Goal: Communication & Community: Participate in discussion

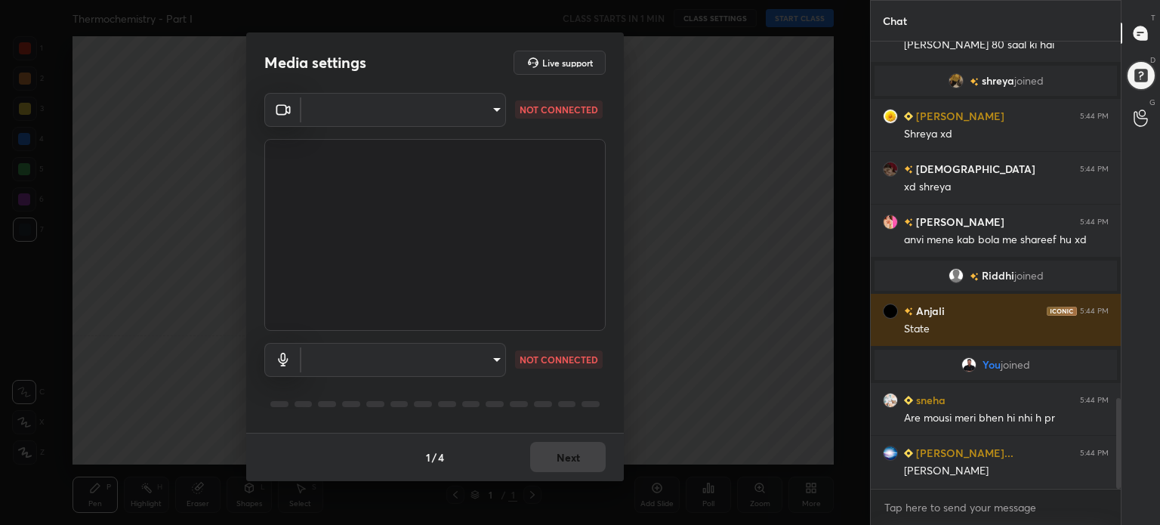
scroll to position [1803, 0]
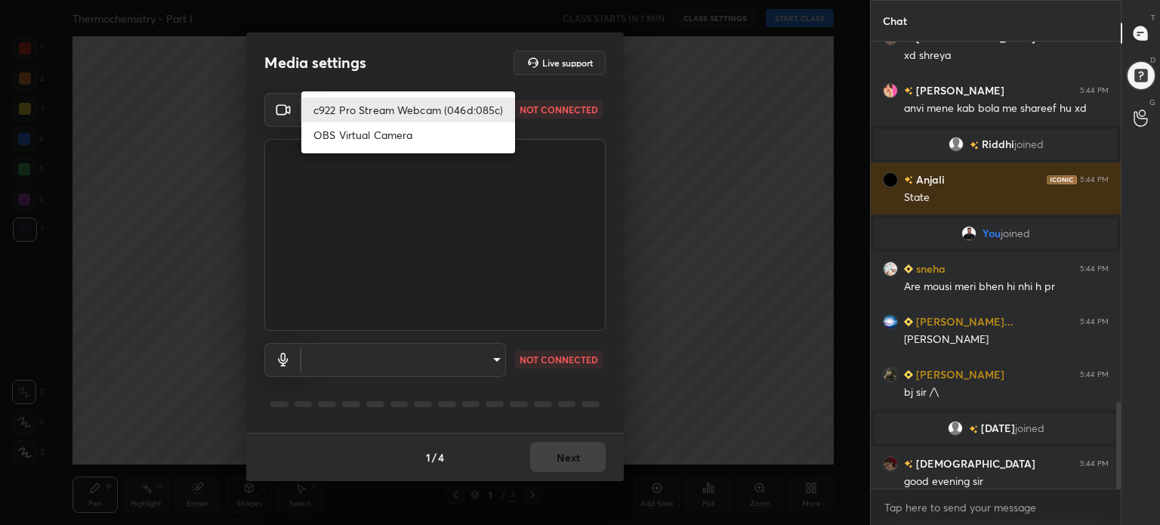
click at [435, 112] on body "1 2 3 4 5 6 7 C X Z C X Z E E Erase all H H Thermochemistry - Part I CLASS STAR…" at bounding box center [580, 262] width 1160 height 525
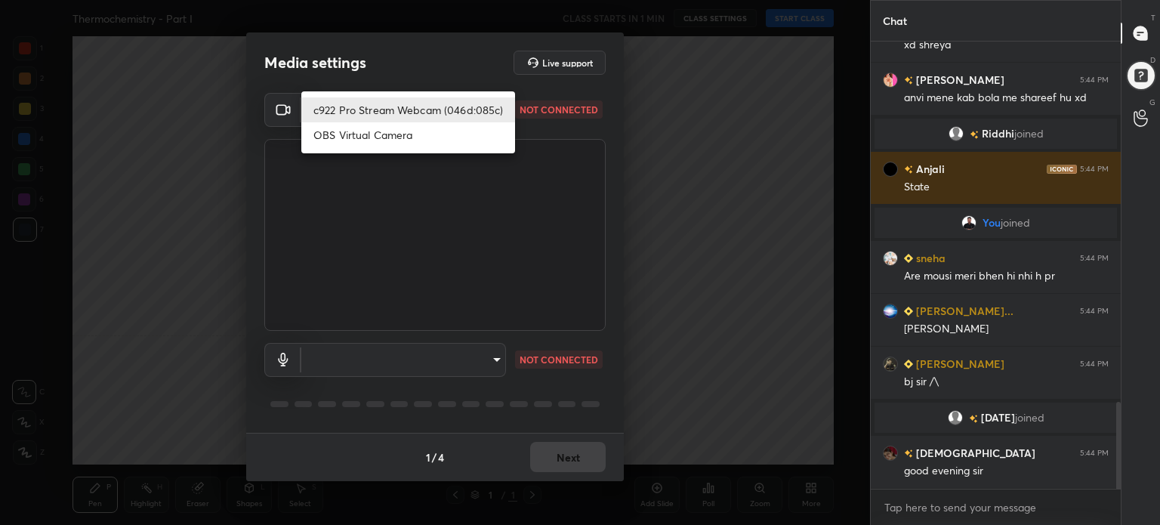
click at [435, 112] on li "c922 Pro Stream Webcam (046d:085c)" at bounding box center [408, 109] width 214 height 25
type input "b27979dbf344abd68252429aaf124353aee9c08dd2ecc2d6f605f8bb53297158"
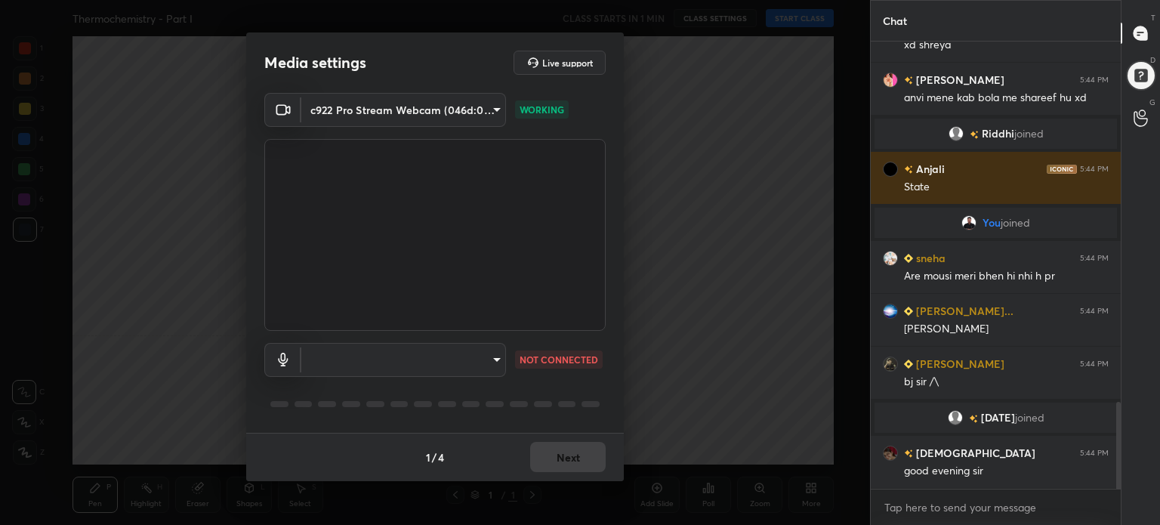
scroll to position [1865, 0]
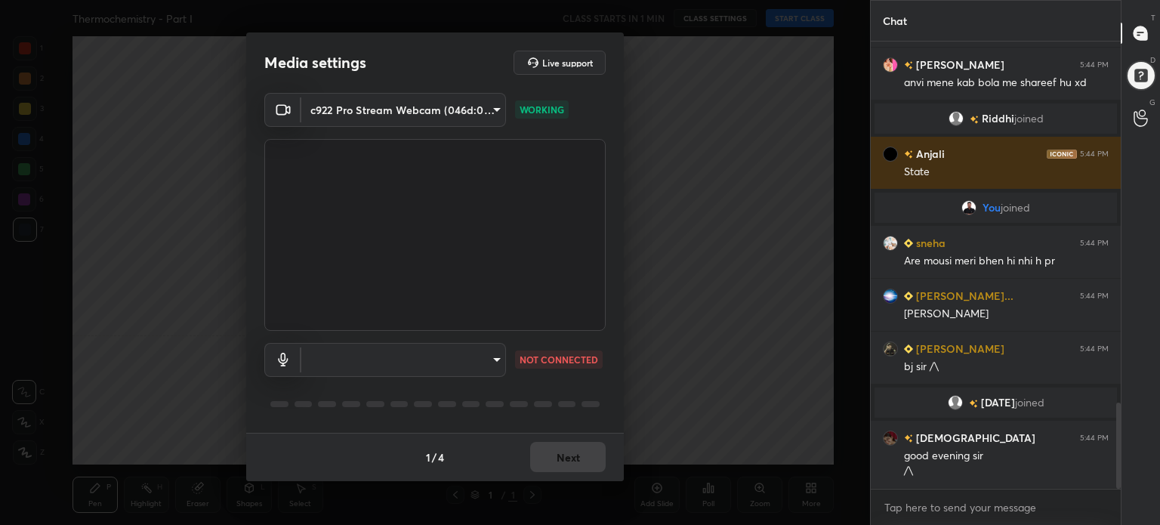
click at [396, 368] on body "1 2 3 4 5 6 7 C X Z C X Z E E Erase all H H Thermochemistry - Part I CLASS STAR…" at bounding box center [580, 262] width 1160 height 525
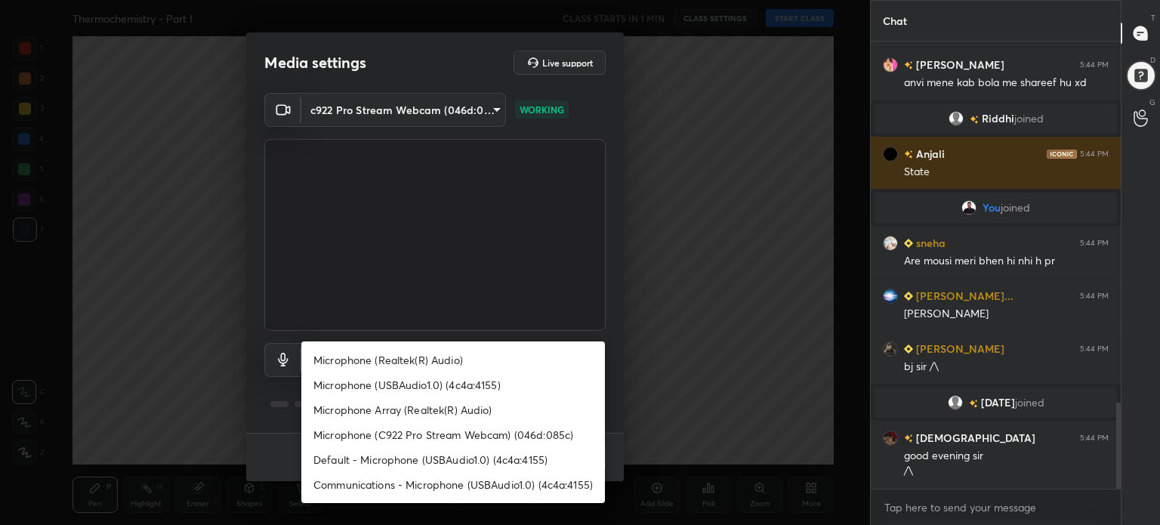
scroll to position [1919, 0]
click at [396, 360] on li "Microphone (Realtek(R) Audio)" at bounding box center [453, 359] width 304 height 25
type input "4d3cdf1e075d80cf9f703c883a531120e8d5123b3058332e819cd9c4a505f0c4"
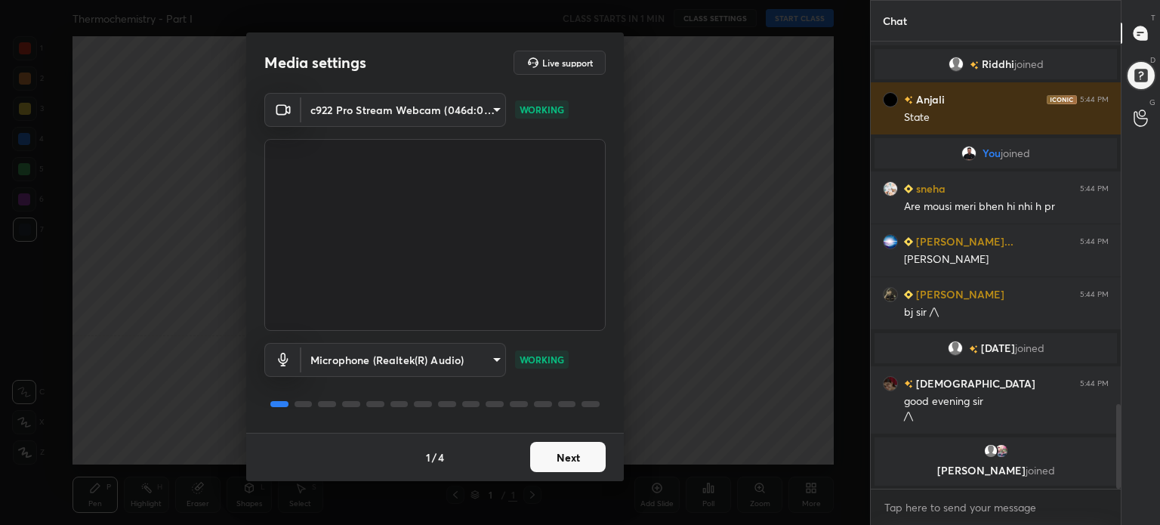
click at [575, 458] on button "Next" at bounding box center [568, 457] width 76 height 30
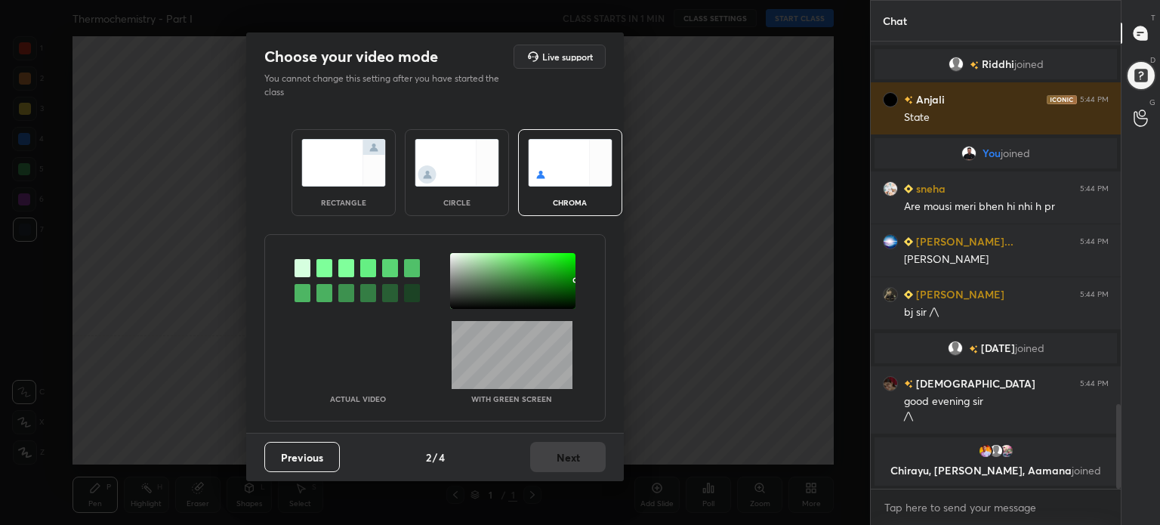
click at [572, 304] on div at bounding box center [512, 281] width 125 height 56
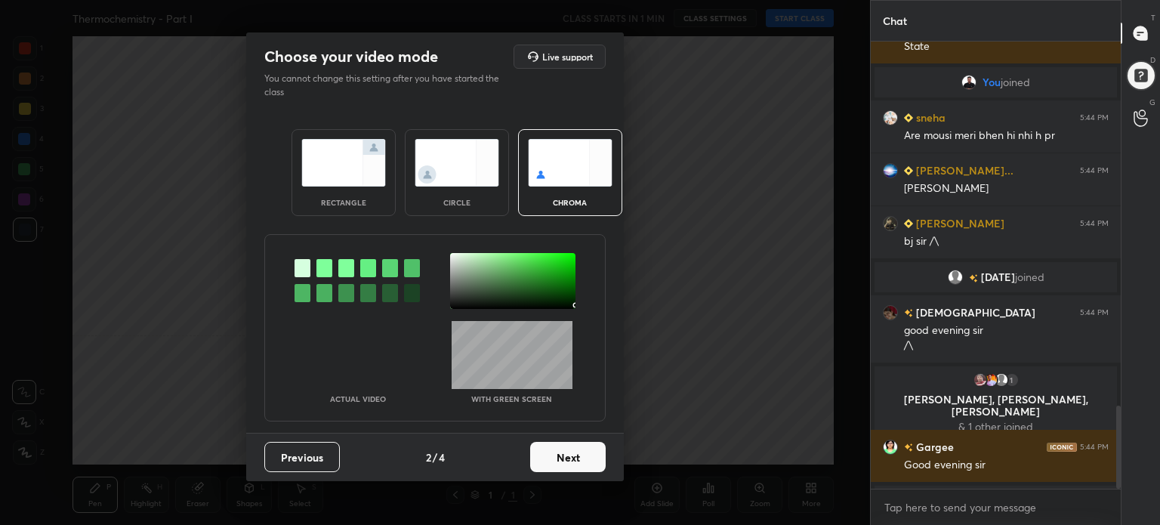
scroll to position [1949, 0]
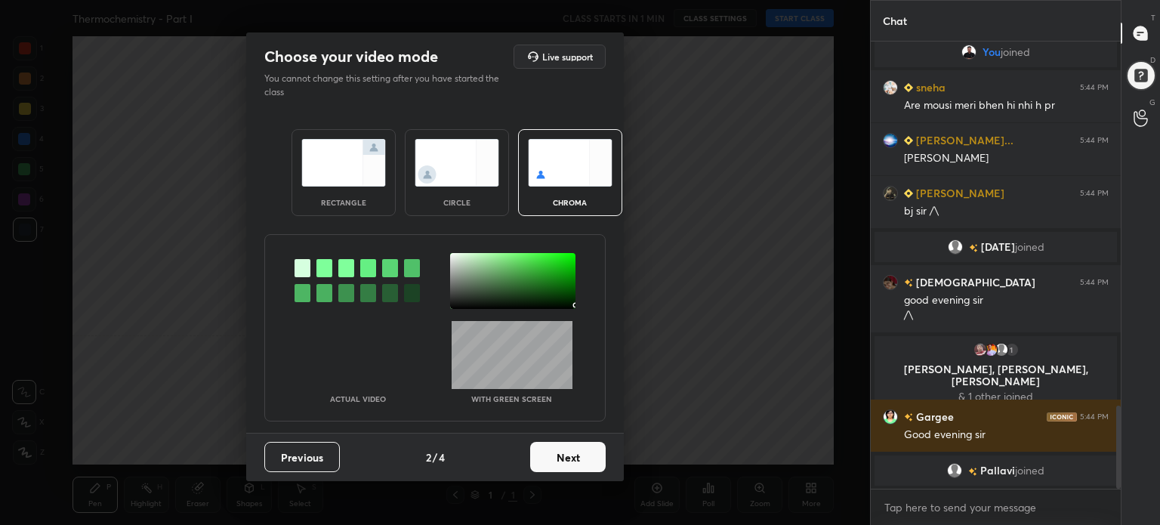
click at [559, 458] on button "Next" at bounding box center [568, 457] width 76 height 30
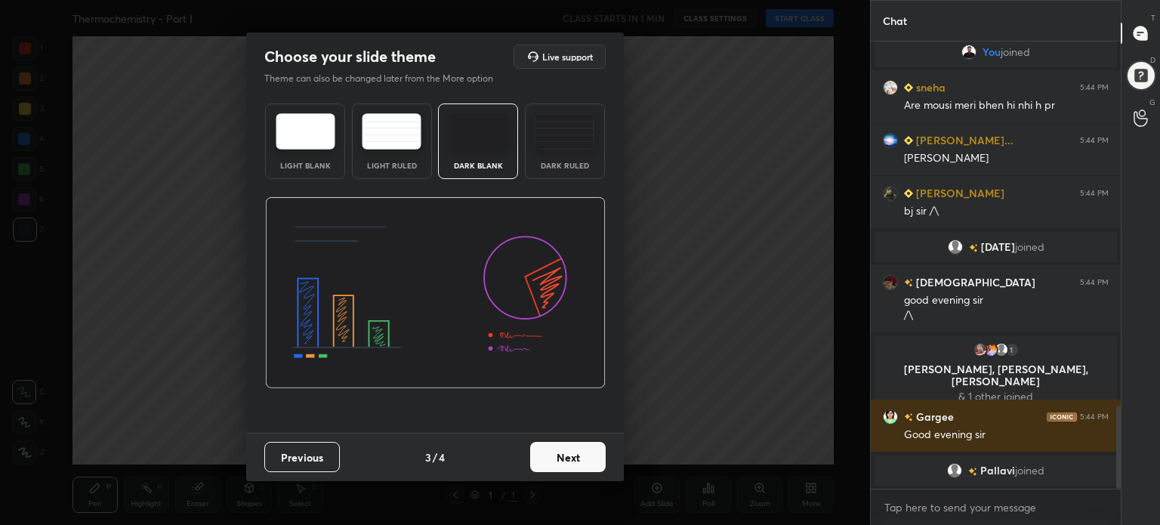
click at [559, 458] on button "Next" at bounding box center [568, 457] width 76 height 30
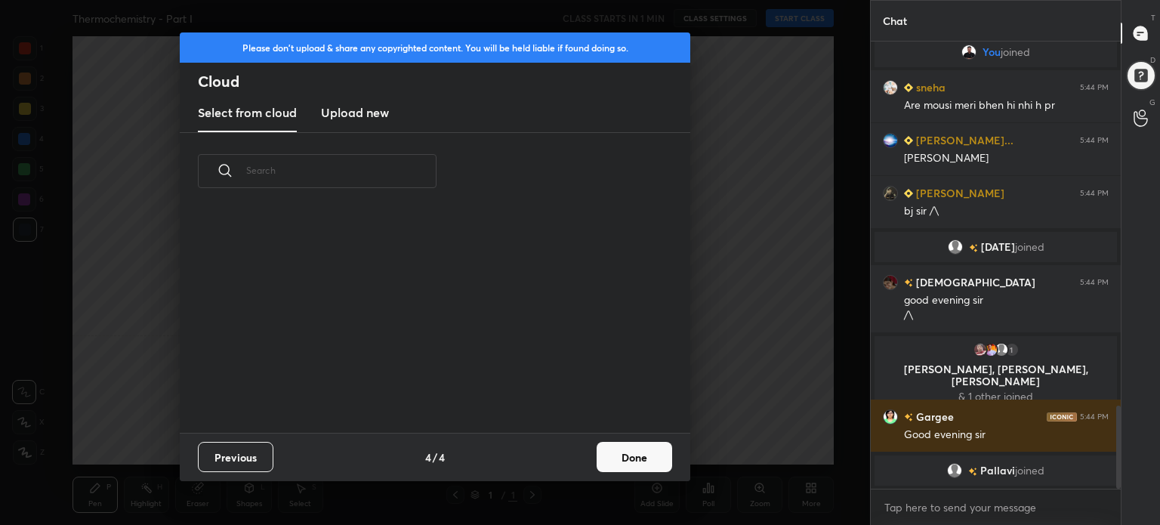
scroll to position [223, 485]
click at [359, 128] on new "Upload new" at bounding box center [355, 113] width 68 height 38
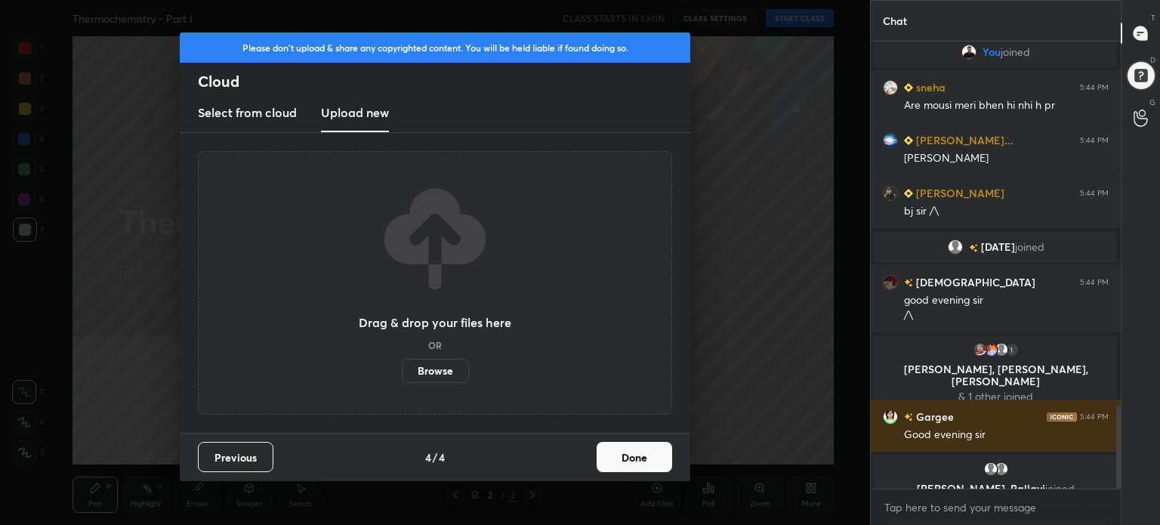
click at [420, 370] on label "Browse" at bounding box center [435, 371] width 67 height 24
click at [402, 370] on input "Browse" at bounding box center [402, 371] width 0 height 24
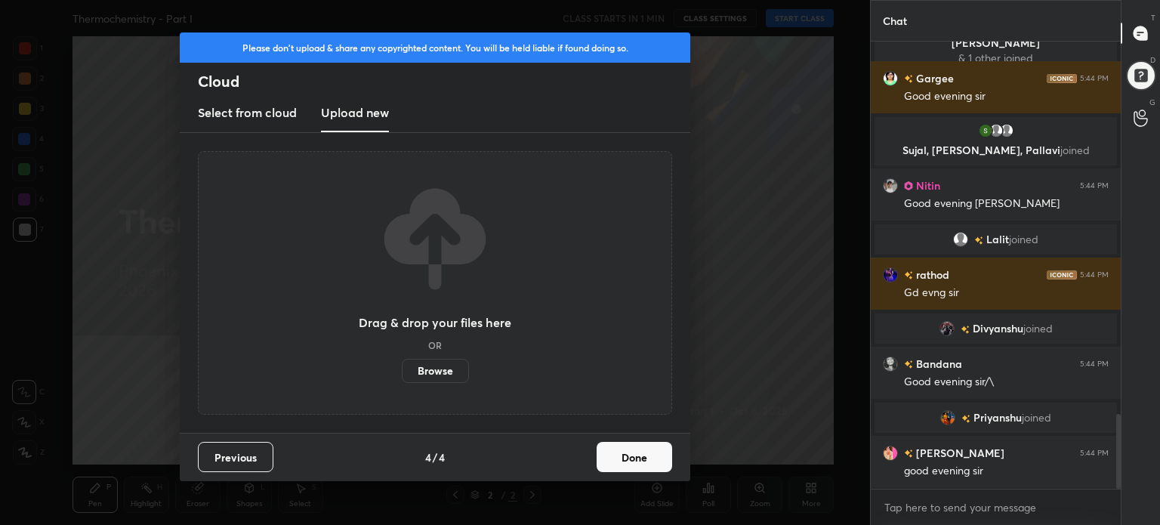
click at [621, 452] on button "Done" at bounding box center [634, 457] width 76 height 30
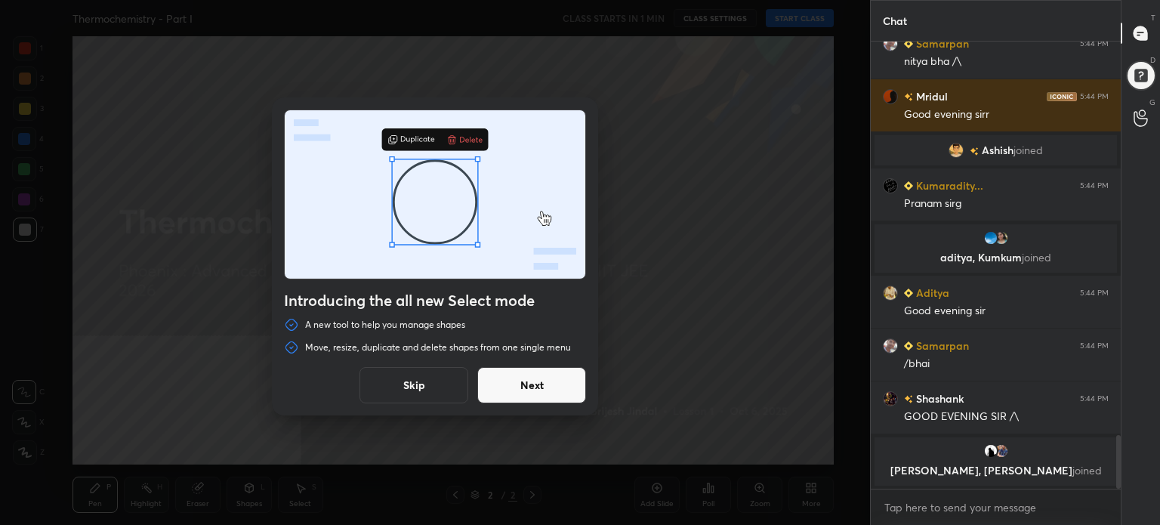
click at [411, 381] on button "Skip" at bounding box center [413, 385] width 109 height 36
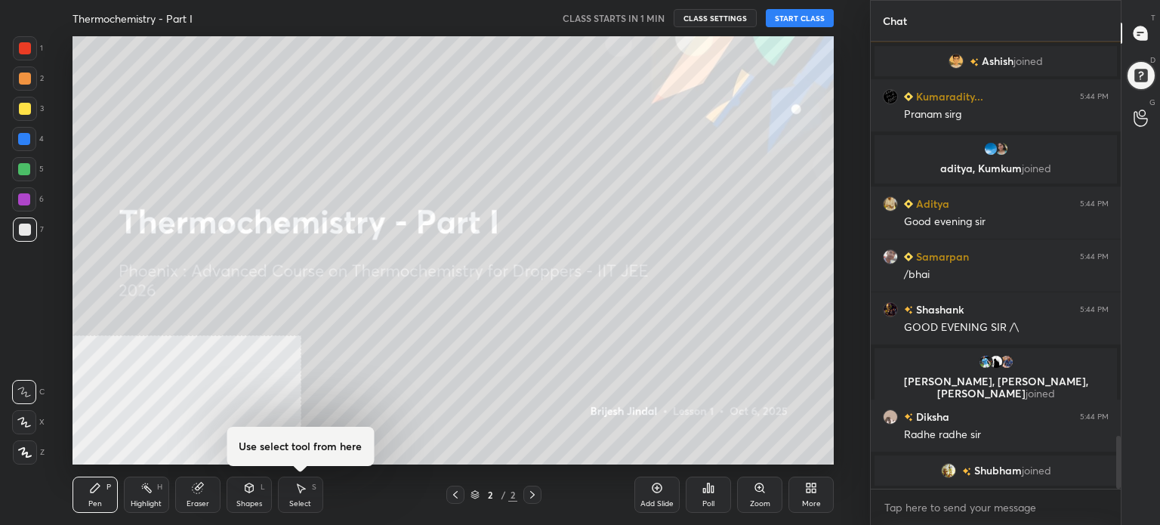
click at [815, 492] on icon at bounding box center [814, 490] width 4 height 4
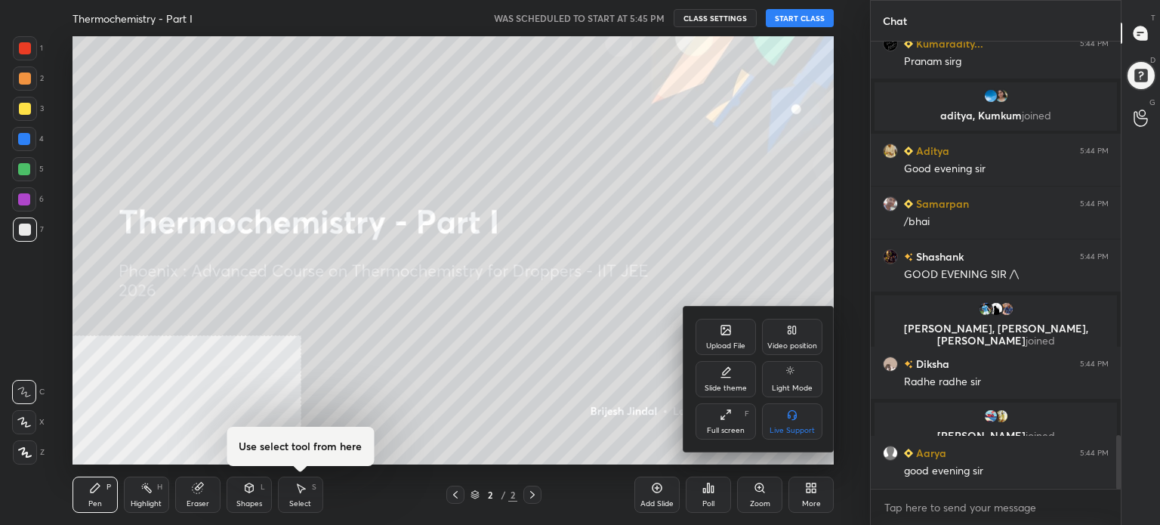
click at [723, 342] on div "Upload File" at bounding box center [725, 346] width 39 height 8
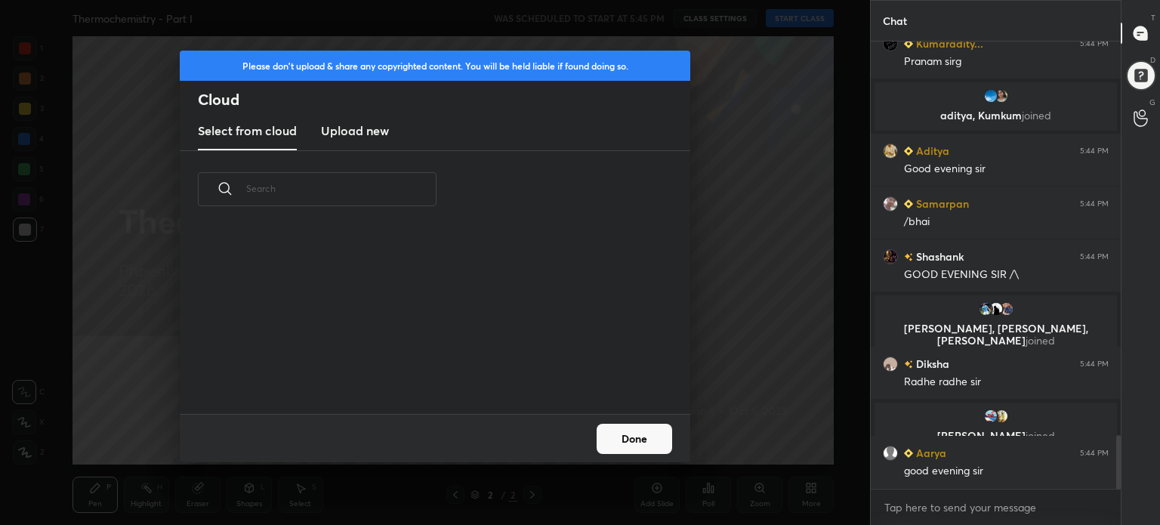
click at [335, 119] on new "Upload new" at bounding box center [355, 131] width 68 height 38
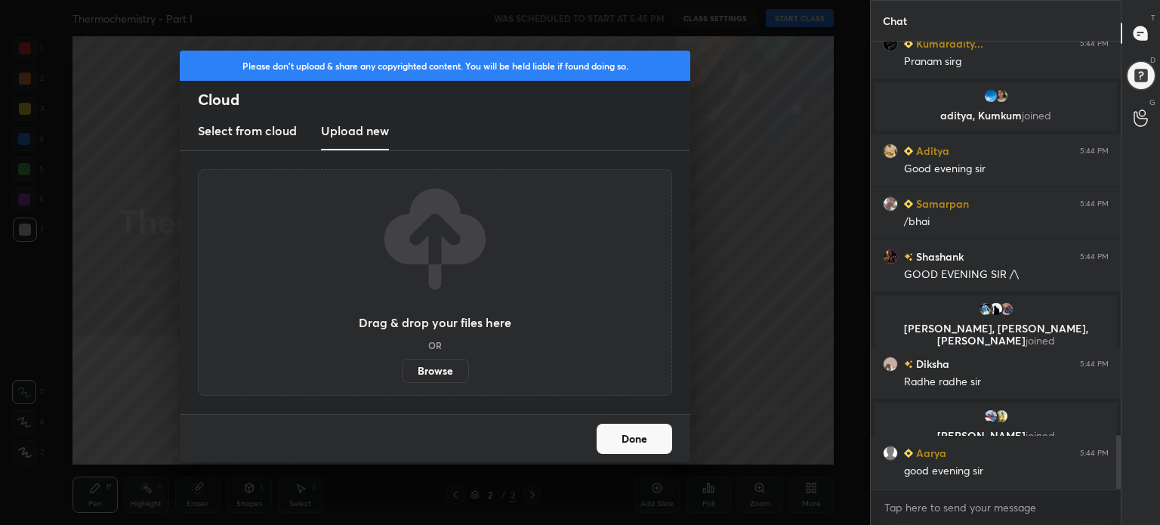
click at [436, 375] on label "Browse" at bounding box center [435, 371] width 67 height 24
click at [402, 375] on input "Browse" at bounding box center [402, 371] width 0 height 24
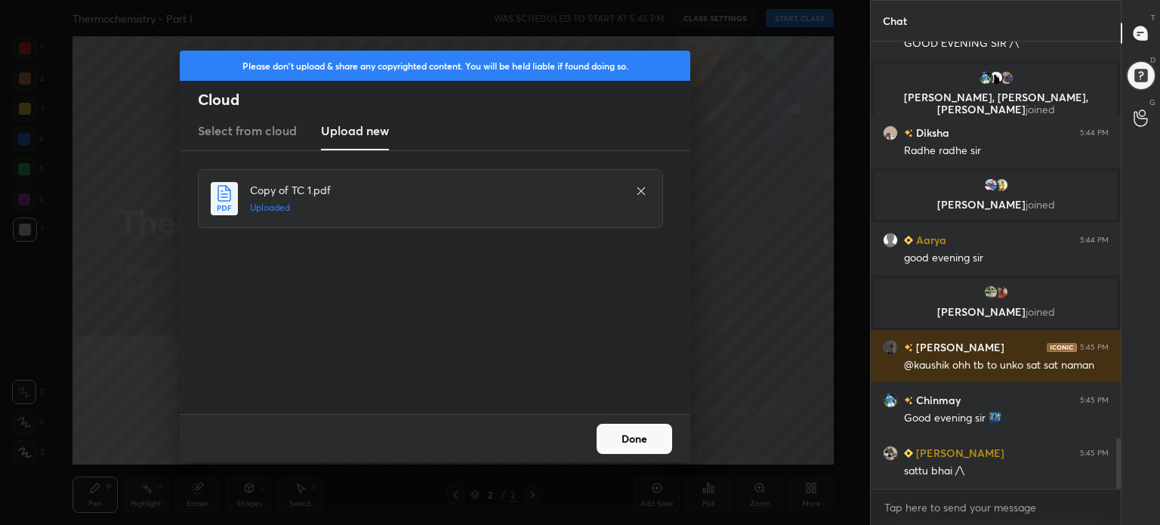
click at [648, 442] on button "Done" at bounding box center [634, 439] width 76 height 30
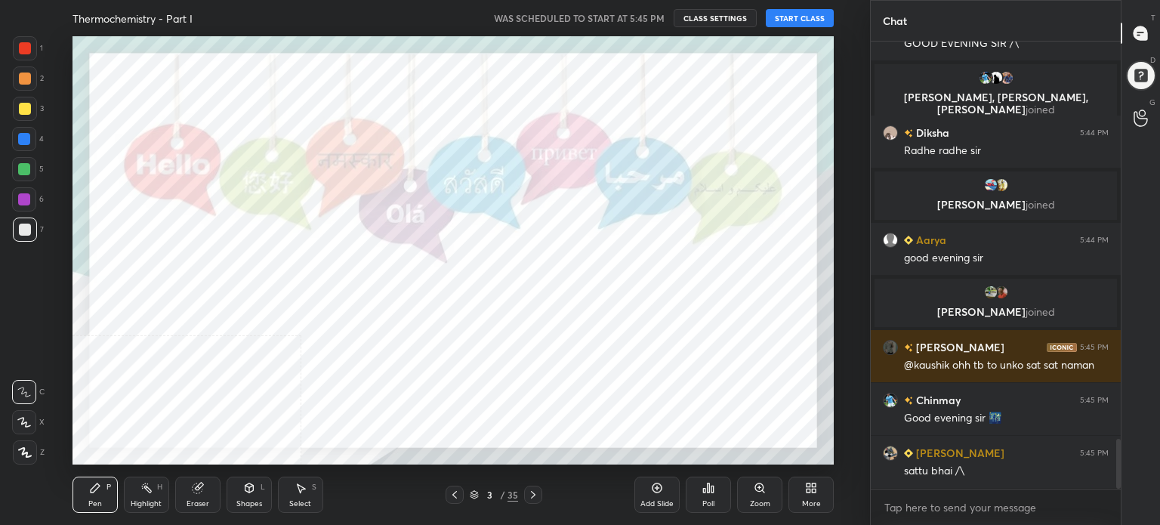
scroll to position [3535, 0]
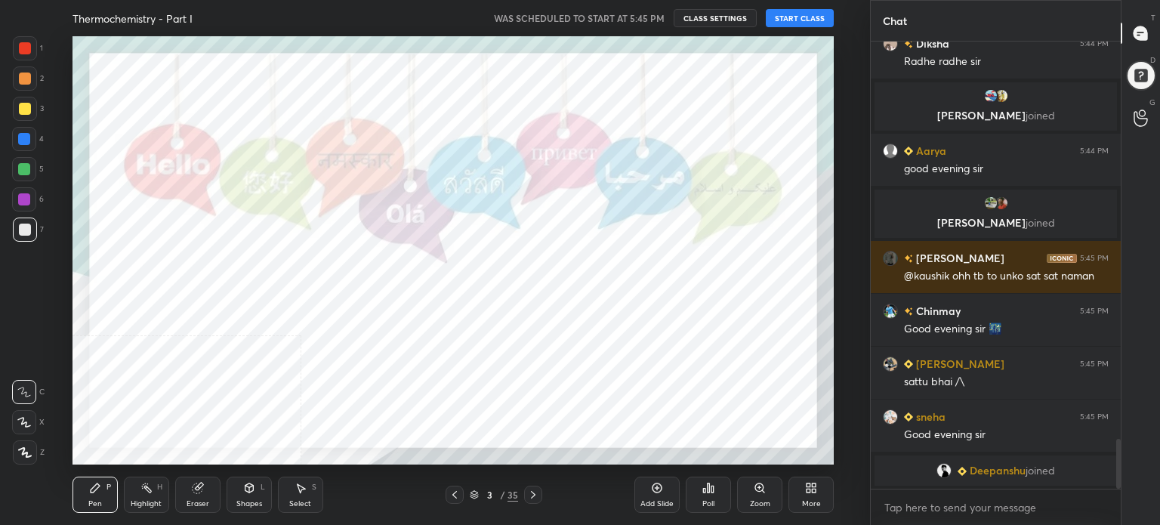
click at [809, 488] on icon at bounding box center [808, 490] width 4 height 4
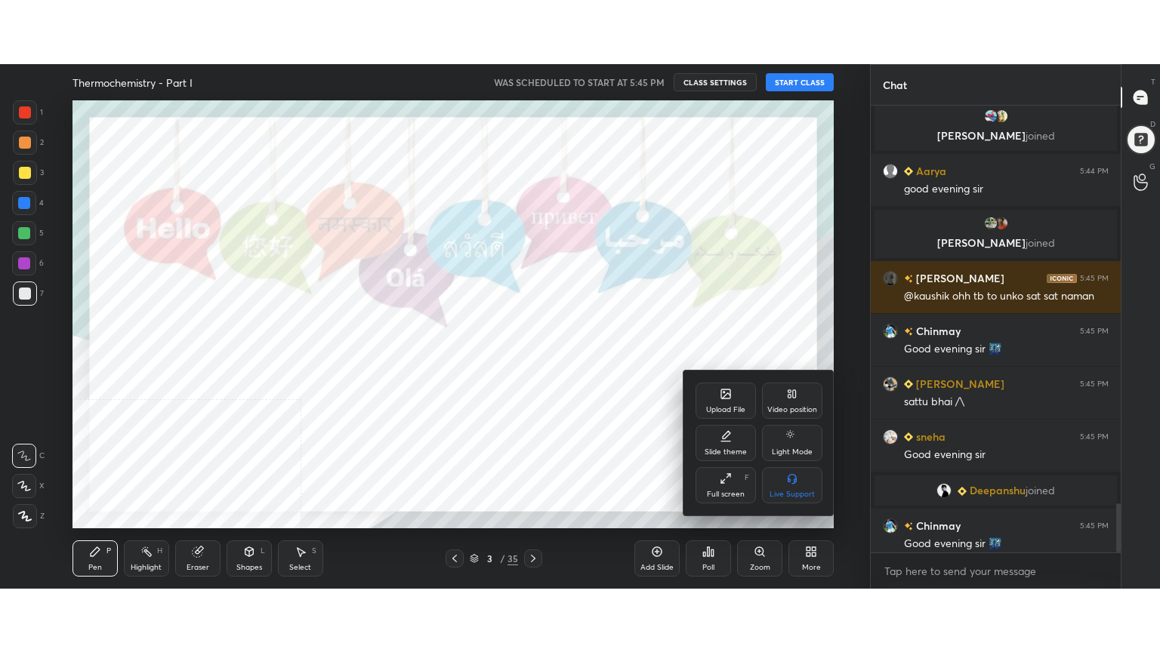
scroll to position [3633, 0]
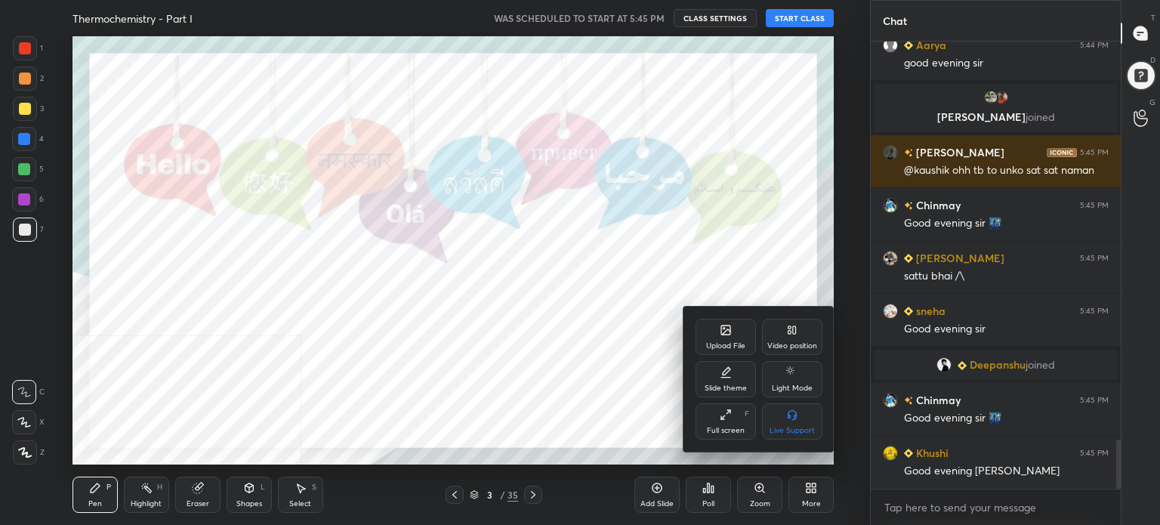
click at [710, 427] on div "Full screen" at bounding box center [726, 431] width 38 height 8
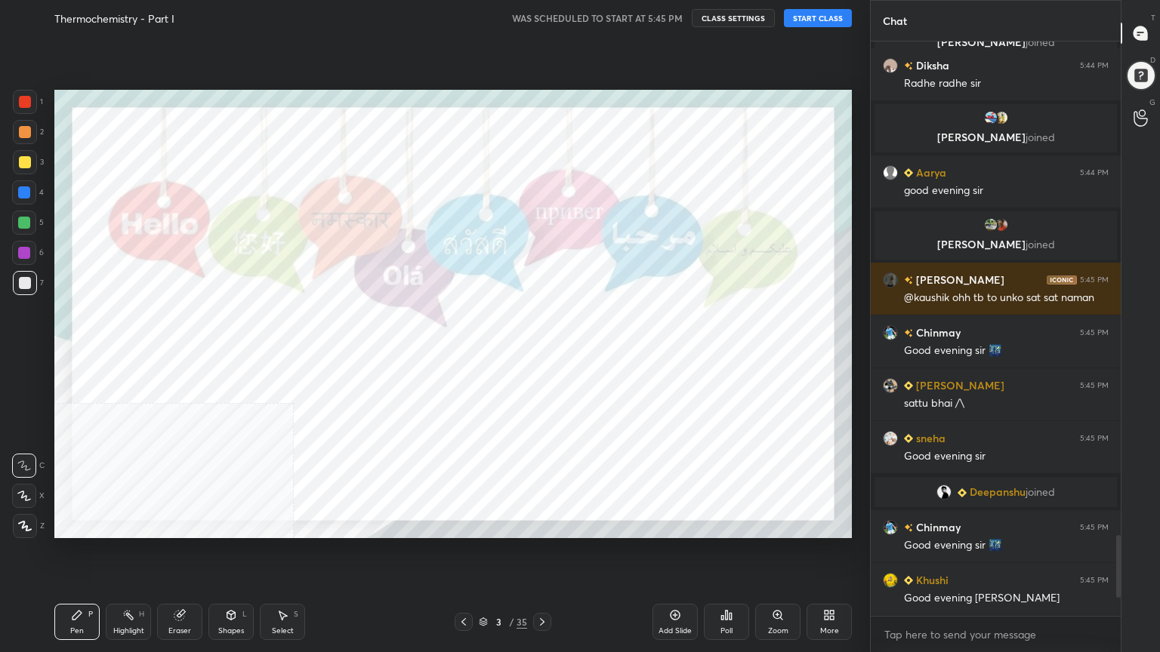
scroll to position [3542, 0]
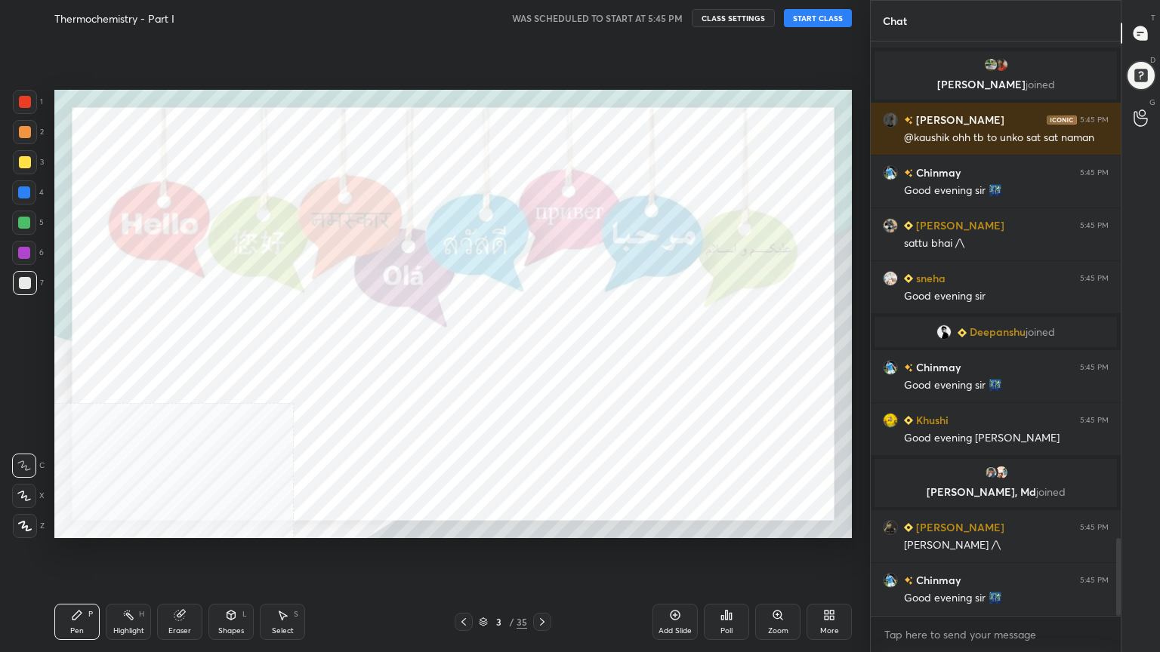
click at [830, 8] on div "Thermochemistry - Part I WAS SCHEDULED TO START AT 5:45 PM CLASS SETTINGS START…" at bounding box center [452, 18] width 797 height 36
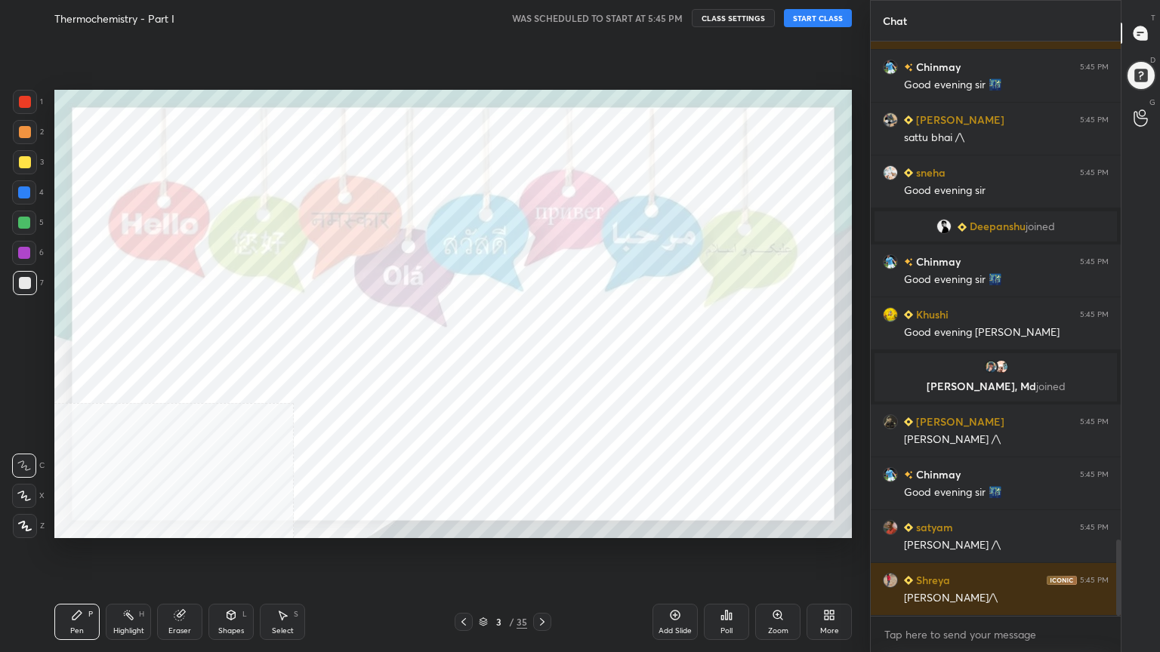
click at [830, 12] on button "START CLASS" at bounding box center [818, 18] width 68 height 18
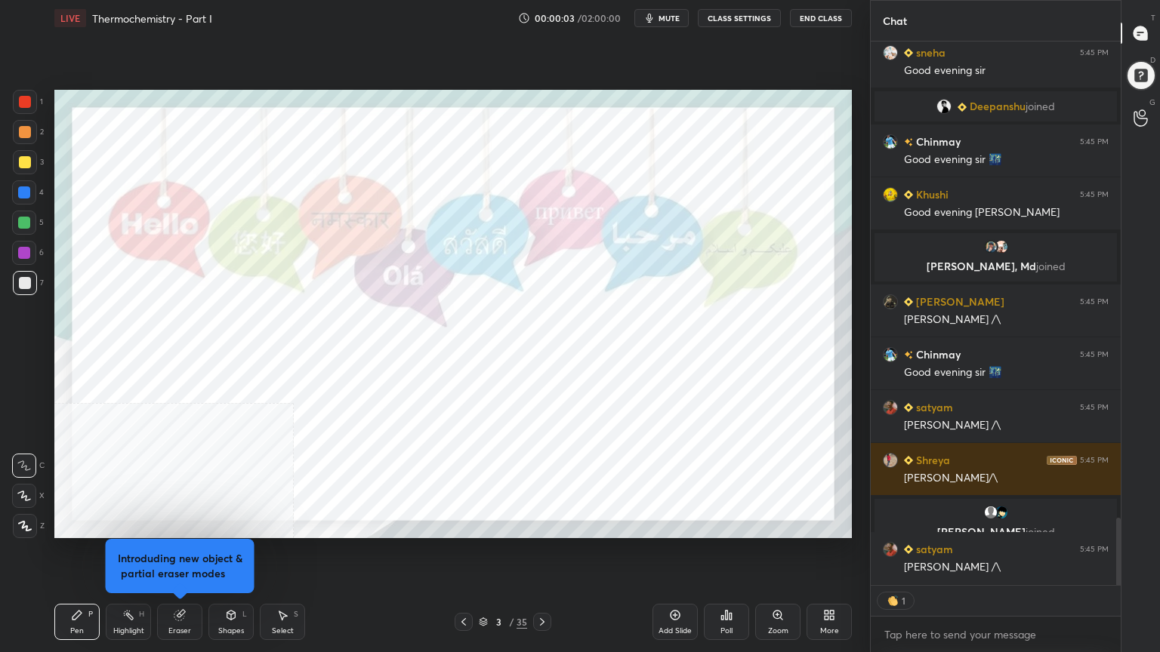
click at [744, 18] on button "CLASS SETTINGS" at bounding box center [739, 18] width 83 height 18
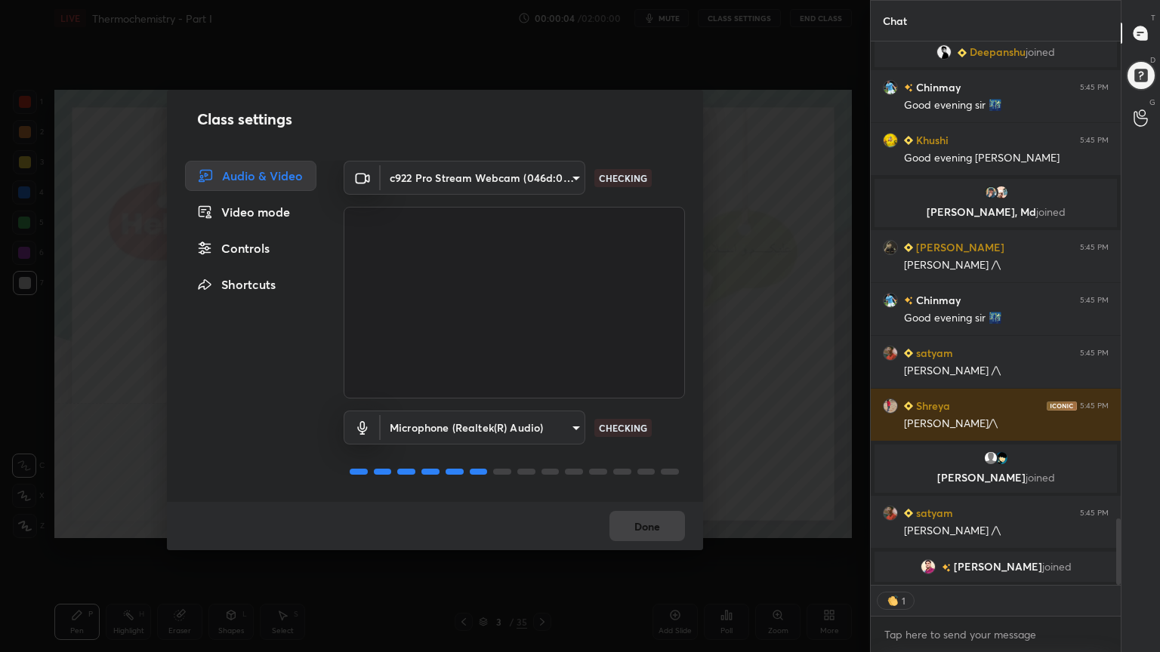
click at [227, 248] on div "Controls" at bounding box center [250, 248] width 131 height 30
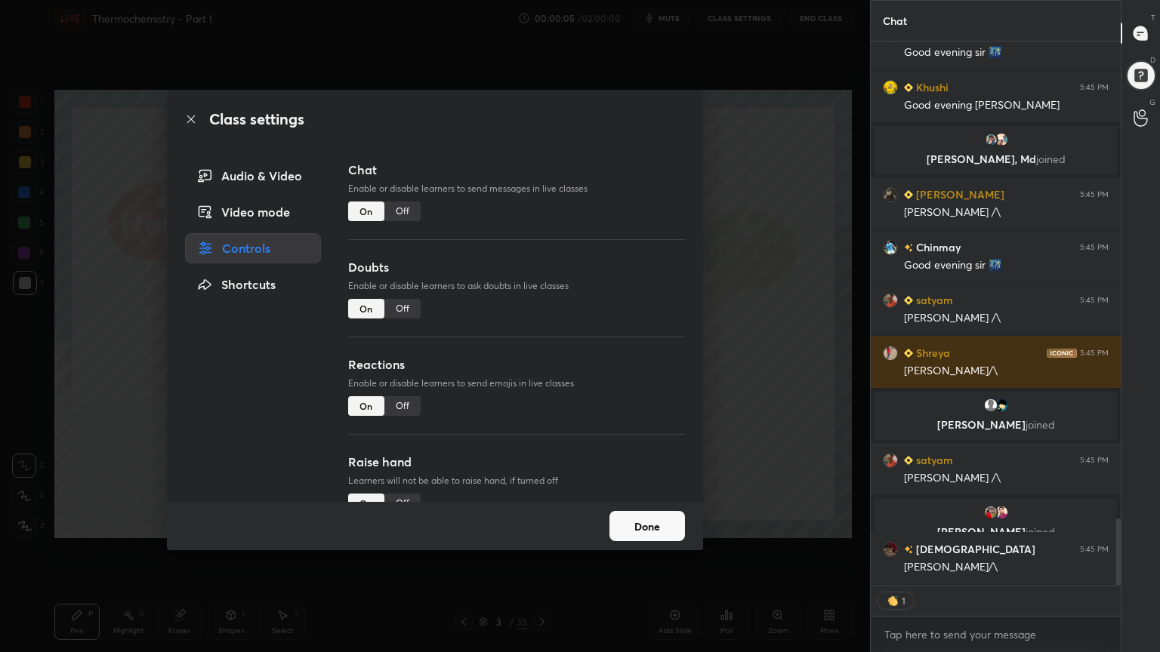
click at [408, 308] on div "Off" at bounding box center [402, 309] width 36 height 20
type textarea "x"
click at [411, 405] on div "Off" at bounding box center [402, 406] width 36 height 20
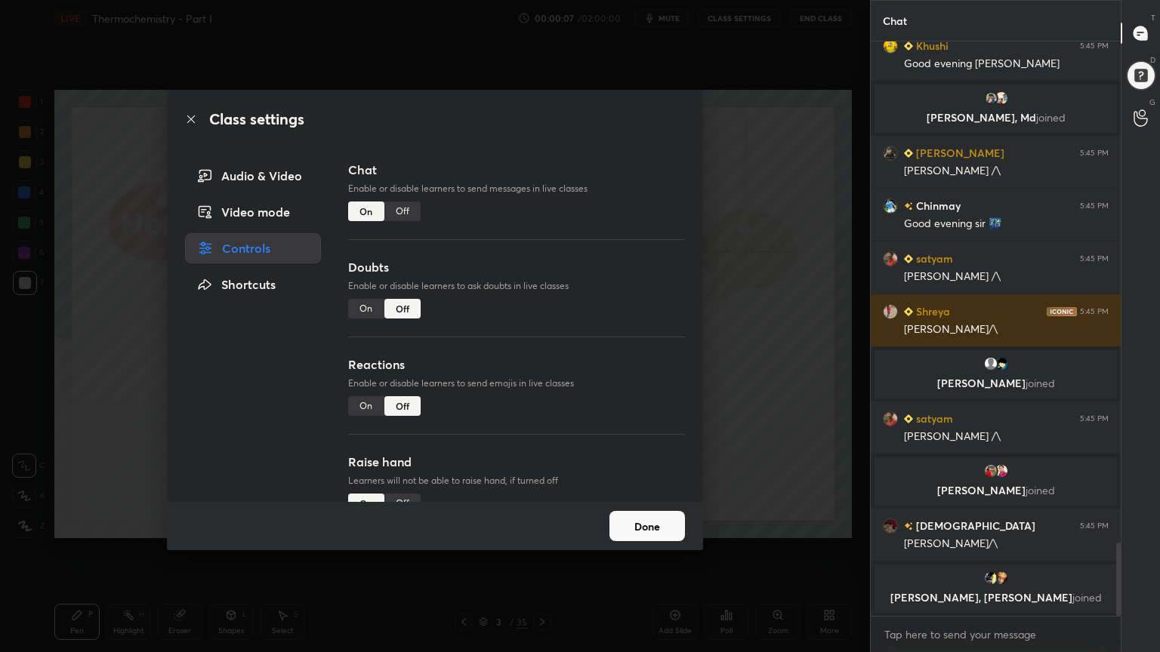
click at [401, 496] on div "Off" at bounding box center [402, 504] width 36 height 20
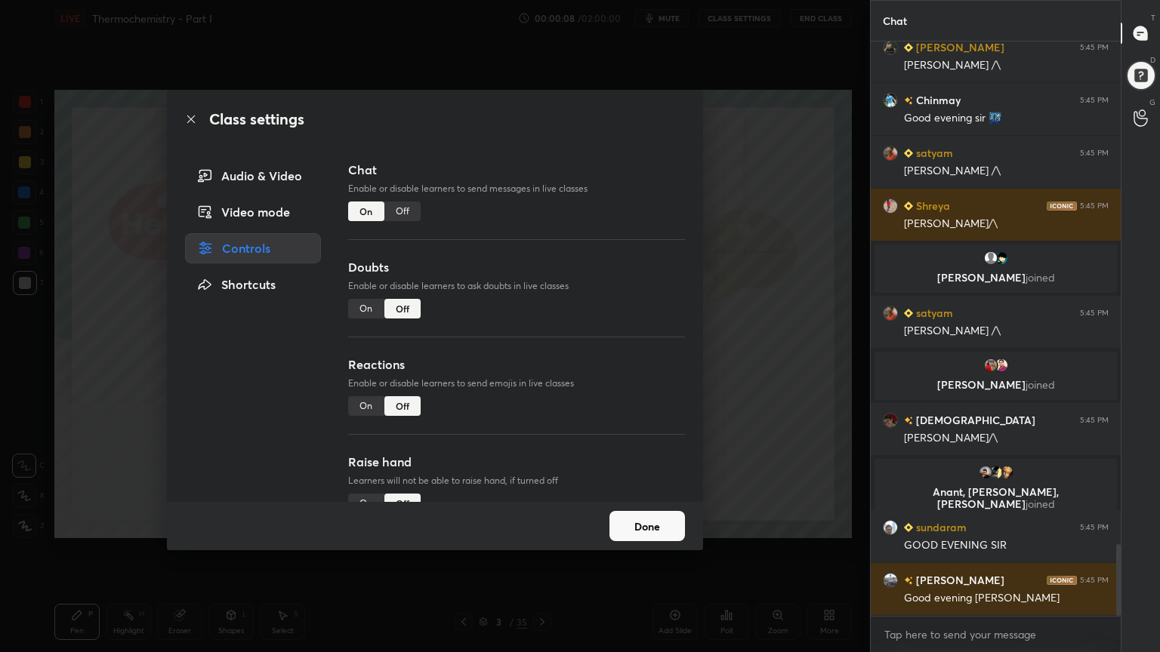
click at [627, 523] on button "Done" at bounding box center [647, 526] width 76 height 30
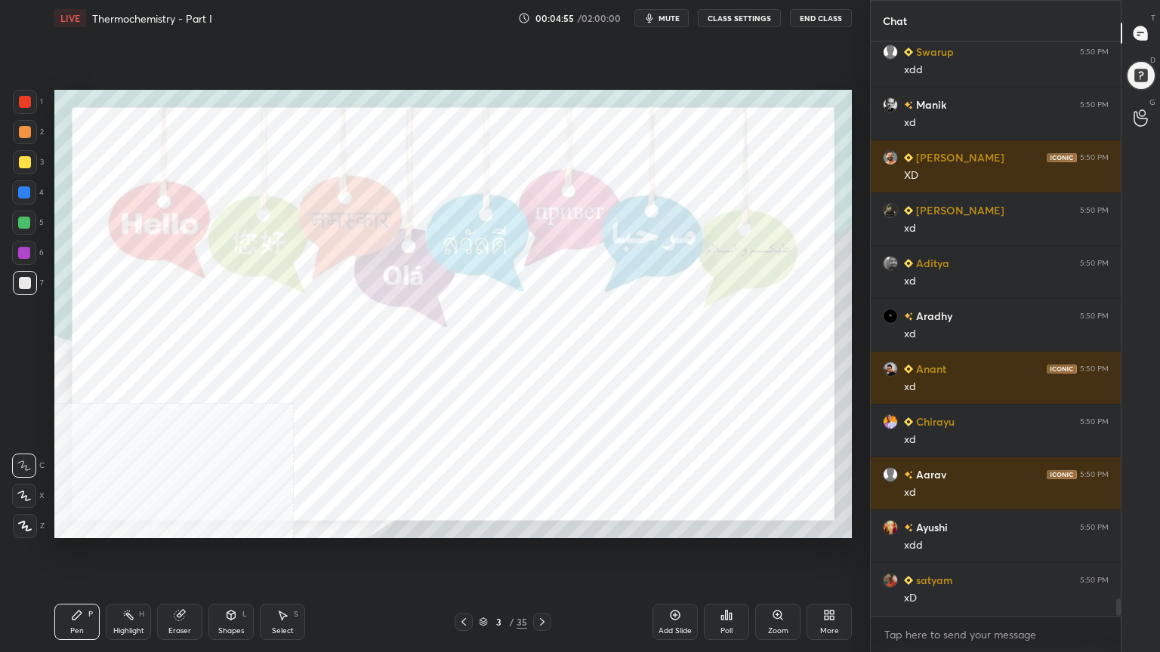
scroll to position [18856, 0]
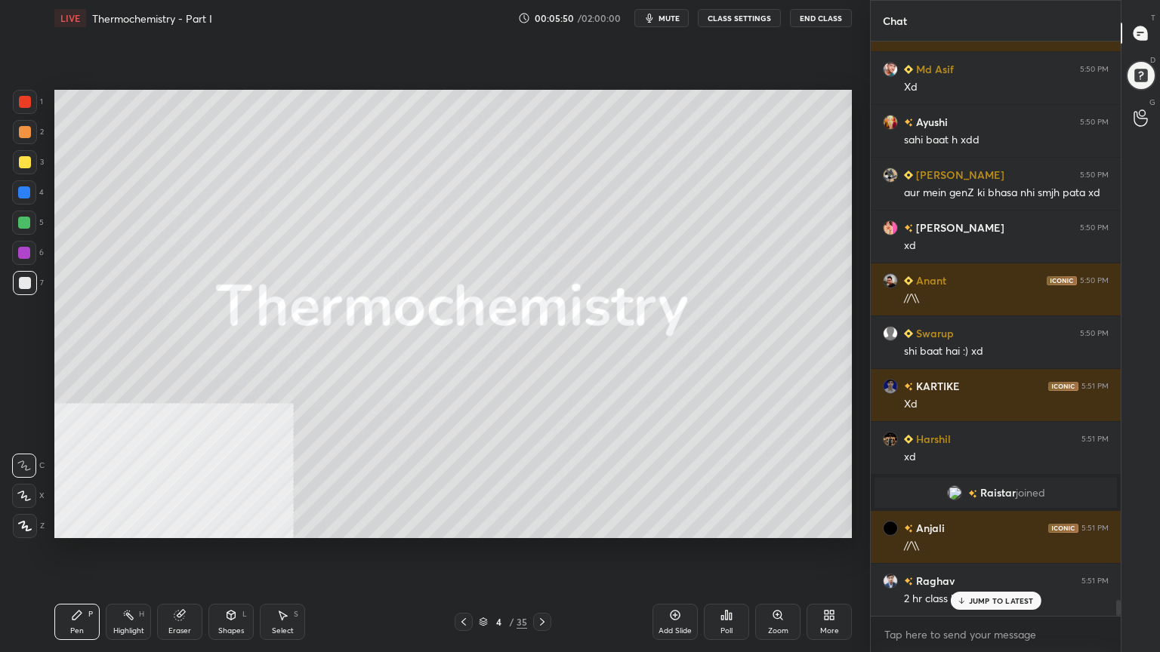
click at [24, 159] on div at bounding box center [25, 162] width 12 height 12
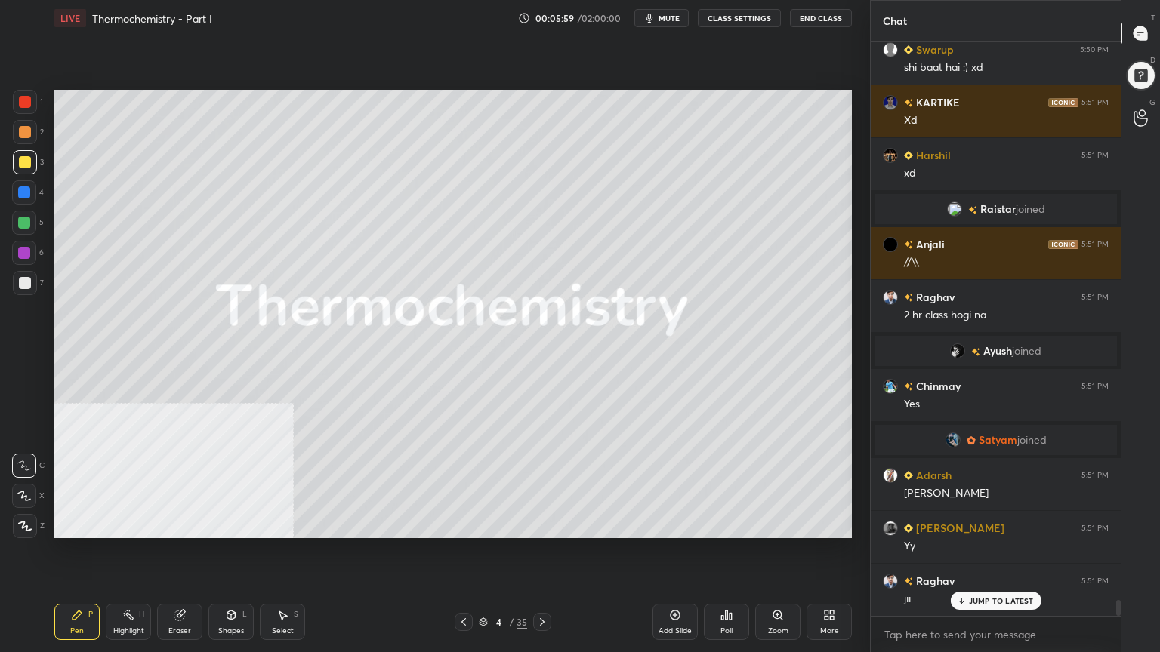
scroll to position [20759, 0]
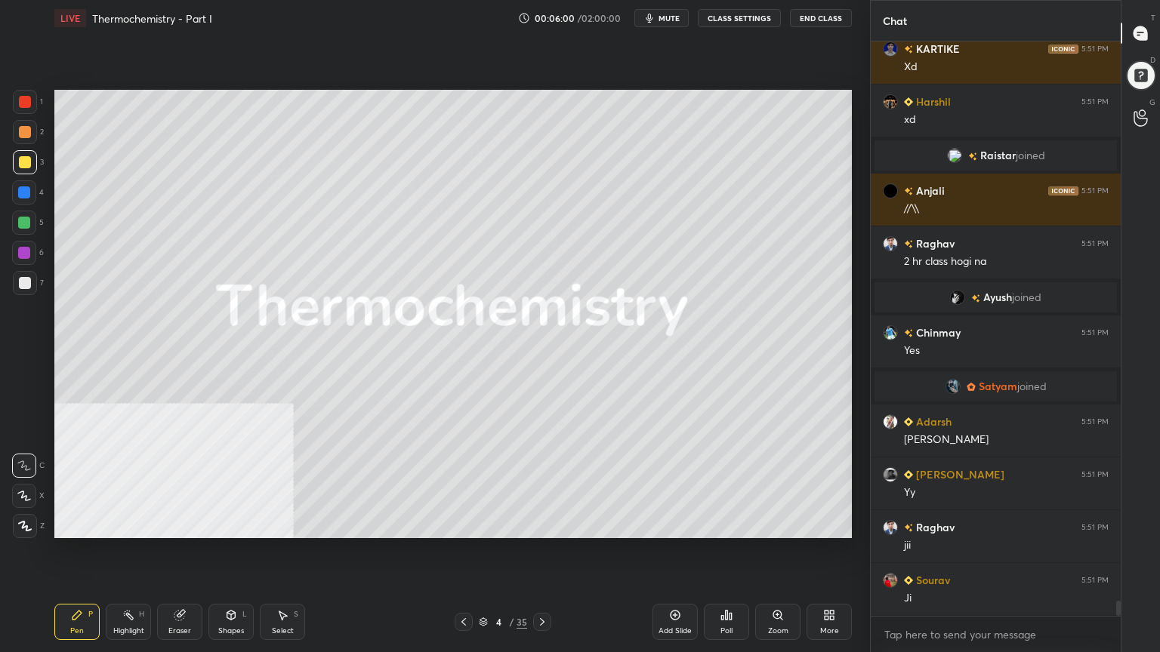
click at [236, 524] on div "Shapes L" at bounding box center [230, 622] width 45 height 36
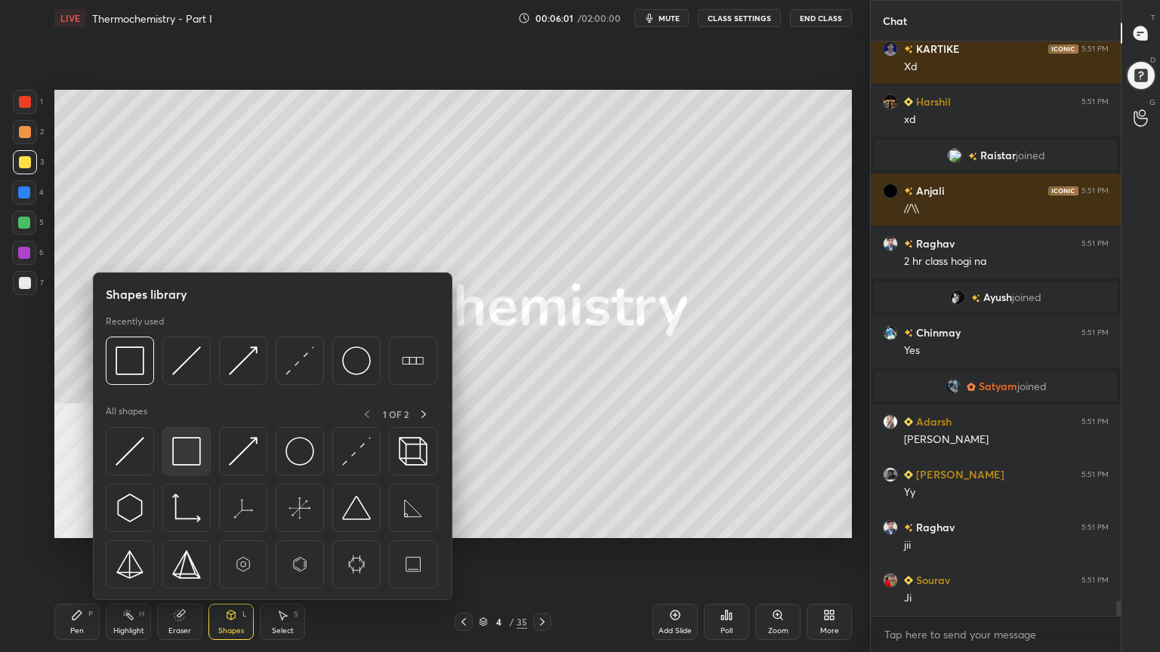
click at [184, 458] on img at bounding box center [186, 451] width 29 height 29
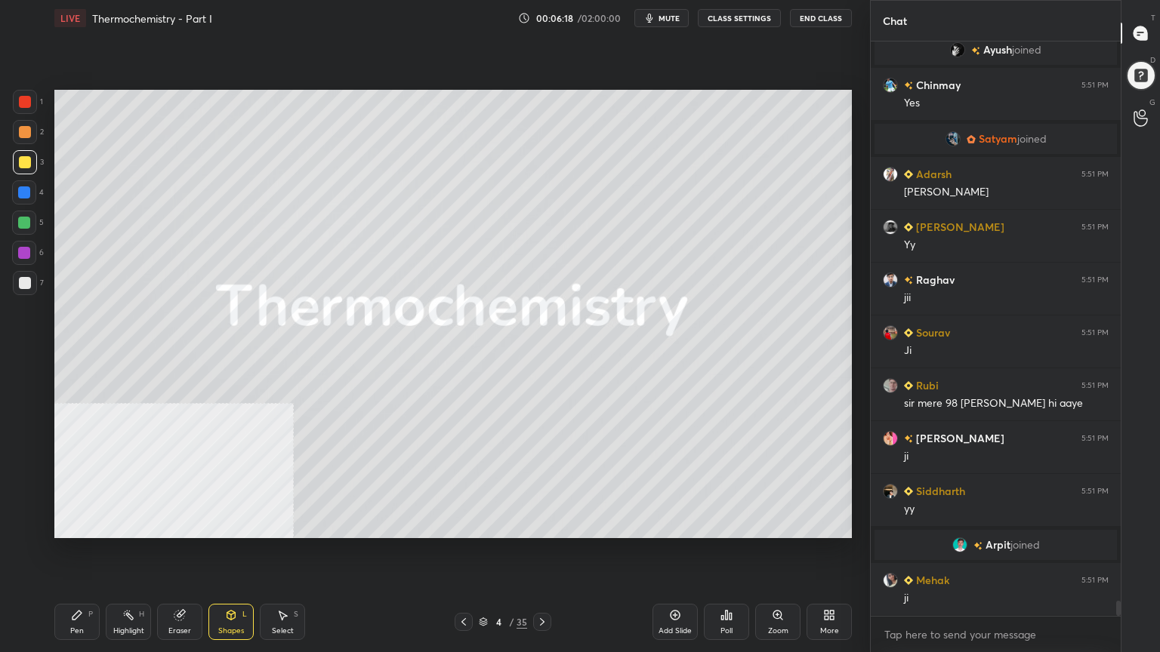
scroll to position [21059, 0]
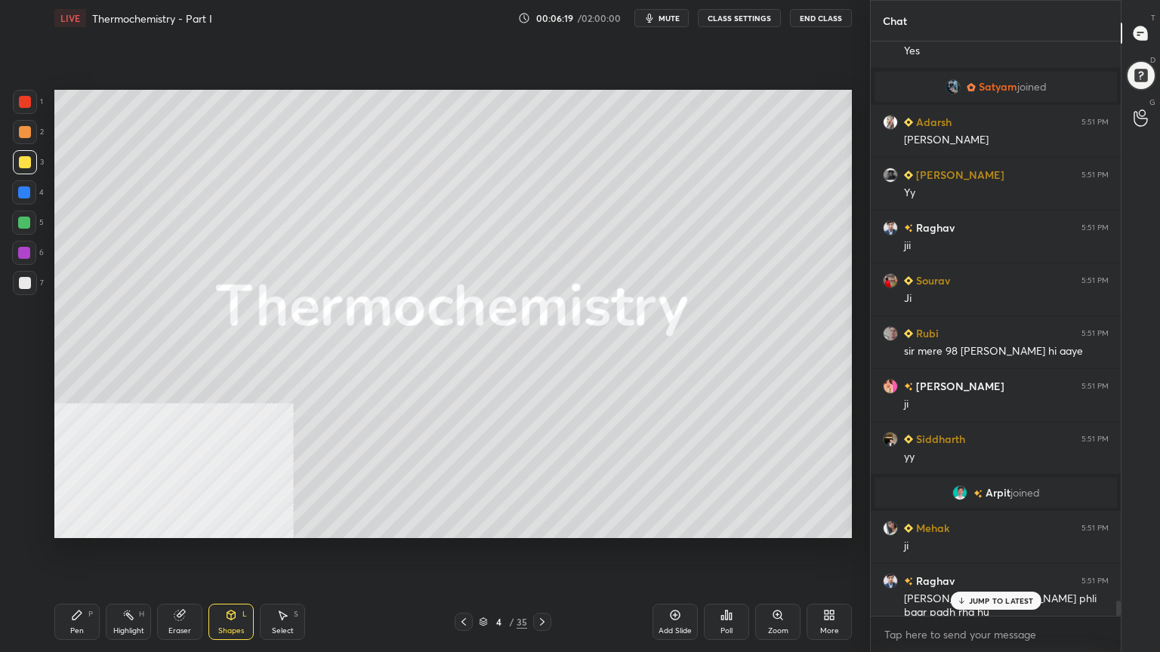
drag, startPoint x: 72, startPoint y: 631, endPoint x: 82, endPoint y: 613, distance: 20.6
click at [76, 524] on div "Pen" at bounding box center [77, 631] width 14 height 8
click at [990, 524] on p "JUMP TO LATEST" at bounding box center [1001, 600] width 65 height 9
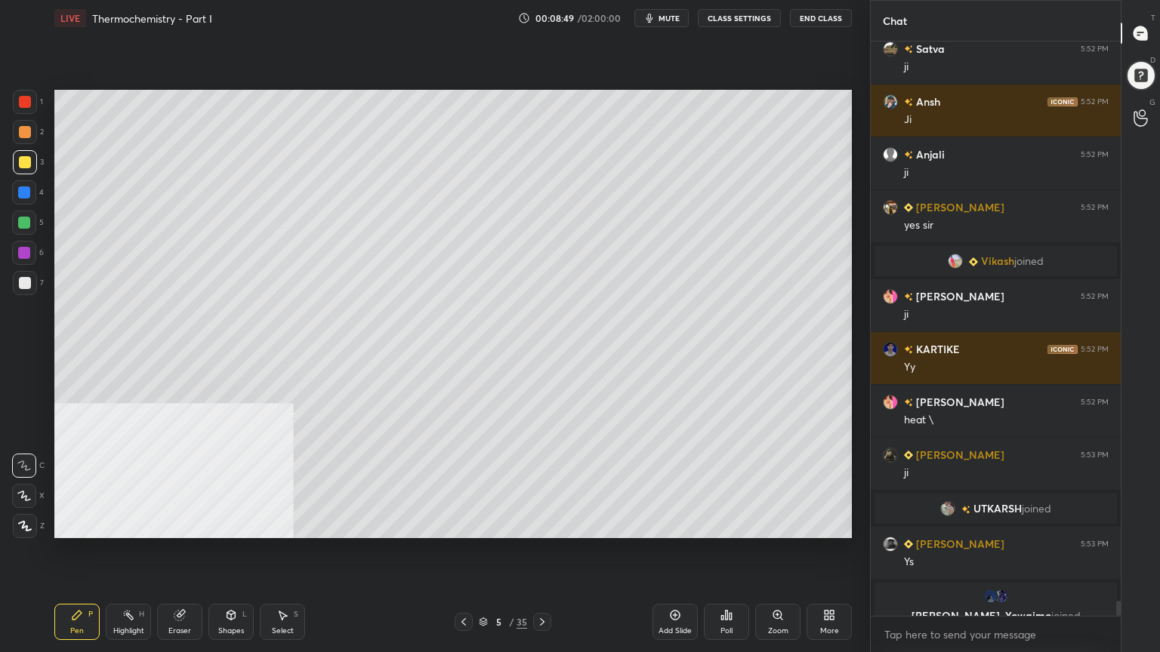
scroll to position [21798, 0]
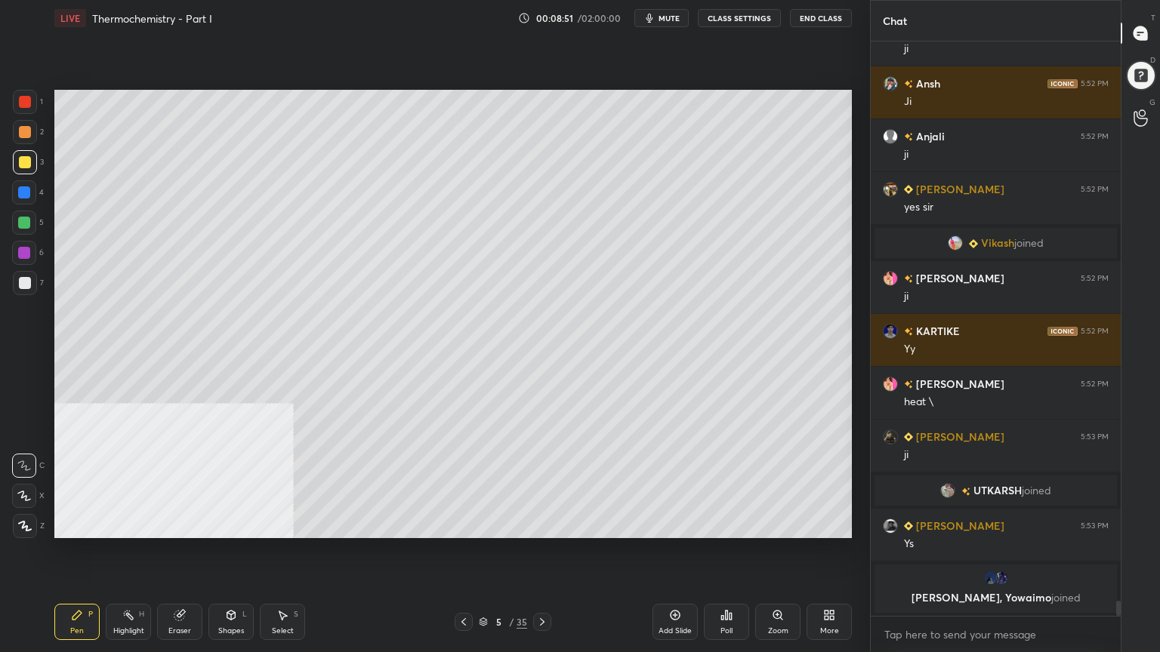
click at [278, 524] on icon at bounding box center [282, 615] width 12 height 12
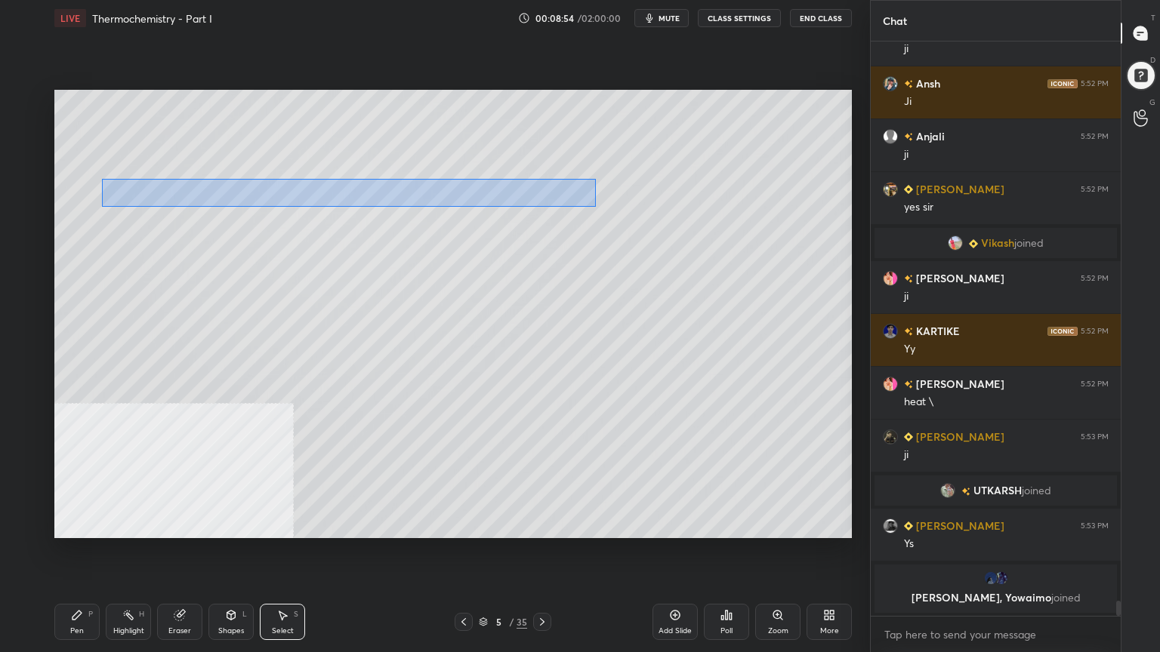
drag, startPoint x: 167, startPoint y: 178, endPoint x: 581, endPoint y: 202, distance: 414.4
click at [595, 205] on div "0 ° Undo Copy Duplicate Duplicate to new slide Delete" at bounding box center [452, 314] width 797 height 448
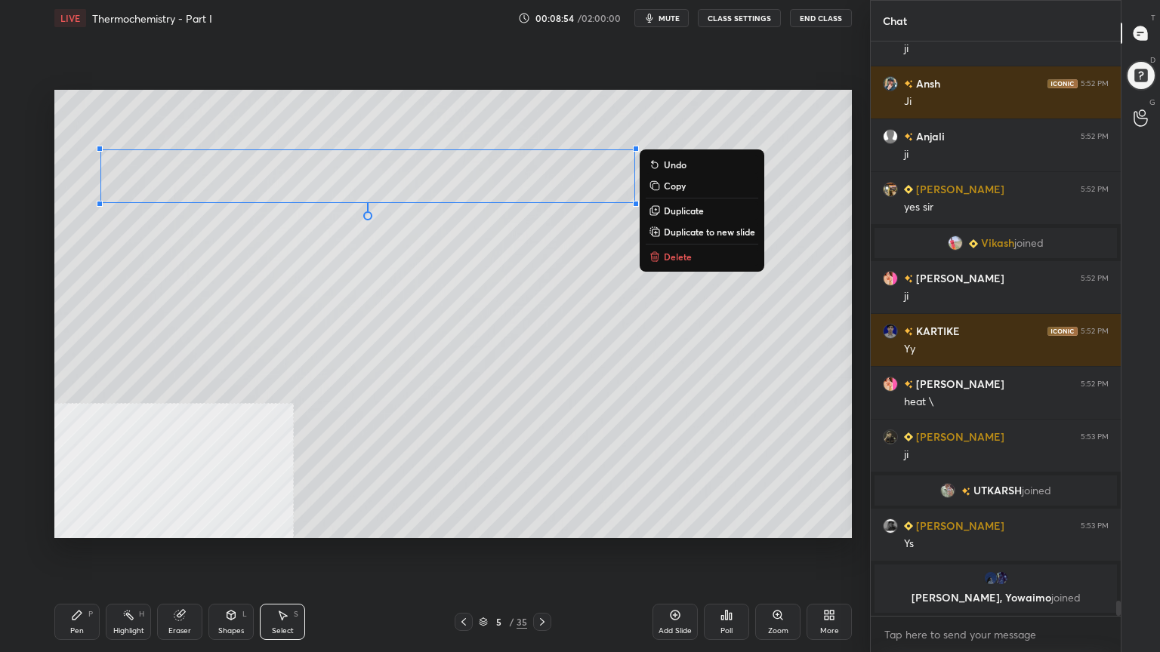
click at [524, 246] on div "0 ° Undo Copy Duplicate Duplicate to new slide Delete" at bounding box center [452, 314] width 797 height 448
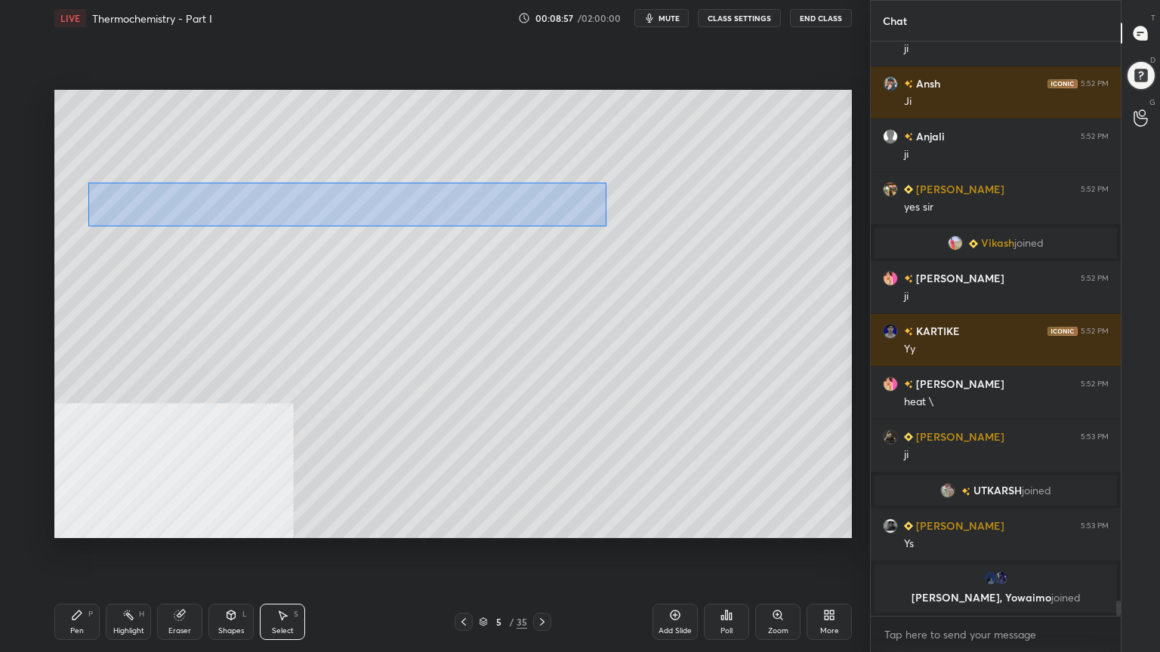
drag, startPoint x: 595, startPoint y: 217, endPoint x: 88, endPoint y: 182, distance: 508.6
click at [88, 182] on div "0 ° Undo Copy Duplicate Duplicate to new slide Delete" at bounding box center [452, 314] width 797 height 448
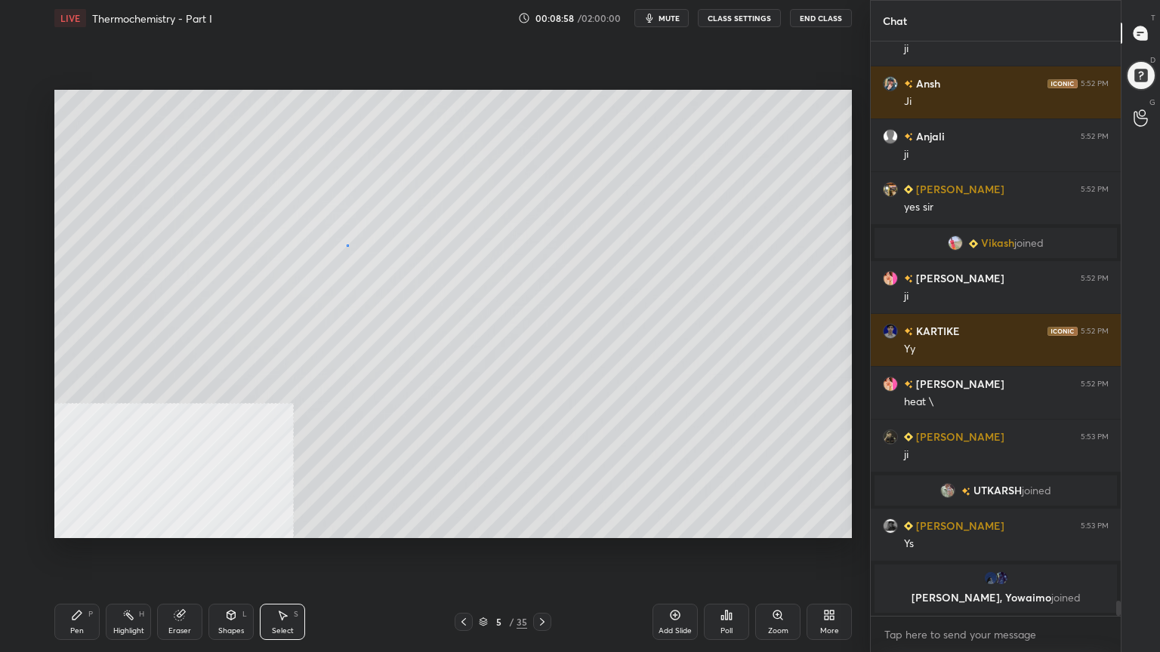
drag, startPoint x: 347, startPoint y: 245, endPoint x: 311, endPoint y: 264, distance: 41.2
click at [345, 245] on div "0 ° Undo Copy Duplicate Duplicate to new slide Delete" at bounding box center [452, 314] width 797 height 448
drag, startPoint x: 227, startPoint y: 625, endPoint x: 217, endPoint y: 602, distance: 25.1
click at [225, 524] on div "Shapes L" at bounding box center [230, 622] width 45 height 36
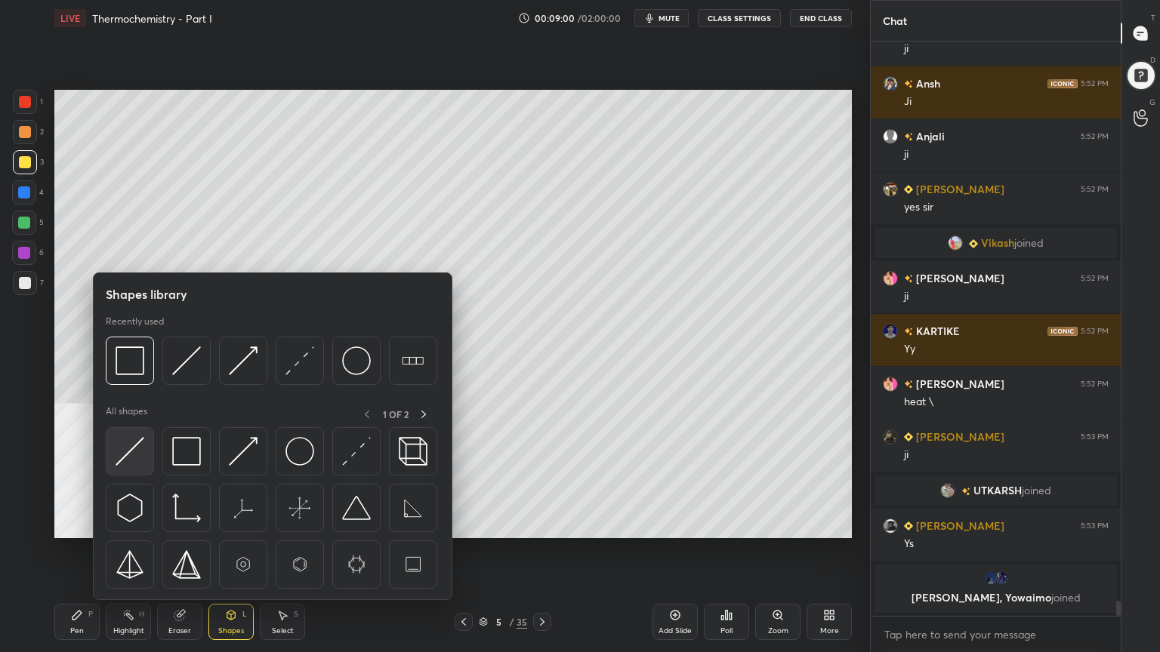
click at [131, 455] on img at bounding box center [130, 451] width 29 height 29
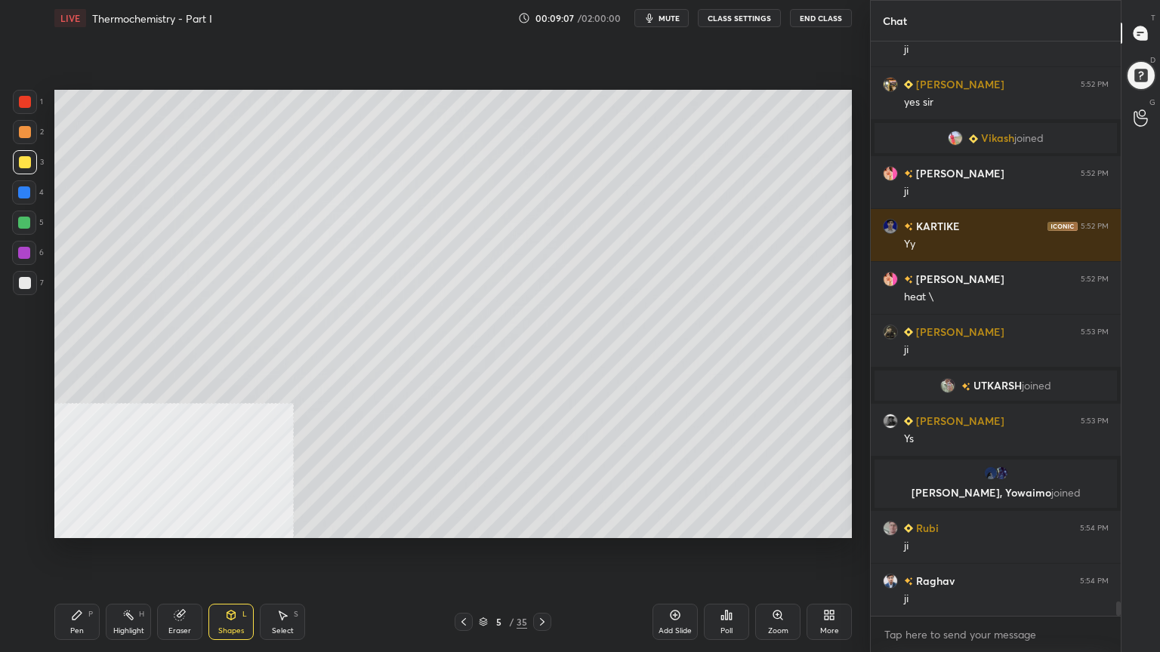
scroll to position [21882, 0]
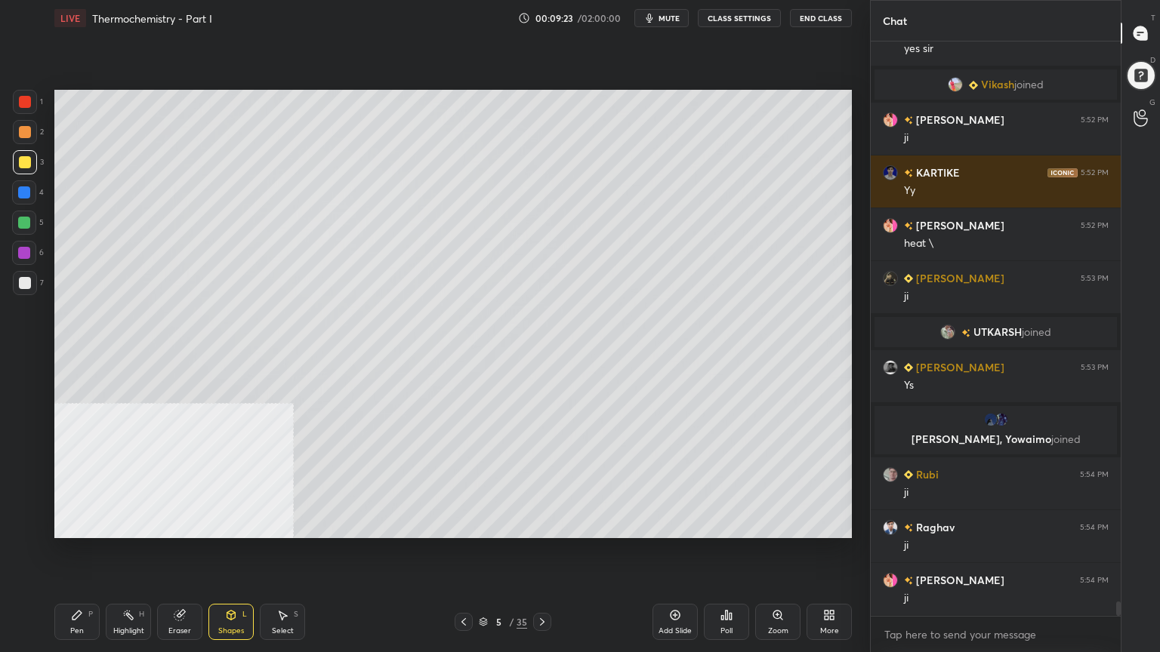
drag, startPoint x: 84, startPoint y: 616, endPoint x: 85, endPoint y: 592, distance: 24.2
click at [82, 524] on div "Pen P" at bounding box center [76, 622] width 45 height 36
click at [17, 133] on div at bounding box center [25, 132] width 24 height 24
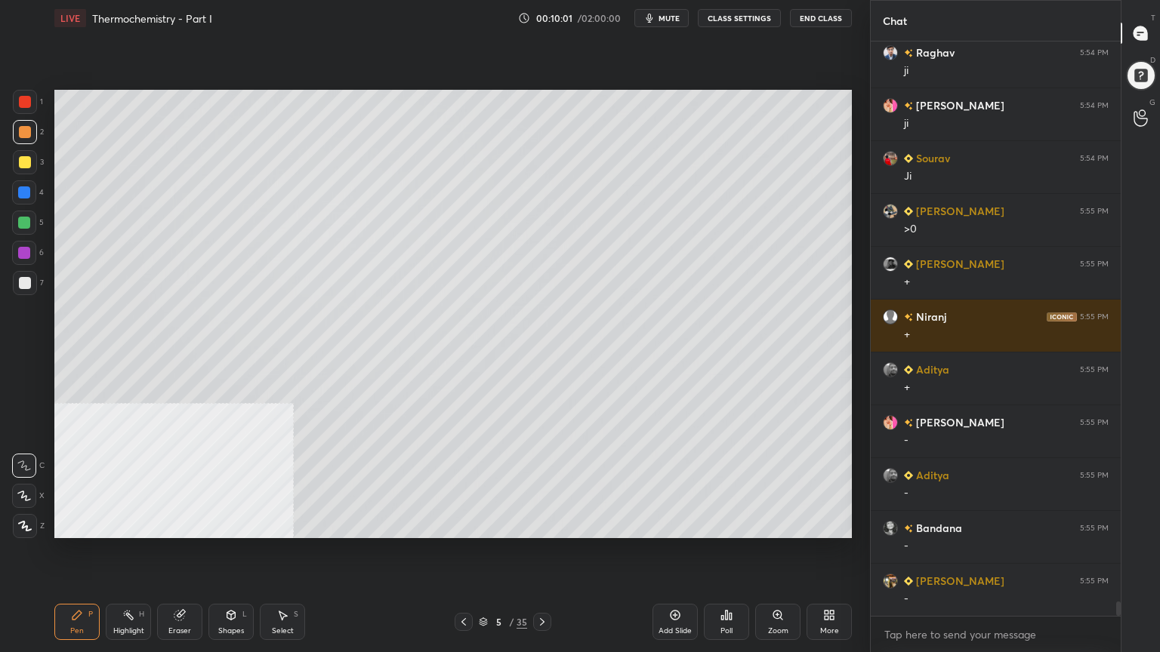
scroll to position [22411, 0]
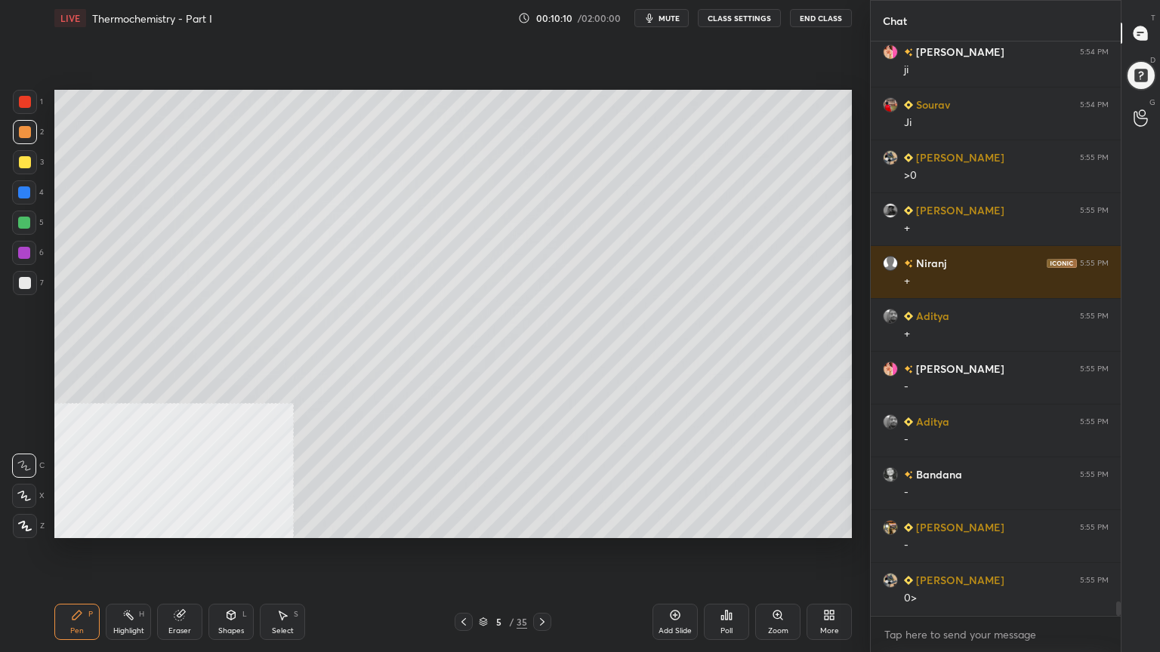
click at [29, 284] on div at bounding box center [25, 283] width 24 height 24
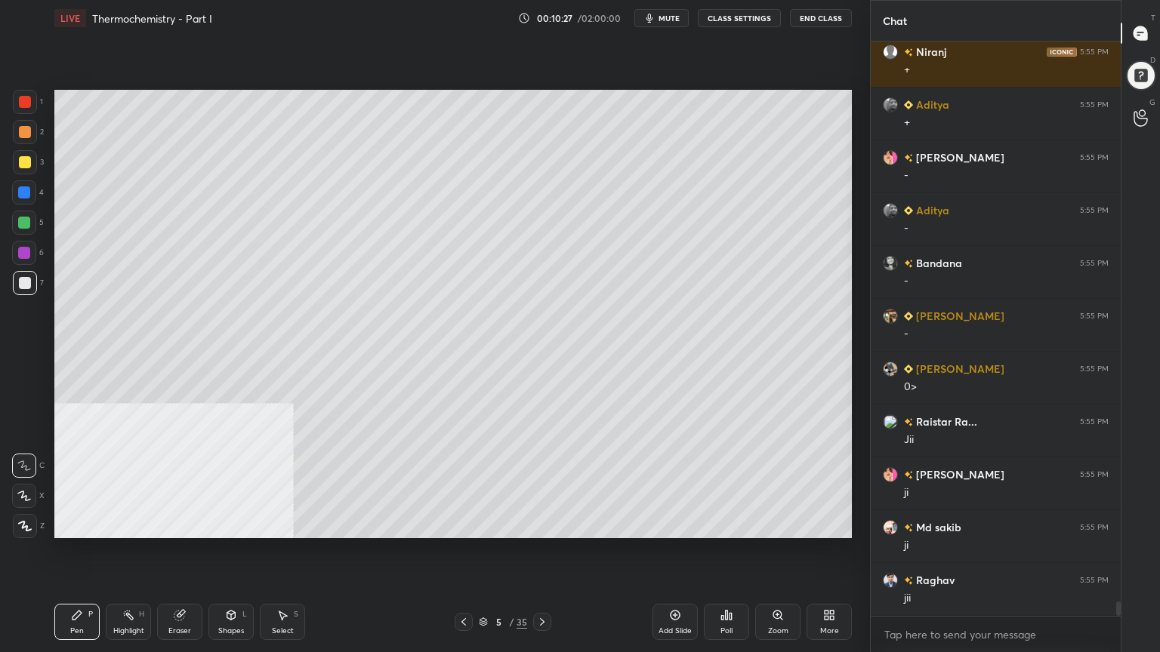
scroll to position [22659, 0]
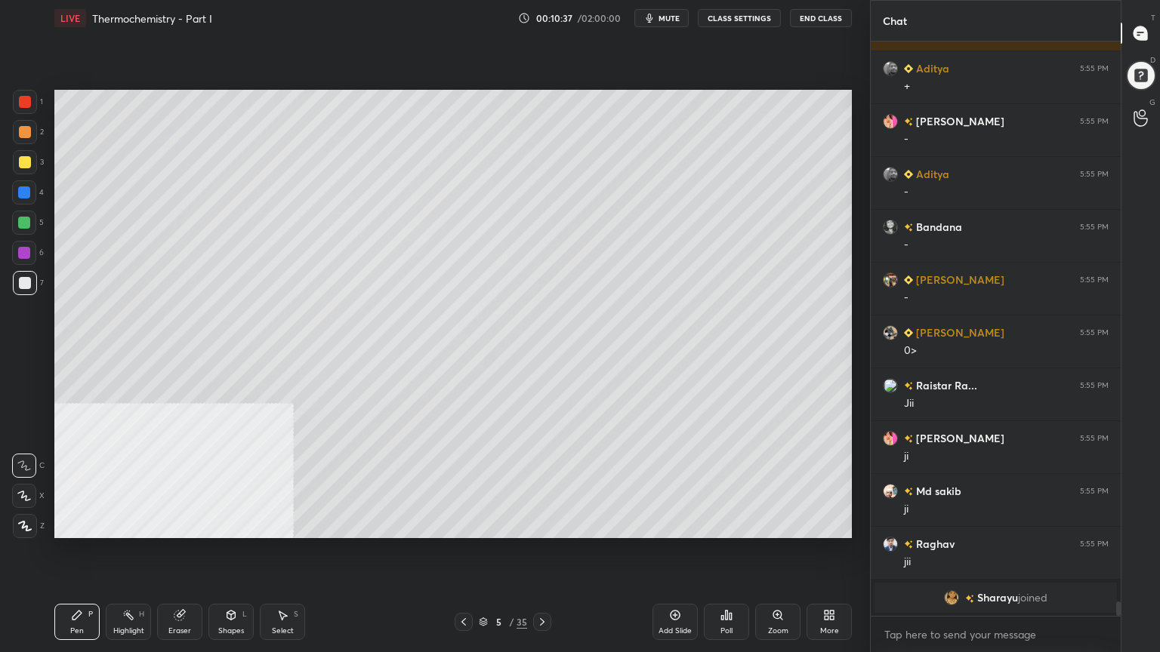
drag, startPoint x: 30, startPoint y: 129, endPoint x: 51, endPoint y: 146, distance: 26.3
click at [31, 130] on div at bounding box center [25, 132] width 24 height 24
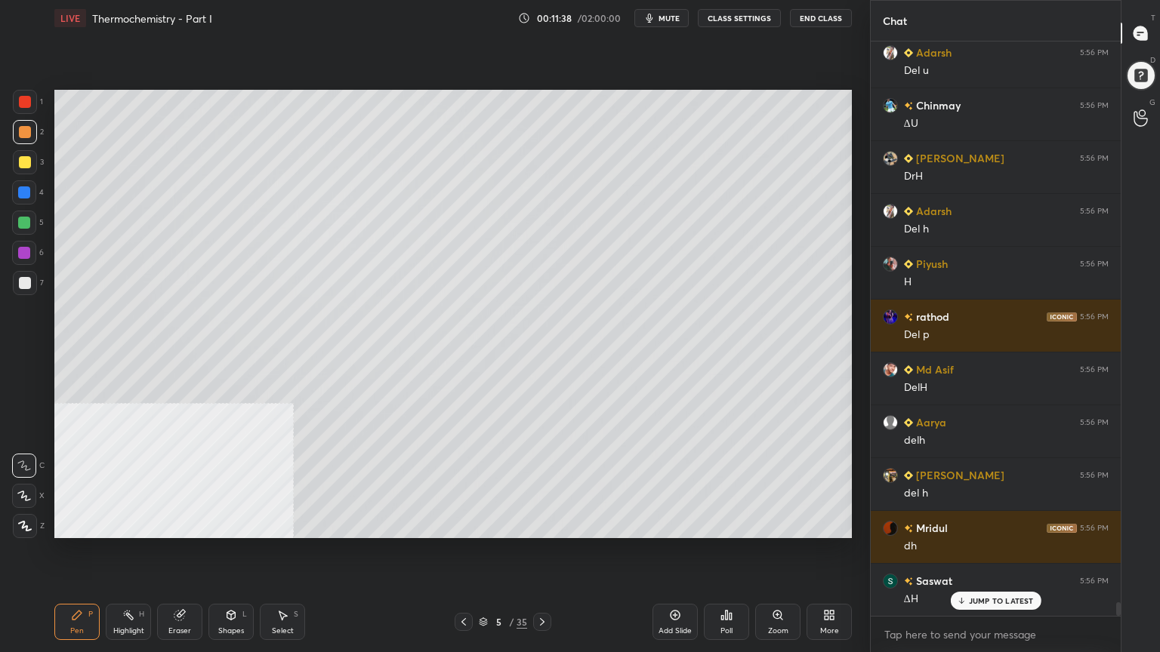
scroll to position [23625, 0]
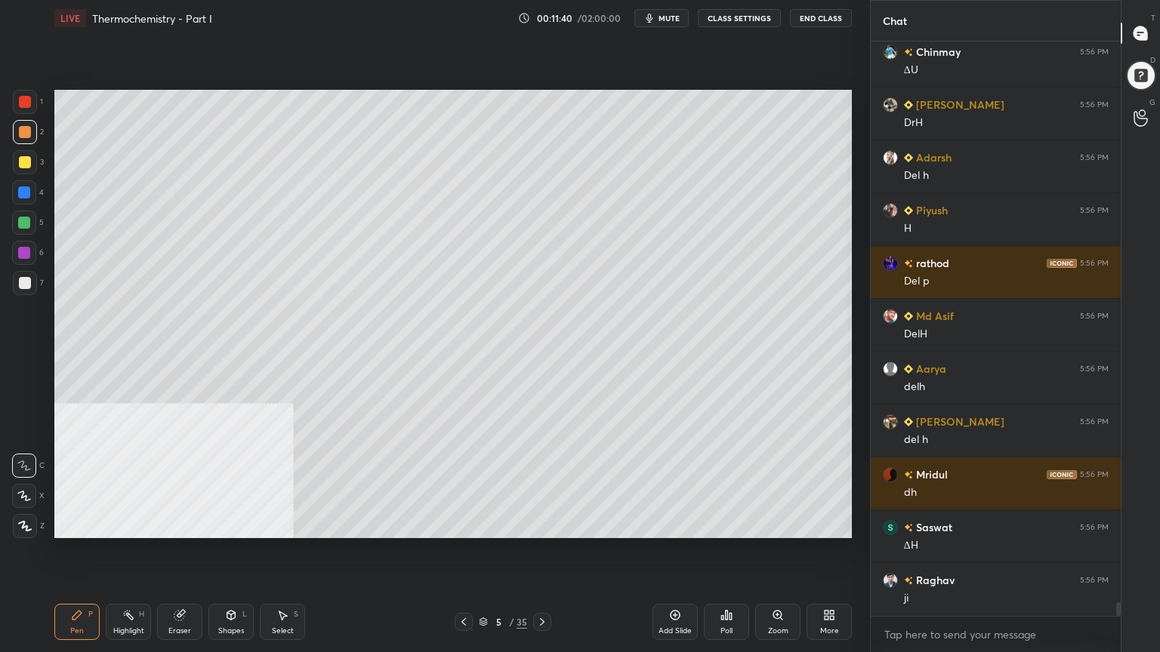
click at [20, 166] on div at bounding box center [25, 162] width 12 height 12
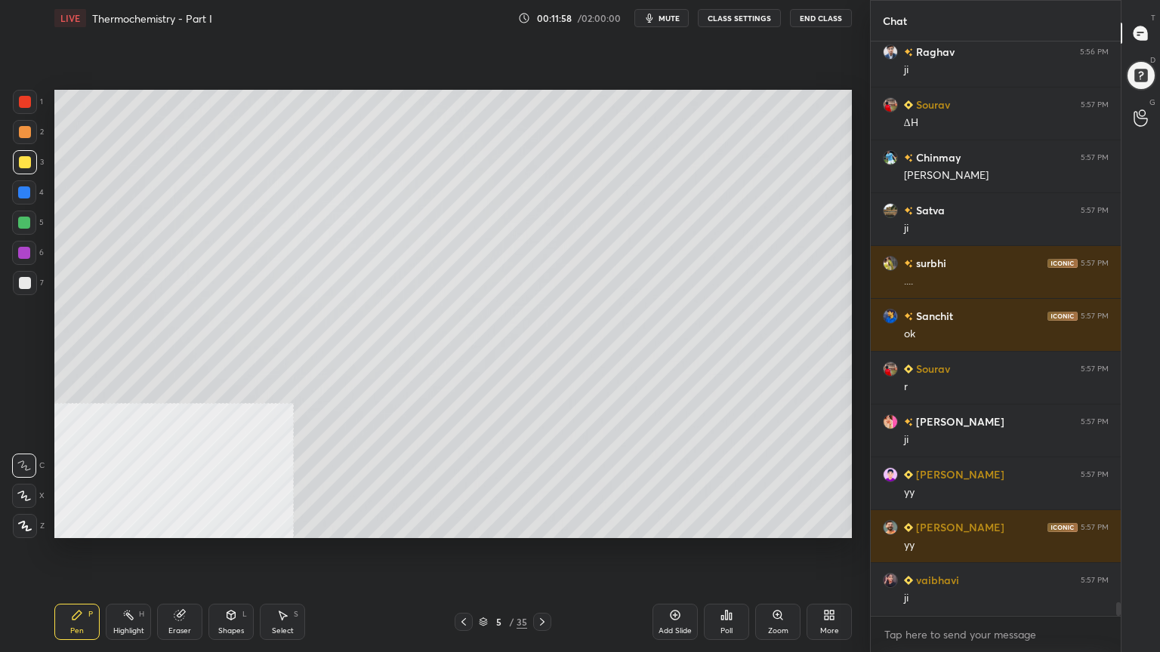
scroll to position [24206, 0]
click at [544, 524] on div at bounding box center [542, 622] width 18 height 18
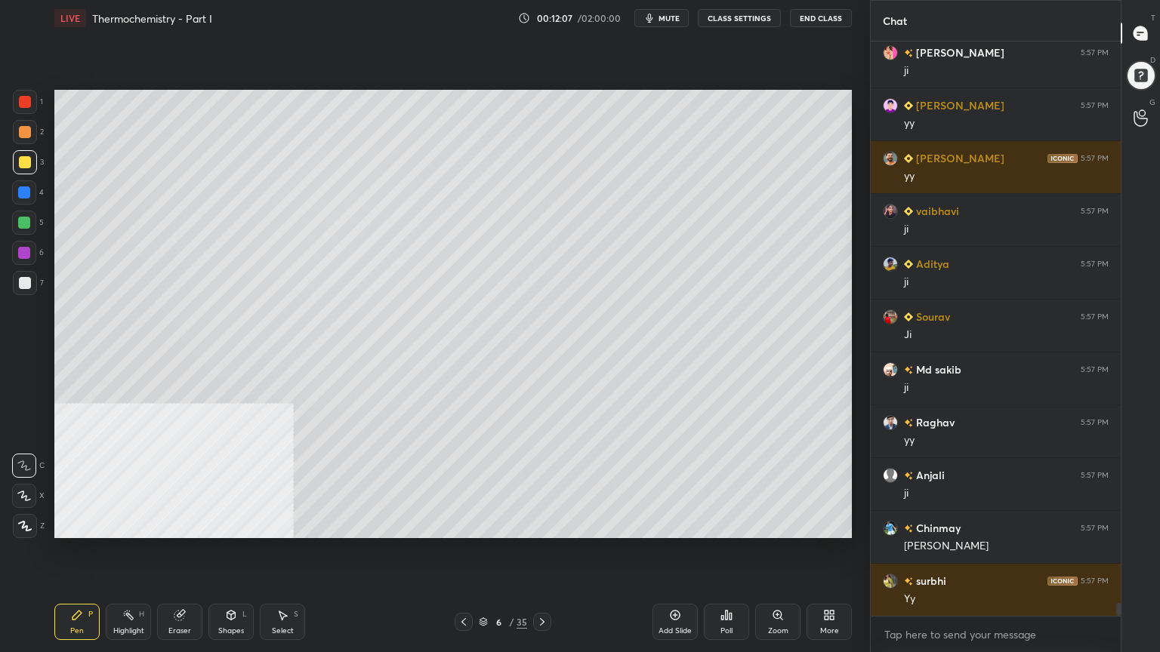
scroll to position [24559, 0]
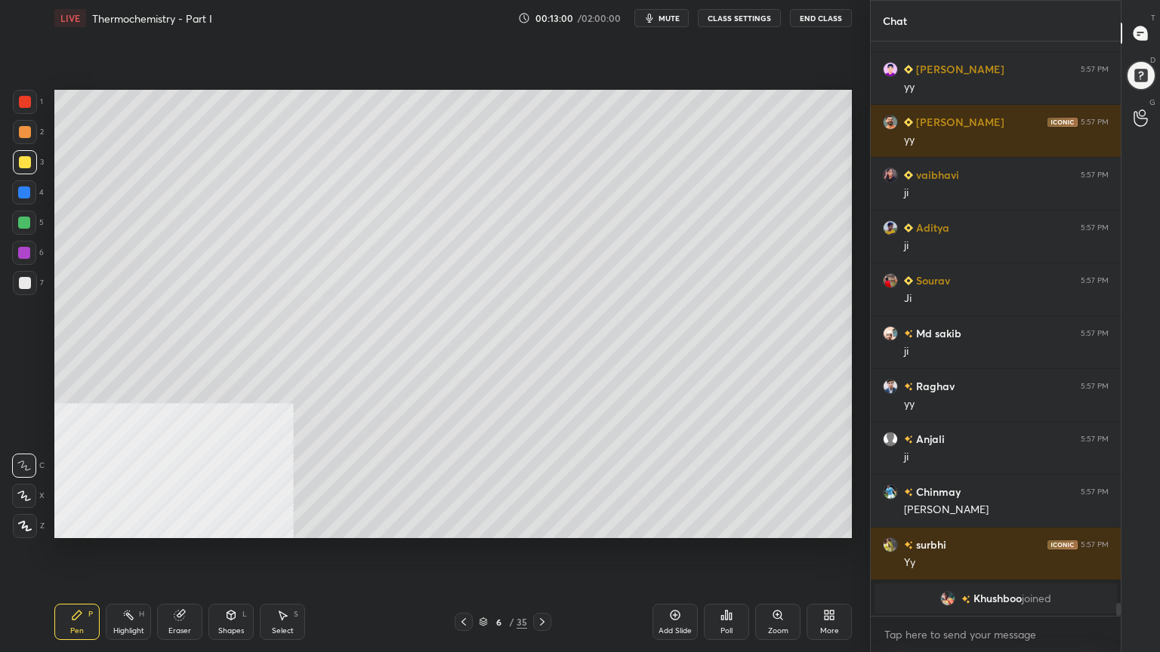
click at [284, 524] on div "Select" at bounding box center [283, 631] width 22 height 8
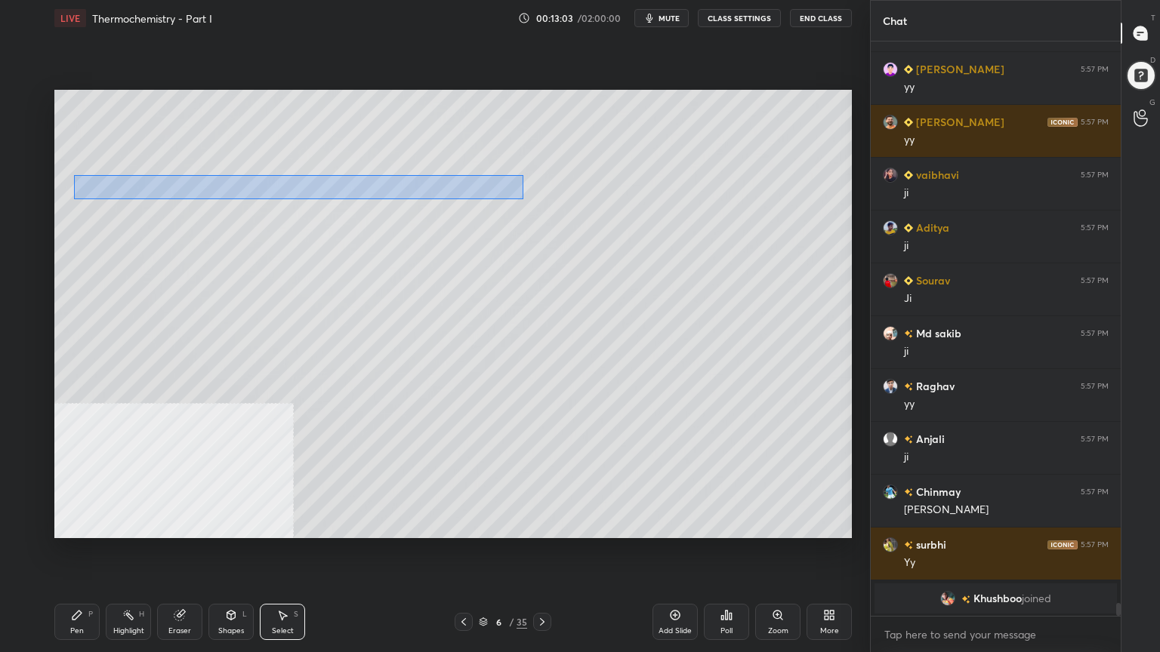
drag, startPoint x: 86, startPoint y: 173, endPoint x: 498, endPoint y: 196, distance: 412.1
click at [522, 199] on div "0 ° Undo Copy Duplicate Duplicate to new slide Delete" at bounding box center [452, 314] width 797 height 448
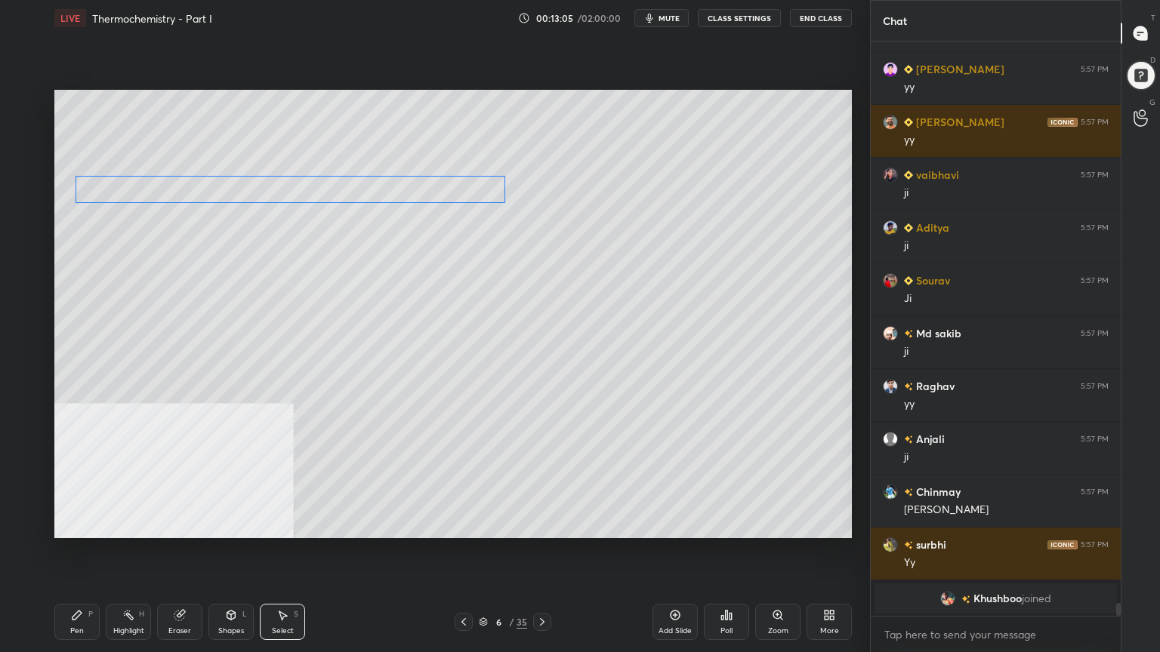
drag, startPoint x: 402, startPoint y: 187, endPoint x: 395, endPoint y: 193, distance: 8.6
click at [396, 193] on div "0 ° Undo Copy Duplicate Duplicate to new slide Delete" at bounding box center [452, 314] width 797 height 448
click at [297, 186] on div "0 ° Undo Copy Duplicate Duplicate to new slide Delete" at bounding box center [452, 314] width 797 height 448
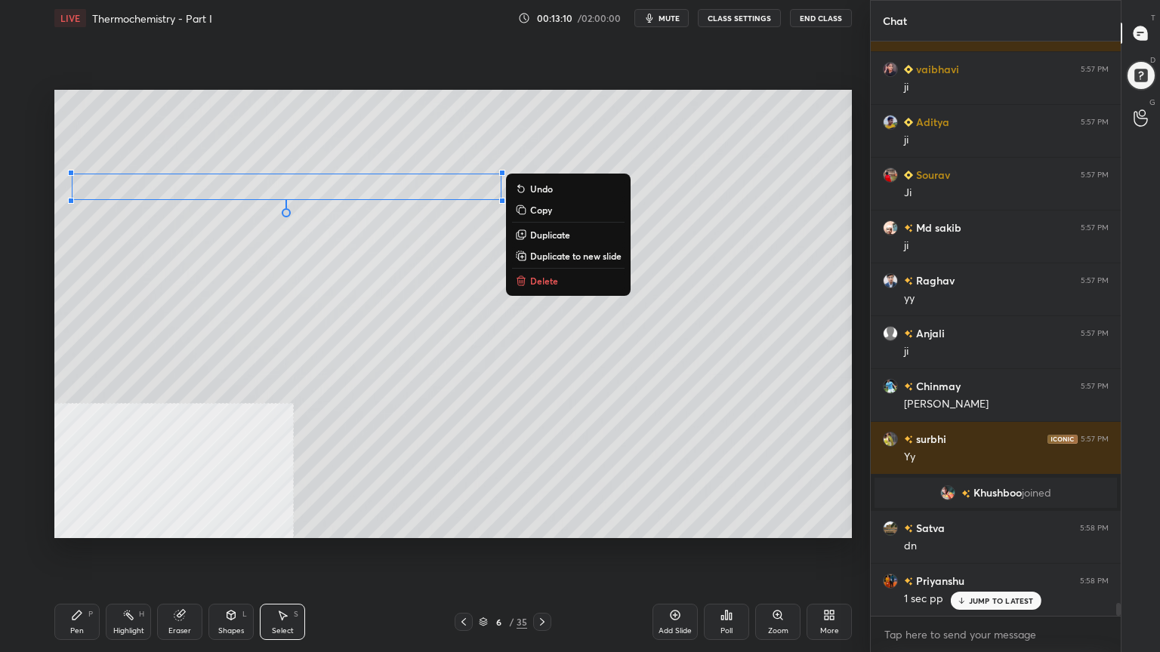
scroll to position [24824, 0]
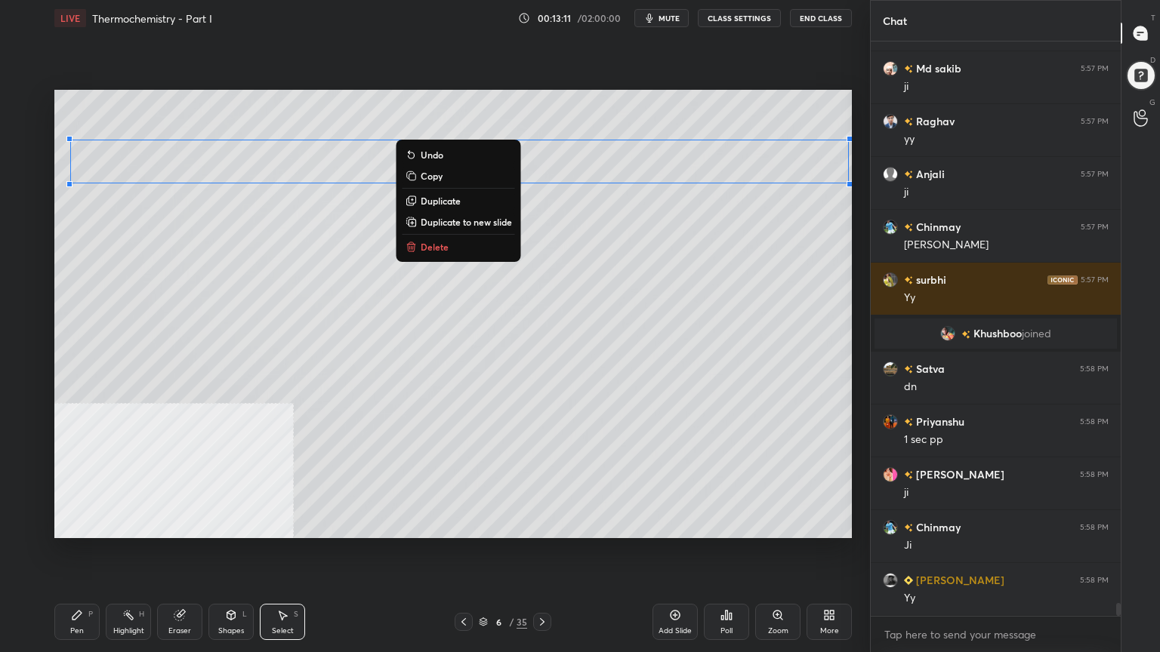
drag, startPoint x: 109, startPoint y: 140, endPoint x: 846, endPoint y: 171, distance: 737.5
click at [855, 169] on div "0 ° Undo Copy Duplicate Duplicate to new slide Delete Setting up your live clas…" at bounding box center [452, 314] width 809 height 556
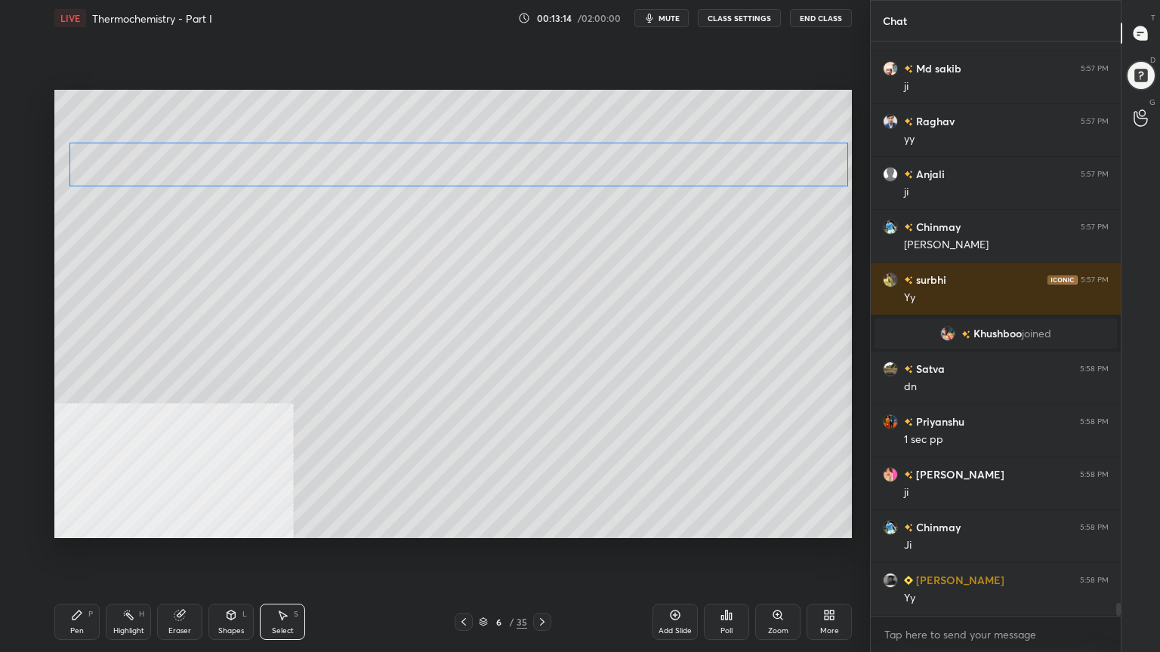
click at [774, 173] on div "0 ° Undo Copy Duplicate Duplicate to new slide Delete" at bounding box center [452, 314] width 797 height 448
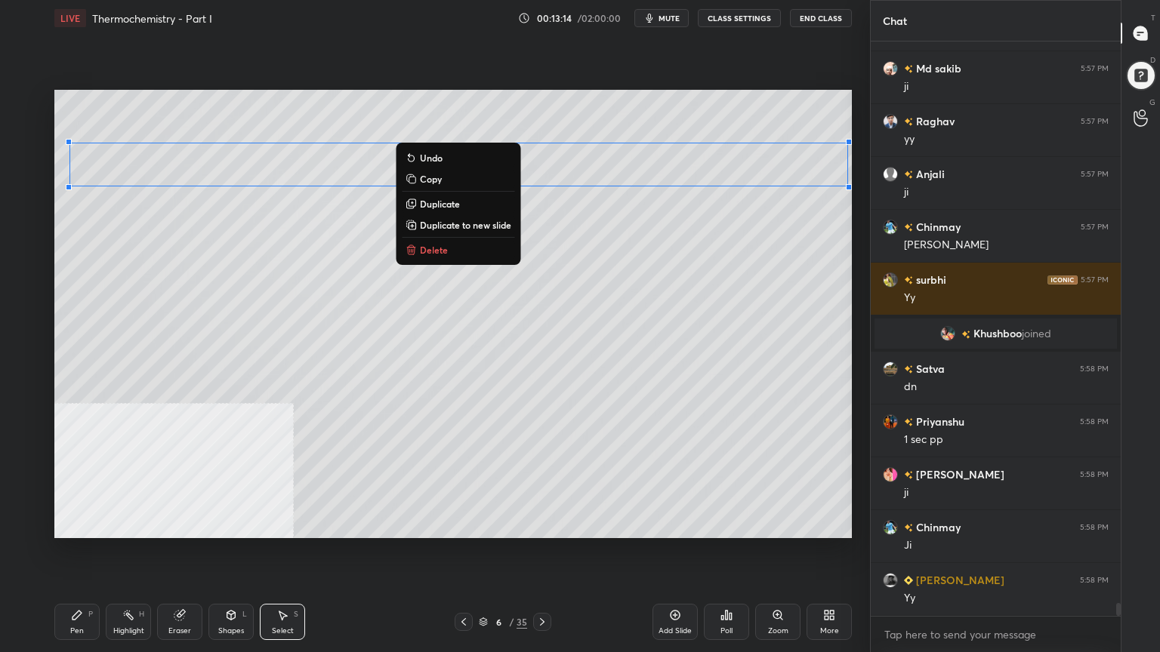
drag, startPoint x: 744, startPoint y: 248, endPoint x: 730, endPoint y: 236, distance: 17.7
click at [743, 247] on div "0 ° Undo Copy Duplicate Duplicate to new slide Delete" at bounding box center [452, 314] width 797 height 448
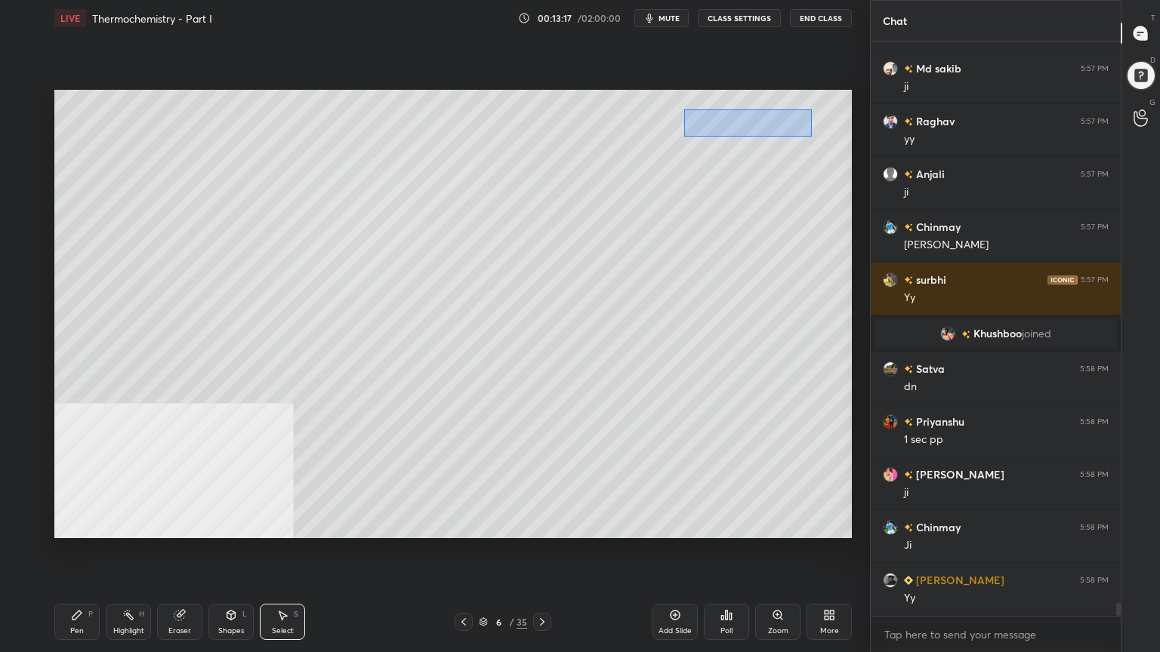
drag, startPoint x: 682, startPoint y: 107, endPoint x: 808, endPoint y: 135, distance: 129.1
click at [809, 136] on div "0 ° Undo Copy Duplicate Duplicate to new slide Delete" at bounding box center [452, 314] width 797 height 448
click at [770, 126] on div "0 ° Undo Copy Duplicate Duplicate to new slide Delete" at bounding box center [452, 314] width 797 height 448
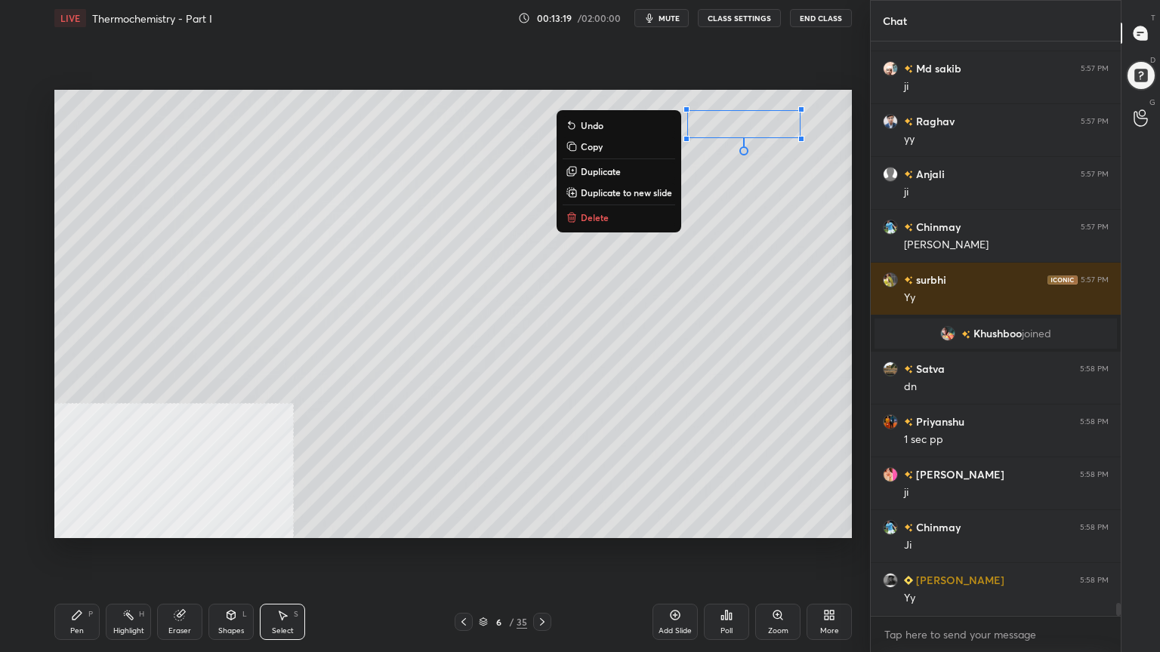
click at [731, 254] on div "0 ° Undo Copy Duplicate Duplicate to new slide Delete" at bounding box center [452, 314] width 797 height 448
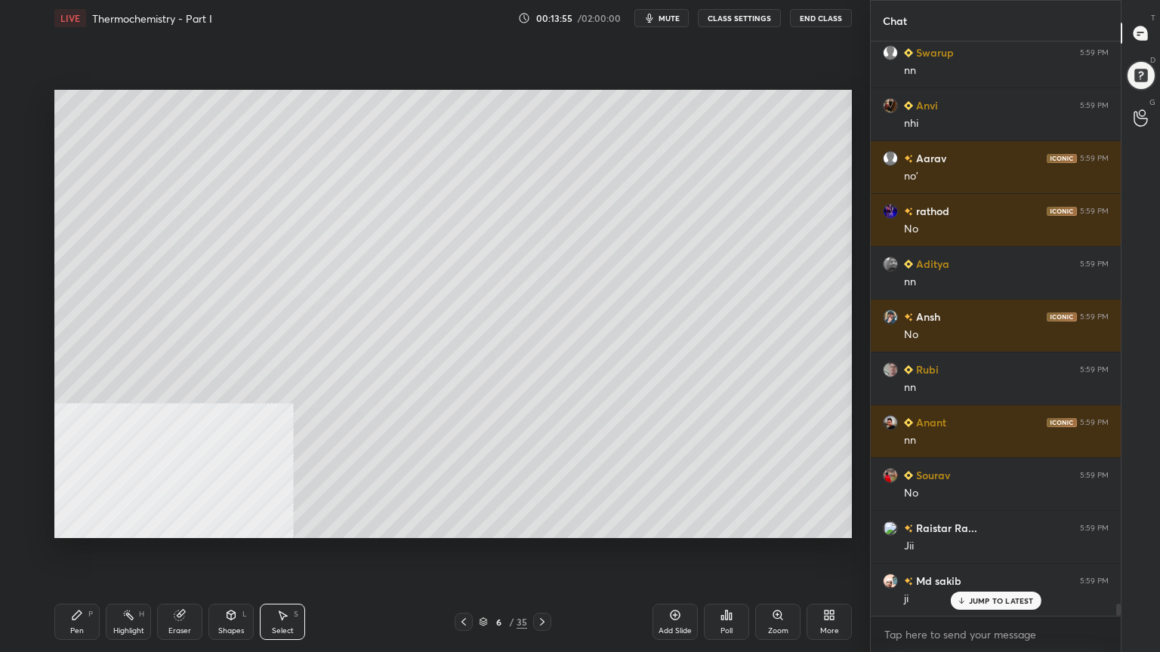
scroll to position [26446, 0]
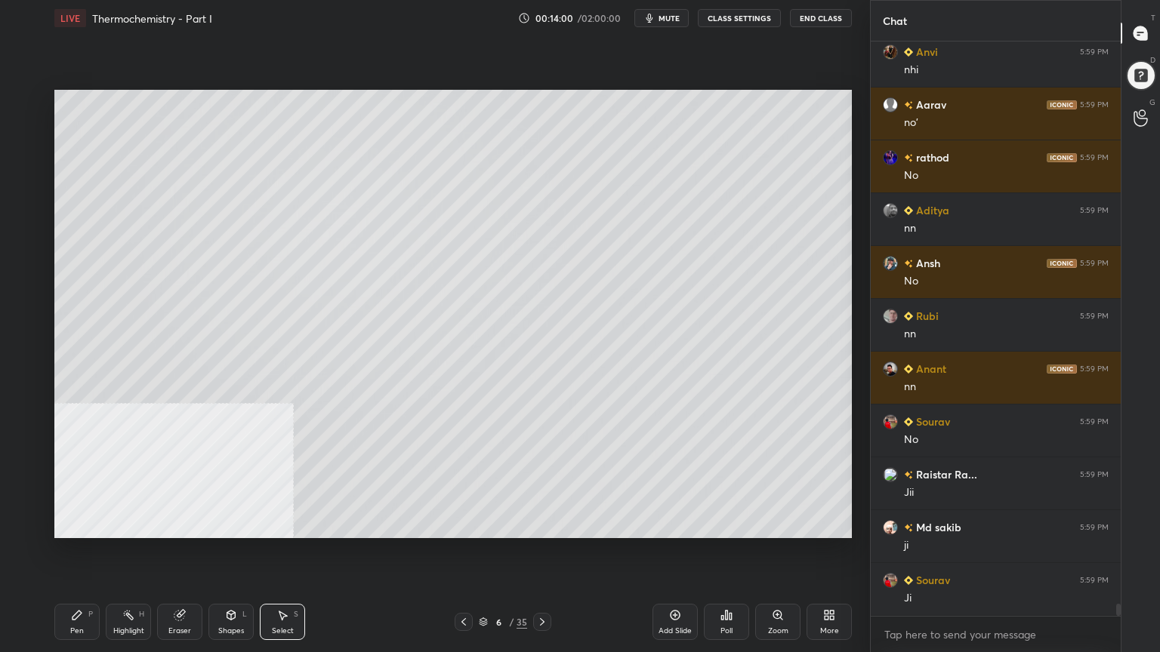
click at [76, 524] on div "Pen" at bounding box center [77, 631] width 14 height 8
drag, startPoint x: 23, startPoint y: 285, endPoint x: 48, endPoint y: 270, distance: 29.1
click at [26, 285] on div at bounding box center [25, 283] width 12 height 12
click at [26, 163] on div at bounding box center [25, 162] width 12 height 12
click at [20, 134] on div at bounding box center [25, 132] width 12 height 12
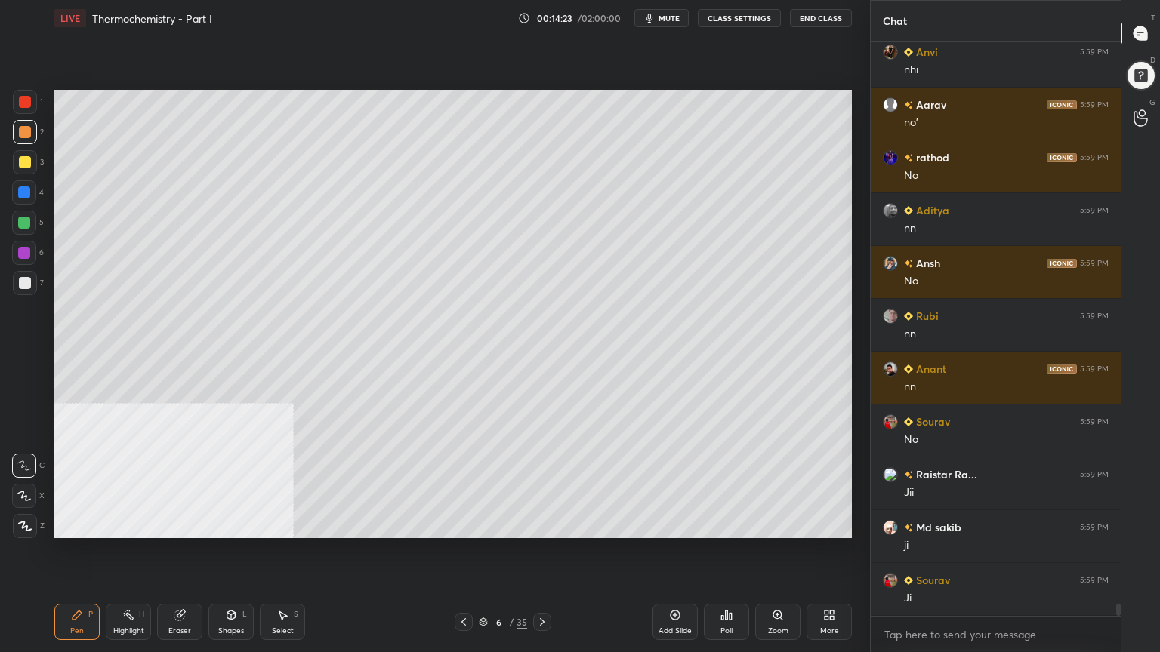
scroll to position [26498, 0]
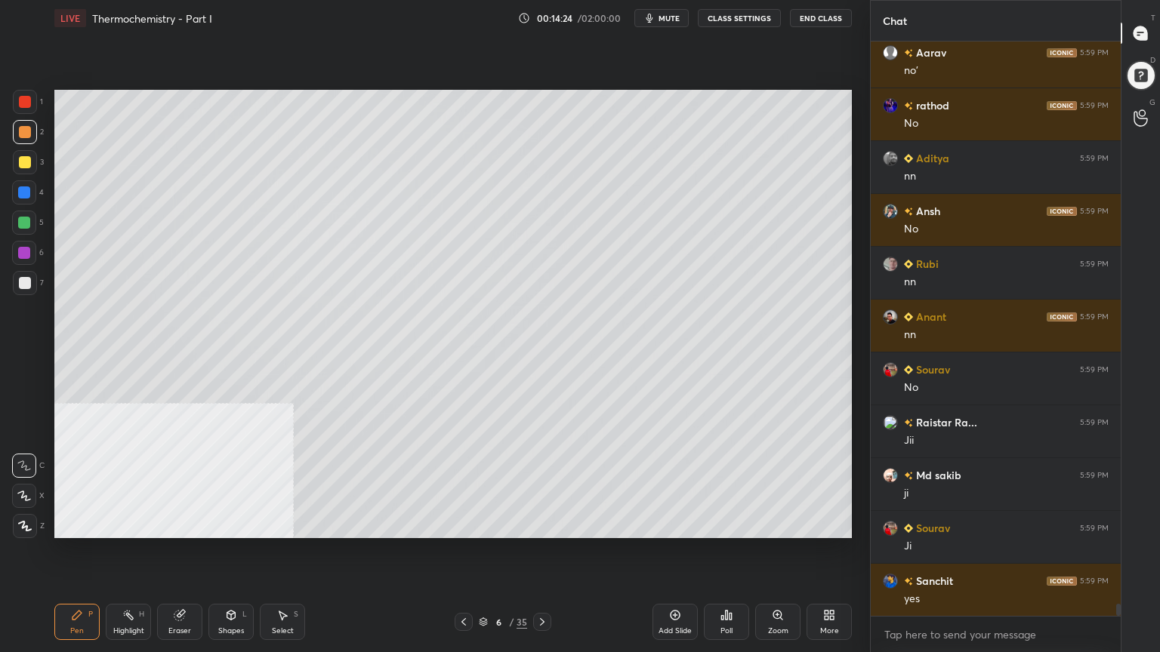
click at [228, 524] on div "Shapes" at bounding box center [231, 631] width 26 height 8
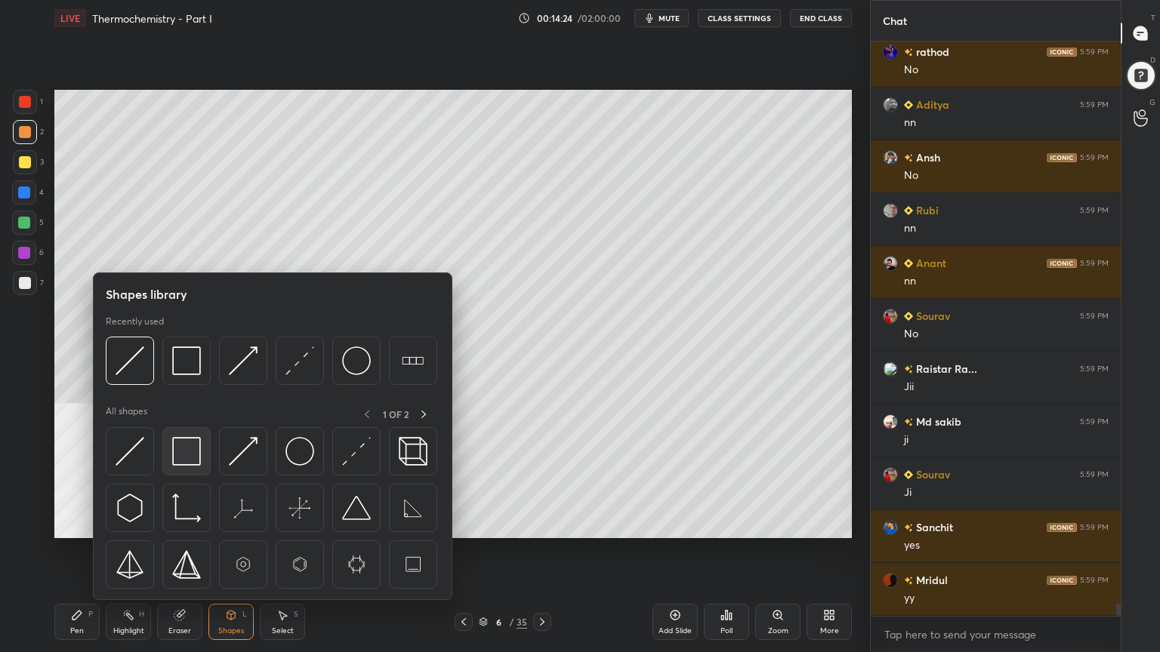
click at [194, 454] on img at bounding box center [186, 451] width 29 height 29
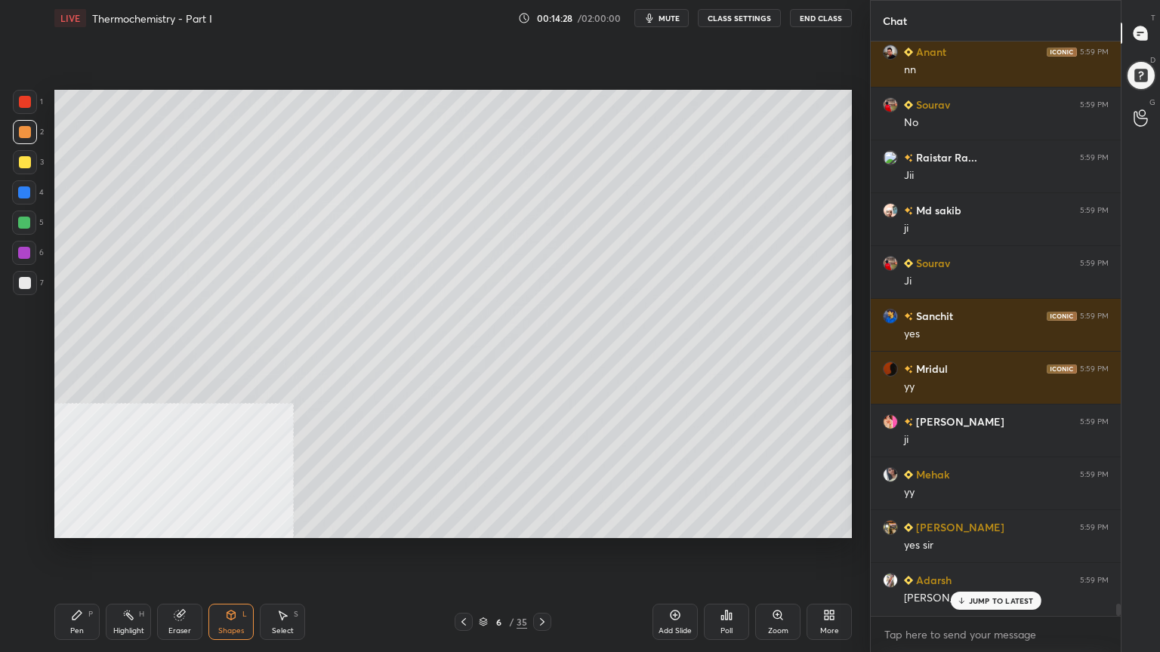
scroll to position [26815, 0]
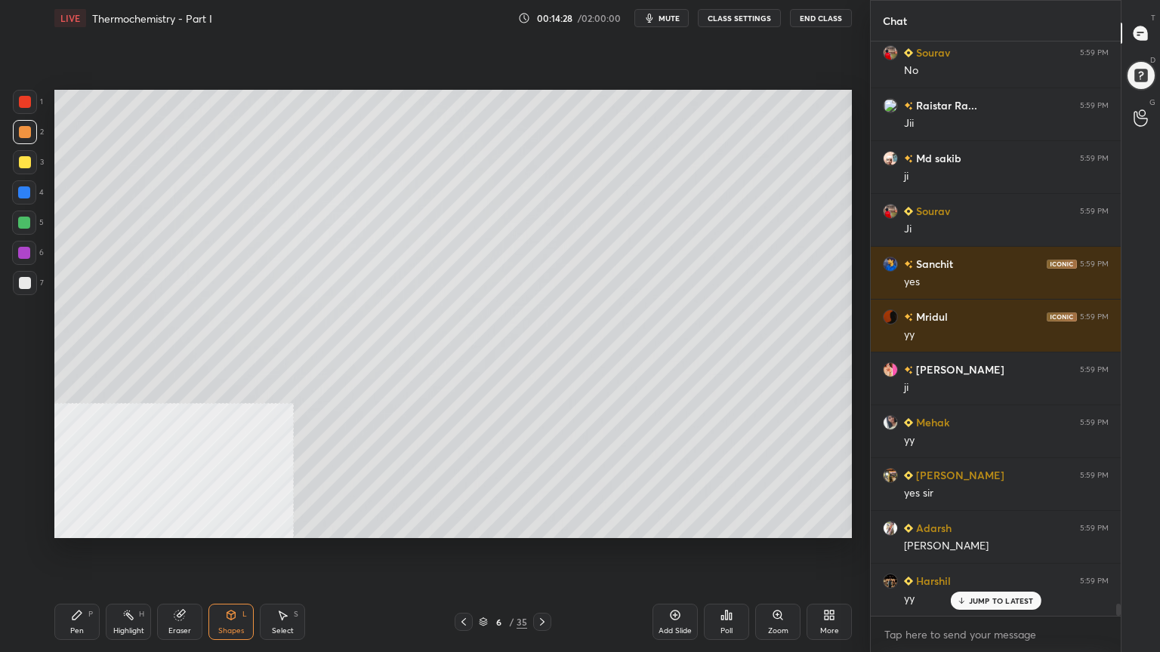
click at [79, 524] on div "Pen P" at bounding box center [76, 622] width 45 height 36
drag, startPoint x: 19, startPoint y: 284, endPoint x: 48, endPoint y: 282, distance: 28.8
click at [20, 284] on div at bounding box center [25, 283] width 12 height 12
click at [22, 130] on div at bounding box center [25, 132] width 12 height 12
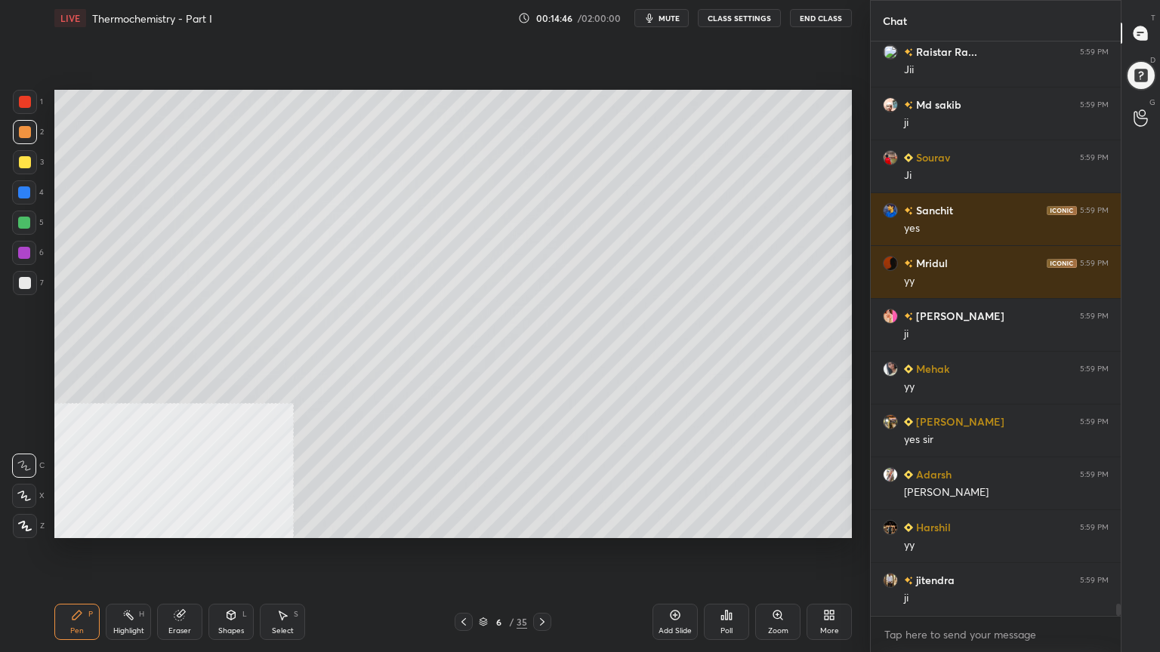
click at [236, 524] on div "Shapes" at bounding box center [231, 631] width 26 height 8
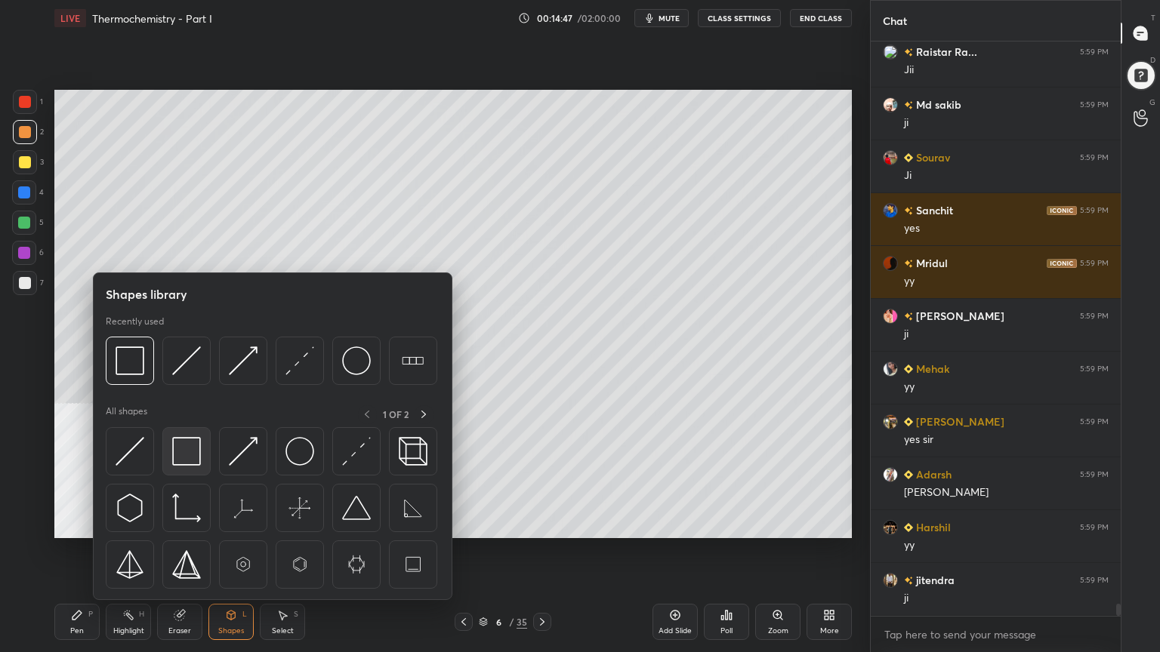
click at [194, 451] on img at bounding box center [186, 451] width 29 height 29
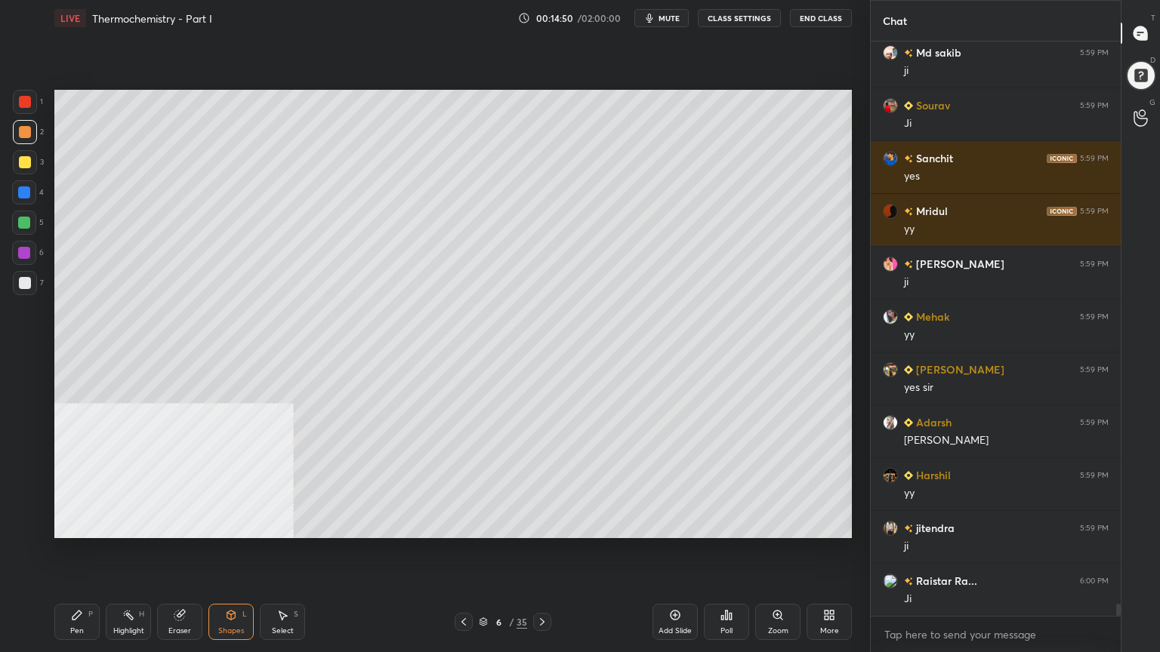
scroll to position [26974, 0]
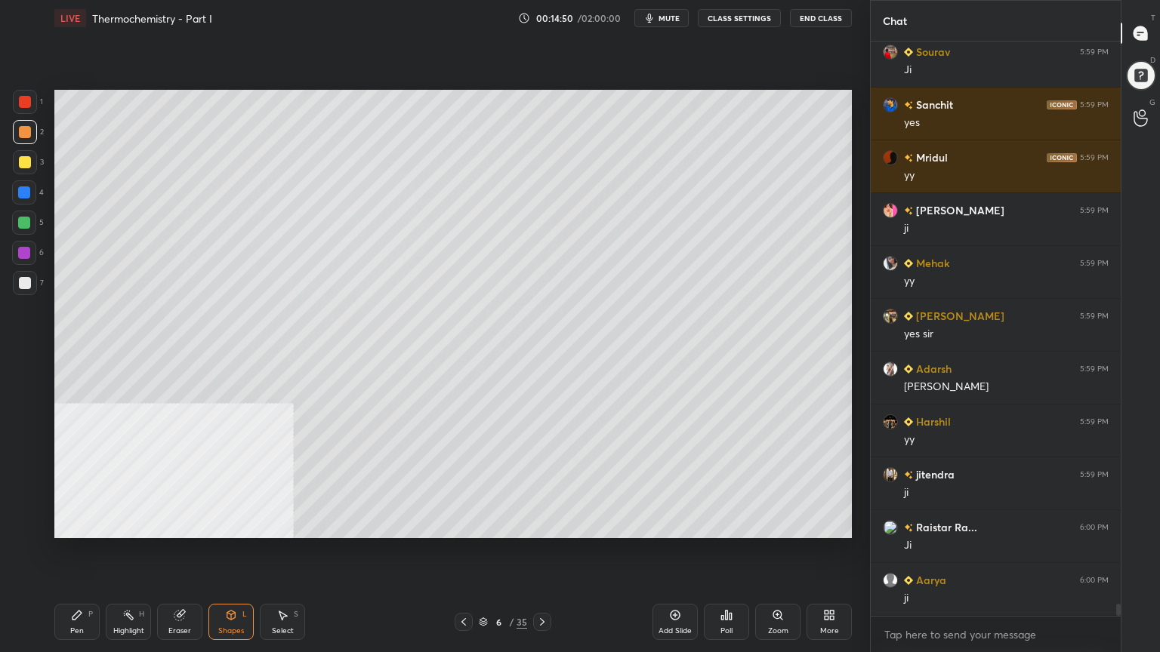
click at [63, 524] on div "Pen P" at bounding box center [76, 622] width 45 height 36
click at [28, 279] on div at bounding box center [25, 283] width 12 height 12
drag, startPoint x: 24, startPoint y: 223, endPoint x: 47, endPoint y: 220, distance: 22.9
click at [30, 223] on div at bounding box center [24, 223] width 24 height 24
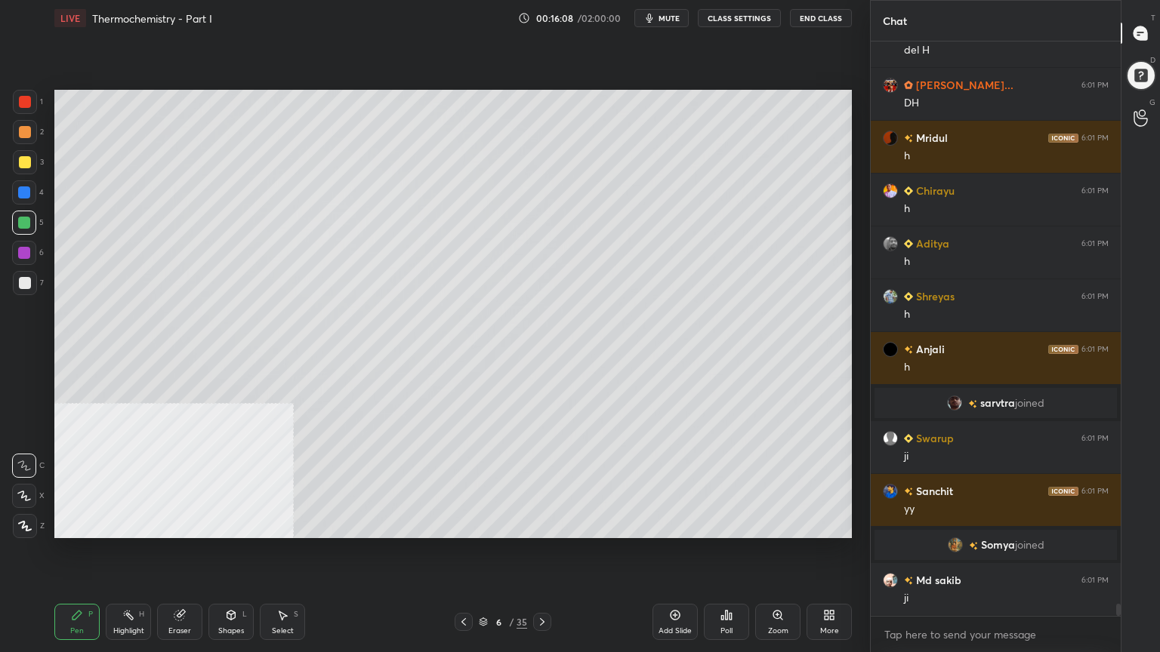
scroll to position [26745, 0]
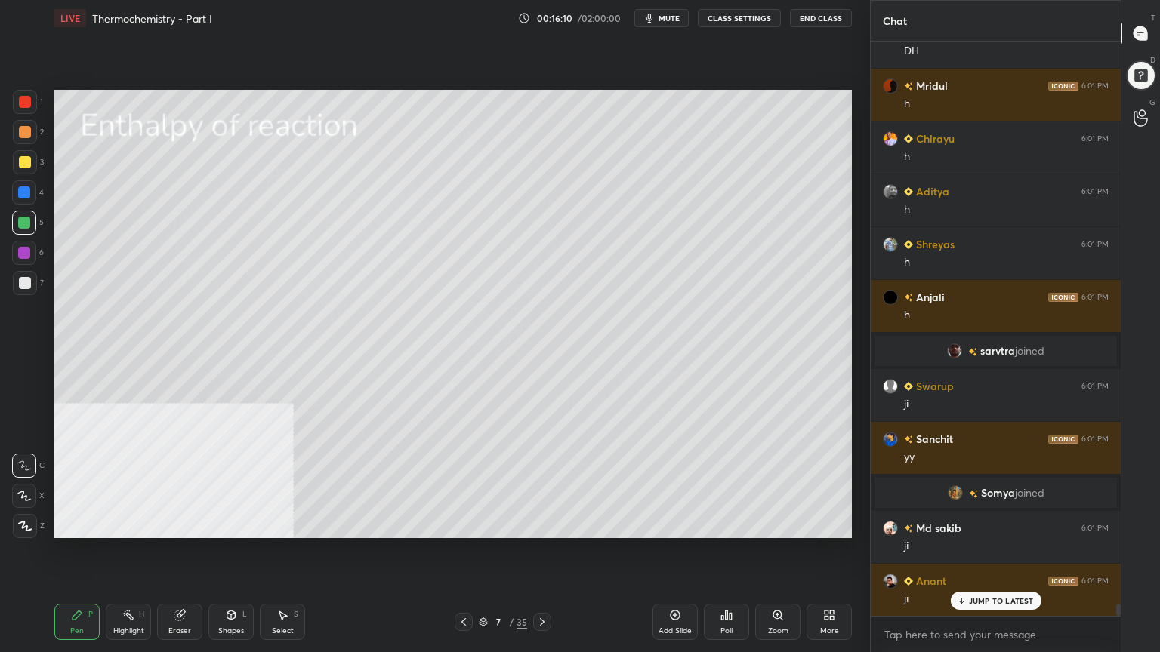
drag, startPoint x: 27, startPoint y: 283, endPoint x: 35, endPoint y: 279, distance: 8.4
click at [28, 284] on div at bounding box center [25, 283] width 12 height 12
click at [228, 524] on icon at bounding box center [231, 615] width 12 height 12
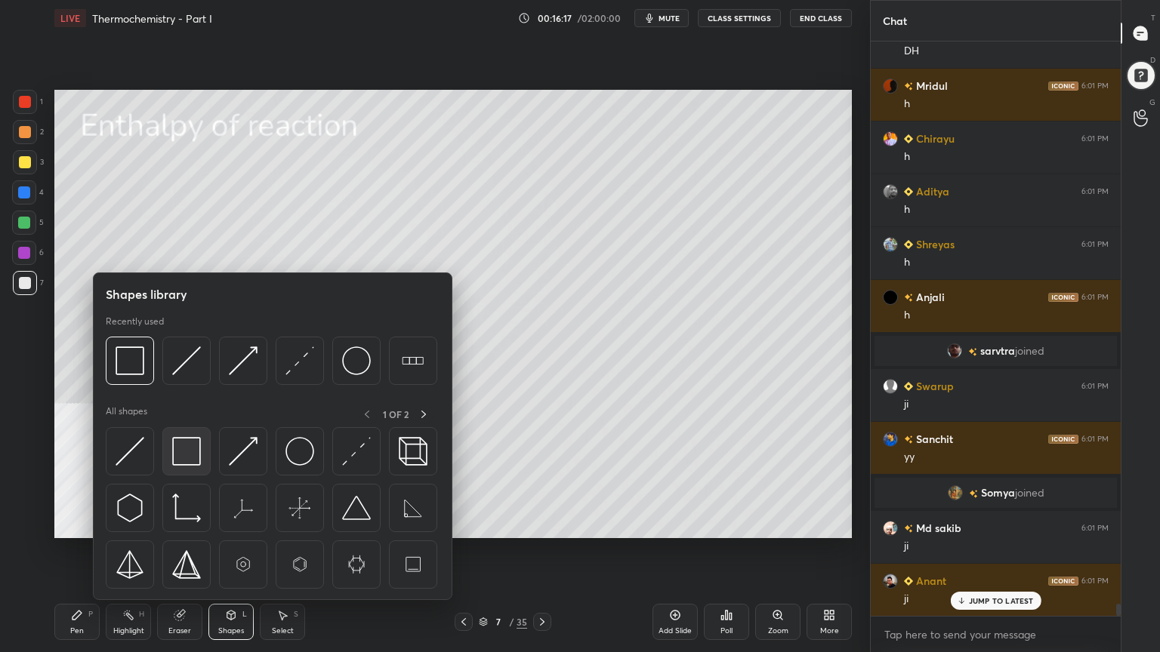
click at [178, 467] on div at bounding box center [186, 451] width 48 height 48
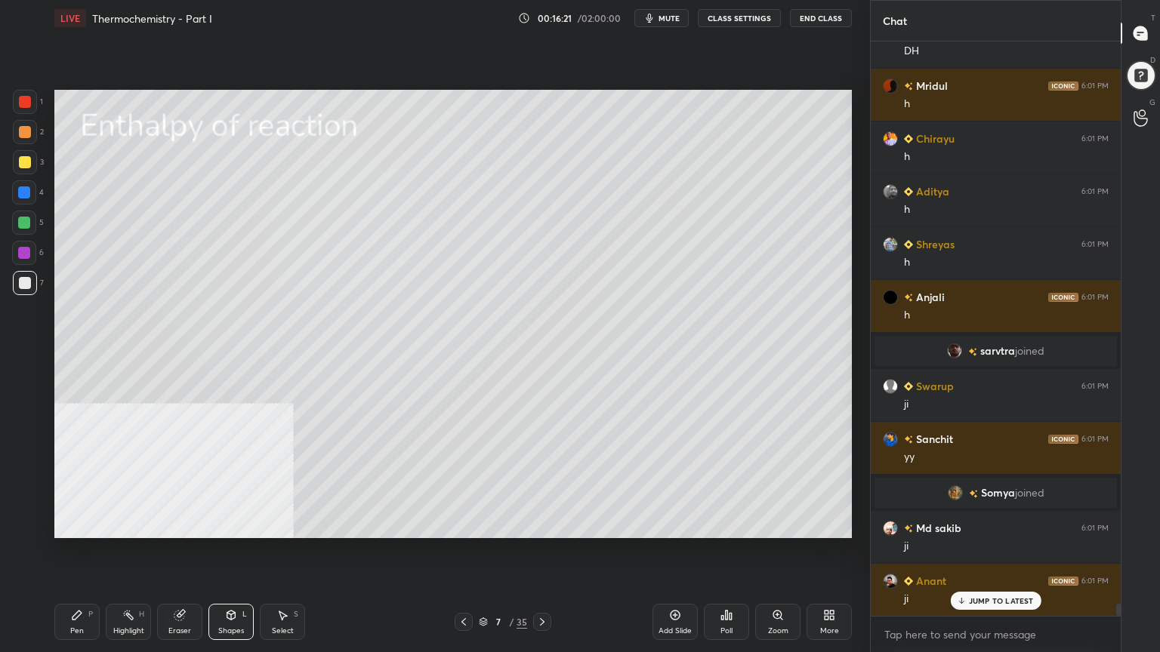
drag, startPoint x: 75, startPoint y: 629, endPoint x: 72, endPoint y: 569, distance: 60.5
click at [74, 524] on div "Pen" at bounding box center [77, 631] width 14 height 8
click at [24, 164] on div at bounding box center [25, 162] width 12 height 12
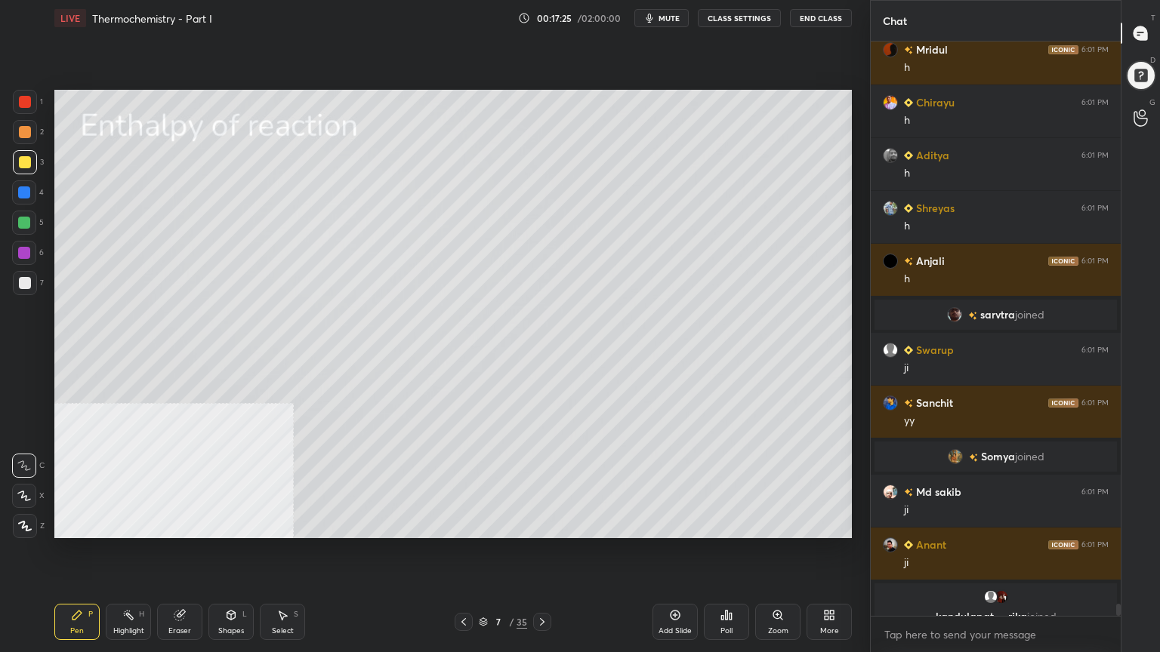
click at [20, 130] on div at bounding box center [25, 132] width 12 height 12
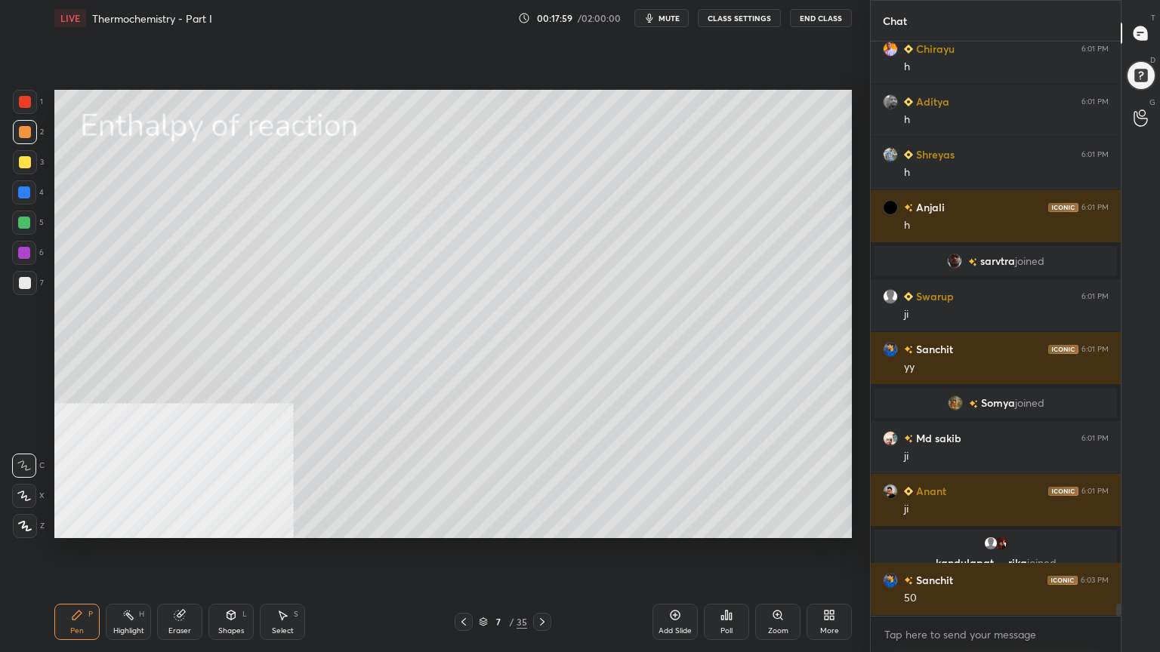
drag, startPoint x: 24, startPoint y: 217, endPoint x: 48, endPoint y: 226, distance: 24.8
click at [26, 217] on div at bounding box center [24, 223] width 12 height 12
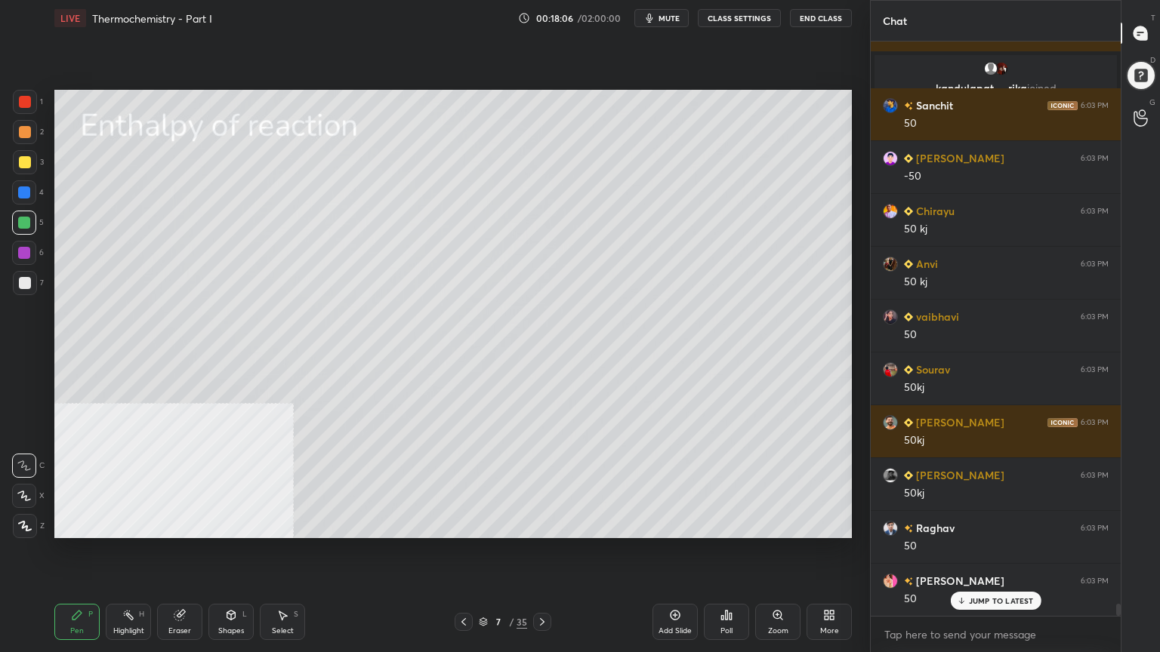
scroll to position [27470, 0]
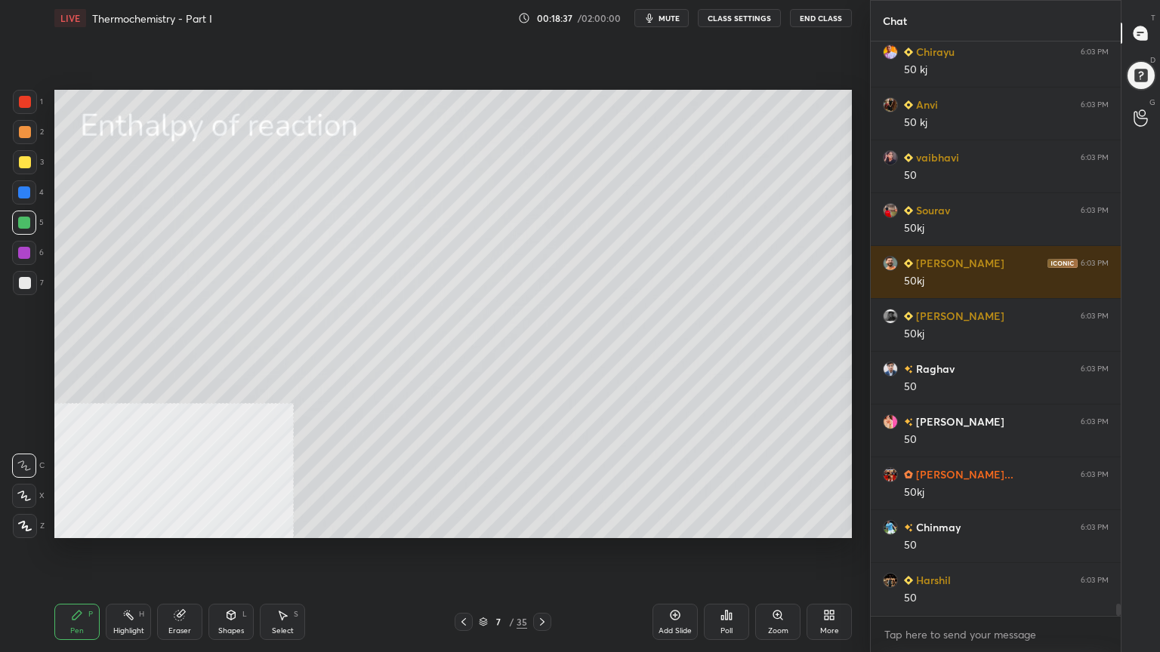
click at [279, 524] on div "Select" at bounding box center [283, 631] width 22 height 8
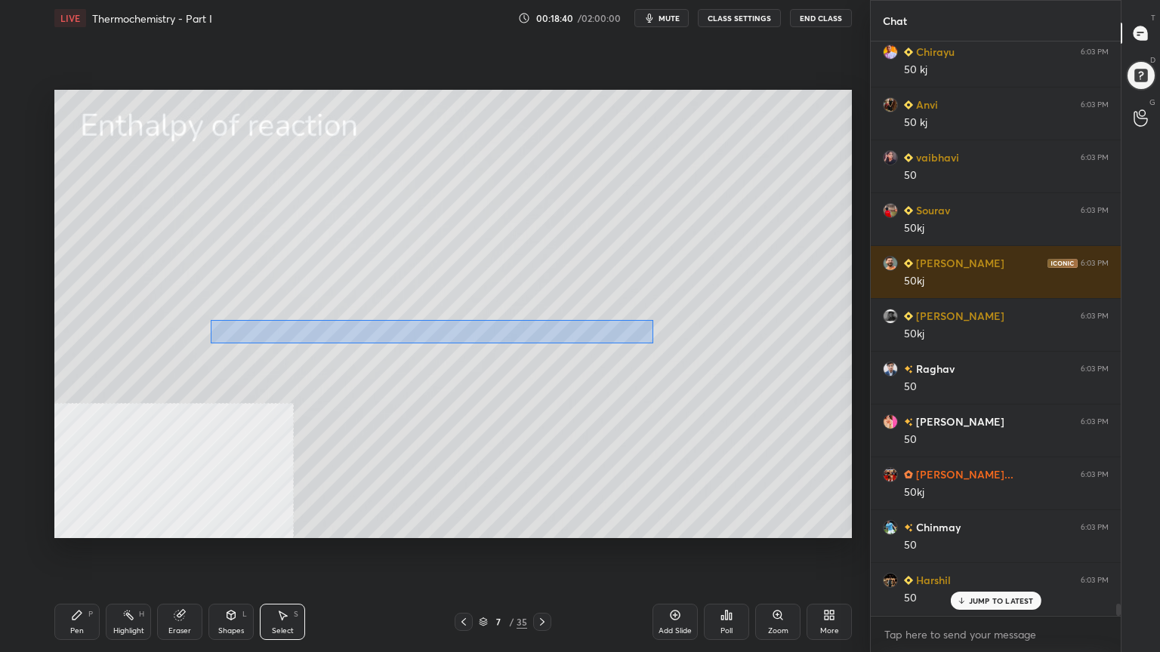
scroll to position [27522, 0]
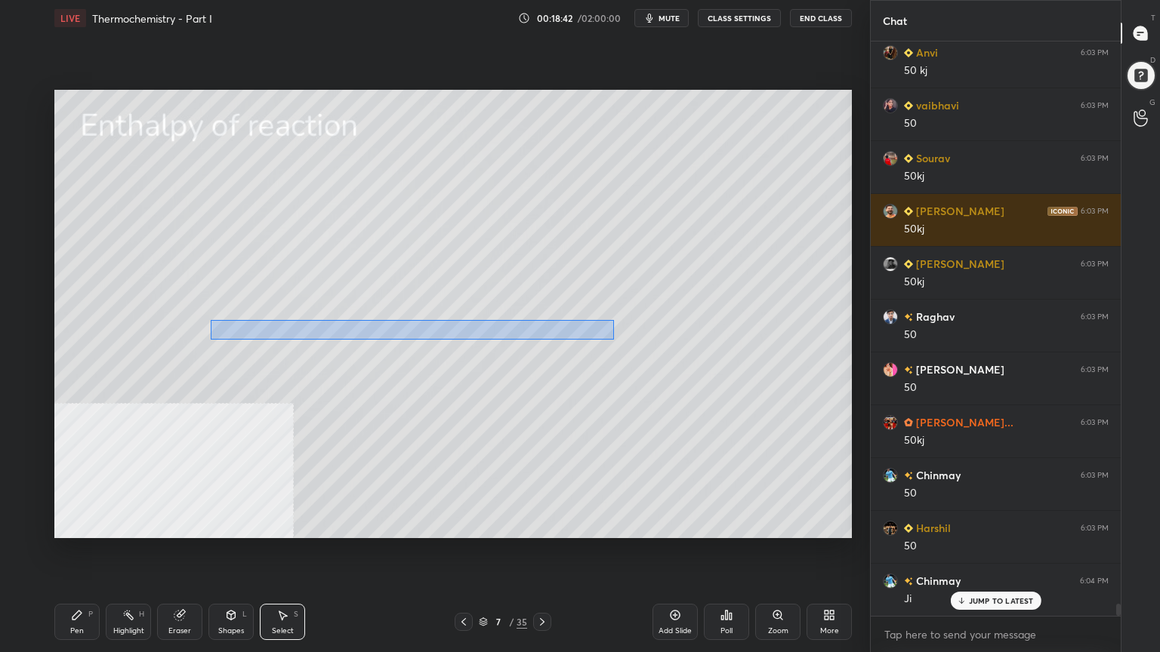
drag, startPoint x: 220, startPoint y: 325, endPoint x: 614, endPoint y: 338, distance: 393.6
click at [612, 341] on div "0 ° Undo Copy Duplicate Duplicate to new slide Delete" at bounding box center [452, 314] width 797 height 448
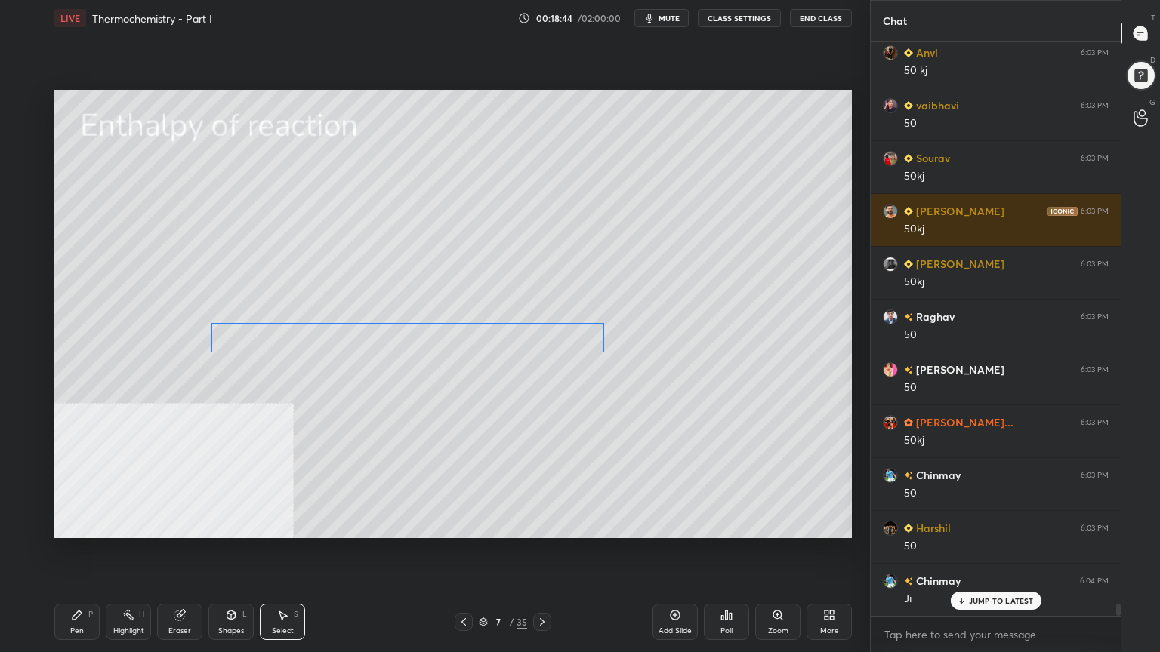
drag, startPoint x: 538, startPoint y: 341, endPoint x: 526, endPoint y: 341, distance: 11.4
click at [534, 341] on div "0 ° Undo Copy Duplicate Duplicate to new slide Delete" at bounding box center [452, 314] width 797 height 448
click at [467, 417] on div "0 ° Undo Copy Duplicate Duplicate to new slide Delete" at bounding box center [452, 314] width 797 height 448
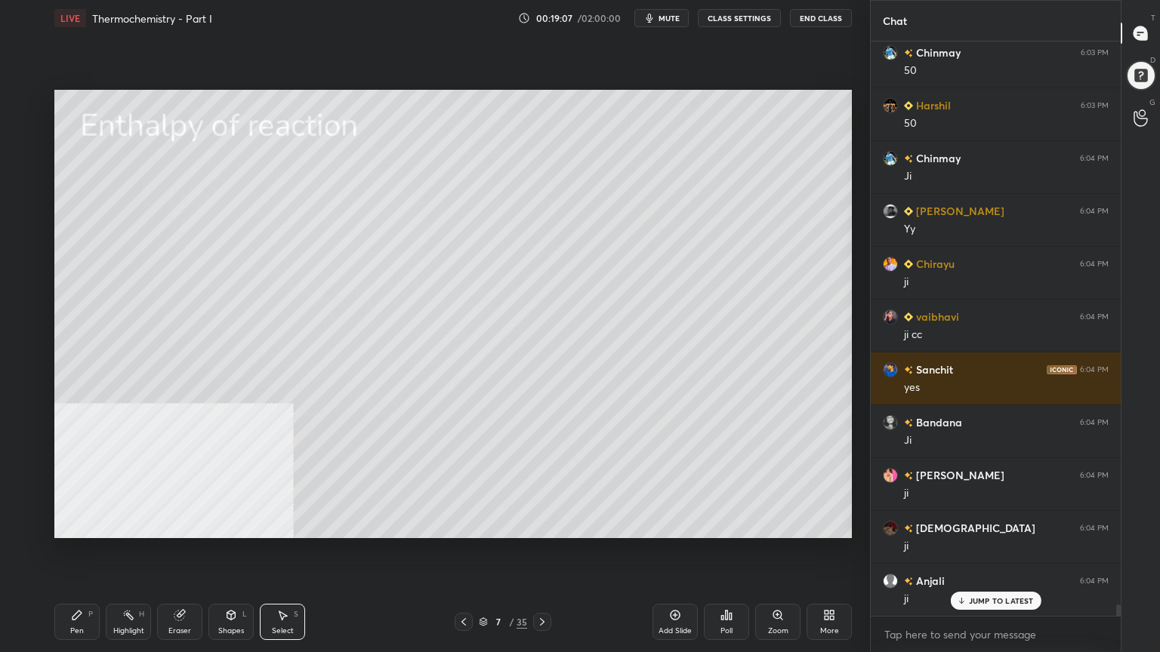
scroll to position [28050, 0]
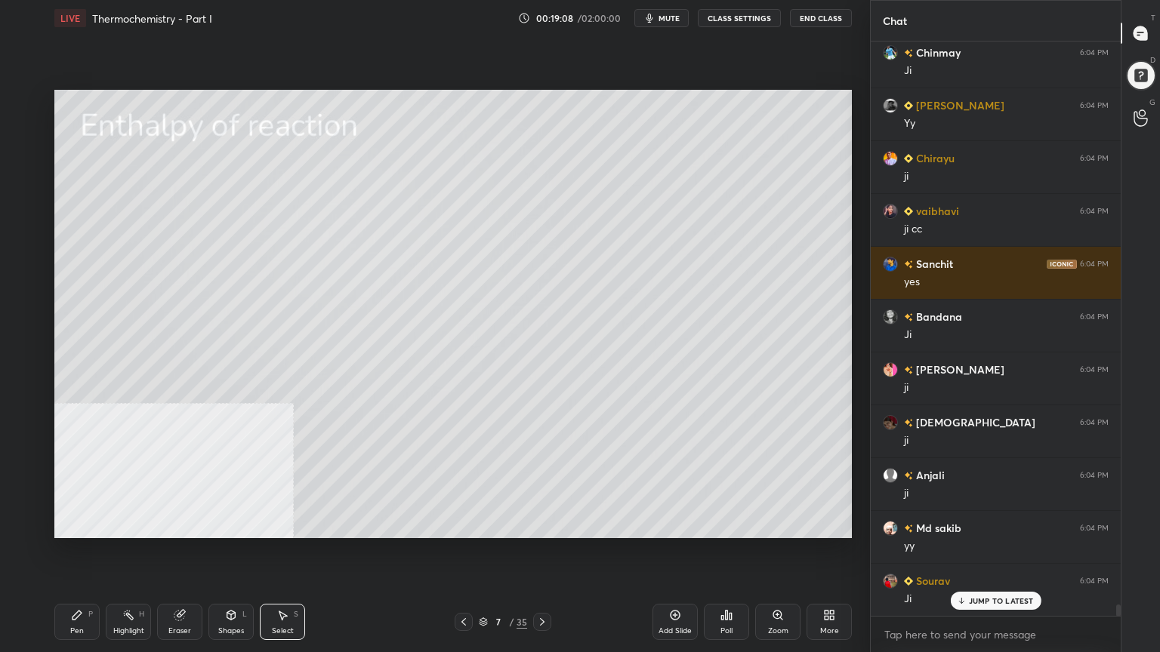
click at [78, 524] on div "Pen" at bounding box center [77, 631] width 14 height 8
drag, startPoint x: 16, startPoint y: 160, endPoint x: 18, endPoint y: 175, distance: 15.3
click at [17, 160] on div at bounding box center [25, 162] width 24 height 24
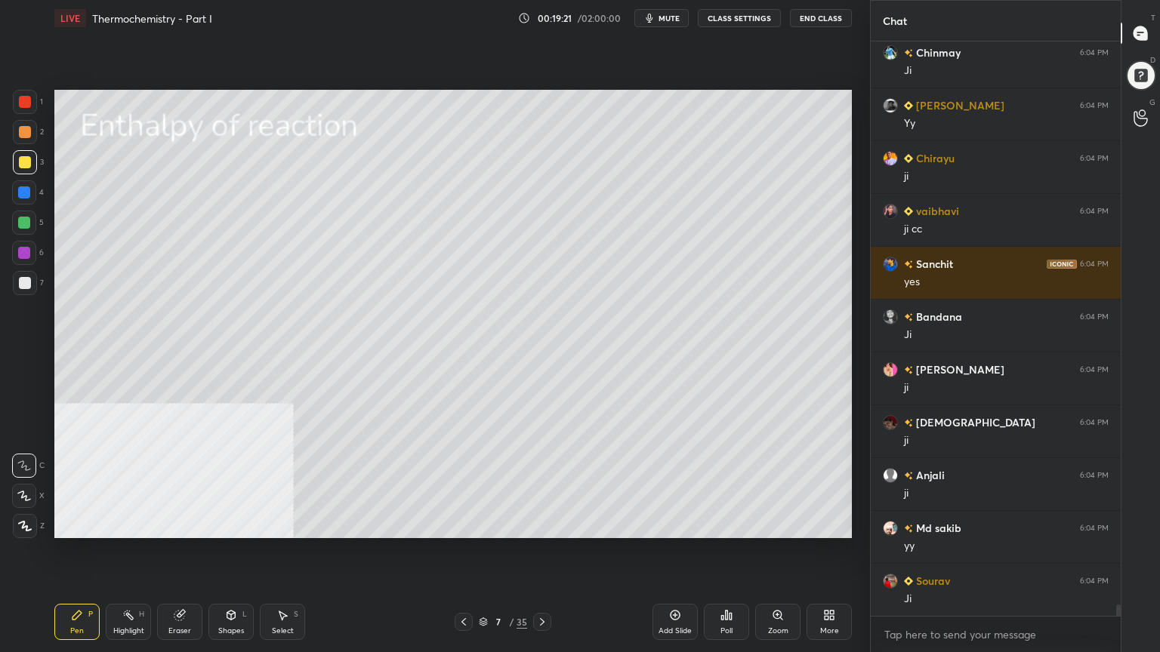
scroll to position [28104, 0]
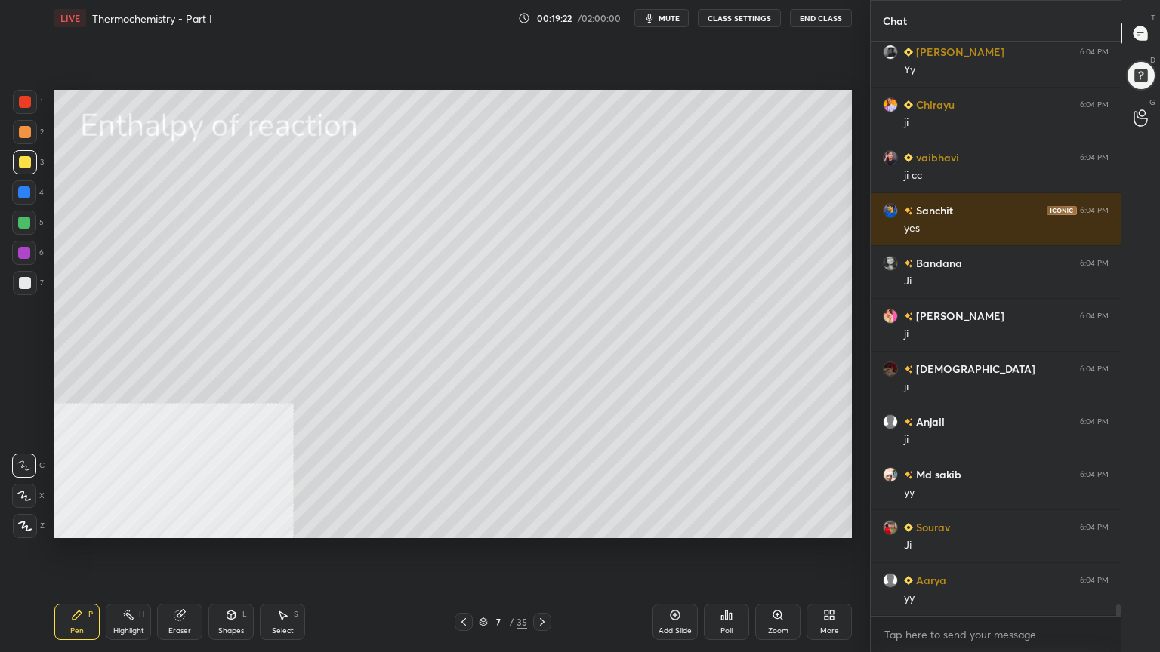
click at [544, 524] on icon at bounding box center [542, 622] width 12 height 12
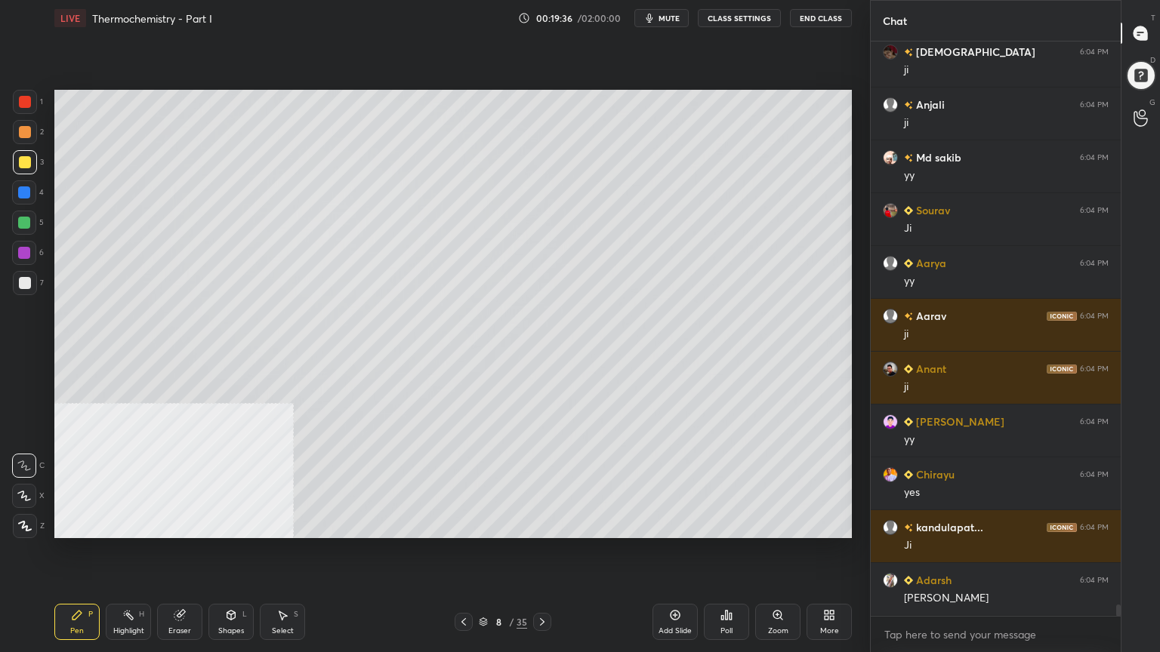
scroll to position [28473, 0]
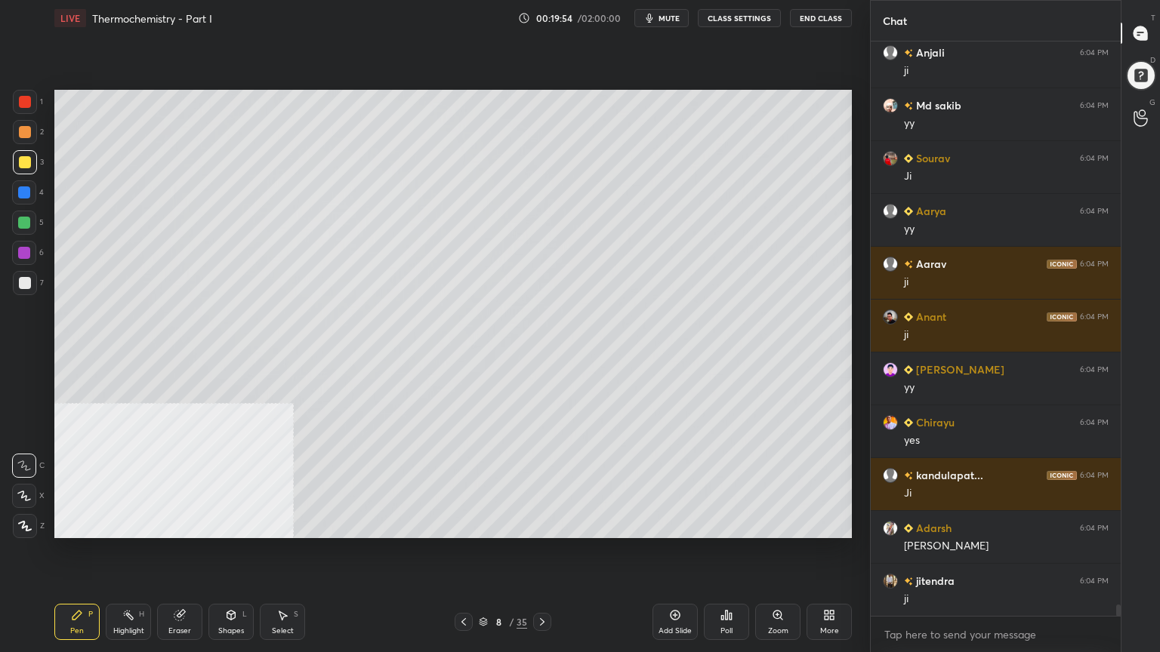
click at [23, 290] on div at bounding box center [25, 283] width 24 height 24
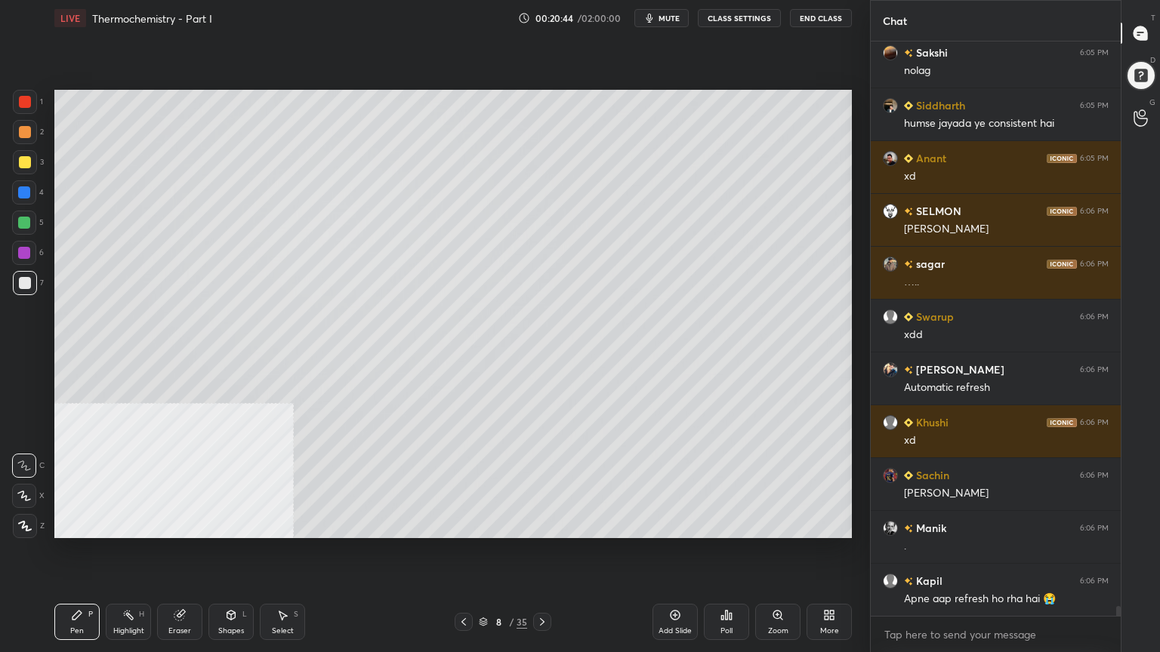
scroll to position [32649, 0]
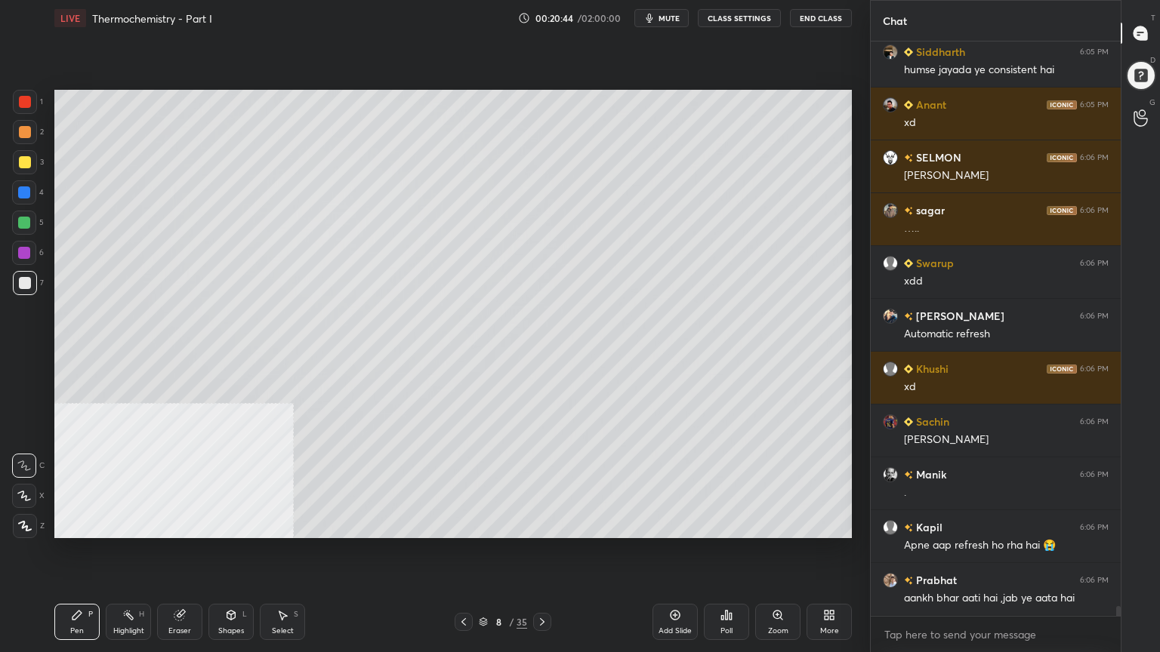
drag, startPoint x: 26, startPoint y: 223, endPoint x: 50, endPoint y: 221, distance: 23.5
click at [26, 223] on div at bounding box center [24, 223] width 12 height 12
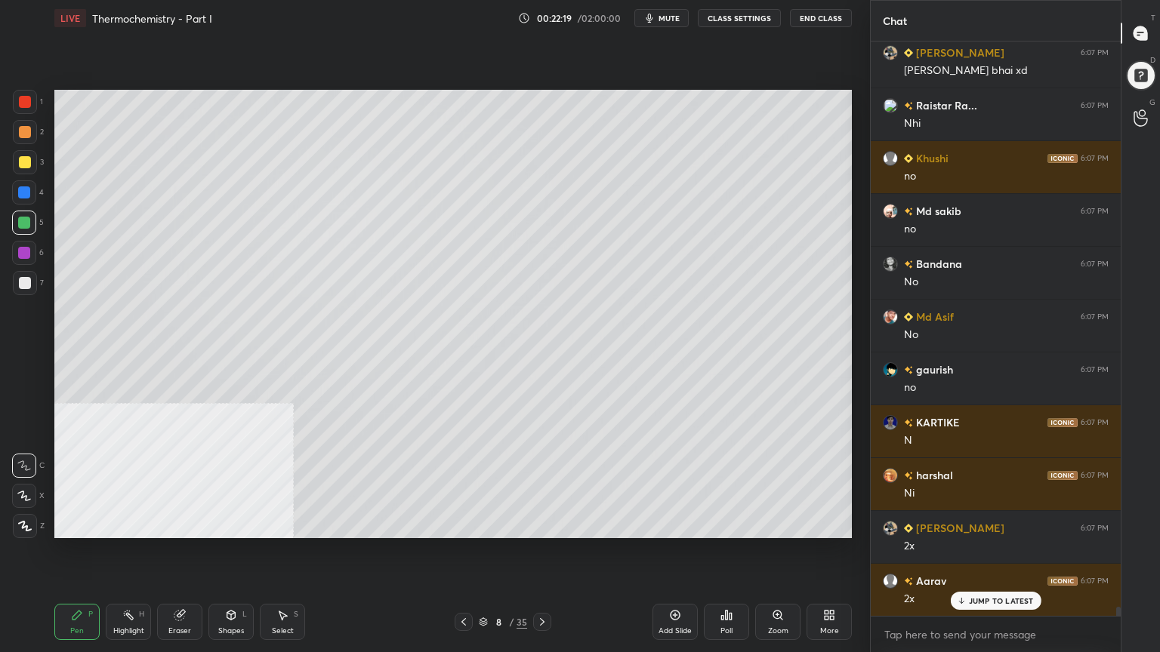
scroll to position [35555, 0]
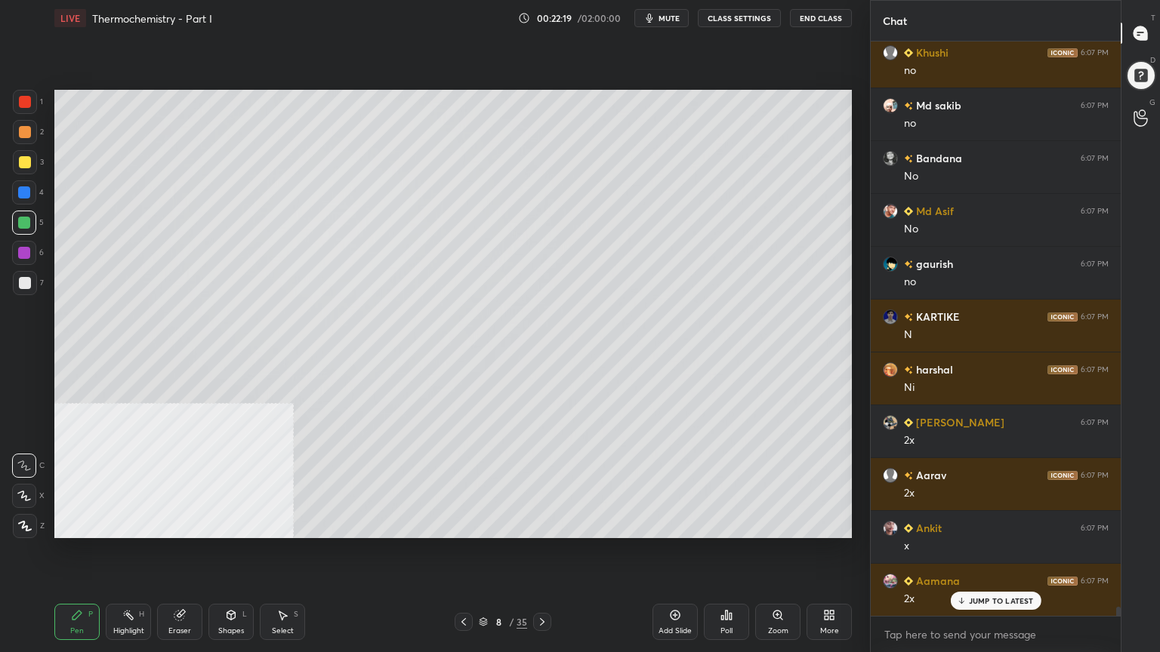
drag, startPoint x: 184, startPoint y: 628, endPoint x: 174, endPoint y: 615, distance: 17.2
click at [184, 524] on div "Eraser" at bounding box center [179, 631] width 23 height 8
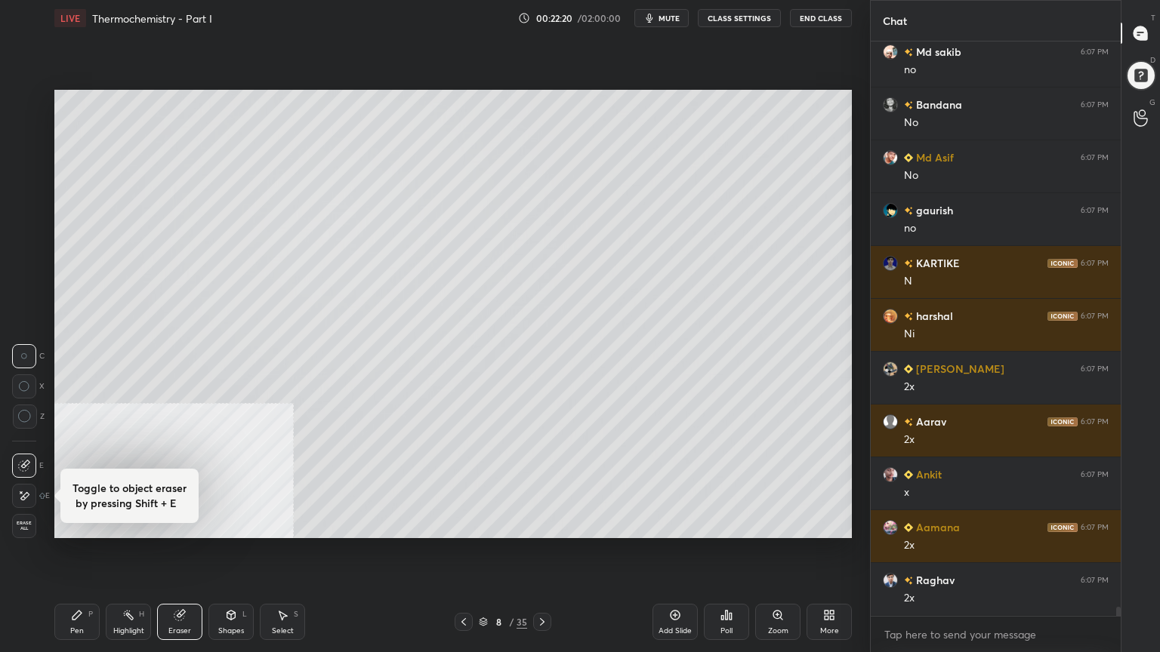
click at [23, 495] on icon at bounding box center [24, 496] width 12 height 13
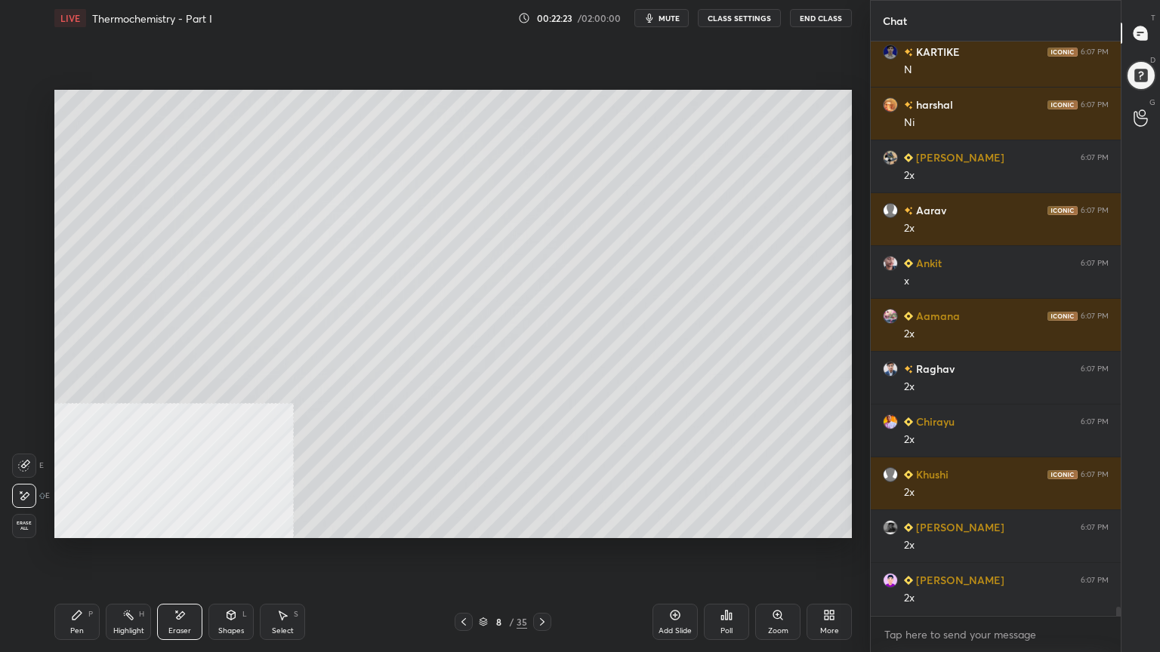
scroll to position [35926, 0]
click at [74, 524] on div "Pen P" at bounding box center [76, 622] width 45 height 36
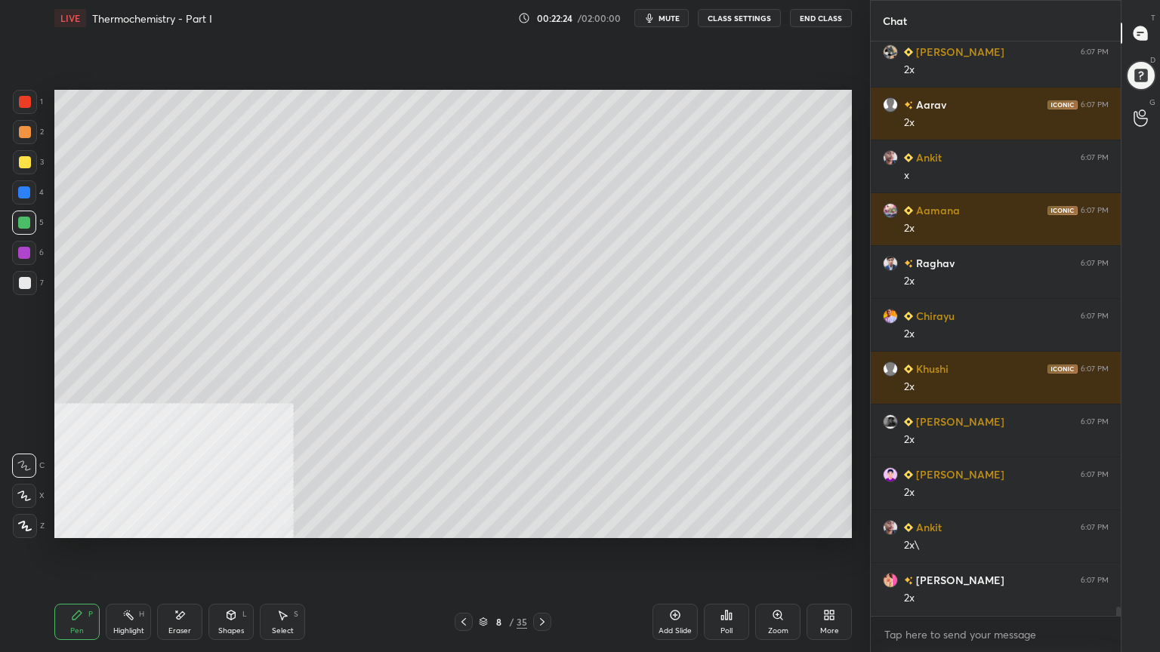
drag, startPoint x: 23, startPoint y: 128, endPoint x: 50, endPoint y: 136, distance: 27.7
click at [25, 127] on div at bounding box center [25, 132] width 12 height 12
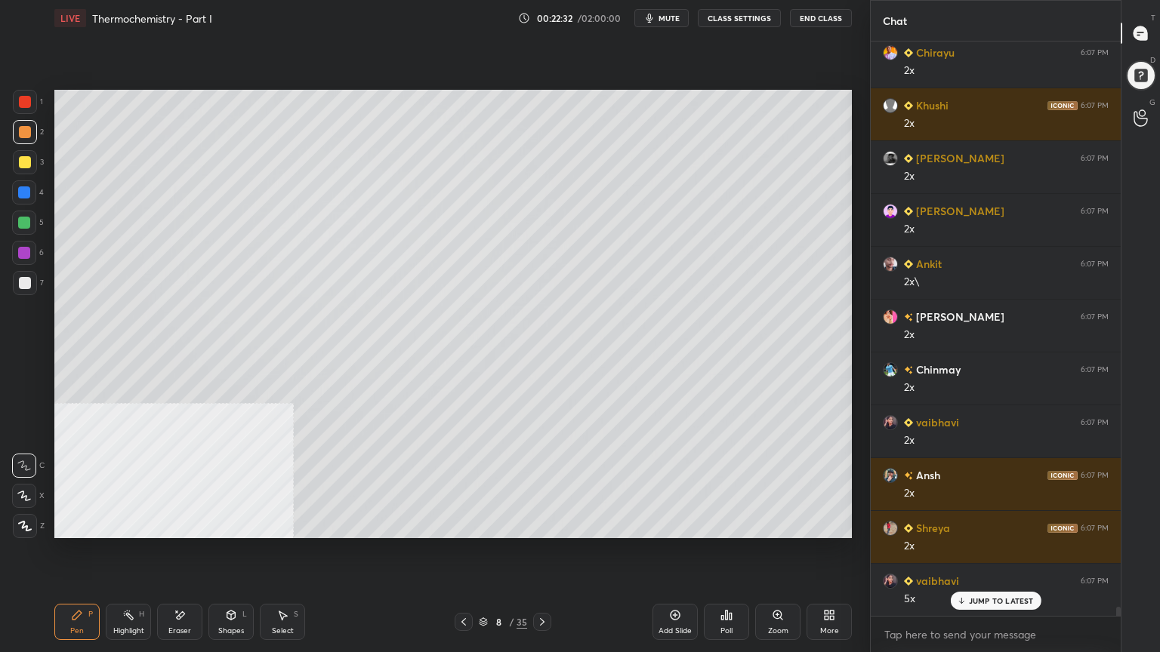
scroll to position [36243, 0]
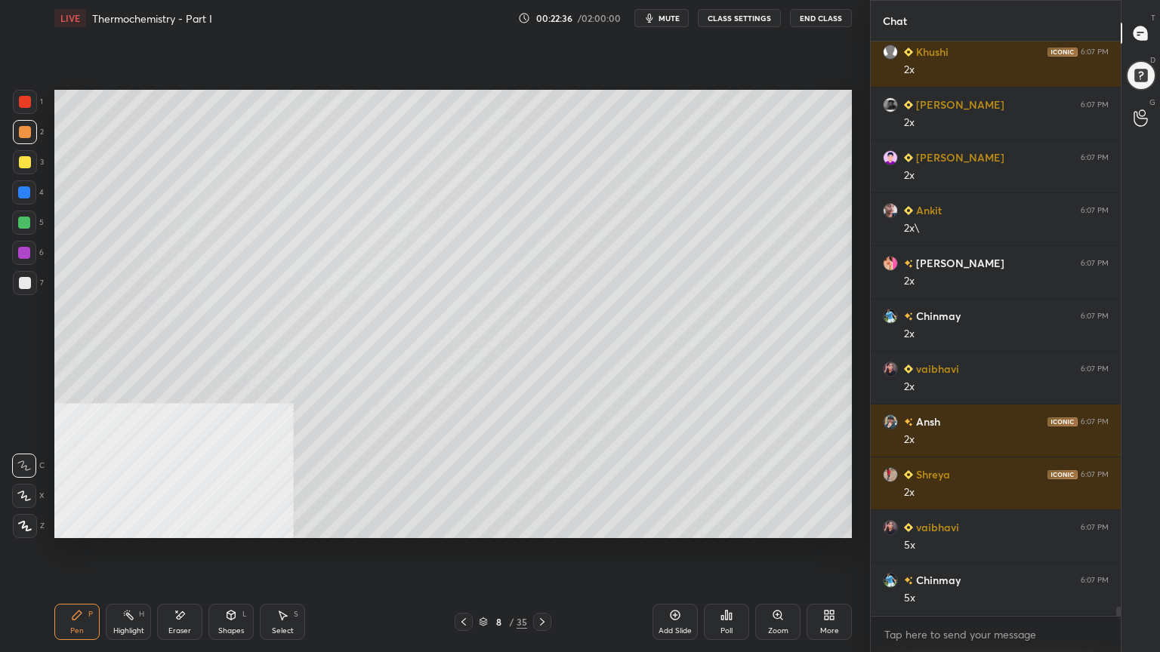
click at [20, 220] on div at bounding box center [24, 223] width 12 height 12
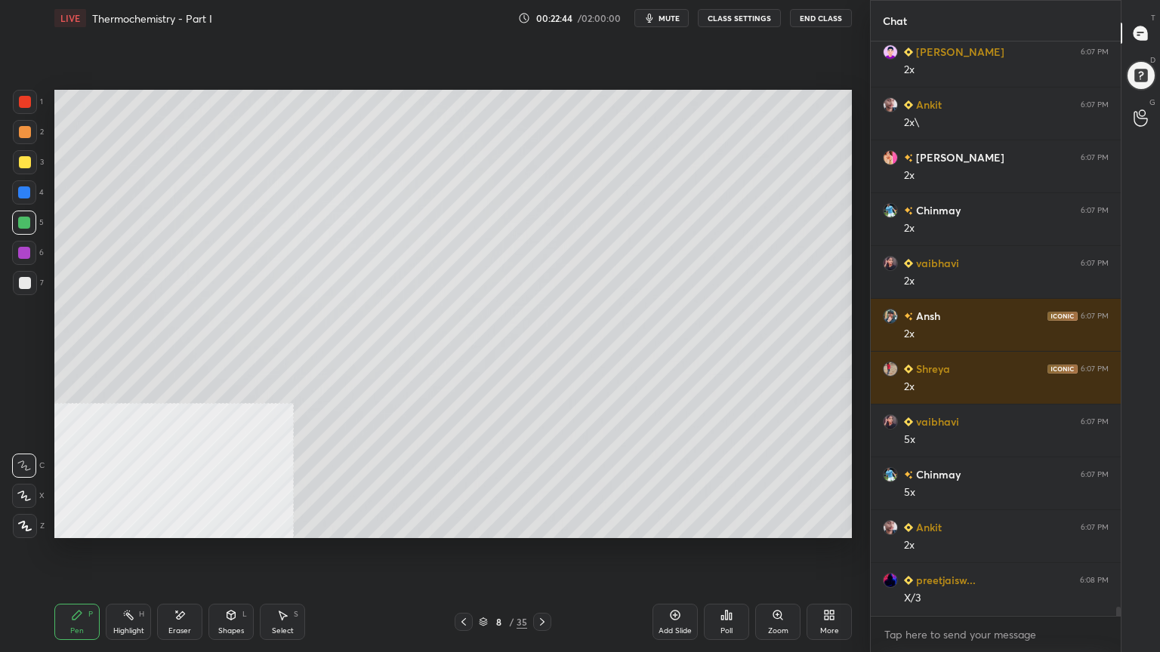
scroll to position [36454, 0]
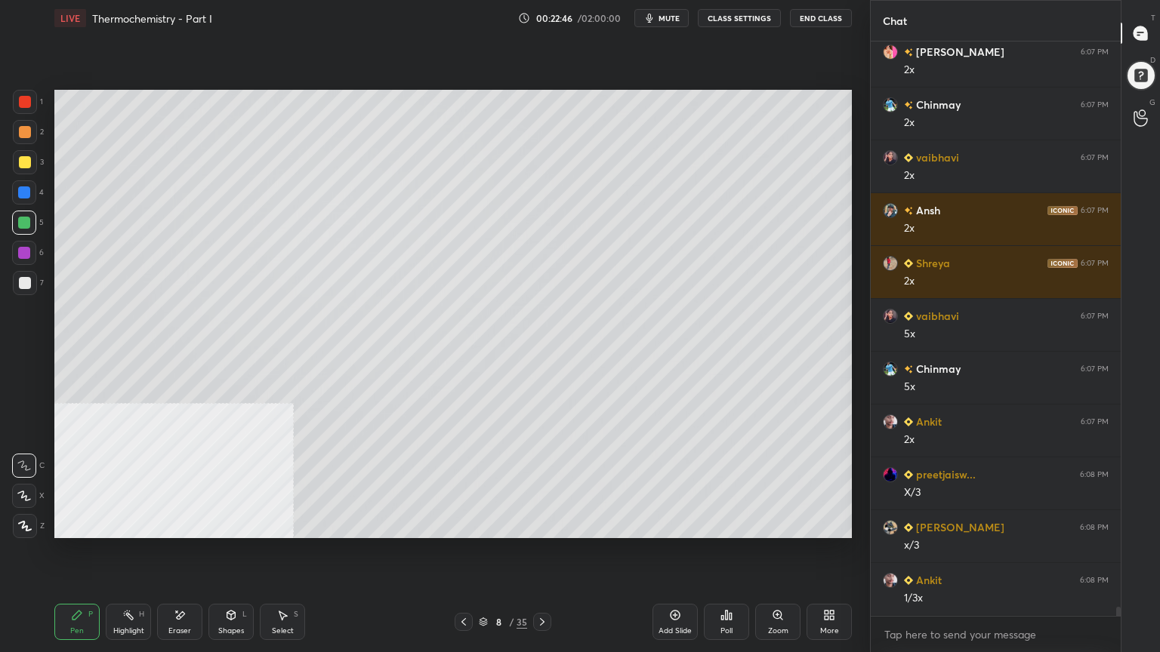
click at [26, 131] on div at bounding box center [25, 132] width 12 height 12
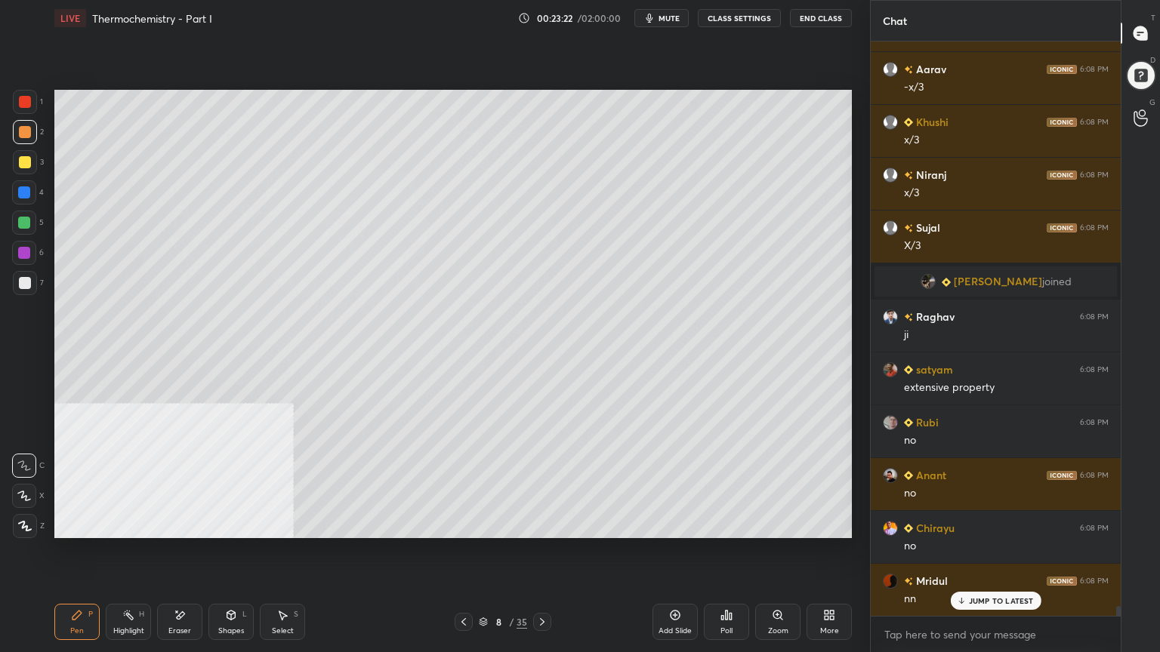
scroll to position [34501, 0]
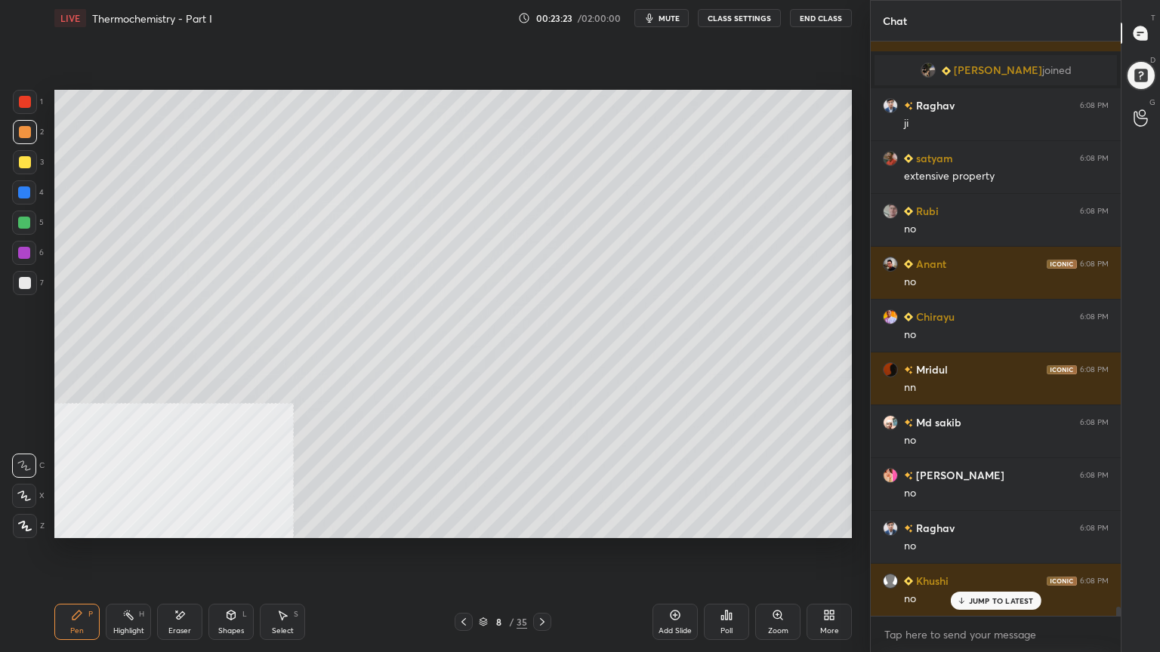
click at [285, 524] on div "Select" at bounding box center [283, 631] width 22 height 8
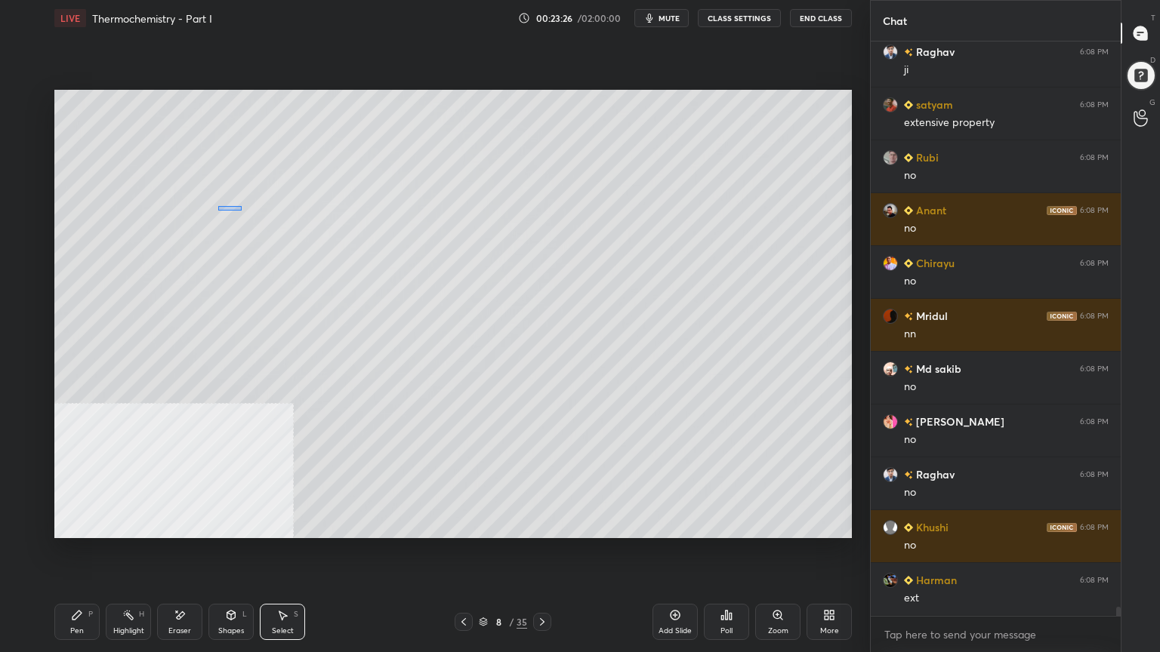
drag, startPoint x: 242, startPoint y: 205, endPoint x: 221, endPoint y: 205, distance: 20.4
click at [217, 211] on div "0 ° Undo Copy Duplicate Duplicate to new slide Delete" at bounding box center [452, 314] width 797 height 448
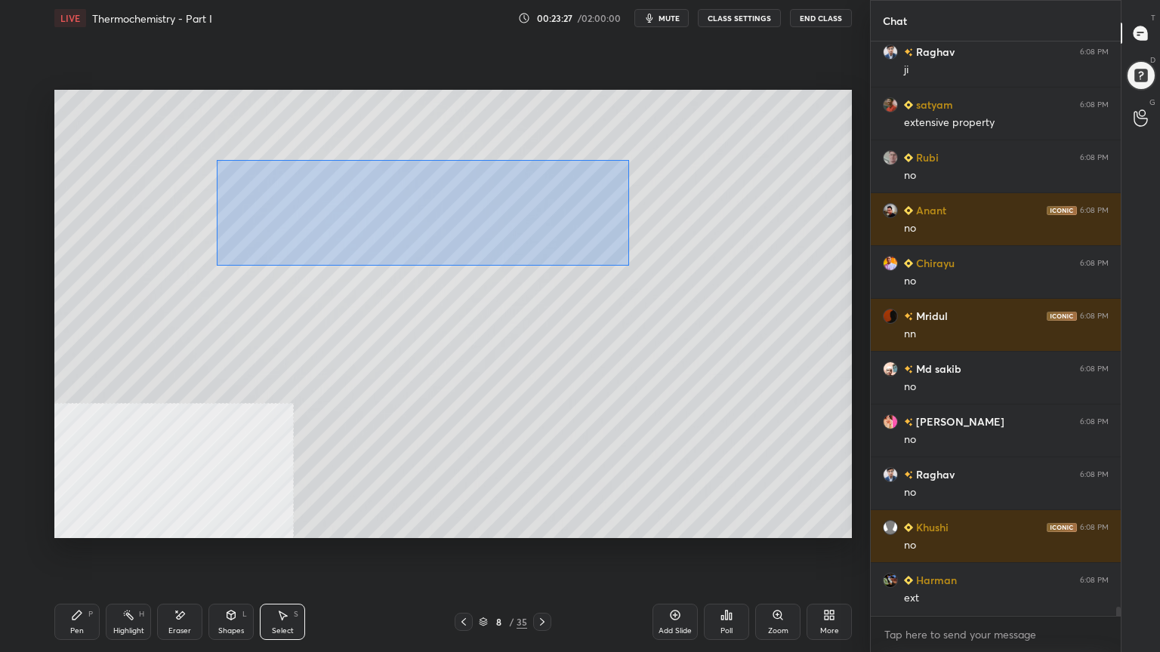
scroll to position [34607, 0]
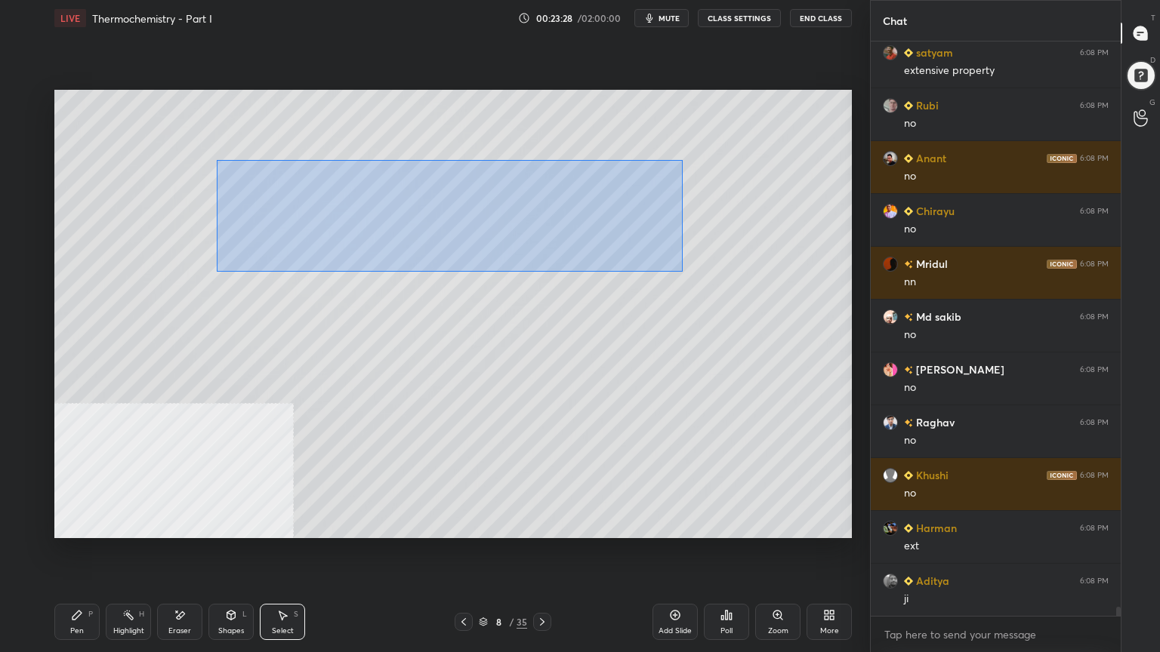
drag, startPoint x: 217, startPoint y: 160, endPoint x: 630, endPoint y: 257, distance: 424.3
click at [683, 268] on div "0 ° Undo Copy Duplicate Duplicate to new slide Delete" at bounding box center [452, 314] width 797 height 448
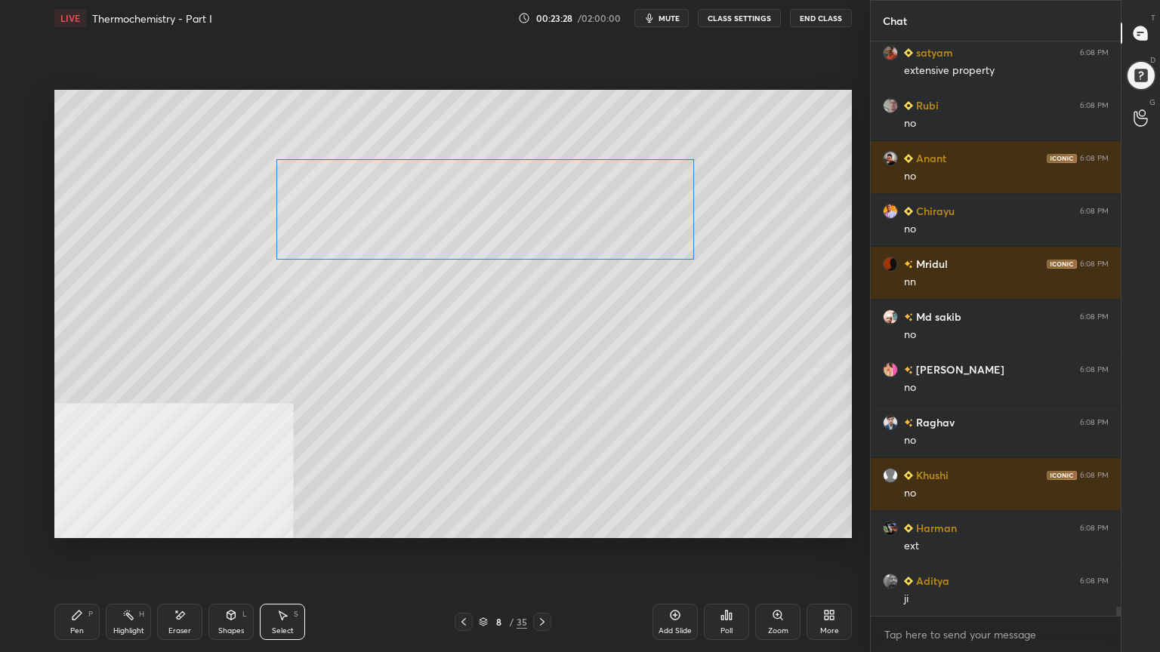
scroll to position [34766, 0]
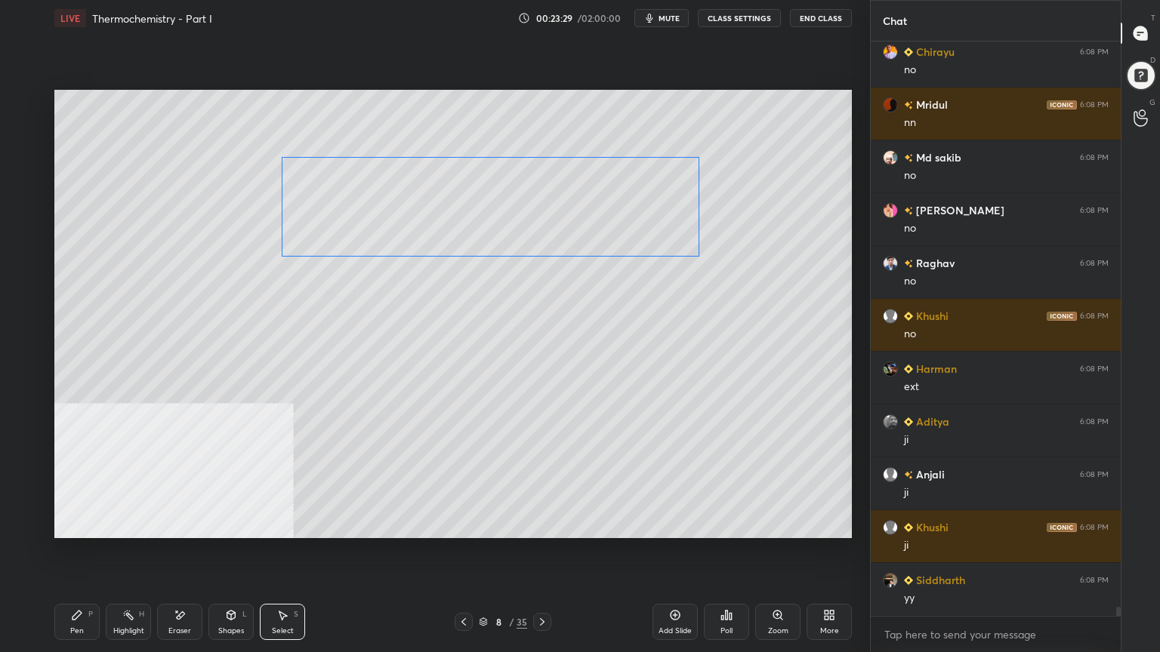
drag, startPoint x: 563, startPoint y: 226, endPoint x: 602, endPoint y: 224, distance: 38.5
click at [602, 224] on div "0 ° Undo Copy Duplicate Duplicate to new slide Delete" at bounding box center [452, 314] width 797 height 448
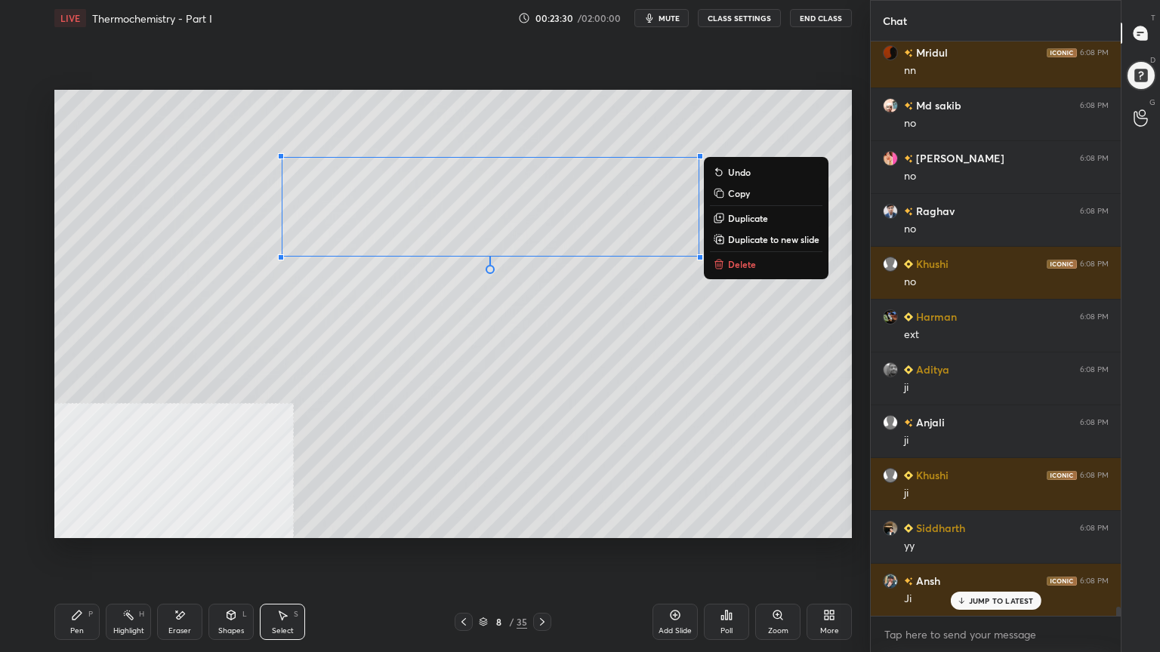
drag, startPoint x: 89, startPoint y: 636, endPoint x: 79, endPoint y: 609, distance: 29.2
click at [88, 524] on div "Pen P" at bounding box center [76, 622] width 45 height 36
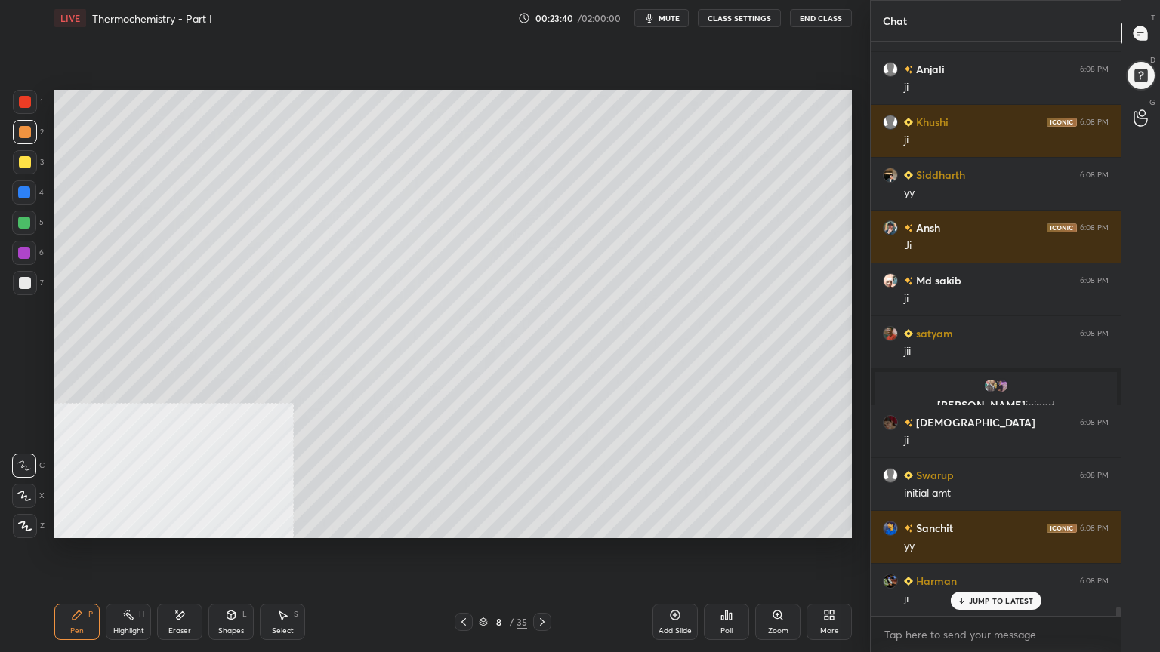
scroll to position [35225, 0]
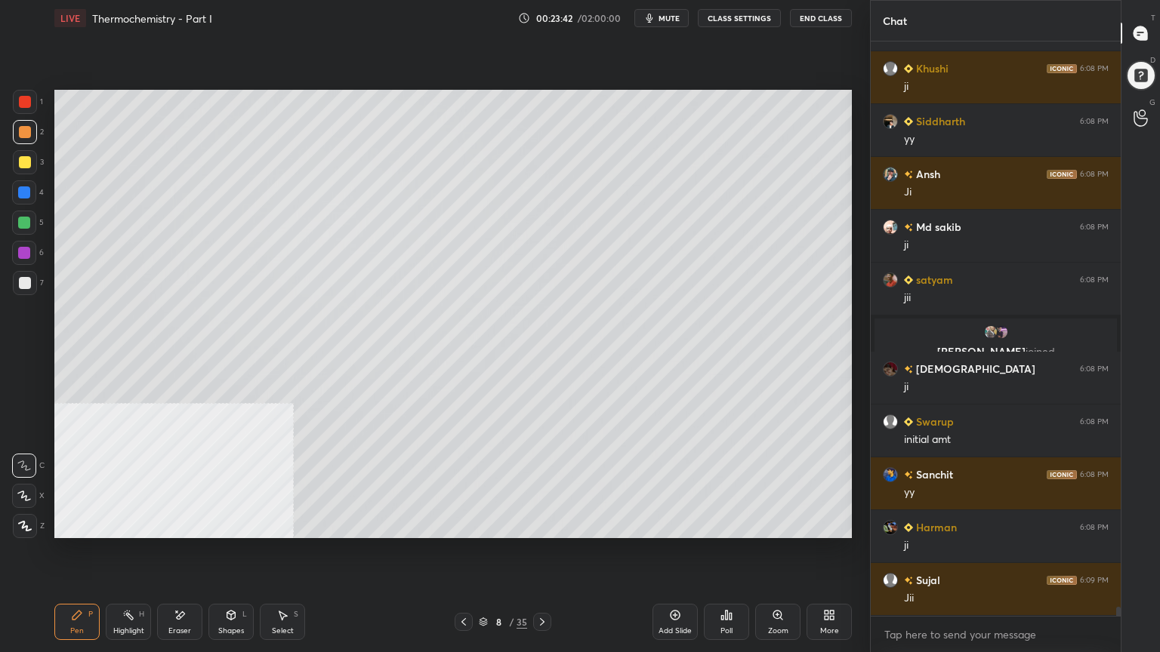
click at [25, 218] on div at bounding box center [24, 223] width 12 height 12
click at [21, 291] on div at bounding box center [25, 283] width 24 height 24
click at [547, 524] on div at bounding box center [542, 622] width 18 height 18
drag, startPoint x: 22, startPoint y: 218, endPoint x: 48, endPoint y: 217, distance: 26.4
click at [22, 220] on div at bounding box center [24, 223] width 12 height 12
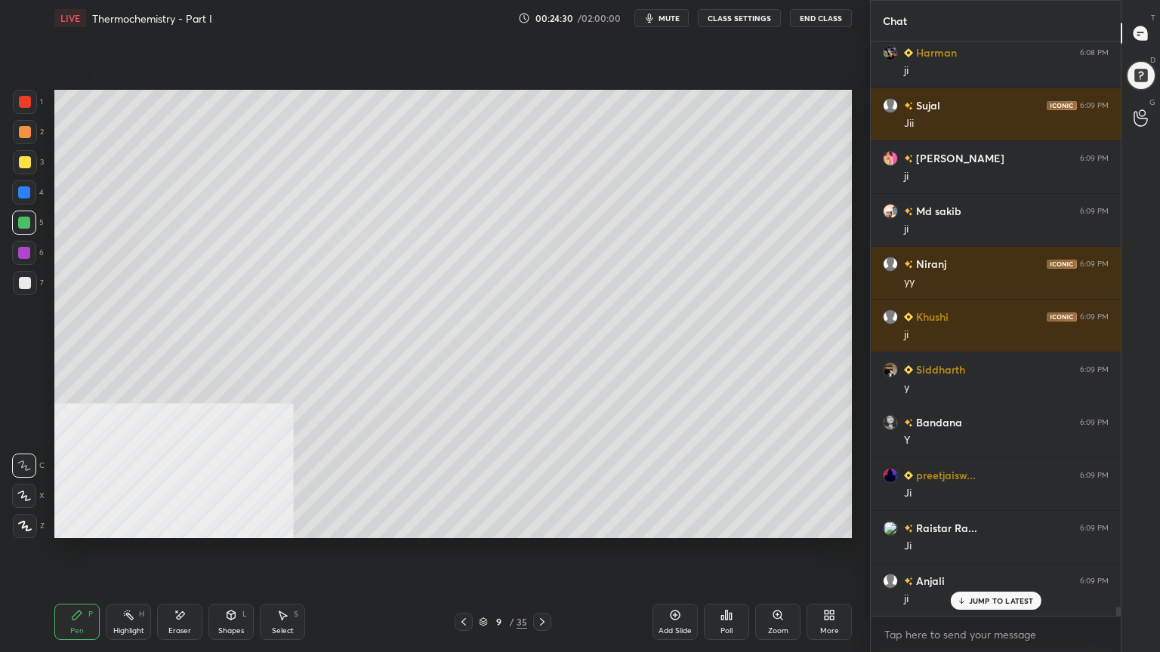
scroll to position [35753, 0]
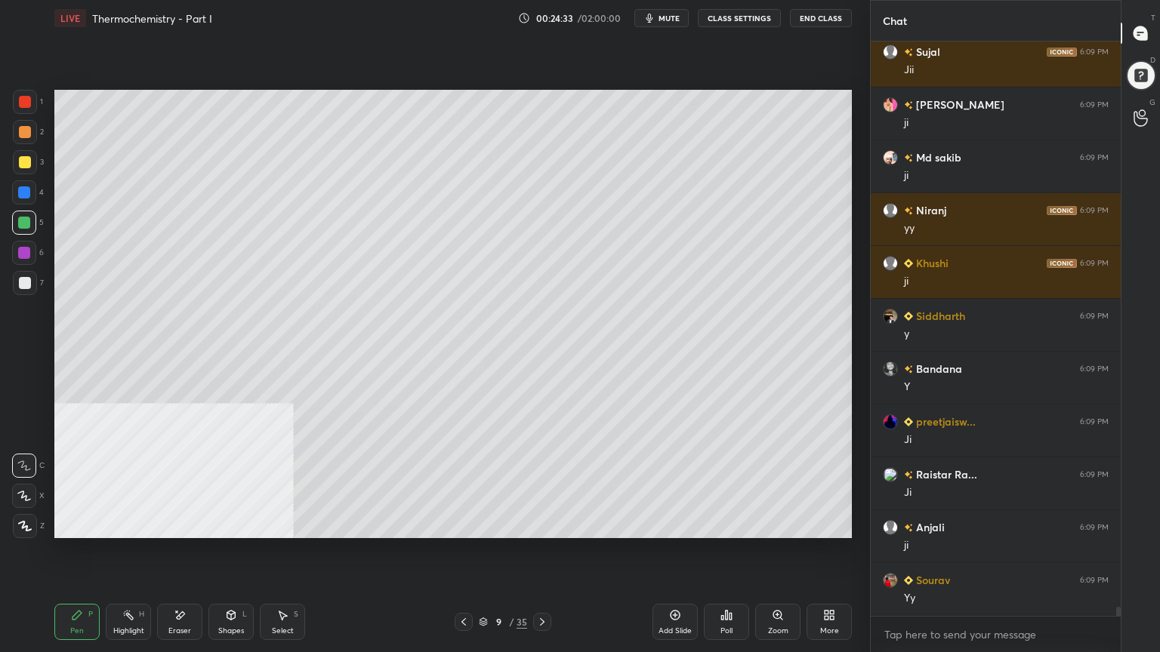
click at [24, 131] on div at bounding box center [25, 132] width 12 height 12
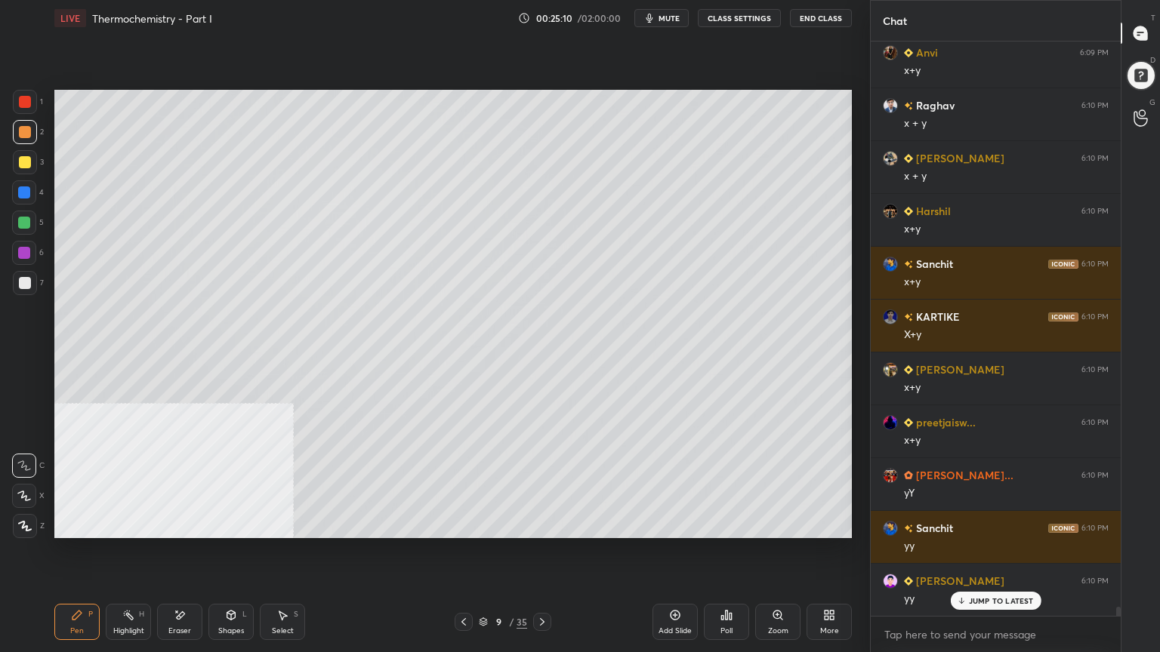
scroll to position [36545, 0]
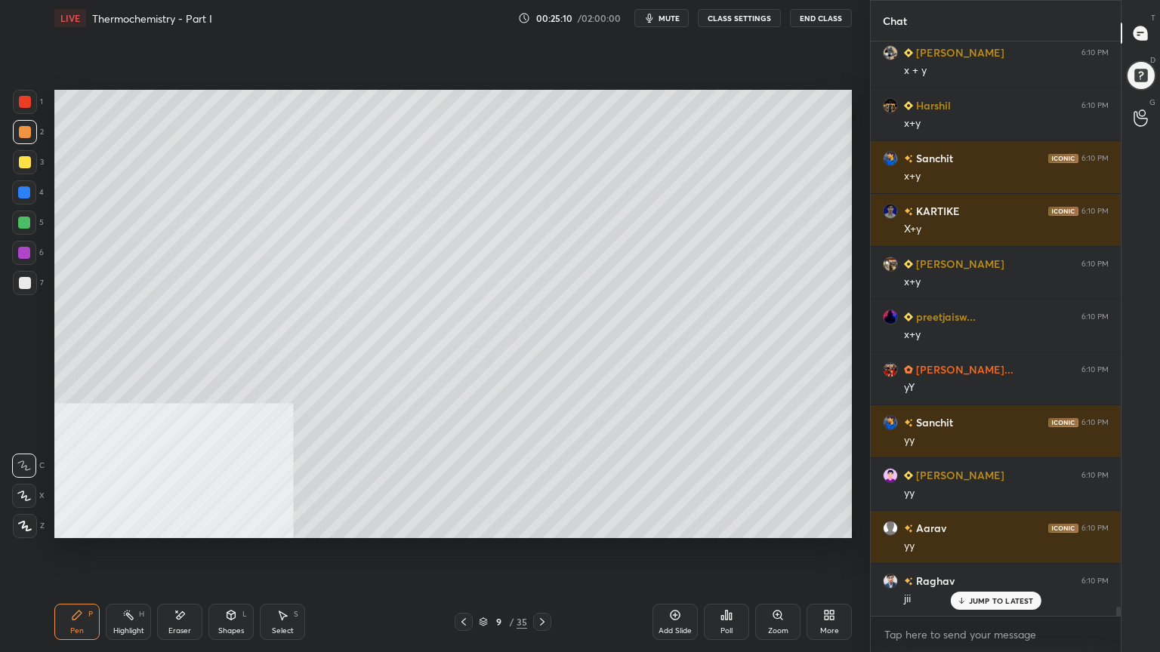
click at [27, 188] on div at bounding box center [24, 192] width 12 height 12
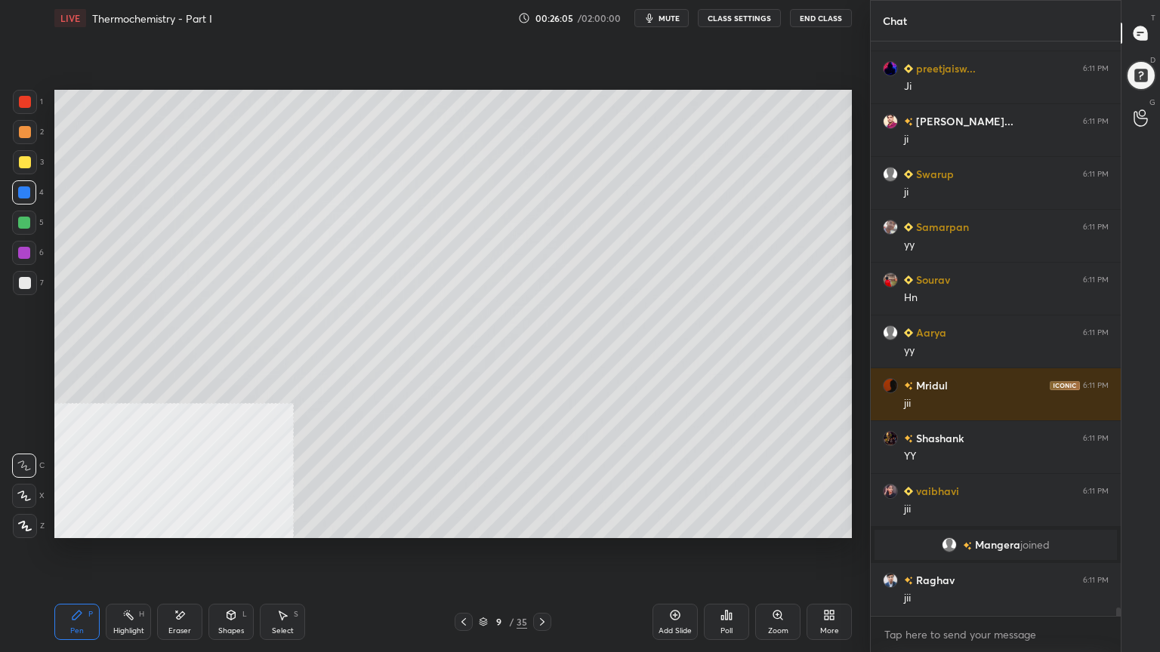
scroll to position [37877, 0]
click at [26, 224] on div at bounding box center [24, 223] width 12 height 12
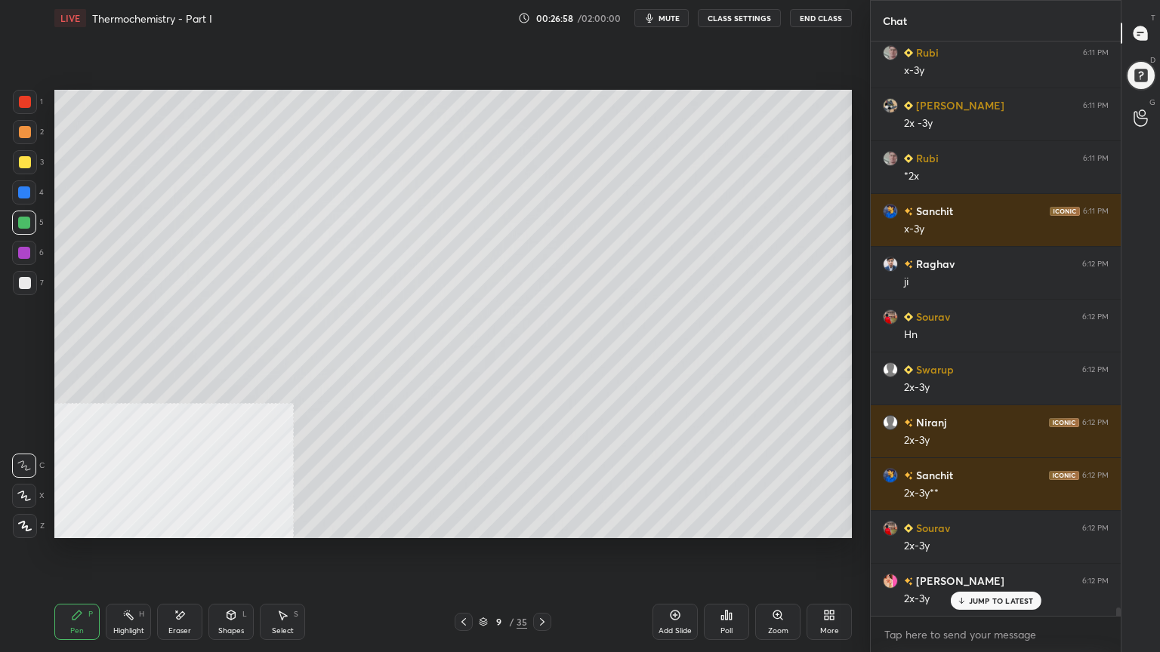
scroll to position [38577, 0]
drag, startPoint x: 21, startPoint y: 133, endPoint x: 34, endPoint y: 156, distance: 26.7
click at [21, 134] on div at bounding box center [25, 132] width 12 height 12
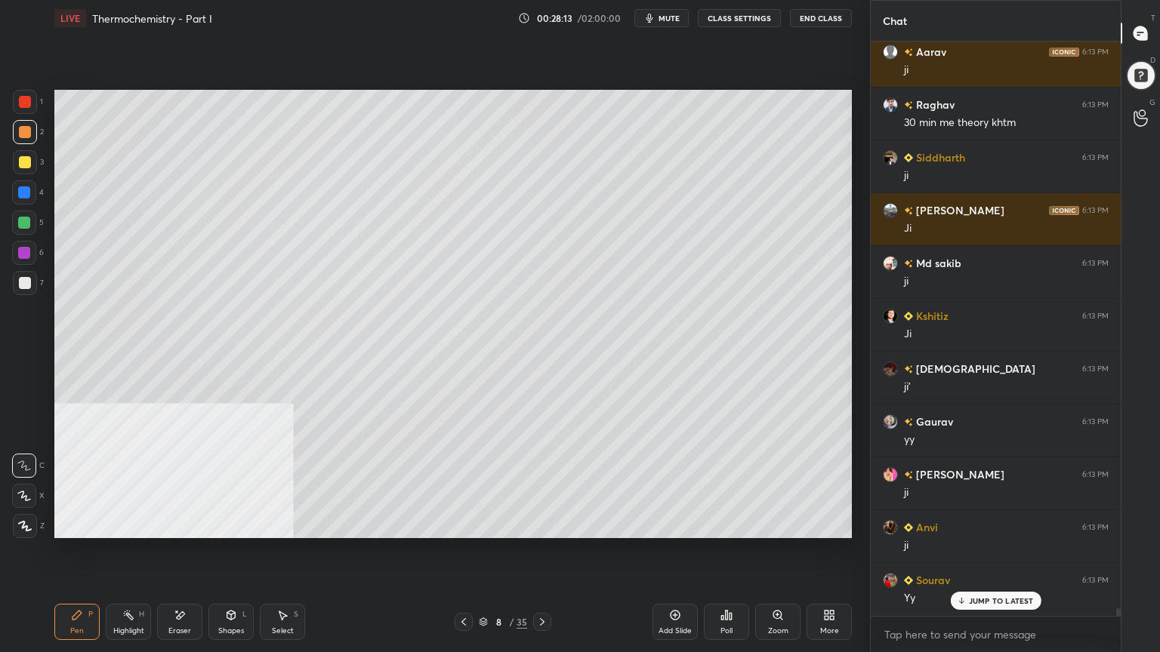
scroll to position [42752, 0]
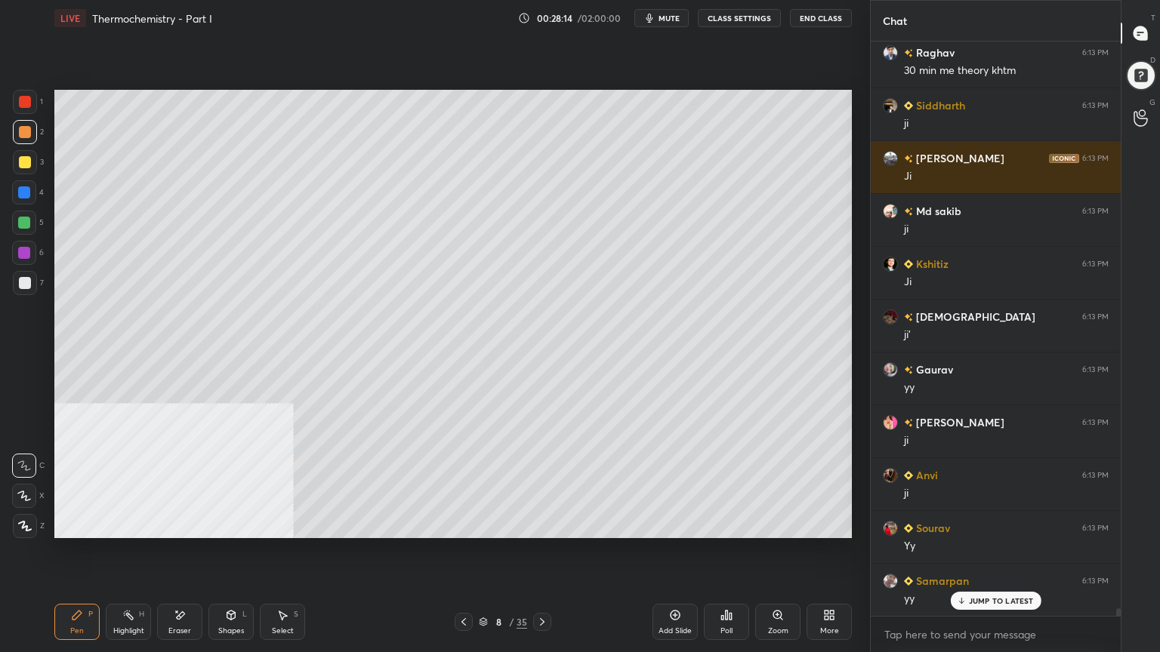
click at [673, 14] on span "mute" at bounding box center [668, 18] width 21 height 11
click at [675, 17] on span "unmute" at bounding box center [668, 18] width 32 height 11
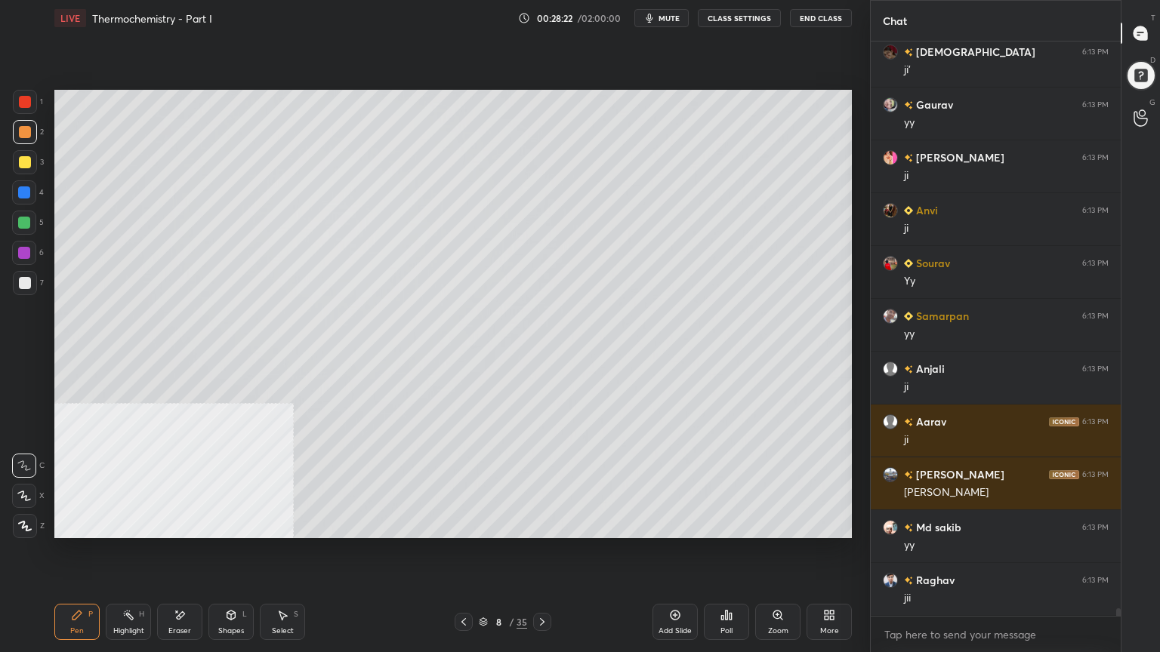
scroll to position [43069, 0]
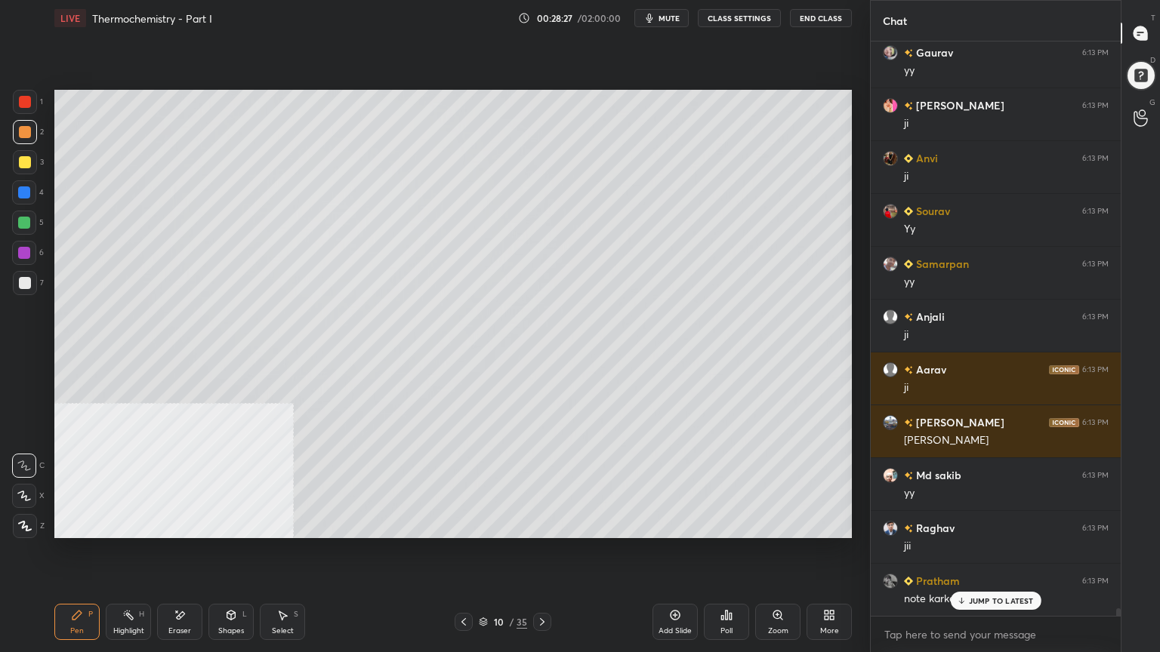
drag, startPoint x: 27, startPoint y: 289, endPoint x: 32, endPoint y: 275, distance: 15.3
click at [26, 288] on div at bounding box center [25, 283] width 24 height 24
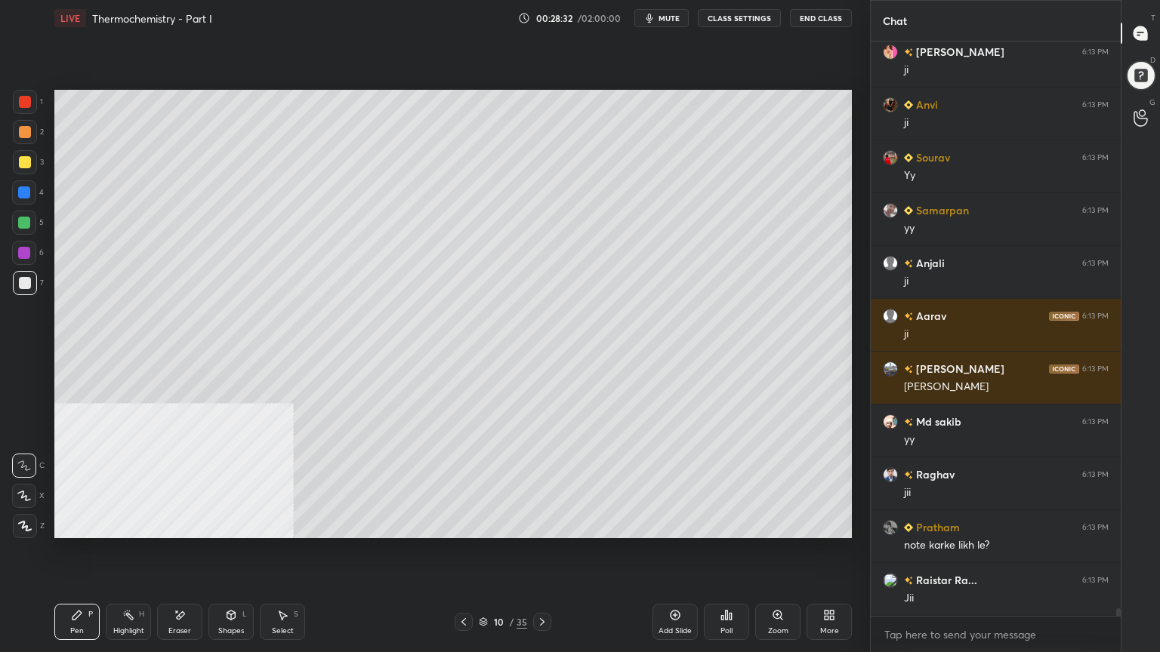
click at [23, 165] on div at bounding box center [25, 162] width 12 height 12
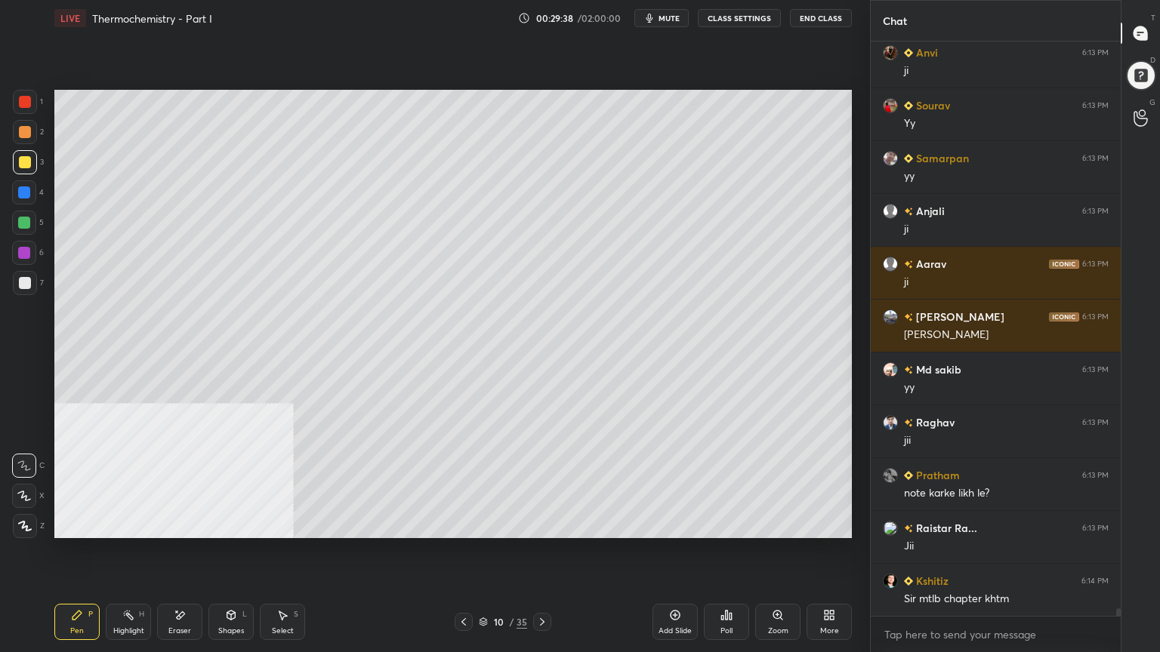
click at [287, 524] on div "Select" at bounding box center [283, 631] width 22 height 8
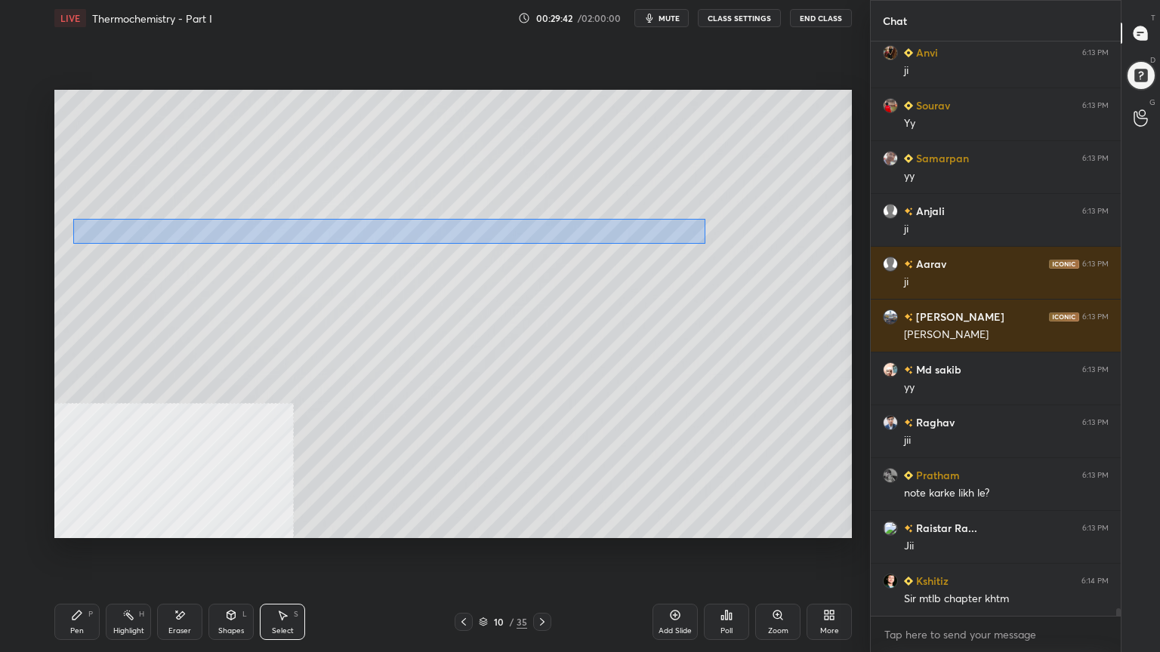
drag, startPoint x: 72, startPoint y: 218, endPoint x: 705, endPoint y: 244, distance: 633.2
click at [705, 244] on div "0 ° Undo Copy Duplicate Duplicate to new slide Delete" at bounding box center [452, 314] width 797 height 448
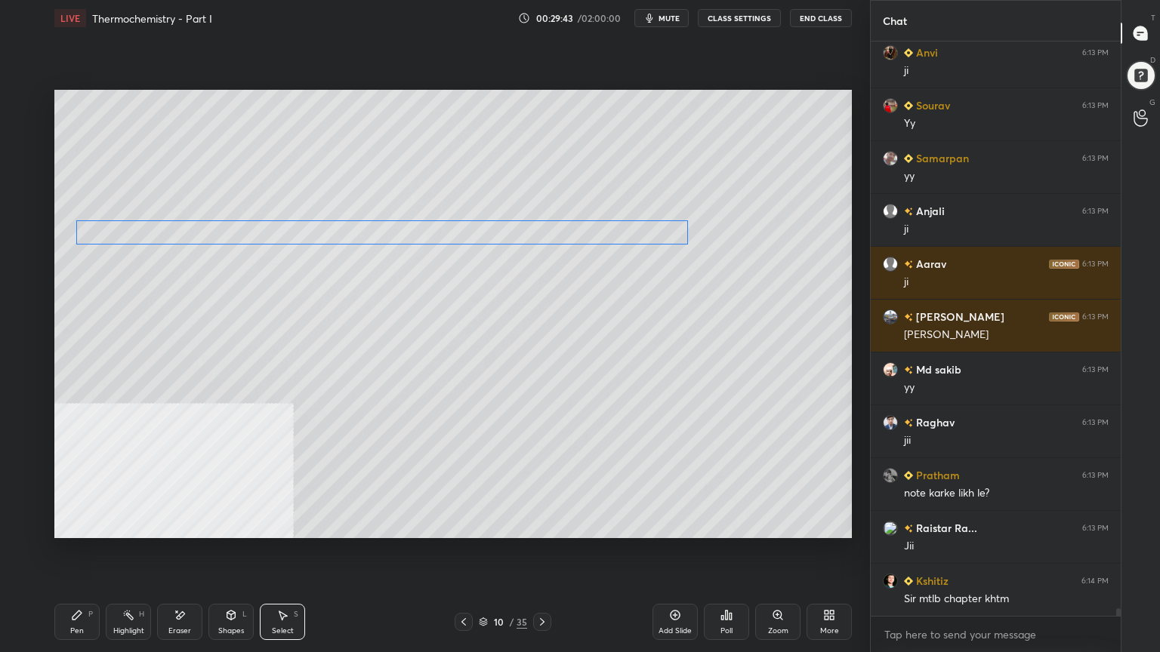
click at [607, 236] on div "0 ° Undo Copy Duplicate Duplicate to new slide Delete" at bounding box center [452, 314] width 797 height 448
click at [585, 284] on div "0 ° Undo Copy Duplicate Duplicate to new slide Delete" at bounding box center [452, 314] width 797 height 448
drag, startPoint x: 547, startPoint y: 215, endPoint x: 680, endPoint y: 239, distance: 135.1
click at [699, 249] on div "0 ° Undo Copy Duplicate Duplicate to new slide Delete" at bounding box center [452, 314] width 797 height 448
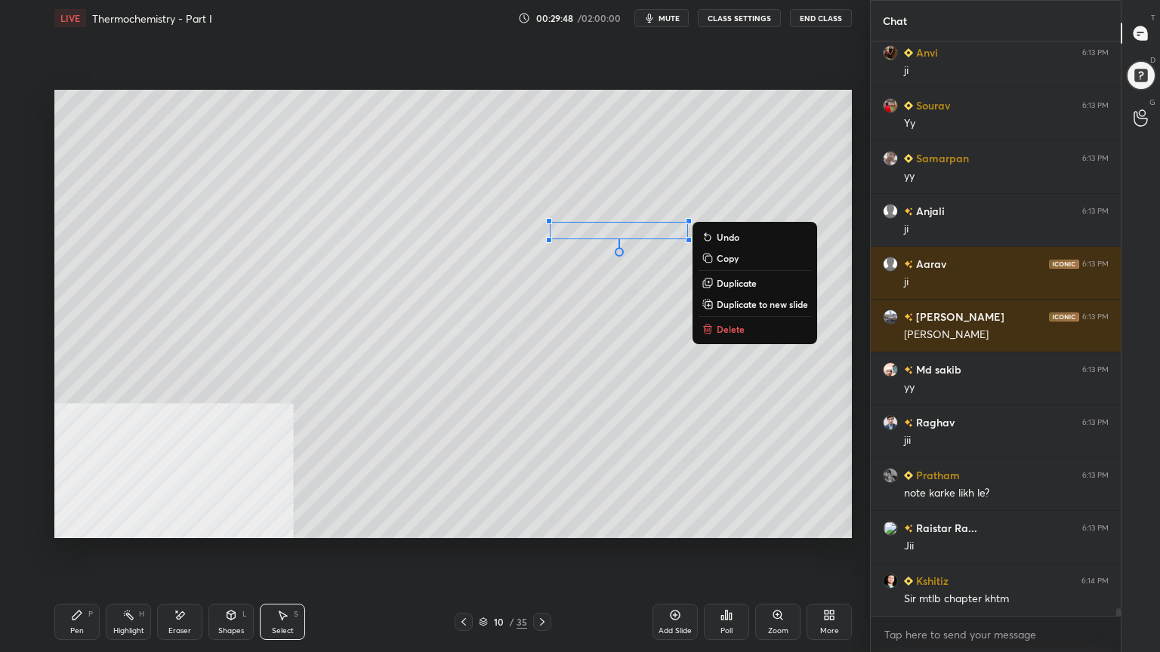
scroll to position [43228, 0]
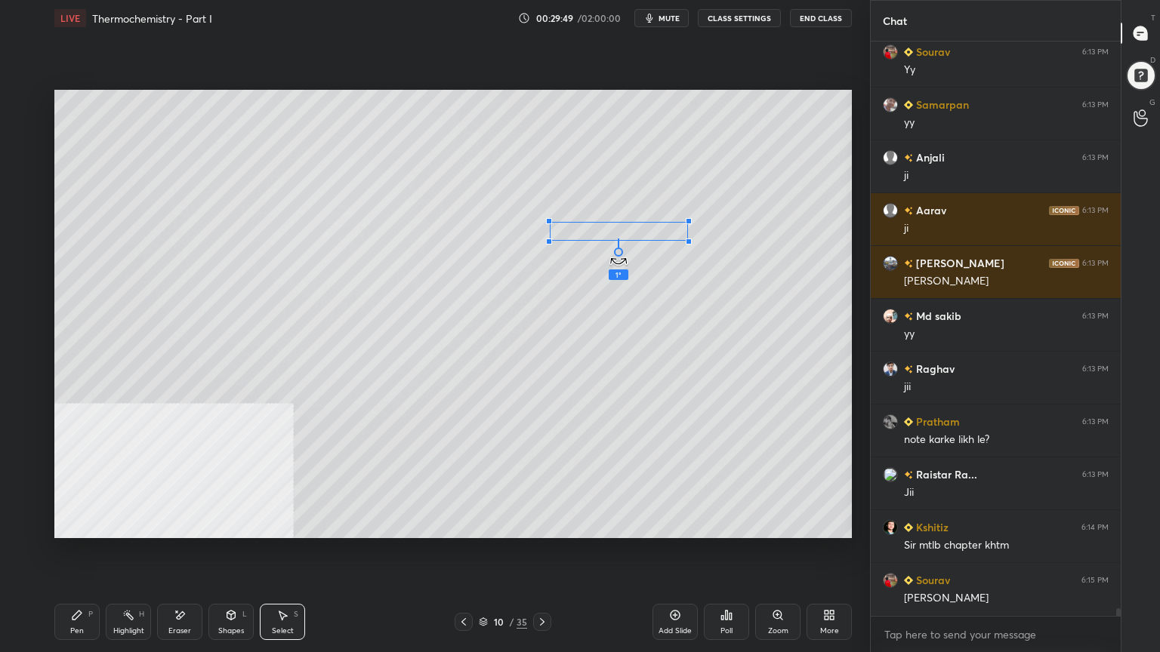
click at [615, 254] on div at bounding box center [618, 252] width 9 height 9
click at [619, 256] on div at bounding box center [618, 252] width 9 height 9
click at [569, 289] on div "0 ° Undo Copy Duplicate Duplicate to new slide Delete" at bounding box center [452, 314] width 797 height 448
drag, startPoint x: 82, startPoint y: 633, endPoint x: 88, endPoint y: 627, distance: 8.0
click at [83, 524] on div "Pen" at bounding box center [77, 631] width 14 height 8
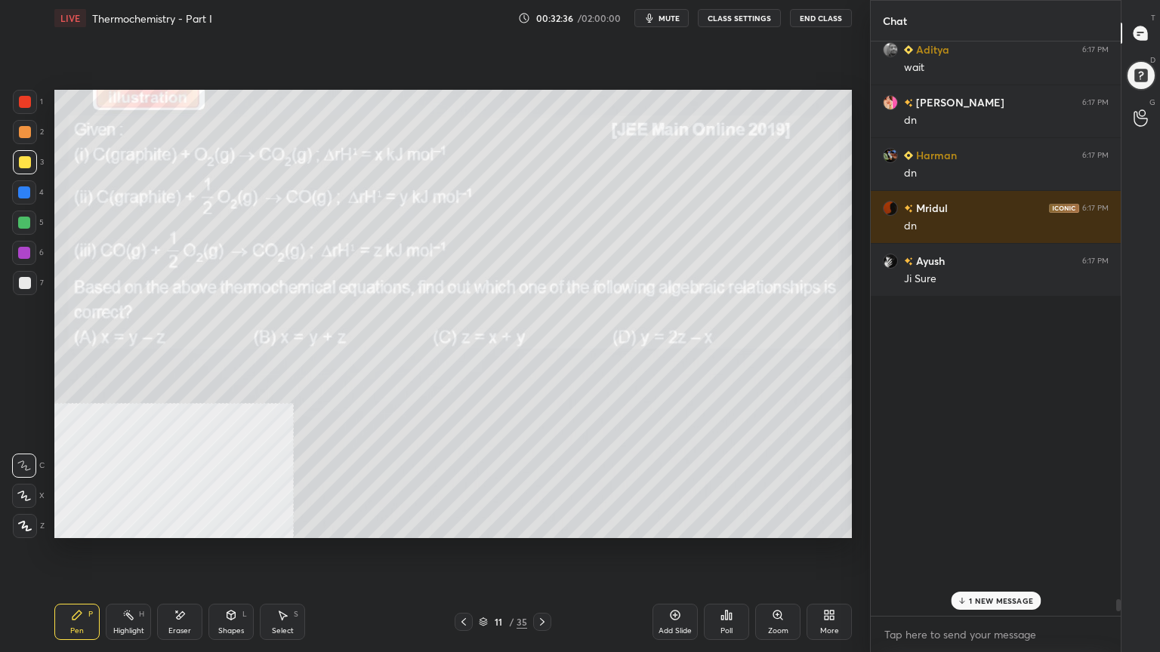
scroll to position [51708, 0]
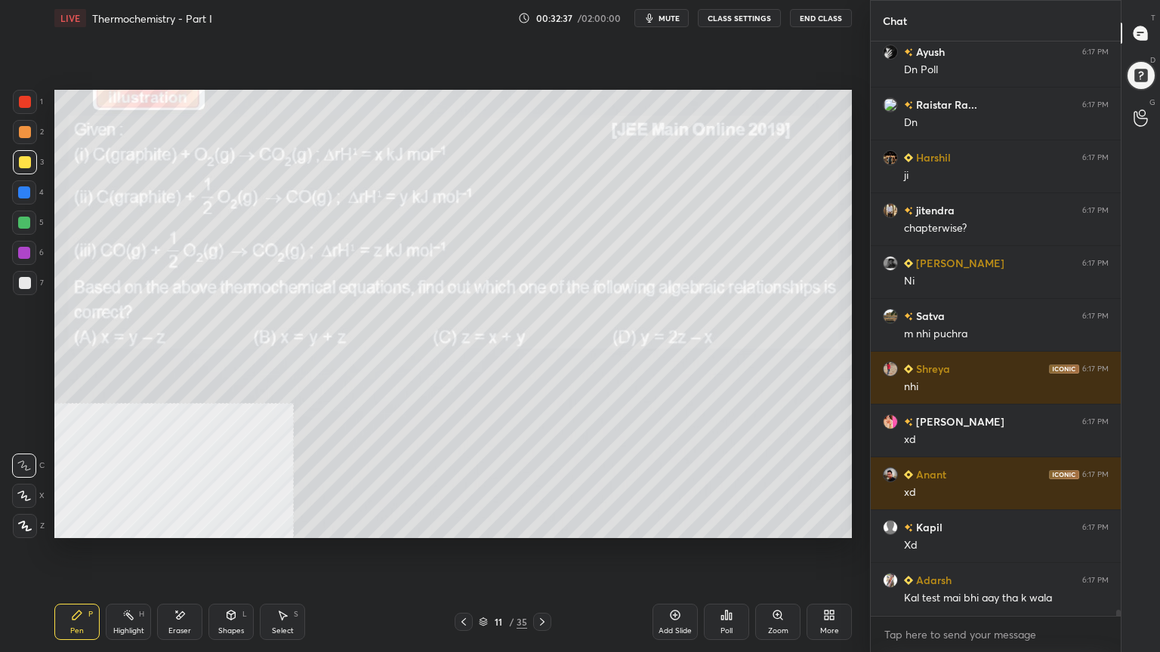
drag, startPoint x: 1117, startPoint y: 611, endPoint x: 1138, endPoint y: 652, distance: 45.6
click at [1138, 524] on div "Chat Anjali 6:17 PM dn [PERSON_NAME] 6:17 PM Dn Poll Raistar Ra... 6:17 PM [PER…" at bounding box center [1015, 326] width 290 height 652
click at [722, 524] on div "Poll" at bounding box center [726, 631] width 12 height 8
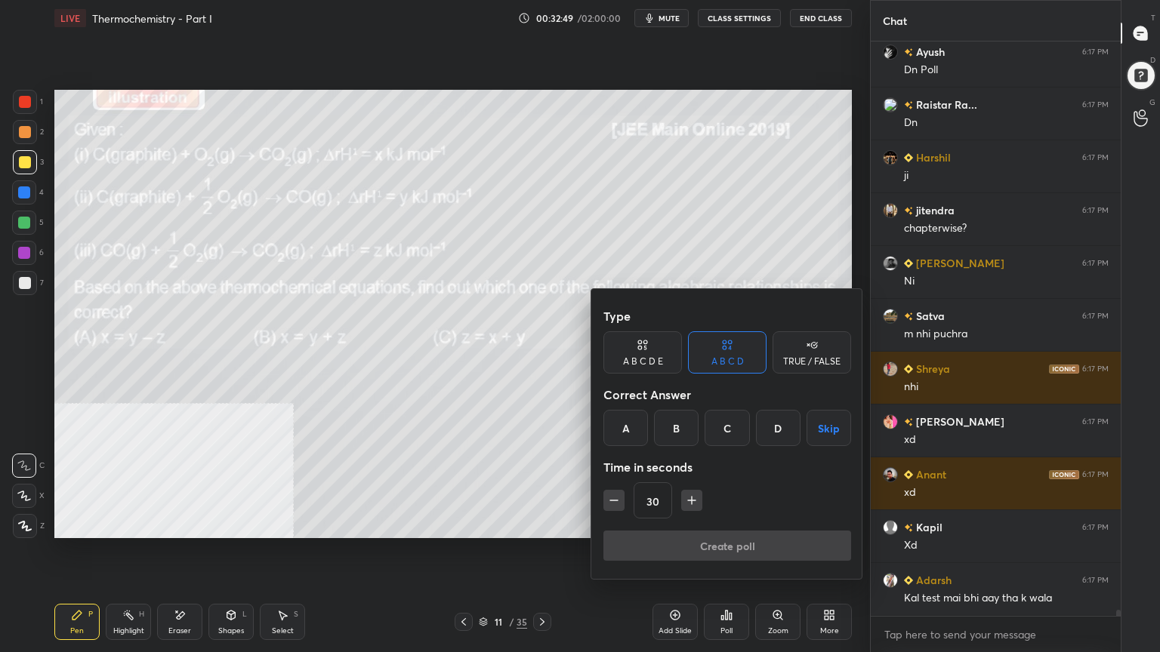
click at [484, 524] on div at bounding box center [580, 326] width 1160 height 652
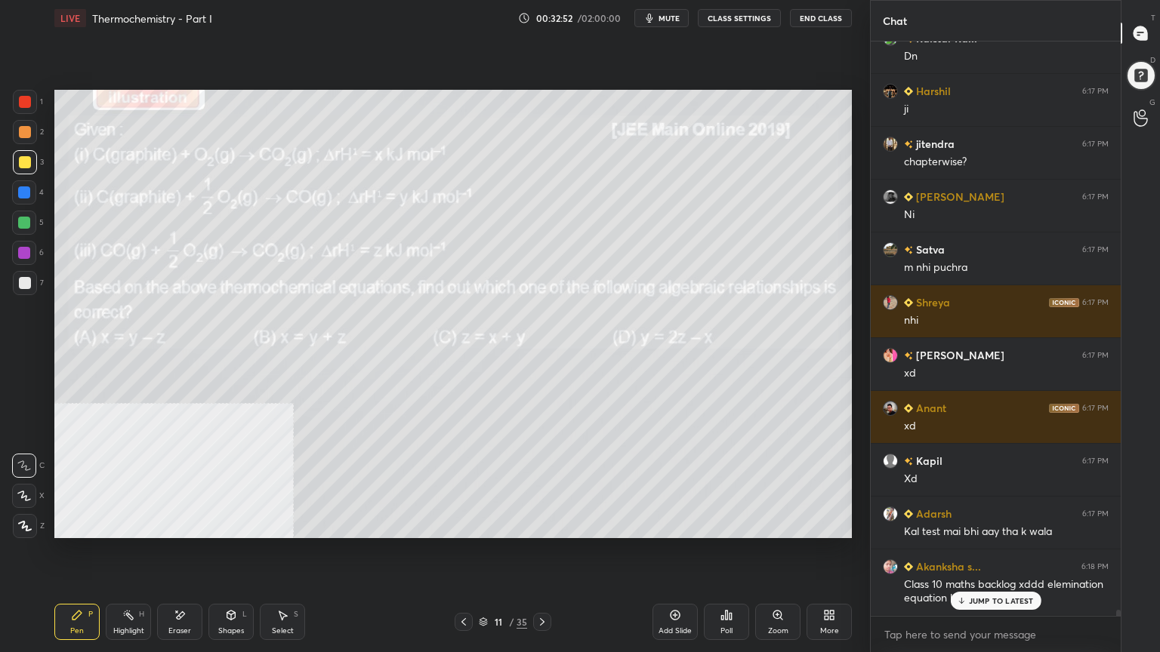
scroll to position [51827, 0]
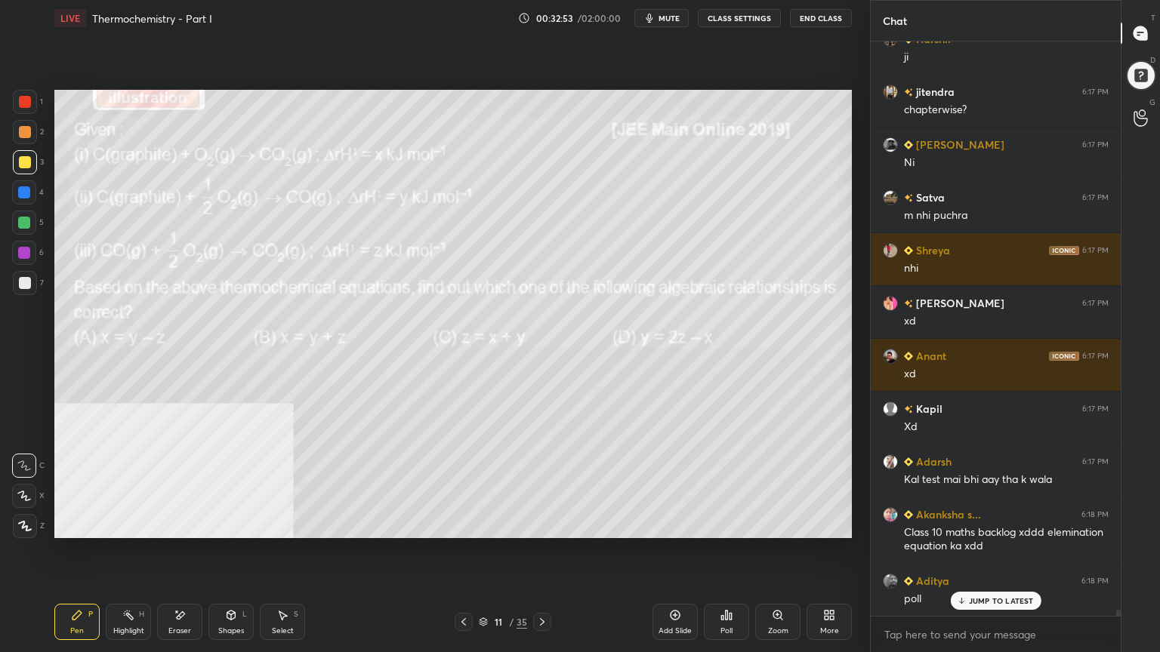
click at [730, 524] on div "Poll" at bounding box center [726, 622] width 45 height 36
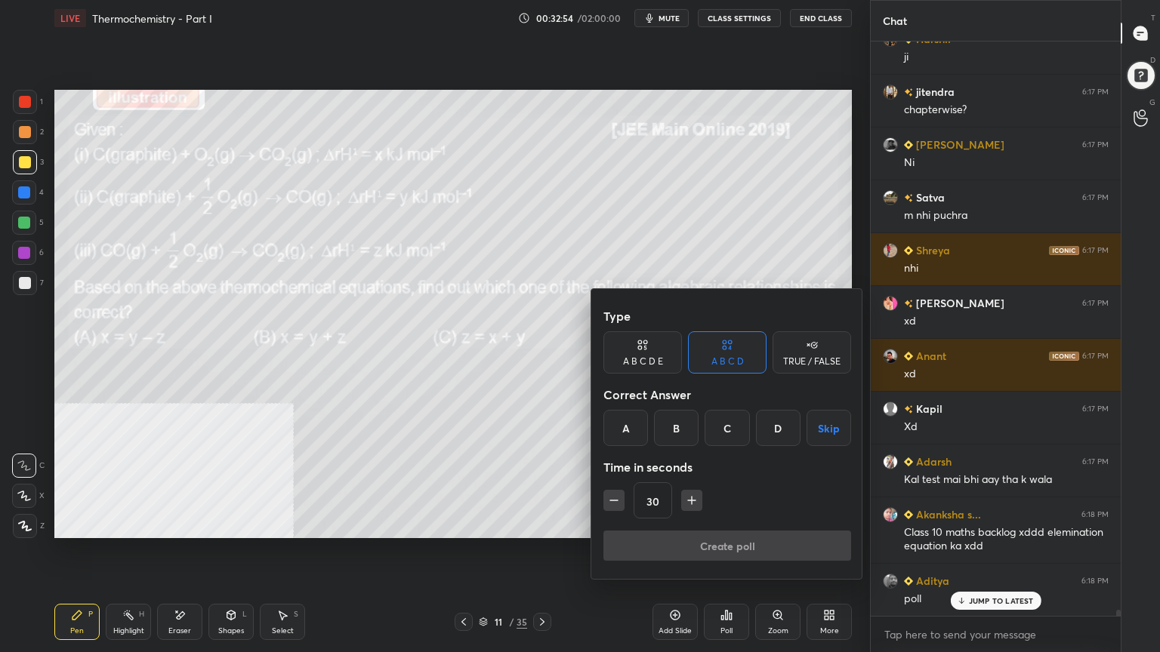
click at [687, 428] on div "B" at bounding box center [676, 428] width 45 height 36
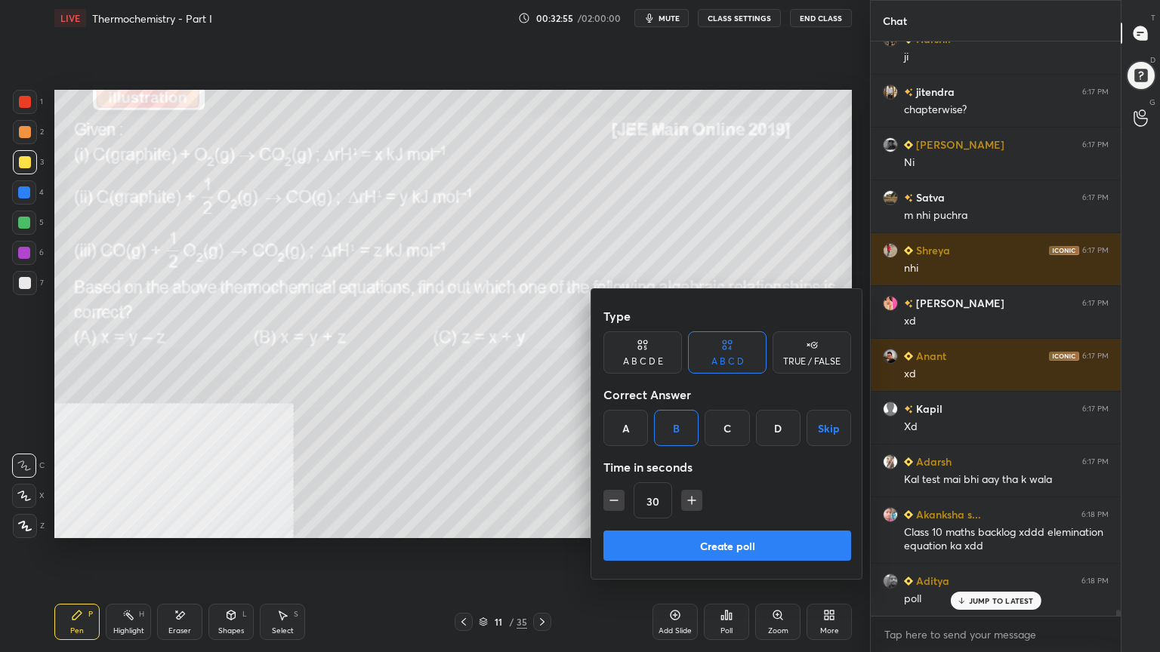
scroll to position [51880, 0]
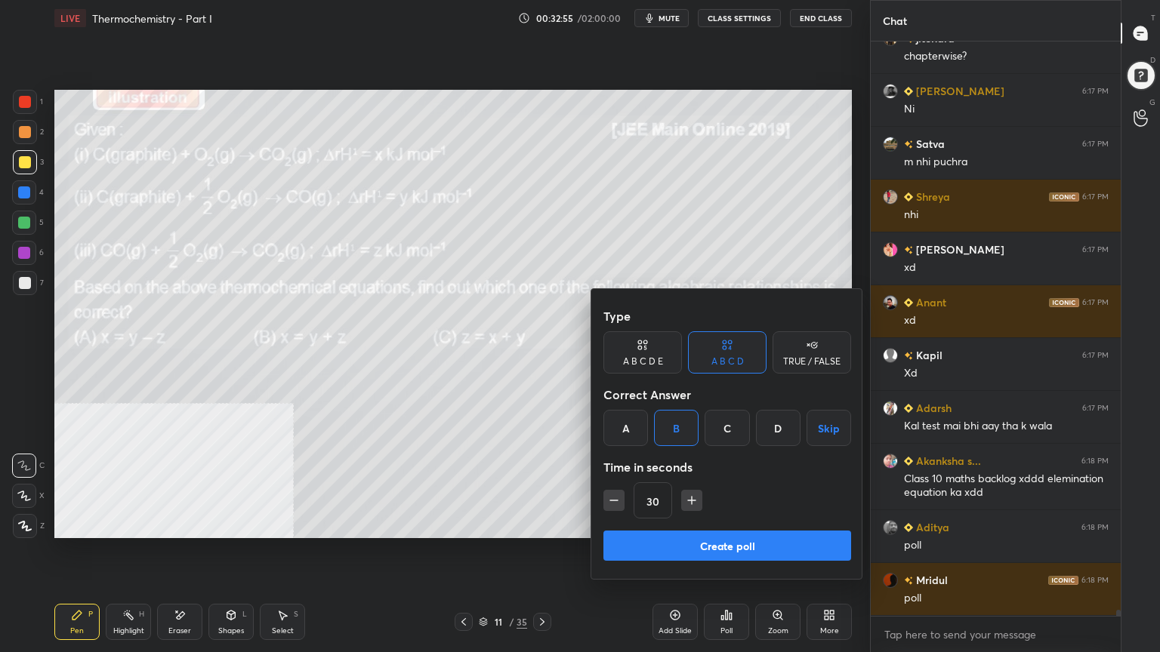
click at [682, 524] on button "Create poll" at bounding box center [727, 546] width 248 height 30
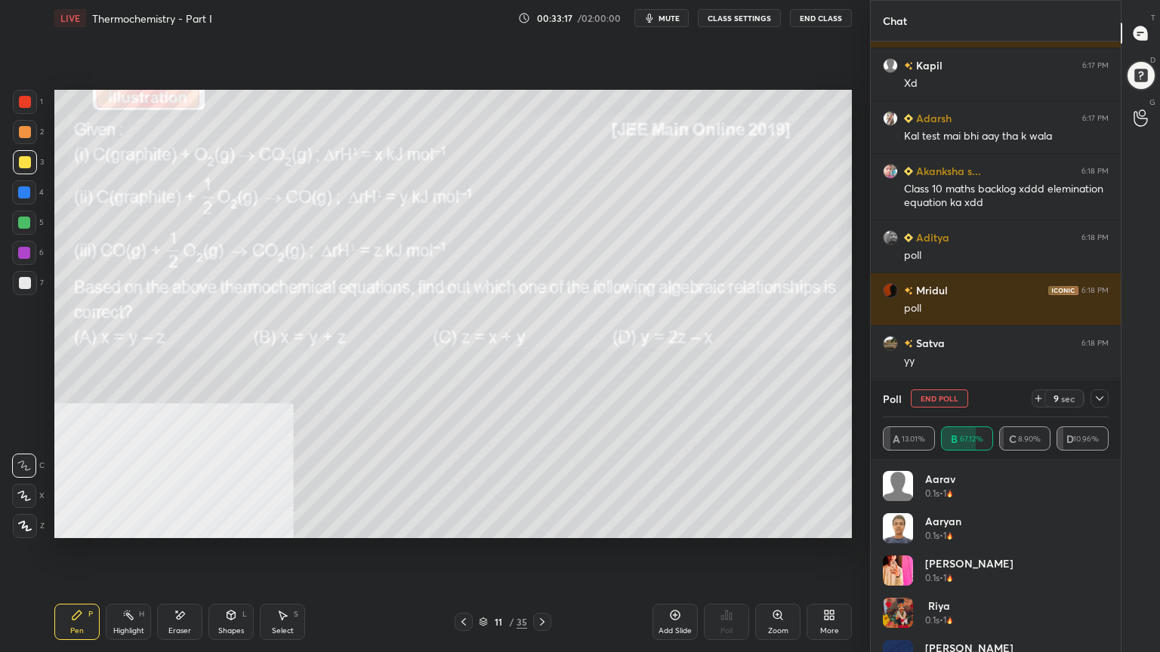
scroll to position [52222, 0]
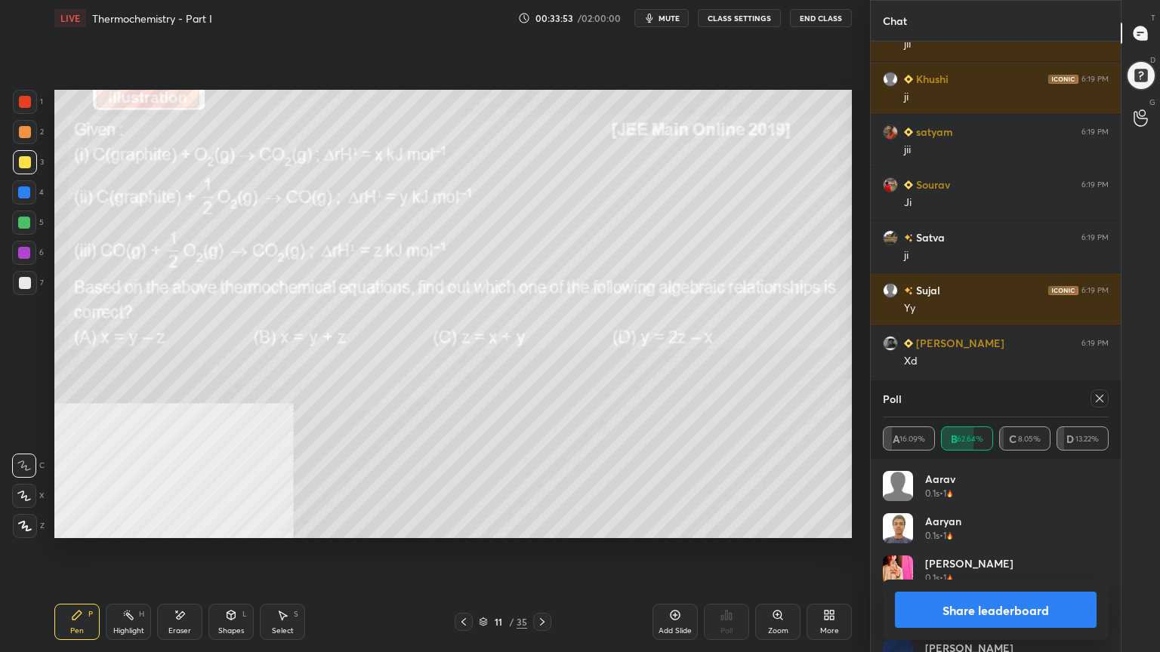
drag, startPoint x: 1102, startPoint y: 398, endPoint x: 1027, endPoint y: 405, distance: 75.1
click at [1101, 398] on icon at bounding box center [1099, 399] width 12 height 12
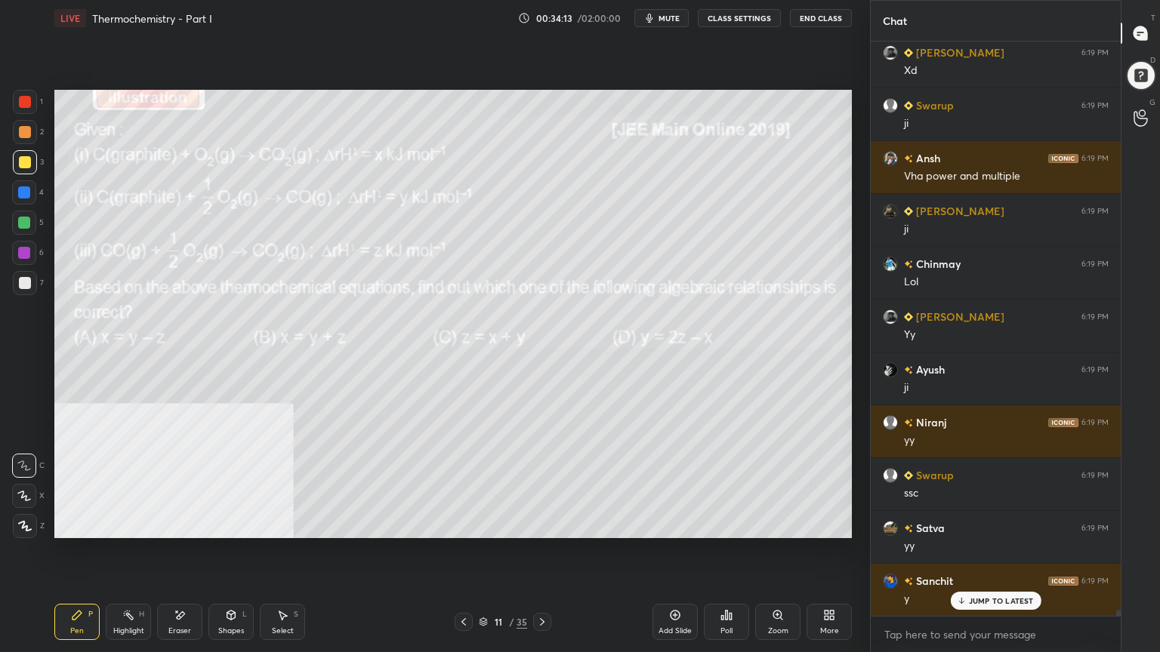
drag, startPoint x: 230, startPoint y: 632, endPoint x: 227, endPoint y: 618, distance: 14.7
click at [229, 524] on div "Shapes" at bounding box center [231, 631] width 26 height 8
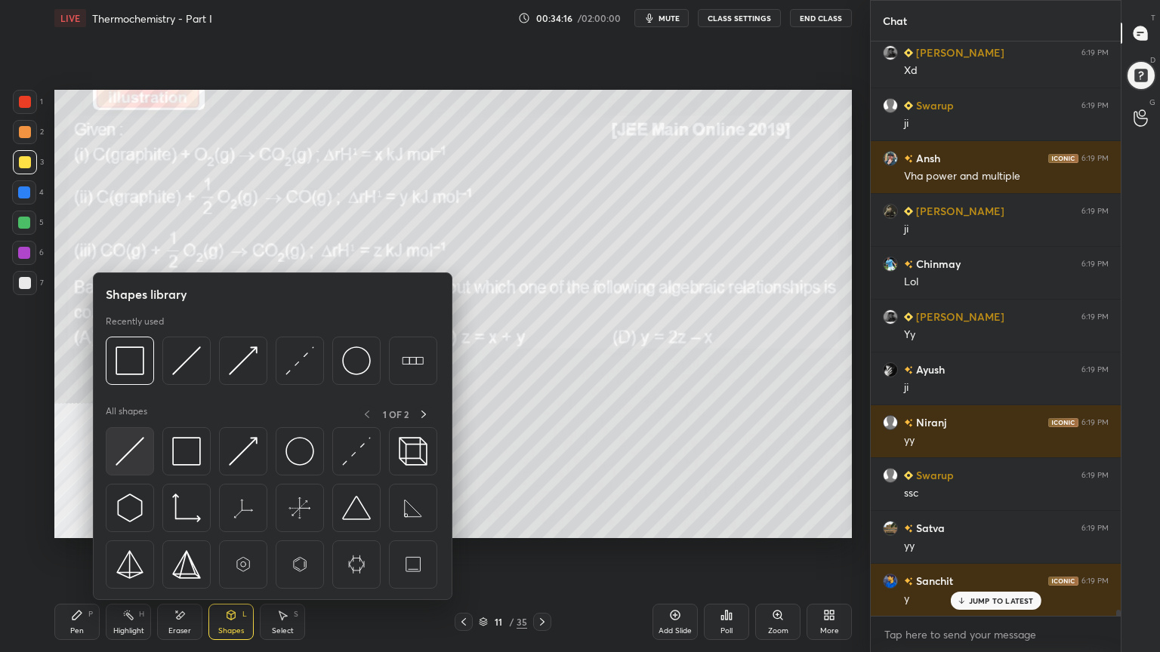
click at [125, 455] on img at bounding box center [130, 451] width 29 height 29
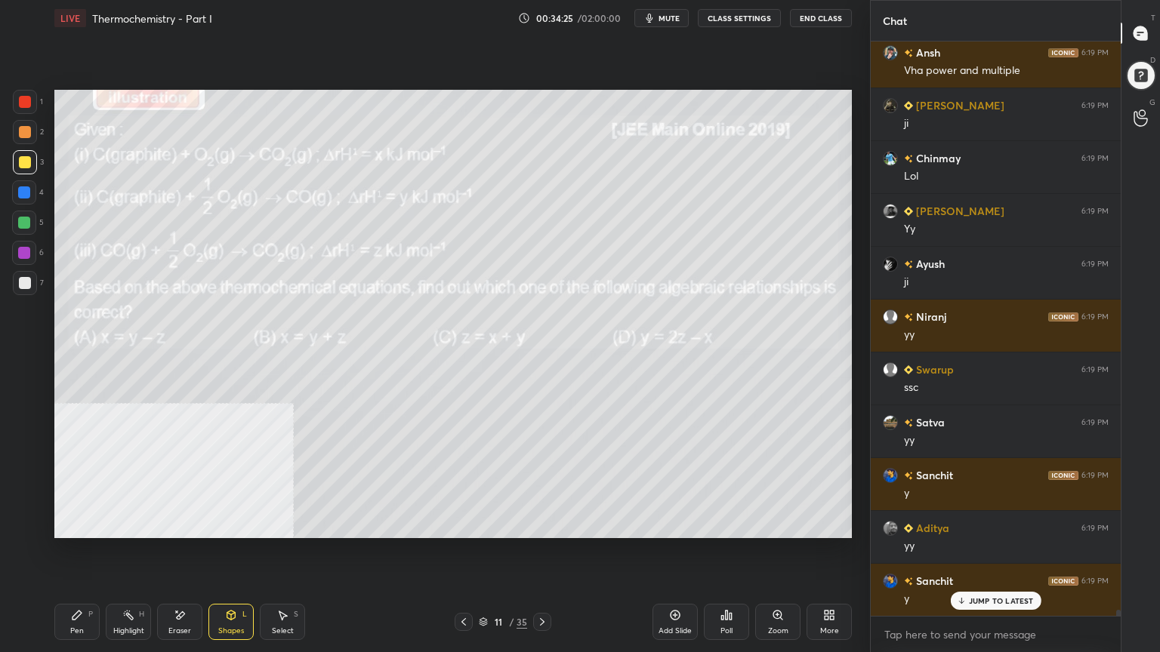
click at [20, 222] on div at bounding box center [24, 223] width 12 height 12
click at [97, 524] on div "Pen P" at bounding box center [76, 622] width 45 height 36
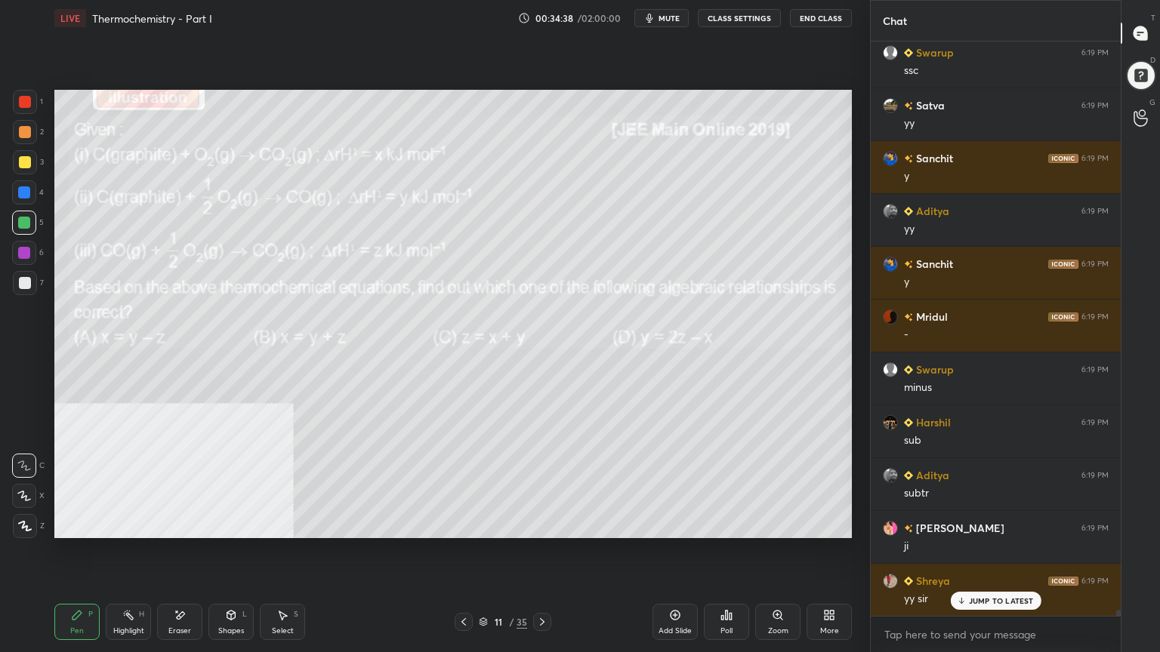
drag, startPoint x: 26, startPoint y: 130, endPoint x: 54, endPoint y: 136, distance: 27.8
click at [27, 130] on div at bounding box center [25, 132] width 12 height 12
click at [27, 226] on div at bounding box center [24, 223] width 12 height 12
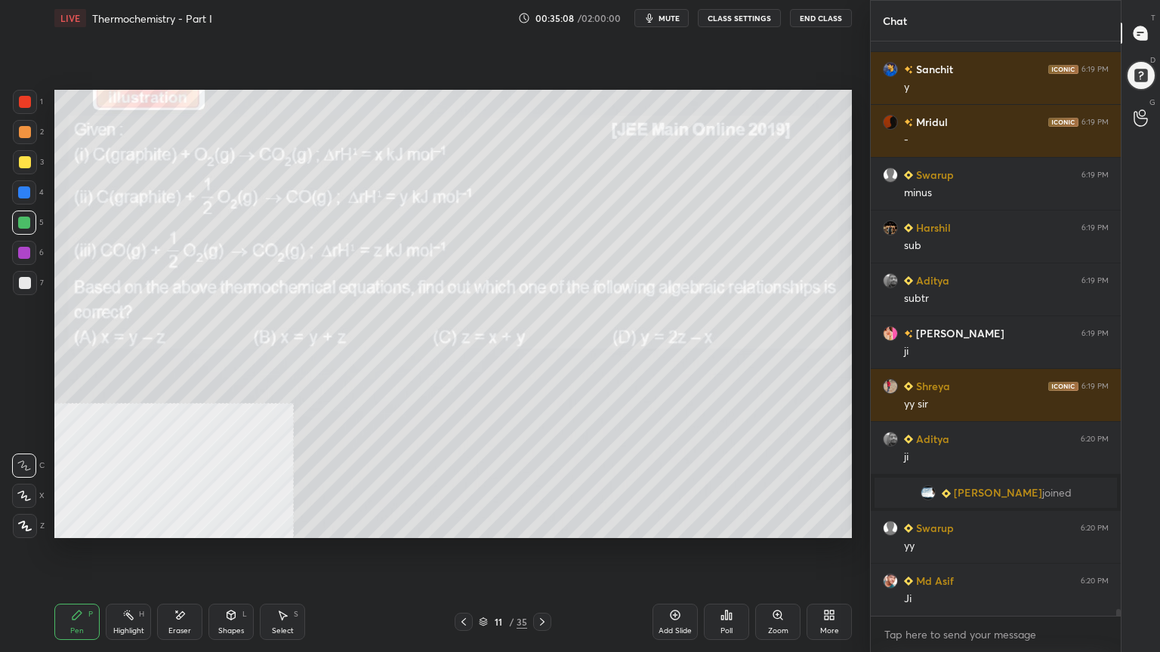
scroll to position [50032, 0]
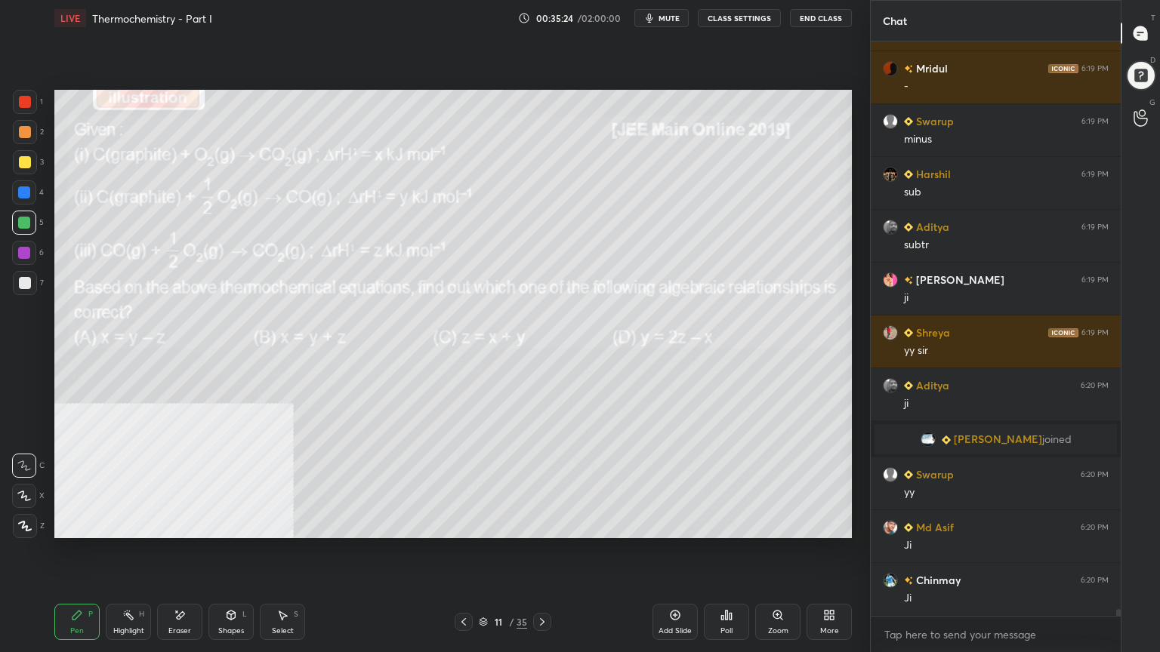
click at [26, 130] on div at bounding box center [25, 132] width 12 height 12
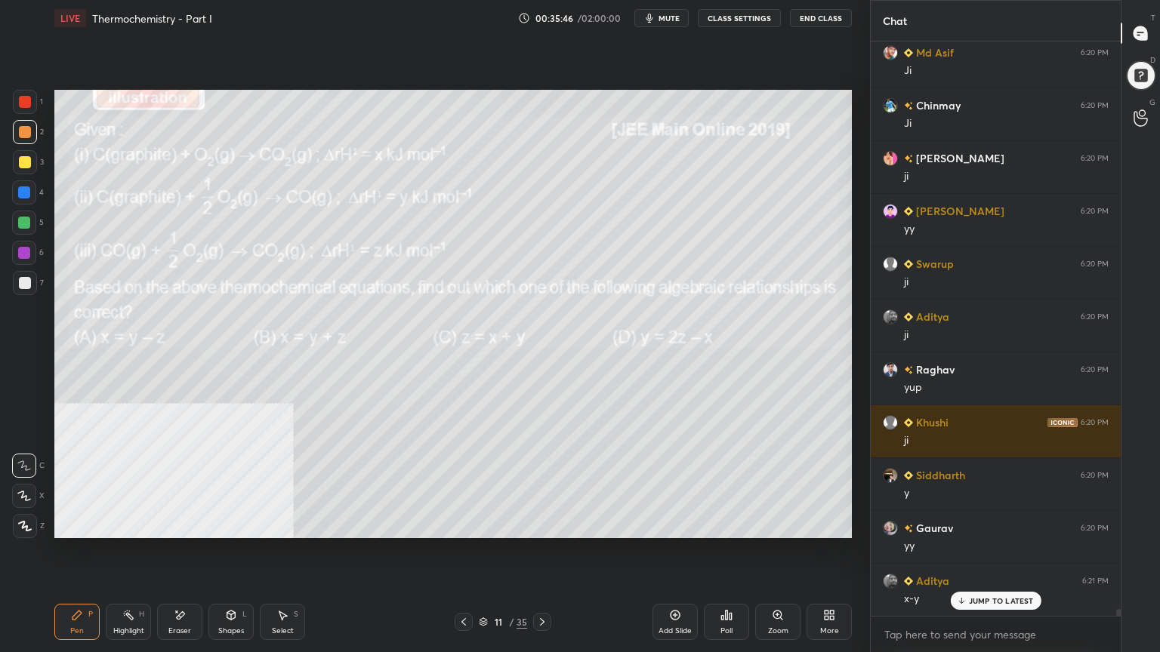
scroll to position [50561, 0]
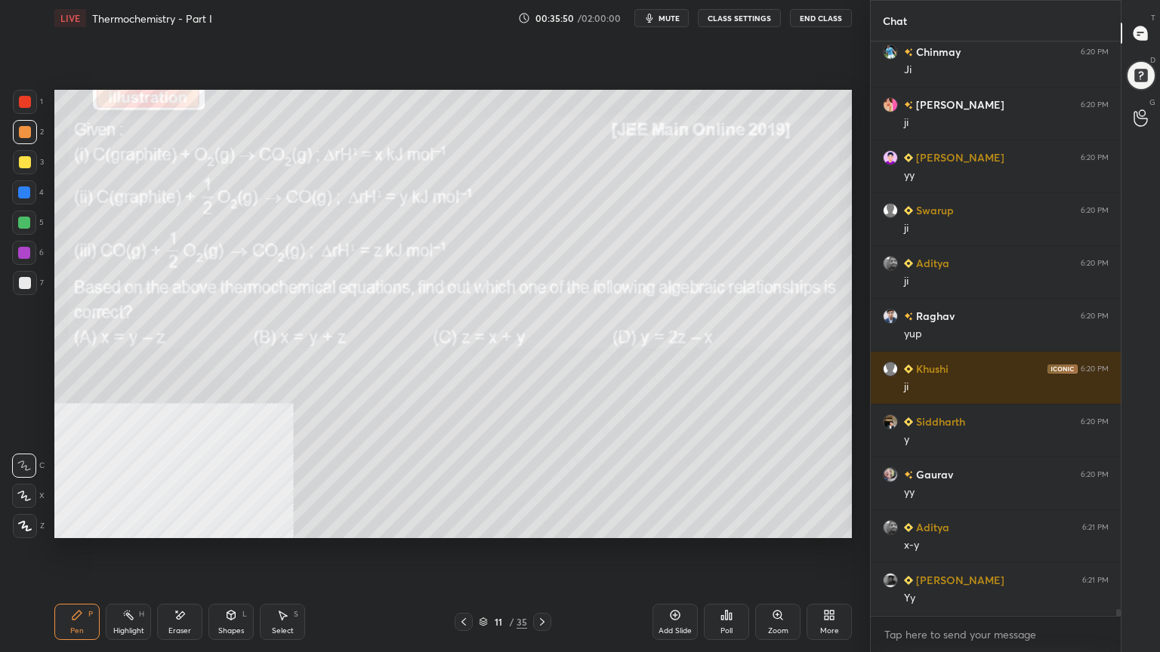
click at [33, 179] on div "1 2 3 4 5 6 7" at bounding box center [28, 195] width 32 height 211
click at [27, 160] on div at bounding box center [25, 162] width 12 height 12
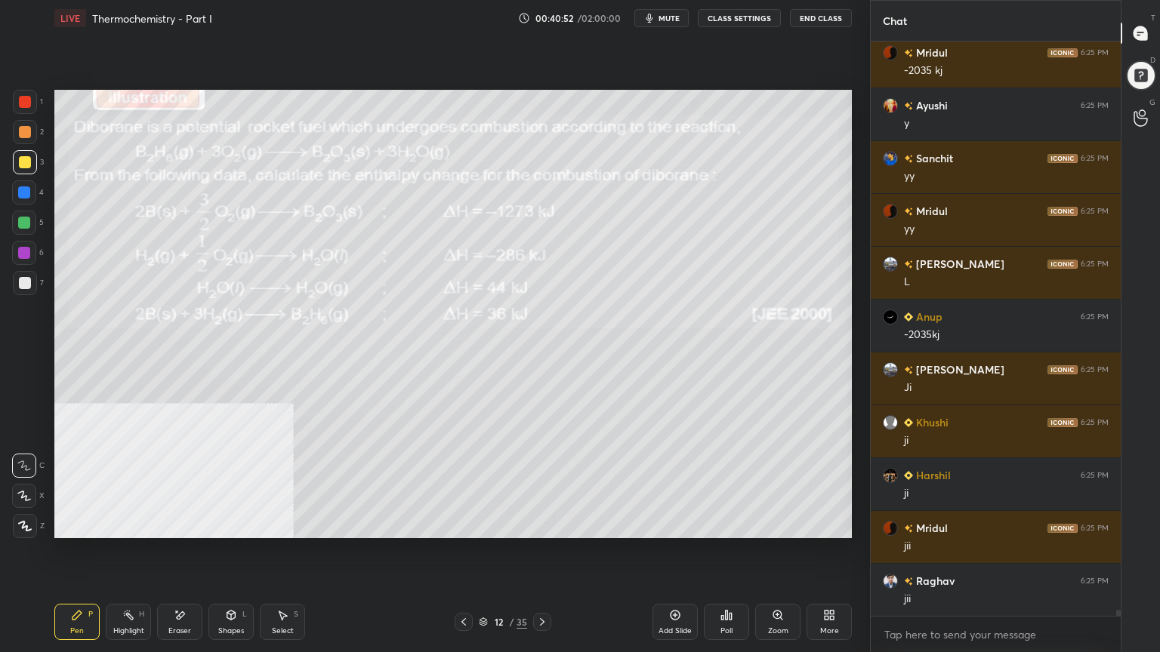
scroll to position [54611, 0]
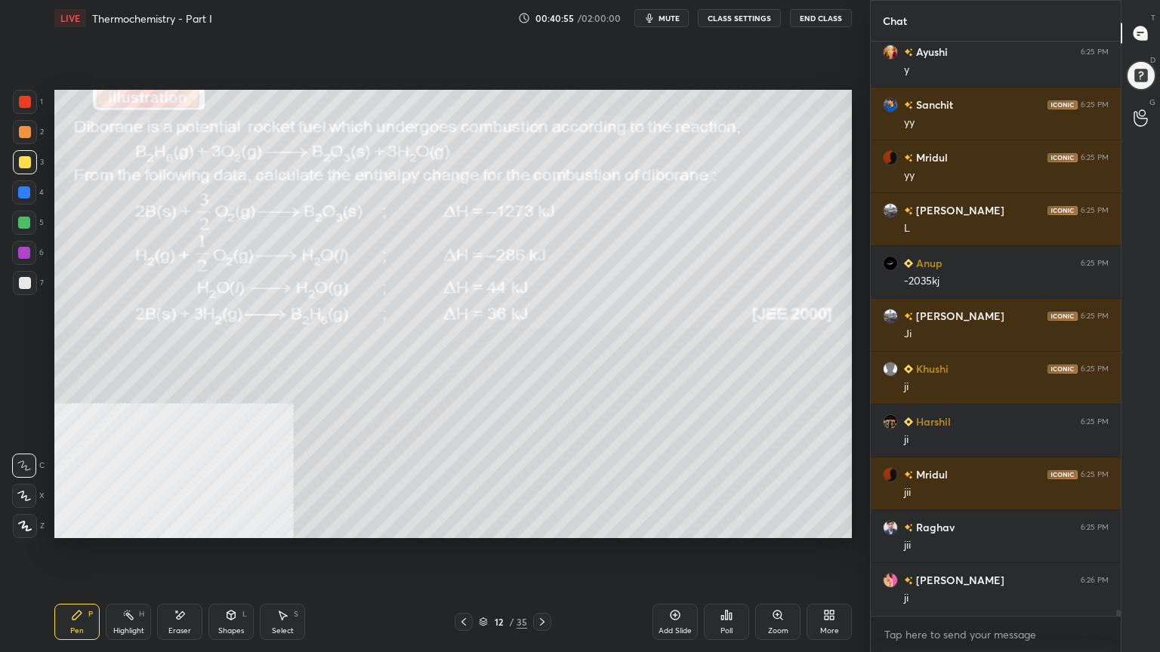
click at [23, 131] on div at bounding box center [25, 132] width 12 height 12
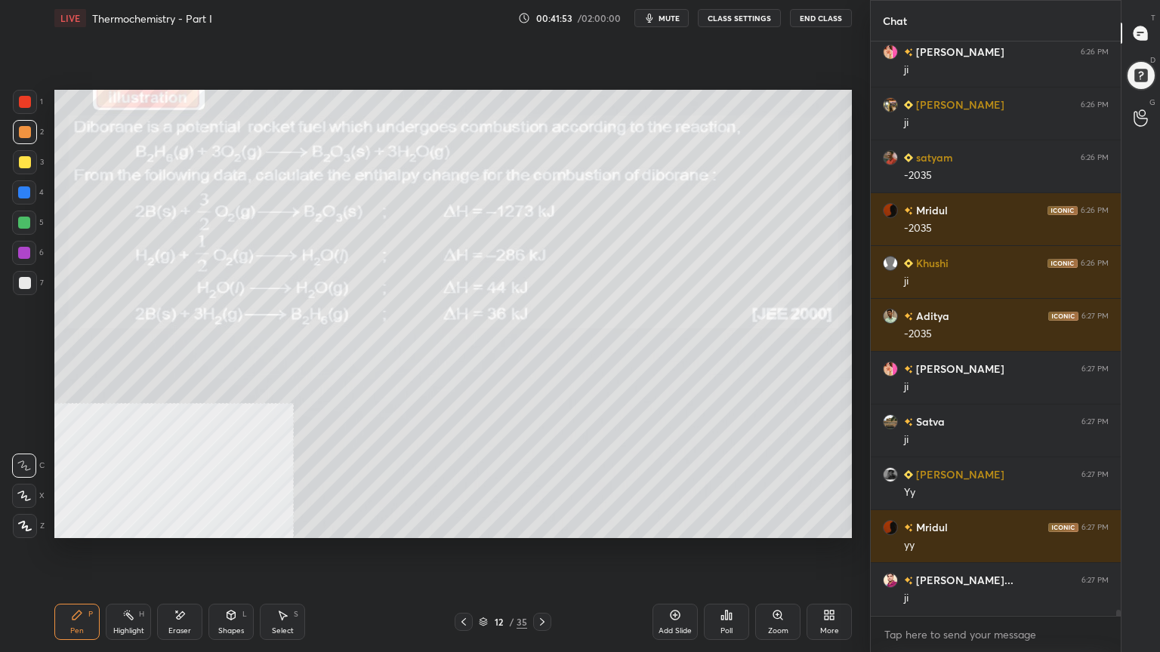
scroll to position [55297, 0]
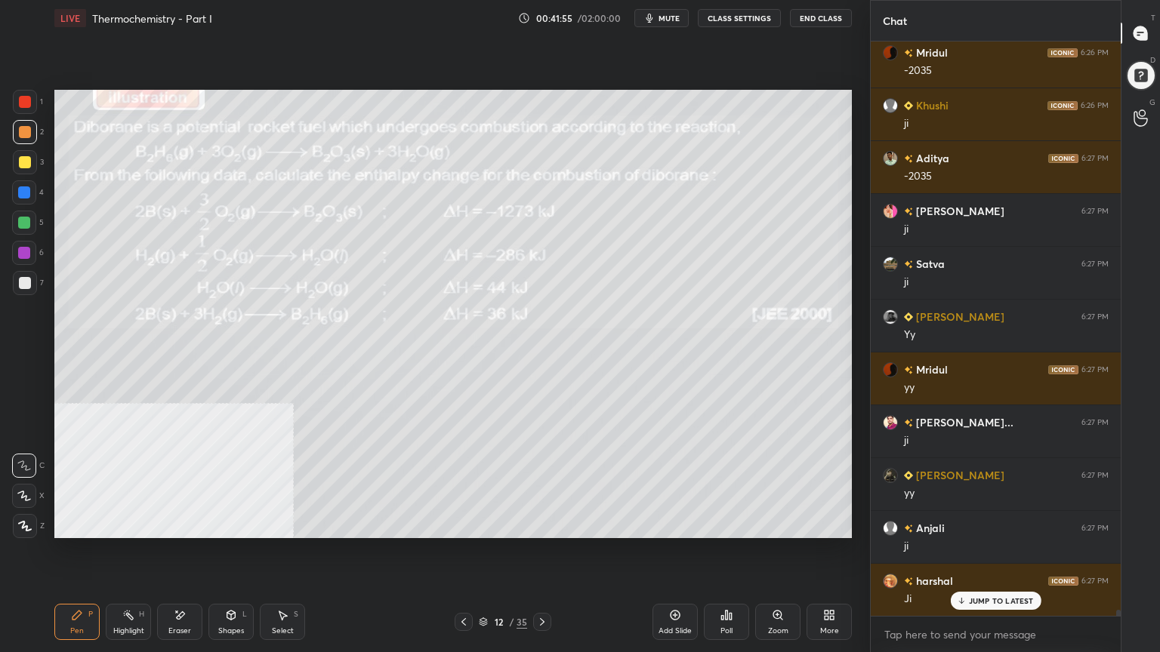
click at [14, 202] on div "1 2 3 4 5 6 7 C X Z E E Erase all H H" at bounding box center [24, 314] width 48 height 448
click at [20, 168] on div at bounding box center [25, 162] width 24 height 24
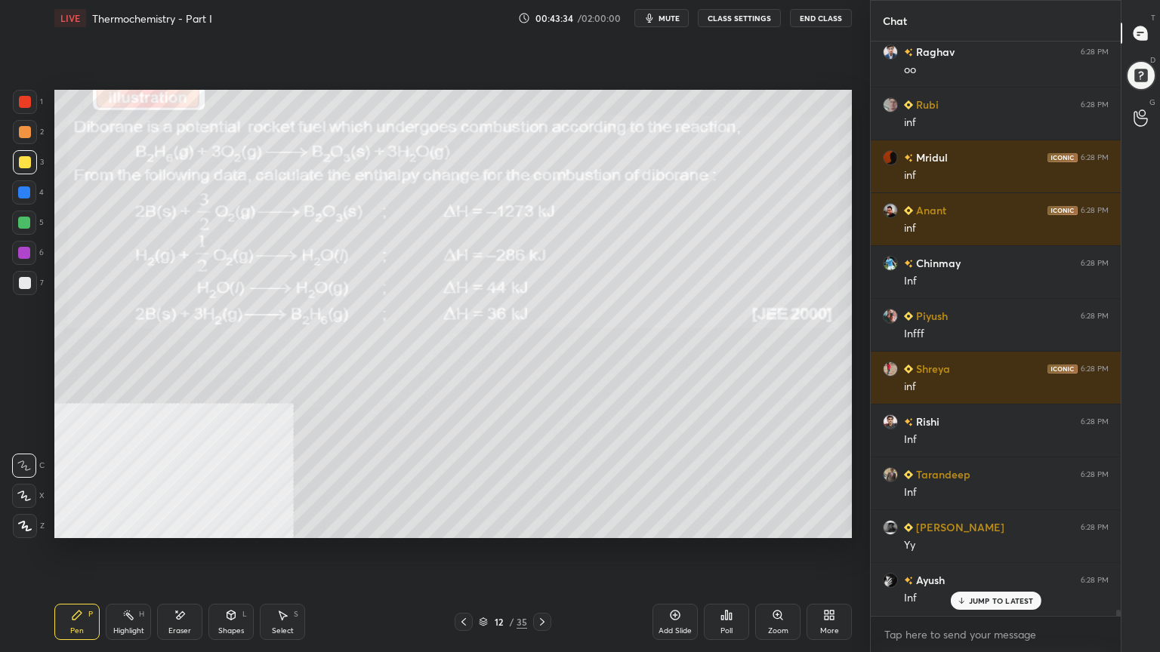
scroll to position [56988, 0]
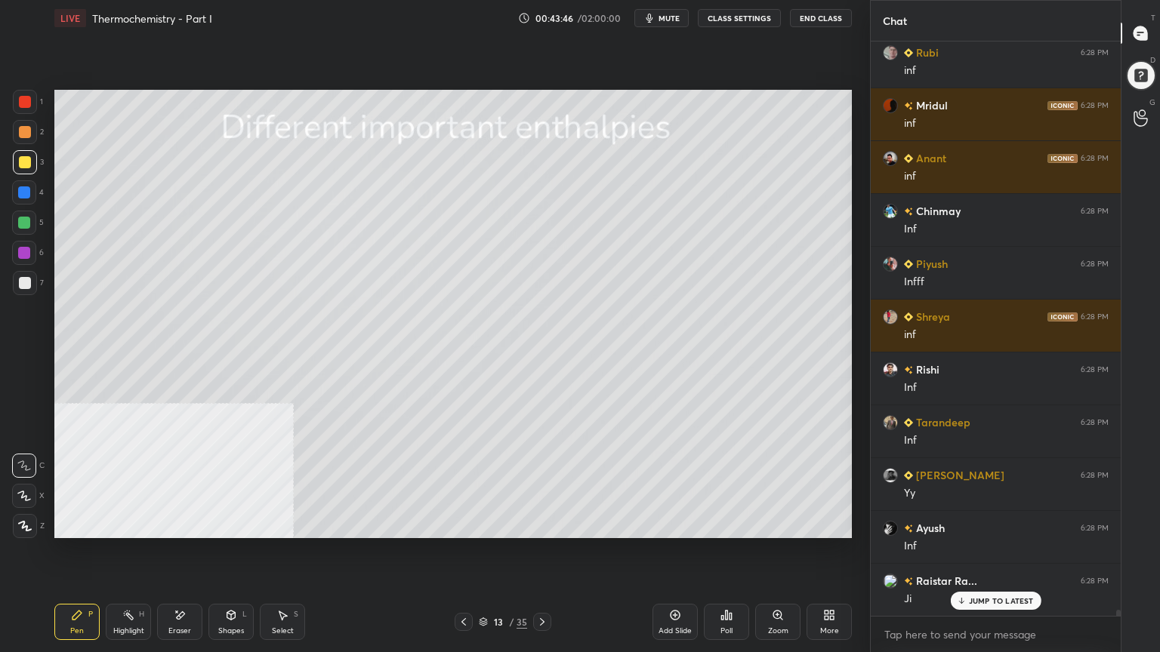
click at [23, 285] on div at bounding box center [25, 283] width 12 height 12
click at [232, 524] on div "Shapes L" at bounding box center [230, 622] width 45 height 36
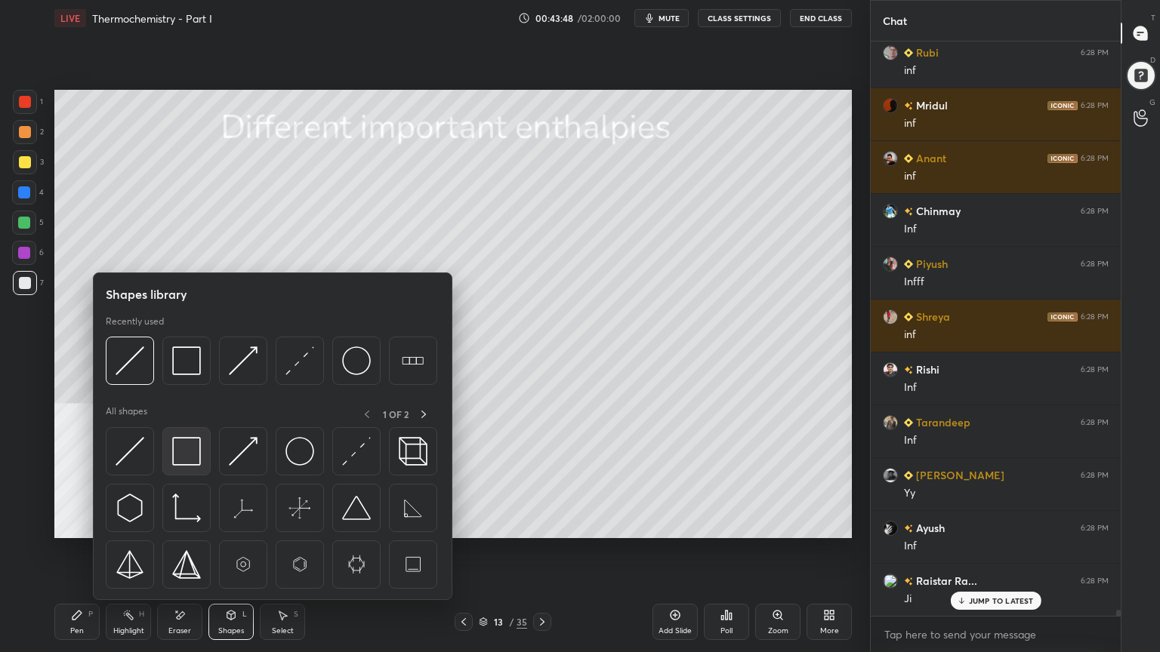
click at [188, 453] on img at bounding box center [186, 451] width 29 height 29
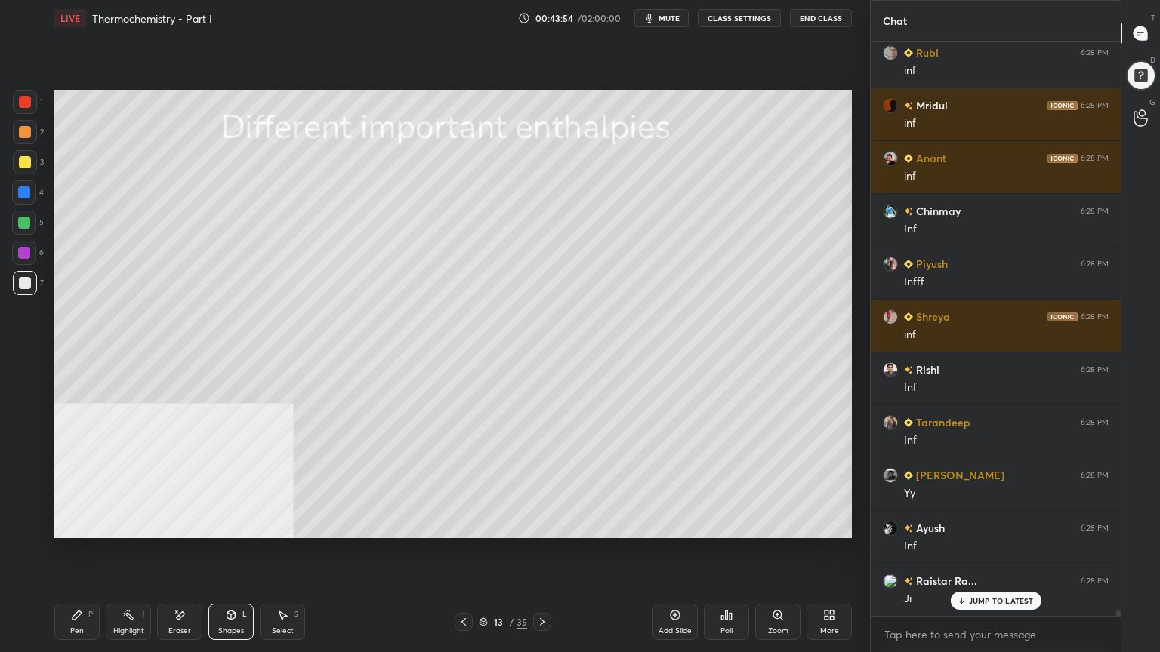
click at [79, 524] on icon at bounding box center [77, 615] width 12 height 12
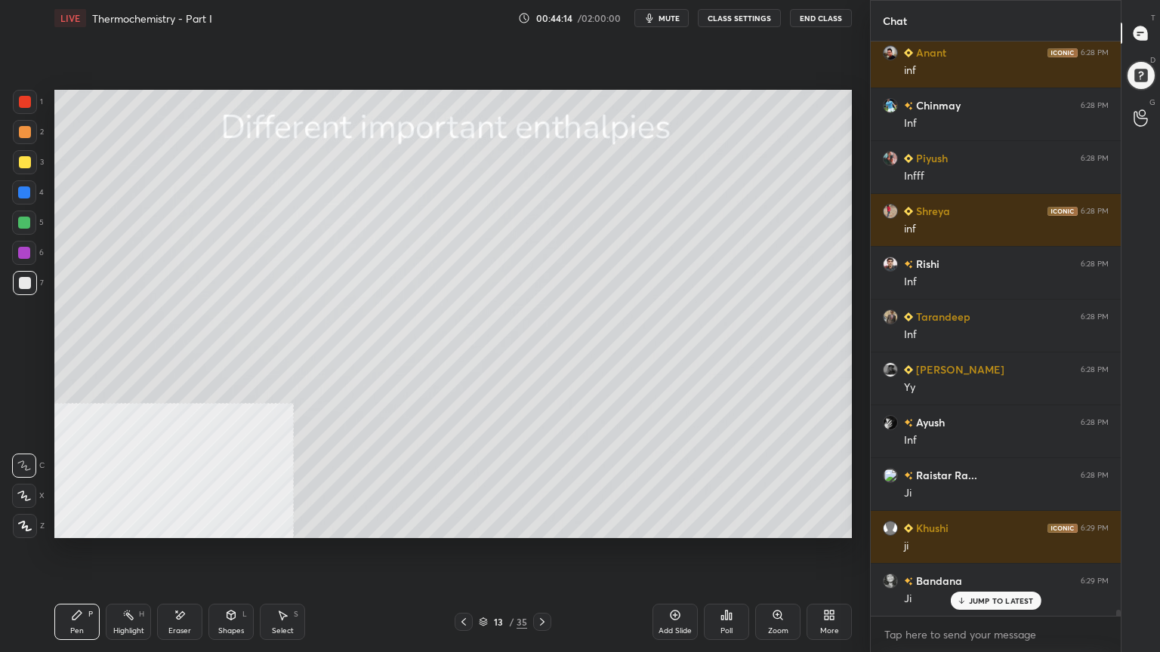
scroll to position [57147, 0]
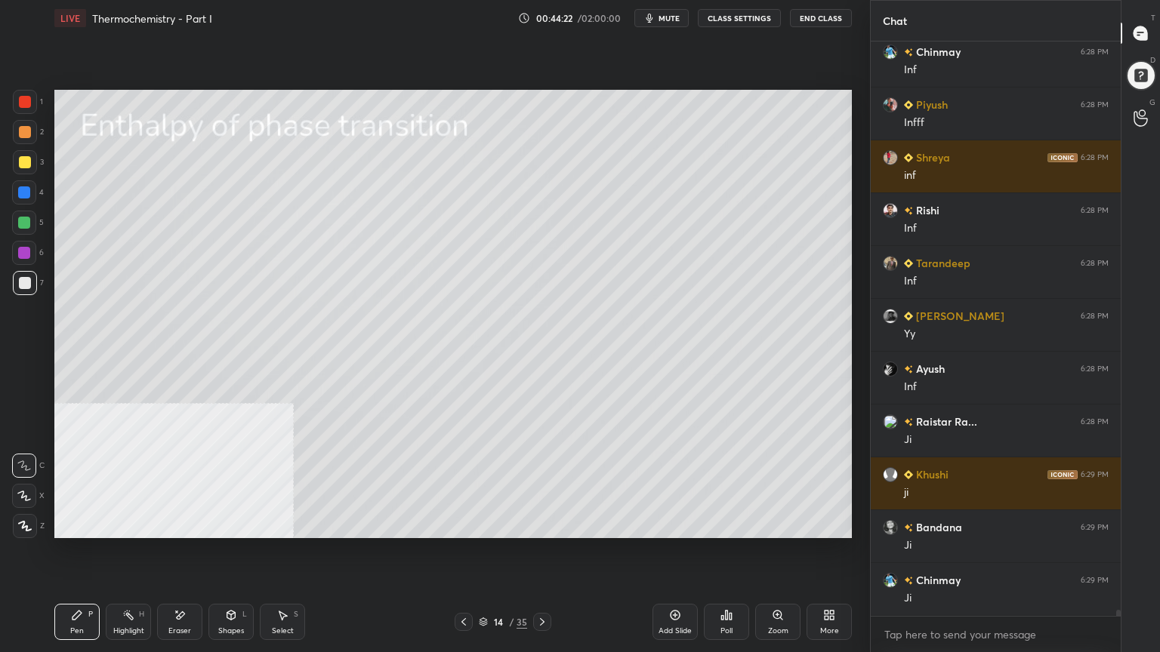
drag, startPoint x: 238, startPoint y: 623, endPoint x: 230, endPoint y: 604, distance: 20.3
click at [238, 524] on div "Shapes L" at bounding box center [230, 622] width 45 height 36
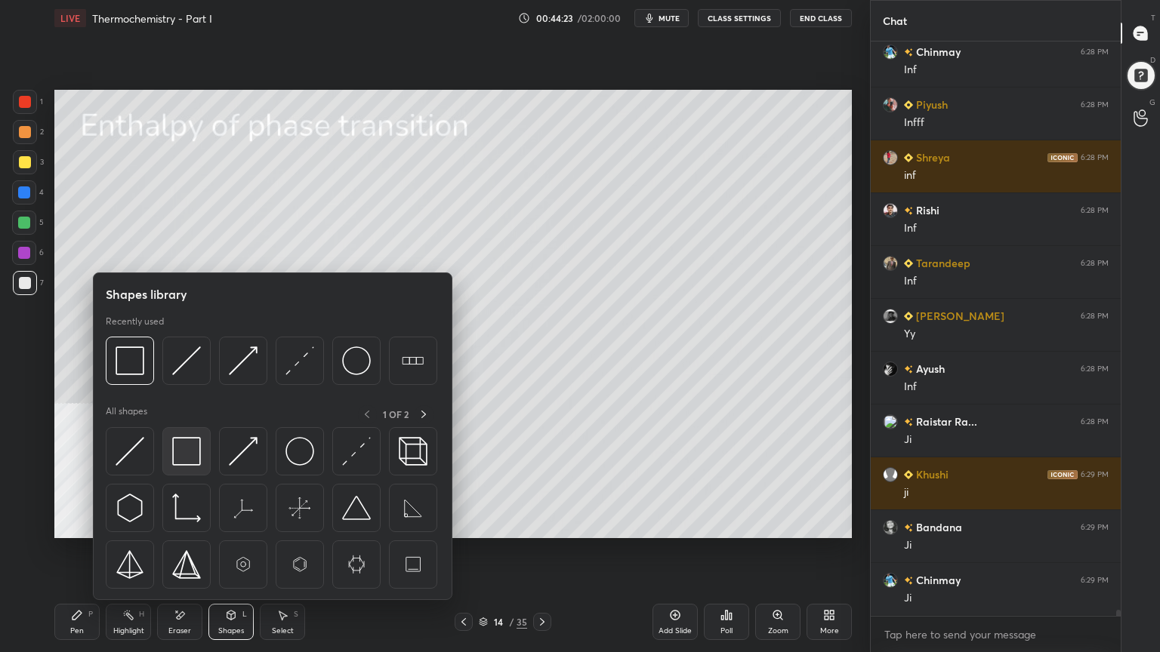
click at [186, 455] on img at bounding box center [186, 451] width 29 height 29
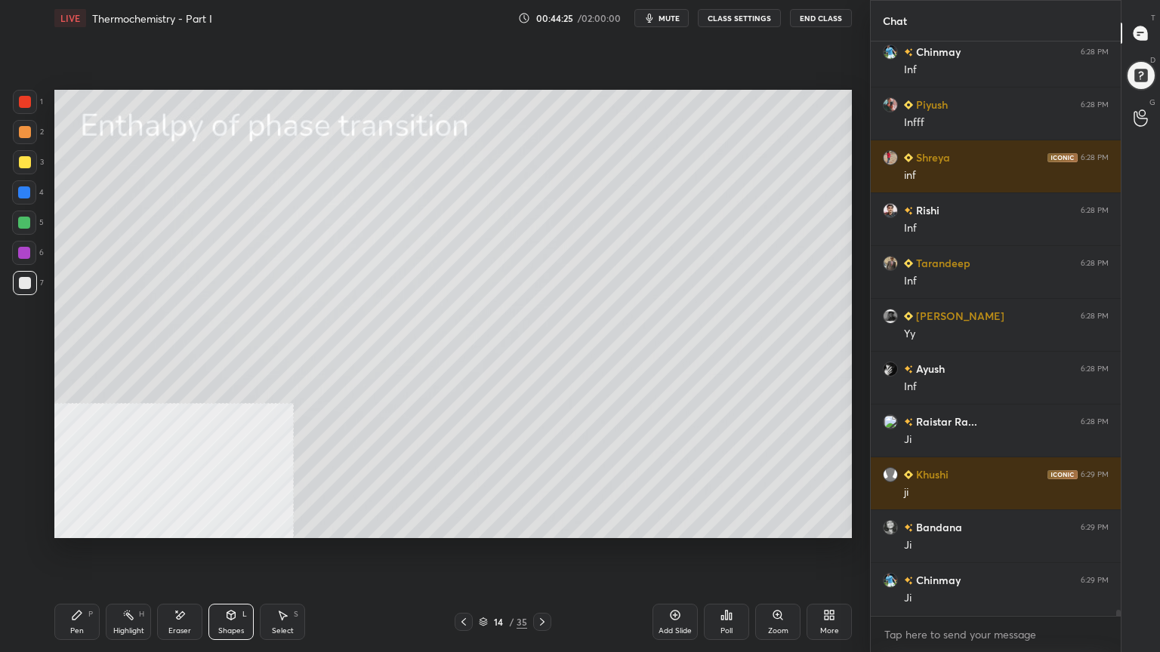
scroll to position [57184, 0]
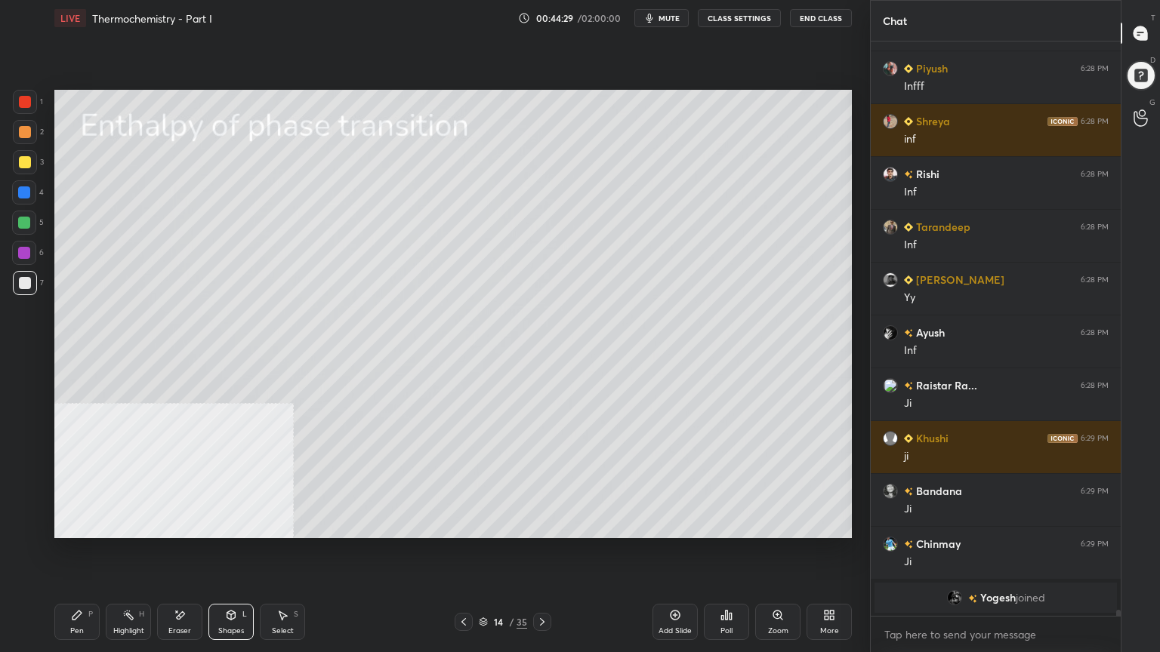
click at [81, 524] on div "Pen P" at bounding box center [76, 622] width 45 height 36
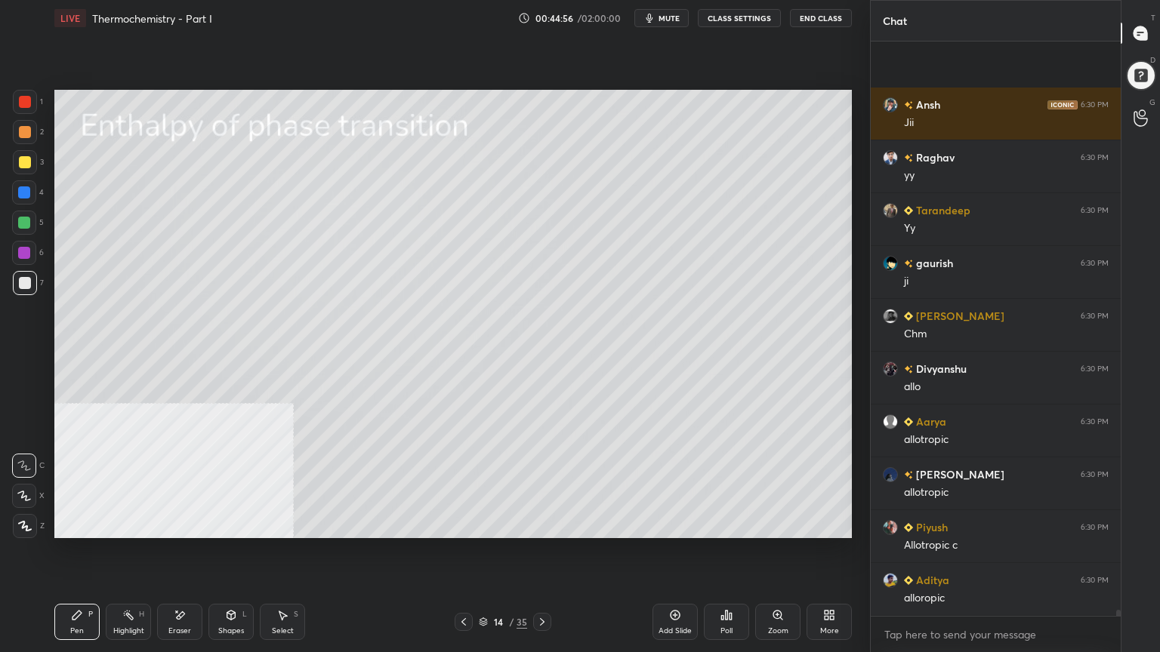
scroll to position [56284, 0]
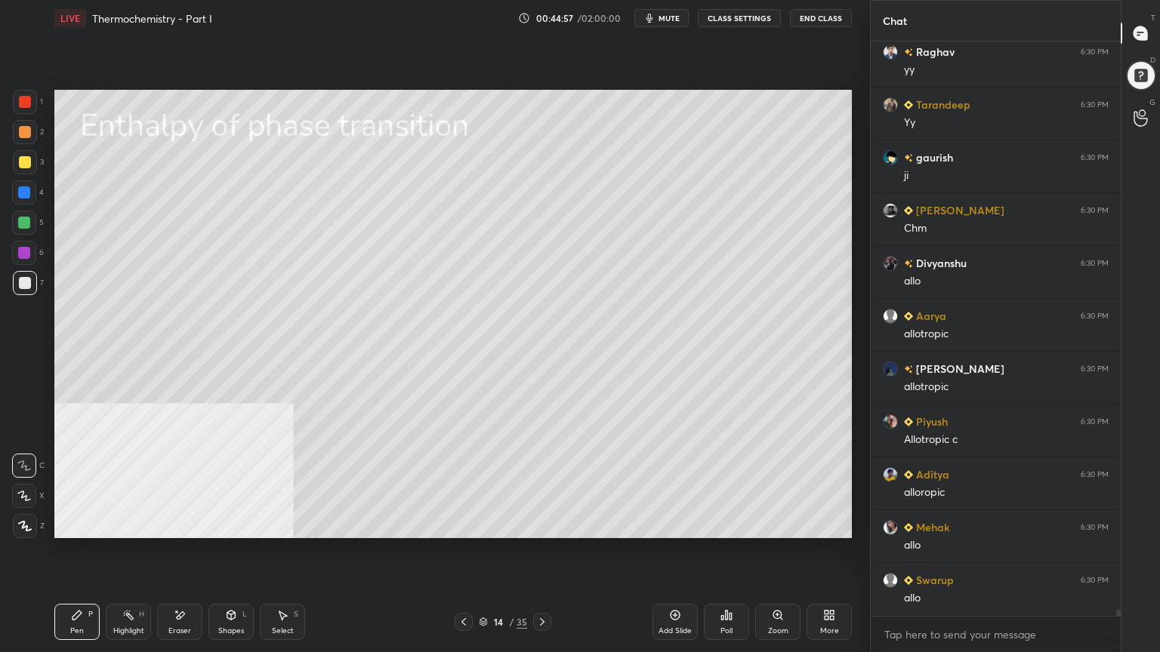
click at [23, 164] on div at bounding box center [25, 162] width 12 height 12
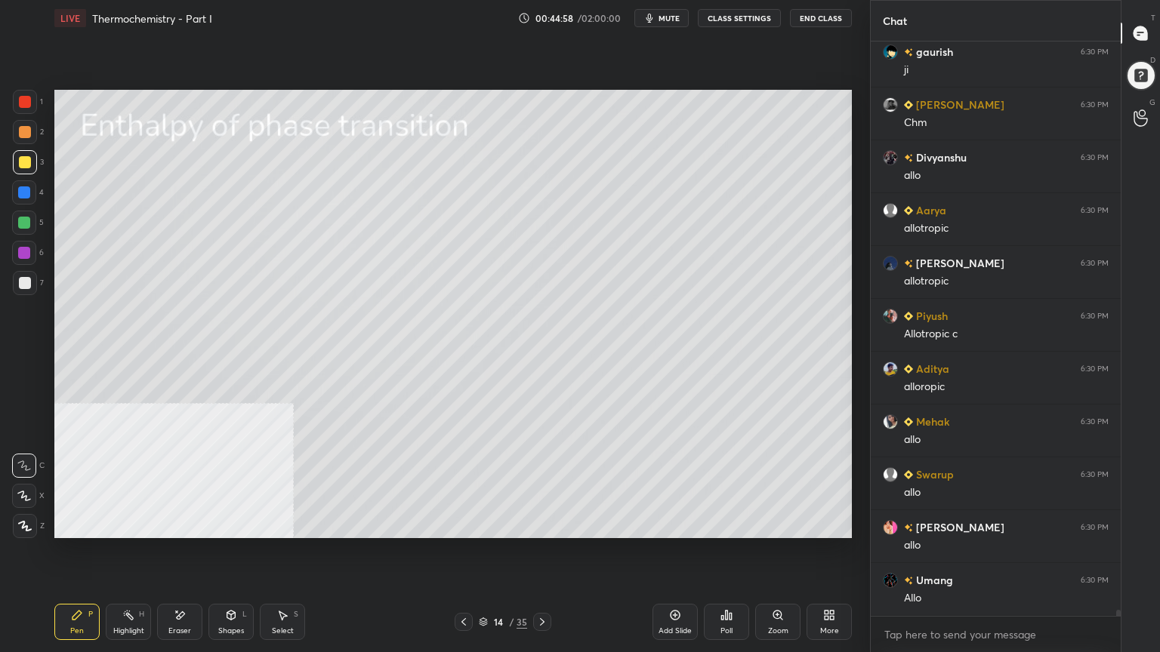
click at [30, 280] on div at bounding box center [25, 283] width 12 height 12
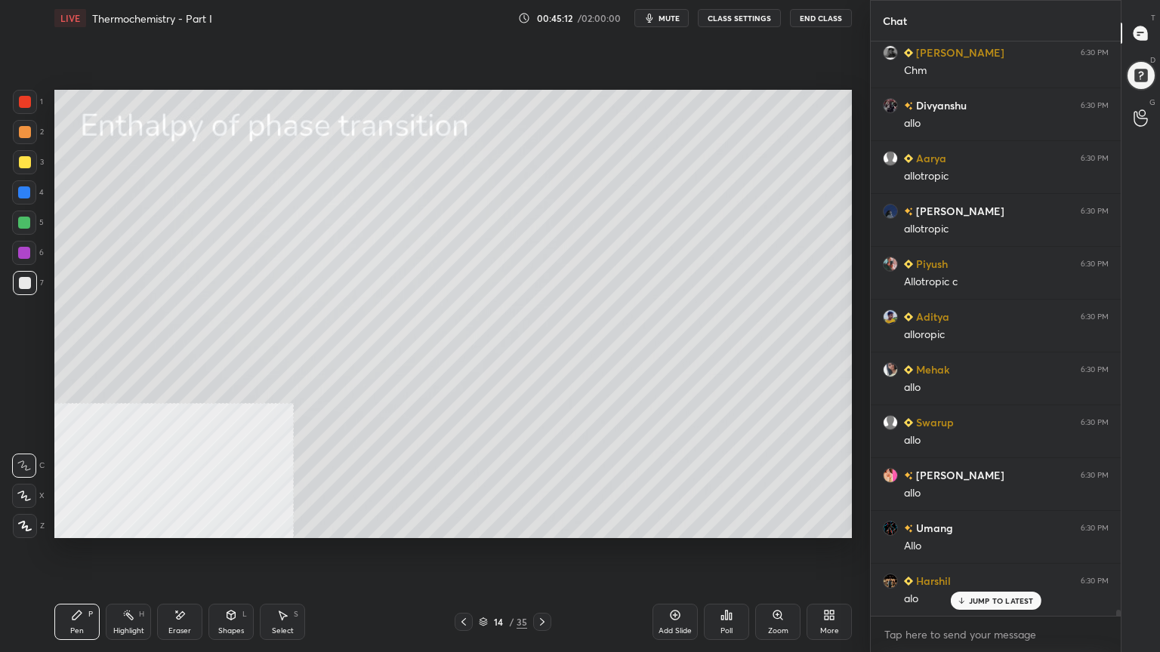
scroll to position [56495, 0]
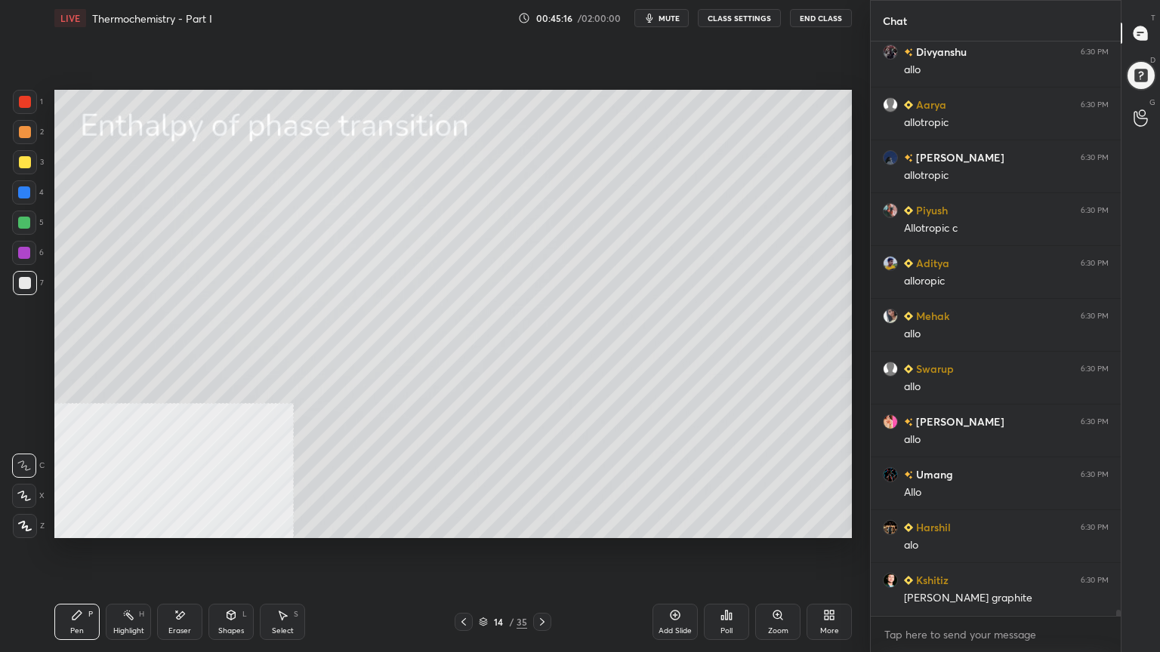
drag, startPoint x: 239, startPoint y: 622, endPoint x: 232, endPoint y: 601, distance: 22.2
click at [239, 524] on div "Shapes L" at bounding box center [230, 622] width 45 height 36
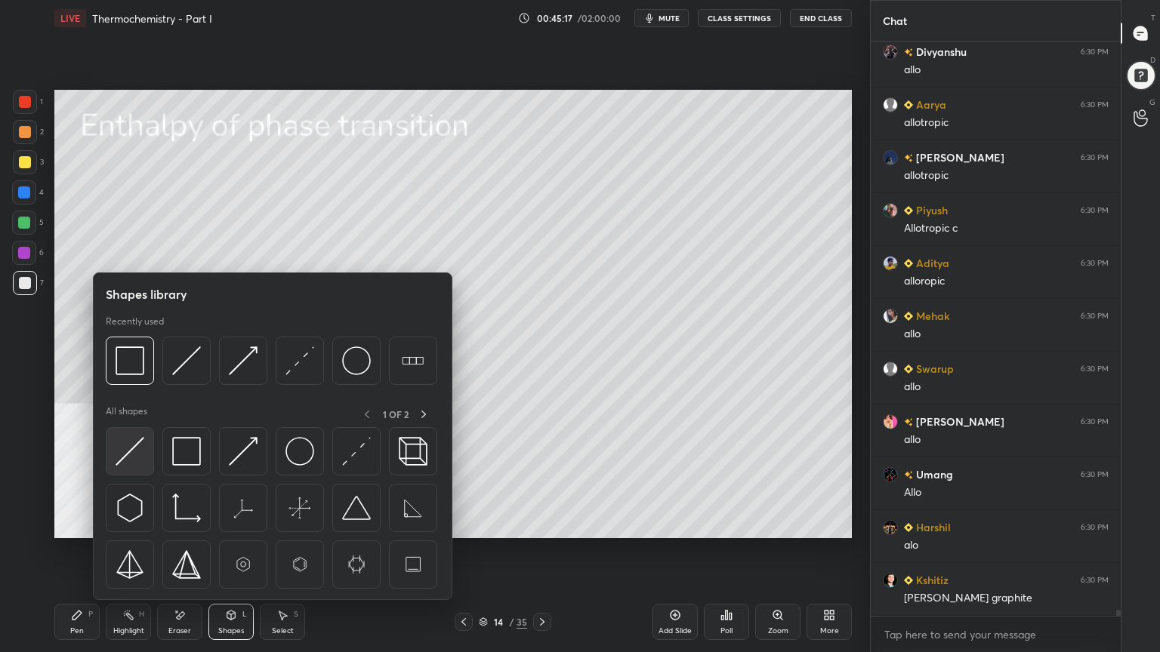
click at [132, 458] on img at bounding box center [130, 451] width 29 height 29
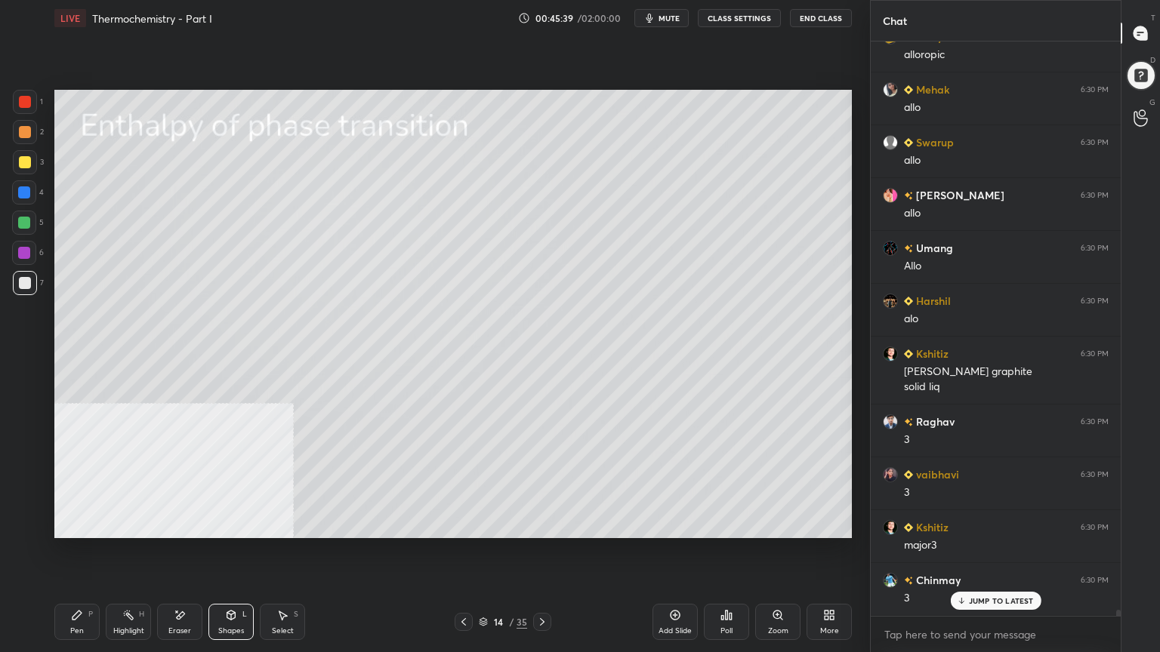
scroll to position [56774, 0]
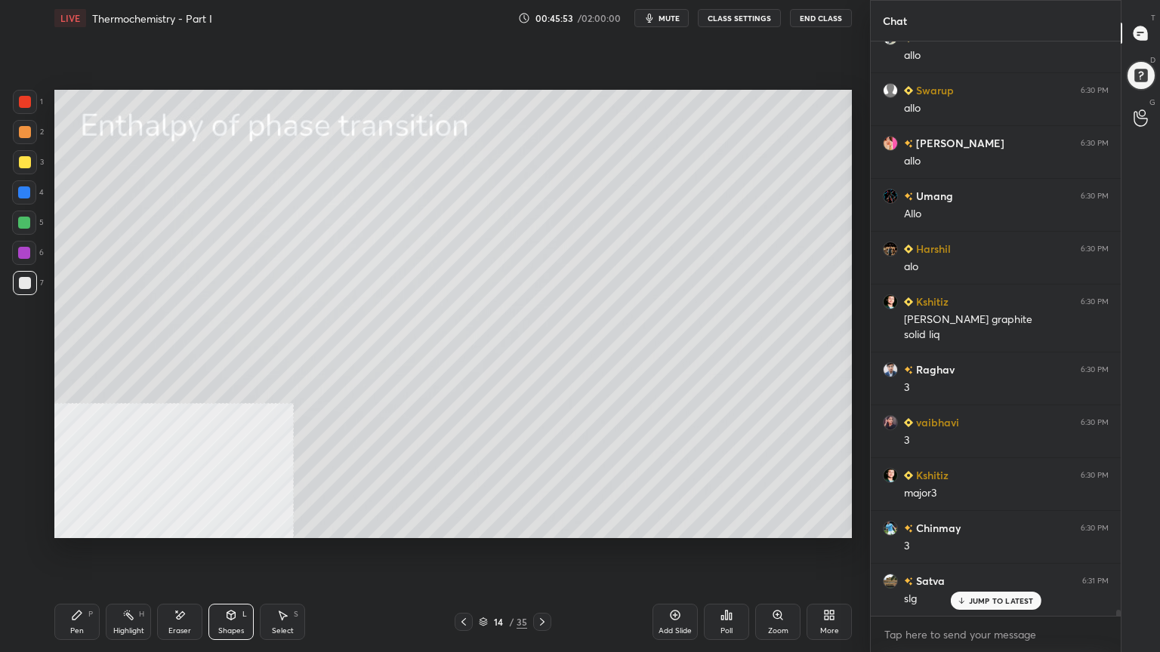
click at [285, 524] on div "Select" at bounding box center [283, 631] width 22 height 8
drag, startPoint x: 251, startPoint y: 184, endPoint x: 287, endPoint y: 202, distance: 39.8
click at [287, 202] on div "0 ° Undo Copy Duplicate Duplicate to new slide Delete" at bounding box center [452, 314] width 797 height 448
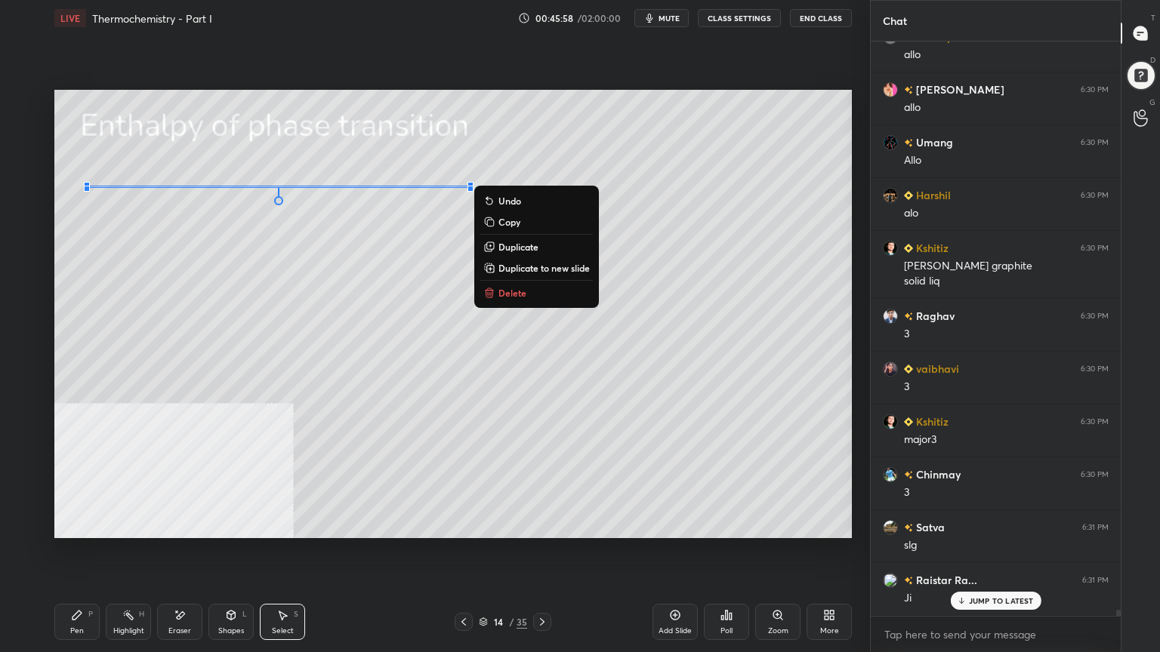
scroll to position [56879, 0]
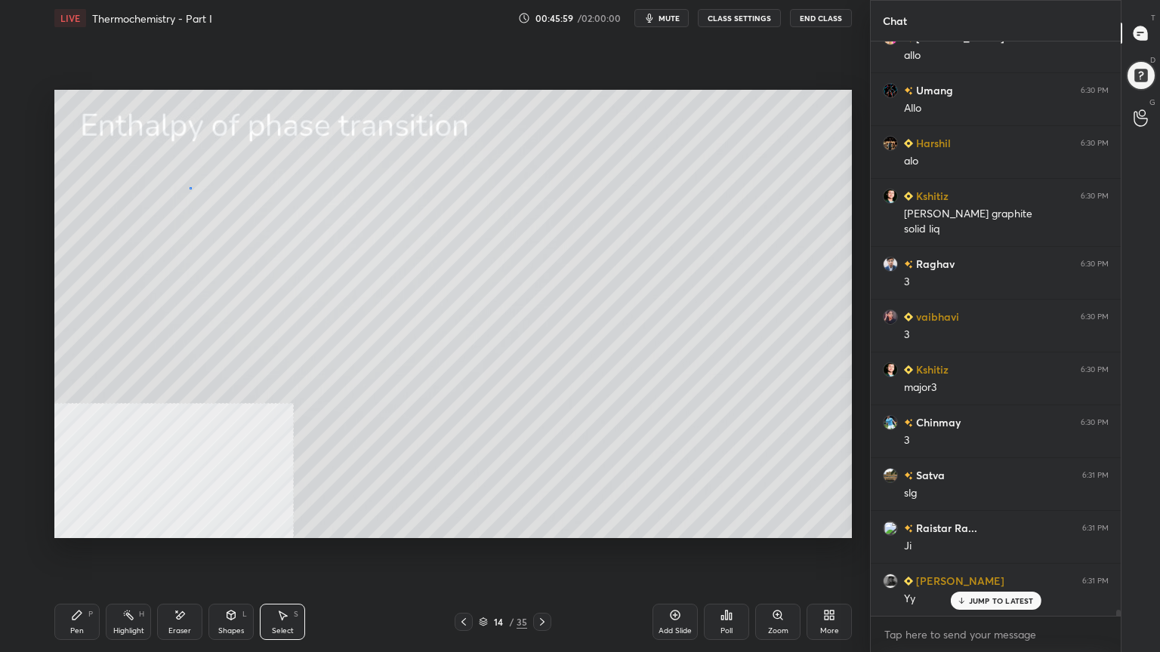
click at [187, 186] on div "0 ° Undo Copy Duplicate Duplicate to new slide Delete" at bounding box center [452, 314] width 797 height 448
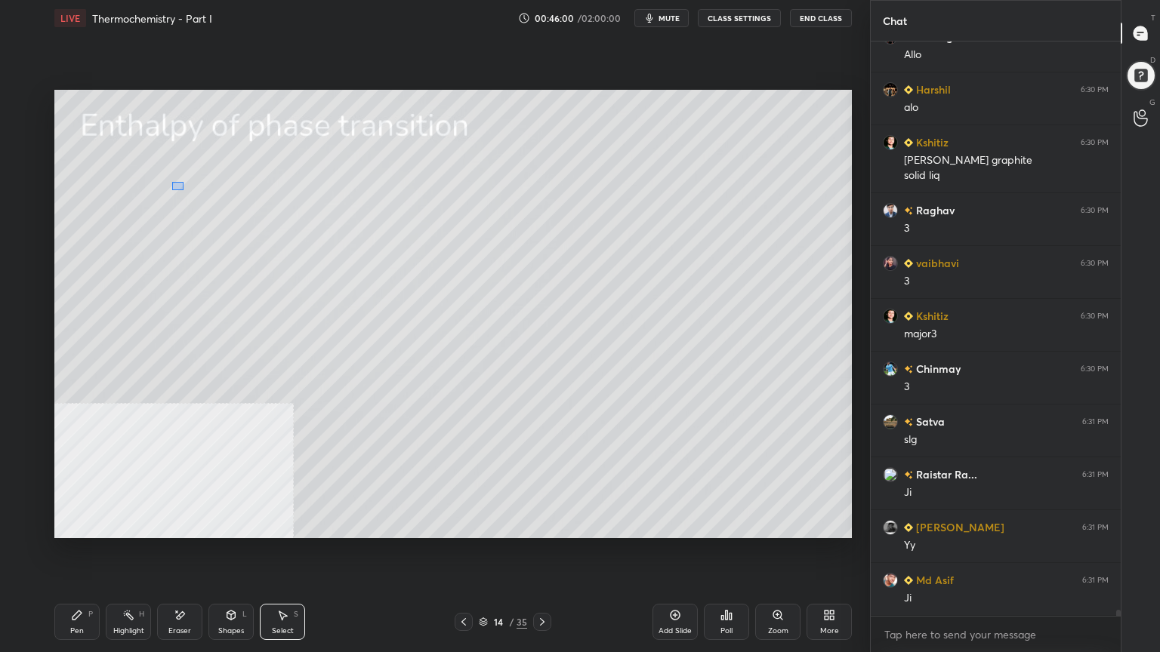
scroll to position [56985, 0]
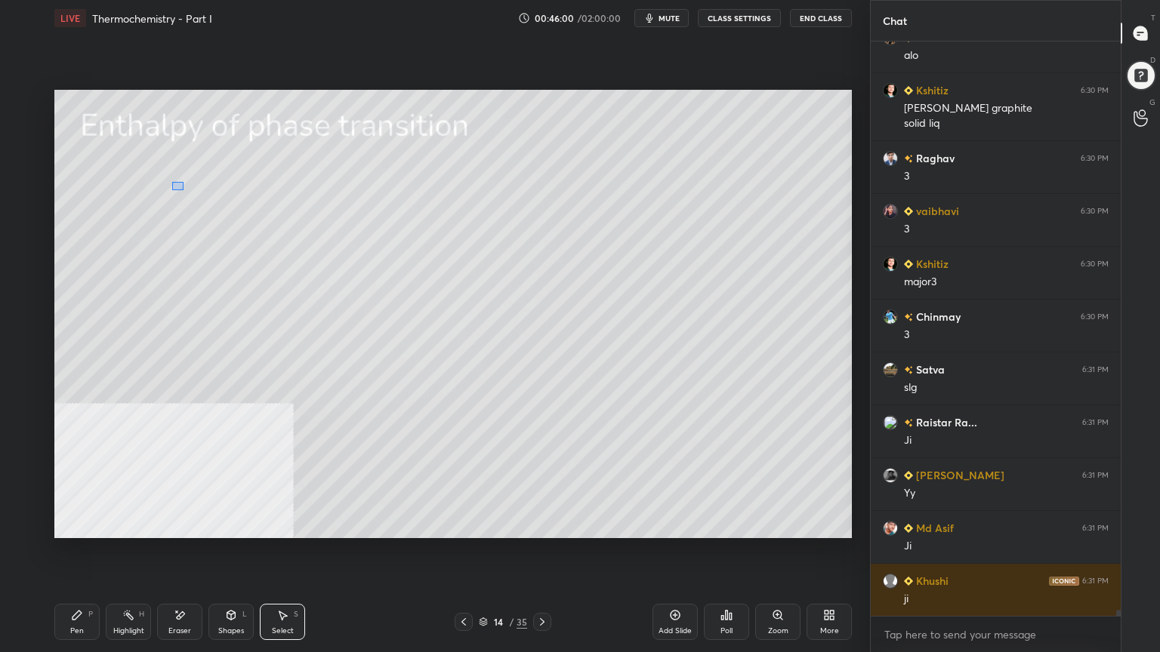
drag, startPoint x: 175, startPoint y: 184, endPoint x: 190, endPoint y: 194, distance: 18.0
click at [190, 194] on div "0 ° Undo Copy Duplicate Duplicate to new slide Delete" at bounding box center [452, 314] width 797 height 448
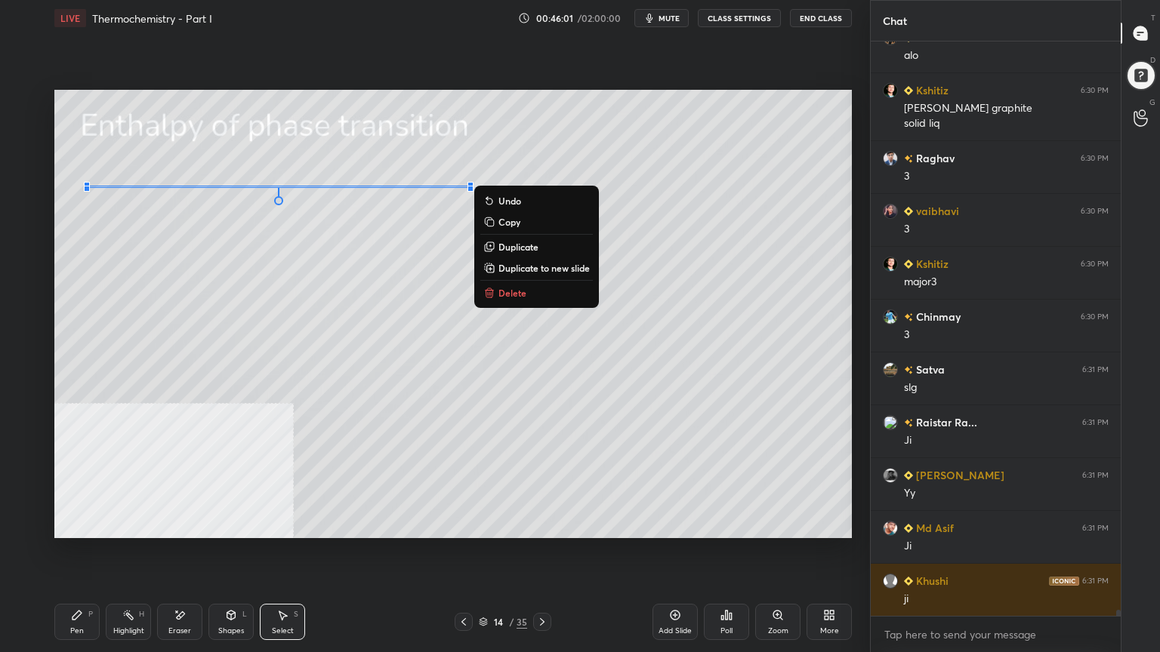
scroll to position [57039, 0]
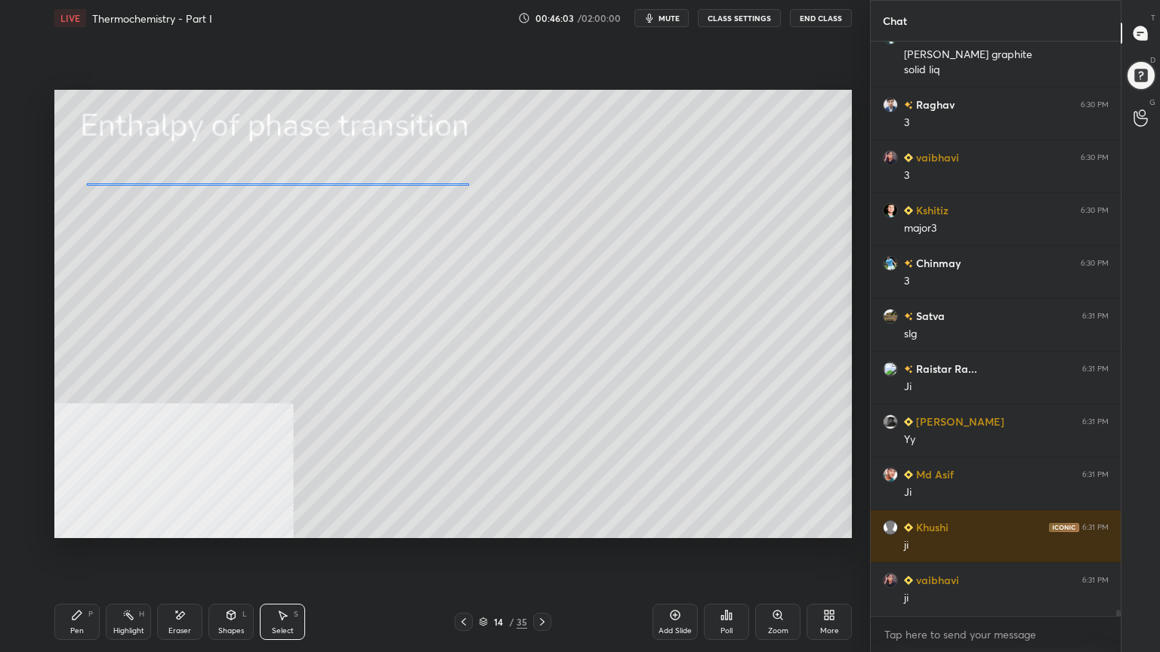
click at [183, 184] on div "0 ° Undo Copy Duplicate Duplicate to new slide Delete" at bounding box center [452, 314] width 797 height 448
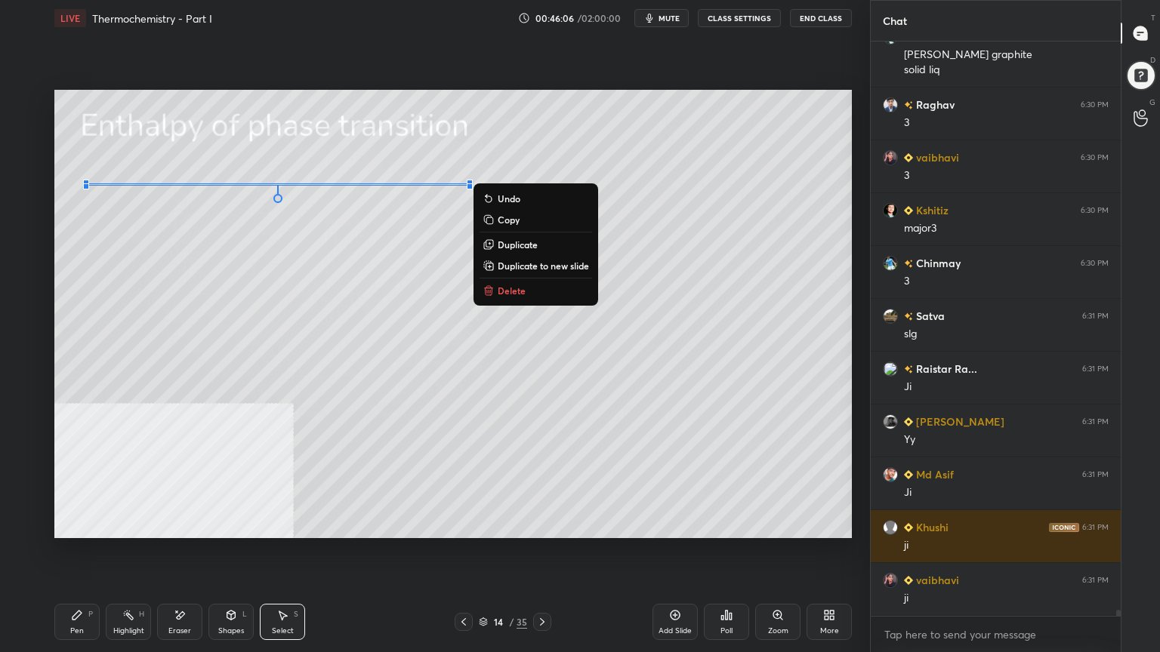
click at [337, 297] on div "0 ° Undo Copy Duplicate Duplicate to new slide Delete" at bounding box center [452, 314] width 797 height 448
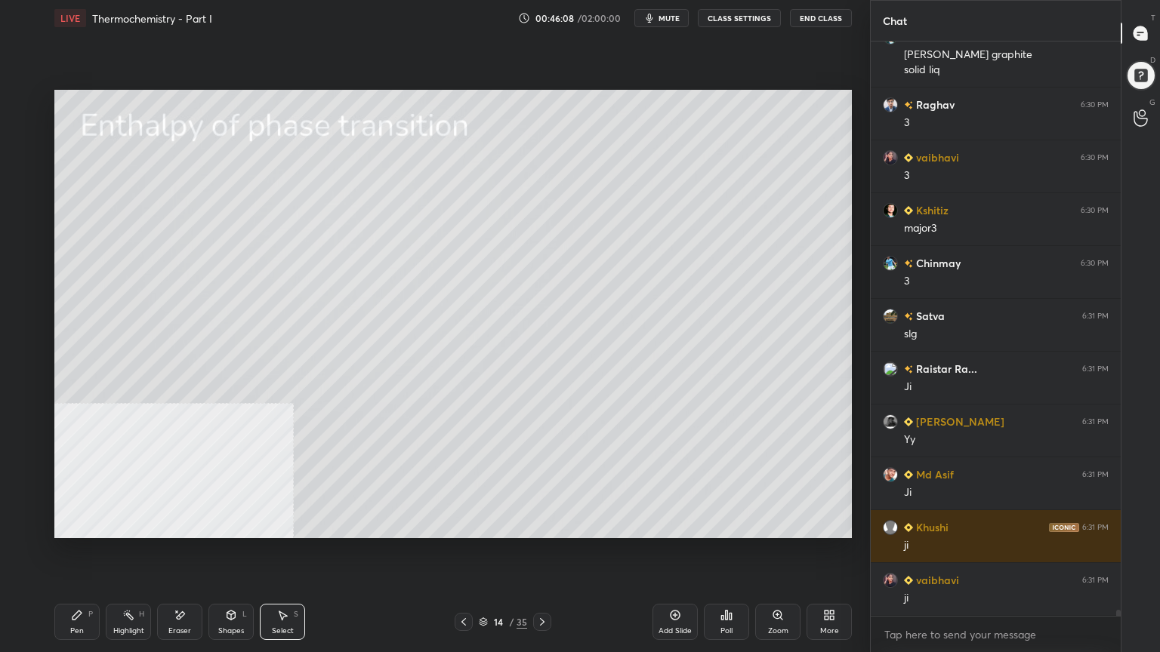
click at [90, 524] on div "Pen P" at bounding box center [76, 622] width 45 height 36
click at [23, 137] on div at bounding box center [25, 132] width 12 height 12
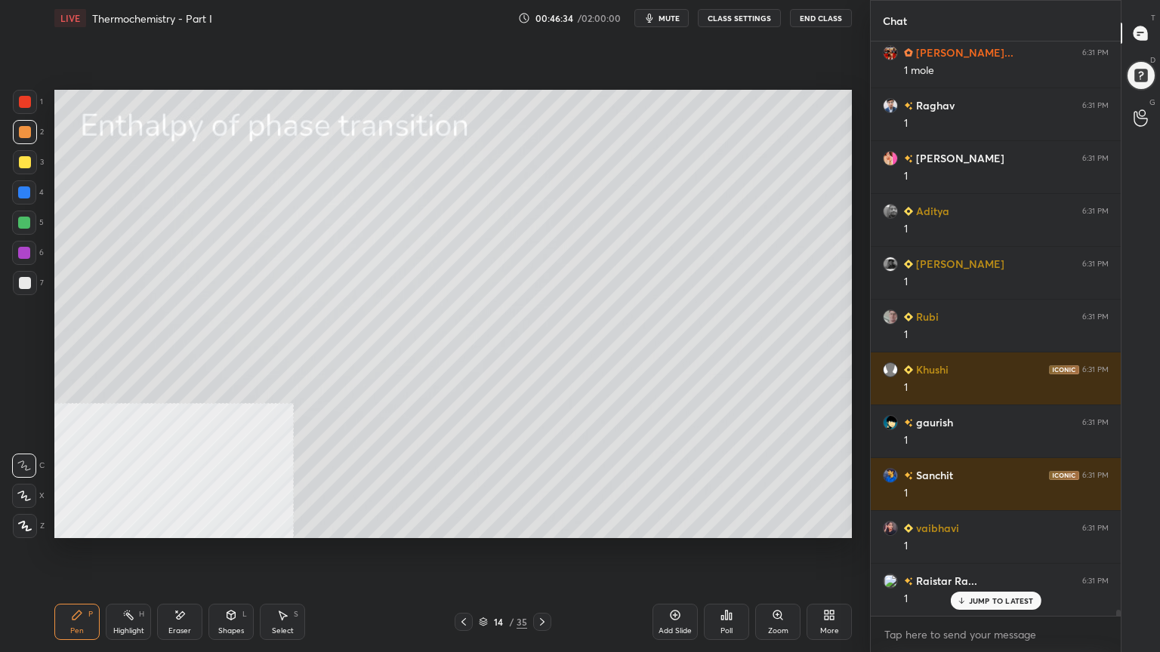
scroll to position [57673, 0]
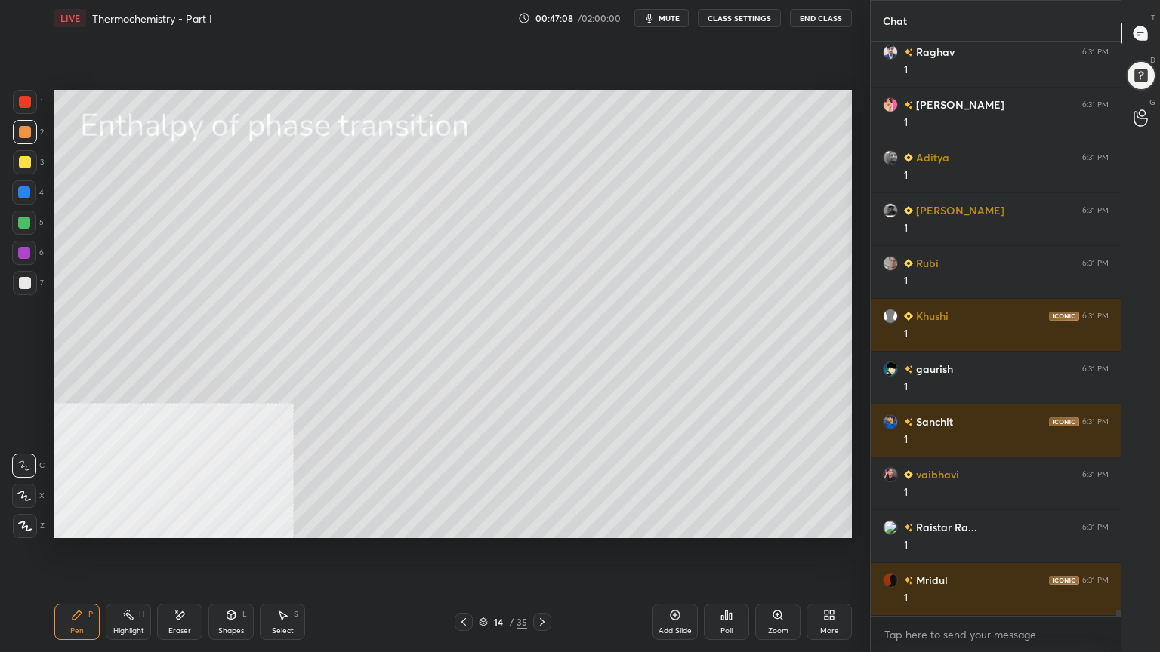
click at [285, 524] on div "Select" at bounding box center [283, 631] width 22 height 8
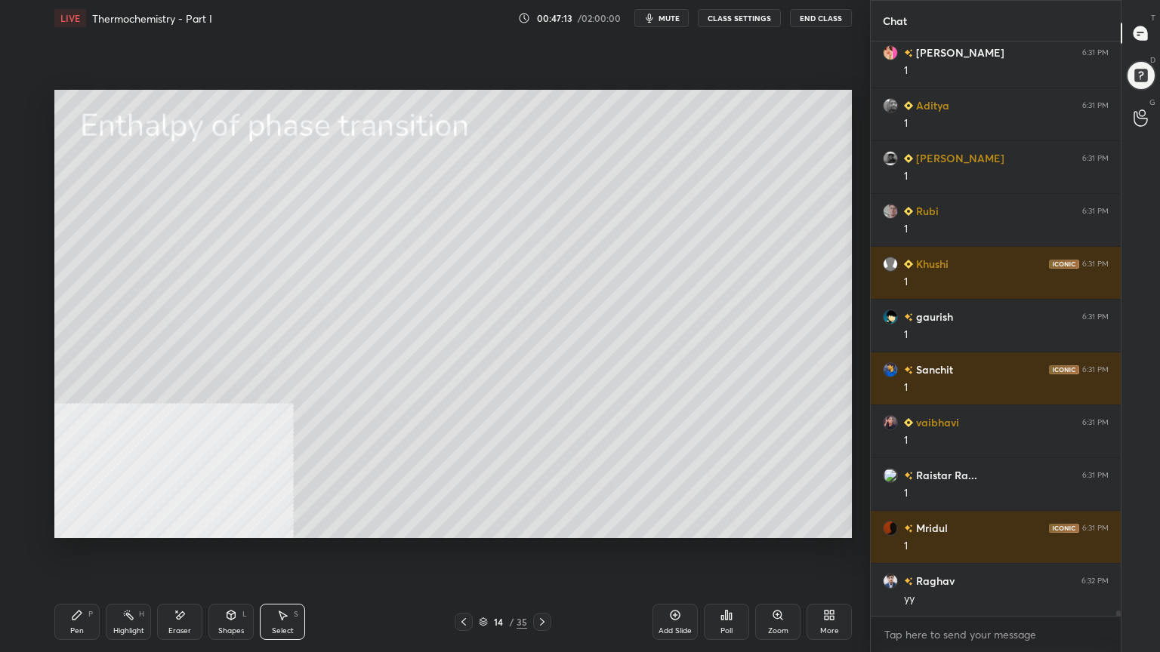
scroll to position [57779, 0]
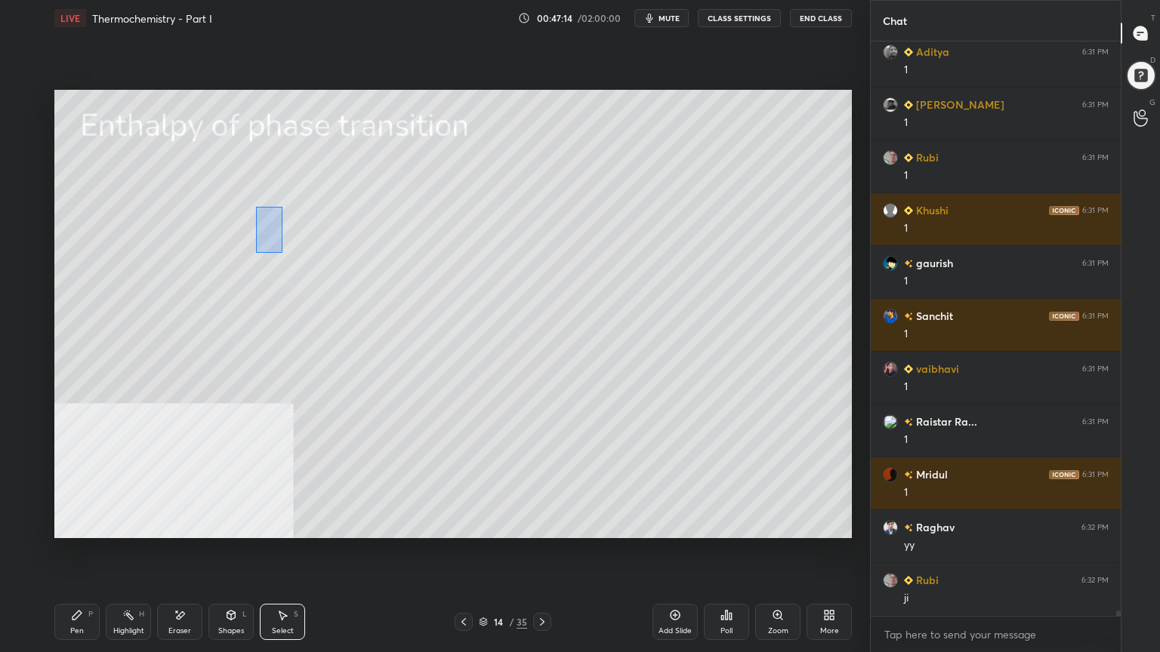
drag, startPoint x: 256, startPoint y: 206, endPoint x: 278, endPoint y: 246, distance: 45.6
click at [280, 249] on div "0 ° Undo Copy Duplicate Duplicate to new slide Delete" at bounding box center [452, 314] width 797 height 448
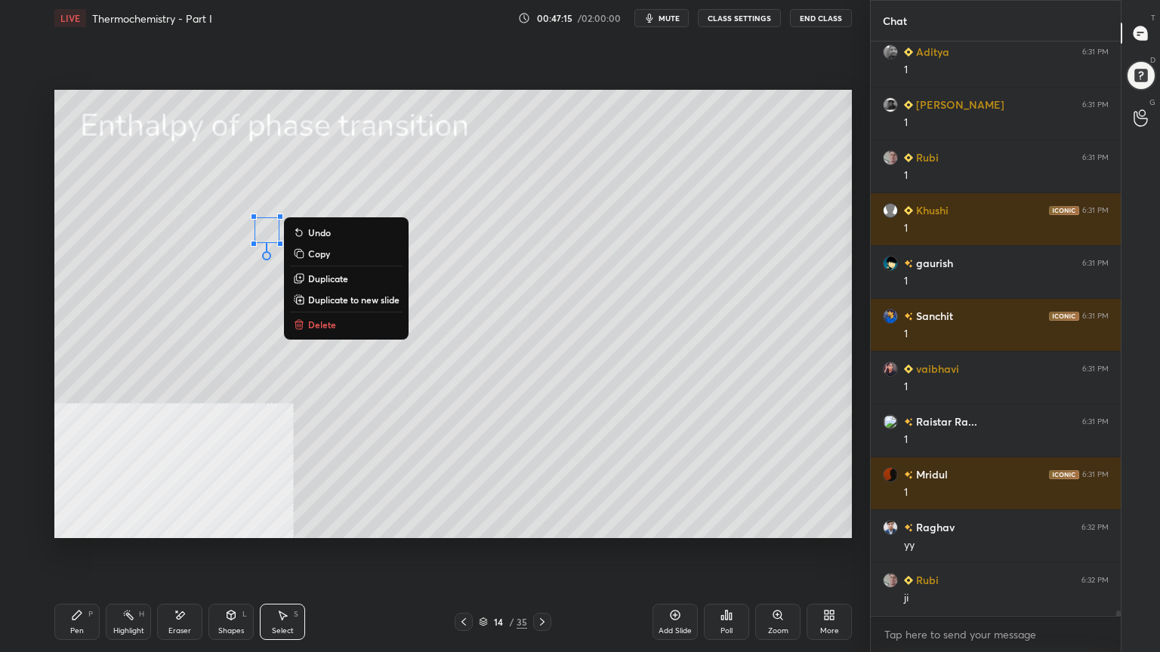
scroll to position [57831, 0]
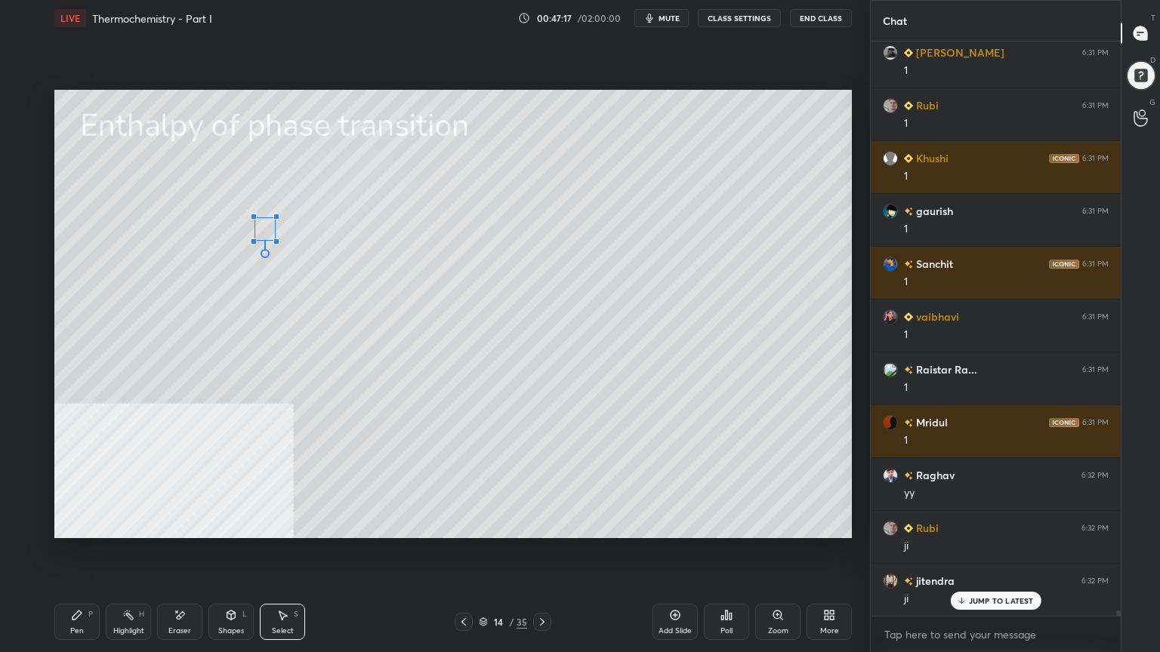
click at [275, 240] on div at bounding box center [276, 242] width 6 height 6
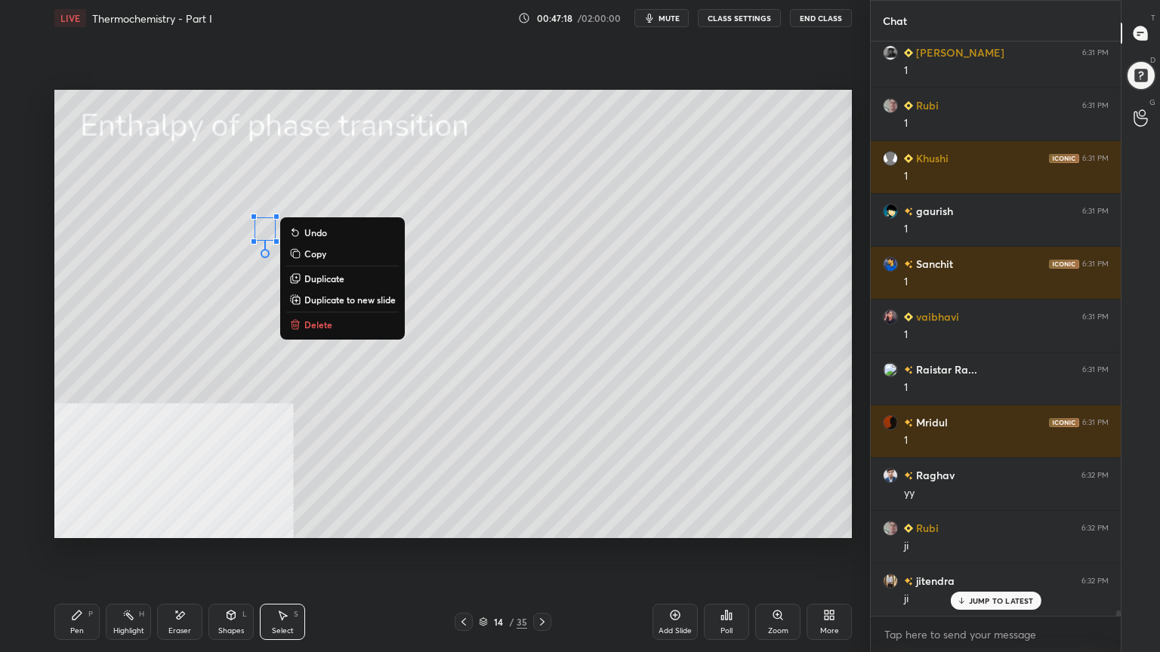
click at [143, 312] on div "0 ° Undo Copy Duplicate Duplicate to new slide Delete" at bounding box center [452, 314] width 797 height 448
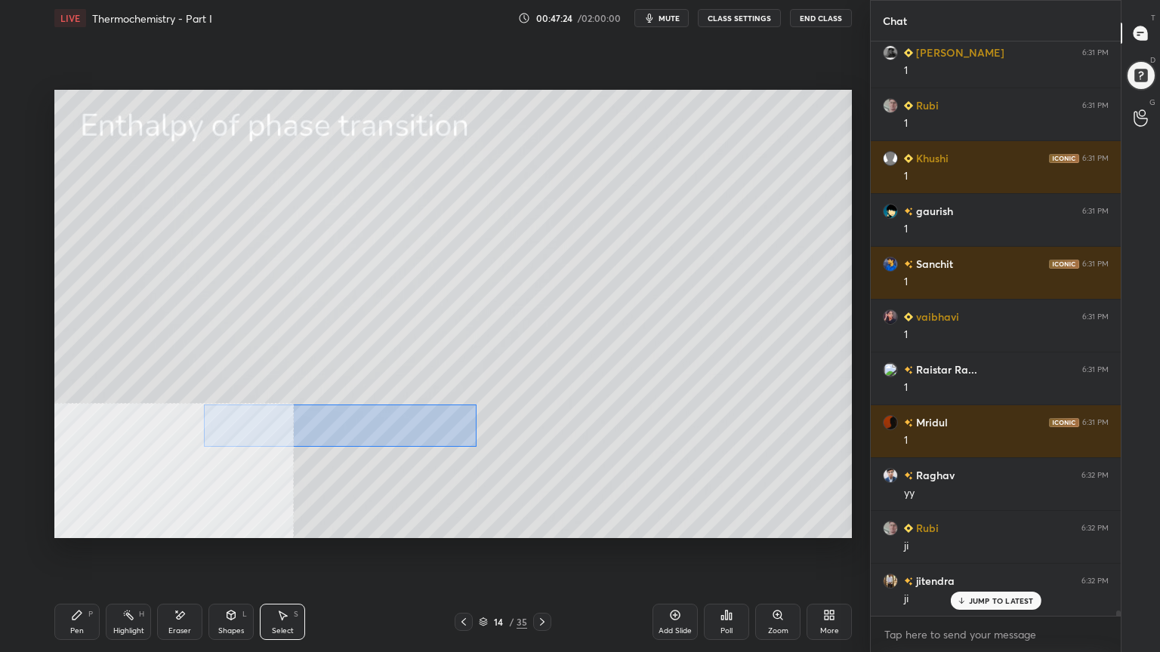
drag, startPoint x: 204, startPoint y: 405, endPoint x: 466, endPoint y: 447, distance: 265.4
click at [476, 447] on div "0 ° Undo Copy Duplicate Duplicate to new slide Delete" at bounding box center [452, 314] width 797 height 448
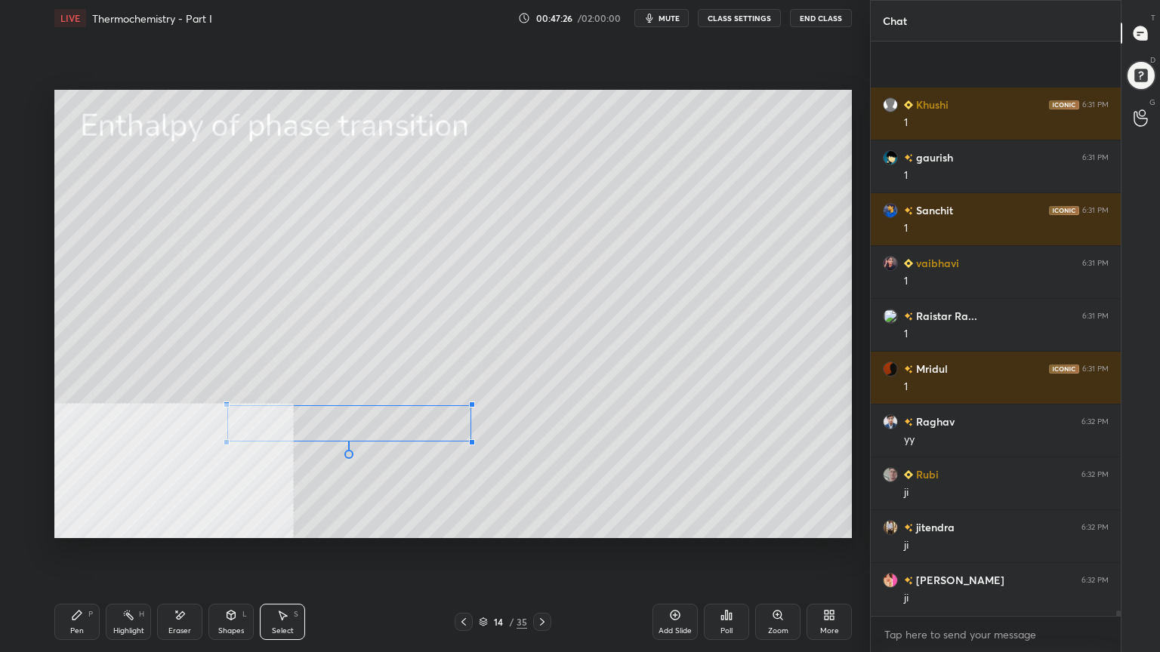
scroll to position [57990, 0]
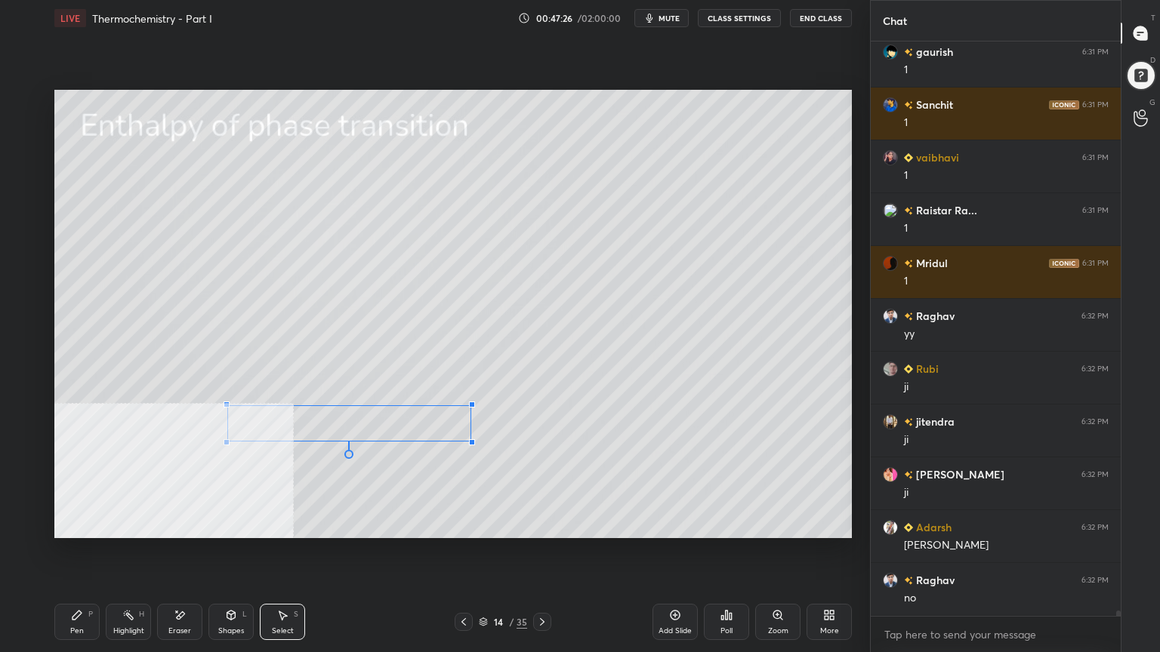
click at [470, 441] on div at bounding box center [472, 442] width 6 height 6
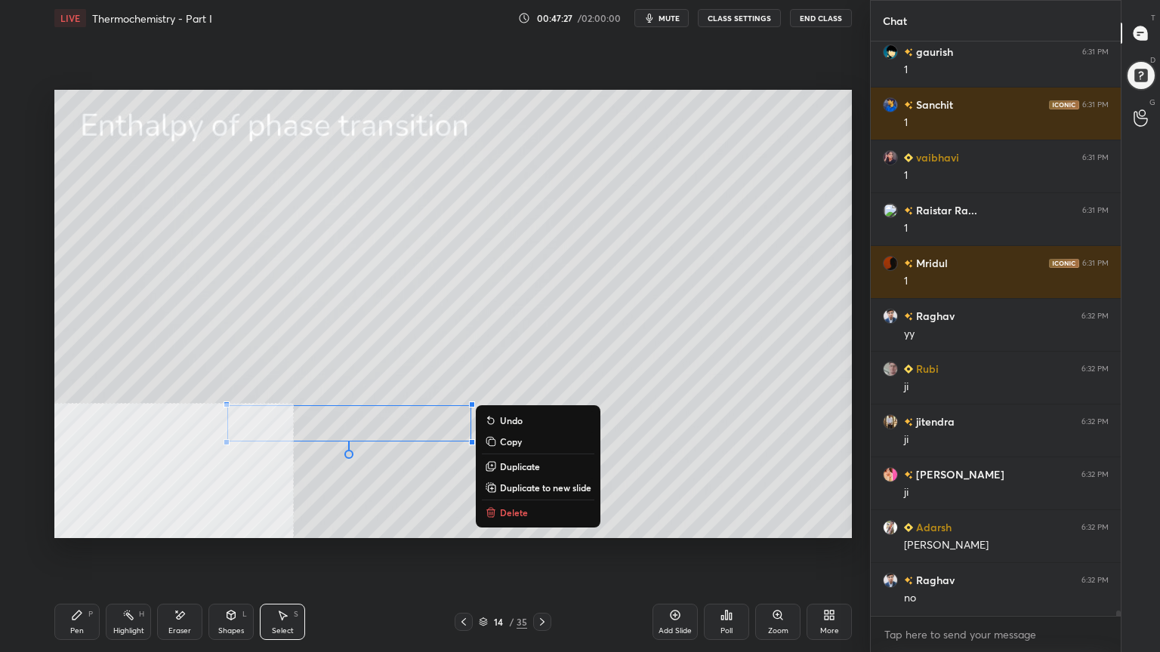
scroll to position [58042, 0]
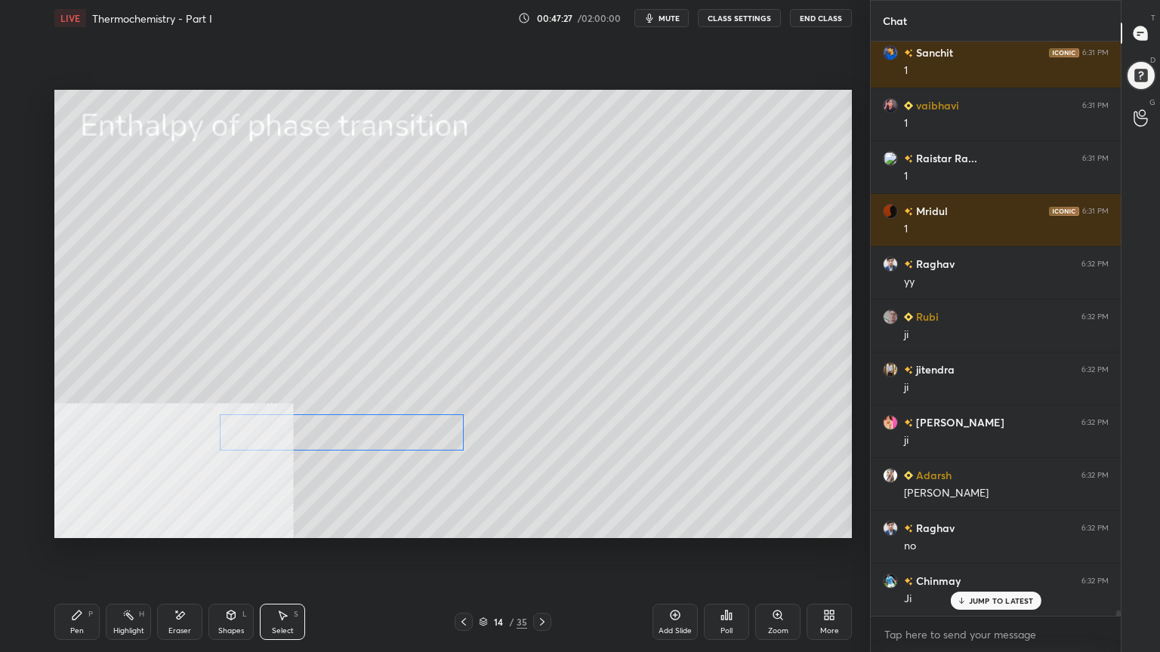
drag, startPoint x: 390, startPoint y: 427, endPoint x: 384, endPoint y: 436, distance: 11.3
click at [384, 436] on div "0 ° Undo Copy Duplicate Duplicate to new slide Delete" at bounding box center [452, 314] width 797 height 448
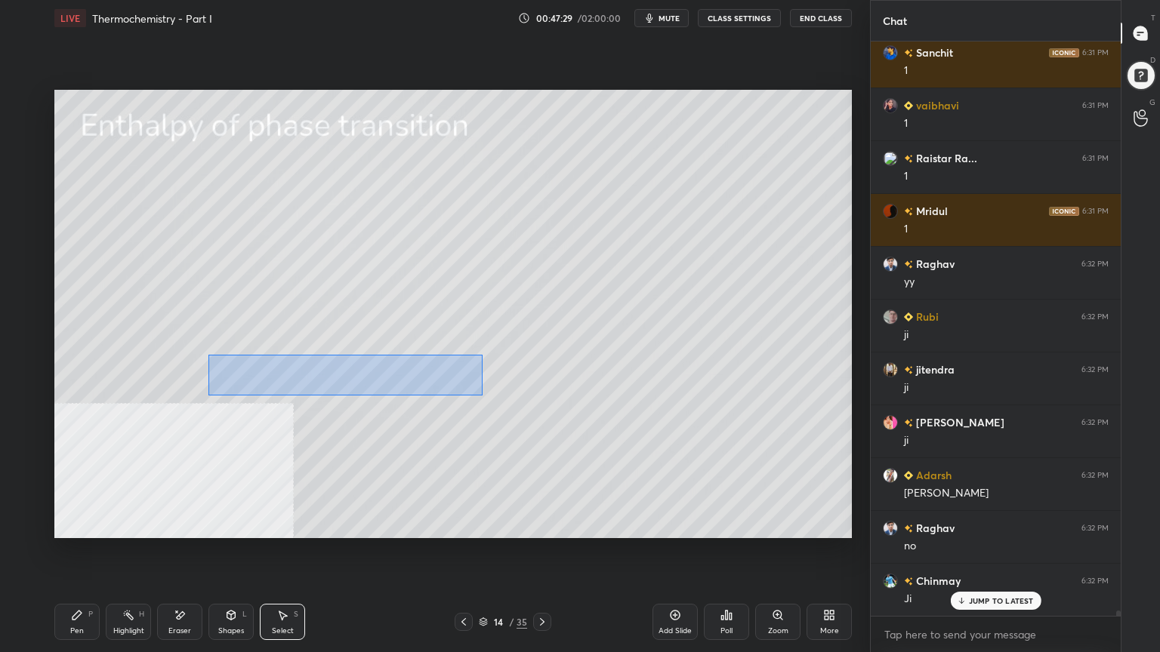
drag, startPoint x: 208, startPoint y: 355, endPoint x: 478, endPoint y: 397, distance: 272.8
click at [480, 396] on div "0 ° Undo Copy Duplicate Duplicate to new slide Delete" at bounding box center [452, 314] width 797 height 448
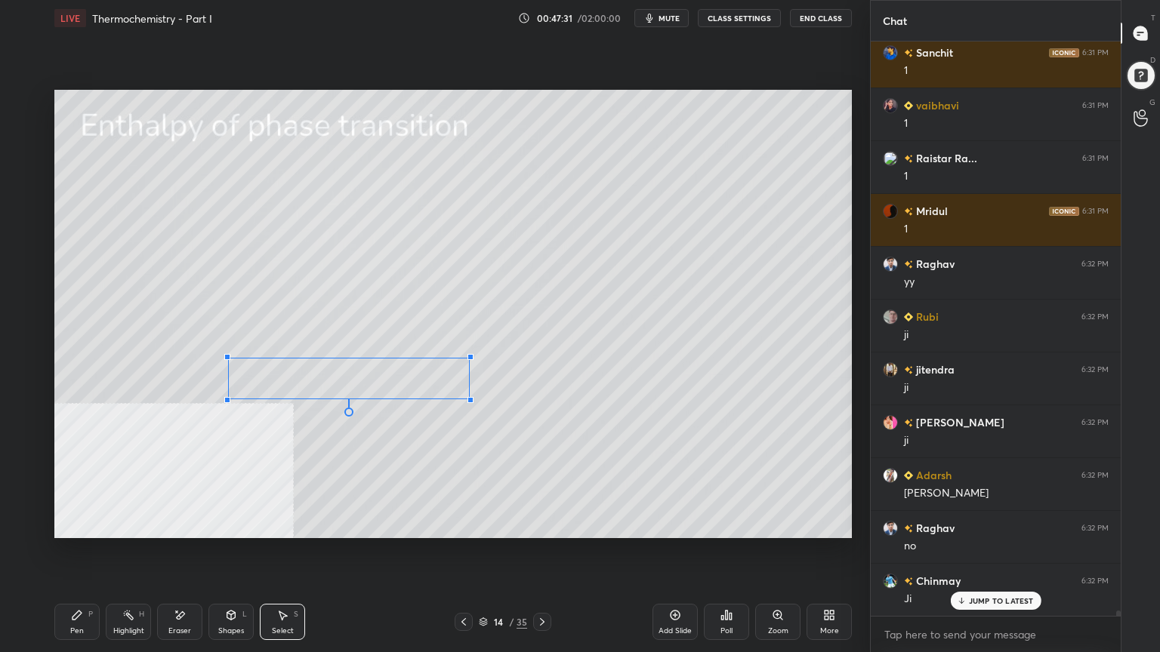
click at [469, 399] on div at bounding box center [470, 400] width 6 height 6
drag, startPoint x: 420, startPoint y: 383, endPoint x: 411, endPoint y: 382, distance: 9.1
click at [411, 382] on div "0 ° Undo Copy Duplicate Duplicate to new slide Delete" at bounding box center [452, 314] width 797 height 448
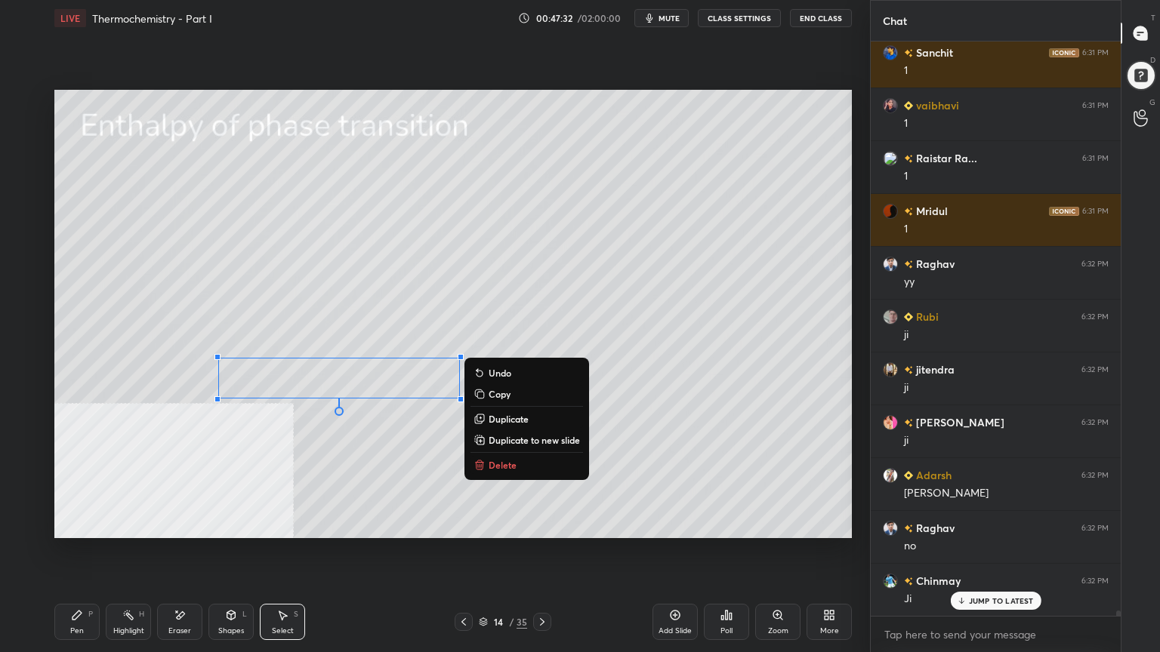
drag, startPoint x: 355, startPoint y: 512, endPoint x: 363, endPoint y: 504, distance: 11.2
click at [353, 512] on div "0 ° Undo Copy Duplicate Duplicate to new slide Delete" at bounding box center [452, 314] width 797 height 448
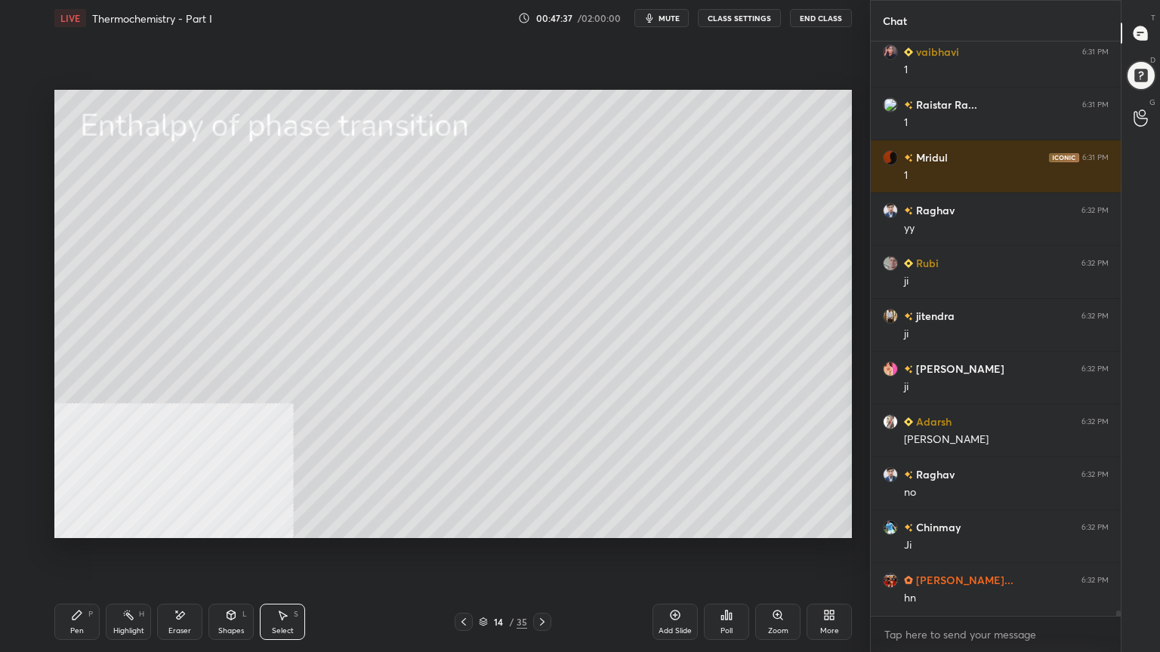
scroll to position [58359, 0]
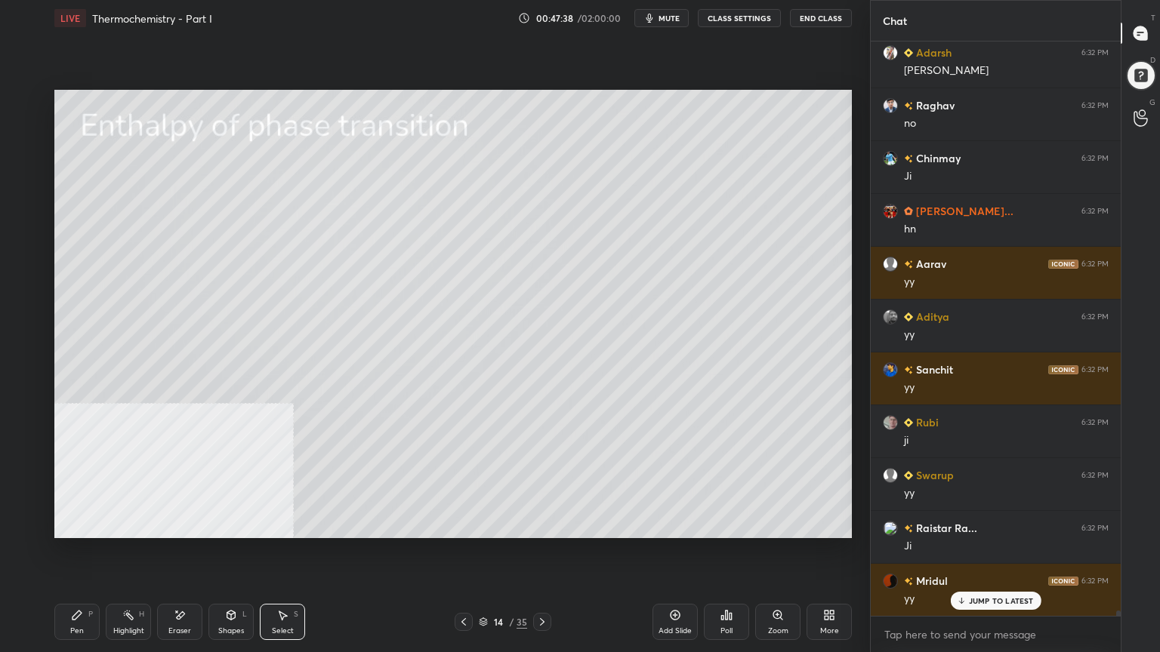
click at [76, 524] on div "Pen" at bounding box center [77, 631] width 14 height 8
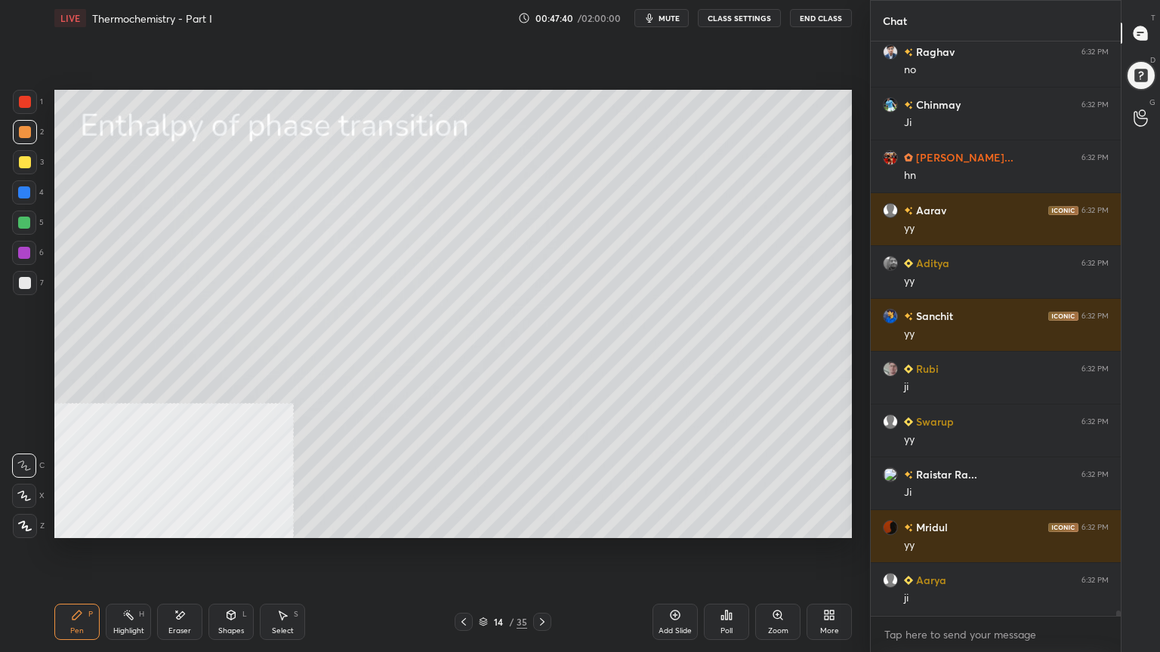
scroll to position [58730, 0]
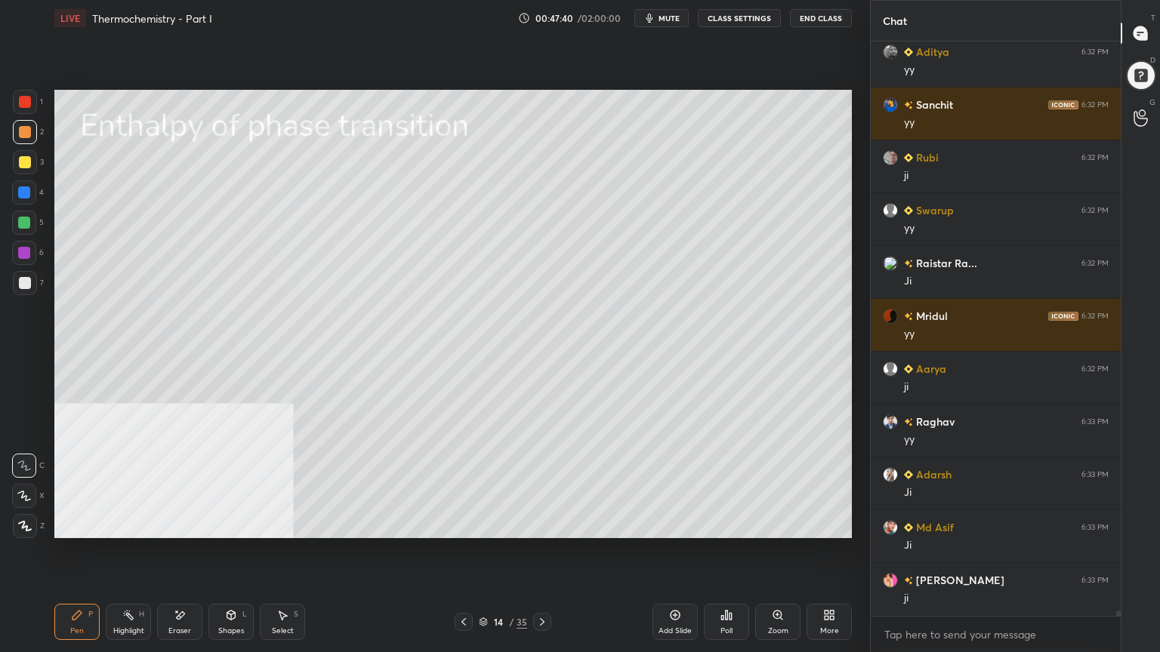
click at [29, 223] on div at bounding box center [24, 223] width 12 height 12
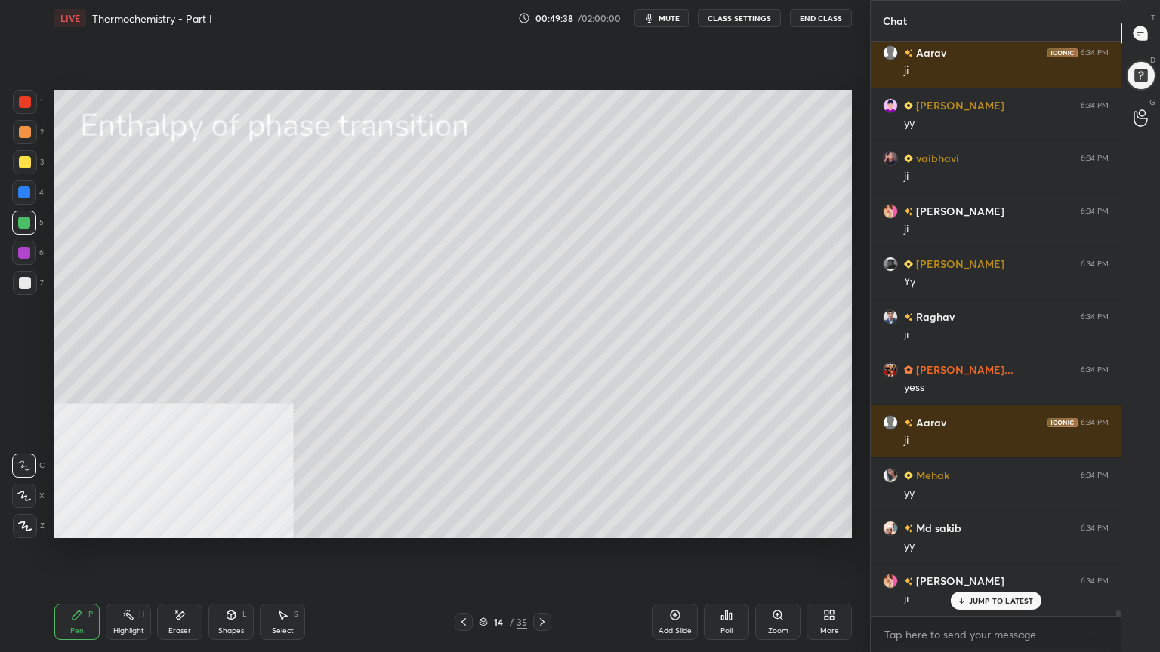
scroll to position [60965, 0]
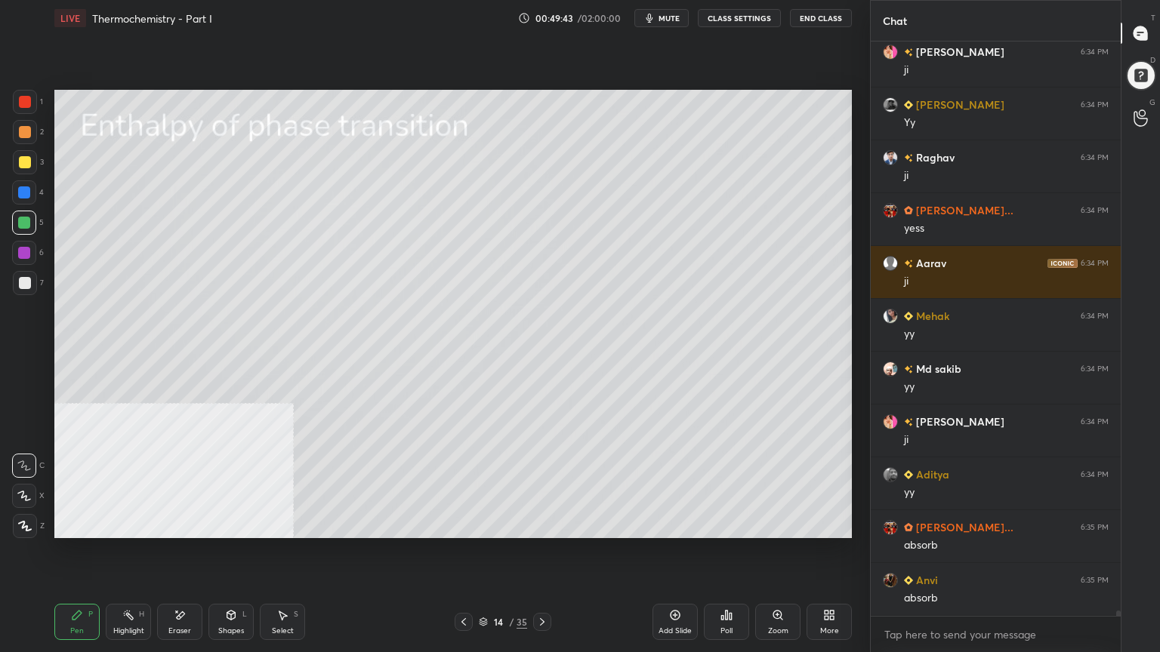
click at [26, 495] on icon at bounding box center [24, 496] width 12 height 9
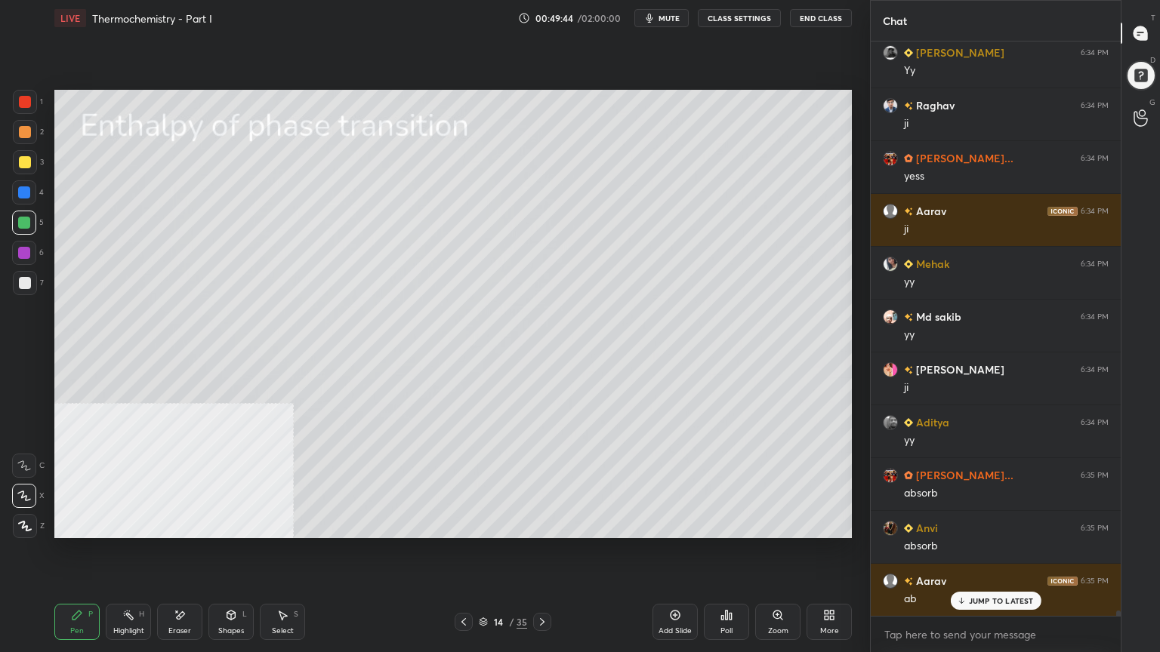
click at [24, 193] on div at bounding box center [24, 192] width 12 height 12
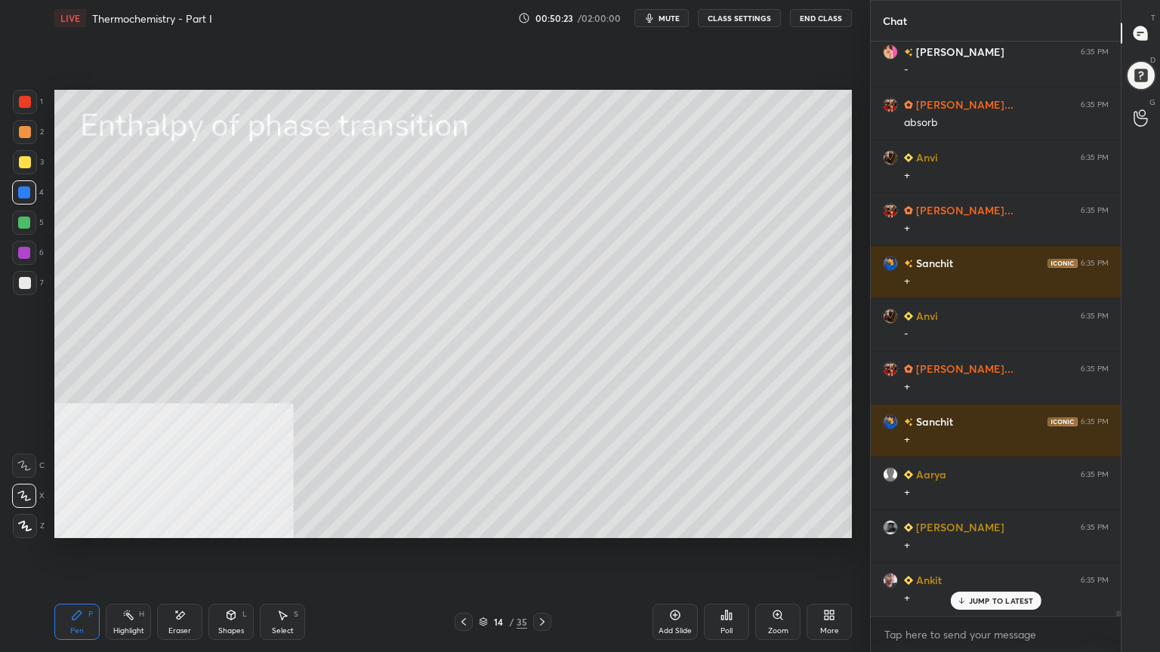
scroll to position [62814, 0]
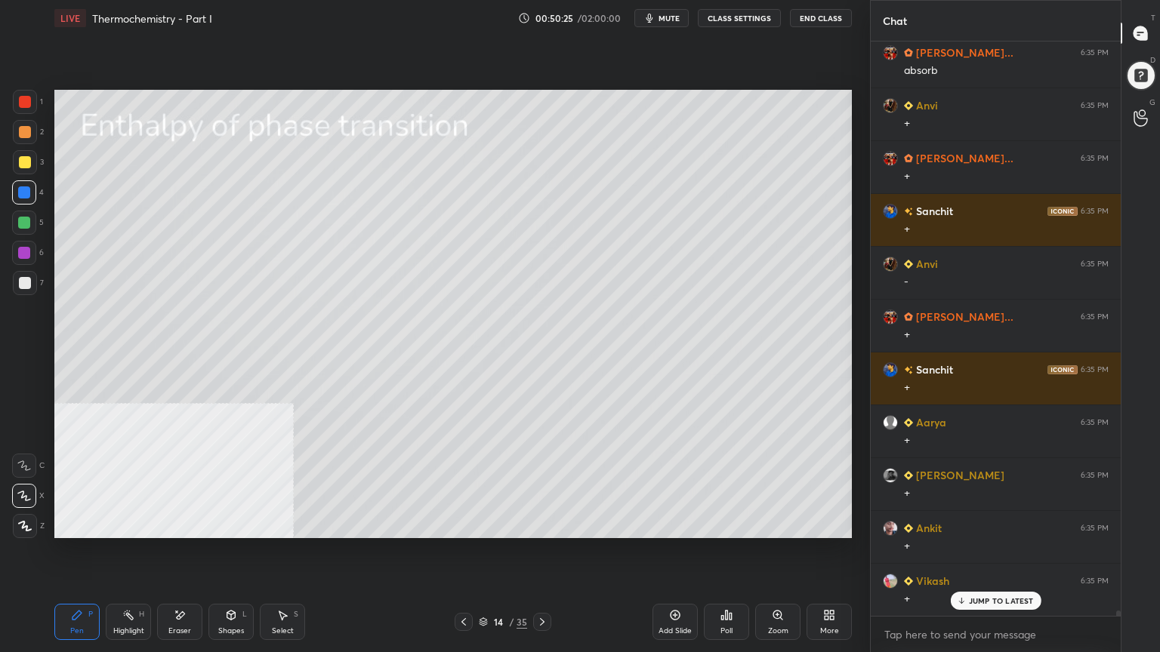
click at [11, 467] on div "1 2 3 4 5 6 7 C X Z E E Erase all H H" at bounding box center [24, 314] width 48 height 448
click at [21, 465] on icon at bounding box center [24, 466] width 14 height 11
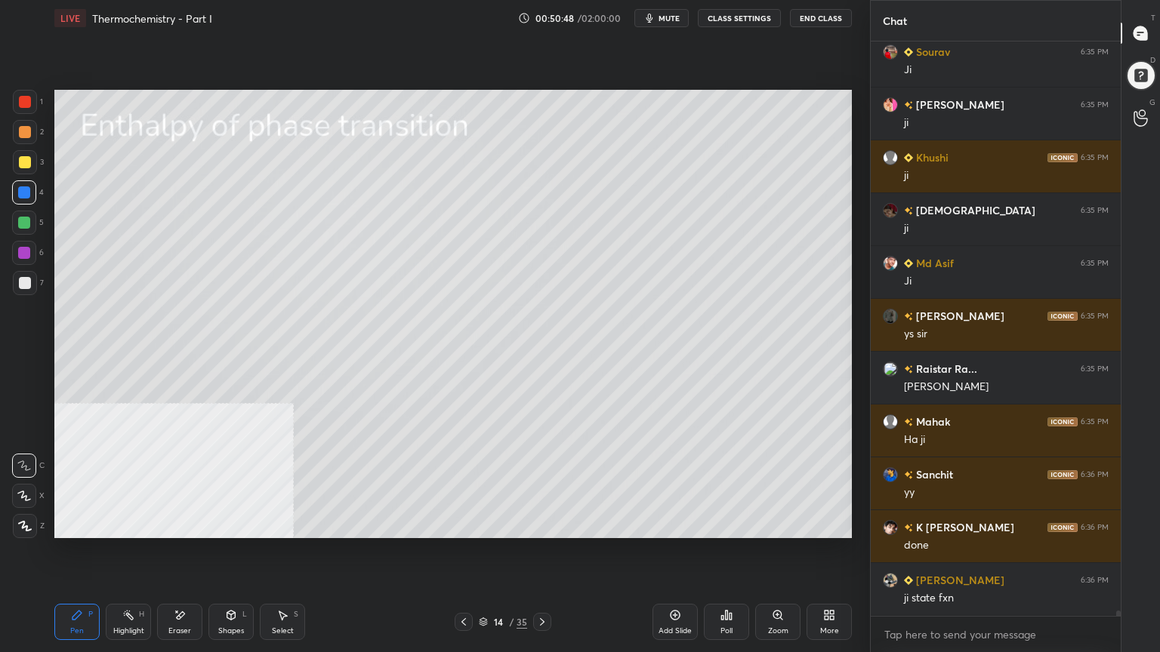
scroll to position [63871, 0]
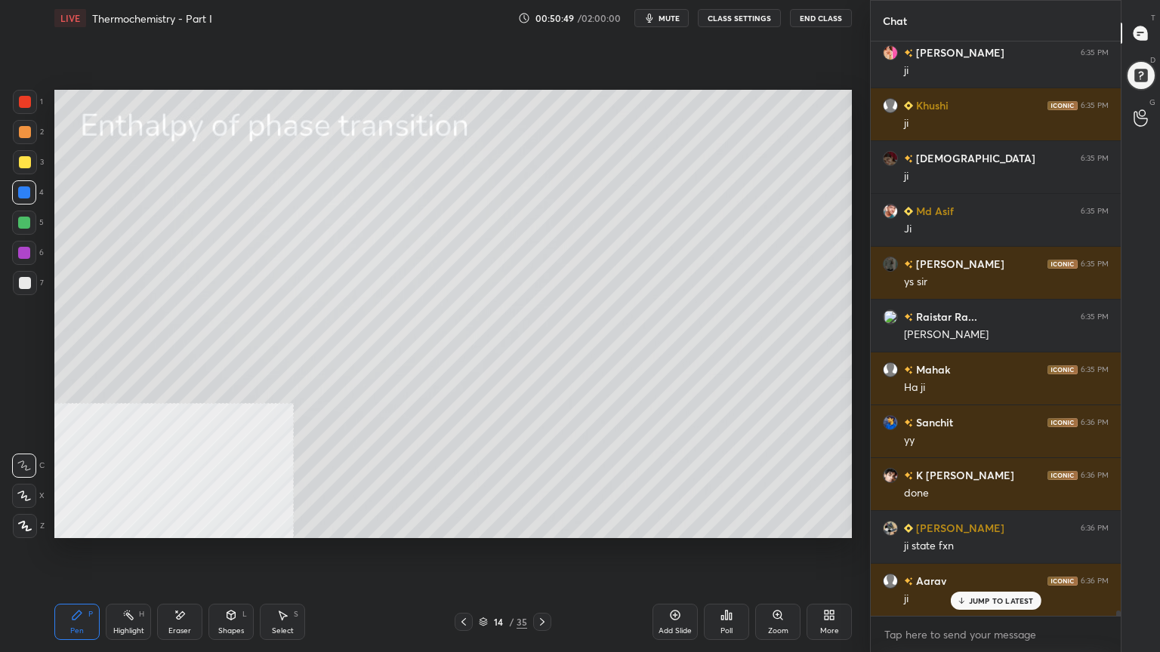
drag, startPoint x: 25, startPoint y: 288, endPoint x: 50, endPoint y: 297, distance: 26.5
click at [25, 290] on div at bounding box center [25, 283] width 24 height 24
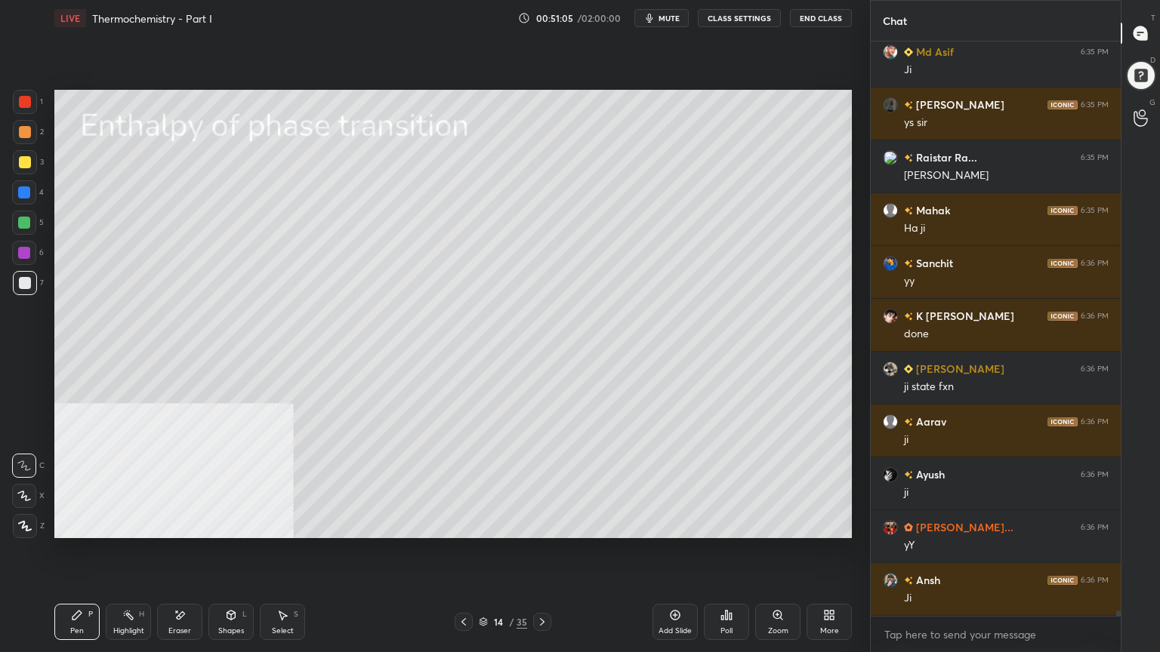
scroll to position [64082, 0]
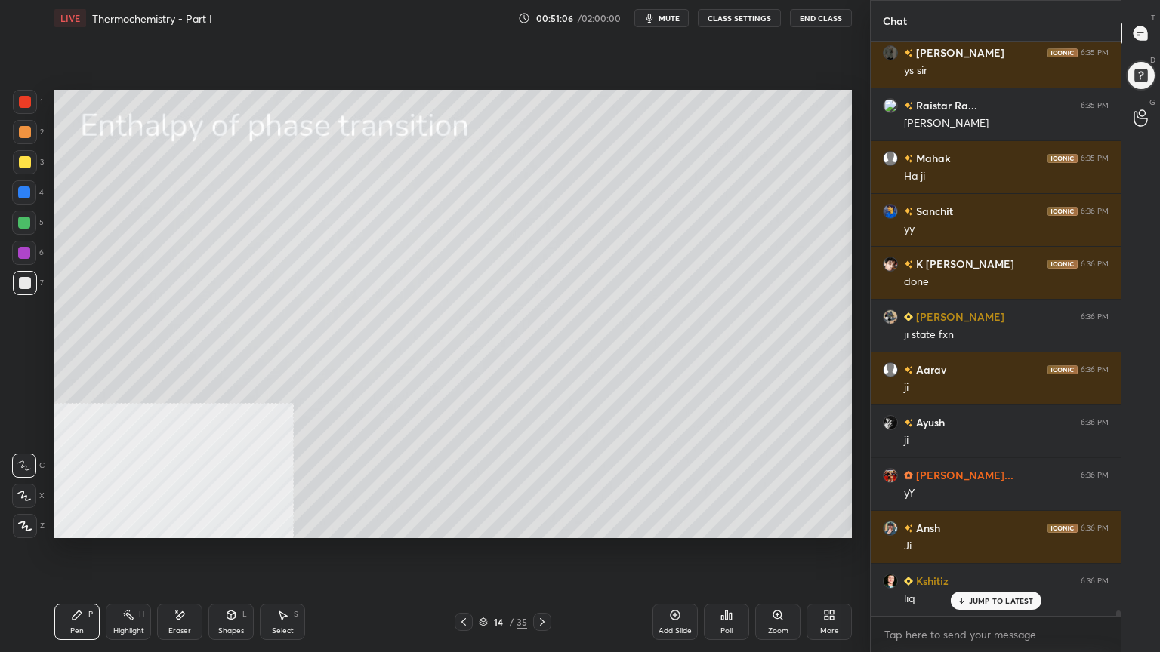
click at [546, 524] on icon at bounding box center [542, 622] width 12 height 12
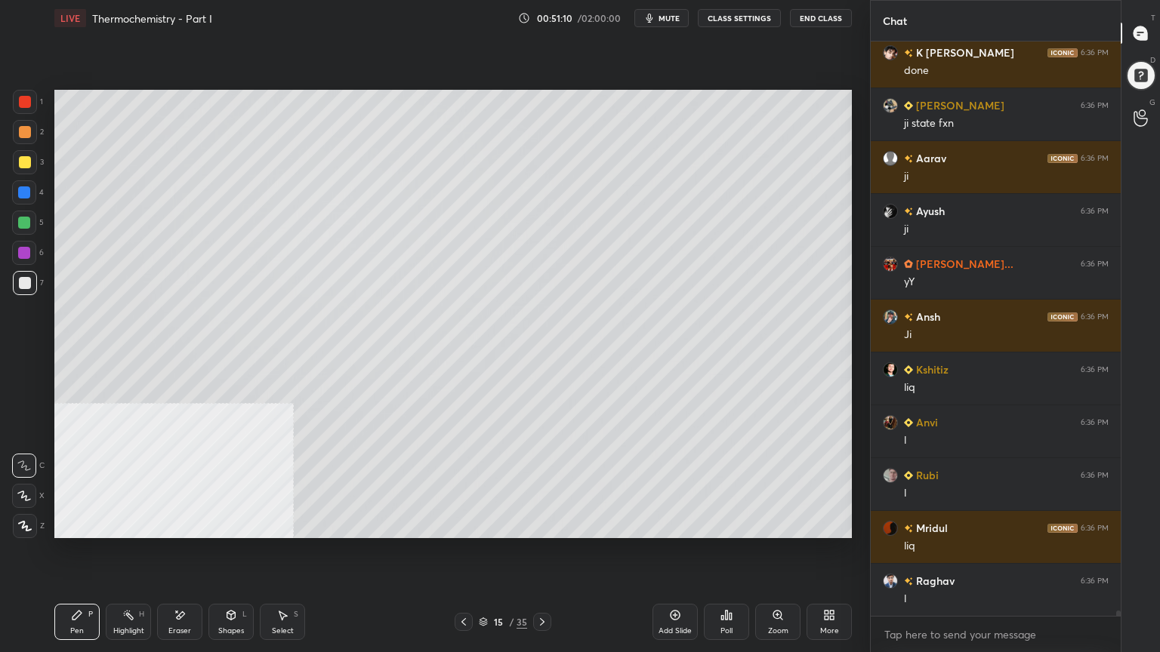
scroll to position [64347, 0]
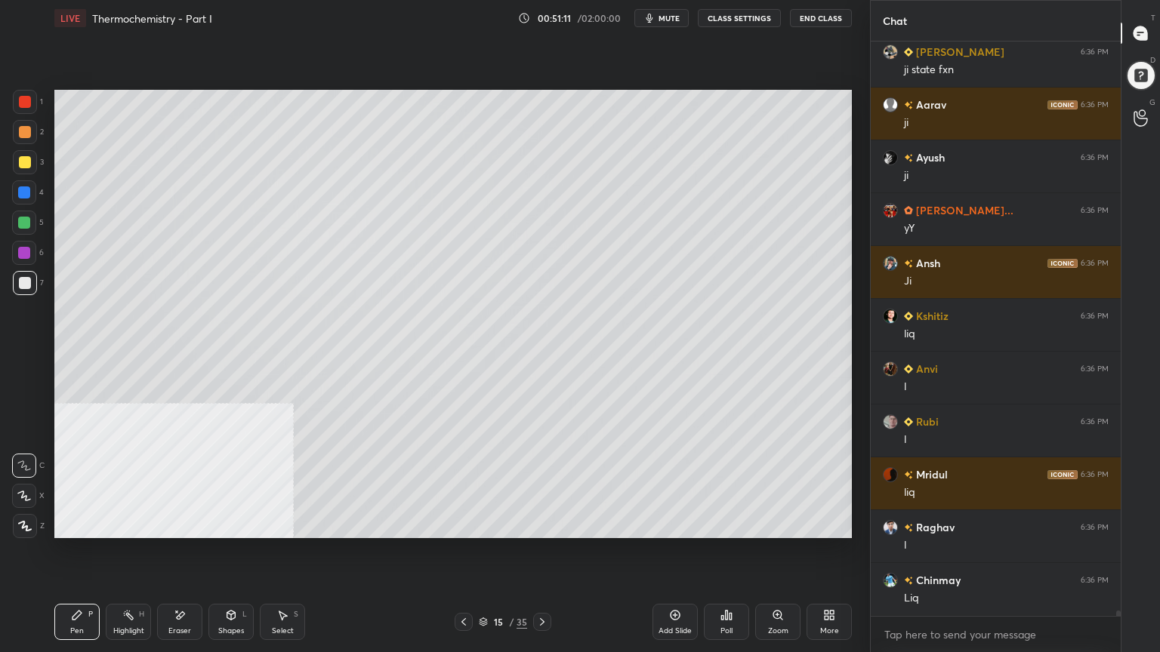
click at [21, 166] on div at bounding box center [25, 162] width 12 height 12
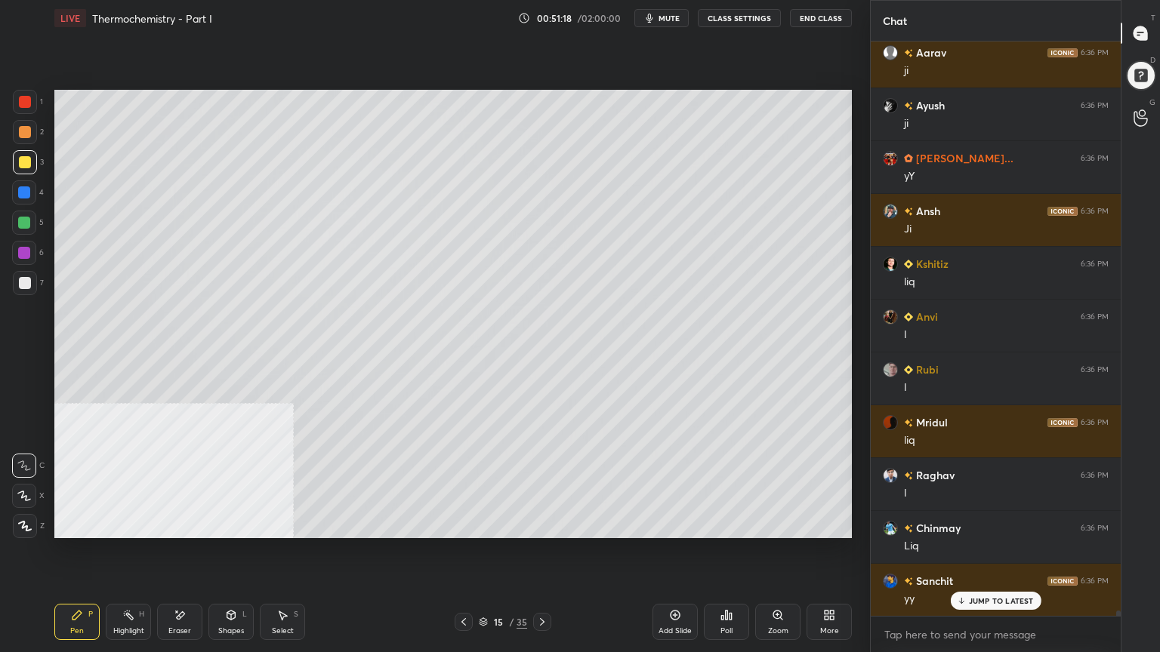
scroll to position [64505, 0]
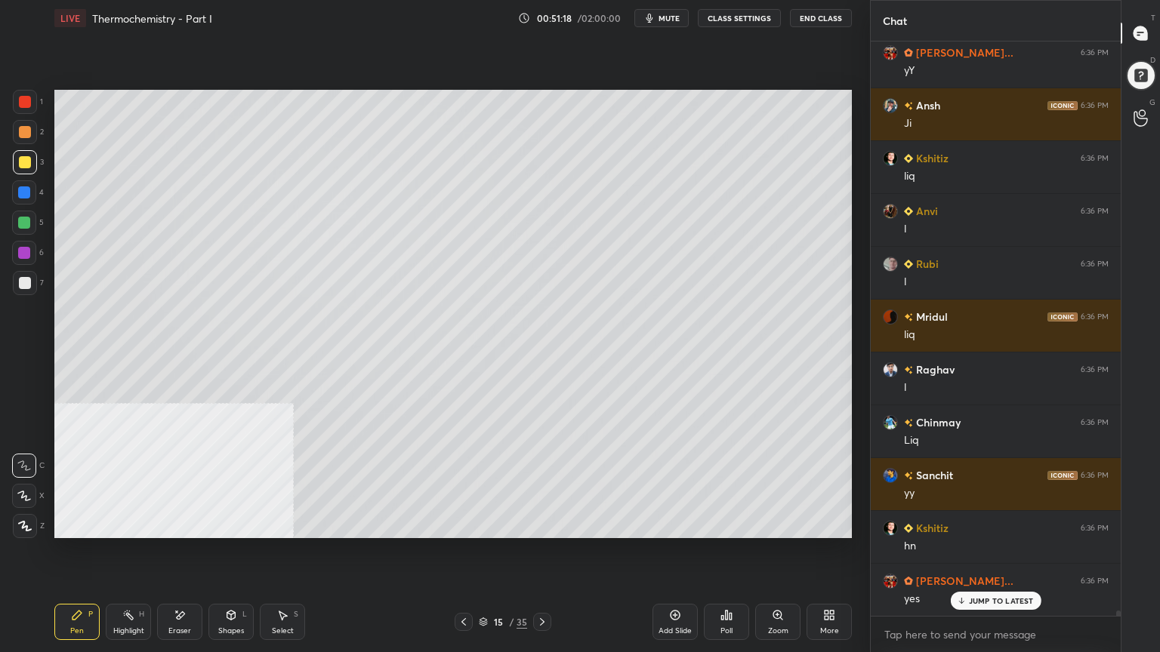
click at [467, 524] on icon at bounding box center [464, 622] width 12 height 12
click at [544, 524] on icon at bounding box center [542, 622] width 12 height 12
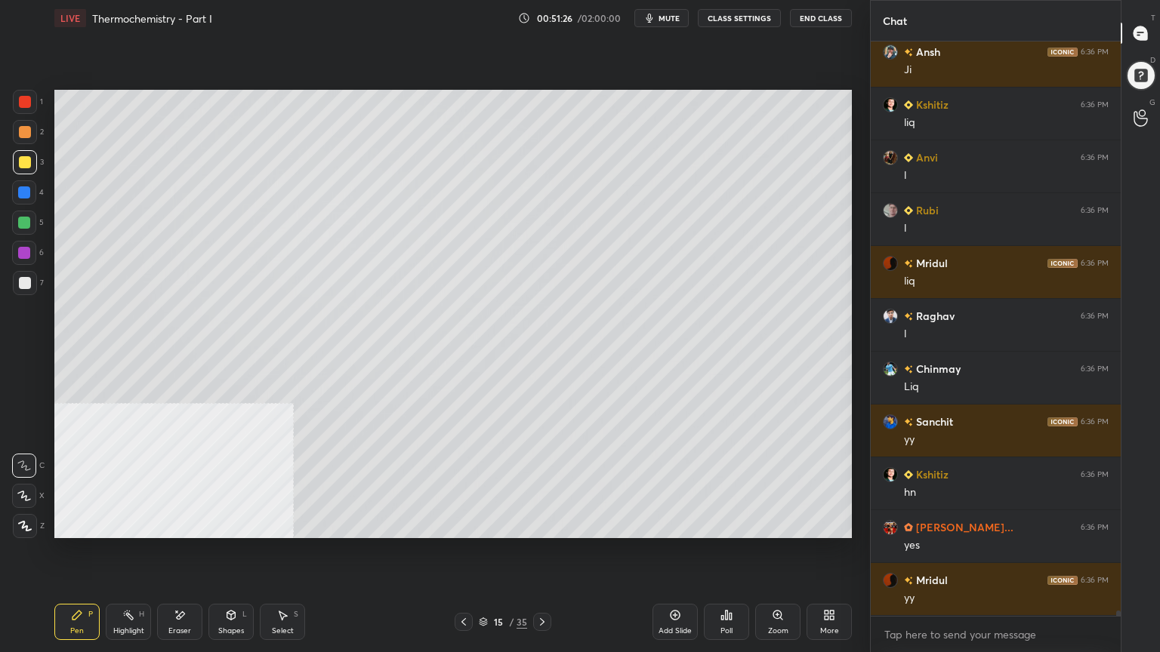
scroll to position [64595, 0]
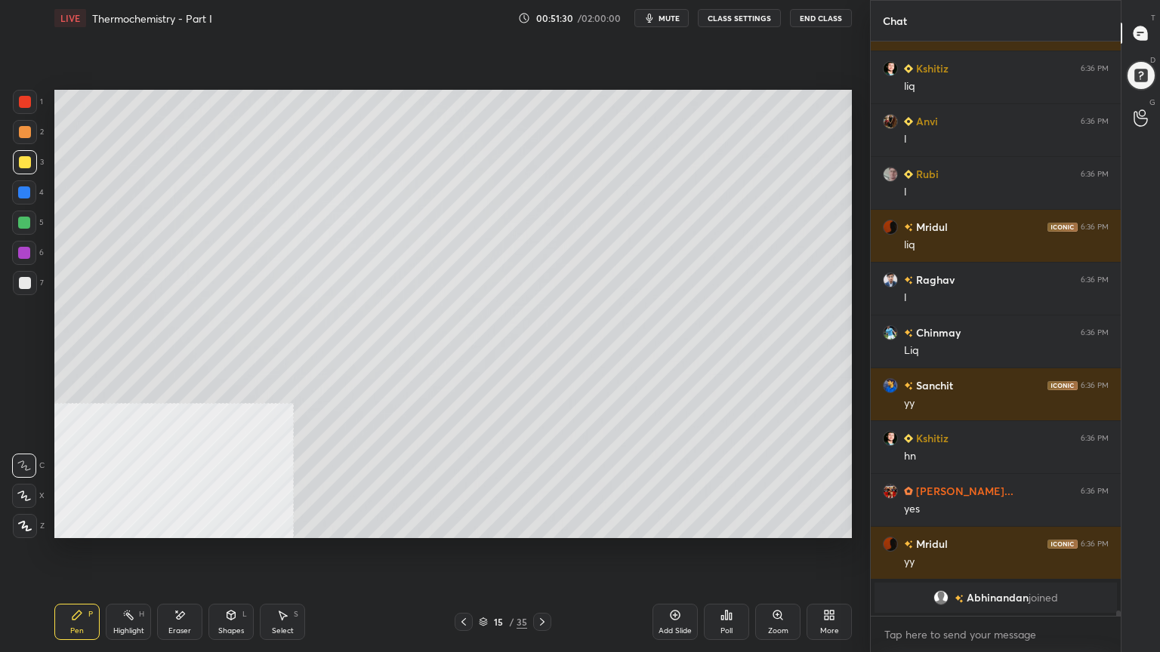
click at [25, 284] on div at bounding box center [25, 283] width 12 height 12
drag, startPoint x: 23, startPoint y: 199, endPoint x: 51, endPoint y: 185, distance: 31.7
click at [24, 196] on div at bounding box center [24, 192] width 24 height 24
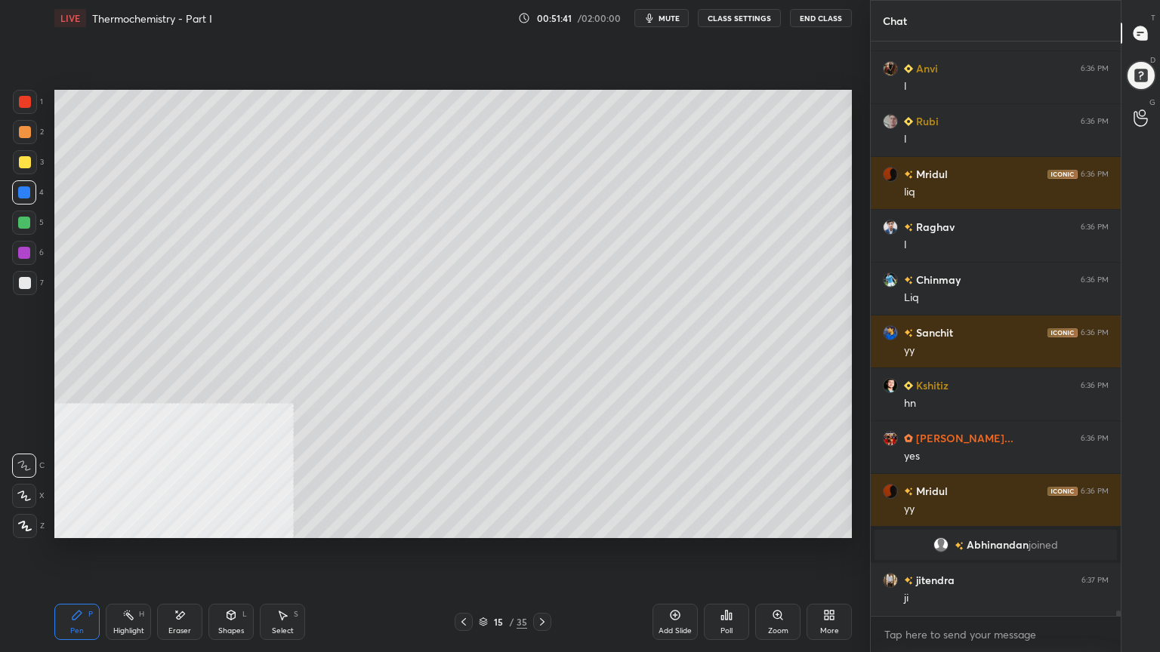
click at [25, 132] on div at bounding box center [25, 132] width 12 height 12
click at [26, 131] on div at bounding box center [25, 132] width 12 height 12
click at [230, 524] on div "Shapes" at bounding box center [231, 631] width 26 height 8
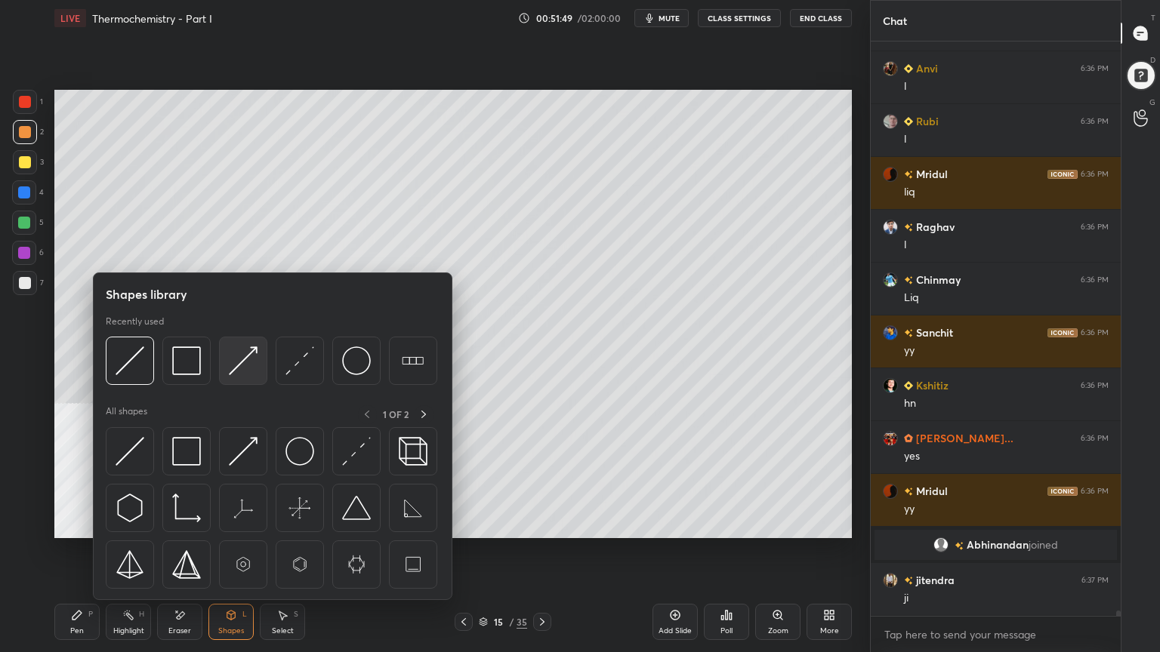
click at [239, 362] on img at bounding box center [243, 361] width 29 height 29
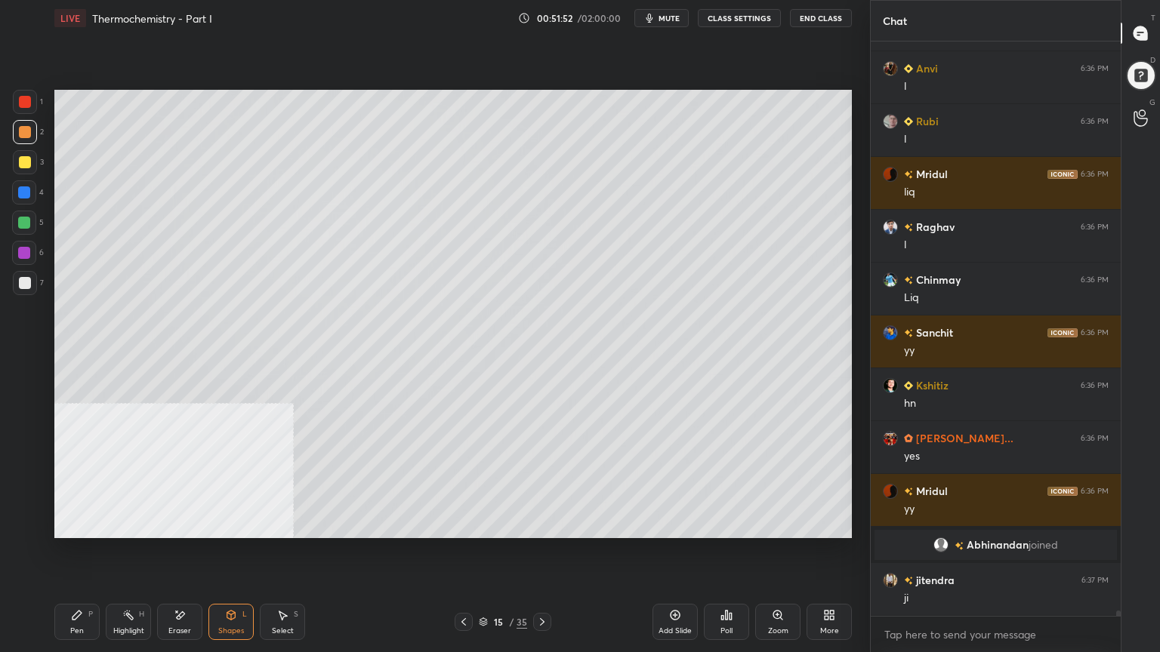
drag, startPoint x: 63, startPoint y: 631, endPoint x: 125, endPoint y: 544, distance: 106.8
click at [63, 524] on div "Pen P" at bounding box center [76, 622] width 45 height 36
click at [232, 524] on div "Shapes" at bounding box center [231, 631] width 26 height 8
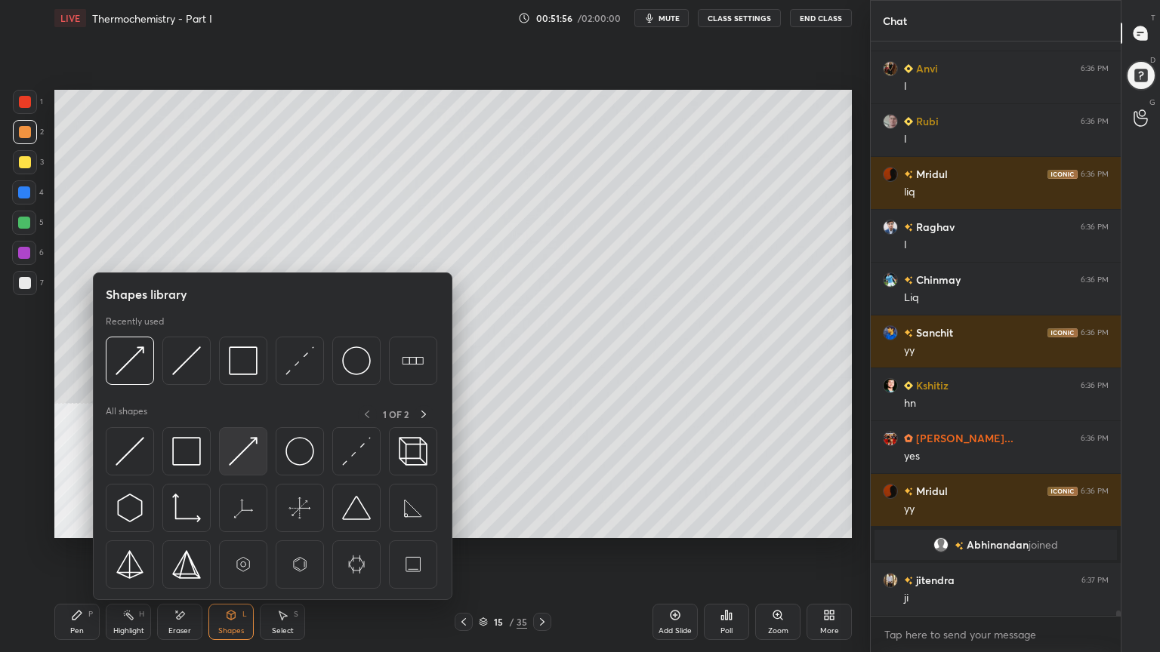
click at [251, 453] on img at bounding box center [243, 451] width 29 height 29
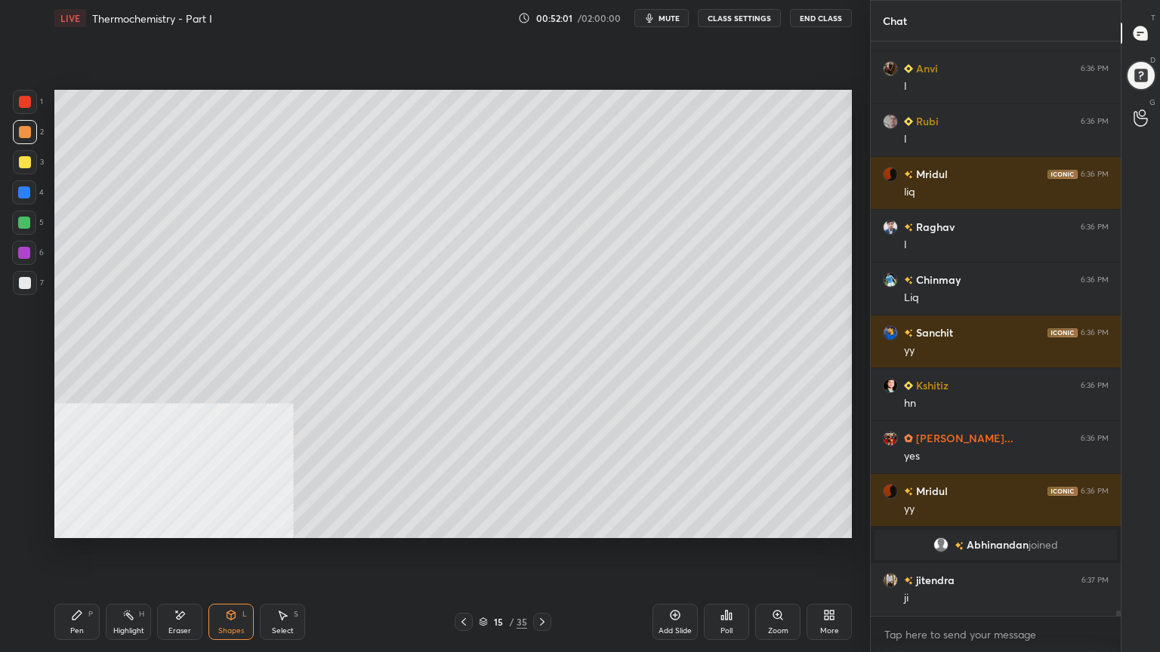
drag, startPoint x: 77, startPoint y: 627, endPoint x: 91, endPoint y: 588, distance: 41.1
click at [77, 524] on div "Pen" at bounding box center [77, 631] width 14 height 8
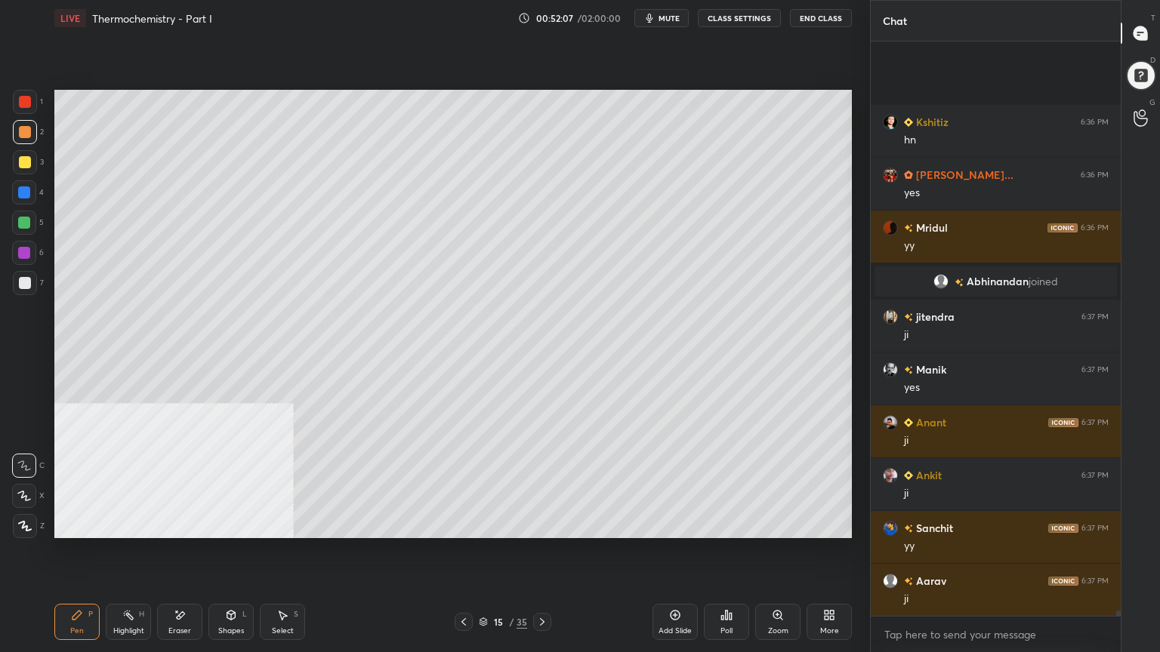
scroll to position [62354, 0]
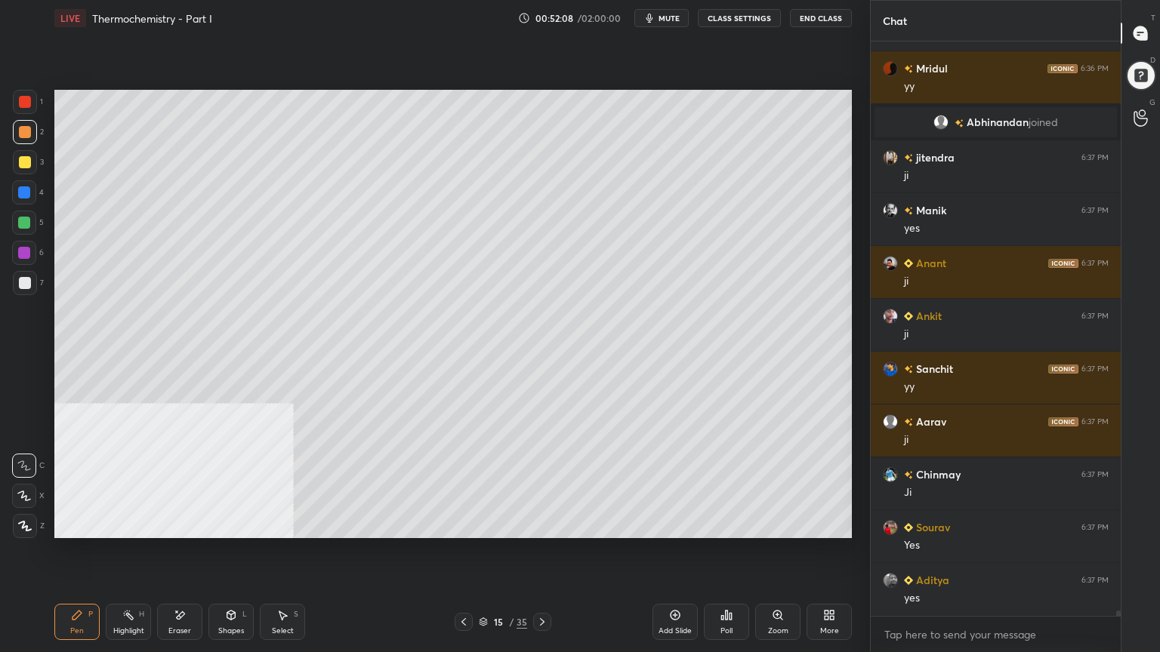
click at [19, 221] on div at bounding box center [24, 223] width 12 height 12
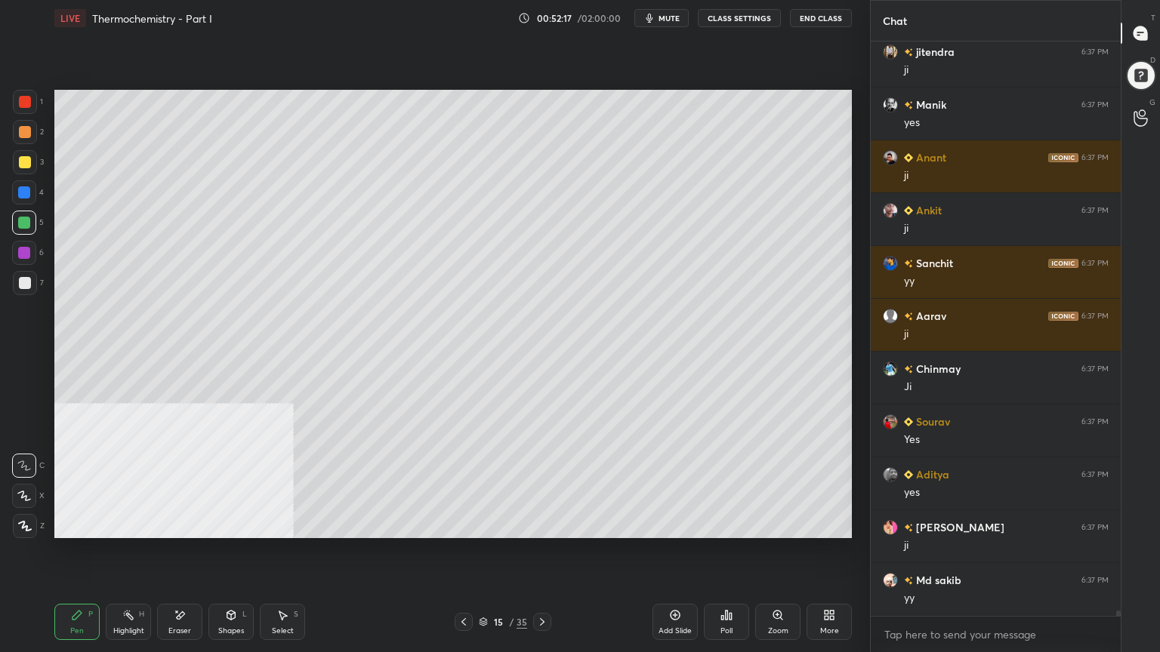
scroll to position [62512, 0]
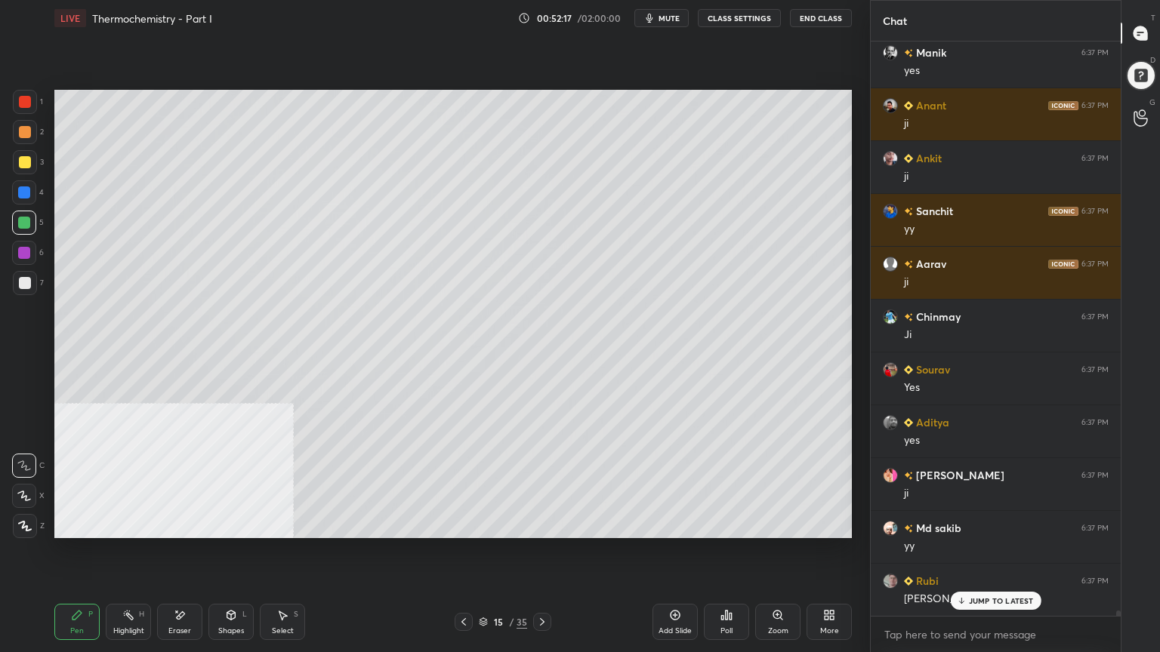
click at [23, 193] on div at bounding box center [24, 192] width 12 height 12
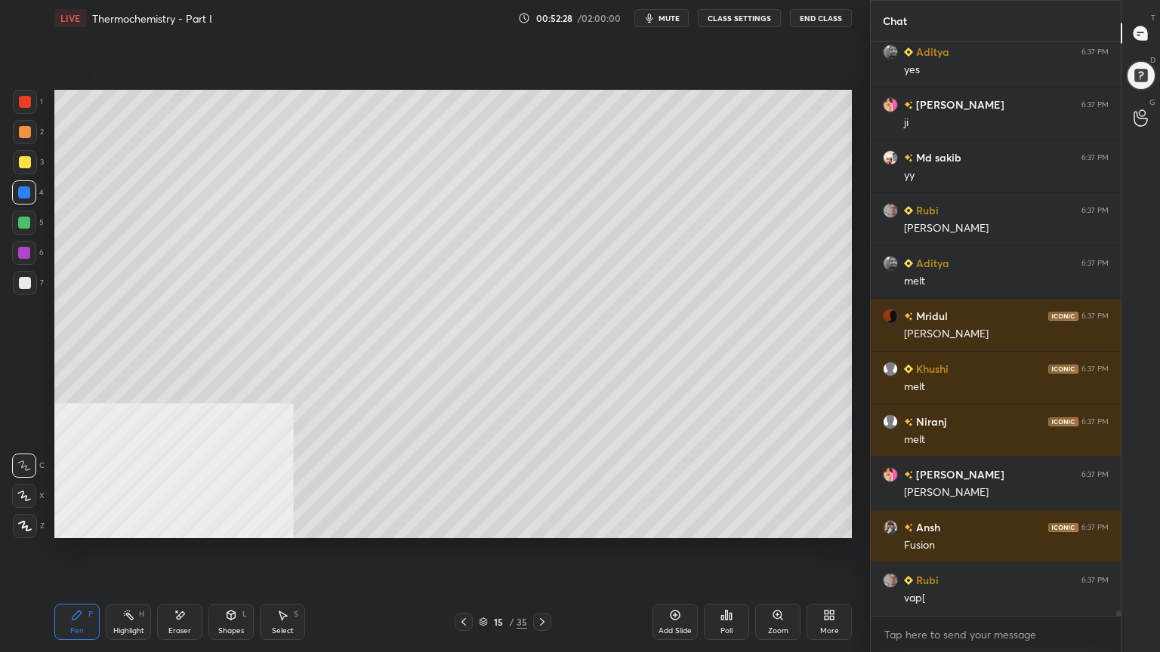
scroll to position [62935, 0]
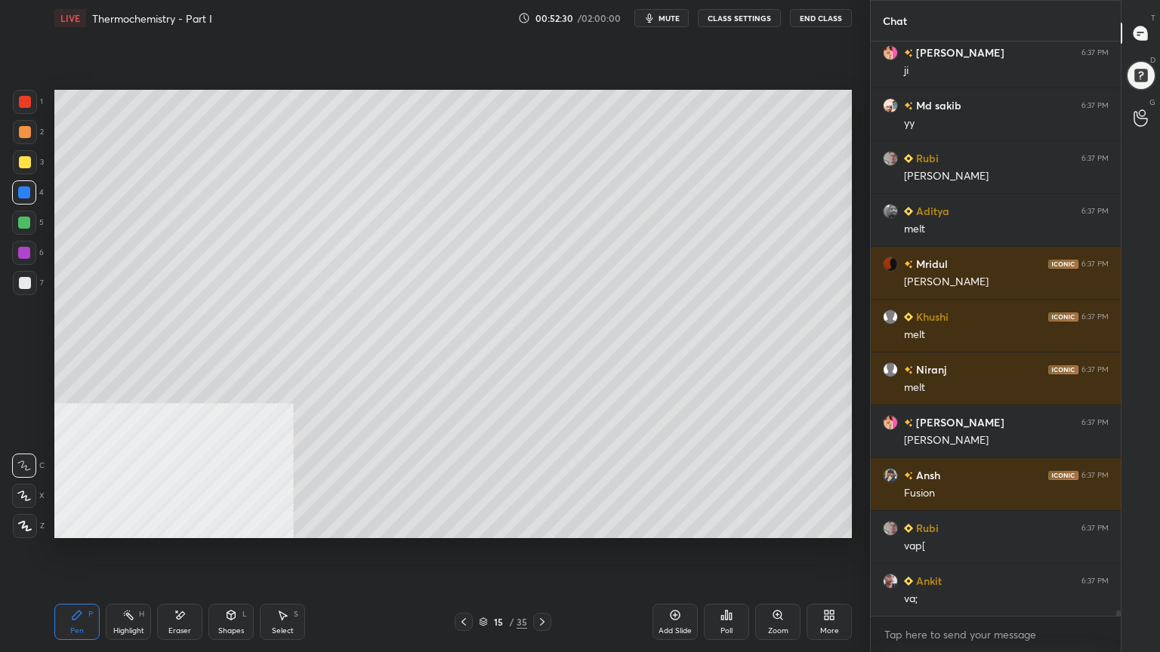
drag, startPoint x: 25, startPoint y: 220, endPoint x: 49, endPoint y: 218, distance: 24.3
click at [25, 220] on div at bounding box center [24, 223] width 12 height 12
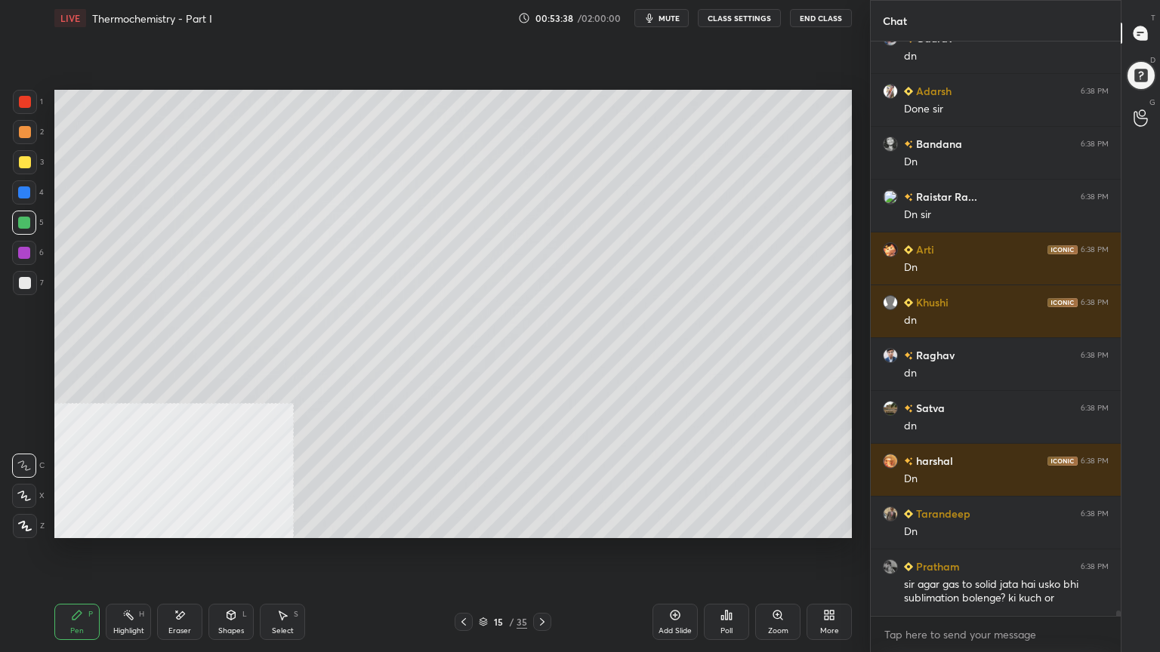
scroll to position [63898, 0]
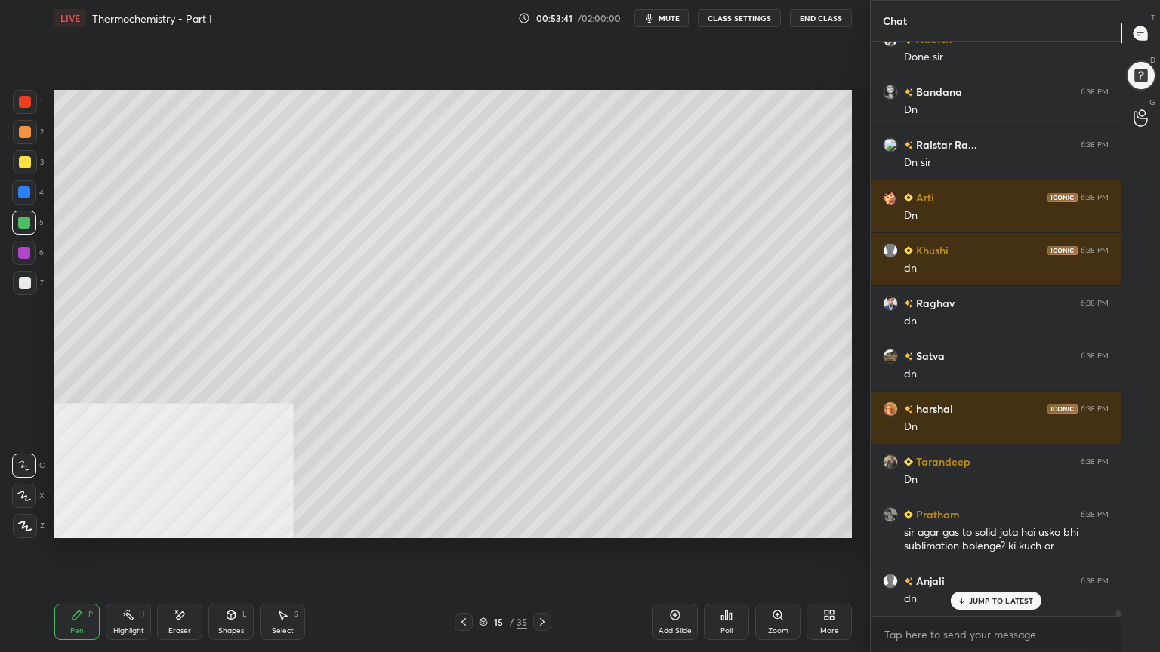
click at [284, 524] on div "Select" at bounding box center [283, 631] width 22 height 8
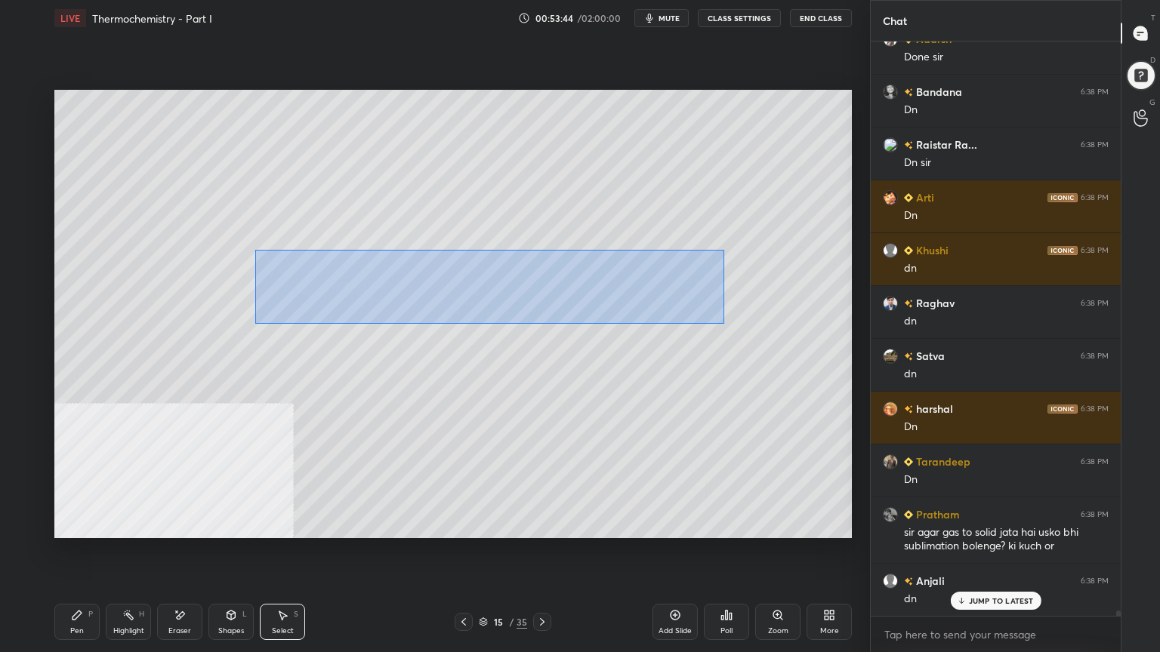
drag, startPoint x: 264, startPoint y: 250, endPoint x: 731, endPoint y: 327, distance: 472.9
click at [731, 327] on div "0 ° Undo Copy Duplicate Duplicate to new slide Delete" at bounding box center [452, 314] width 797 height 448
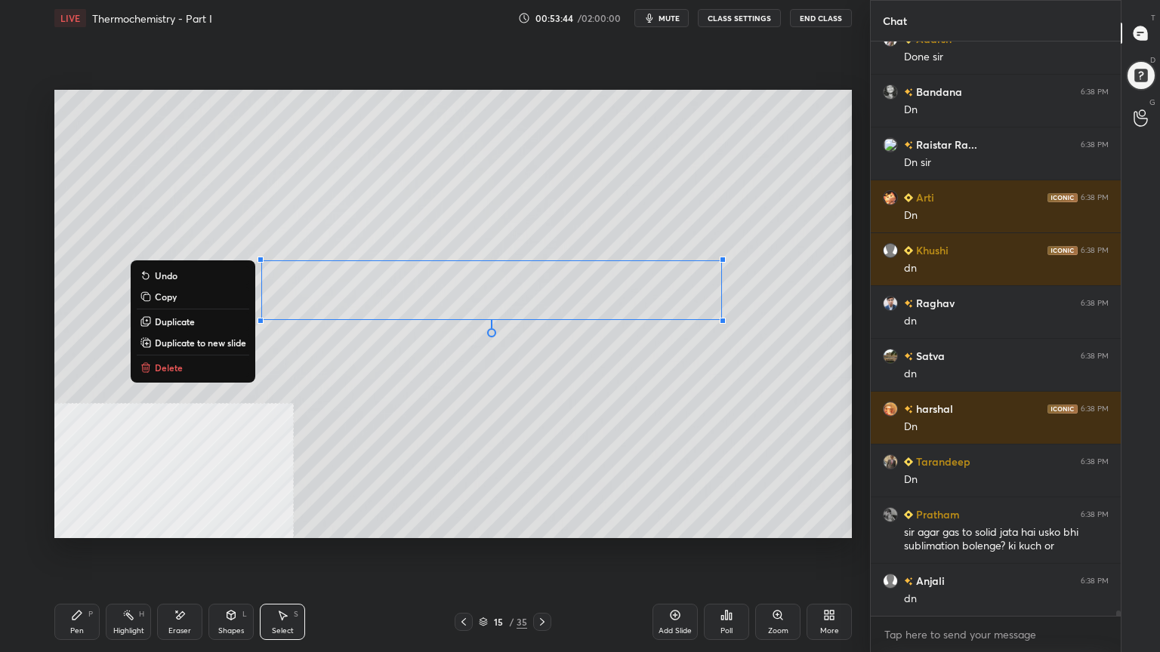
scroll to position [63952, 0]
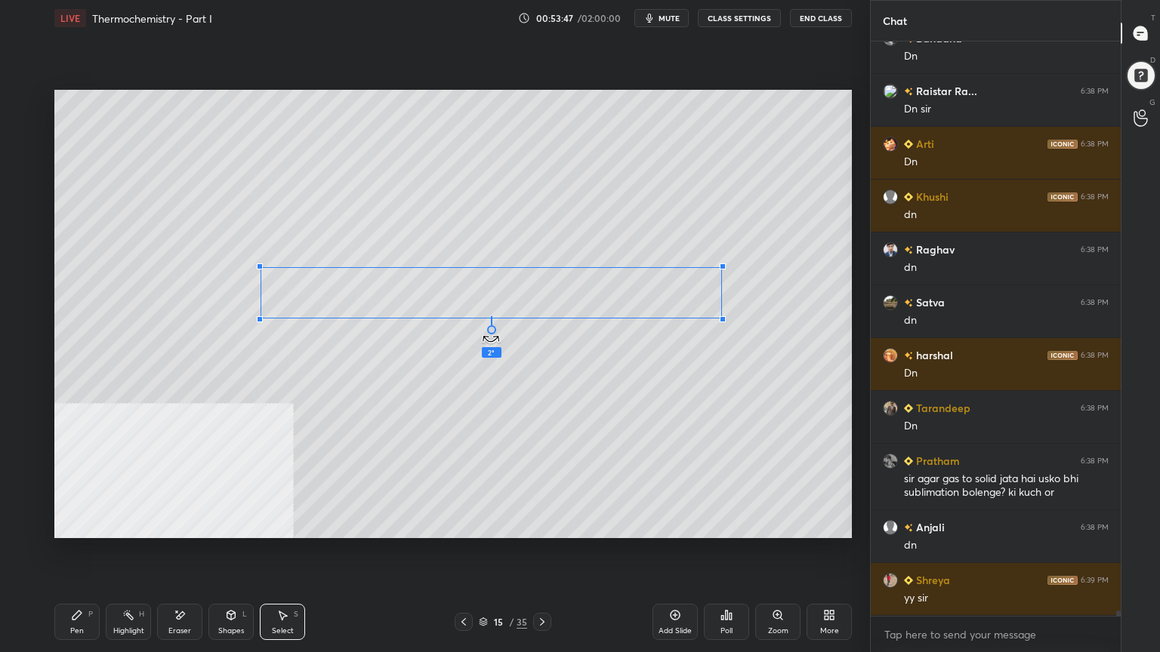
click at [492, 333] on div at bounding box center [491, 329] width 9 height 9
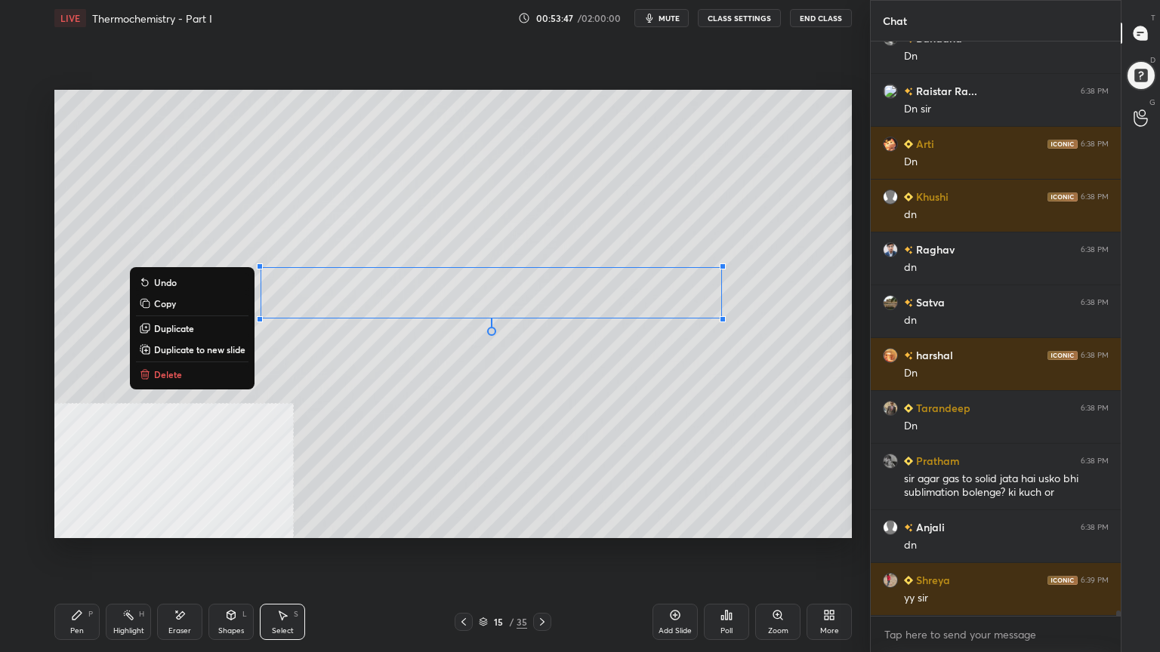
scroll to position [64004, 0]
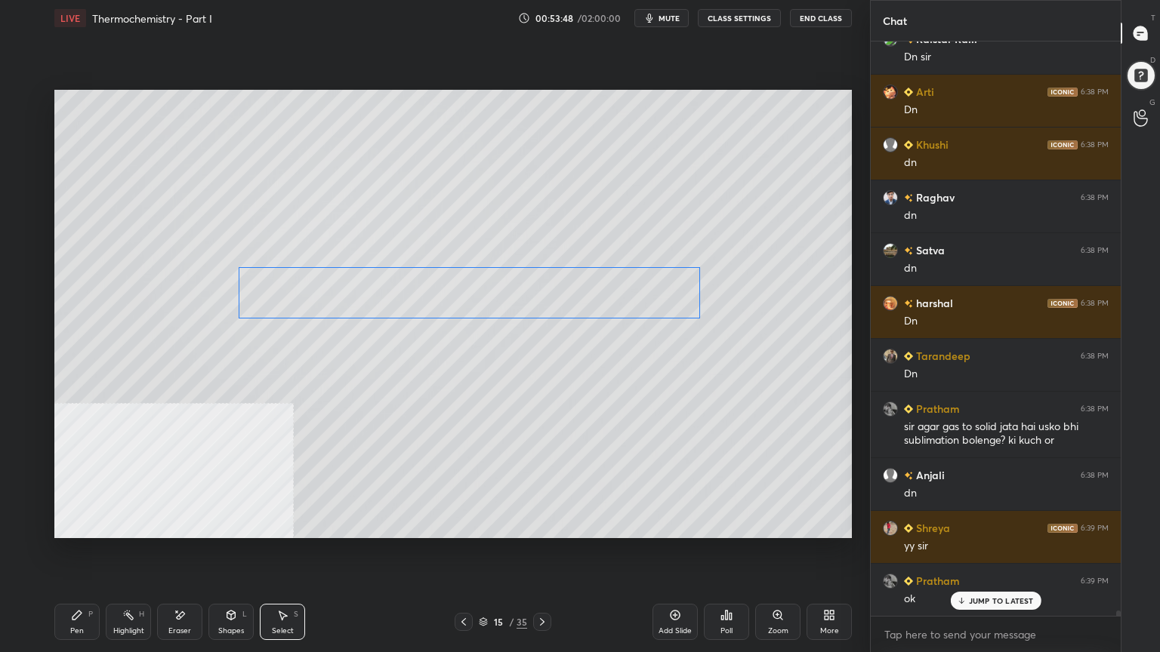
drag, startPoint x: 504, startPoint y: 302, endPoint x: 482, endPoint y: 302, distance: 21.9
click at [483, 302] on div "0 ° Undo Copy Duplicate Duplicate to new slide Delete" at bounding box center [452, 314] width 797 height 448
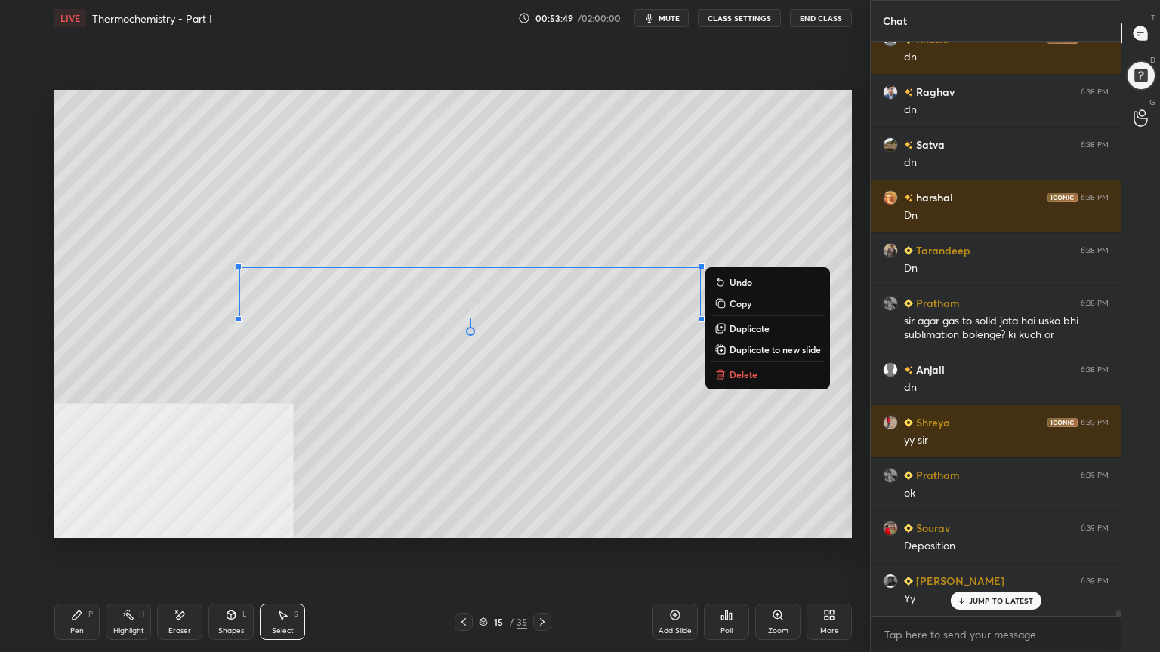
drag, startPoint x: 349, startPoint y: 424, endPoint x: 341, endPoint y: 411, distance: 15.3
click at [350, 424] on div "0 ° Undo Copy Duplicate Duplicate to new slide Delete" at bounding box center [452, 314] width 797 height 448
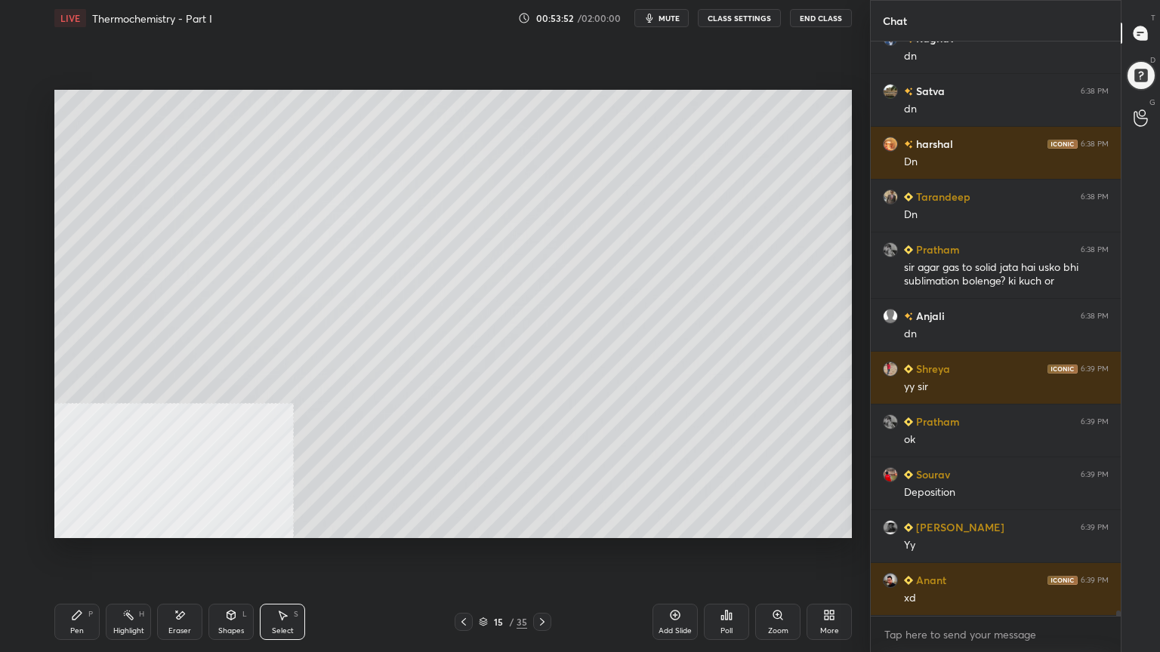
scroll to position [64215, 0]
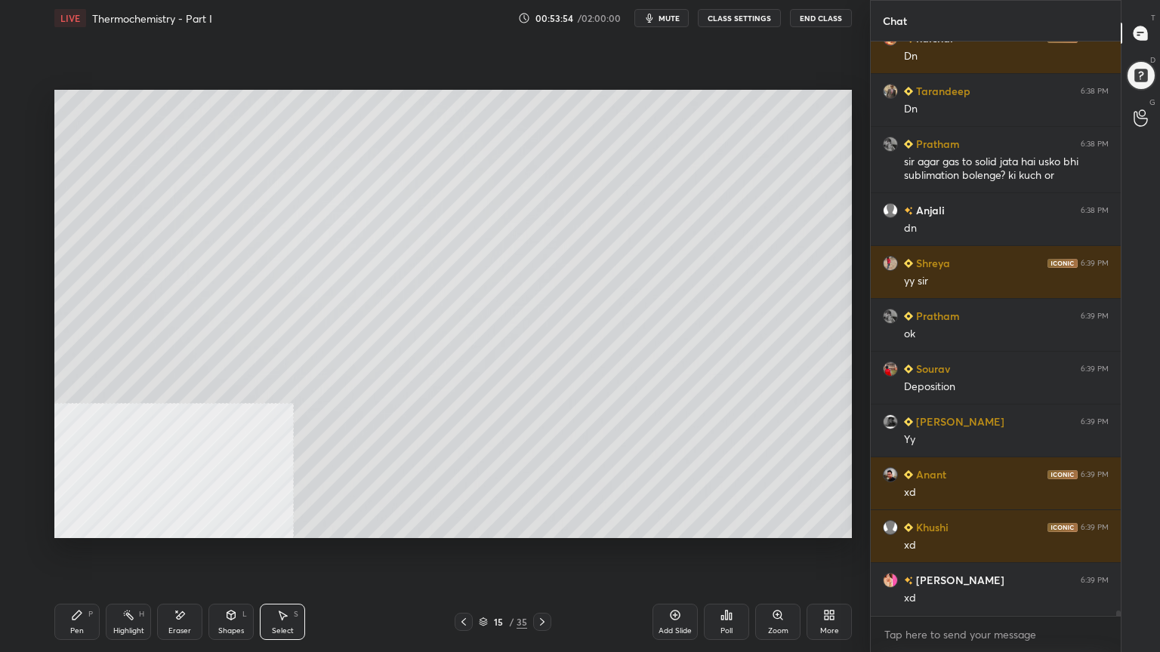
click at [226, 524] on div "Shapes" at bounding box center [231, 631] width 26 height 8
click at [227, 524] on div "Shapes" at bounding box center [231, 631] width 26 height 8
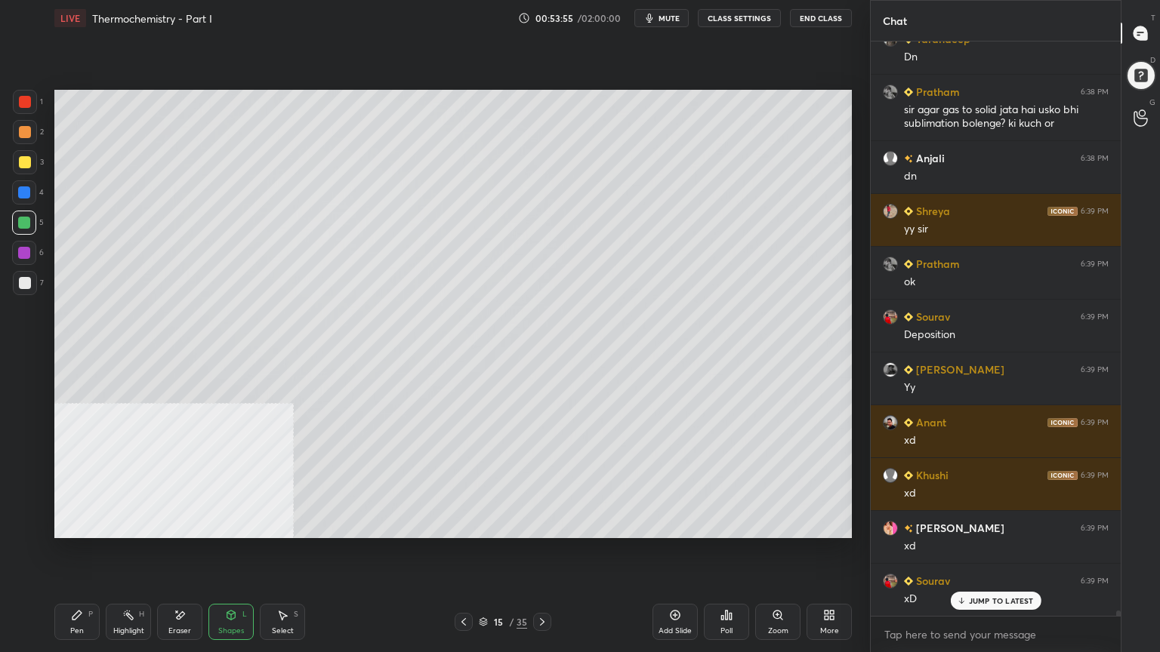
click at [288, 524] on div "Select S" at bounding box center [282, 622] width 45 height 36
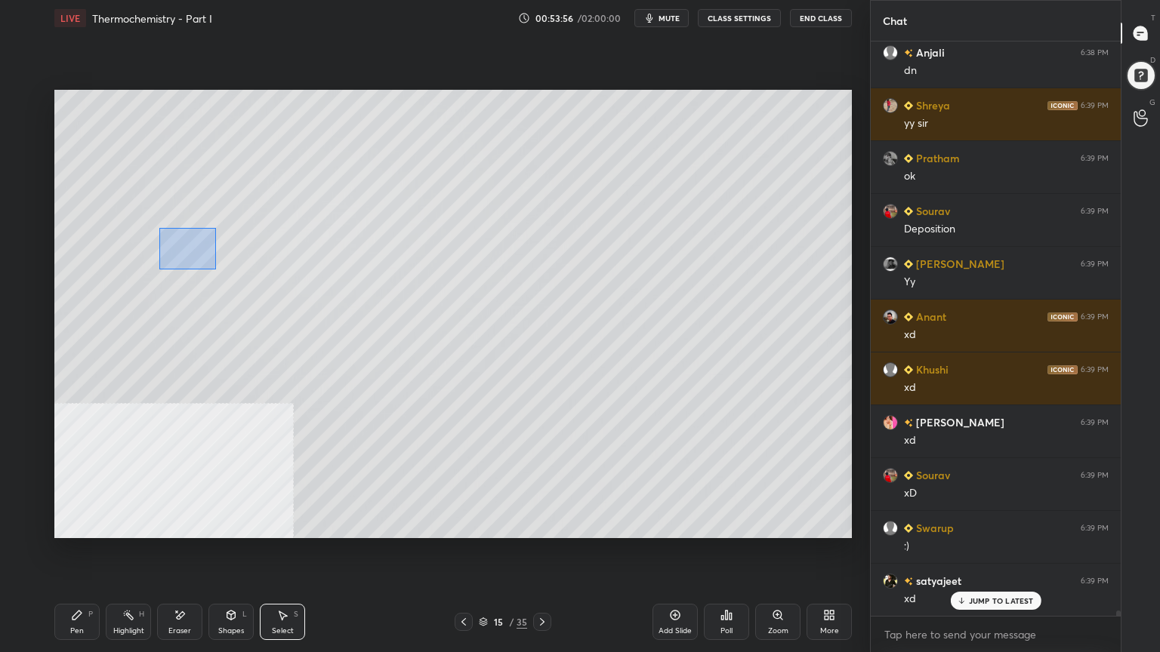
drag, startPoint x: 169, startPoint y: 233, endPoint x: 217, endPoint y: 270, distance: 60.9
click at [217, 271] on div "0 ° Undo Copy Duplicate Duplicate to new slide Delete" at bounding box center [452, 314] width 797 height 448
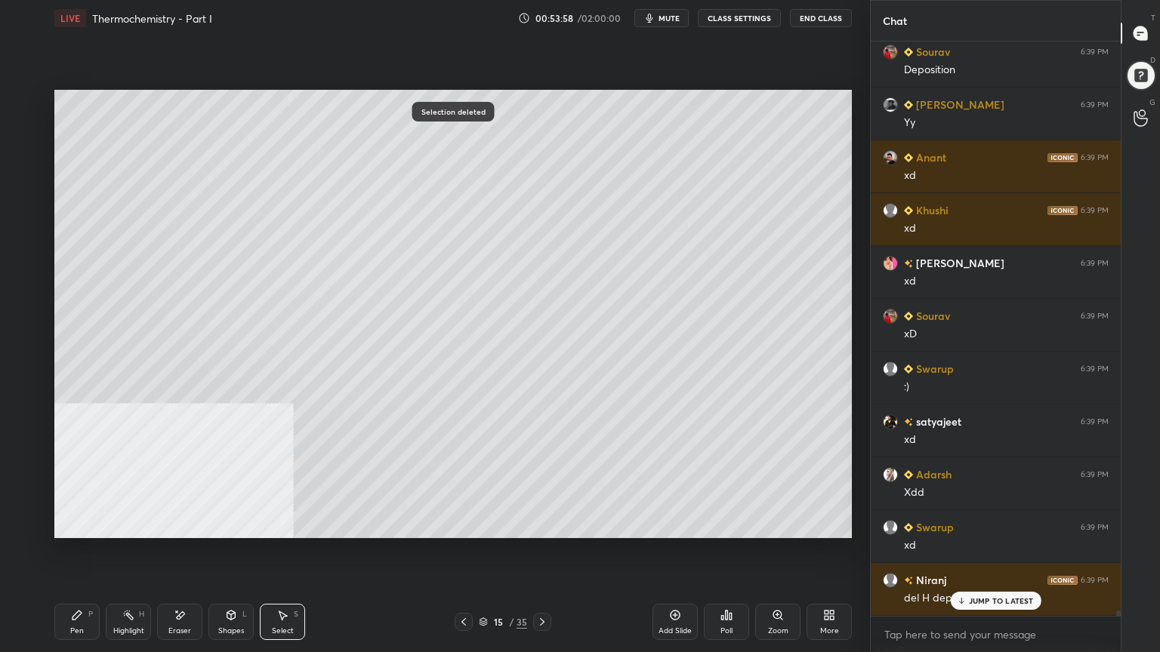
scroll to position [64638, 0]
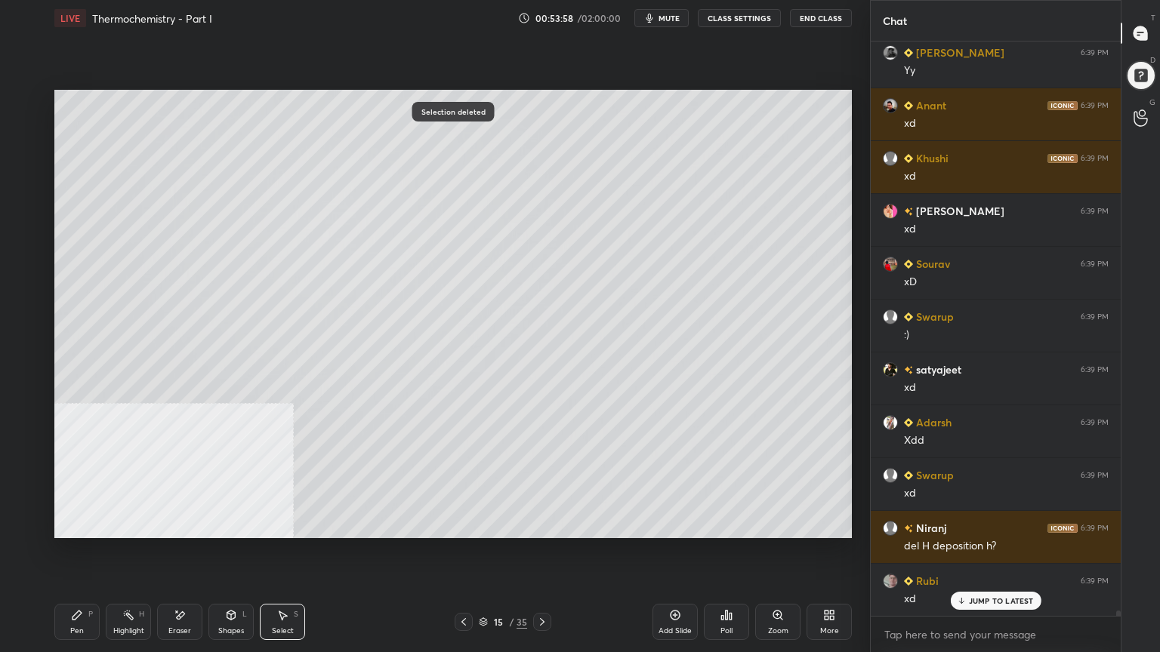
drag, startPoint x: 72, startPoint y: 622, endPoint x: 36, endPoint y: 458, distance: 168.4
click at [72, 524] on div "Pen P" at bounding box center [76, 622] width 45 height 36
click at [23, 286] on div at bounding box center [25, 283] width 12 height 12
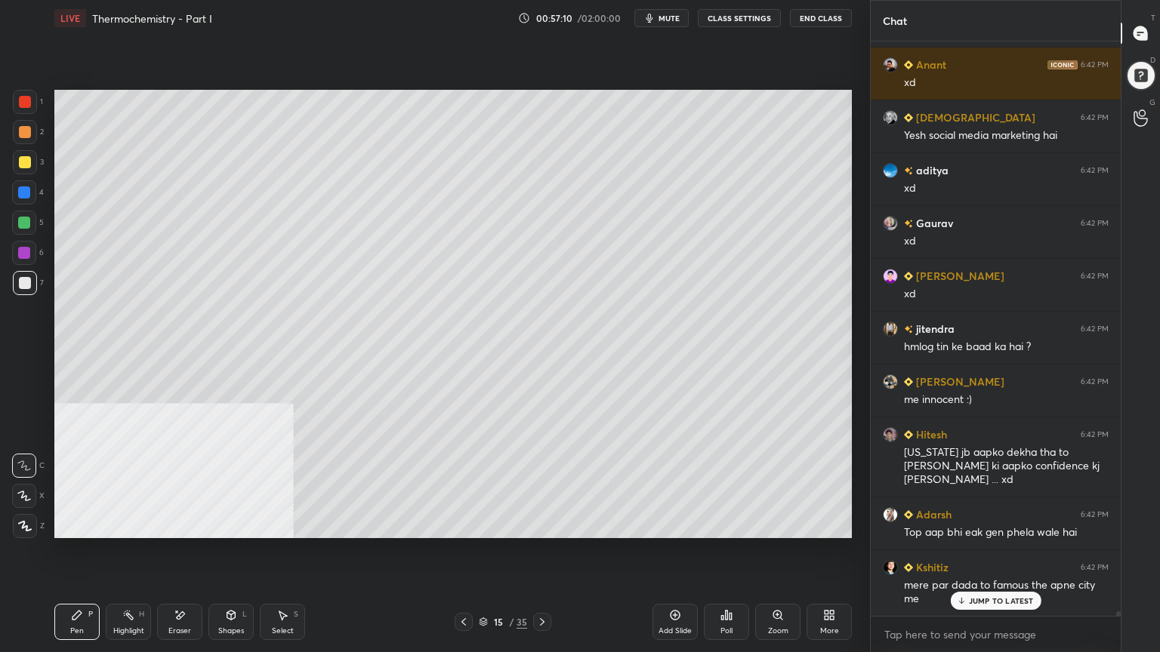
scroll to position [77946, 0]
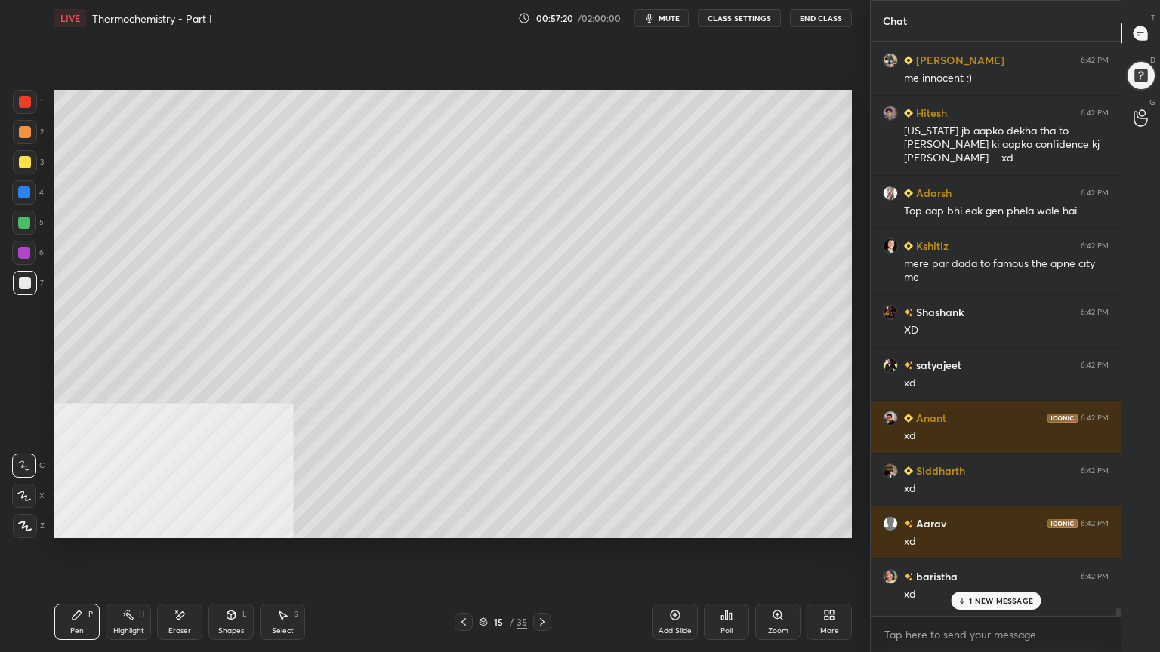
click at [1118, 524] on div at bounding box center [1118, 615] width 5 height 12
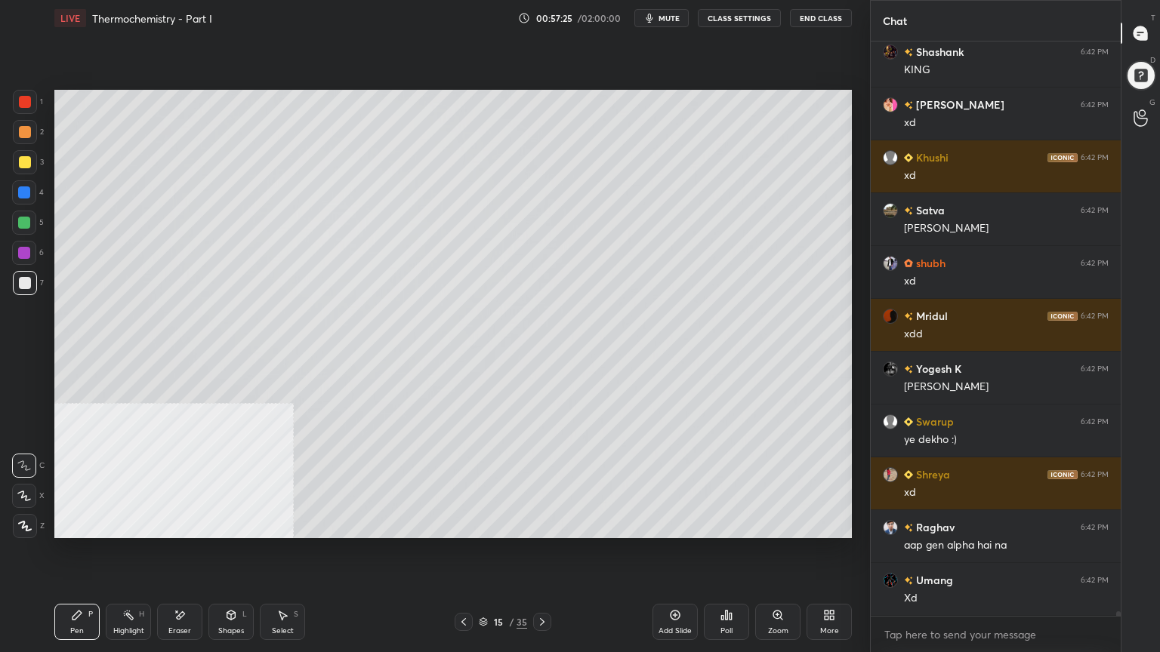
drag, startPoint x: 1118, startPoint y: 613, endPoint x: 1120, endPoint y: 621, distance: 8.6
click at [1120, 524] on div "Chat baristha 6:42 PM xd [PERSON_NAME] 6:42 PM KING [PERSON_NAME] 6:42 PM xd Kh…" at bounding box center [1015, 326] width 290 height 652
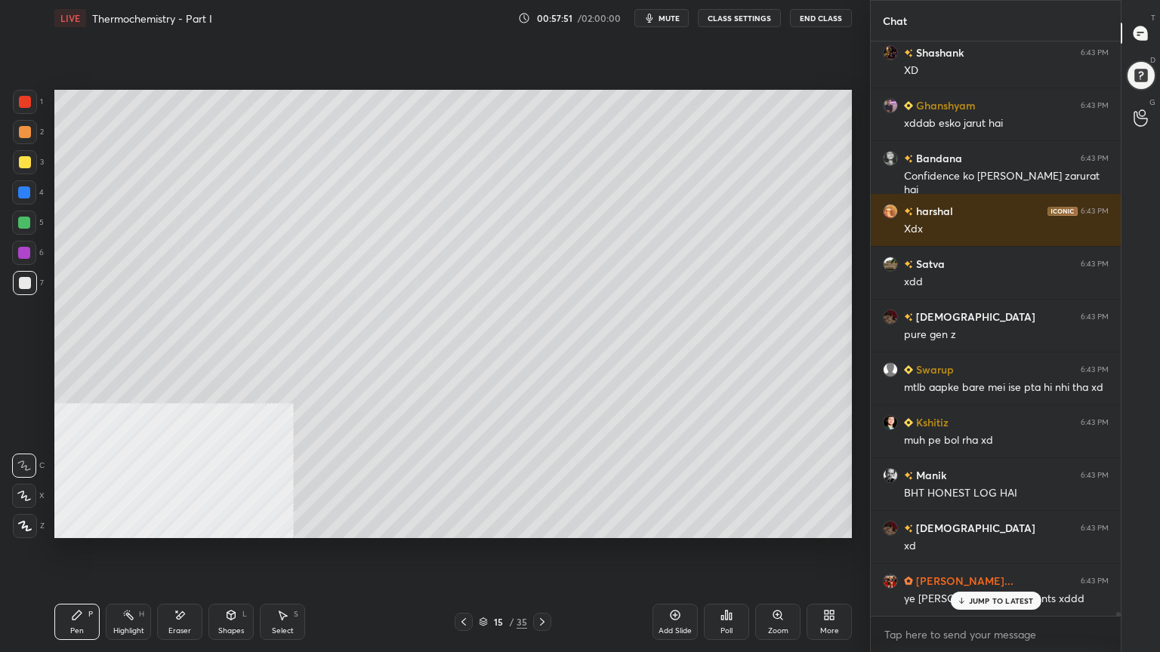
scroll to position [81909, 0]
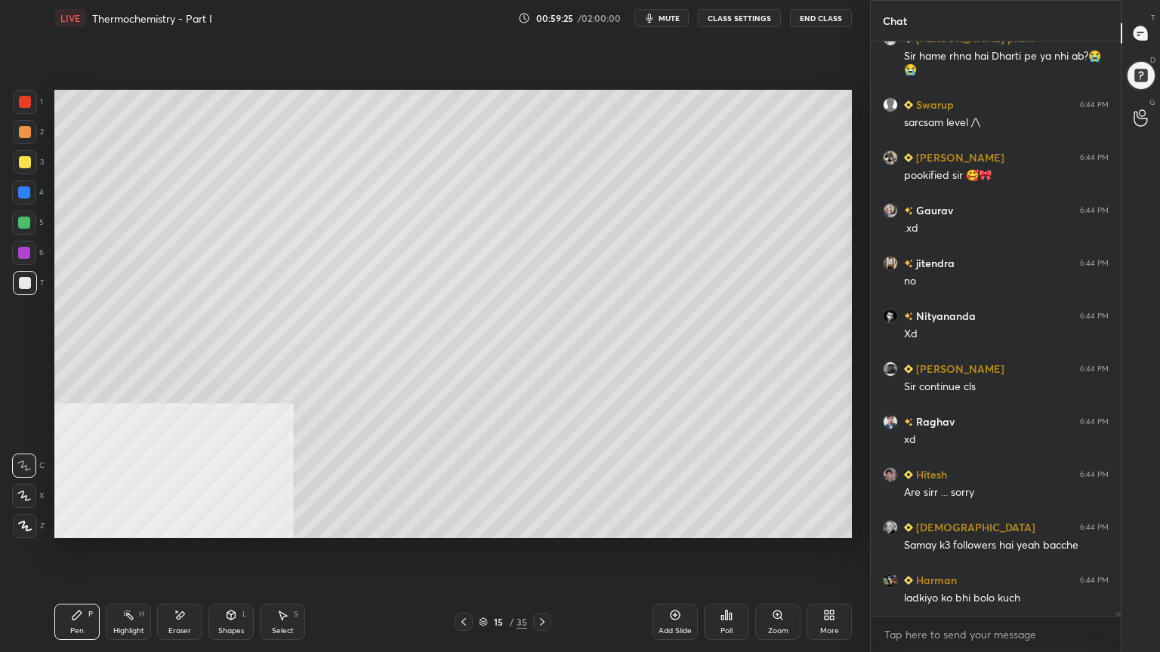
click at [485, 524] on icon at bounding box center [483, 625] width 8 height 2
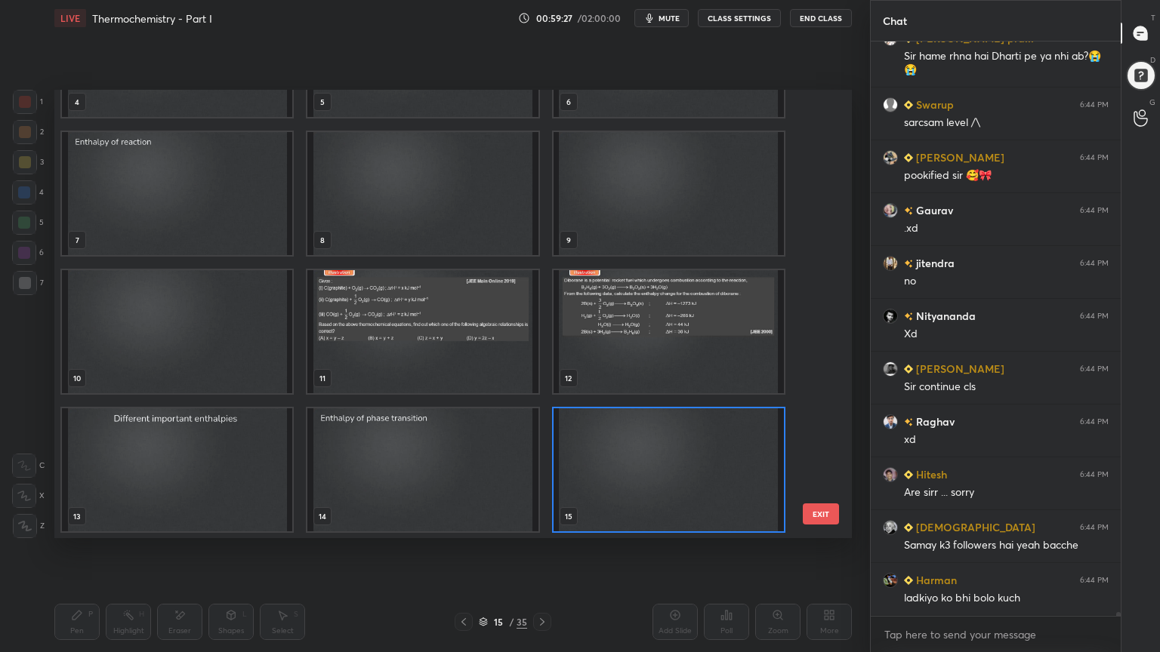
click at [473, 347] on img "grid" at bounding box center [422, 331] width 230 height 123
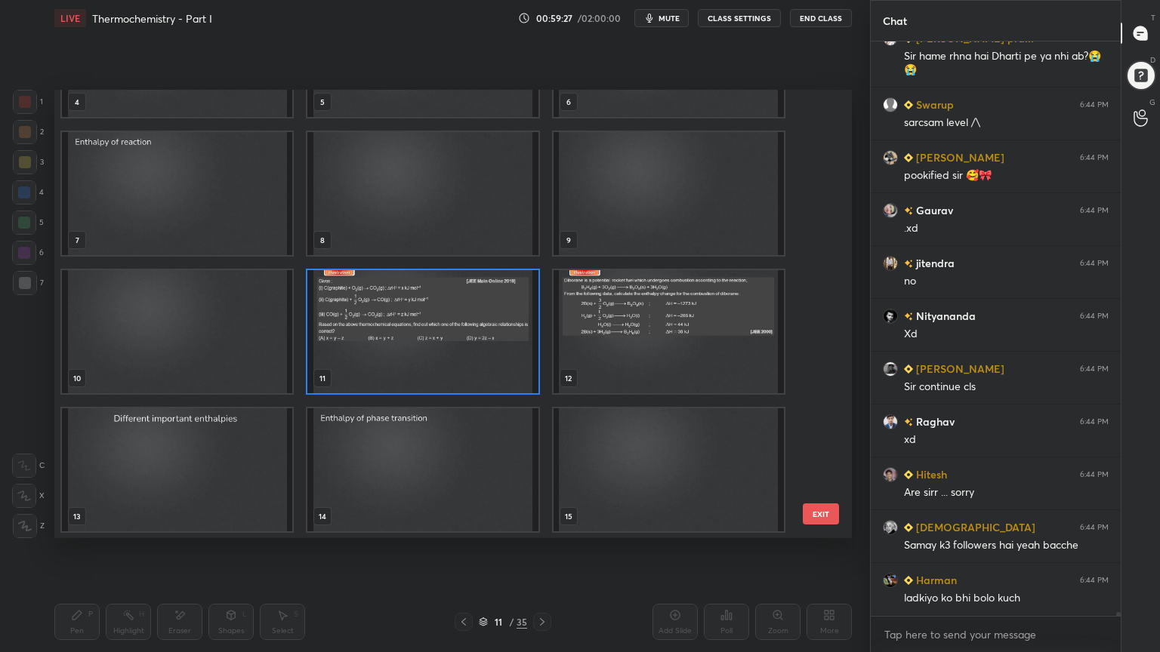
click at [476, 347] on img "grid" at bounding box center [422, 331] width 230 height 123
click at [480, 348] on img "grid" at bounding box center [422, 331] width 230 height 123
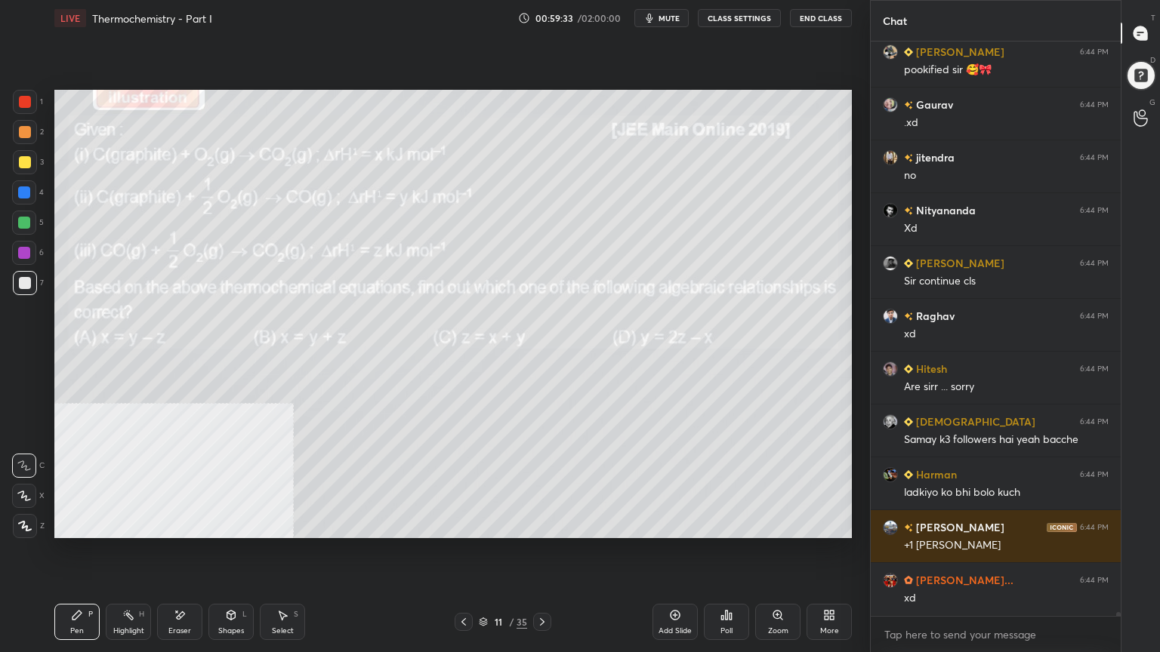
click at [486, 524] on icon at bounding box center [483, 623] width 8 height 2
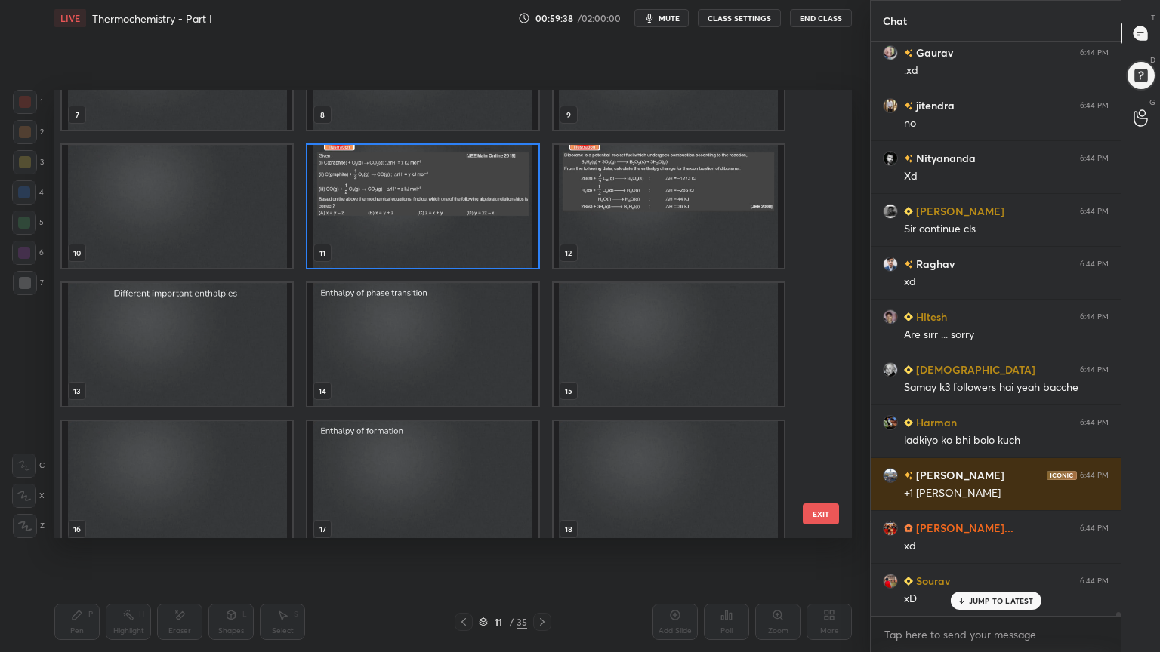
click at [649, 369] on img "grid" at bounding box center [668, 344] width 230 height 123
click at [649, 371] on img "grid" at bounding box center [668, 344] width 230 height 123
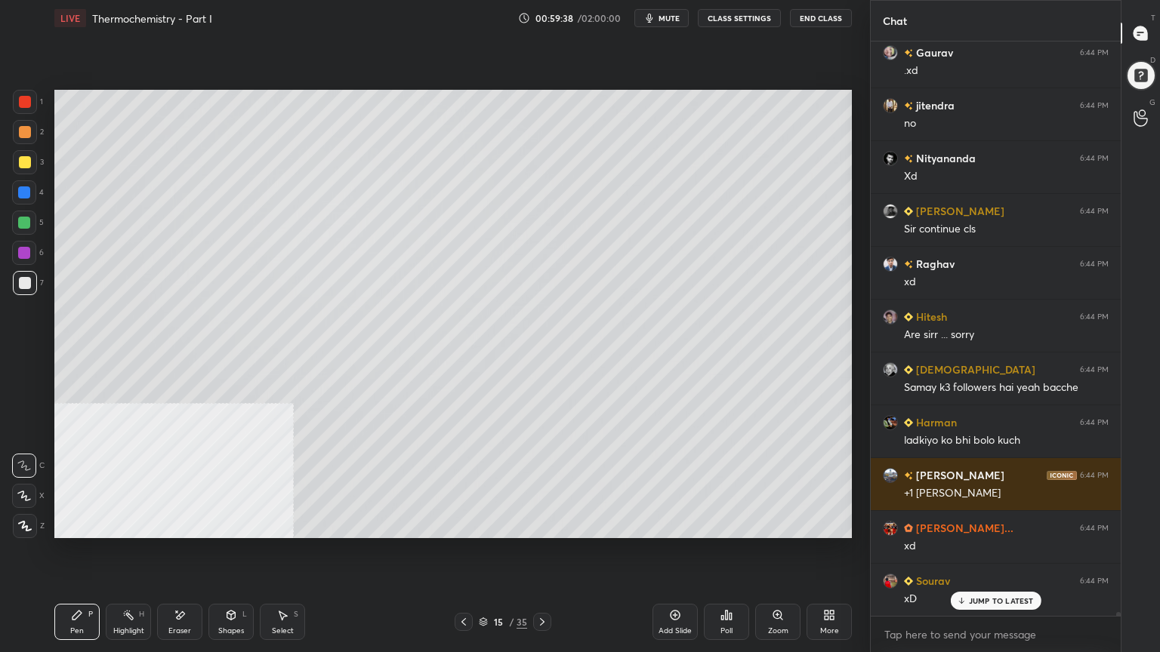
drag, startPoint x: 649, startPoint y: 374, endPoint x: 638, endPoint y: 371, distance: 10.8
click at [647, 374] on img "grid" at bounding box center [668, 344] width 230 height 123
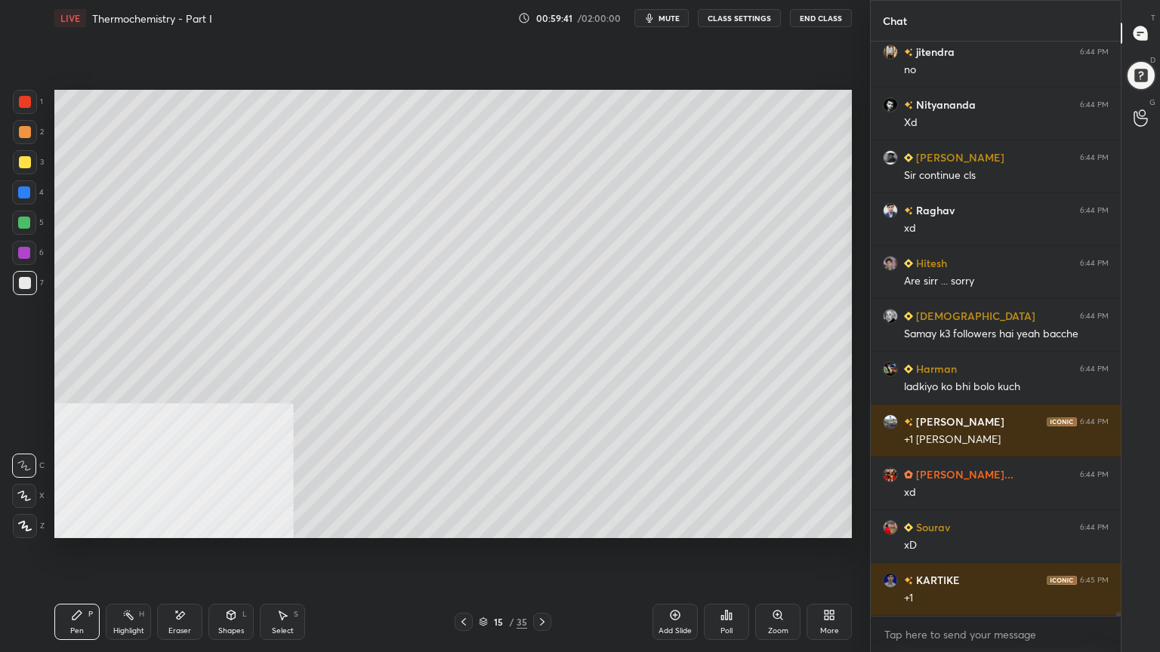
click at [27, 166] on div at bounding box center [25, 162] width 12 height 12
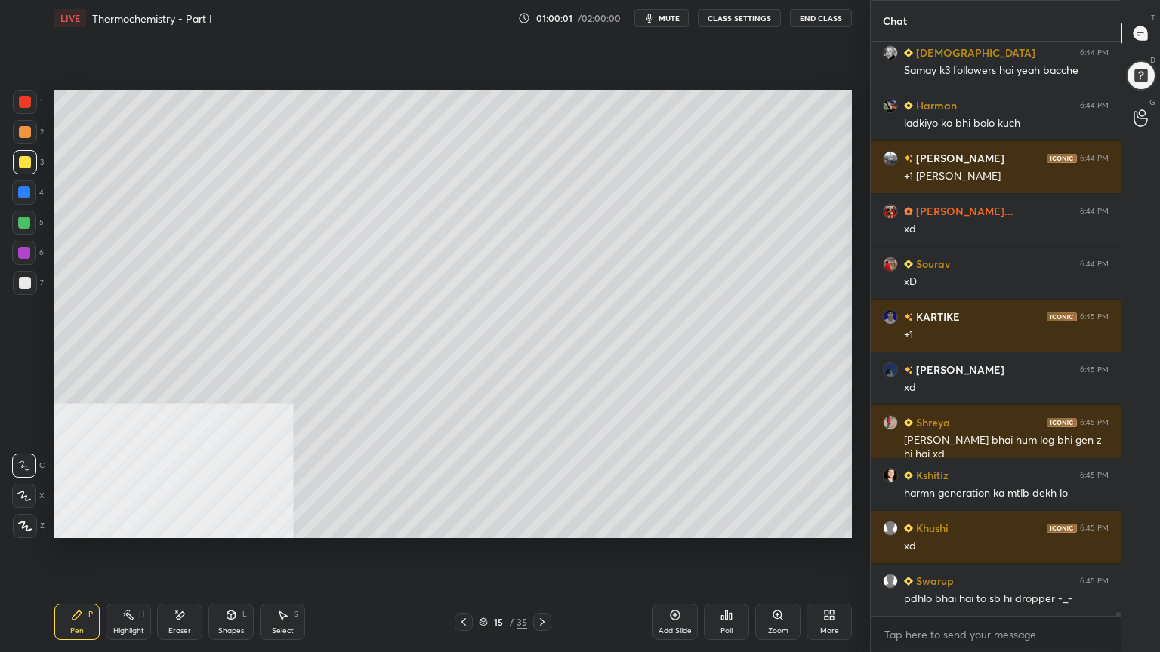
scroll to position [88954, 0]
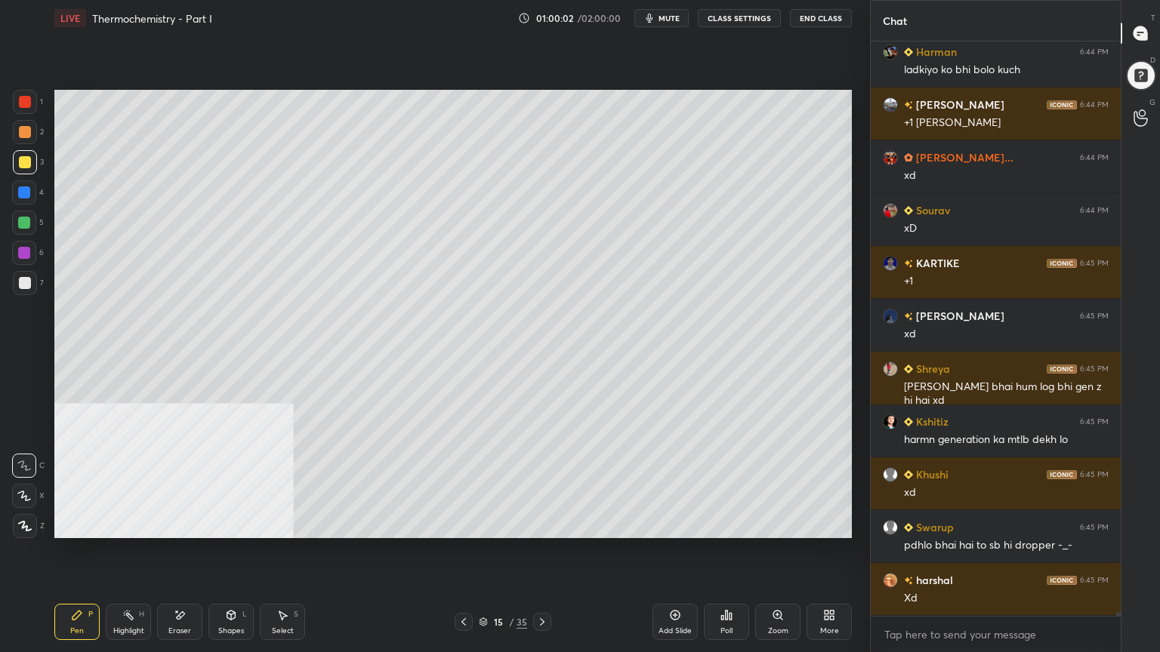
click at [19, 129] on div at bounding box center [25, 132] width 12 height 12
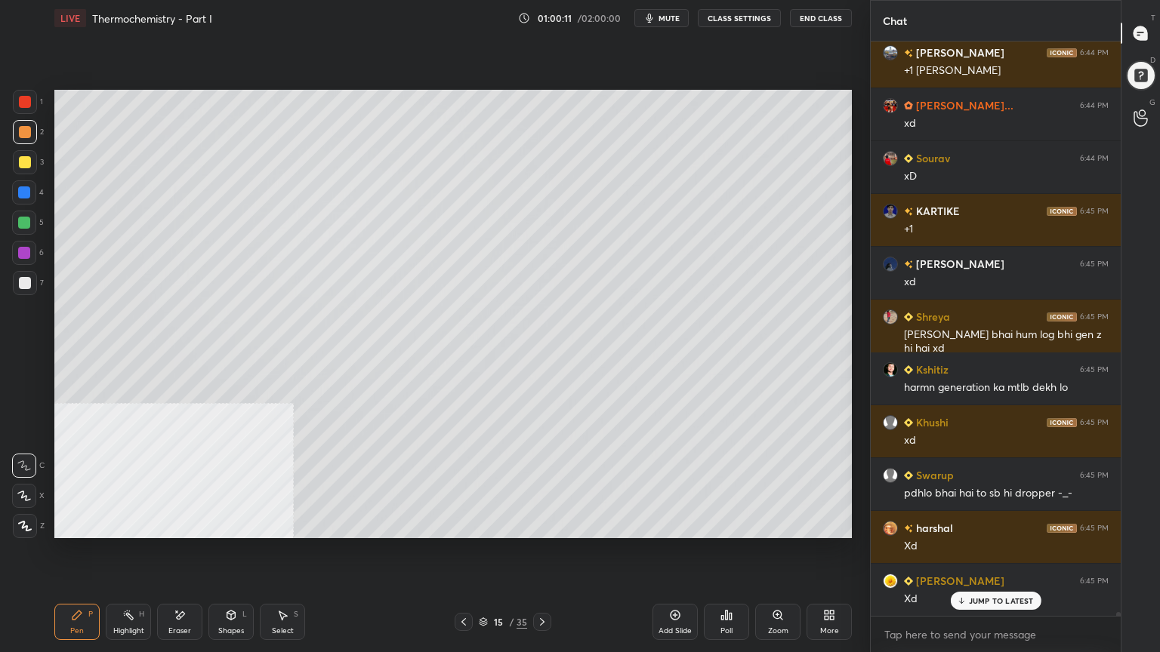
click at [23, 131] on div at bounding box center [25, 132] width 12 height 12
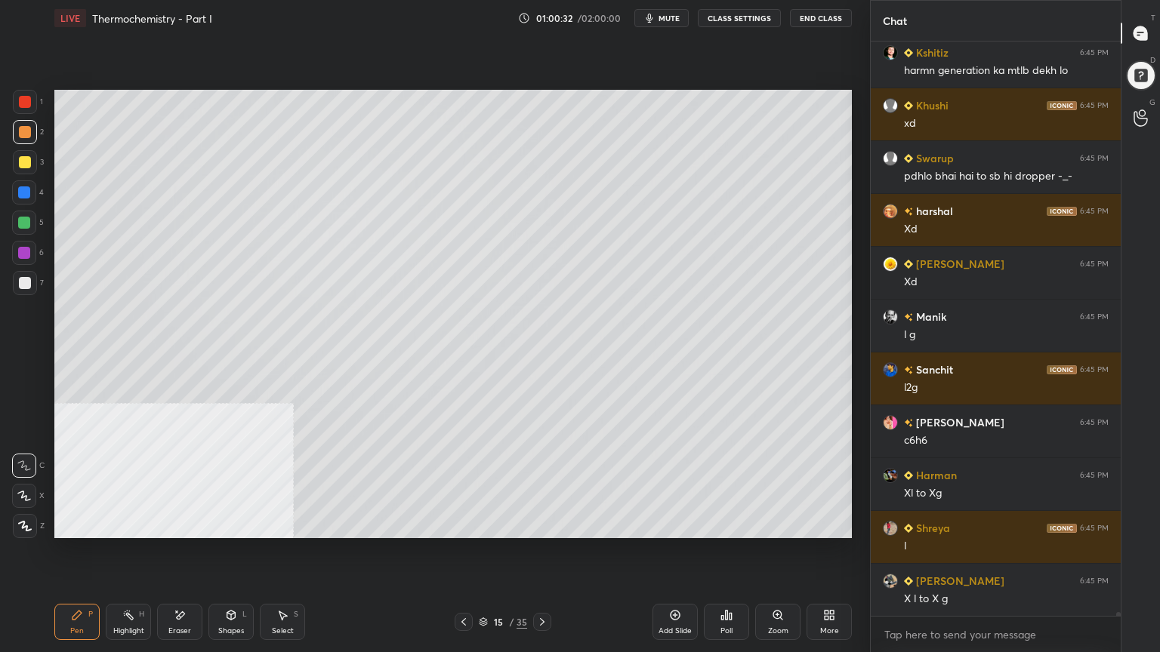
scroll to position [89377, 0]
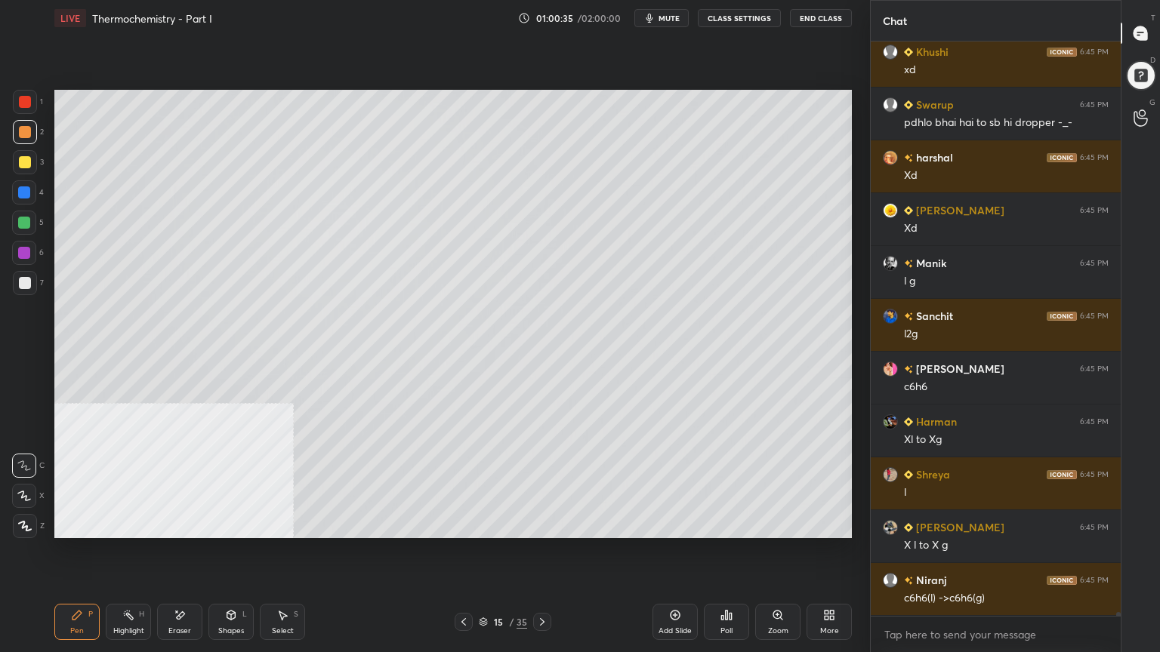
click at [23, 165] on div at bounding box center [25, 162] width 12 height 12
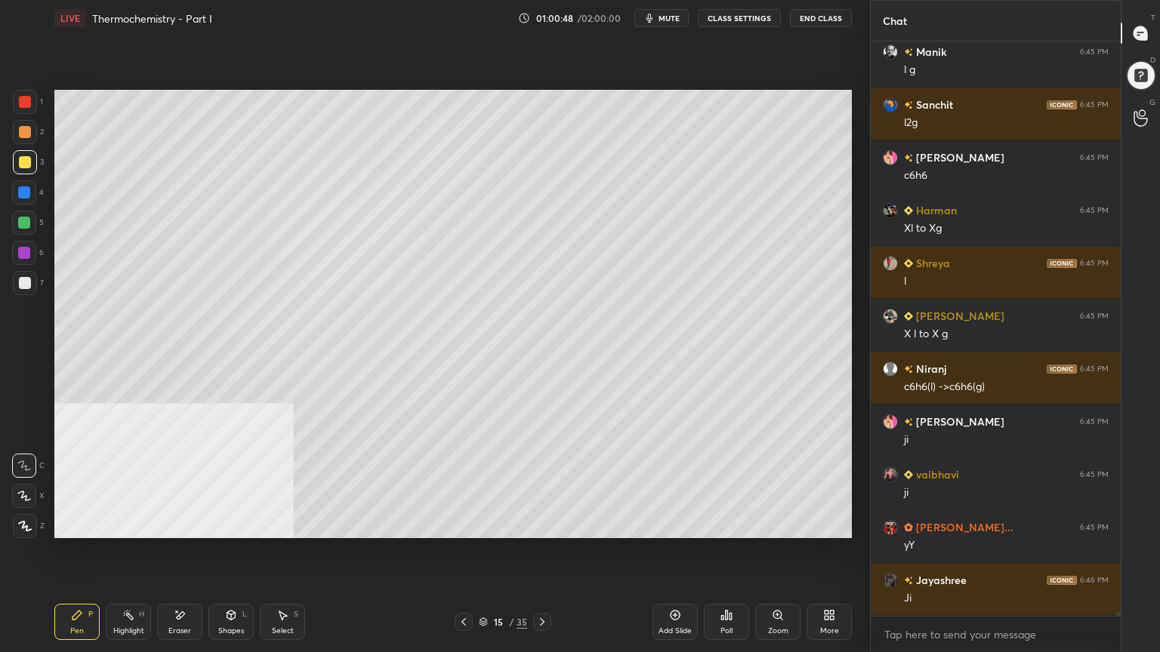
scroll to position [89641, 0]
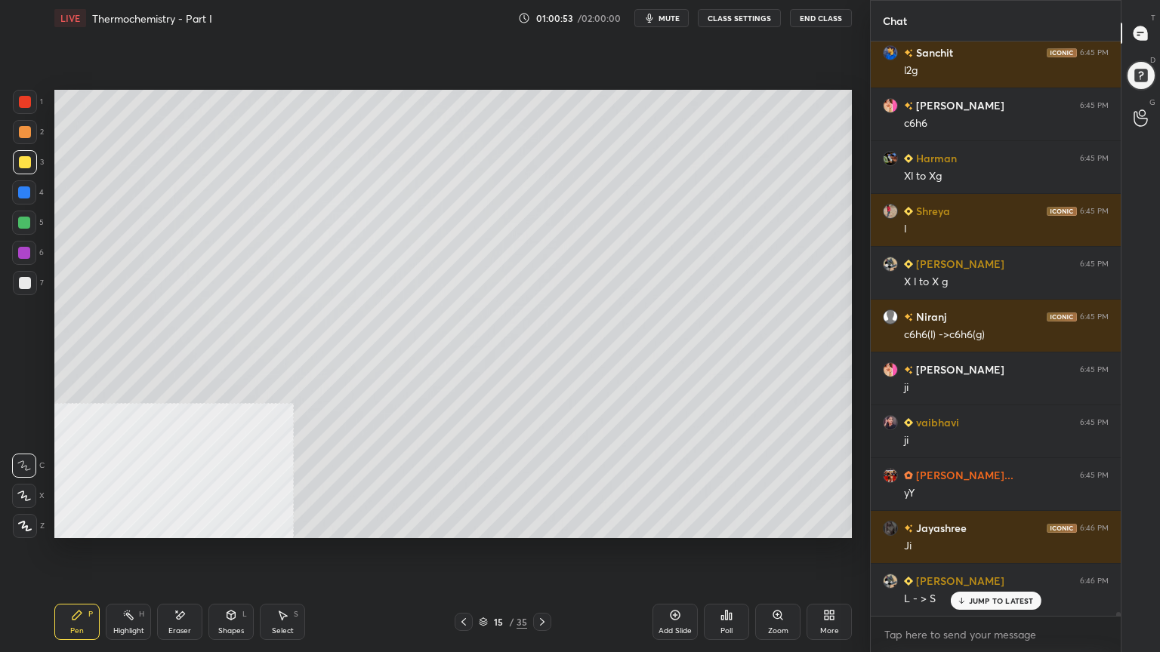
click at [28, 220] on div at bounding box center [24, 223] width 12 height 12
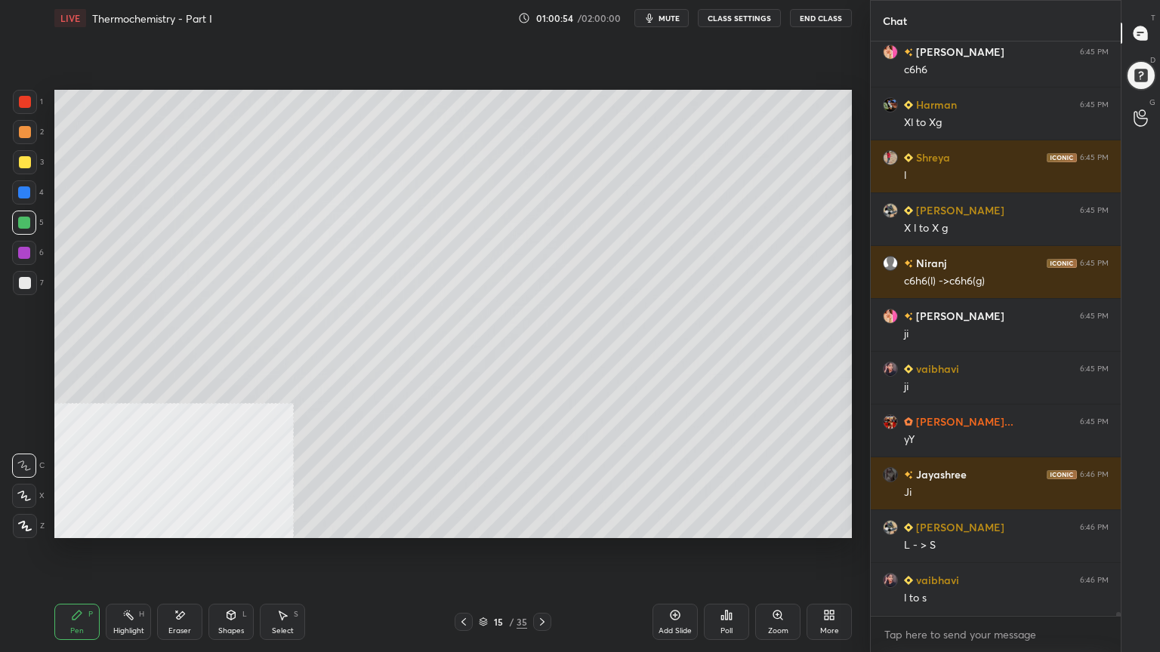
click at [18, 126] on div at bounding box center [25, 132] width 24 height 24
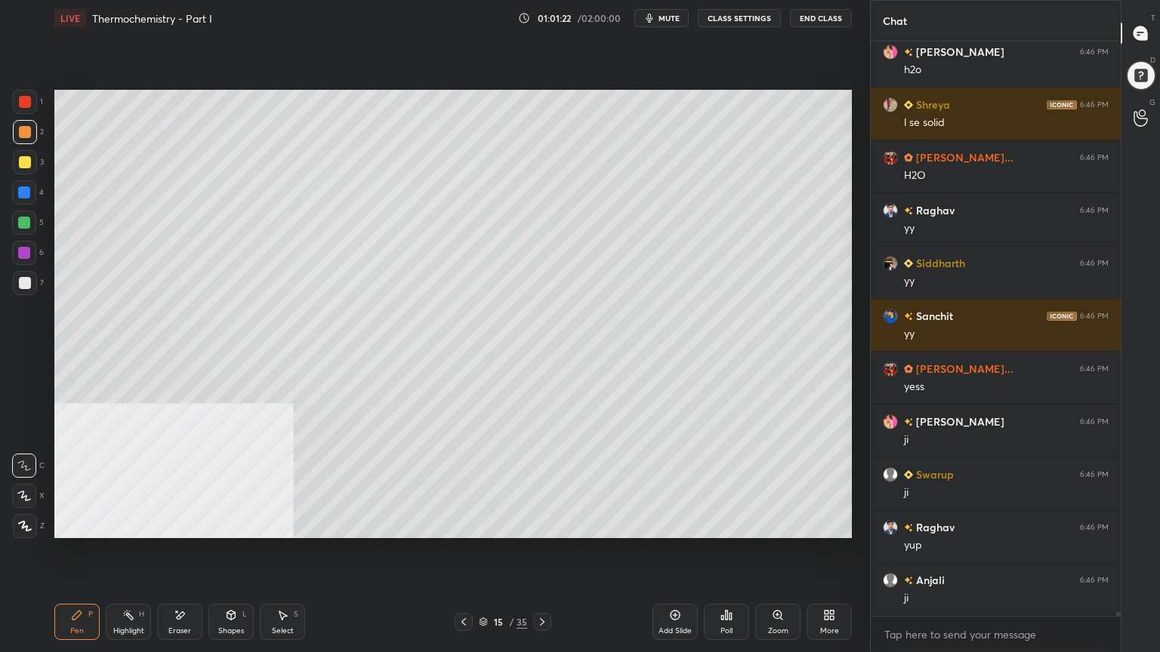
scroll to position [90486, 0]
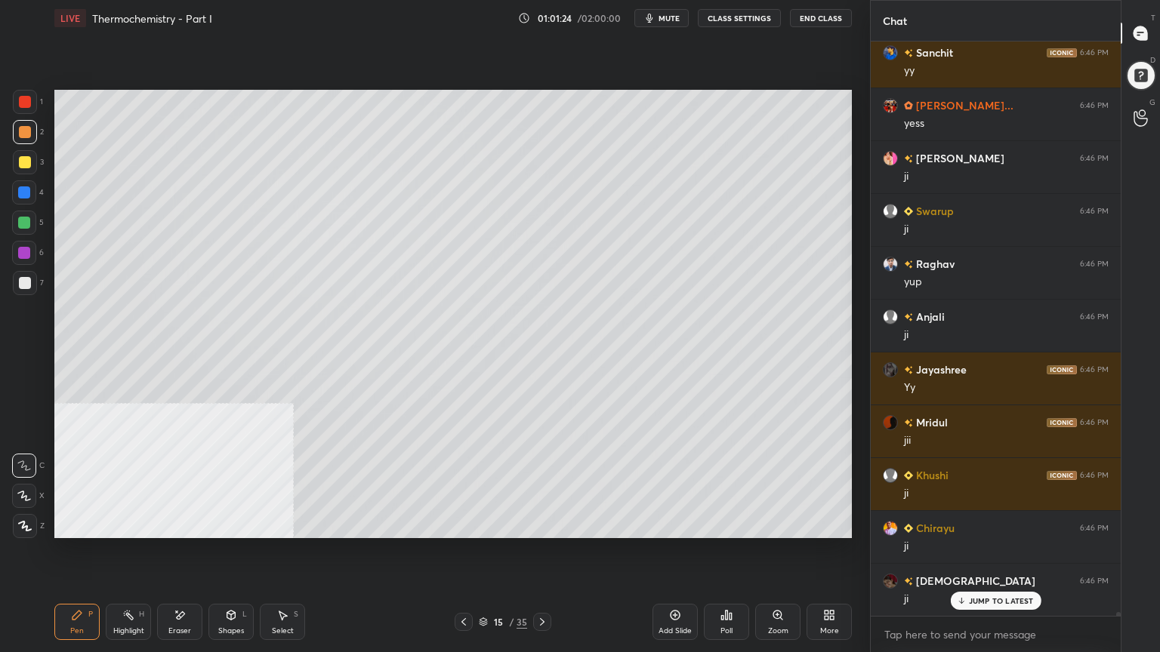
click at [26, 159] on div at bounding box center [25, 162] width 12 height 12
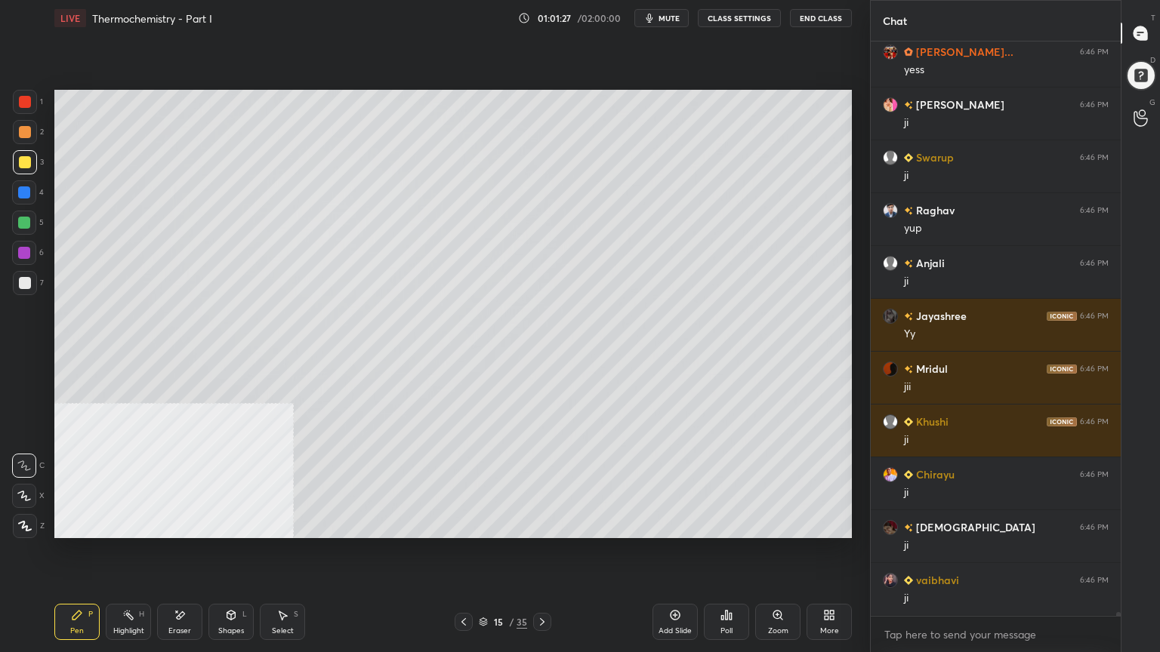
scroll to position [90698, 0]
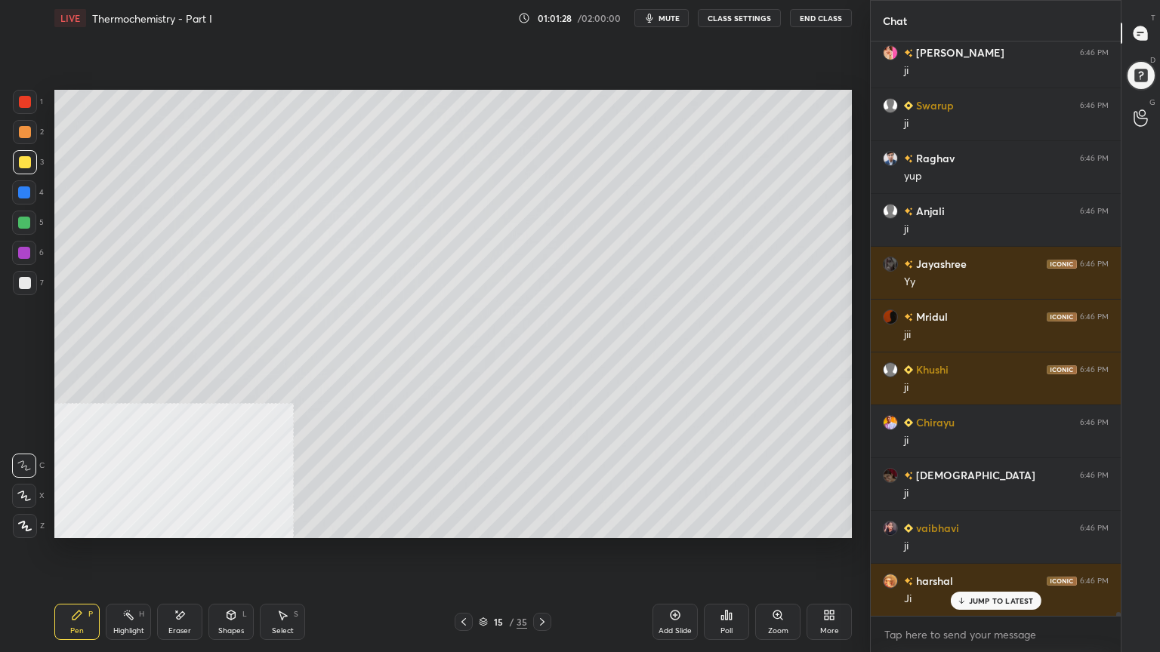
click at [470, 524] on div at bounding box center [464, 622] width 18 height 18
click at [541, 524] on icon at bounding box center [542, 622] width 5 height 8
click at [21, 290] on div at bounding box center [25, 283] width 24 height 24
click at [235, 524] on div "Shapes" at bounding box center [231, 631] width 26 height 8
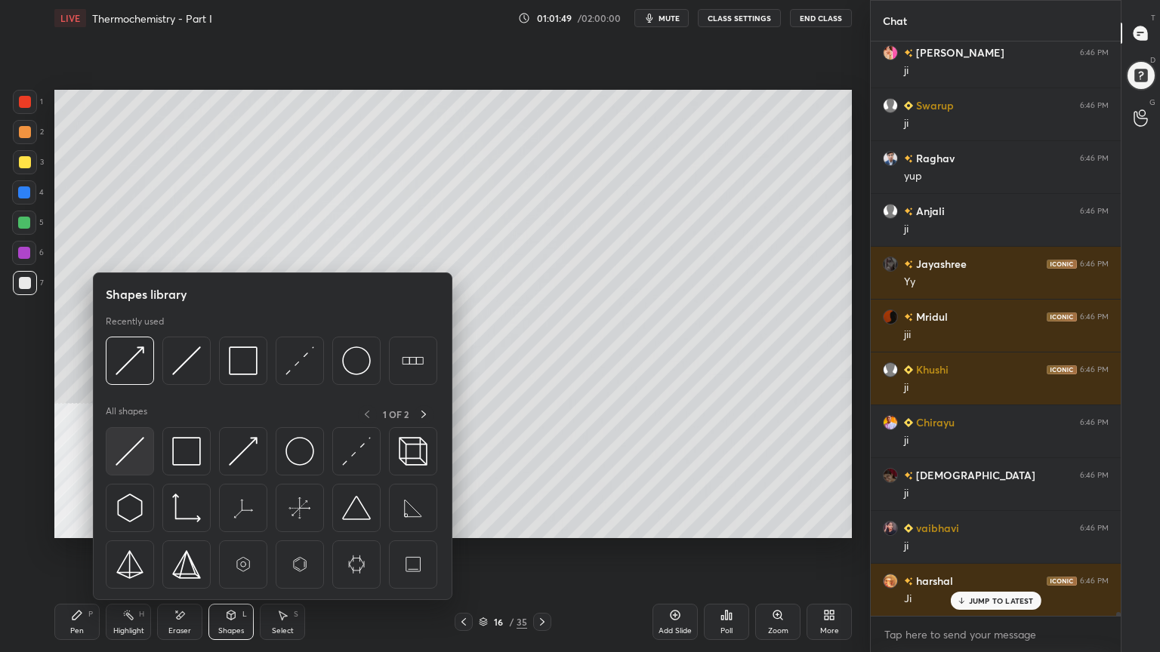
click at [133, 454] on img at bounding box center [130, 451] width 29 height 29
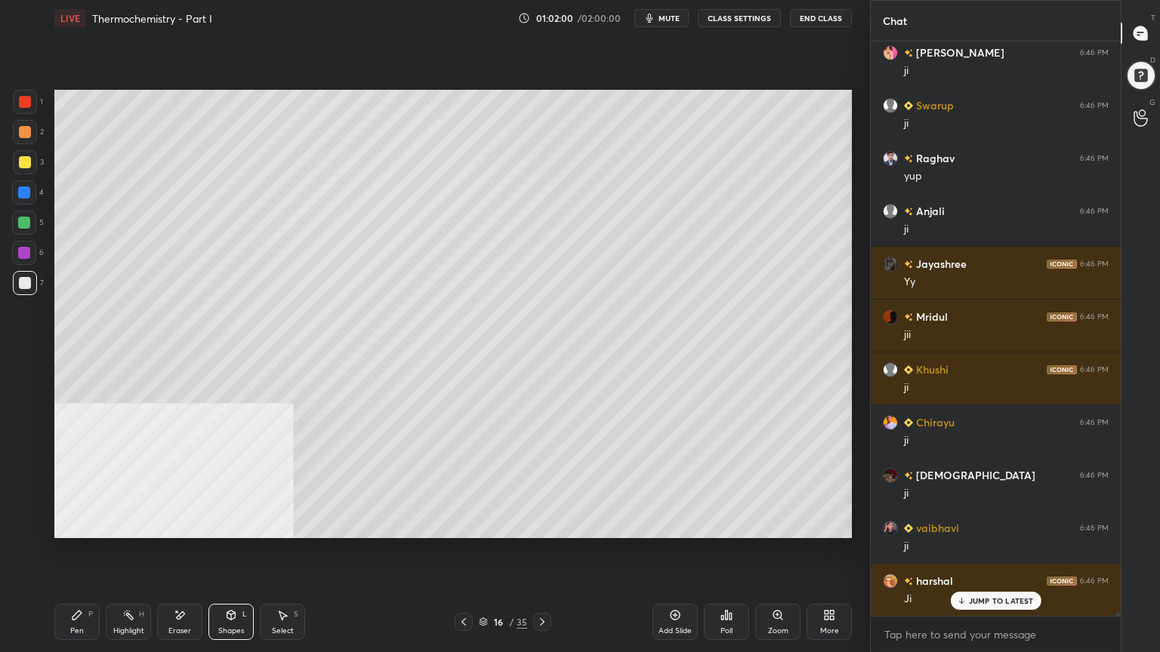
drag, startPoint x: 285, startPoint y: 630, endPoint x: 293, endPoint y: 562, distance: 69.2
click at [285, 524] on div "Select" at bounding box center [283, 631] width 22 height 8
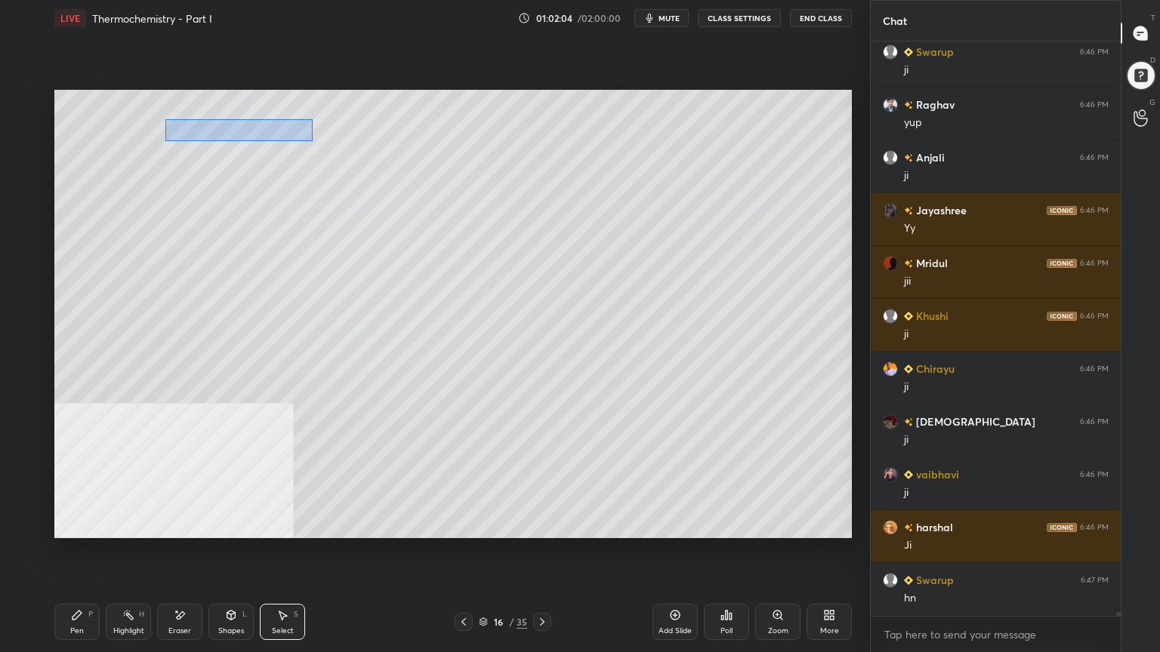
drag, startPoint x: 171, startPoint y: 119, endPoint x: 308, endPoint y: 139, distance: 138.8
click at [312, 141] on div "0 ° Undo Copy Duplicate Duplicate to new slide Delete" at bounding box center [452, 314] width 797 height 448
click at [267, 128] on div "0 ° Undo Copy Duplicate Duplicate to new slide Delete" at bounding box center [452, 314] width 797 height 448
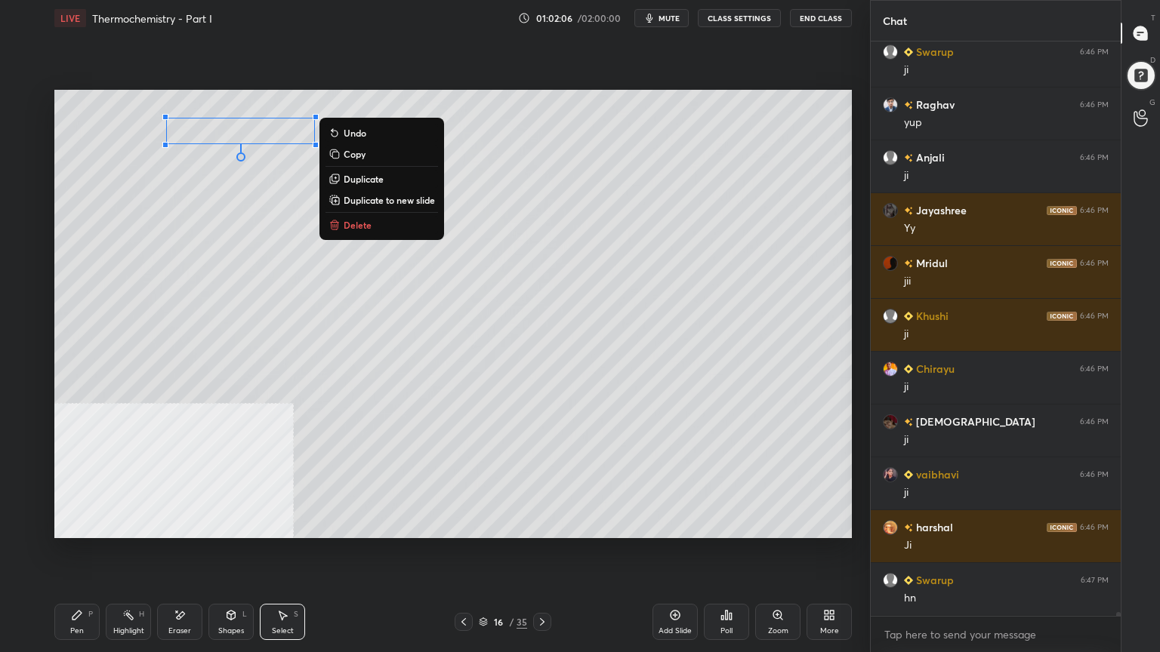
click at [235, 200] on div "0 ° Undo Copy Duplicate Duplicate to new slide Delete" at bounding box center [452, 314] width 797 height 448
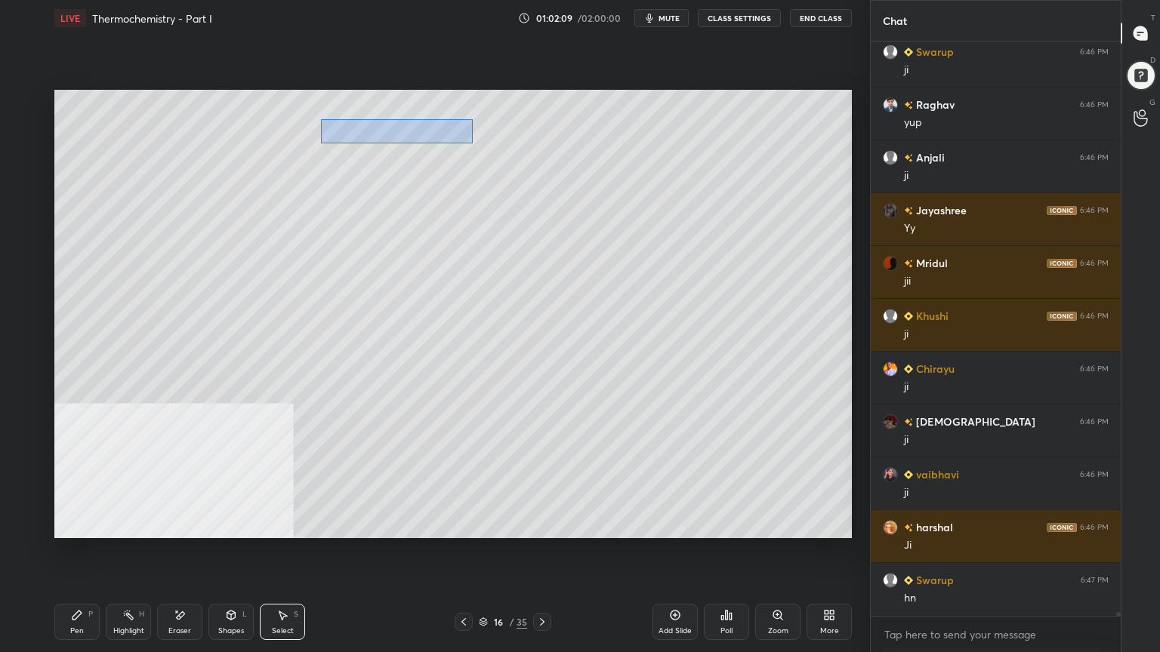
drag, startPoint x: 320, startPoint y: 119, endPoint x: 473, endPoint y: 143, distance: 154.5
click at [473, 143] on div "0 ° Undo Copy Duplicate Duplicate to new slide Delete" at bounding box center [452, 314] width 797 height 448
click at [427, 130] on div "0 ° Undo Copy Duplicate Duplicate to new slide Delete" at bounding box center [452, 314] width 797 height 448
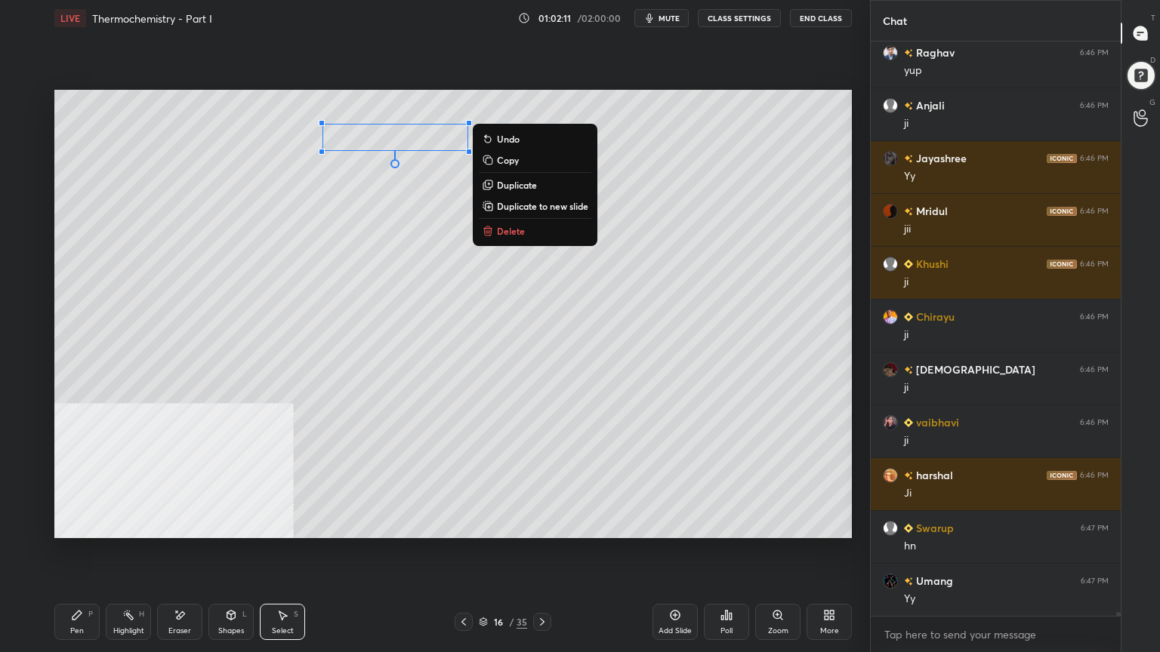
drag, startPoint x: 328, startPoint y: 216, endPoint x: 318, endPoint y: 217, distance: 10.7
click at [326, 217] on div "0 ° Undo Copy Duplicate Duplicate to new slide Delete" at bounding box center [452, 314] width 797 height 448
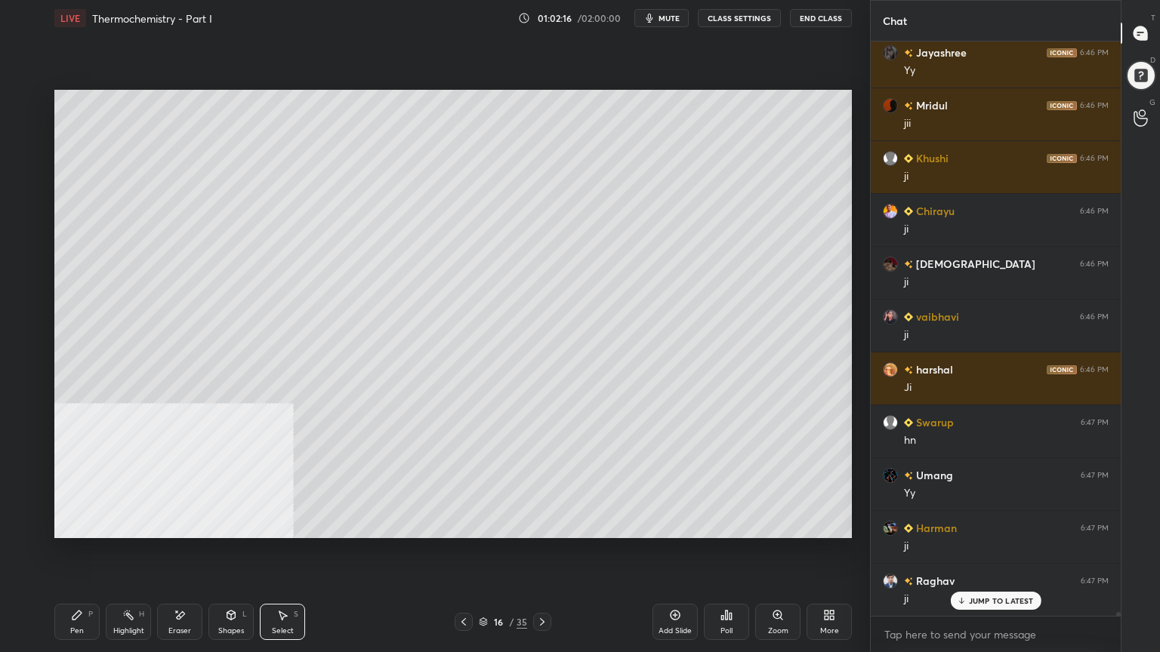
scroll to position [91068, 0]
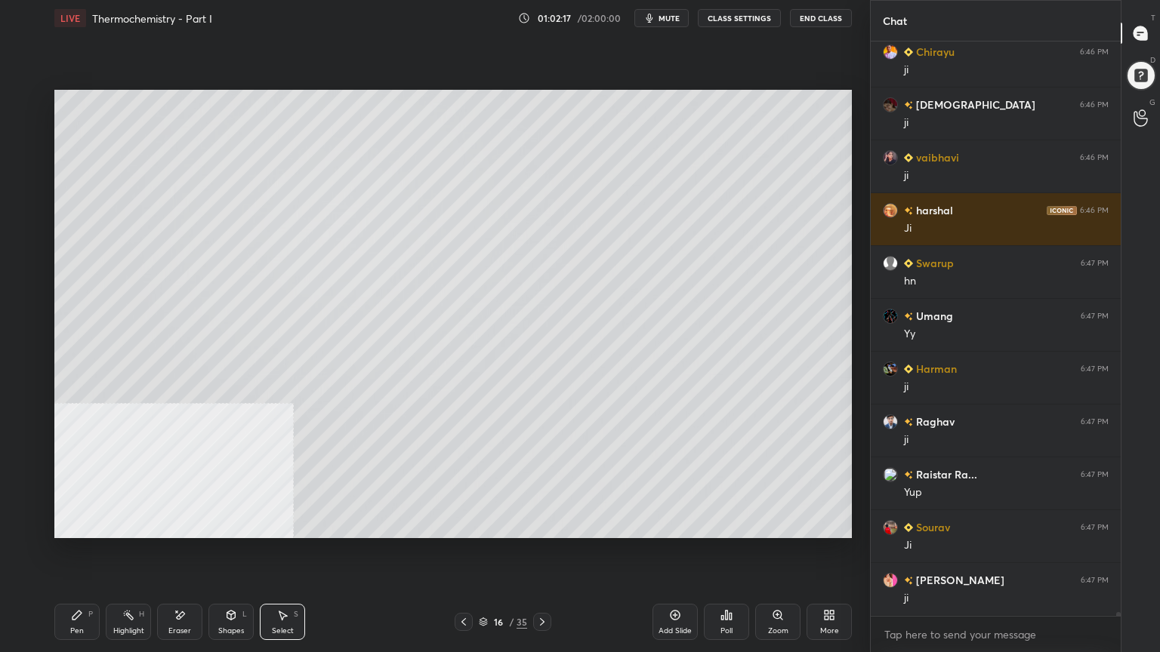
click at [79, 524] on div "Pen" at bounding box center [77, 631] width 14 height 8
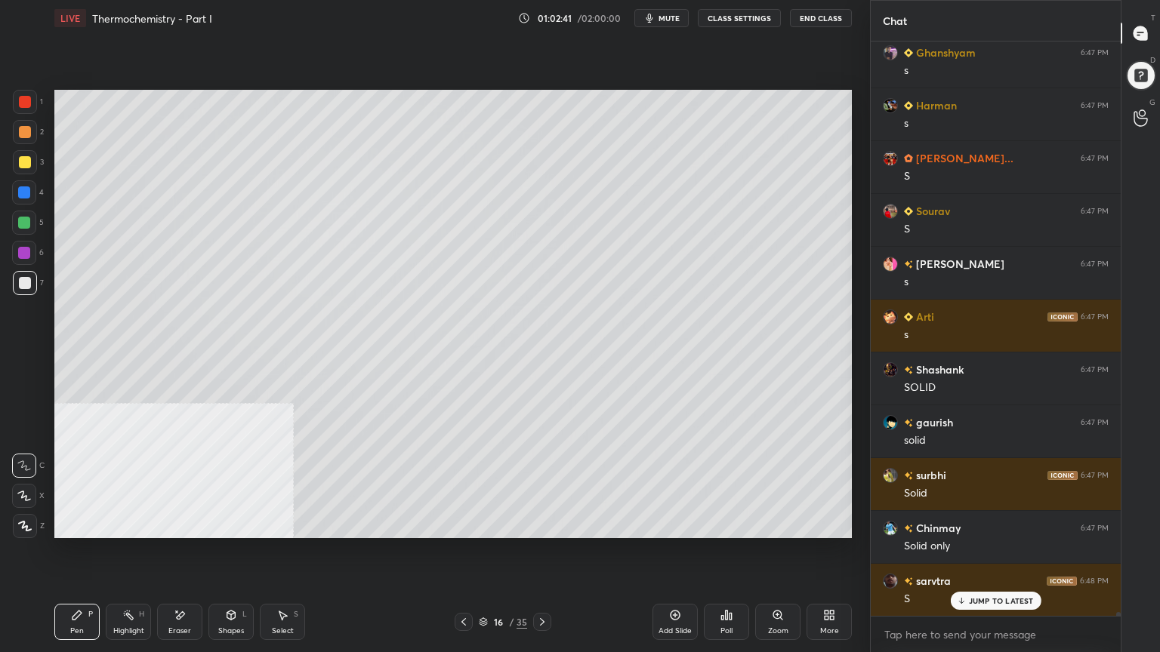
scroll to position [92548, 0]
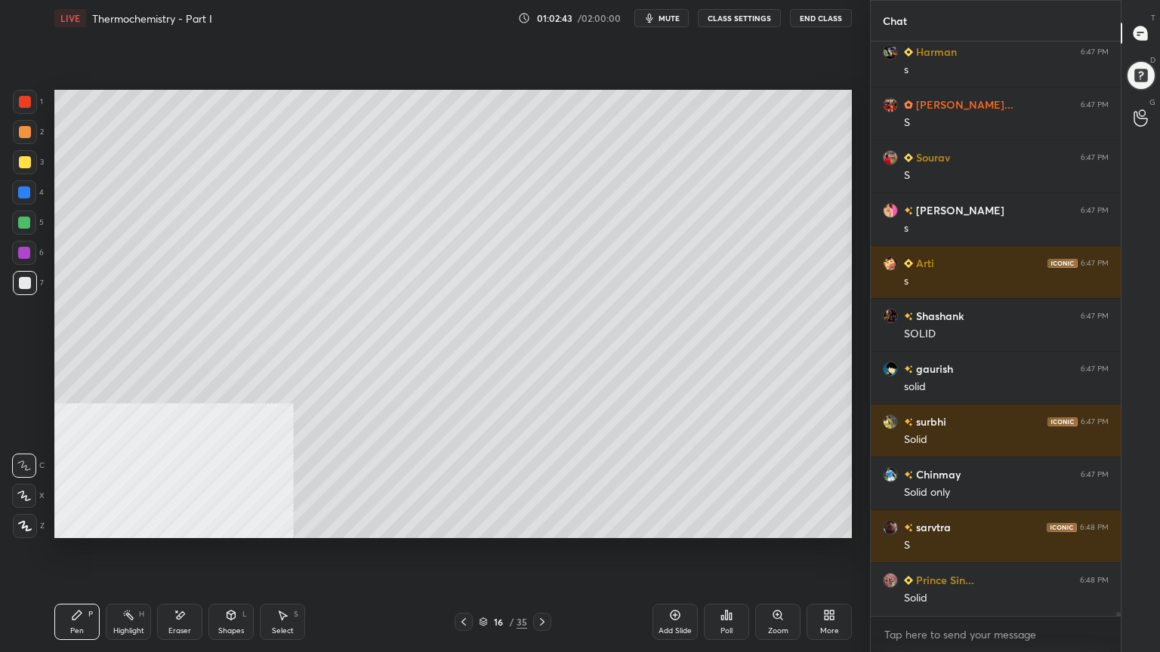
click at [23, 157] on div at bounding box center [25, 162] width 12 height 12
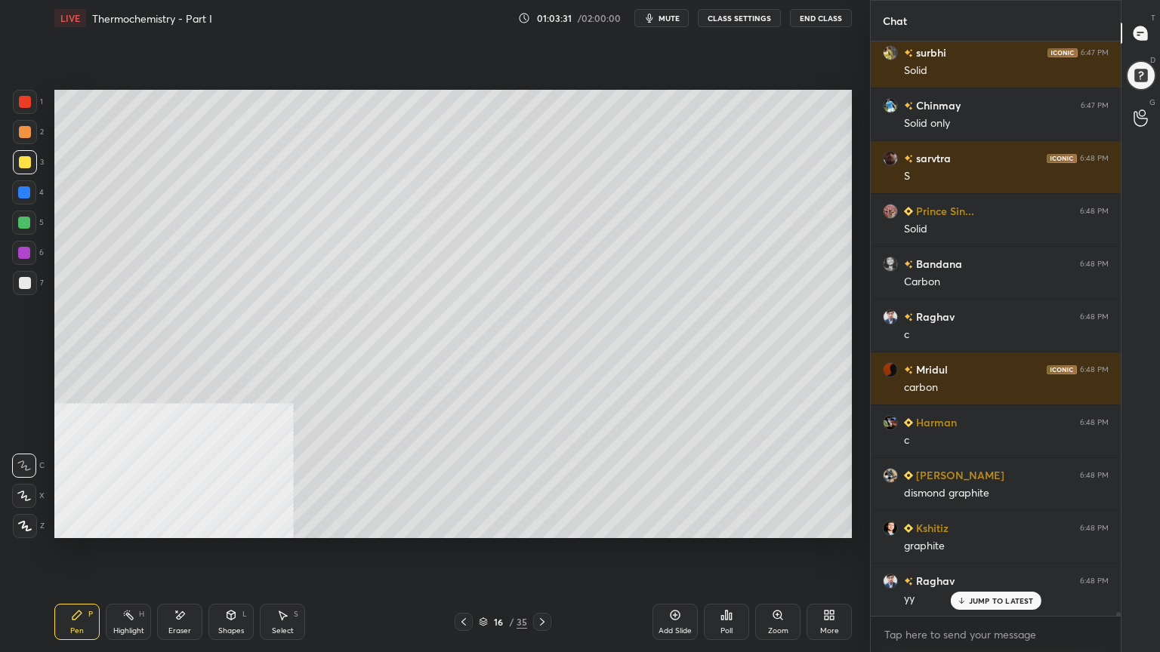
scroll to position [92954, 0]
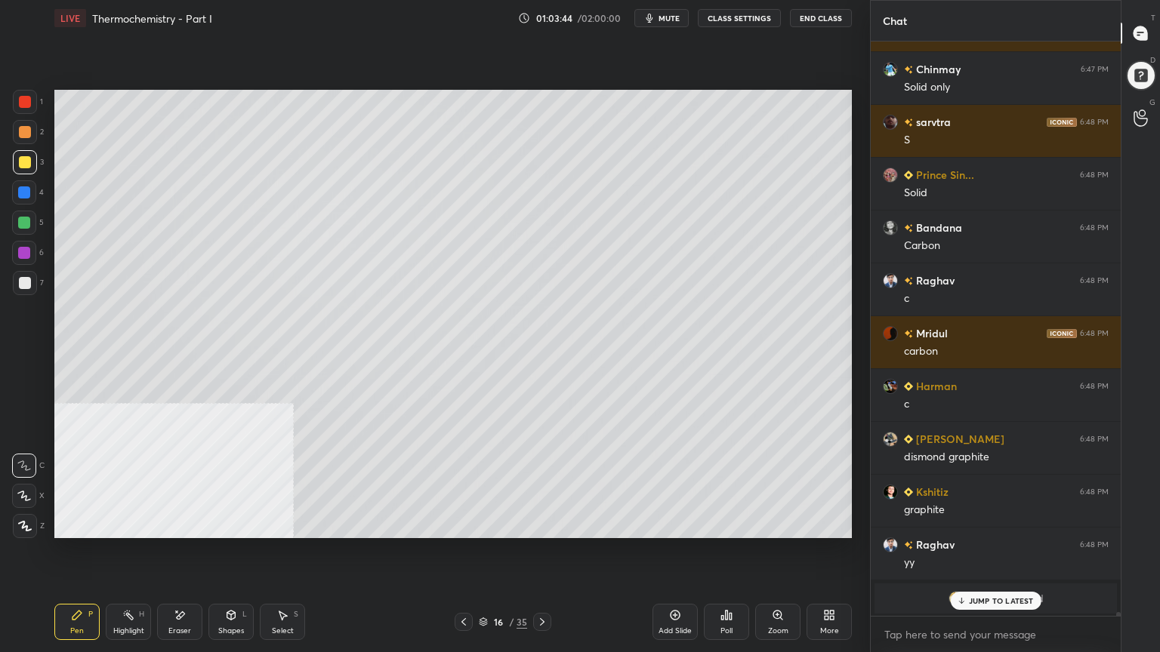
drag, startPoint x: 25, startPoint y: 216, endPoint x: 54, endPoint y: 209, distance: 29.5
click at [24, 217] on div at bounding box center [24, 223] width 12 height 12
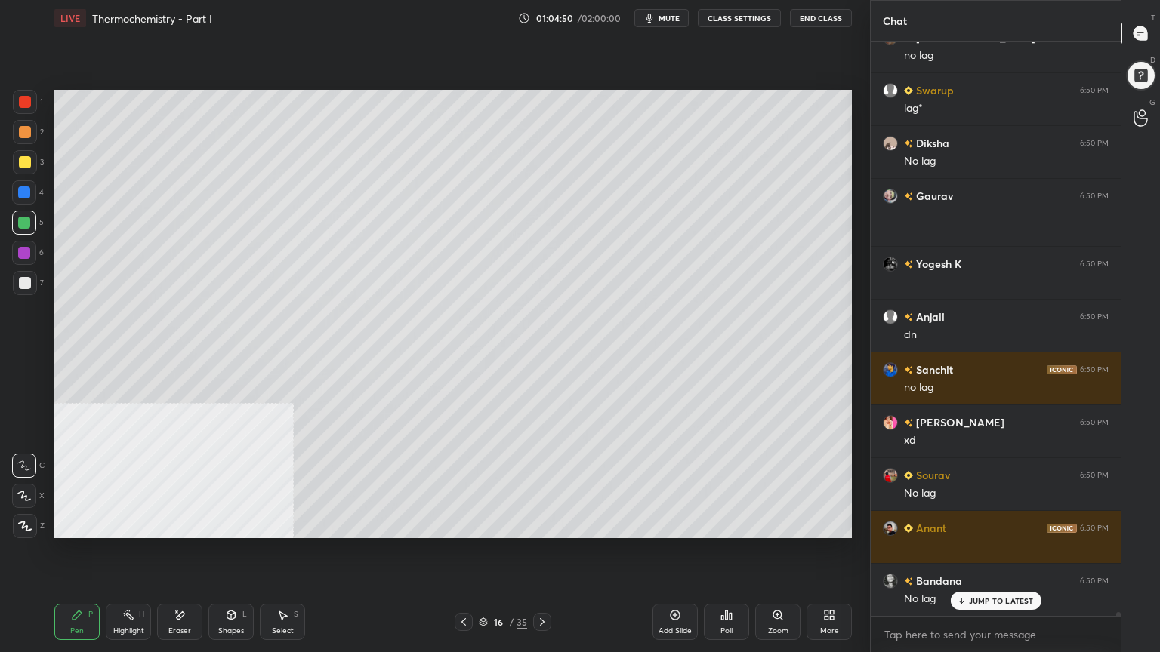
scroll to position [86868, 0]
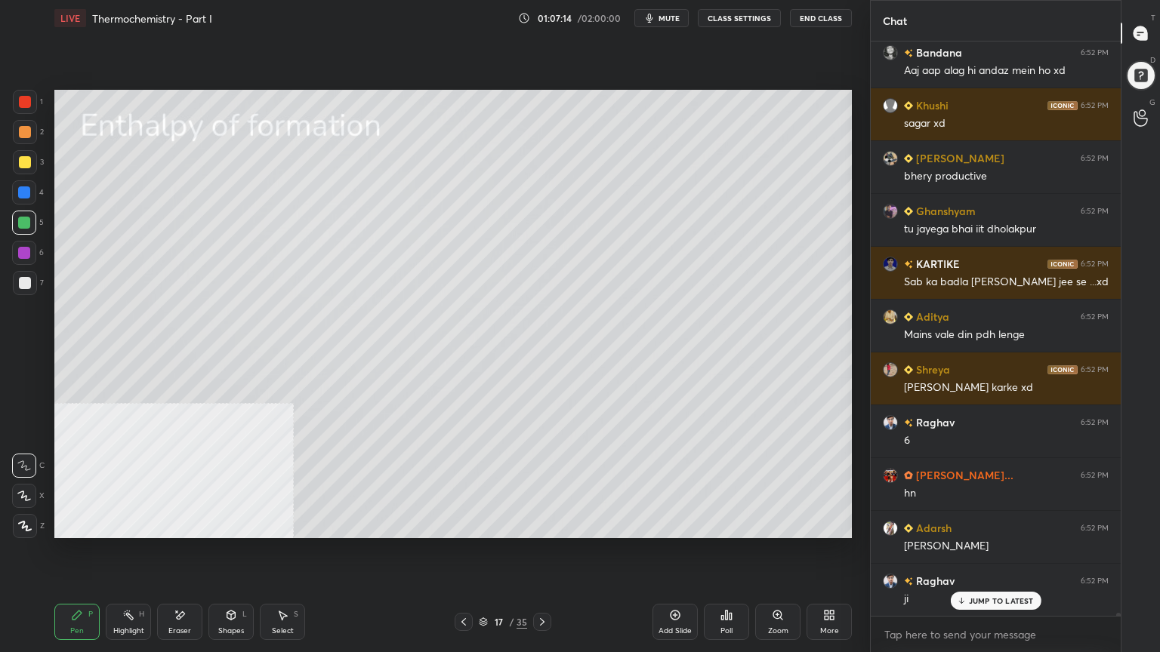
click at [30, 132] on div at bounding box center [25, 132] width 24 height 24
click at [31, 131] on div at bounding box center [25, 132] width 24 height 24
click at [22, 286] on div at bounding box center [25, 283] width 12 height 12
click at [235, 524] on div "Shapes" at bounding box center [231, 631] width 26 height 8
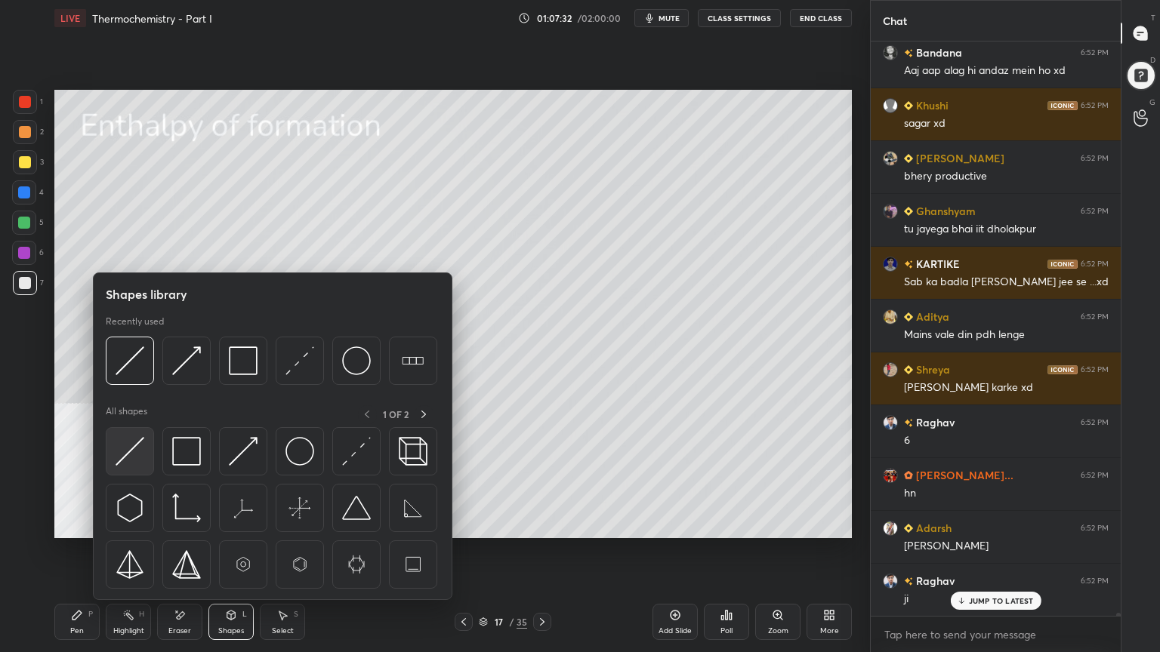
click at [114, 464] on div at bounding box center [130, 451] width 48 height 48
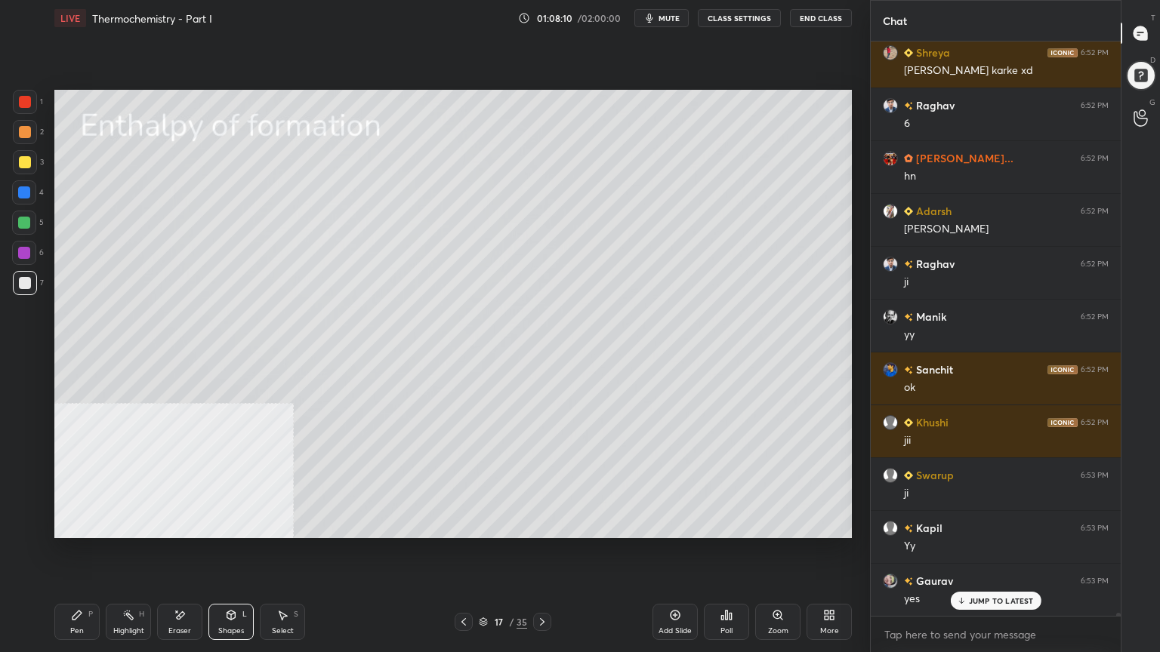
scroll to position [99271, 0]
click at [20, 164] on div at bounding box center [25, 162] width 12 height 12
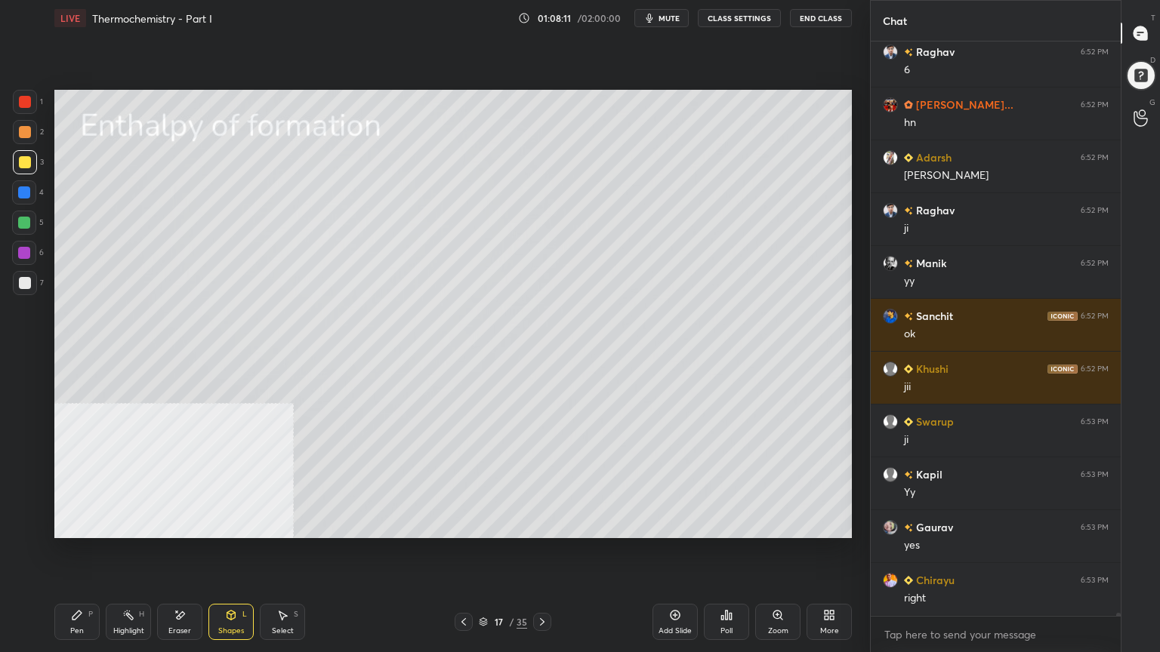
click at [69, 524] on div "Pen P" at bounding box center [76, 622] width 45 height 36
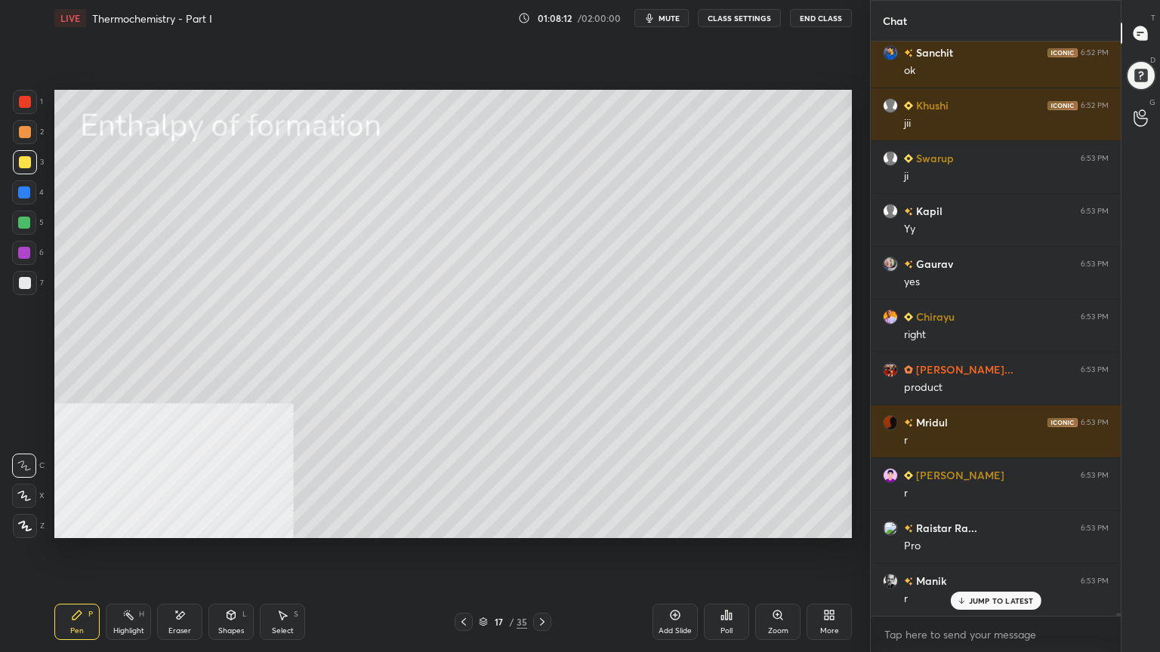
click at [27, 497] on icon at bounding box center [24, 496] width 12 height 9
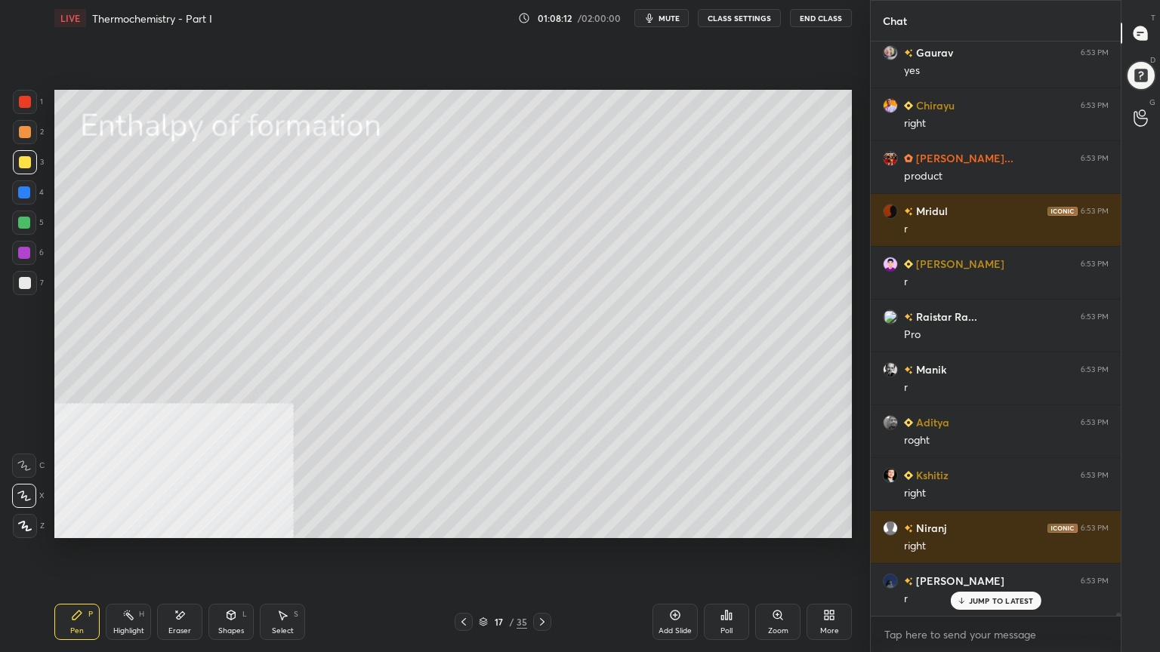
click at [233, 524] on div "Shapes L" at bounding box center [230, 622] width 45 height 36
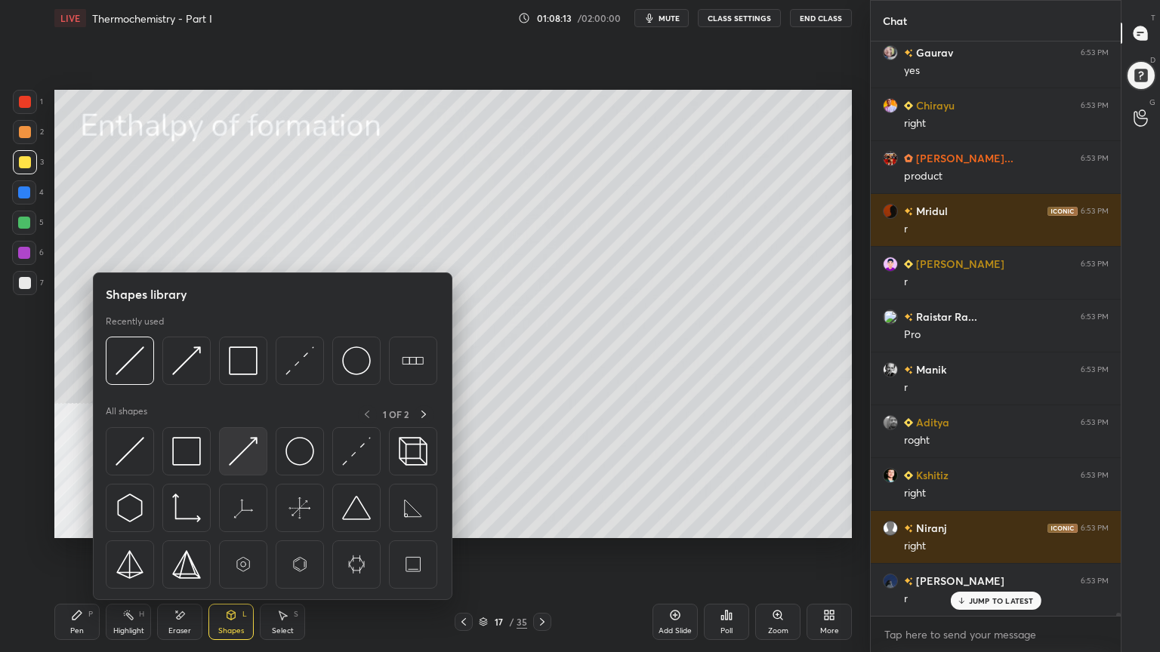
scroll to position [99957, 0]
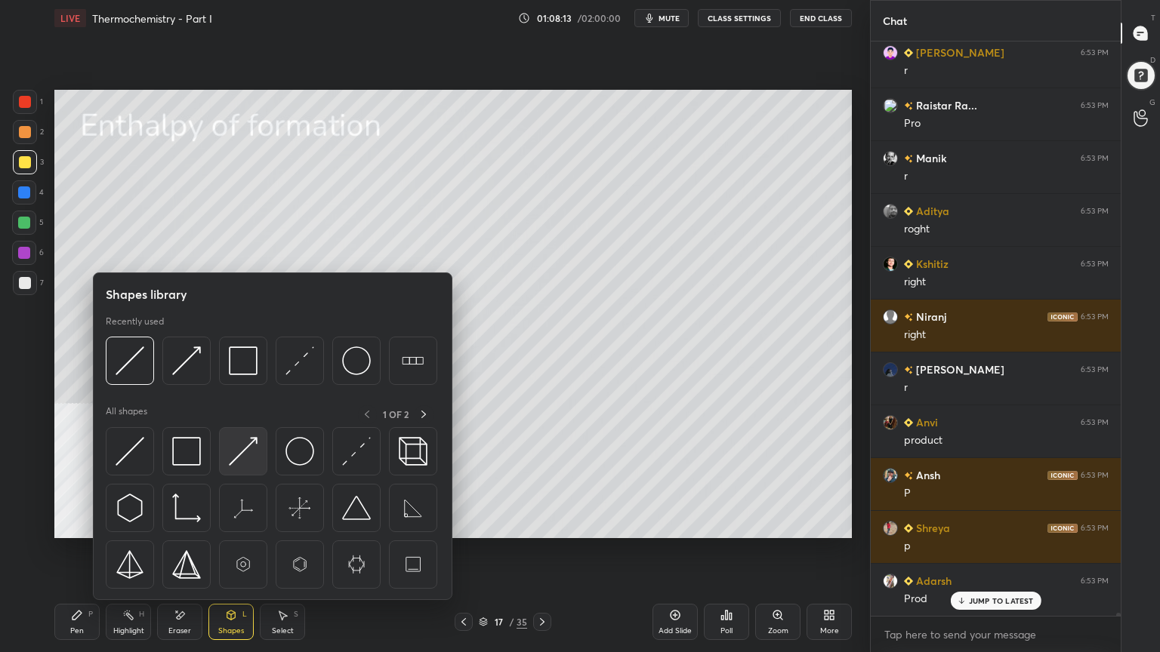
click at [242, 450] on img at bounding box center [243, 451] width 29 height 29
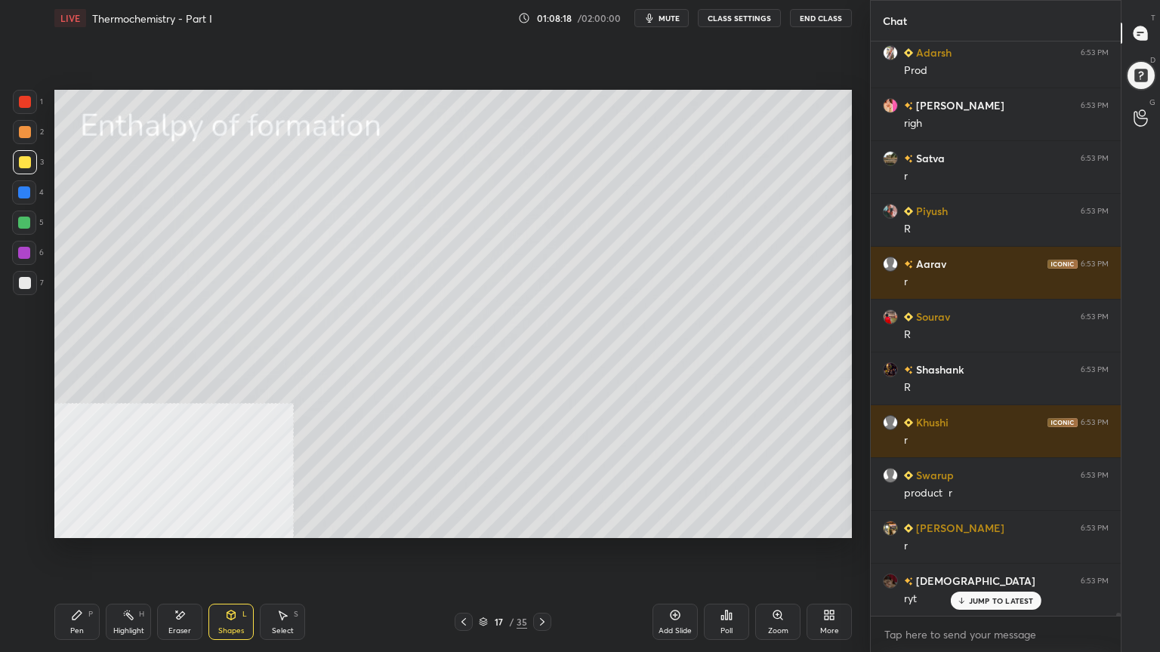
scroll to position [100591, 0]
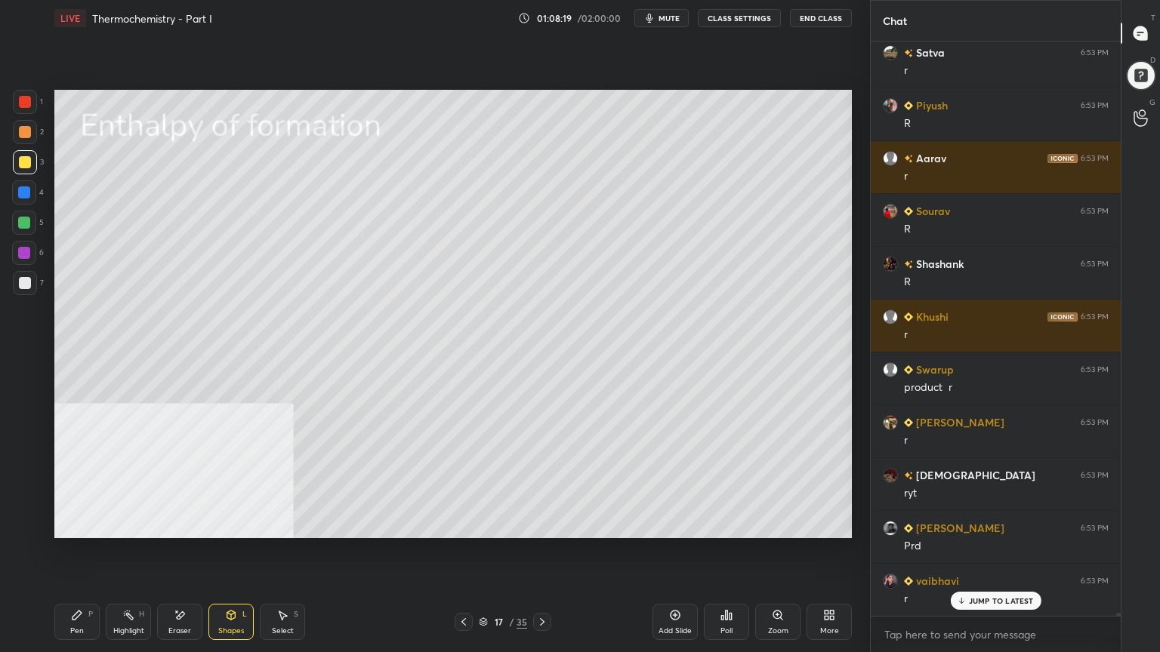
click at [72, 524] on icon at bounding box center [76, 615] width 9 height 9
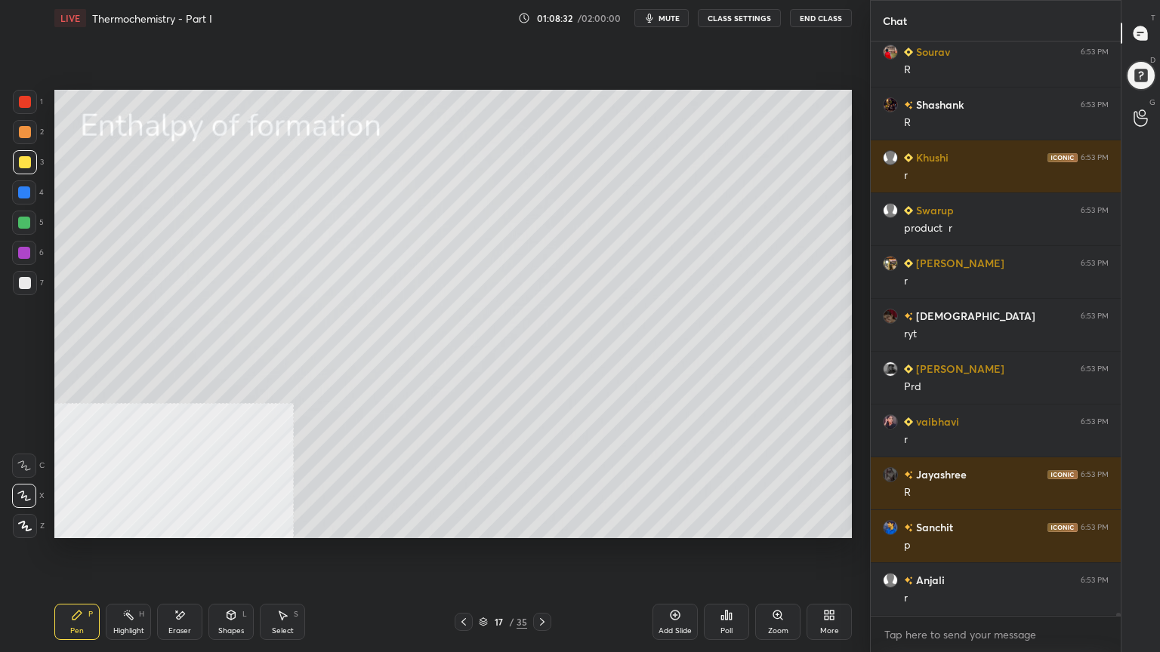
scroll to position [100803, 0]
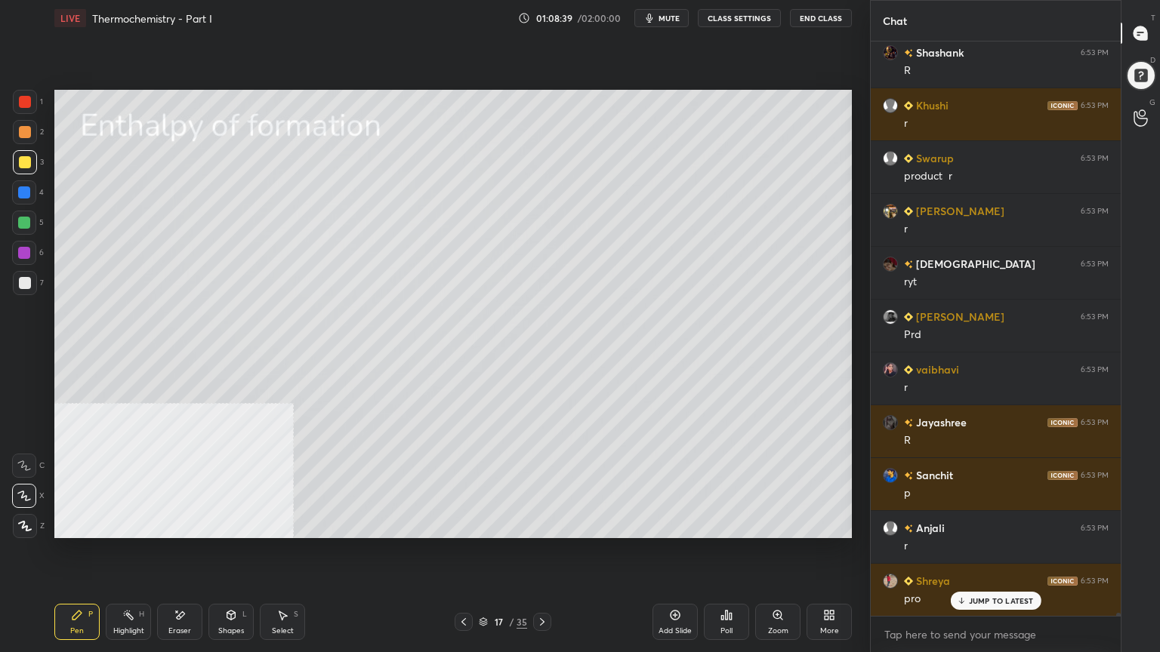
drag, startPoint x: 29, startPoint y: 470, endPoint x: 51, endPoint y: 460, distance: 24.0
click at [28, 470] on icon at bounding box center [24, 465] width 12 height 9
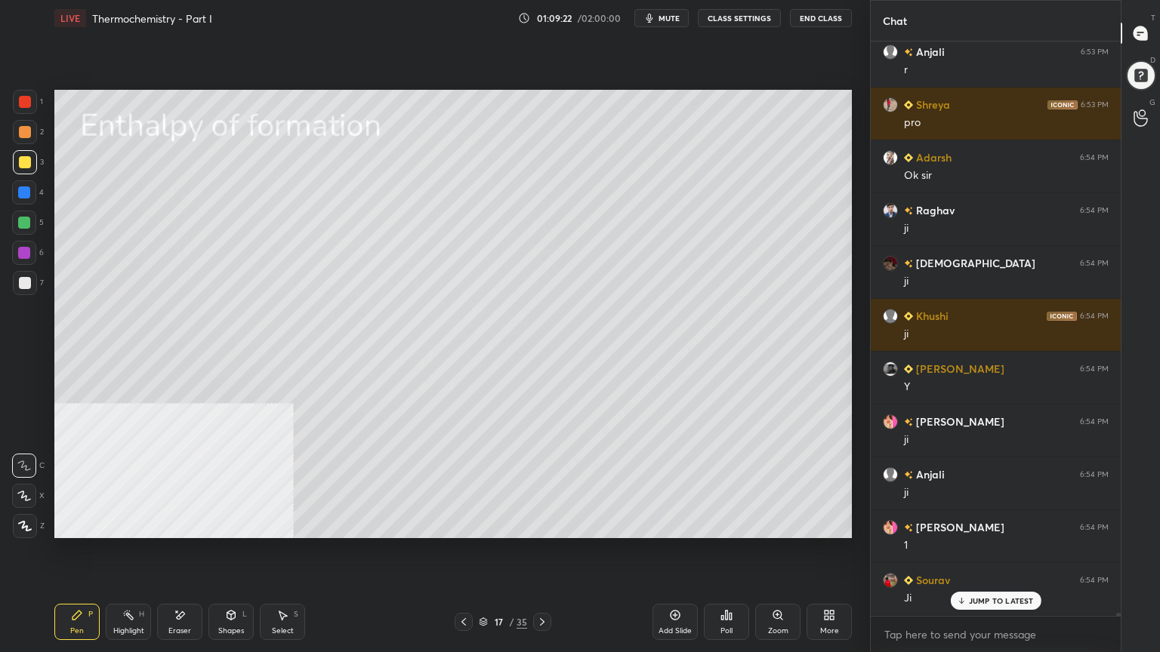
scroll to position [101331, 0]
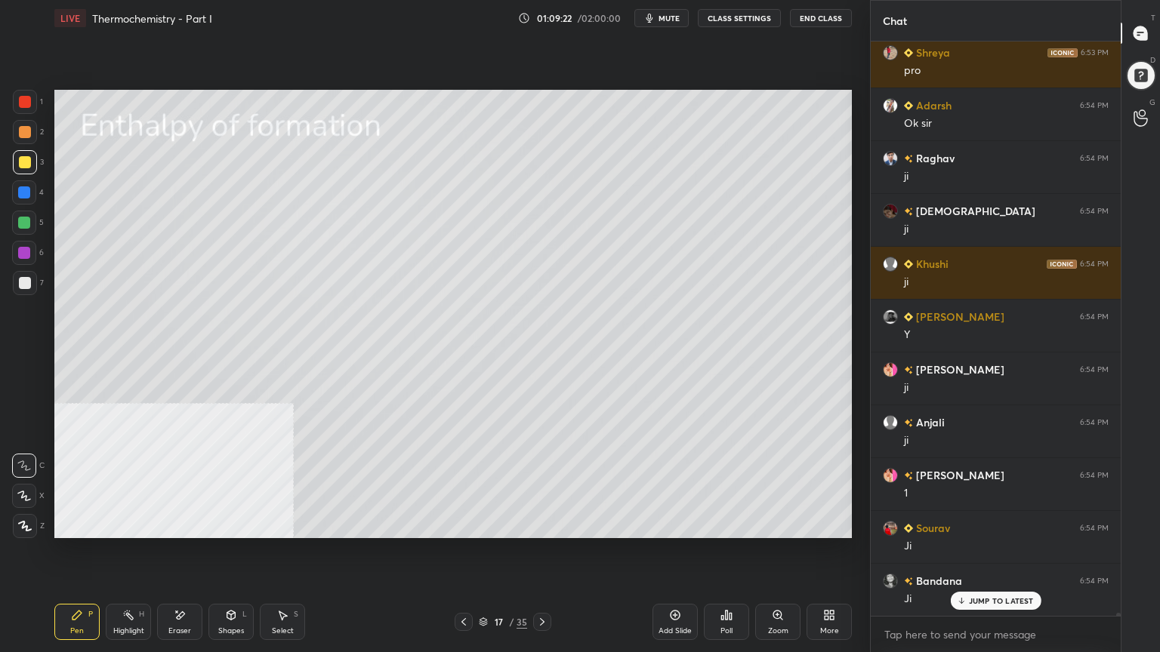
click at [290, 524] on div "Select S" at bounding box center [282, 622] width 45 height 36
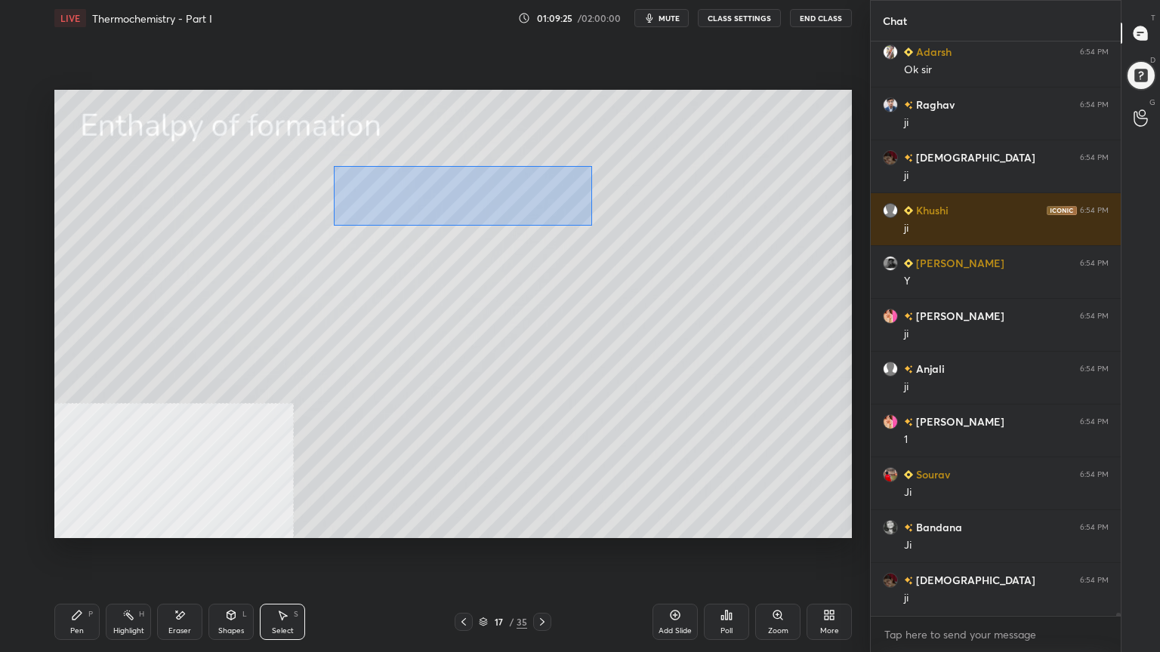
scroll to position [101437, 0]
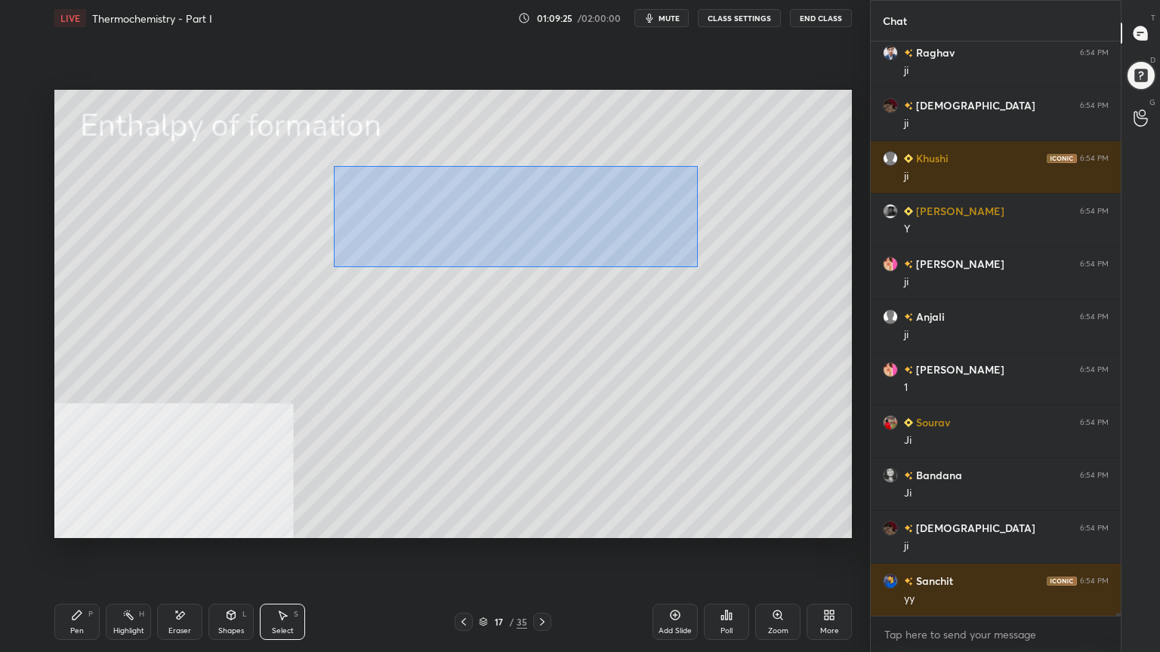
drag, startPoint x: 334, startPoint y: 166, endPoint x: 699, endPoint y: 270, distance: 380.0
click at [699, 270] on div "0 ° Undo Copy Duplicate Duplicate to new slide Delete" at bounding box center [452, 314] width 797 height 448
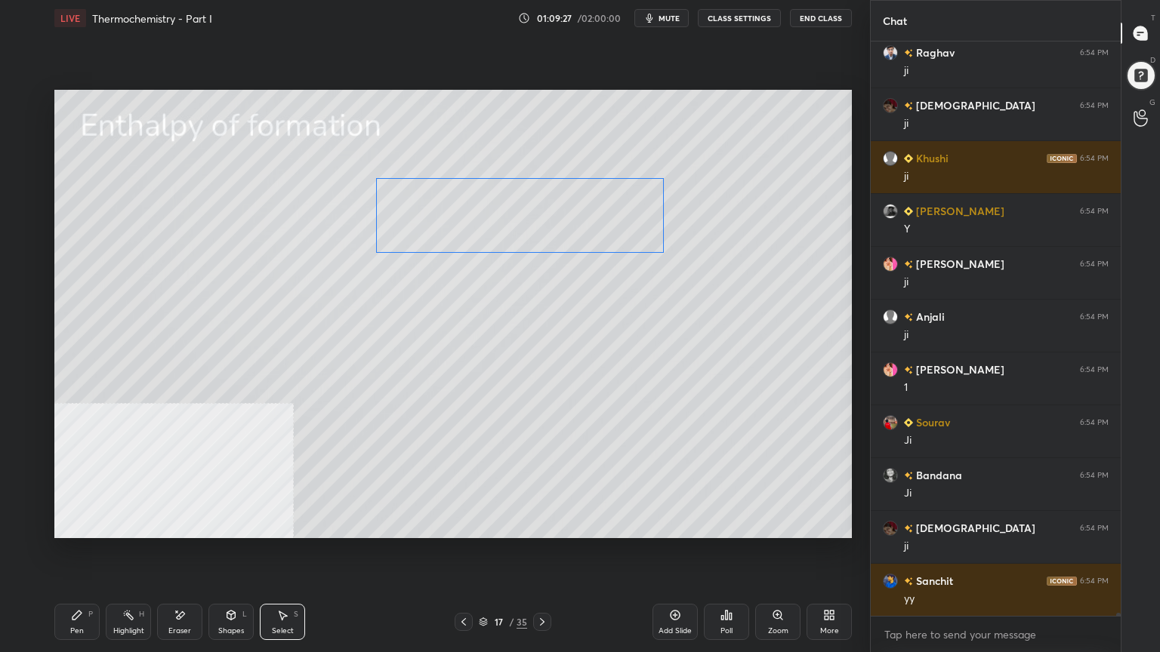
drag, startPoint x: 608, startPoint y: 237, endPoint x: 630, endPoint y: 236, distance: 22.7
click at [630, 236] on div "0 ° Undo Copy Duplicate Duplicate to new slide Delete" at bounding box center [452, 314] width 797 height 448
click at [539, 358] on div "0 ° Undo Copy Duplicate Duplicate to new slide Delete" at bounding box center [452, 314] width 797 height 448
click at [63, 524] on div "Pen P" at bounding box center [76, 622] width 45 height 36
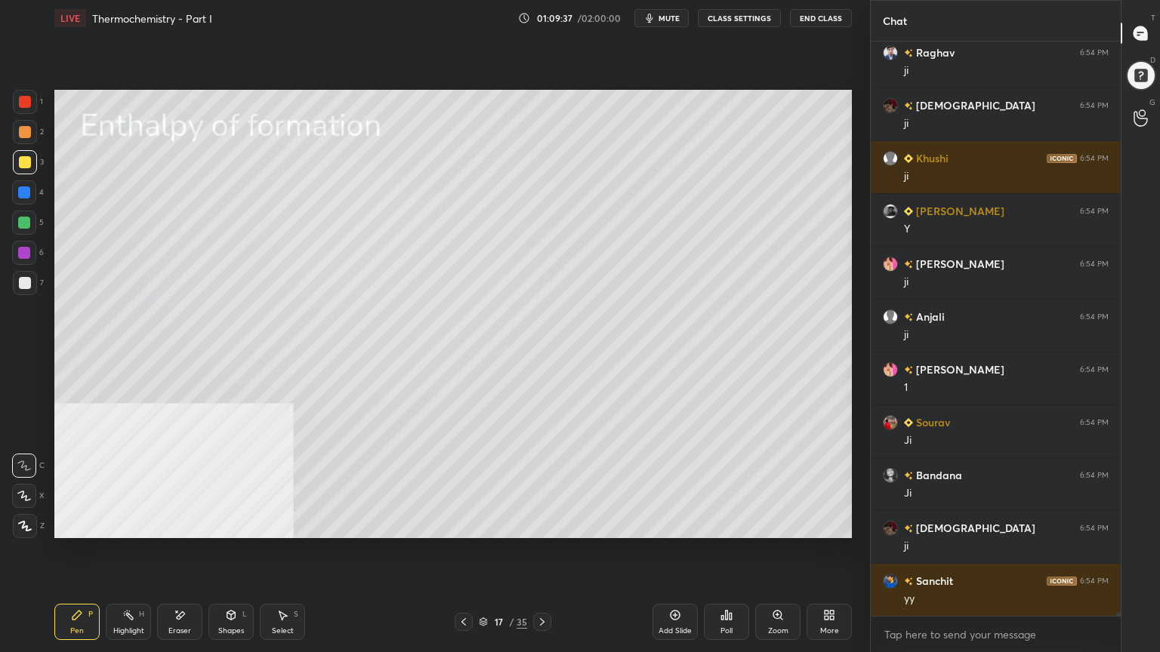
click at [22, 497] on icon at bounding box center [24, 496] width 12 height 9
drag, startPoint x: 282, startPoint y: 625, endPoint x: 274, endPoint y: 538, distance: 87.2
click at [282, 524] on div "Select S" at bounding box center [282, 622] width 45 height 36
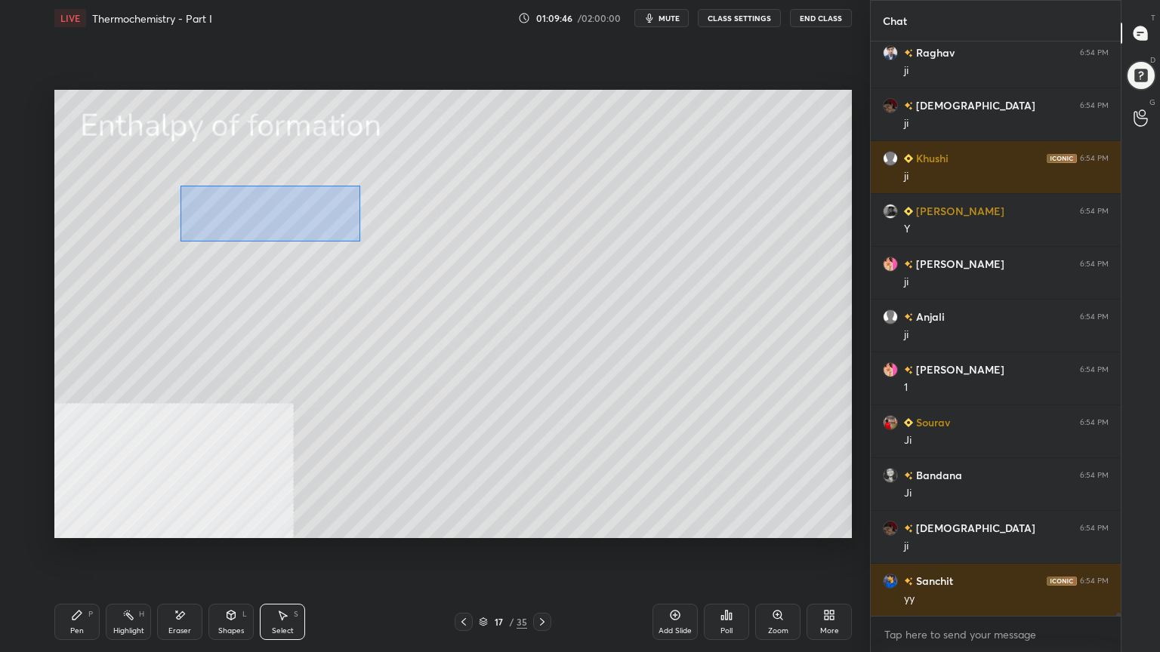
drag, startPoint x: 290, startPoint y: 215, endPoint x: 356, endPoint y: 242, distance: 71.5
click at [359, 242] on div "0 ° Undo Copy Duplicate Duplicate to new slide Delete" at bounding box center [452, 314] width 797 height 448
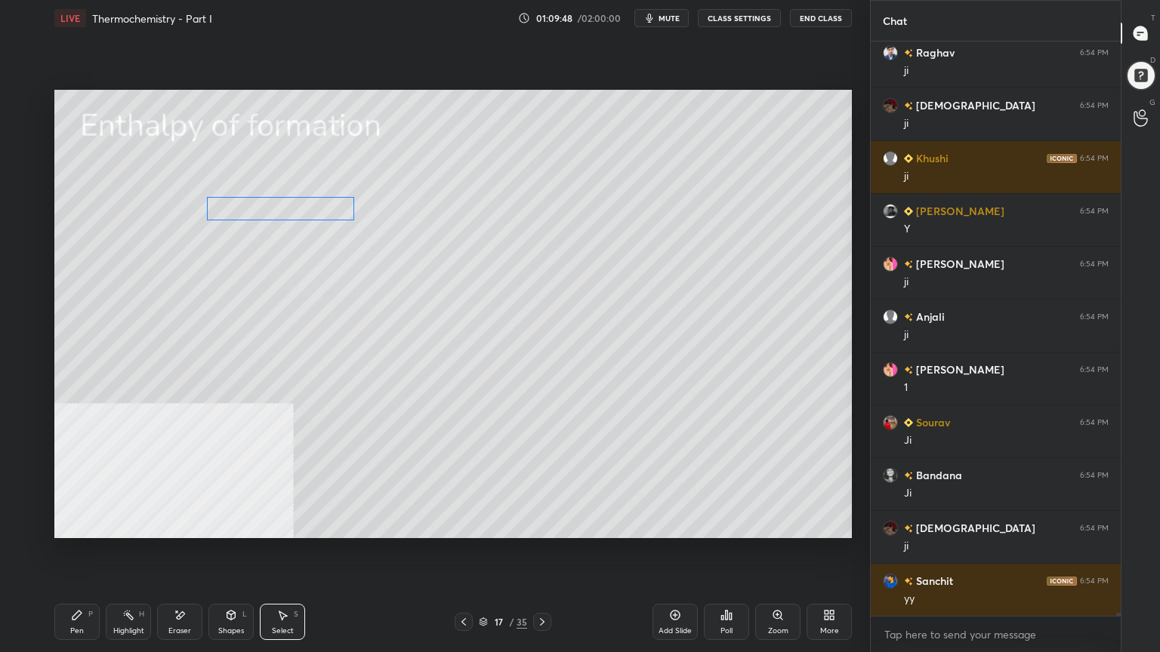
drag, startPoint x: 299, startPoint y: 217, endPoint x: 306, endPoint y: 209, distance: 10.2
click at [303, 209] on div "0 ° Undo Copy Duplicate Duplicate to new slide Delete" at bounding box center [452, 314] width 797 height 448
click at [267, 274] on div "0 ° Undo Copy Duplicate Duplicate to new slide Delete" at bounding box center [452, 314] width 797 height 448
drag, startPoint x: 72, startPoint y: 628, endPoint x: 72, endPoint y: 568, distance: 60.4
click at [72, 524] on div "Pen" at bounding box center [77, 631] width 14 height 8
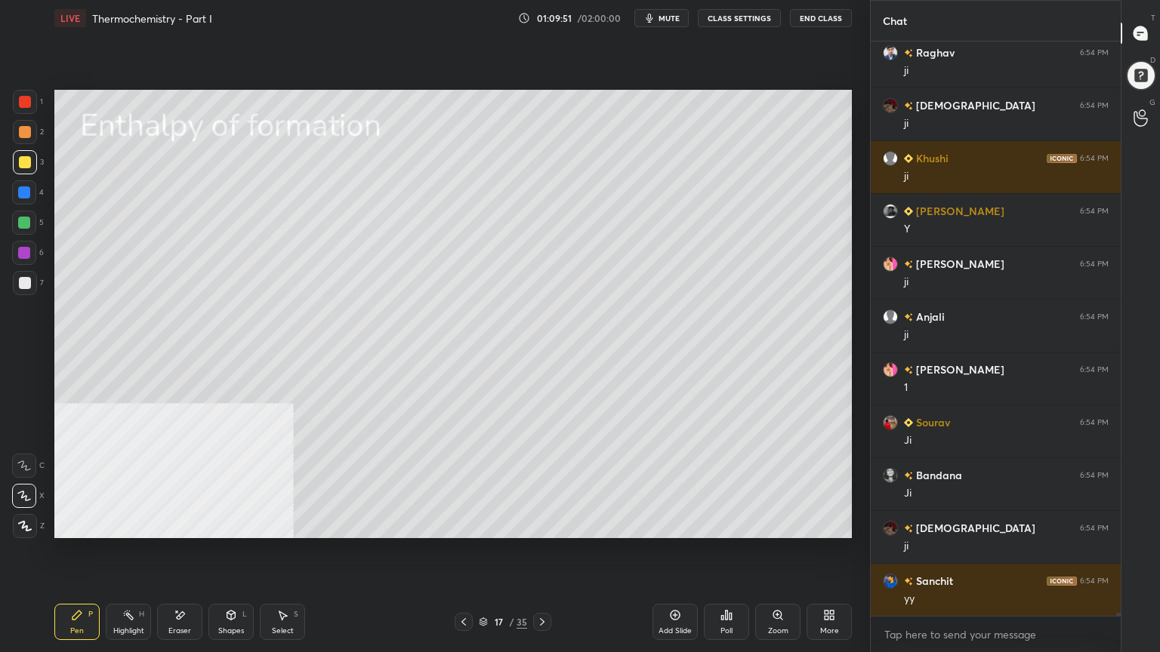
click at [17, 460] on div at bounding box center [24, 466] width 24 height 24
click at [242, 524] on div "Shapes" at bounding box center [231, 631] width 26 height 8
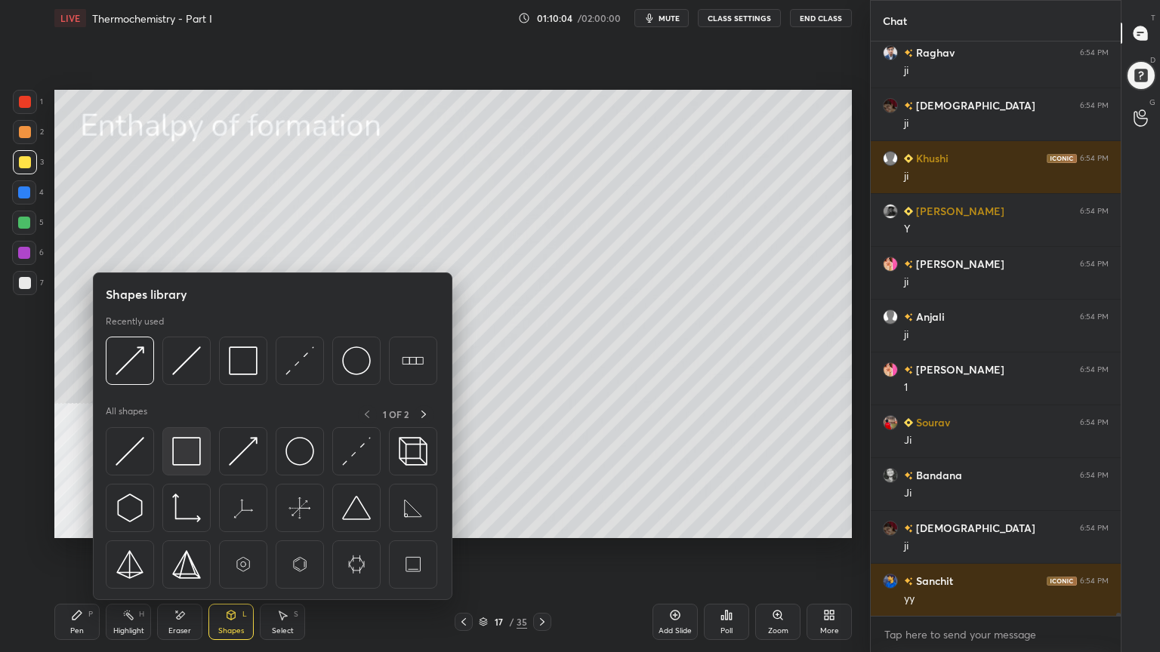
click at [184, 455] on img at bounding box center [186, 451] width 29 height 29
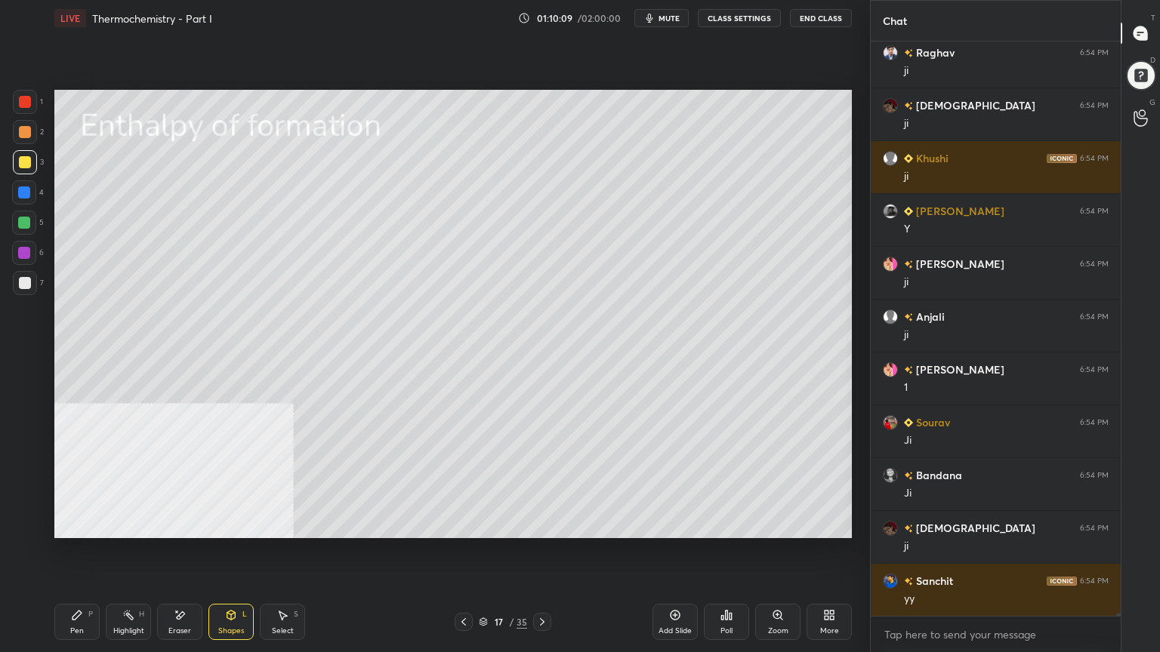
drag, startPoint x: 86, startPoint y: 622, endPoint x: 94, endPoint y: 575, distance: 47.5
click at [86, 524] on div "Pen P" at bounding box center [76, 622] width 45 height 36
click at [27, 223] on div at bounding box center [24, 223] width 12 height 12
click at [284, 524] on div "Select" at bounding box center [283, 631] width 22 height 8
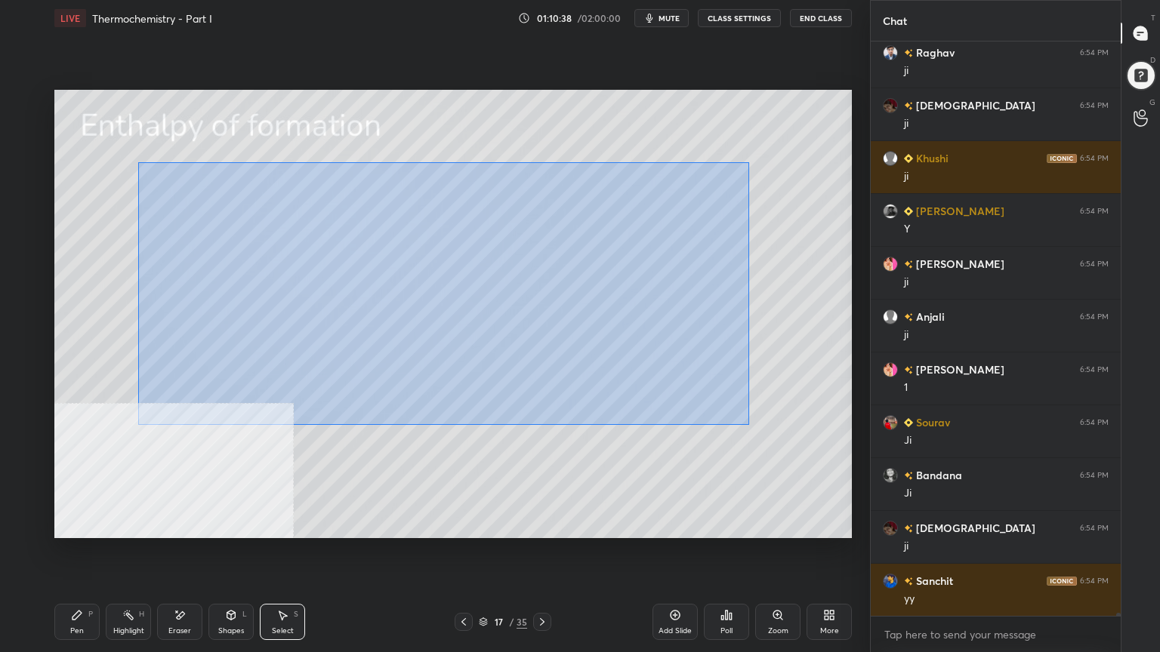
drag, startPoint x: 138, startPoint y: 162, endPoint x: 746, endPoint y: 421, distance: 660.4
click at [747, 425] on div "0 ° Undo Copy Duplicate Duplicate to new slide Delete" at bounding box center [452, 314] width 797 height 448
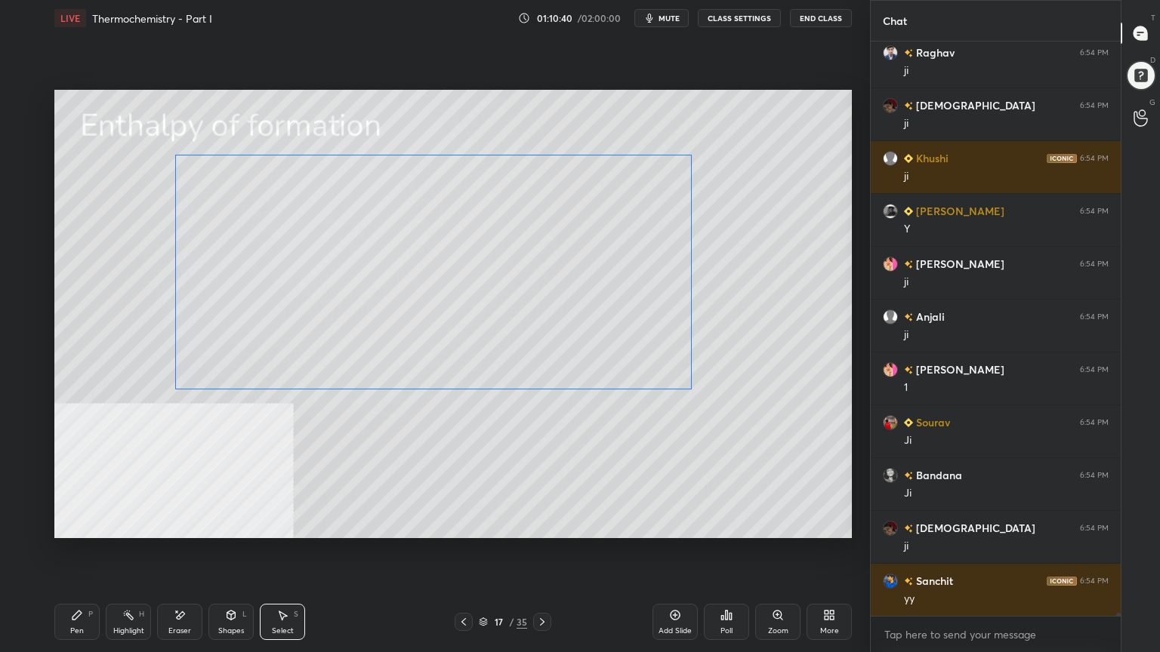
drag, startPoint x: 630, startPoint y: 344, endPoint x: 638, endPoint y: 325, distance: 20.3
click at [636, 330] on div "0 ° Undo Copy Duplicate Duplicate to new slide Delete" at bounding box center [452, 314] width 797 height 448
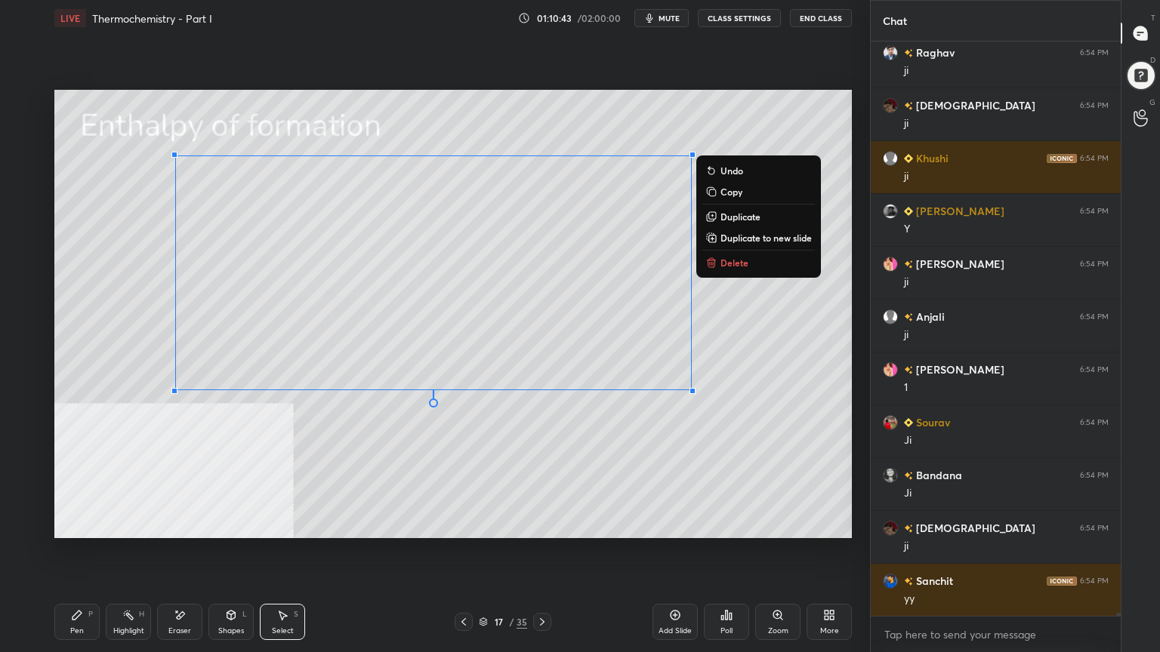
click at [84, 524] on div "Pen P" at bounding box center [76, 622] width 45 height 36
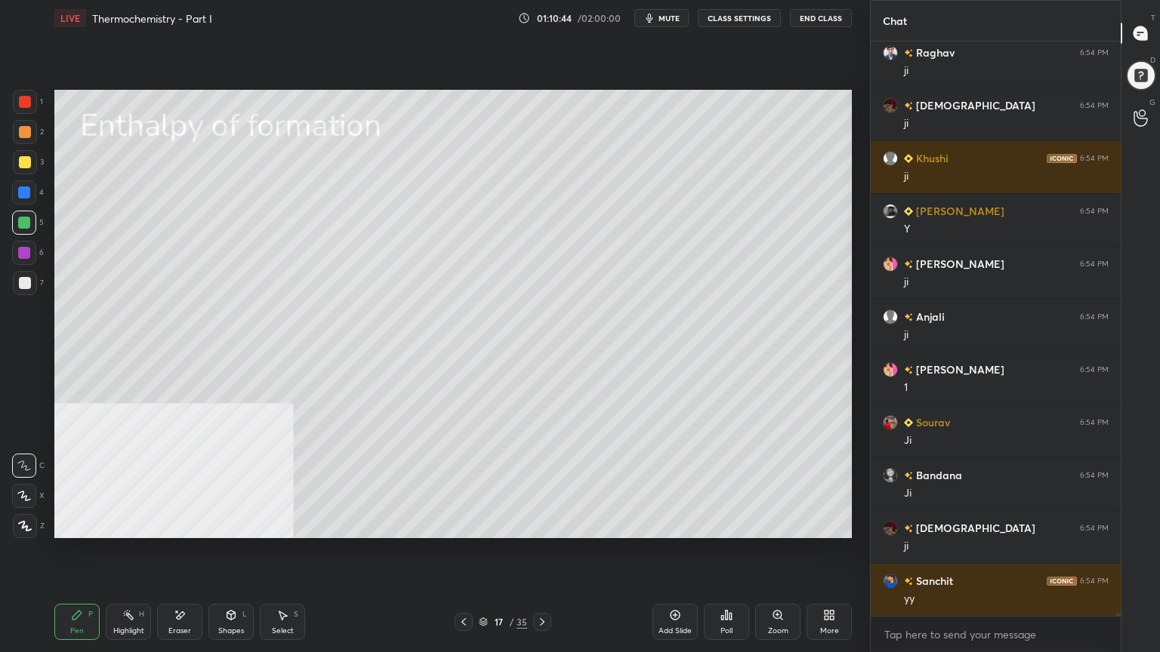
click at [26, 162] on div at bounding box center [25, 162] width 12 height 12
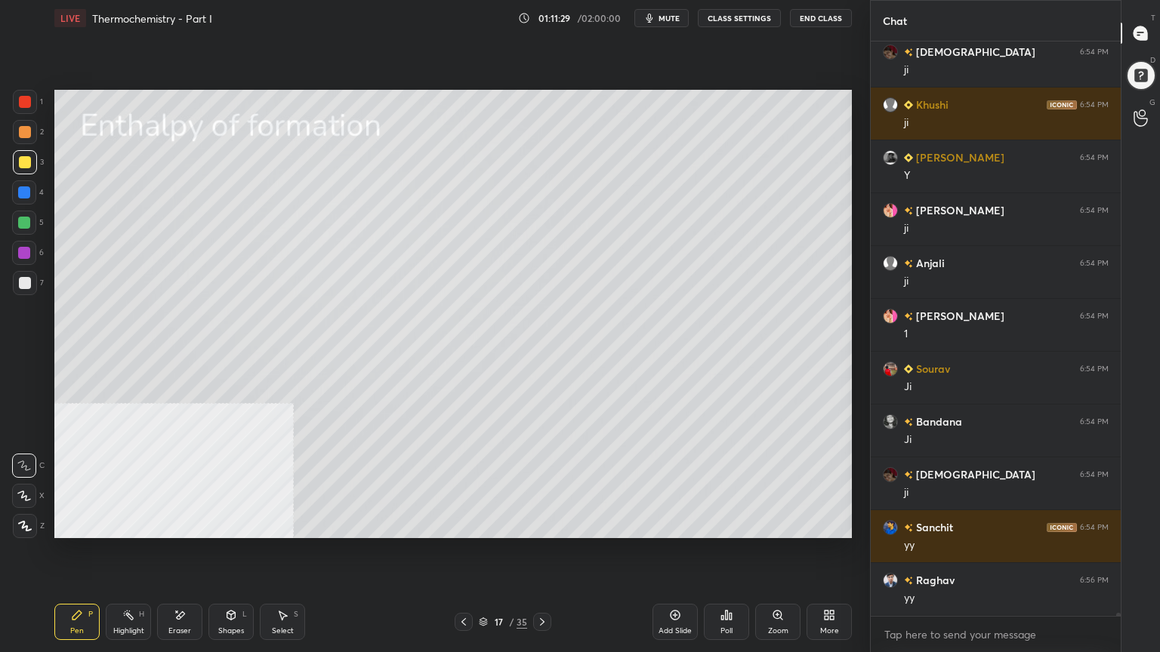
click at [227, 524] on icon at bounding box center [231, 615] width 12 height 12
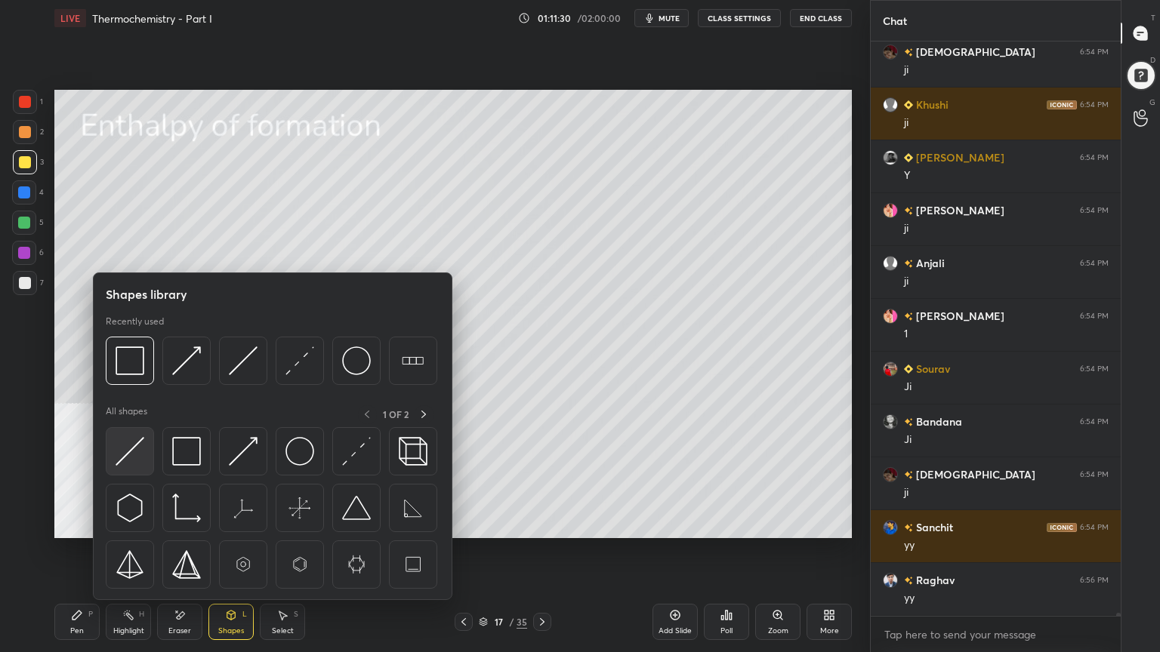
click at [134, 459] on img at bounding box center [130, 451] width 29 height 29
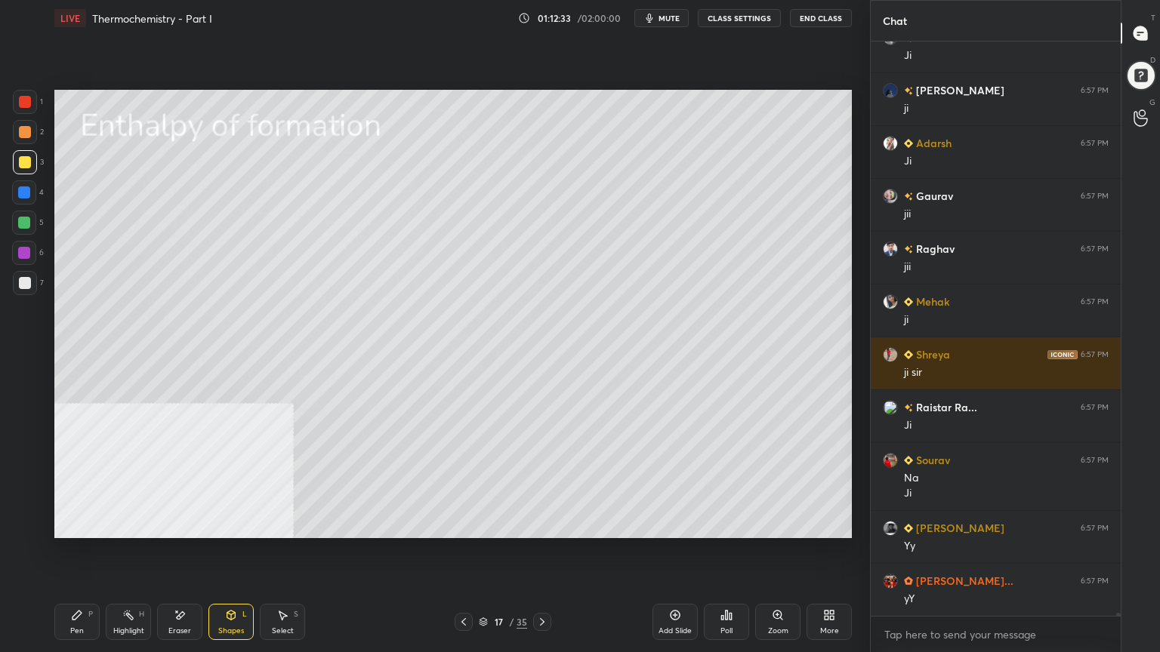
scroll to position [99778, 0]
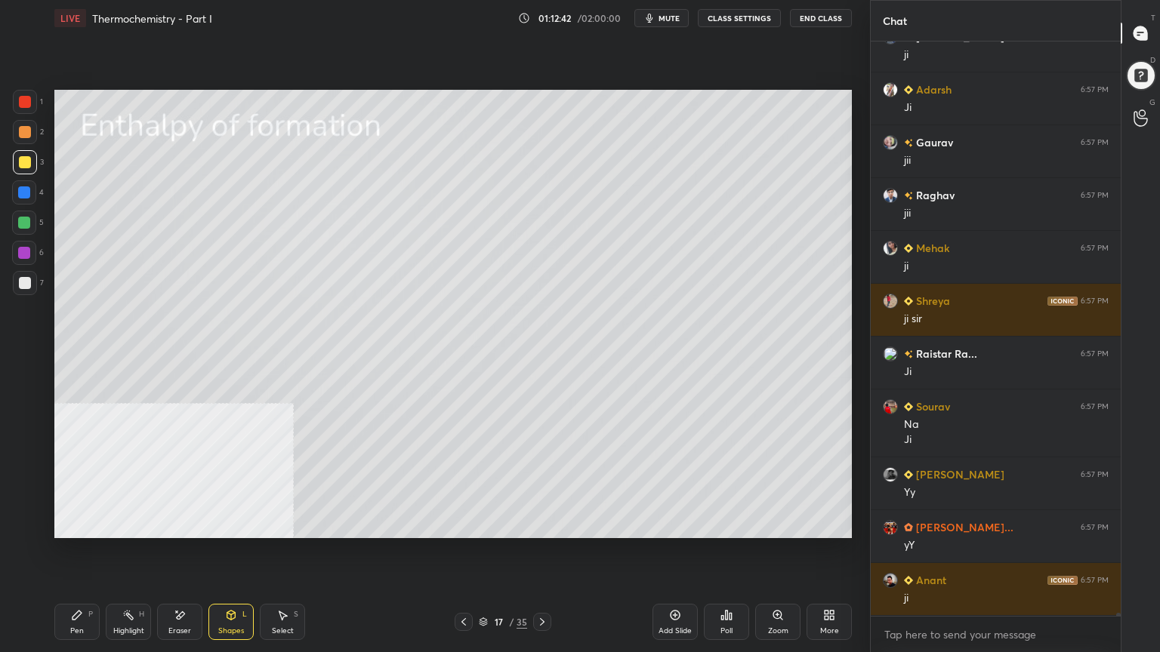
click at [63, 524] on div "Pen P" at bounding box center [76, 622] width 45 height 36
drag, startPoint x: 27, startPoint y: 284, endPoint x: 53, endPoint y: 278, distance: 26.4
click at [26, 284] on div at bounding box center [25, 283] width 12 height 12
click at [543, 524] on icon at bounding box center [542, 622] width 5 height 8
drag, startPoint x: 26, startPoint y: 163, endPoint x: 51, endPoint y: 158, distance: 25.5
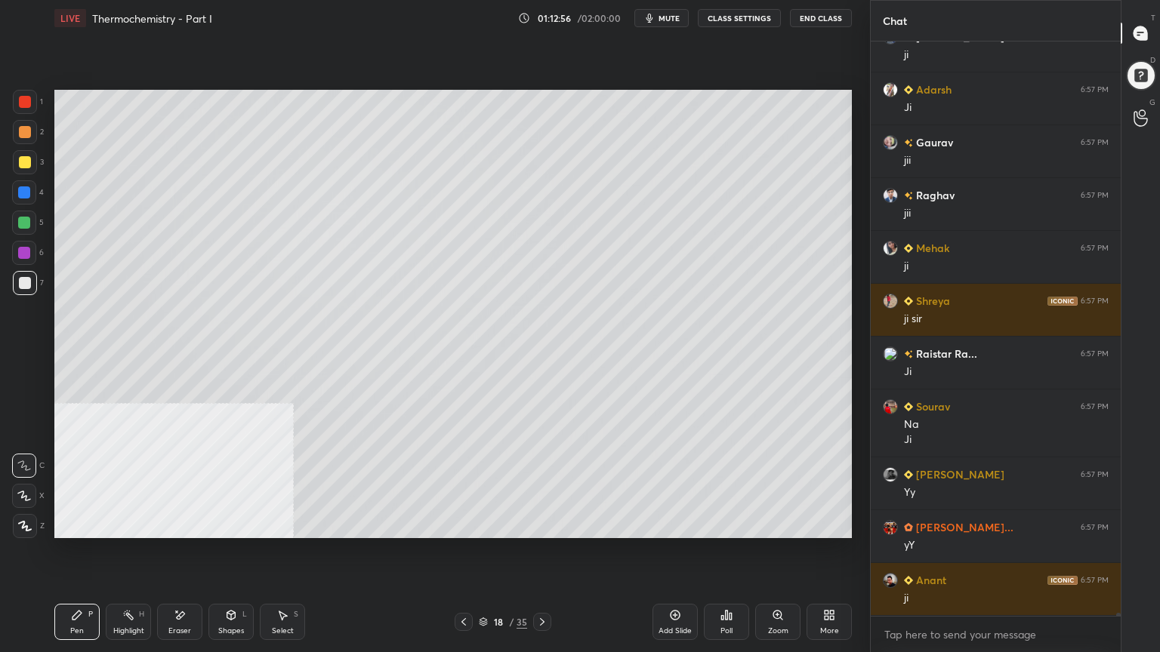
click at [26, 162] on div at bounding box center [25, 162] width 12 height 12
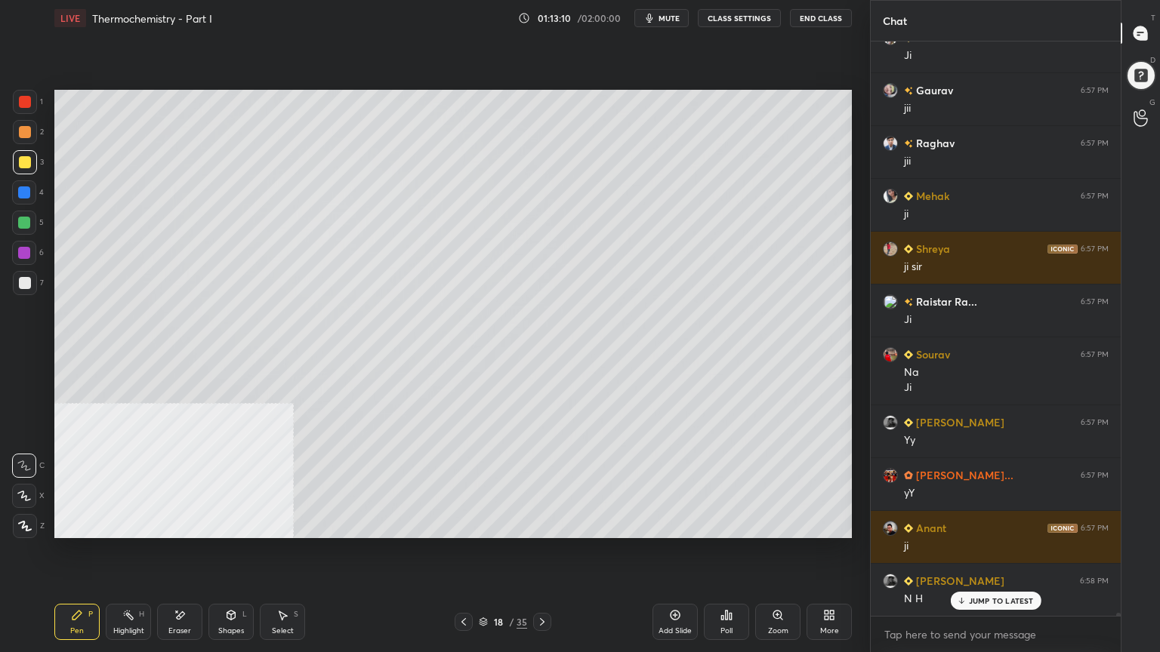
click at [282, 524] on icon at bounding box center [282, 615] width 12 height 12
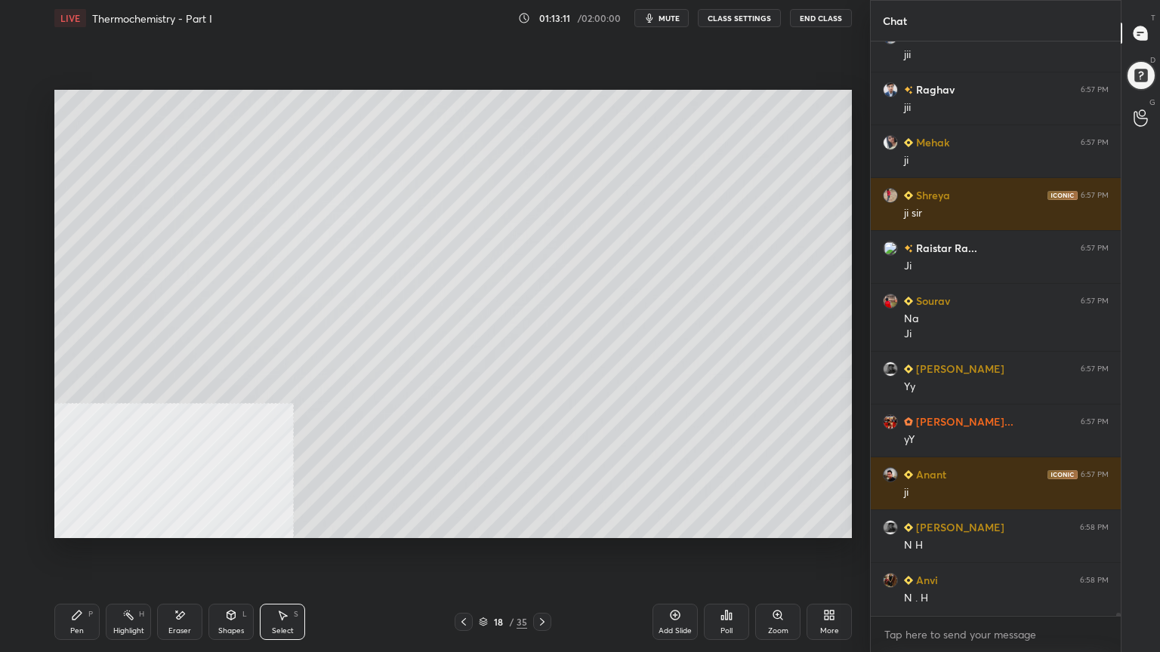
scroll to position [99936, 0]
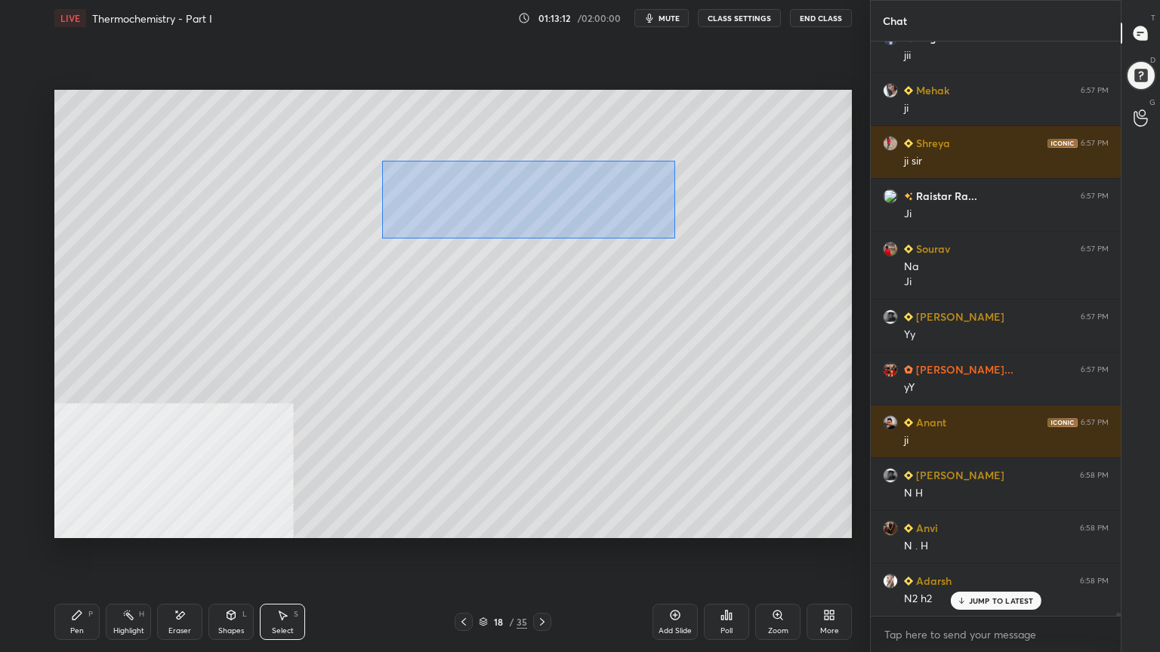
drag, startPoint x: 503, startPoint y: 191, endPoint x: 671, endPoint y: 236, distance: 174.2
click at [683, 241] on div "0 ° Undo Copy Duplicate Duplicate to new slide Delete" at bounding box center [452, 314] width 797 height 448
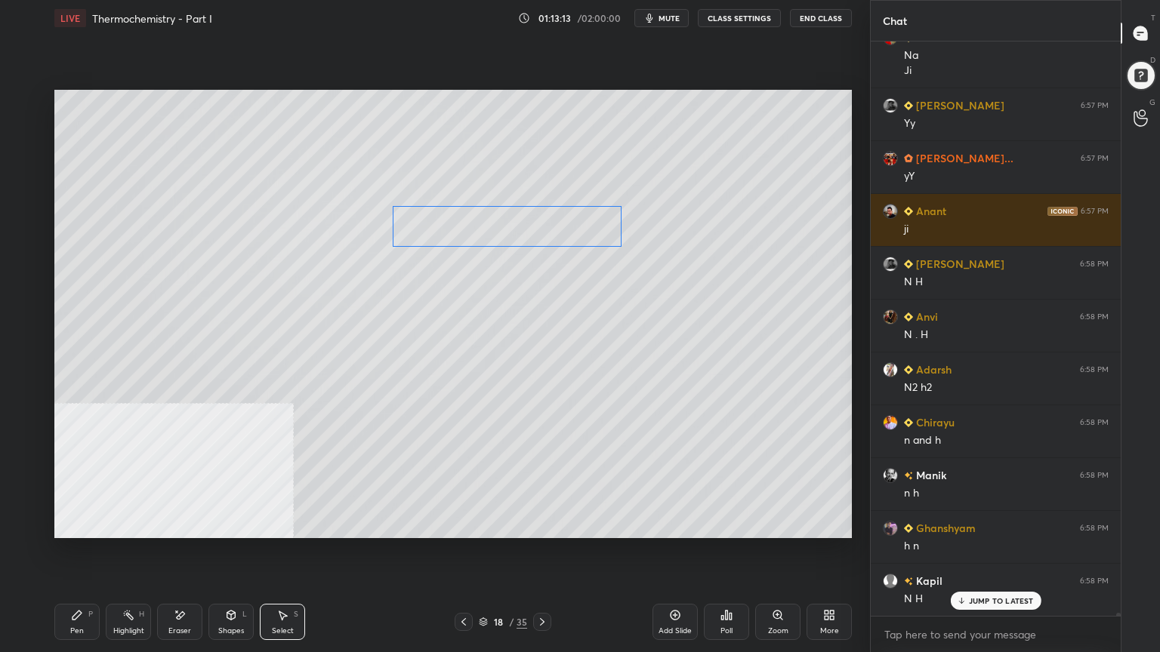
scroll to position [100307, 0]
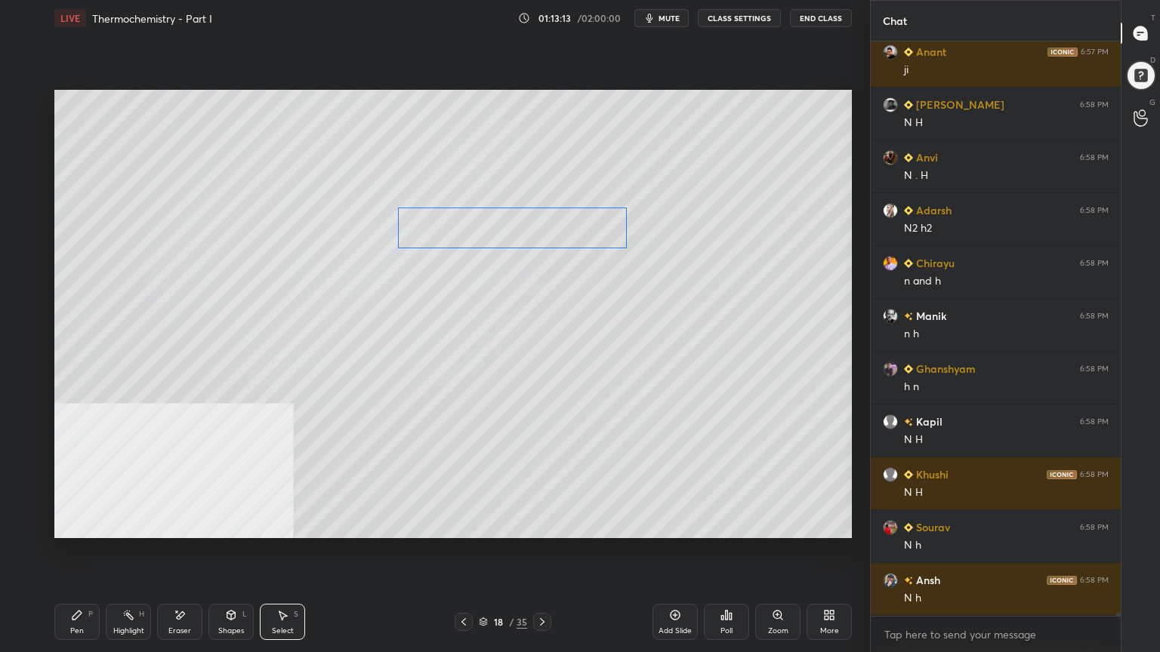
drag, startPoint x: 516, startPoint y: 216, endPoint x: 518, endPoint y: 229, distance: 13.0
click at [518, 229] on div "0 ° Undo Copy Duplicate Duplicate to new slide Delete" at bounding box center [452, 314] width 797 height 448
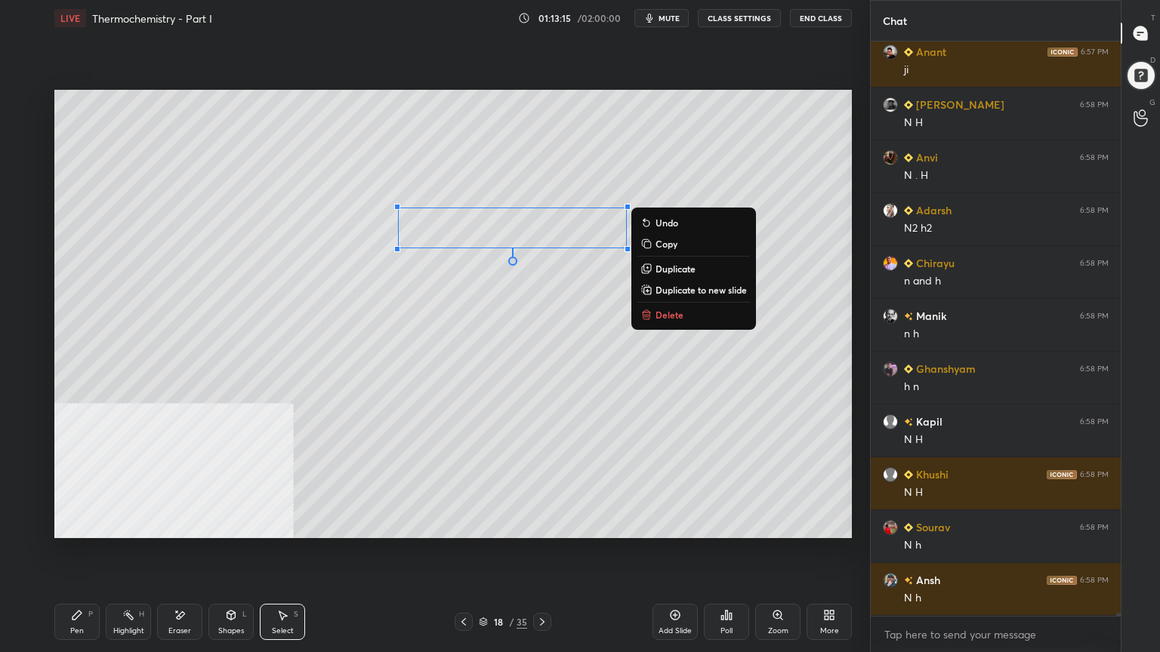
click at [76, 524] on div "Pen" at bounding box center [77, 631] width 14 height 8
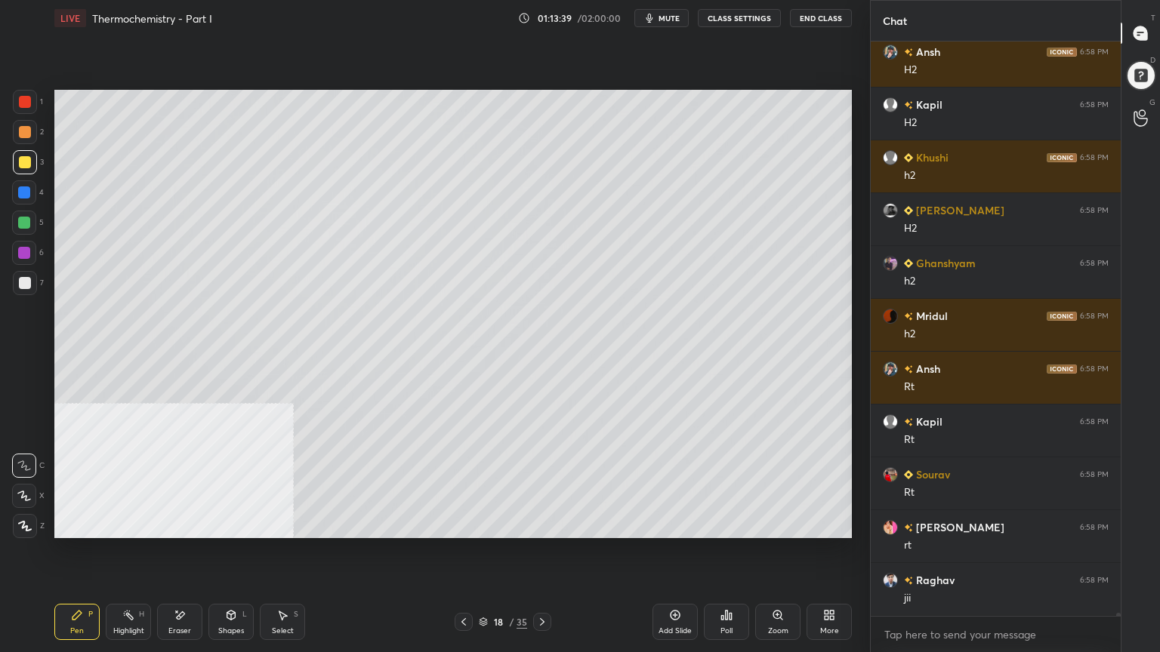
scroll to position [101416, 0]
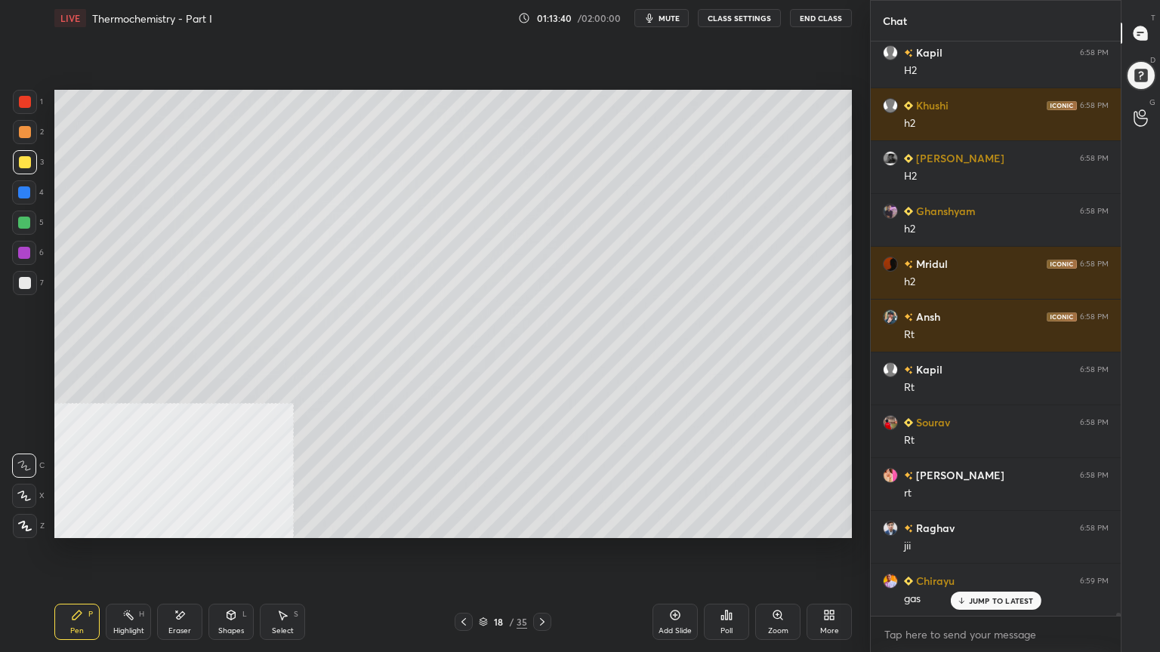
click at [275, 524] on div "Select S" at bounding box center [282, 622] width 45 height 36
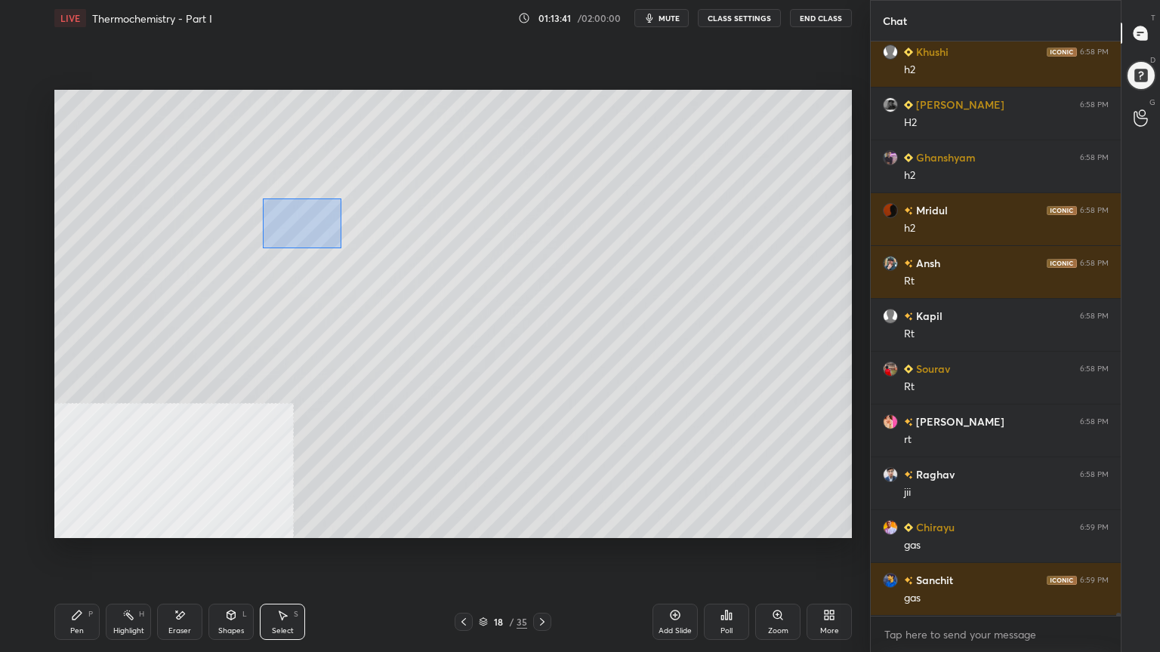
scroll to position [101522, 0]
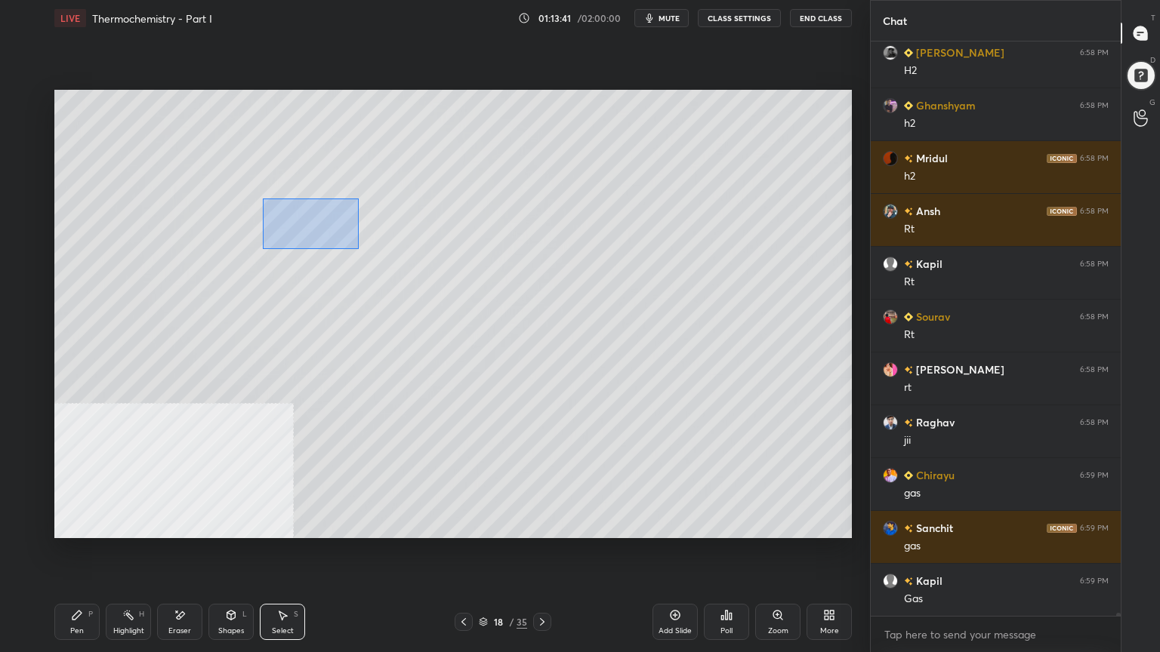
drag, startPoint x: 261, startPoint y: 200, endPoint x: 359, endPoint y: 248, distance: 108.7
click at [359, 248] on div "0 ° Undo Copy Duplicate Duplicate to new slide Delete" at bounding box center [452, 314] width 797 height 448
drag, startPoint x: 325, startPoint y: 227, endPoint x: 335, endPoint y: 227, distance: 10.6
click at [335, 227] on div "0 ° Undo Copy Duplicate Duplicate to new slide Delete" at bounding box center [452, 314] width 797 height 448
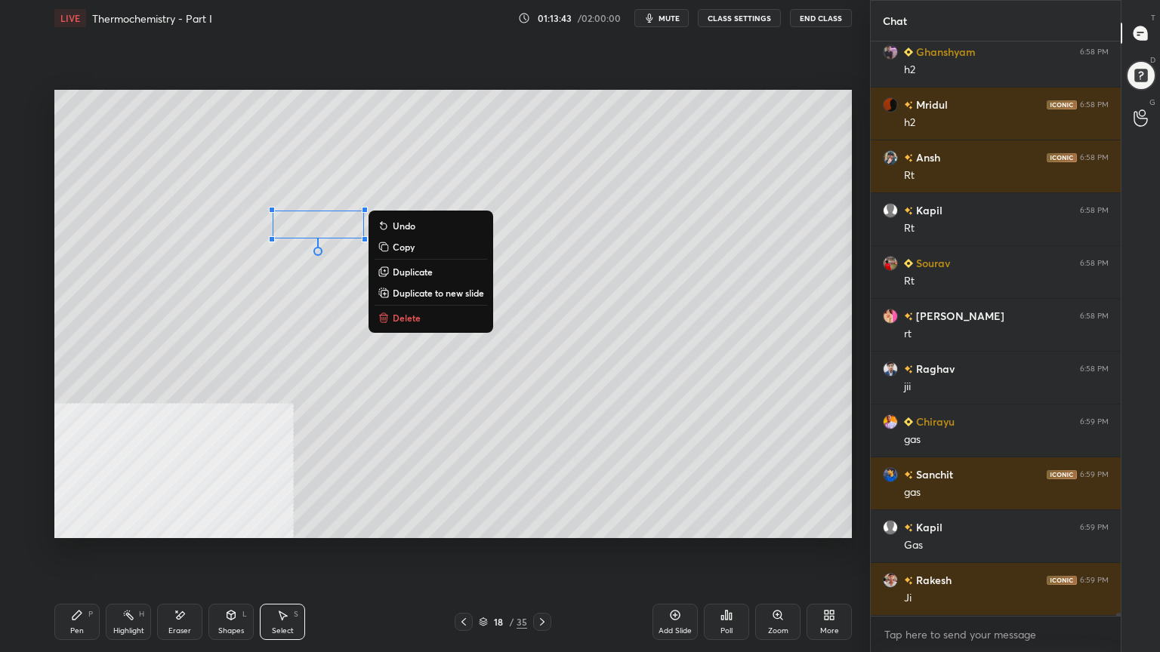
click at [89, 524] on div "Pen P" at bounding box center [76, 622] width 45 height 36
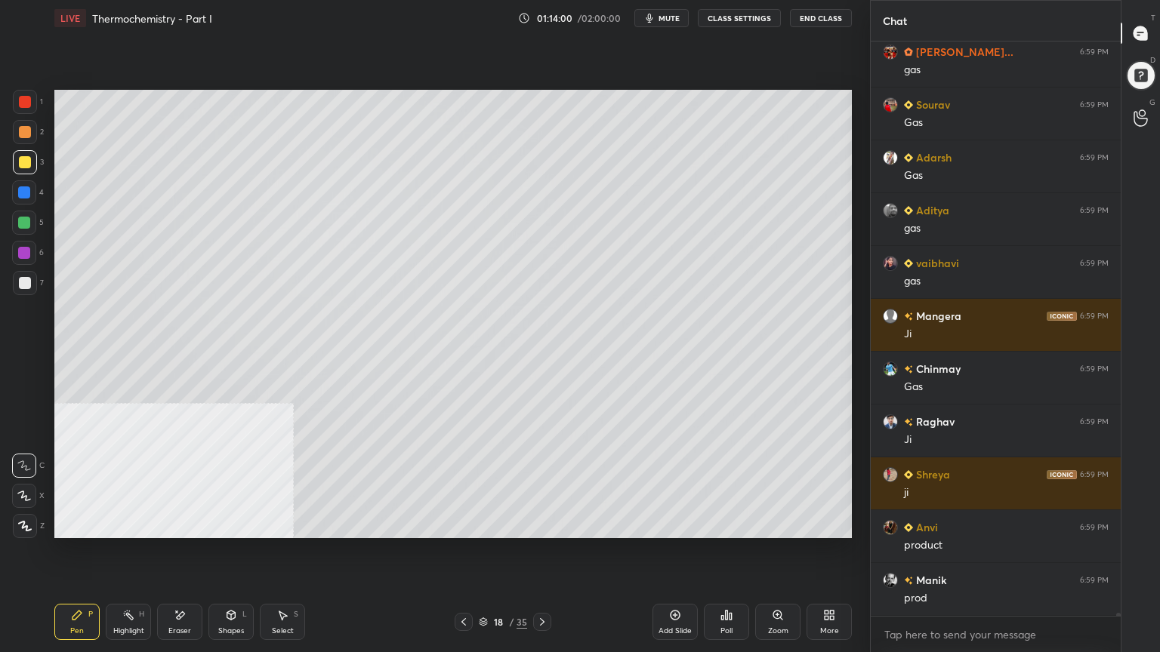
scroll to position [102684, 0]
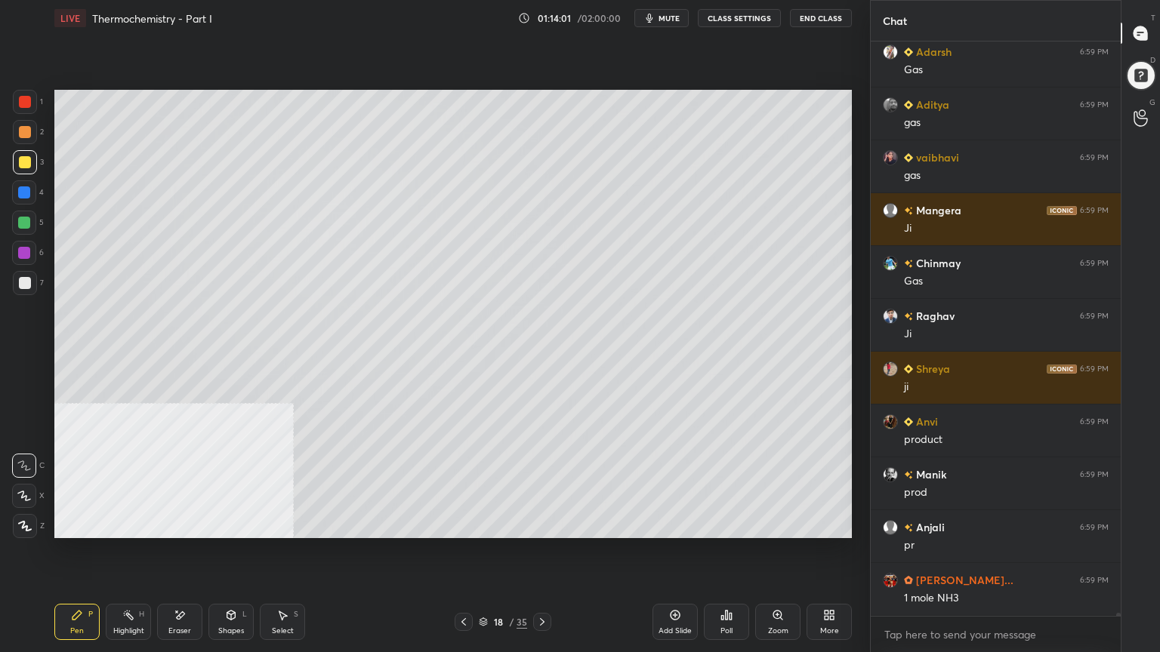
click at [19, 220] on div at bounding box center [24, 223] width 12 height 12
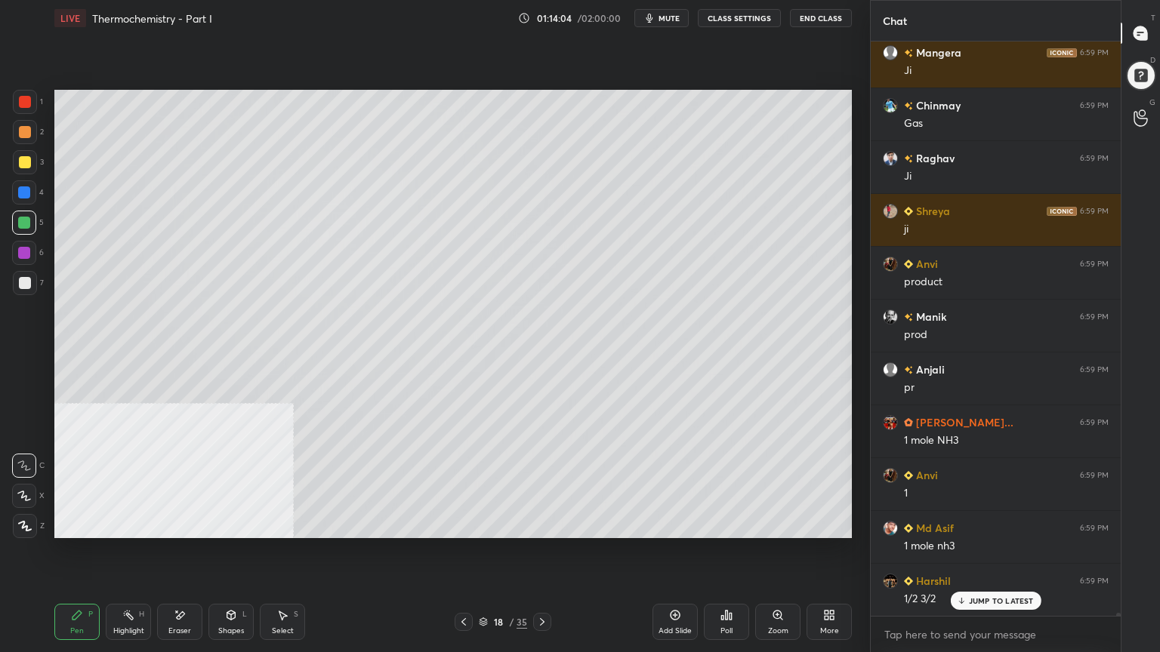
drag, startPoint x: 20, startPoint y: 132, endPoint x: 31, endPoint y: 173, distance: 42.1
click at [21, 131] on div at bounding box center [25, 132] width 12 height 12
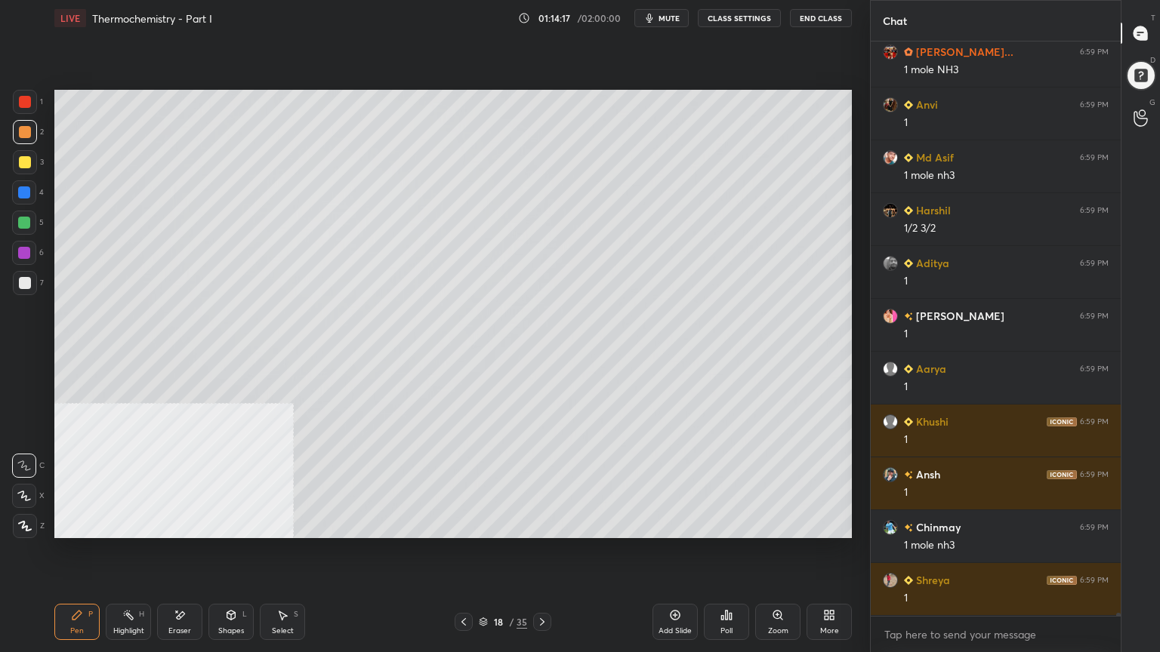
drag, startPoint x: 27, startPoint y: 221, endPoint x: 48, endPoint y: 233, distance: 23.7
click at [28, 223] on div at bounding box center [24, 223] width 12 height 12
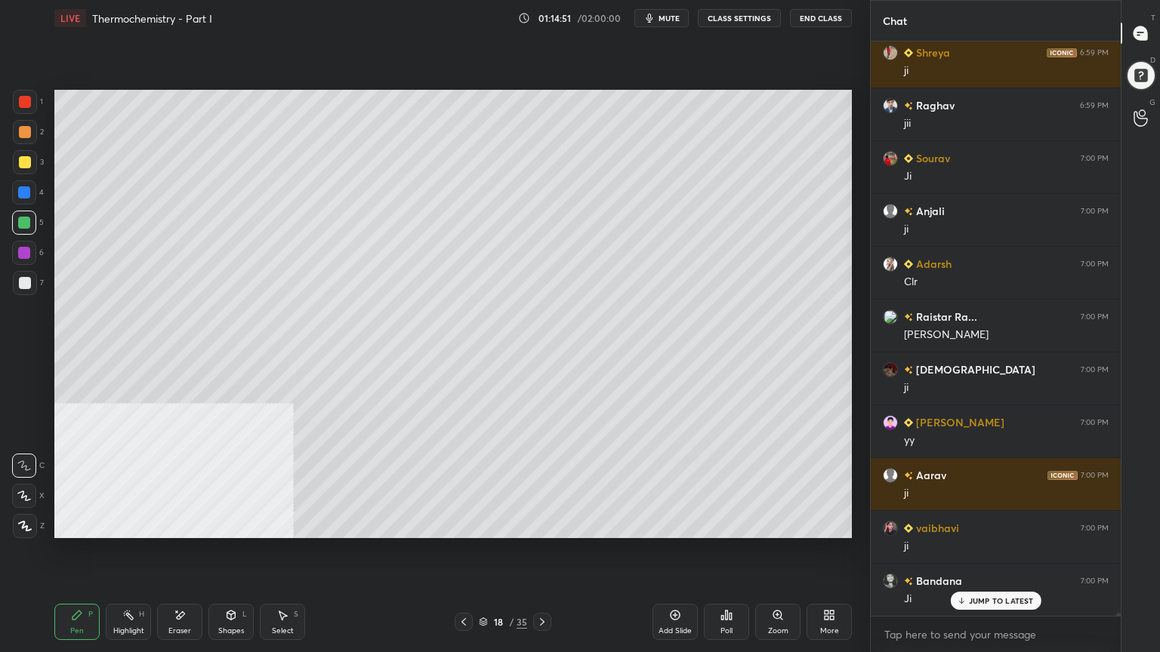
scroll to position [104323, 0]
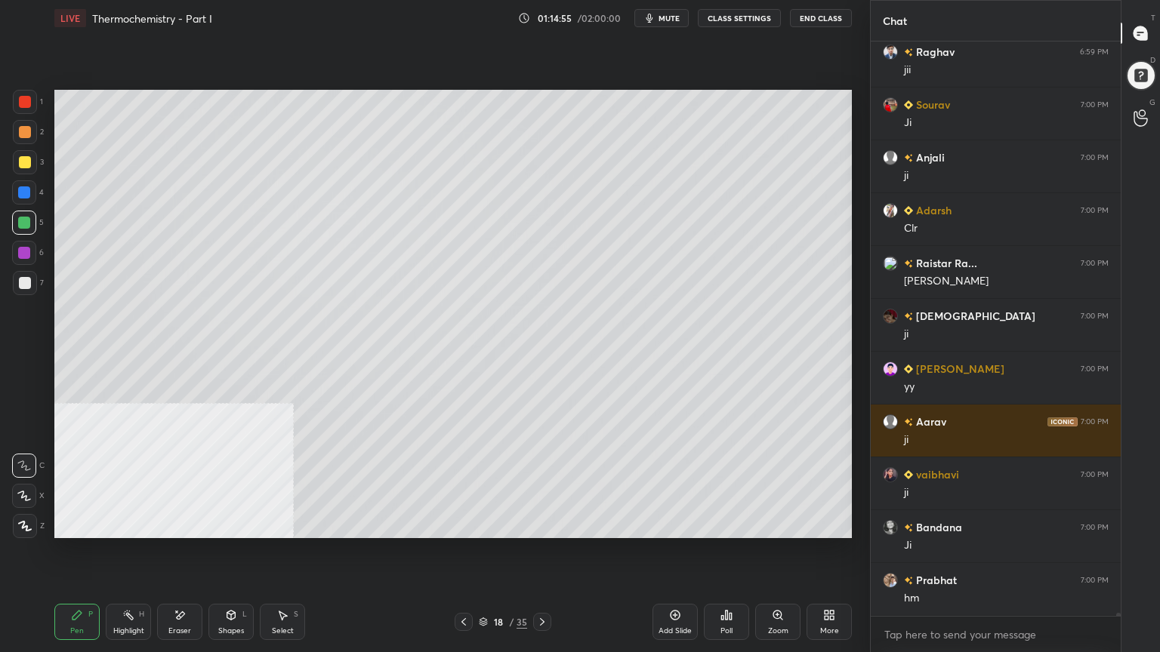
click at [23, 162] on div at bounding box center [25, 162] width 12 height 12
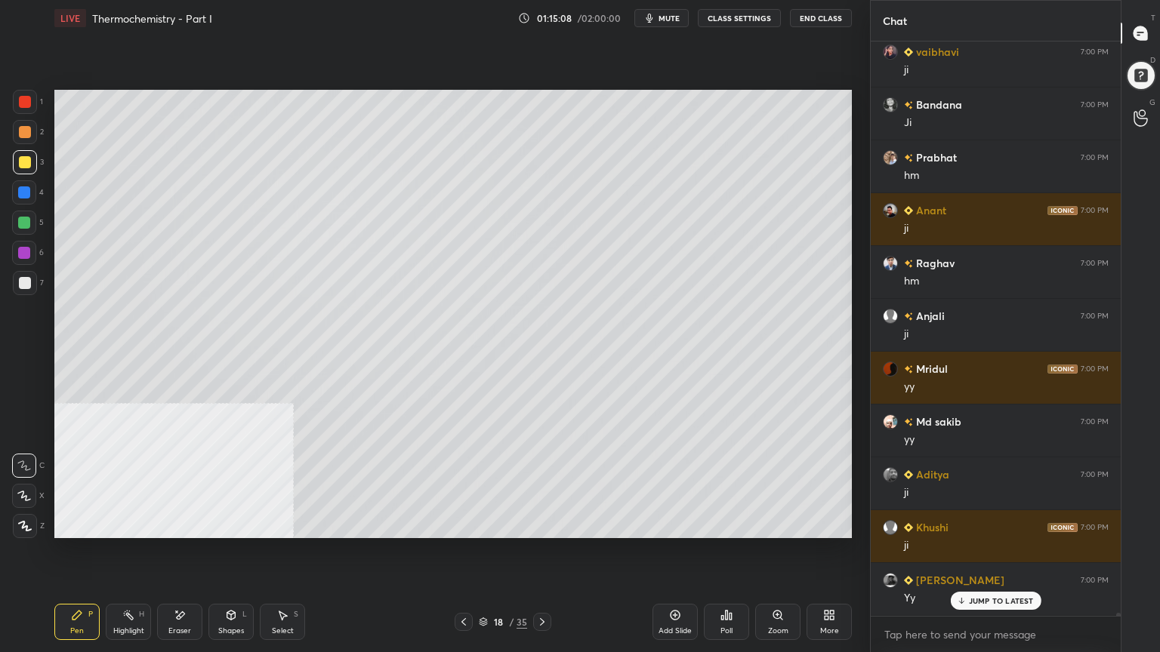
scroll to position [104798, 0]
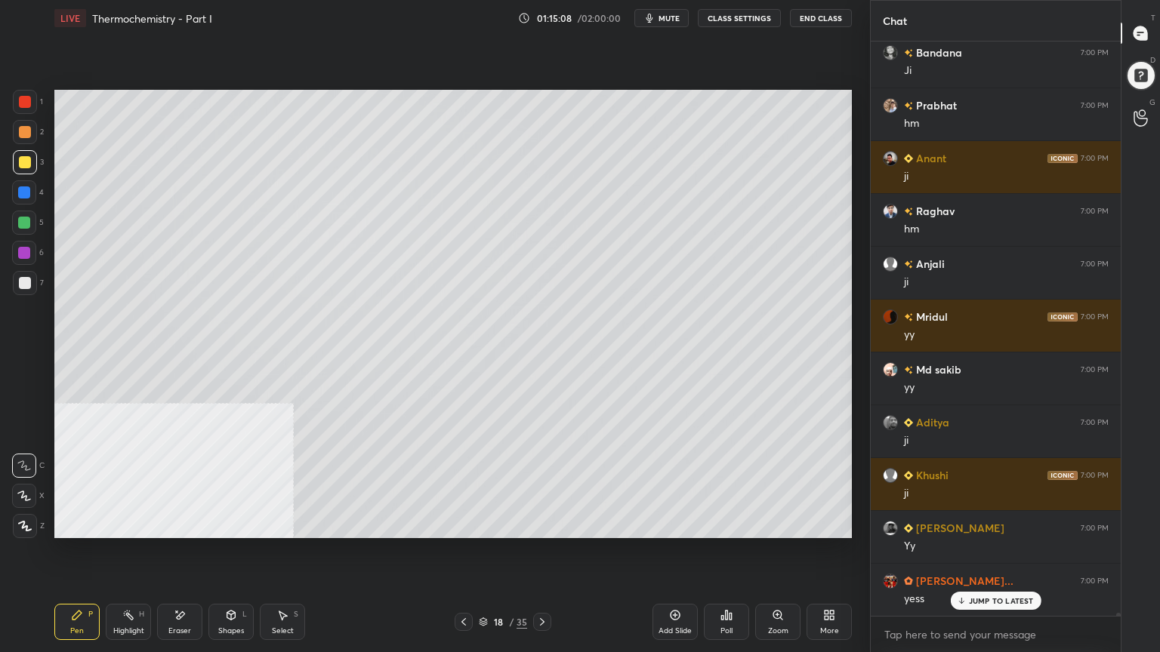
click at [546, 524] on icon at bounding box center [542, 622] width 12 height 12
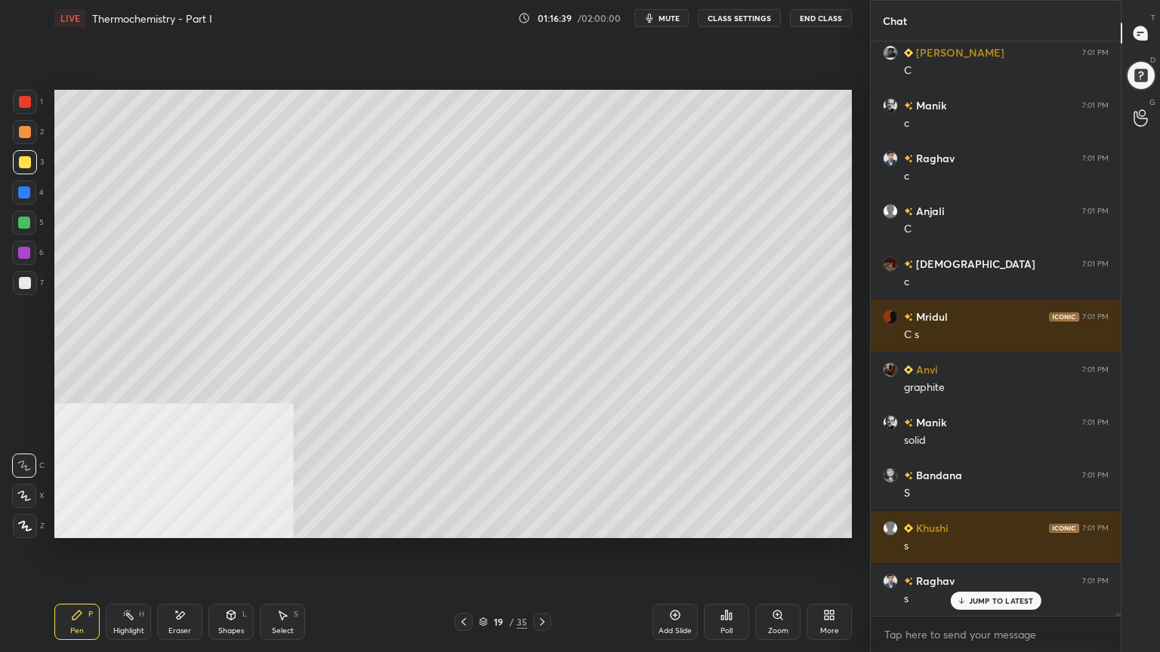
scroll to position [107864, 0]
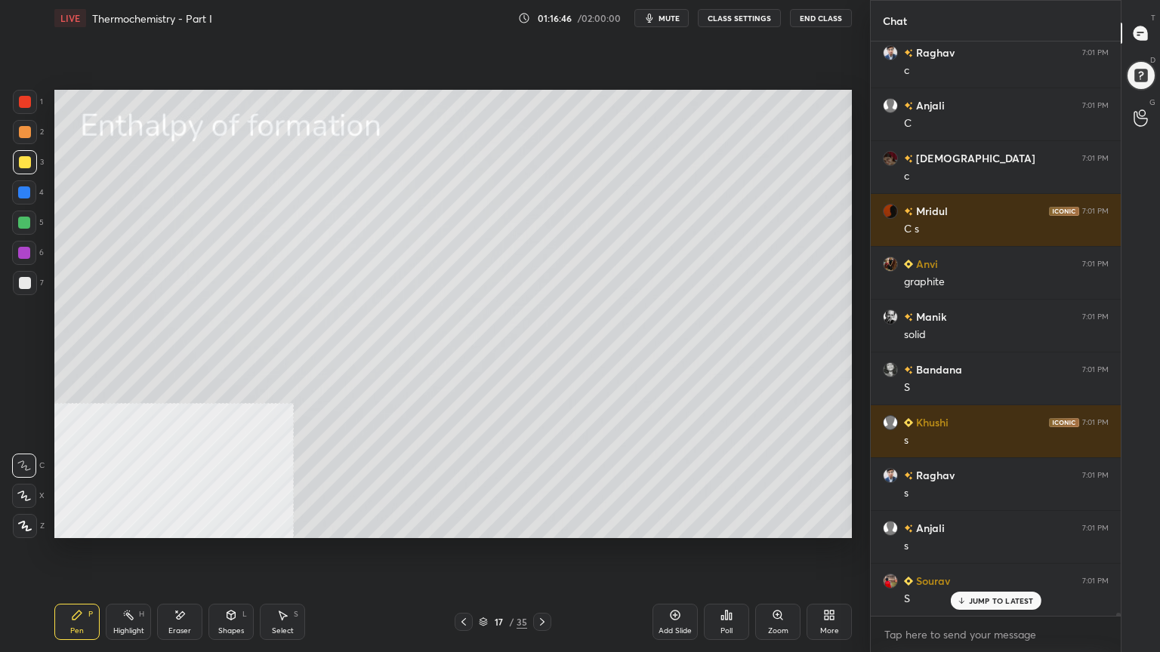
drag, startPoint x: 238, startPoint y: 622, endPoint x: 239, endPoint y: 609, distance: 12.9
click at [238, 524] on div "Shapes L" at bounding box center [230, 622] width 45 height 36
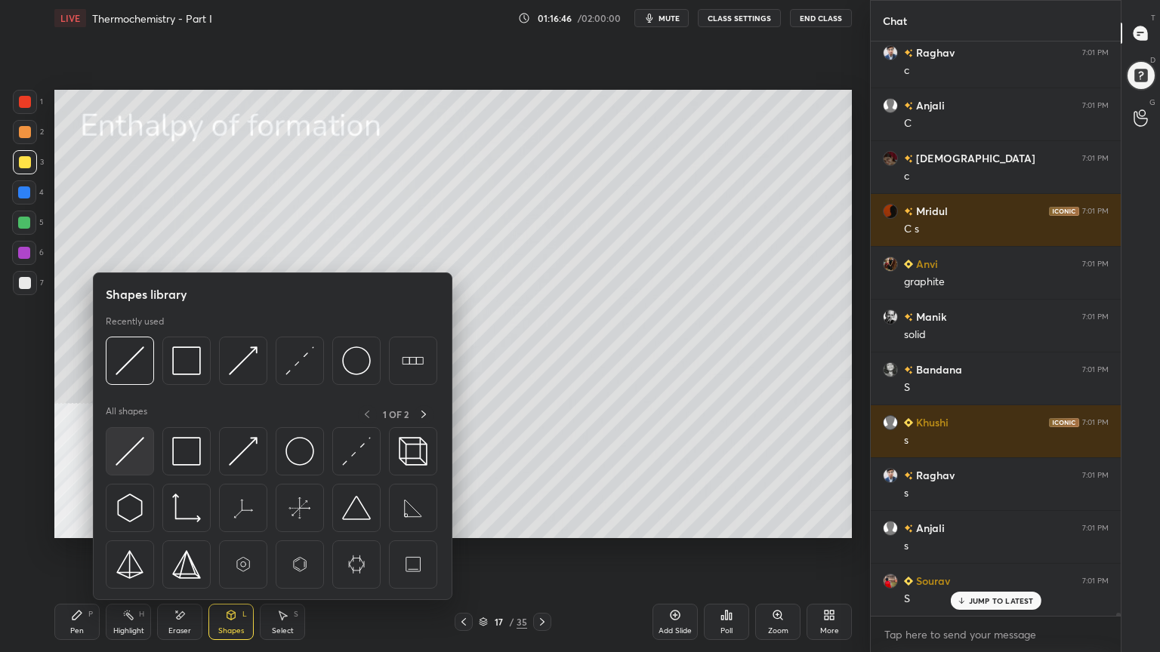
click at [130, 461] on img at bounding box center [130, 451] width 29 height 29
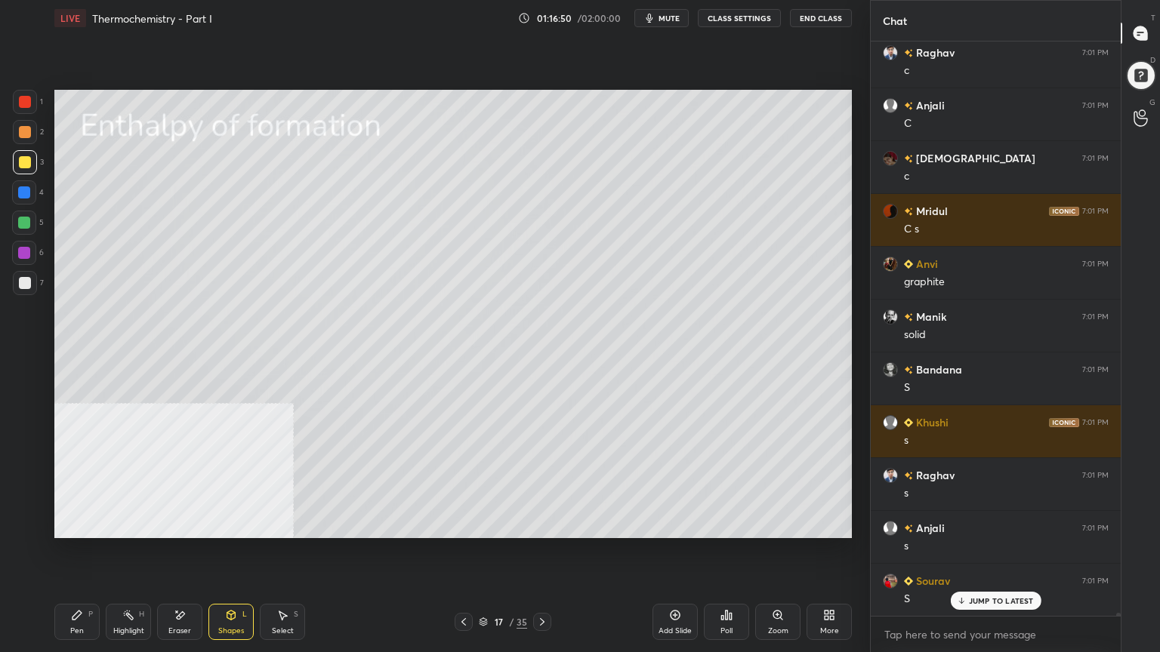
click at [69, 524] on div "Pen P" at bounding box center [76, 622] width 45 height 36
click at [542, 524] on icon at bounding box center [542, 622] width 12 height 12
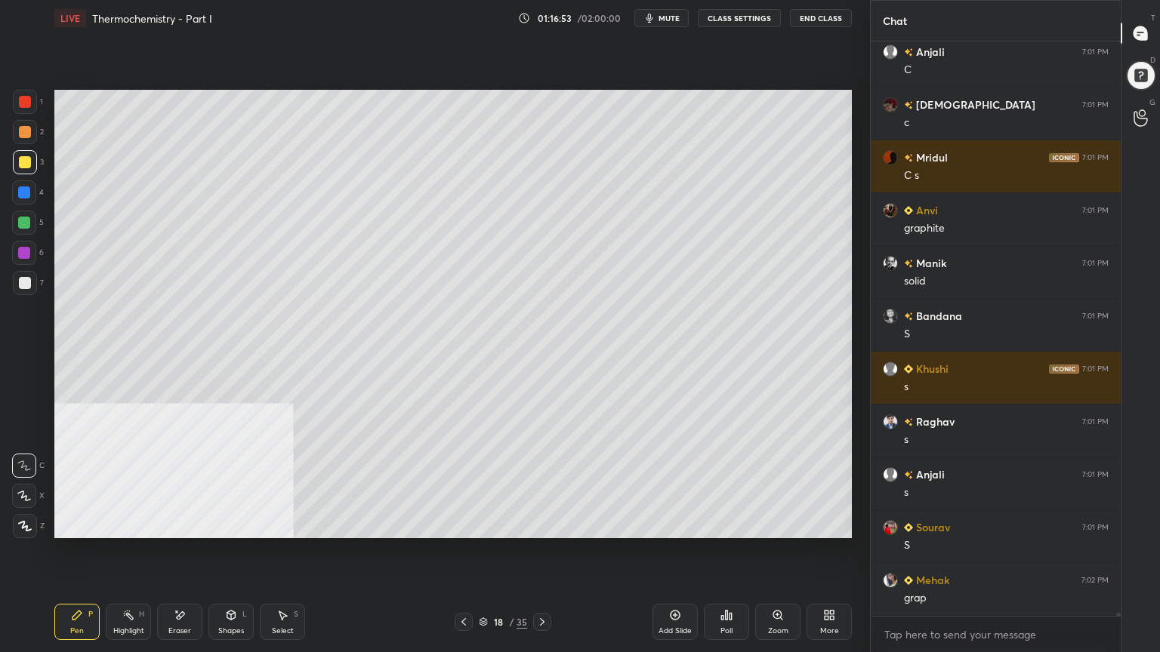
click at [541, 524] on icon at bounding box center [542, 622] width 12 height 12
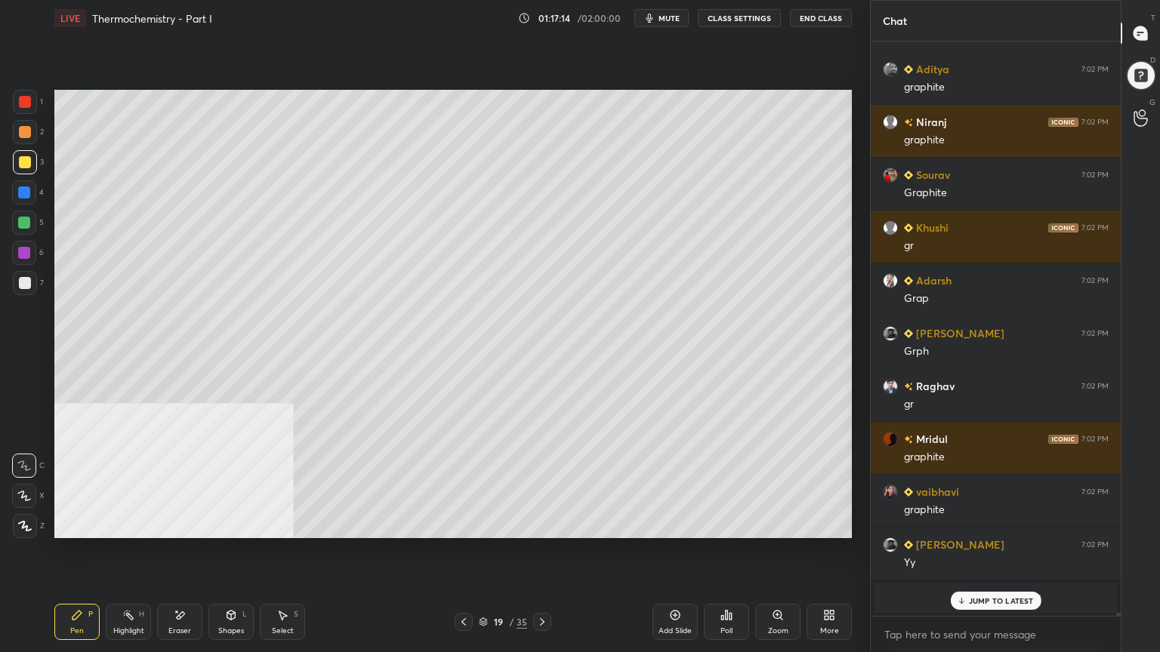
scroll to position [108588, 0]
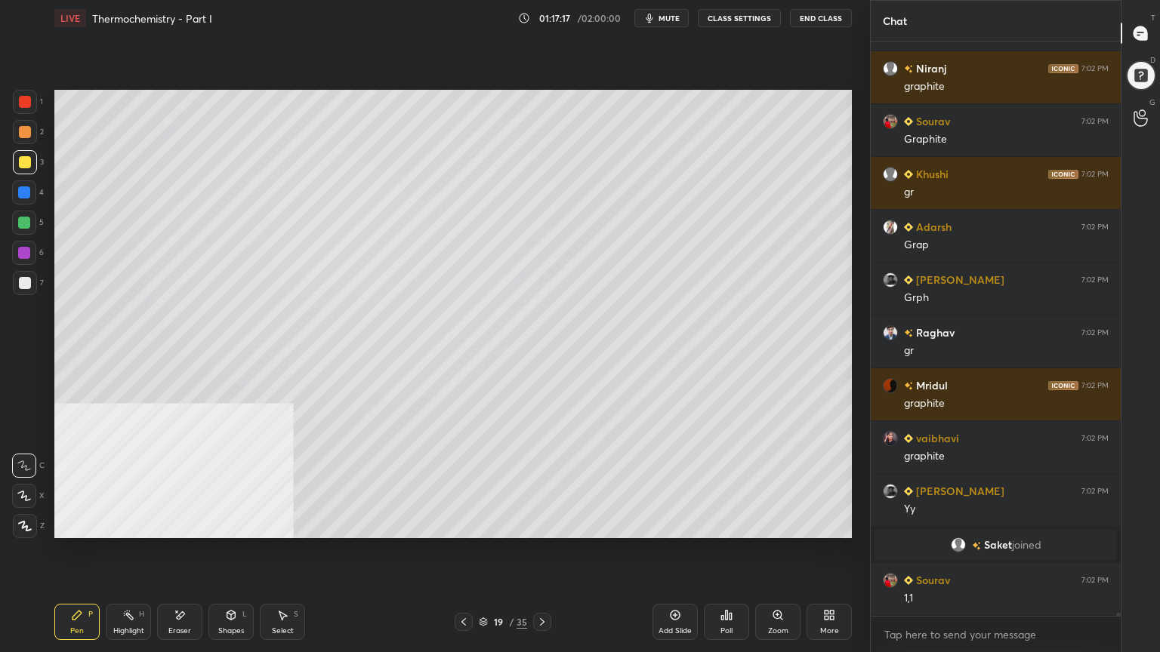
click at [285, 524] on div "Select" at bounding box center [283, 631] width 22 height 8
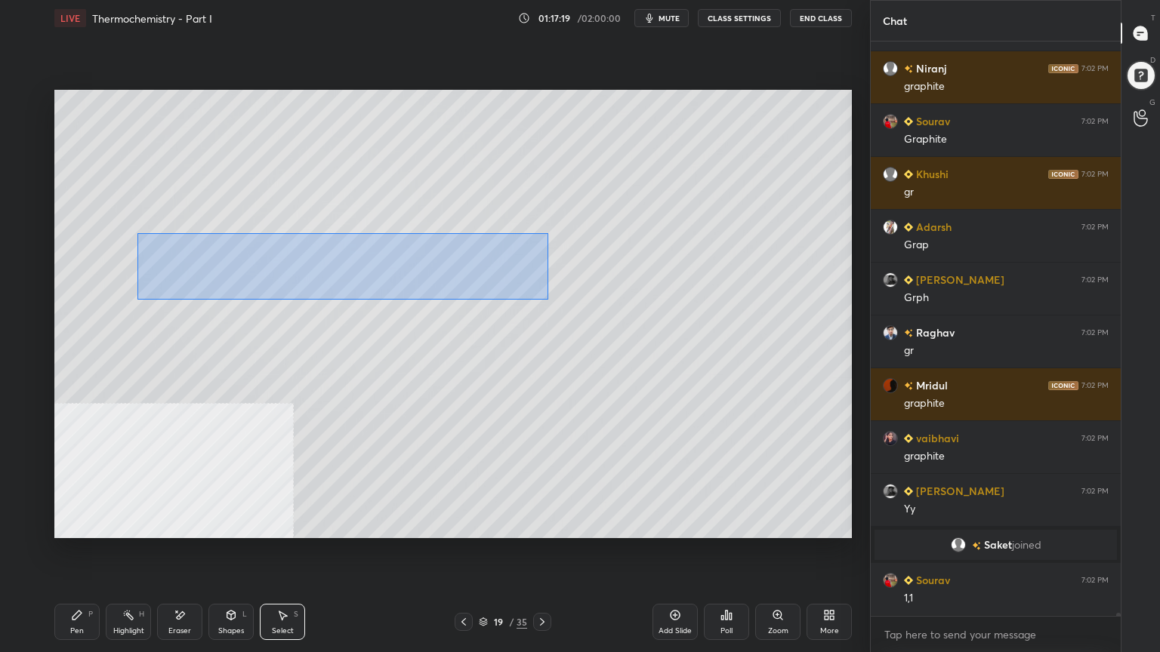
drag, startPoint x: 137, startPoint y: 233, endPoint x: 550, endPoint y: 297, distance: 417.9
click at [550, 297] on div "0 ° Undo Copy Duplicate Duplicate to new slide Delete" at bounding box center [452, 314] width 797 height 448
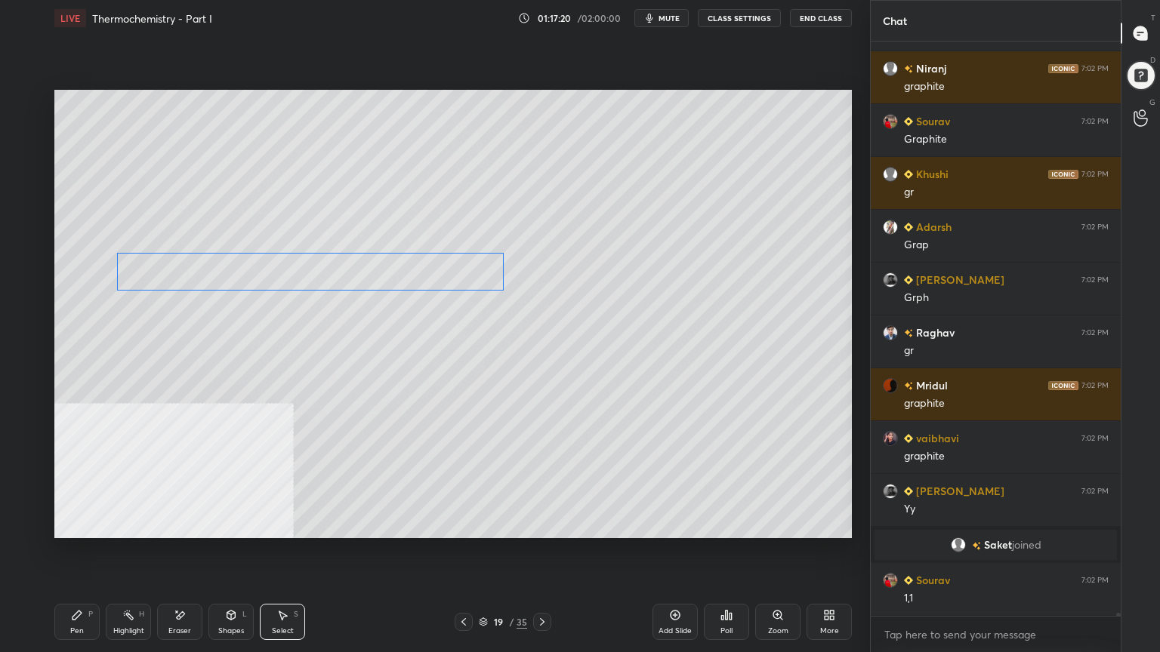
scroll to position [108640, 0]
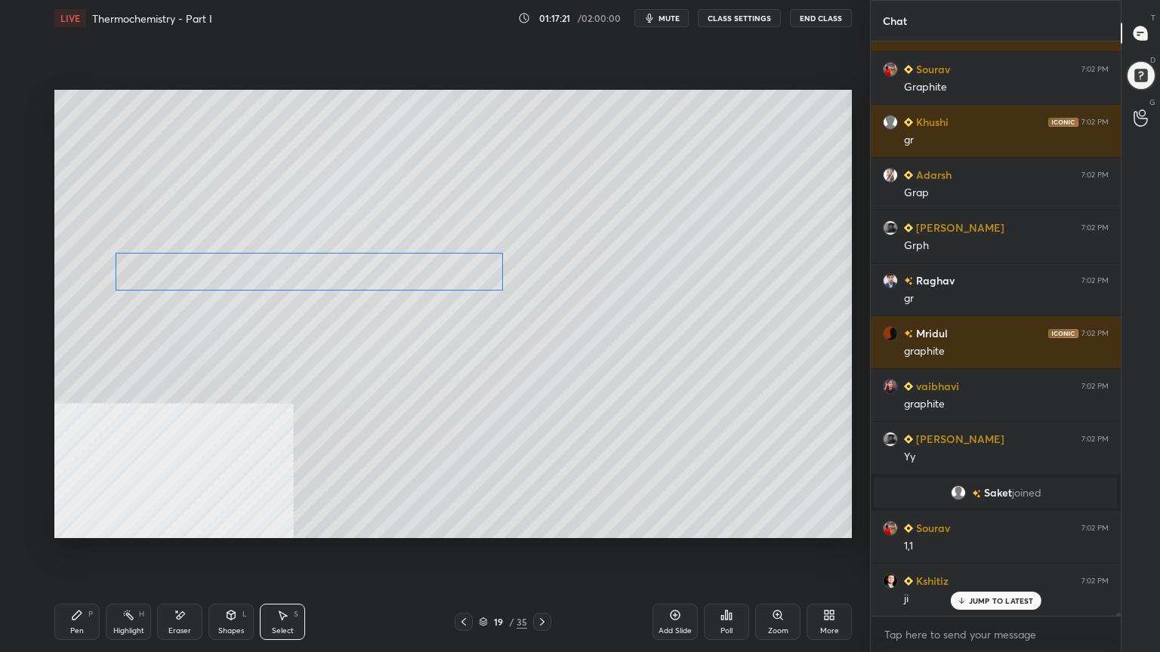
drag, startPoint x: 414, startPoint y: 248, endPoint x: 387, endPoint y: 260, distance: 29.7
click at [387, 260] on div "0 ° Undo Copy Duplicate Duplicate to new slide Delete" at bounding box center [452, 314] width 797 height 448
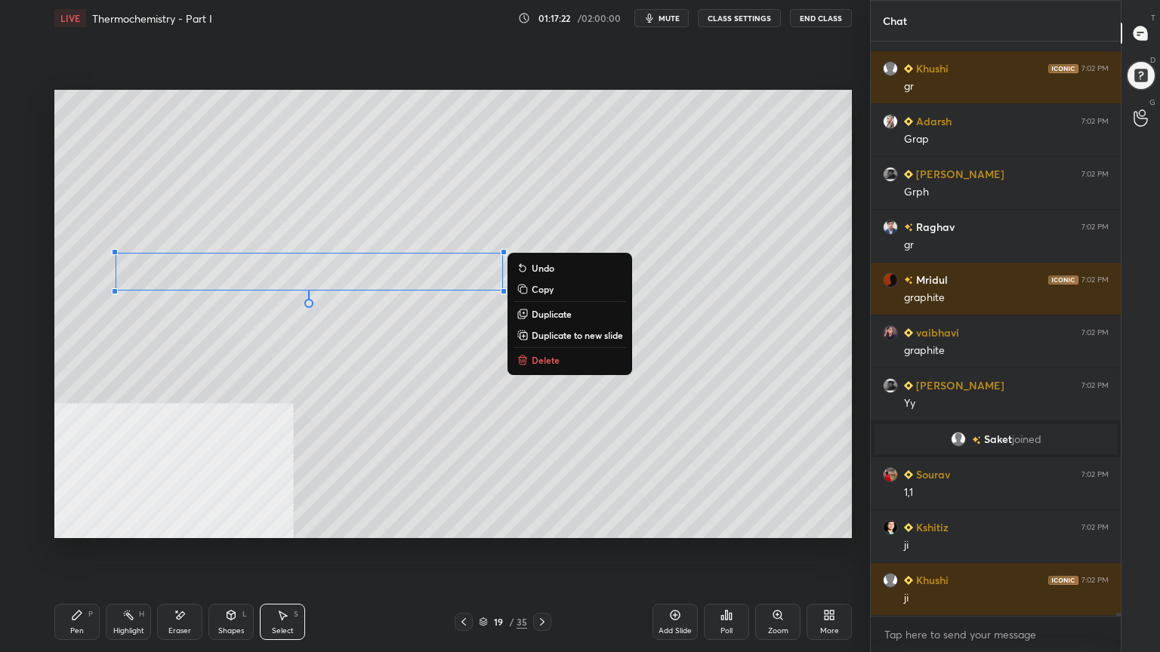
drag, startPoint x: 78, startPoint y: 632, endPoint x: 76, endPoint y: 622, distance: 10.1
click at [76, 524] on div "Pen" at bounding box center [77, 631] width 14 height 8
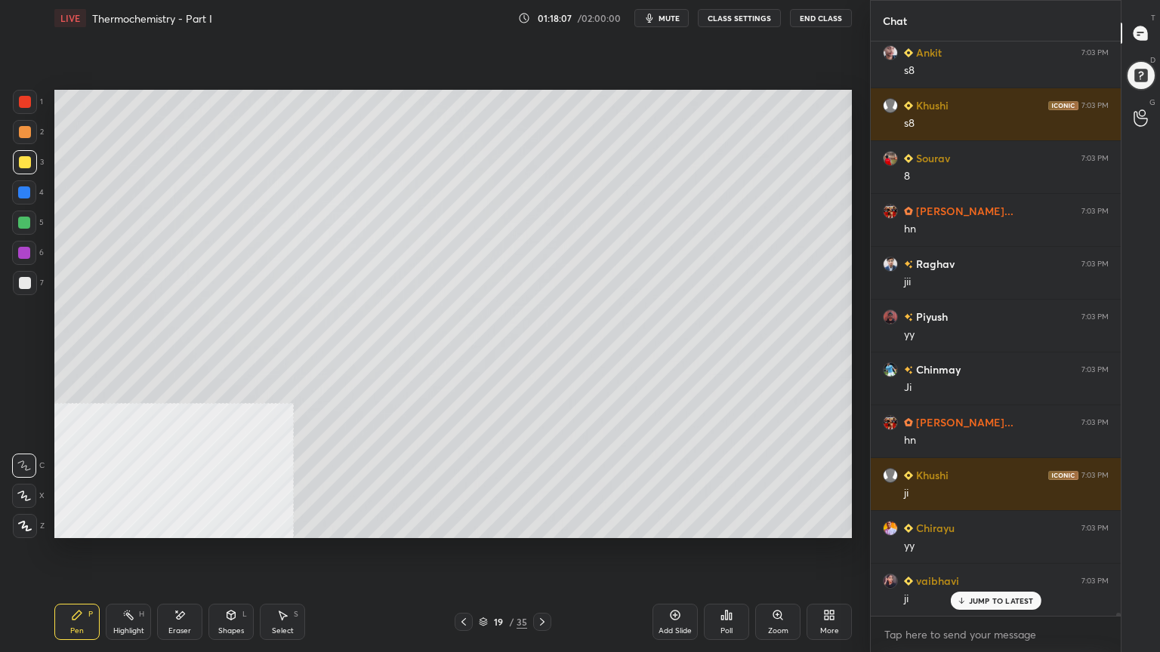
scroll to position [109750, 0]
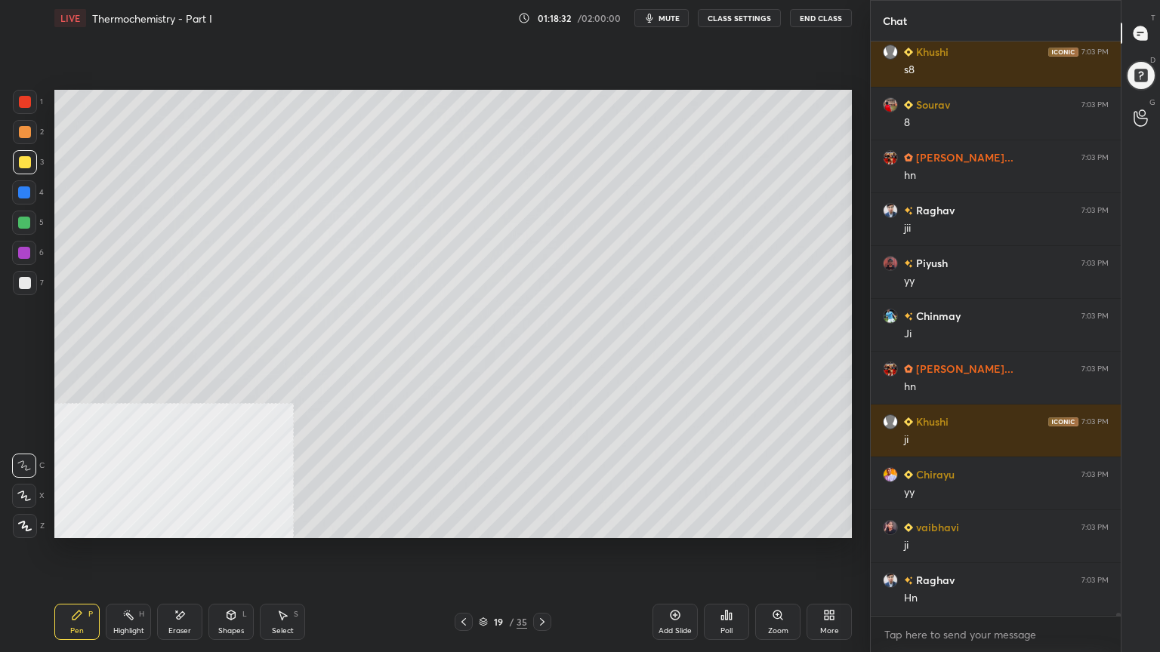
click at [23, 220] on div at bounding box center [24, 223] width 12 height 12
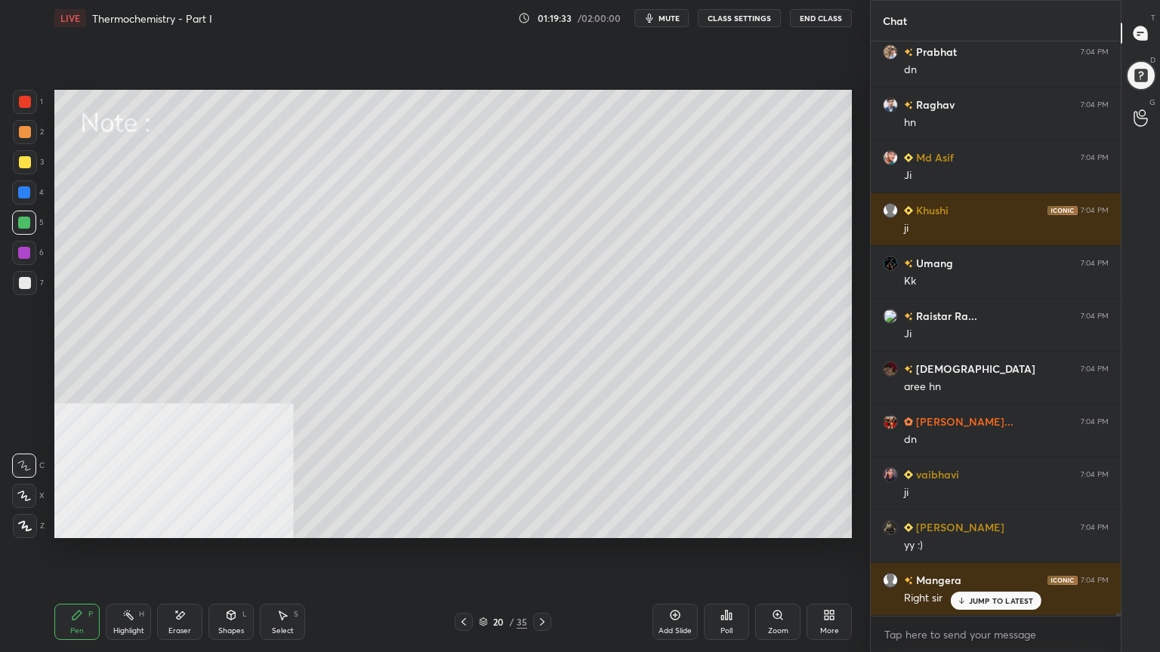
scroll to position [111403, 0]
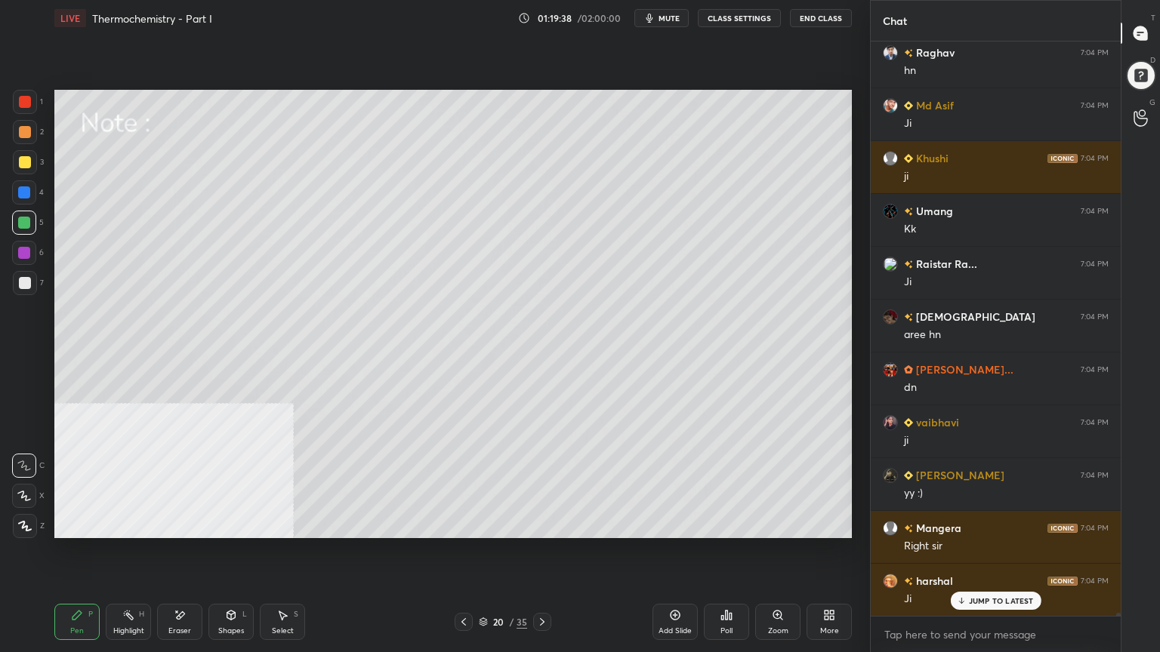
drag, startPoint x: 25, startPoint y: 168, endPoint x: 29, endPoint y: 156, distance: 12.9
click at [24, 168] on div at bounding box center [25, 162] width 24 height 24
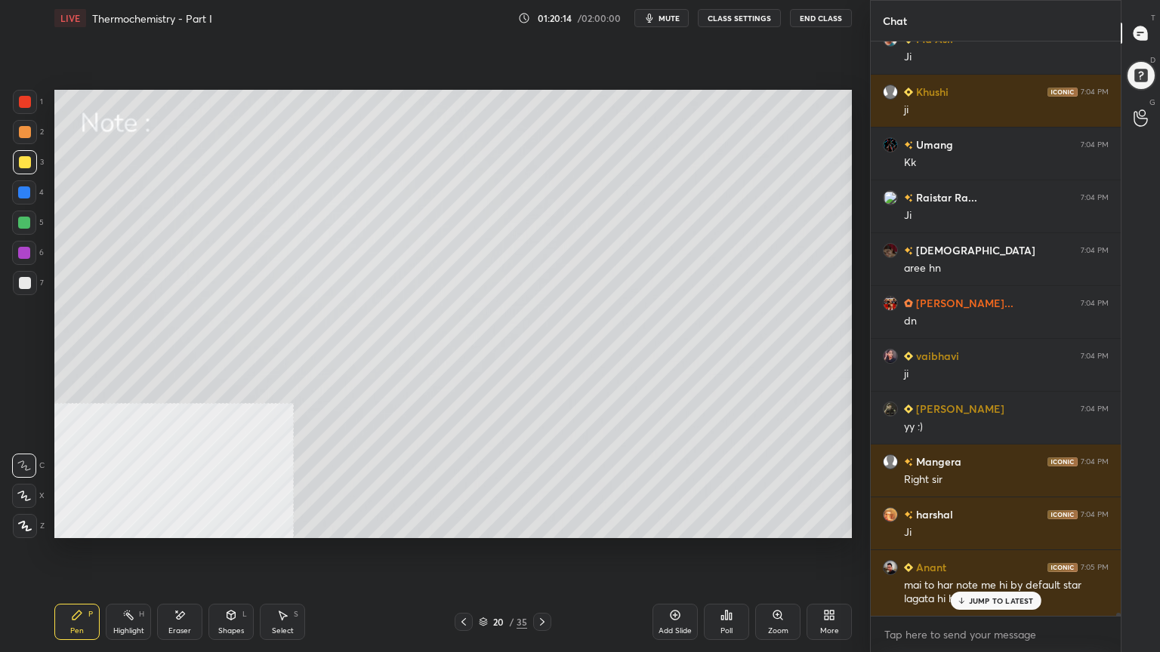
click at [294, 524] on div "Select S" at bounding box center [282, 622] width 45 height 36
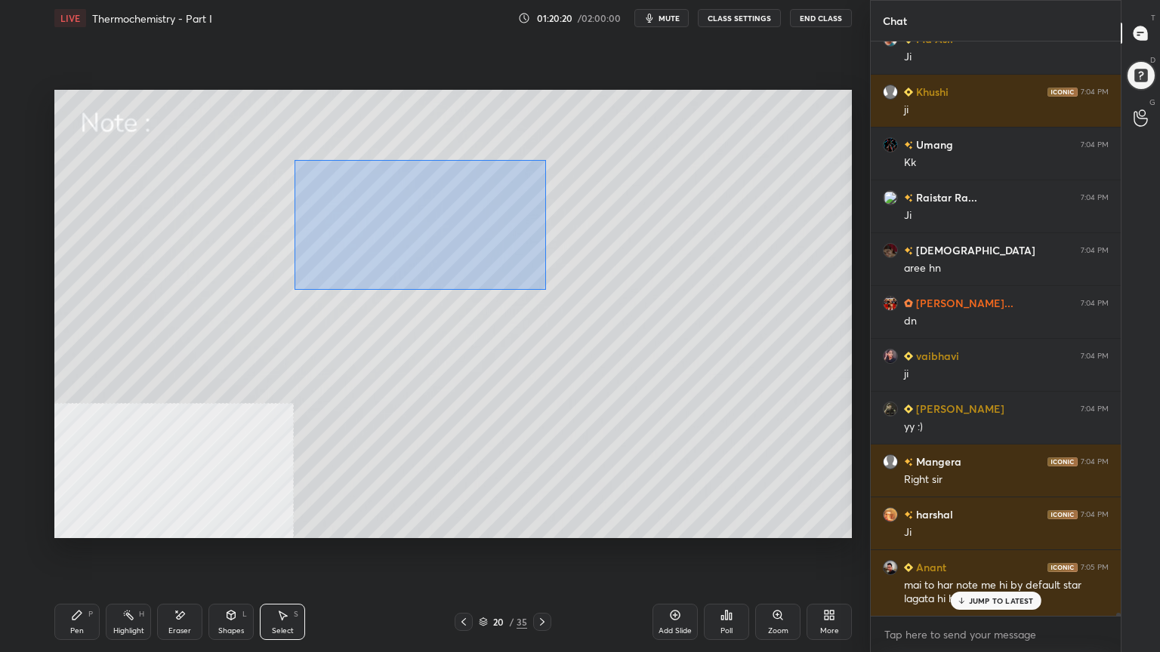
drag, startPoint x: 294, startPoint y: 160, endPoint x: 517, endPoint y: 277, distance: 251.6
click at [545, 289] on div "0 ° Undo Copy Duplicate Duplicate to new slide Delete" at bounding box center [452, 314] width 797 height 448
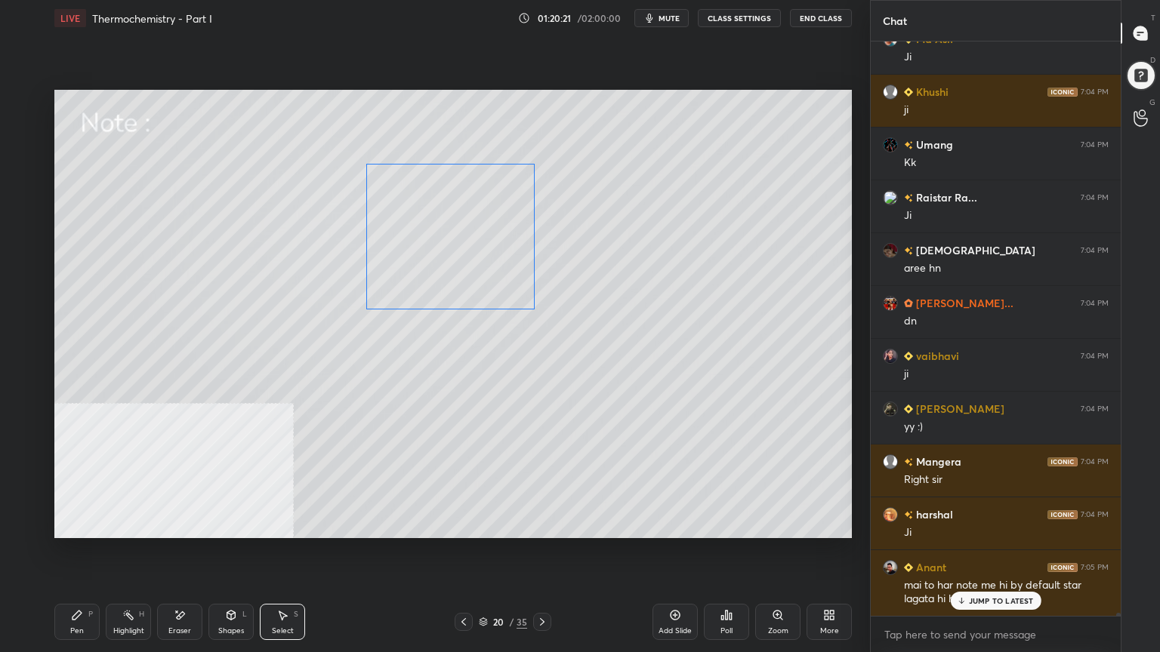
drag, startPoint x: 450, startPoint y: 260, endPoint x: 504, endPoint y: 271, distance: 54.6
click at [504, 271] on div "0 ° Undo Copy Duplicate Duplicate to new slide Delete" at bounding box center [452, 314] width 797 height 448
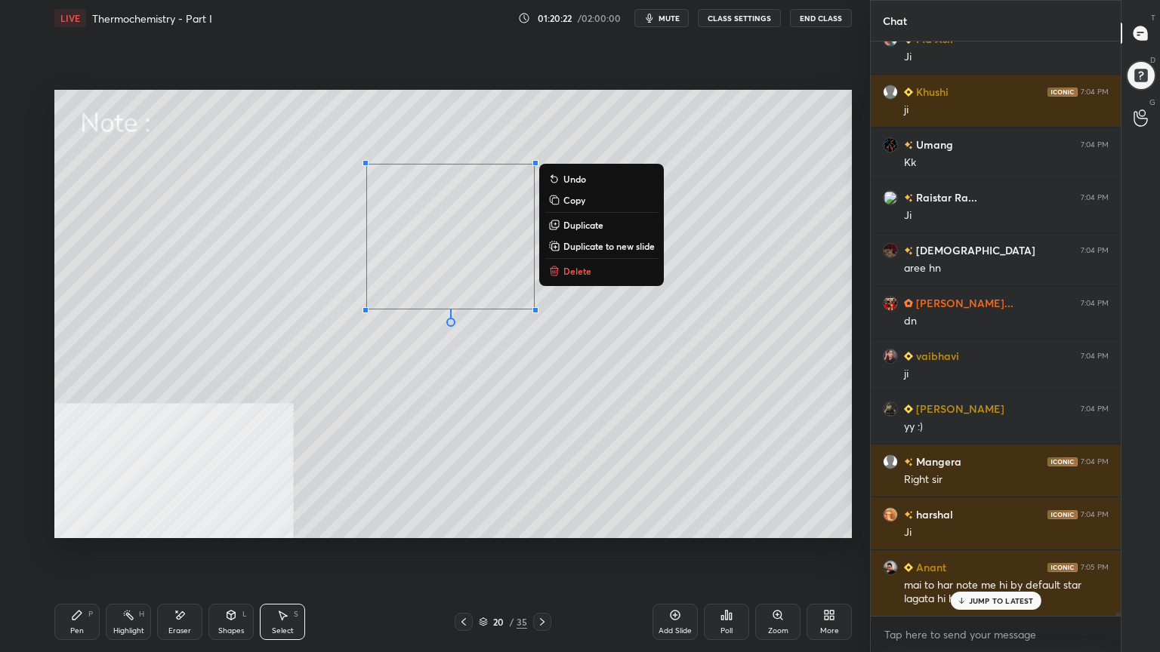
click at [166, 451] on div "0 ° Undo Copy Duplicate Duplicate to new slide Delete" at bounding box center [452, 314] width 797 height 448
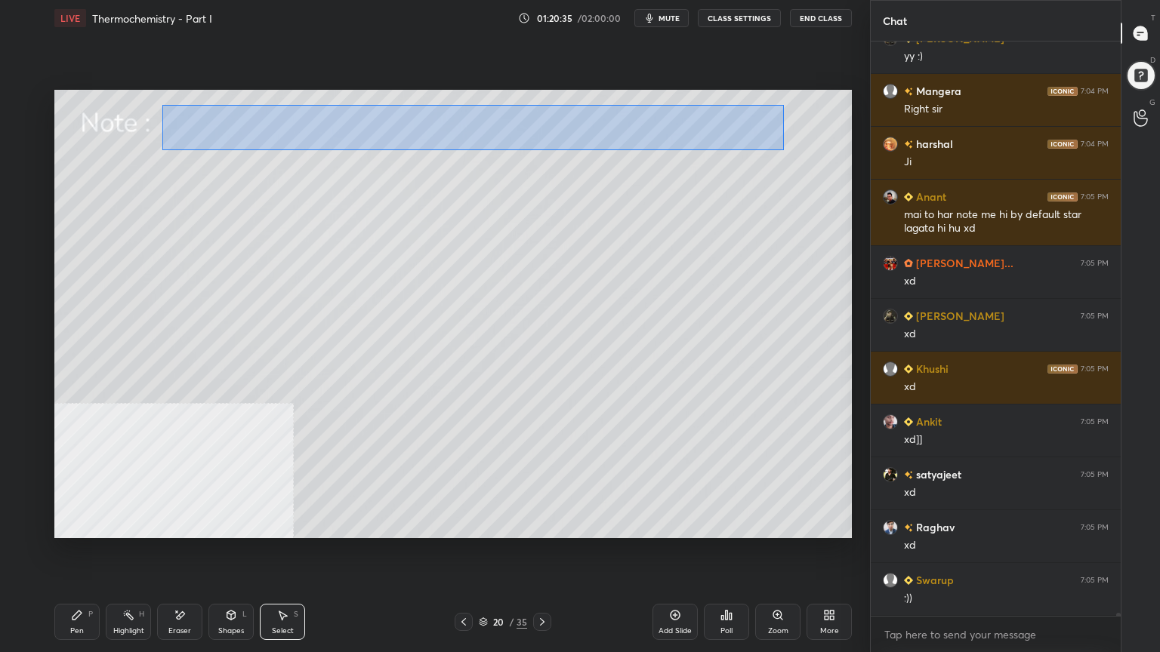
scroll to position [111892, 0]
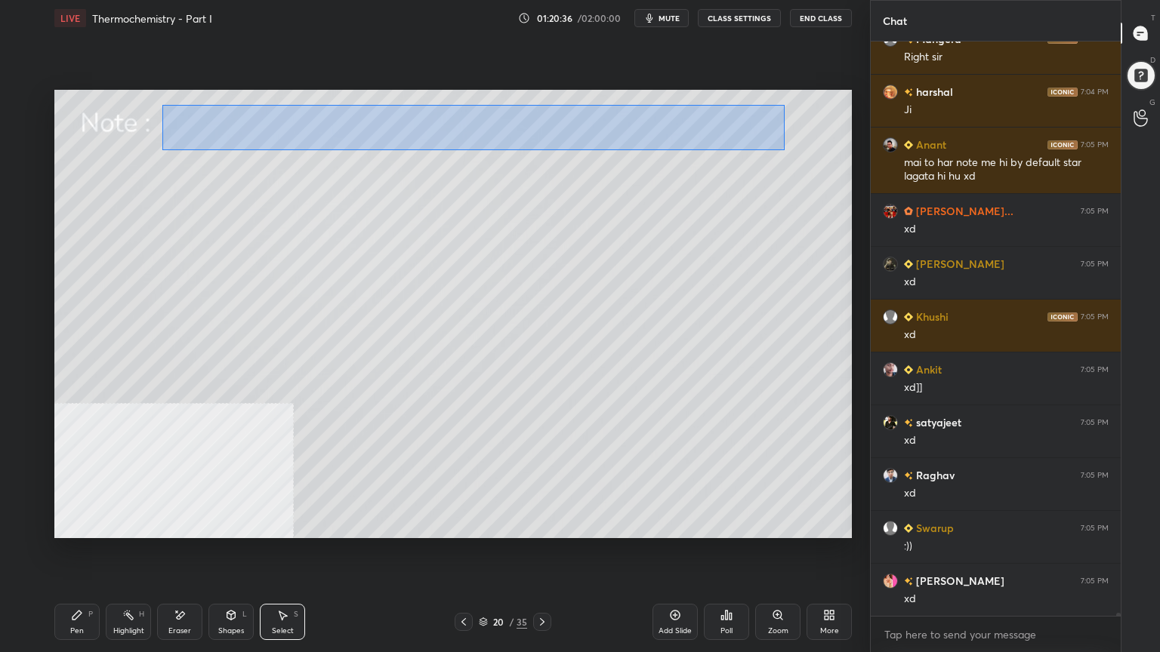
drag, startPoint x: 162, startPoint y: 103, endPoint x: 778, endPoint y: 147, distance: 616.9
click at [784, 150] on div "0 ° Undo Copy Duplicate Duplicate to new slide Delete" at bounding box center [452, 314] width 797 height 448
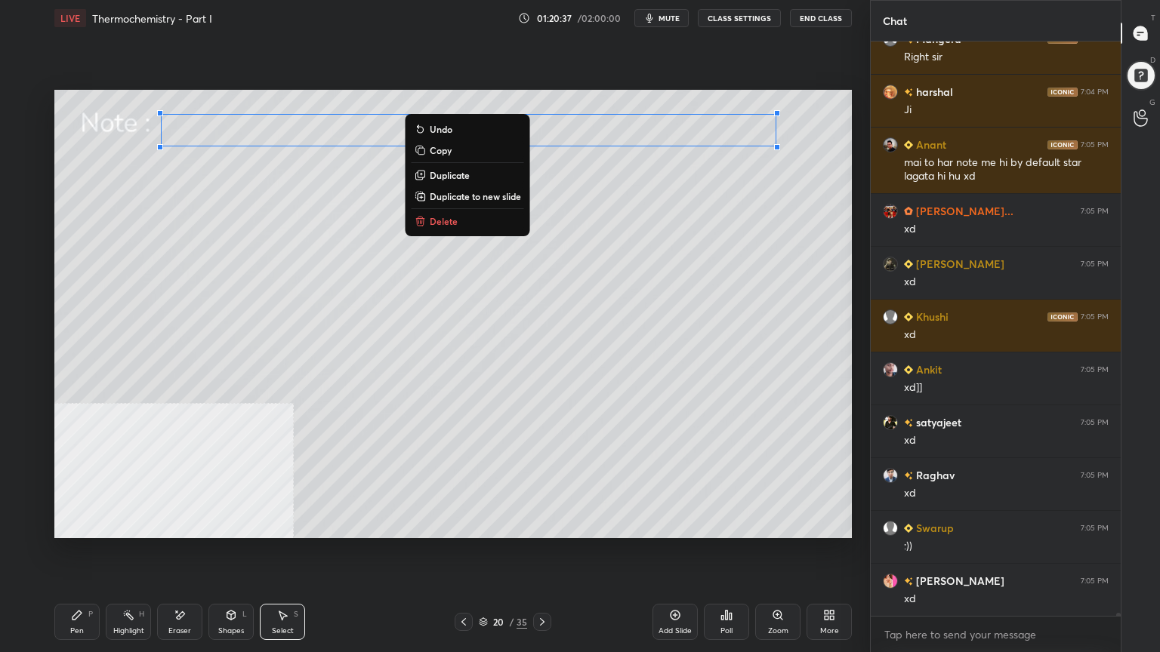
click at [593, 171] on div "0 ° Undo Copy Duplicate Duplicate to new slide Delete" at bounding box center [452, 314] width 797 height 448
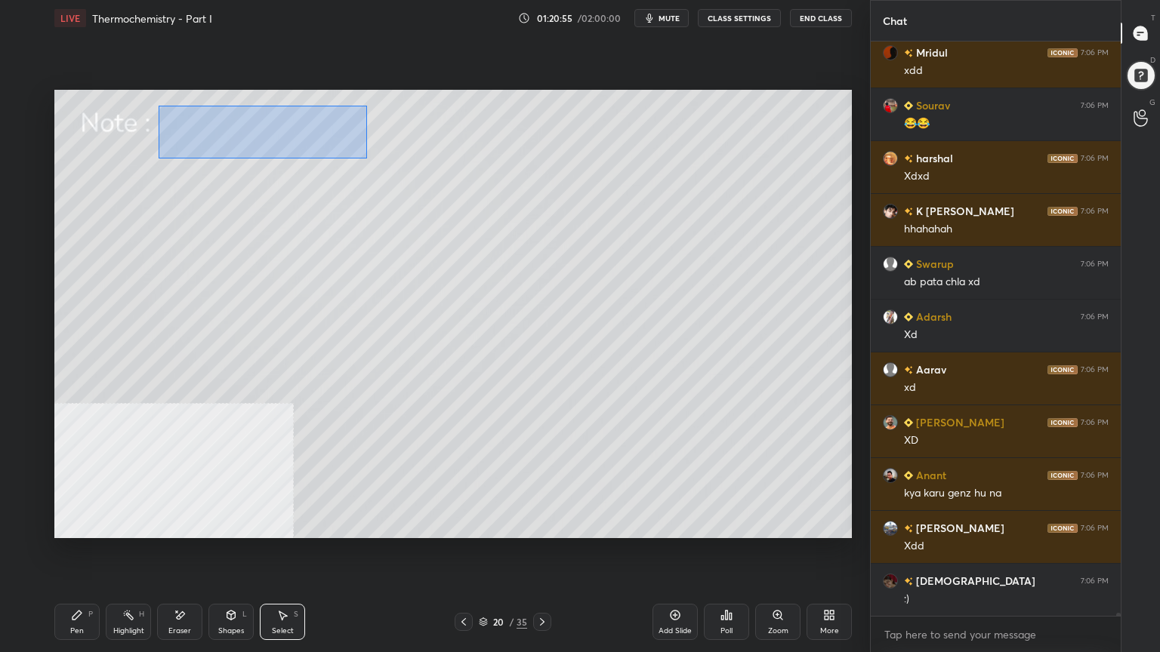
scroll to position [112897, 0]
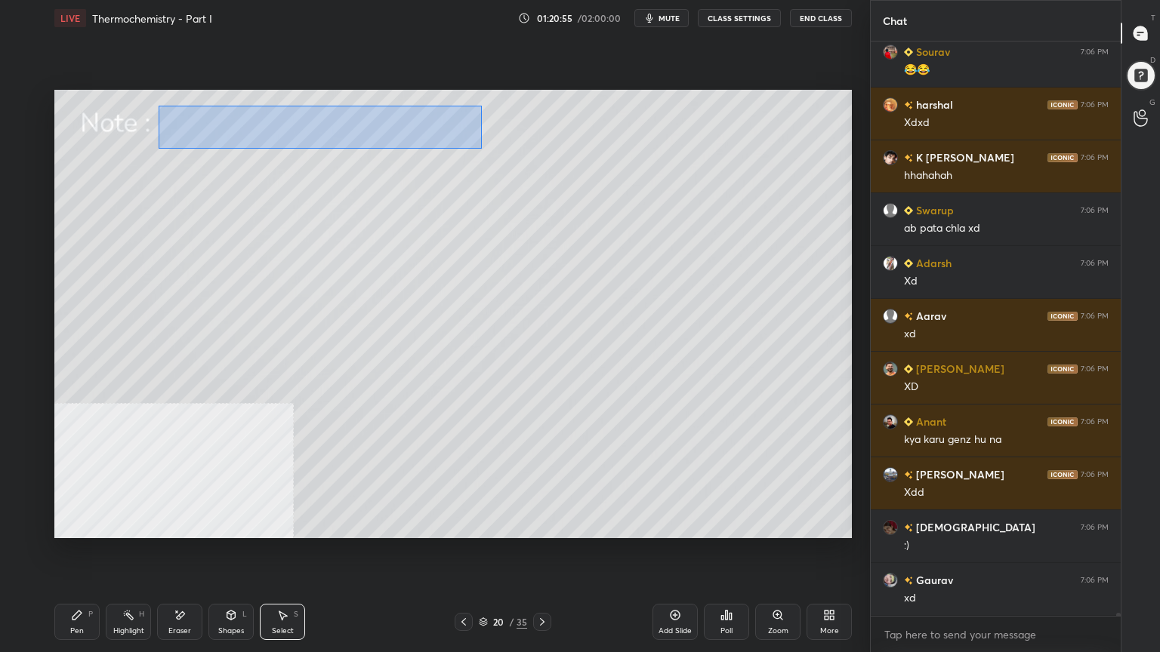
drag, startPoint x: 158, startPoint y: 106, endPoint x: 474, endPoint y: 145, distance: 318.8
click at [482, 148] on div "0 ° Undo Copy Duplicate Duplicate to new slide Delete" at bounding box center [452, 314] width 797 height 448
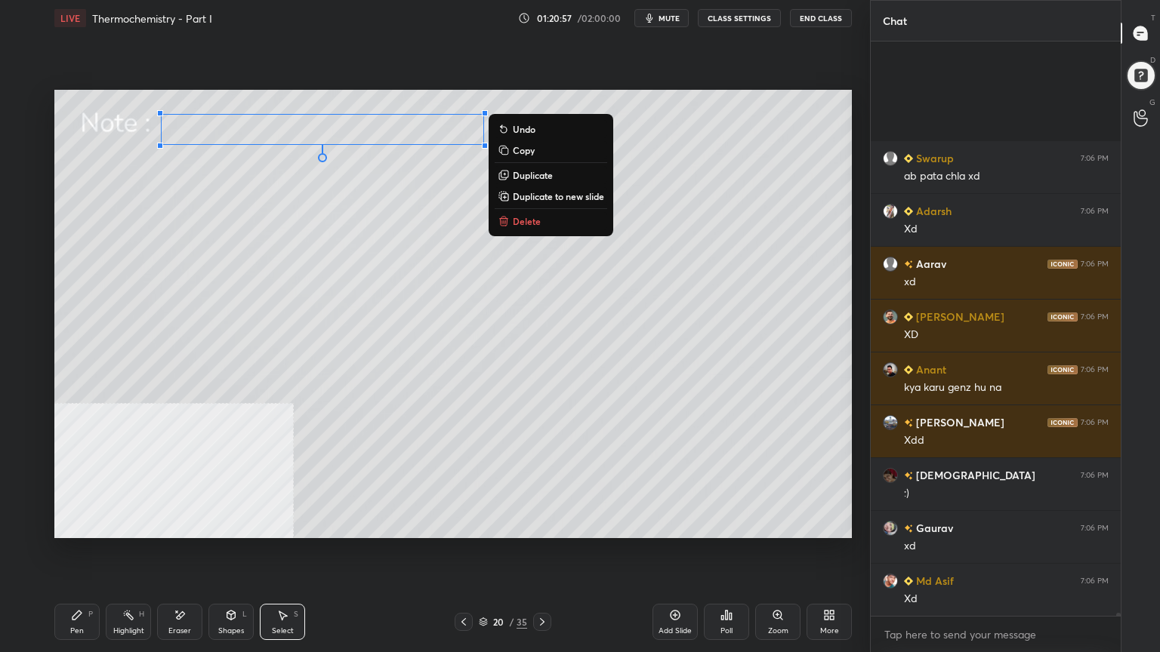
scroll to position [113109, 0]
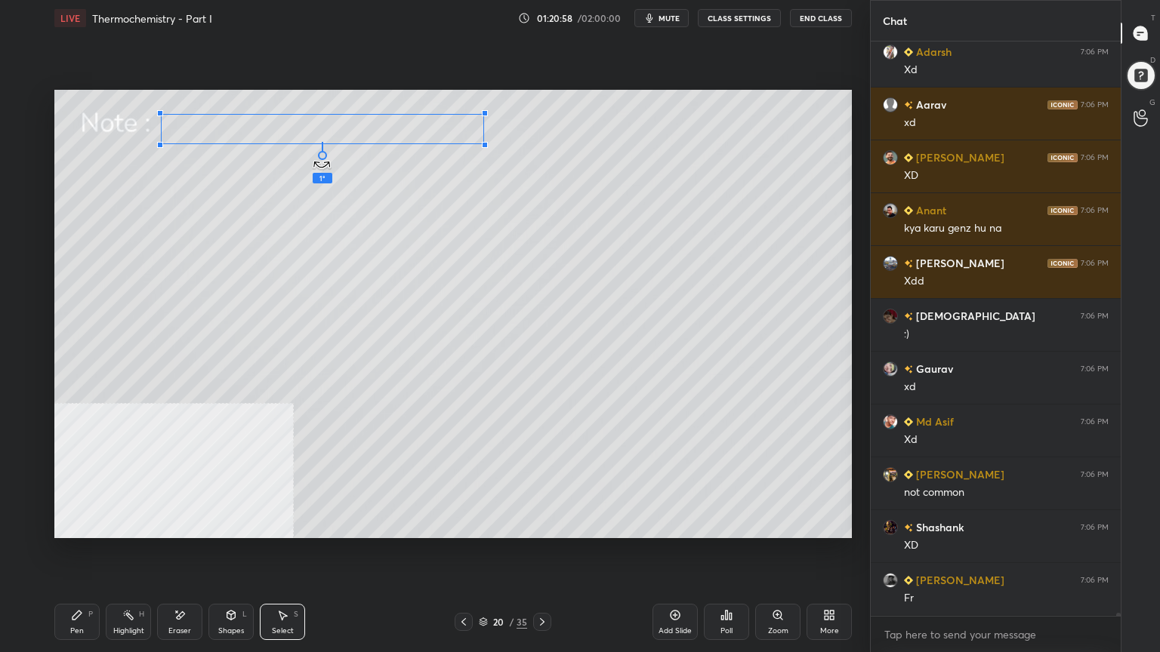
click at [325, 158] on div at bounding box center [322, 155] width 9 height 9
drag, startPoint x: 269, startPoint y: 210, endPoint x: 353, endPoint y: 189, distance: 87.2
click at [270, 210] on div "0 ° Undo Copy Duplicate Duplicate to new slide Delete" at bounding box center [452, 314] width 797 height 448
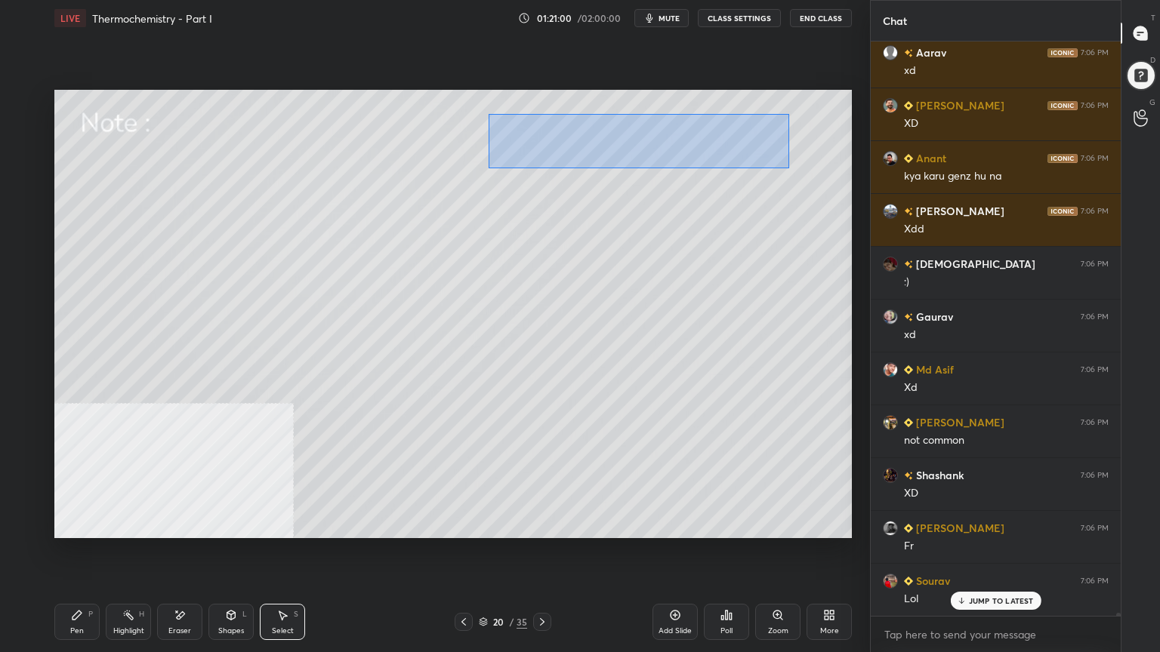
drag, startPoint x: 489, startPoint y: 115, endPoint x: 797, endPoint y: 168, distance: 311.9
click at [797, 168] on div "0 ° Undo Copy Duplicate Duplicate to new slide Delete" at bounding box center [452, 314] width 797 height 448
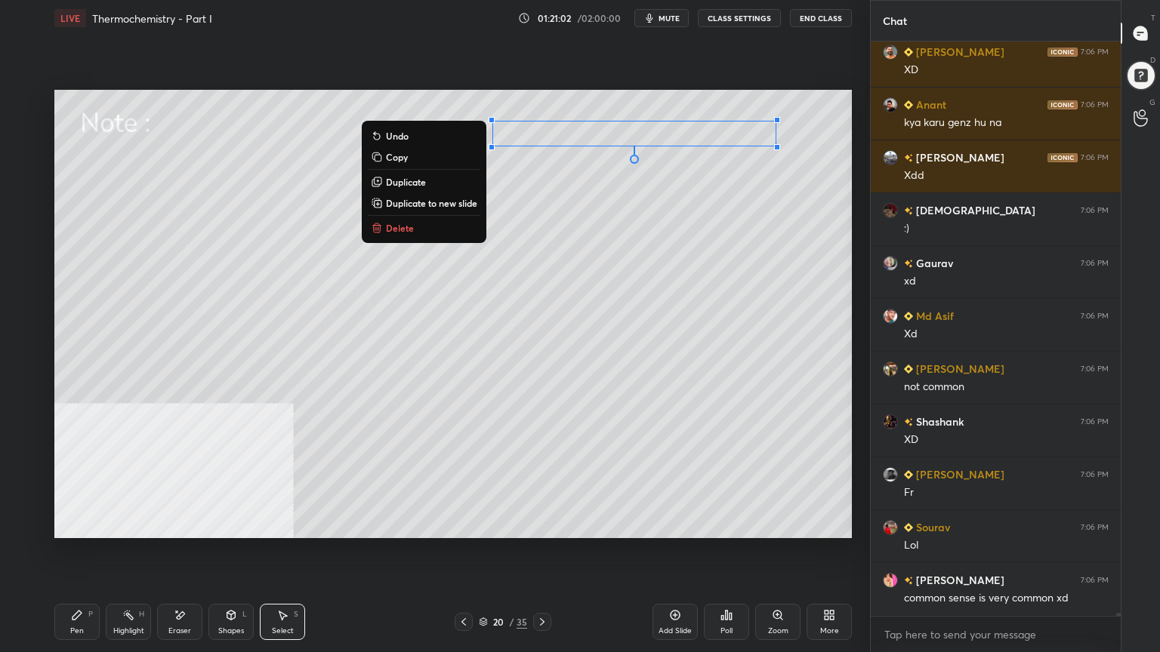
scroll to position [113266, 0]
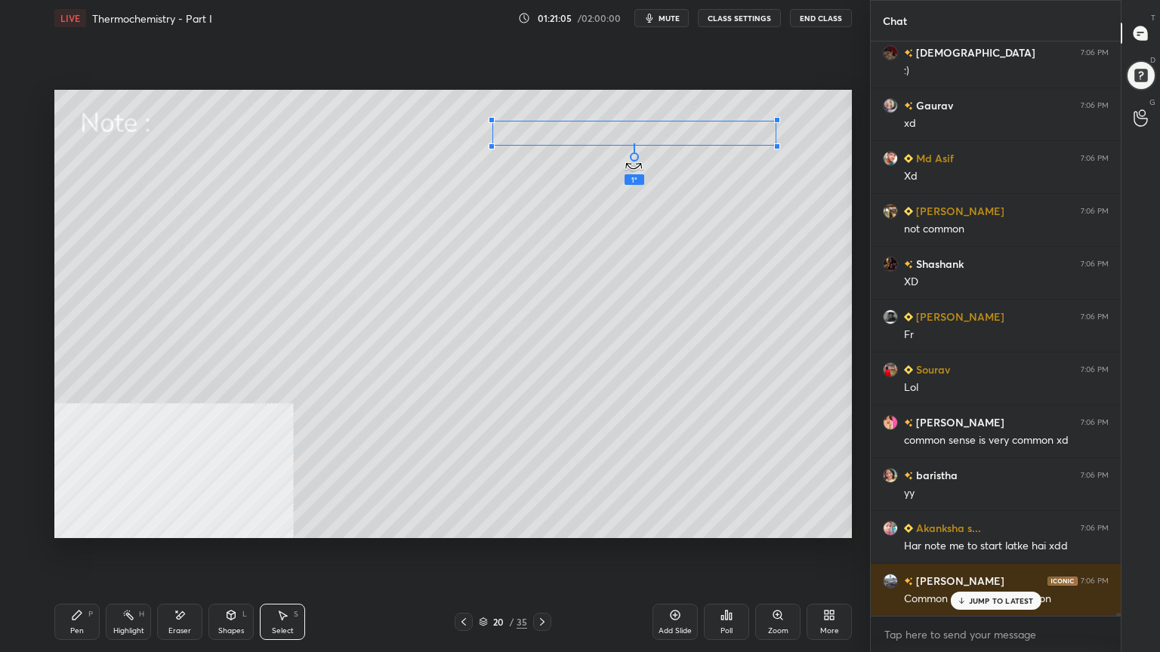
click at [636, 162] on div "1 ° Undo Copy Duplicate Duplicate to new slide Delete" at bounding box center [452, 314] width 797 height 448
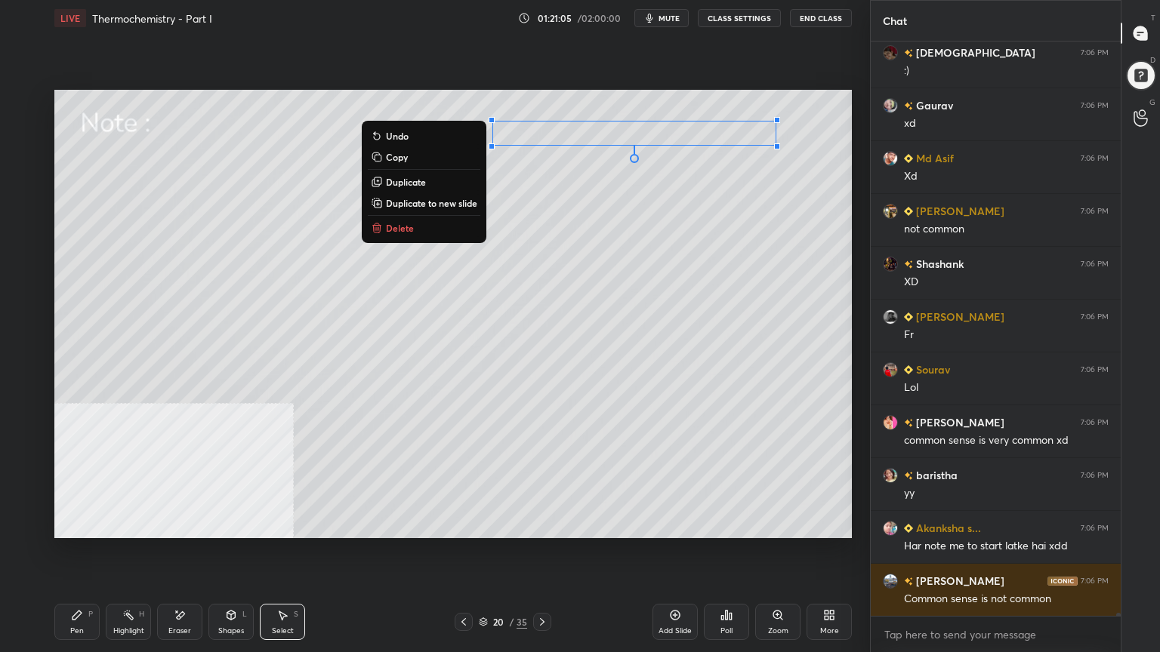
scroll to position [113426, 0]
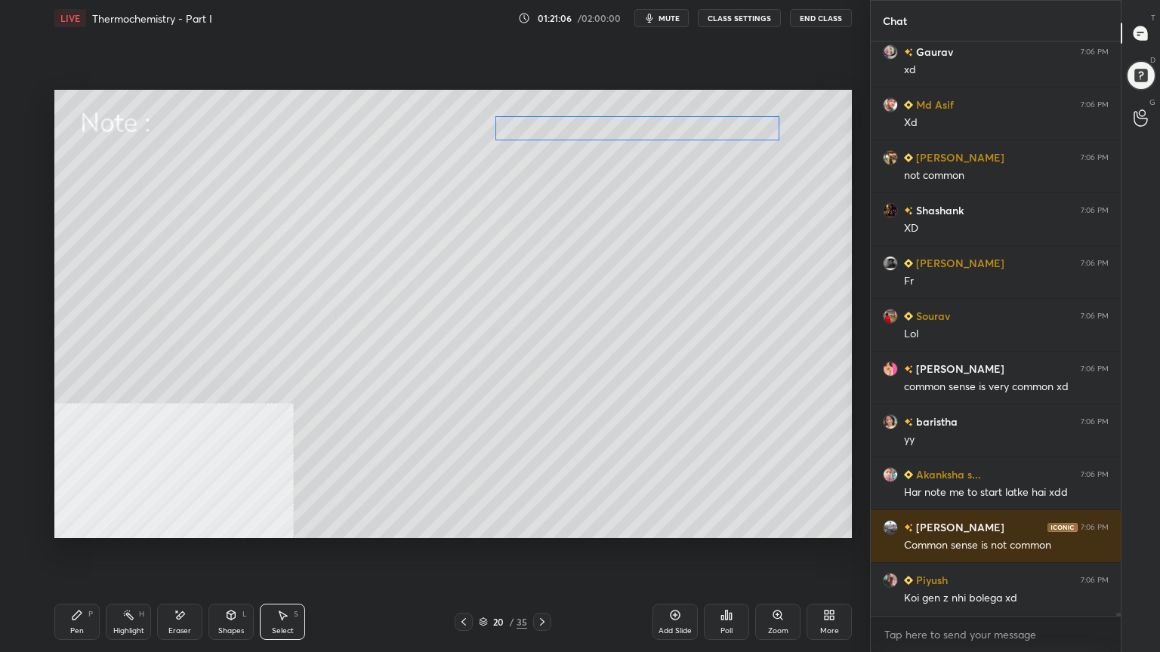
click at [647, 131] on div "0 ° Undo Copy Duplicate Duplicate to new slide Delete" at bounding box center [452, 314] width 797 height 448
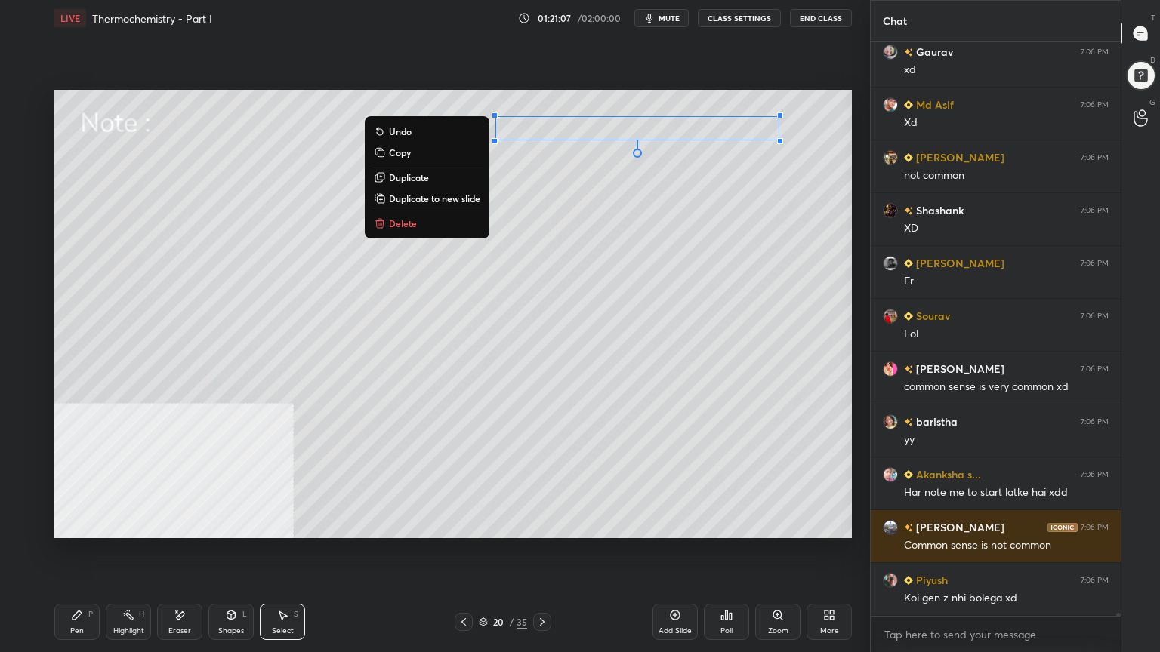
scroll to position [113478, 0]
click at [356, 359] on div "0 ° Undo Copy Duplicate Duplicate to new slide Delete" at bounding box center [452, 314] width 797 height 448
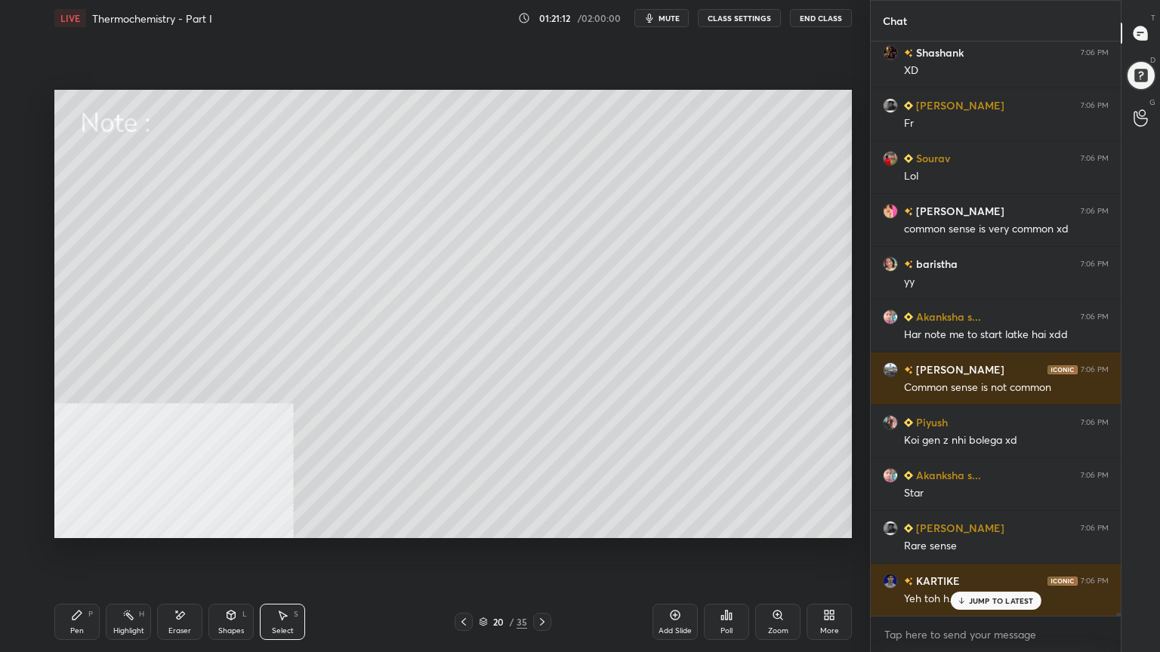
scroll to position [113637, 0]
click at [1024, 524] on div "[PERSON_NAME] 7:06 PM ab pata chla xd [PERSON_NAME] 7:06 PM Xd [PERSON_NAME] 7:…" at bounding box center [996, 329] width 250 height 575
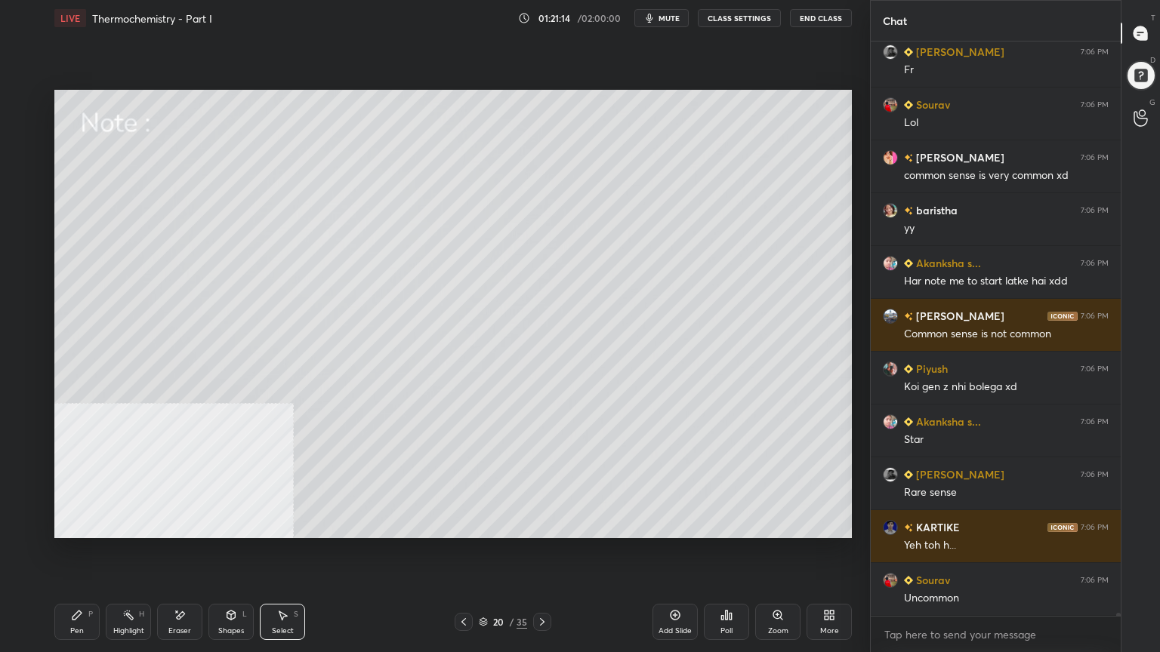
scroll to position [113689, 0]
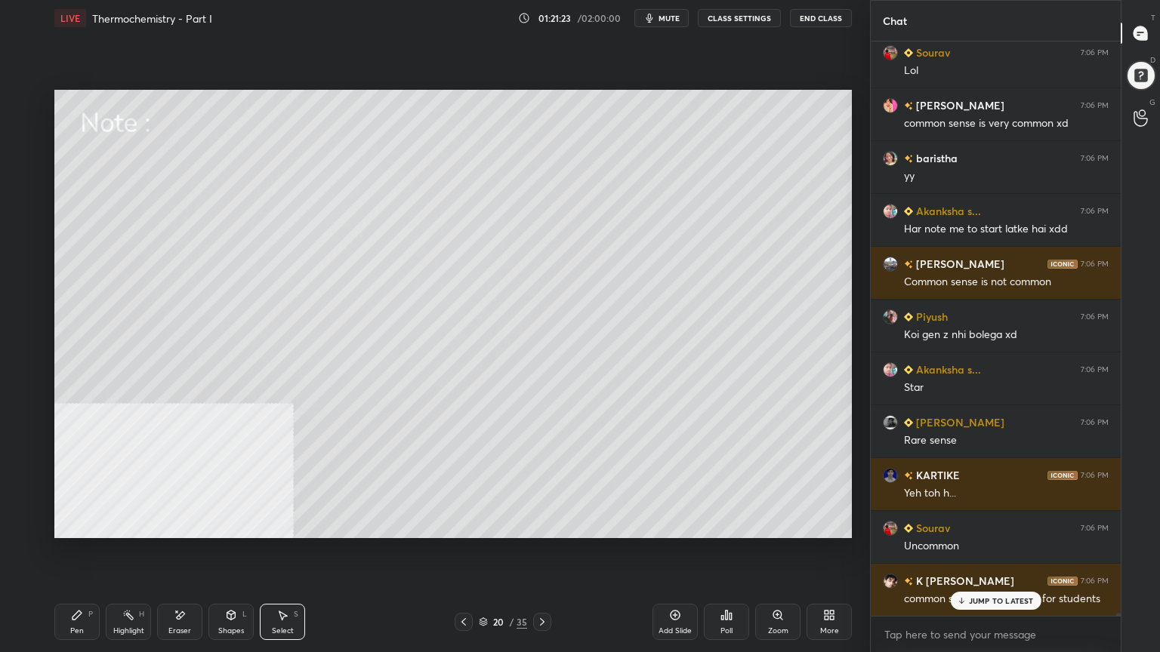
drag, startPoint x: 79, startPoint y: 621, endPoint x: 72, endPoint y: 596, distance: 25.6
click at [79, 524] on icon at bounding box center [77, 615] width 12 height 12
drag, startPoint x: 20, startPoint y: 287, endPoint x: 45, endPoint y: 285, distance: 25.0
click at [21, 287] on div at bounding box center [25, 283] width 12 height 12
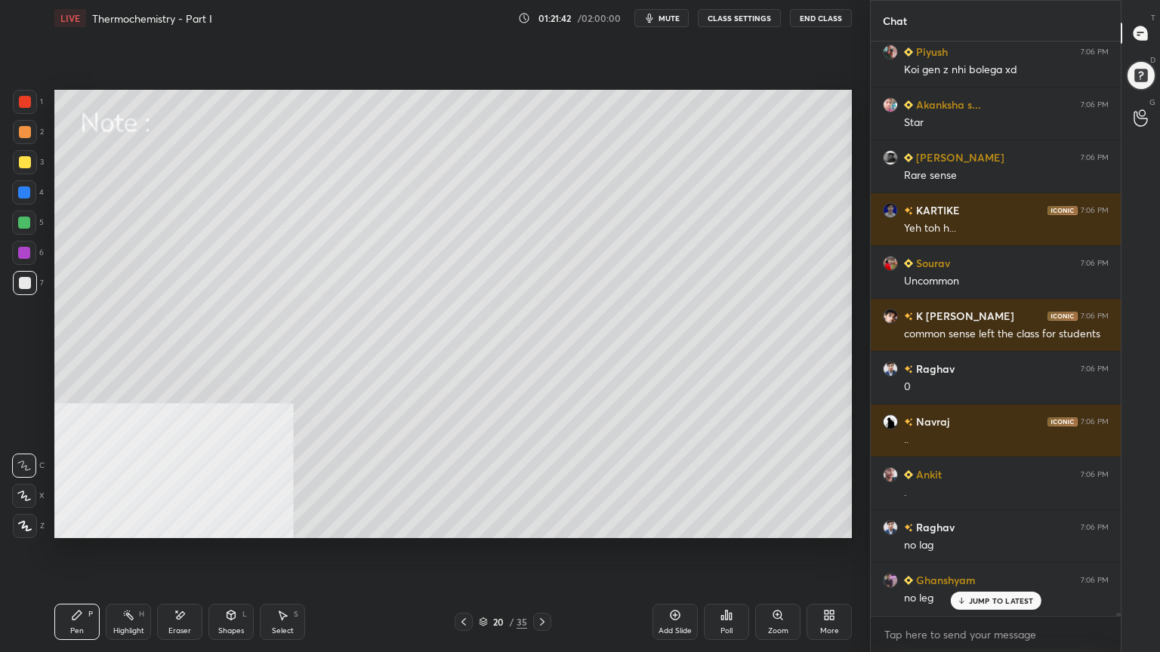
scroll to position [114006, 0]
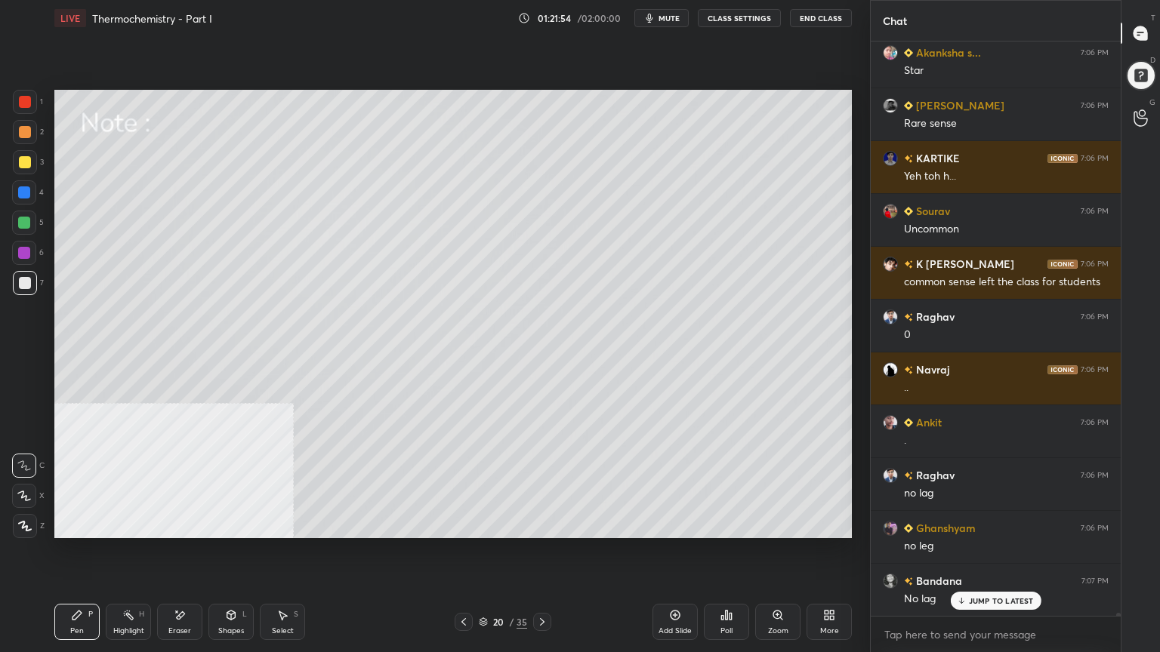
click at [25, 159] on div at bounding box center [25, 162] width 12 height 12
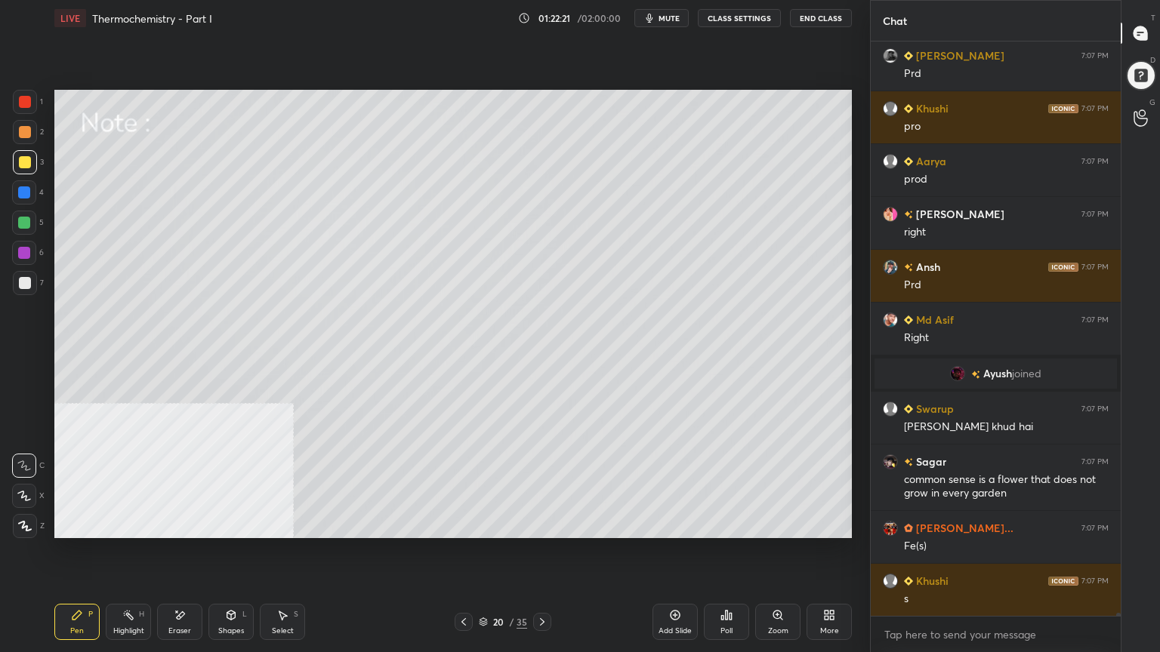
scroll to position [110318, 0]
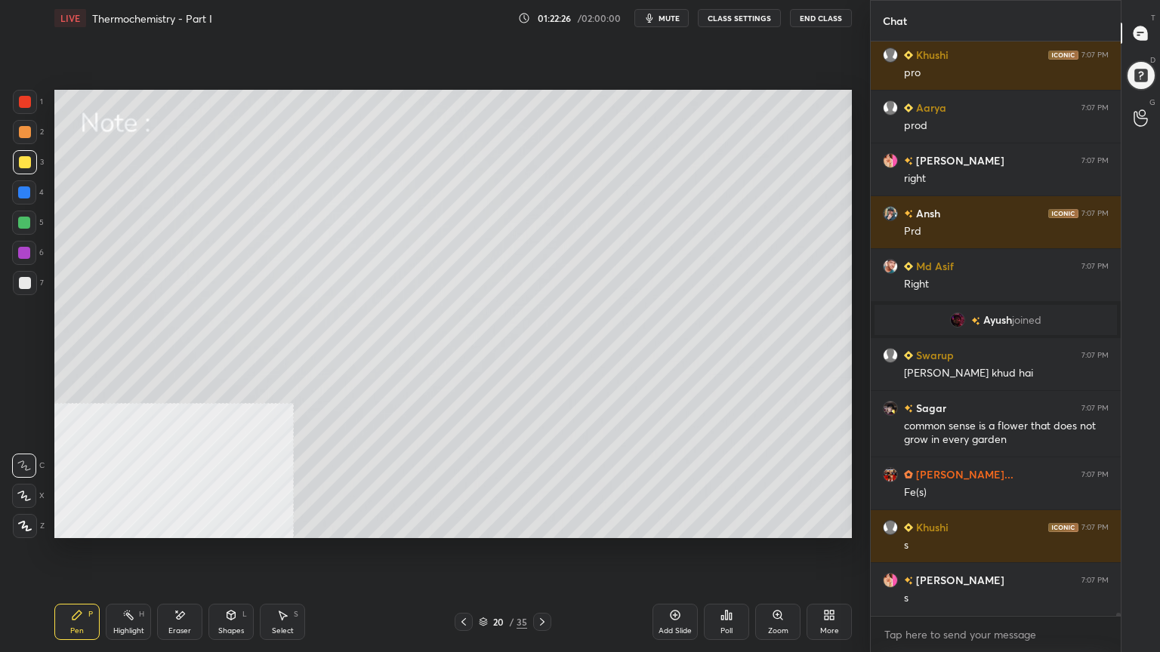
drag, startPoint x: 285, startPoint y: 630, endPoint x: 290, endPoint y: 614, distance: 17.2
click at [287, 524] on div "Select" at bounding box center [283, 631] width 22 height 8
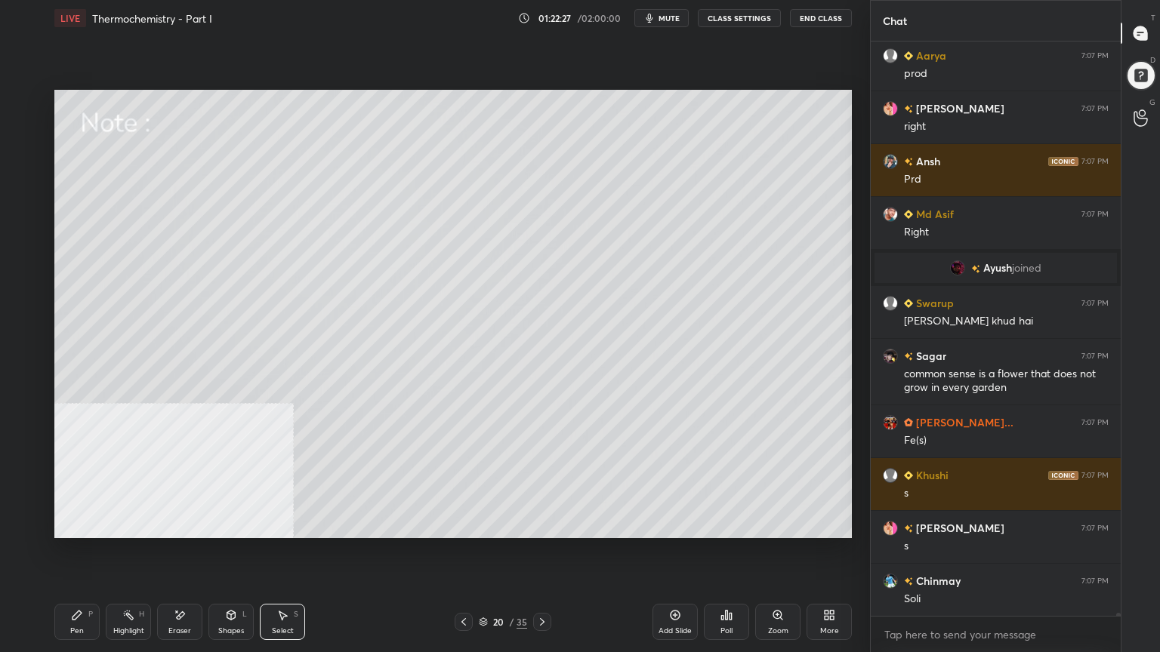
scroll to position [110424, 0]
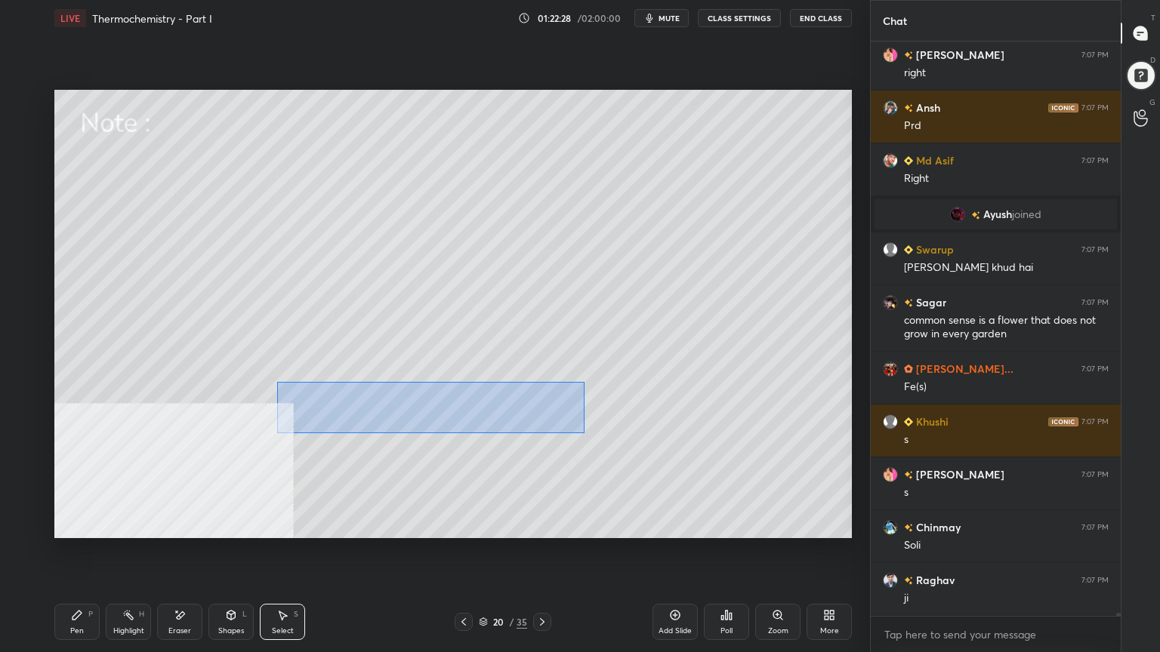
drag, startPoint x: 277, startPoint y: 381, endPoint x: 584, endPoint y: 433, distance: 311.5
click at [584, 433] on div "0 ° Undo Copy Duplicate Duplicate to new slide Delete" at bounding box center [452, 314] width 797 height 448
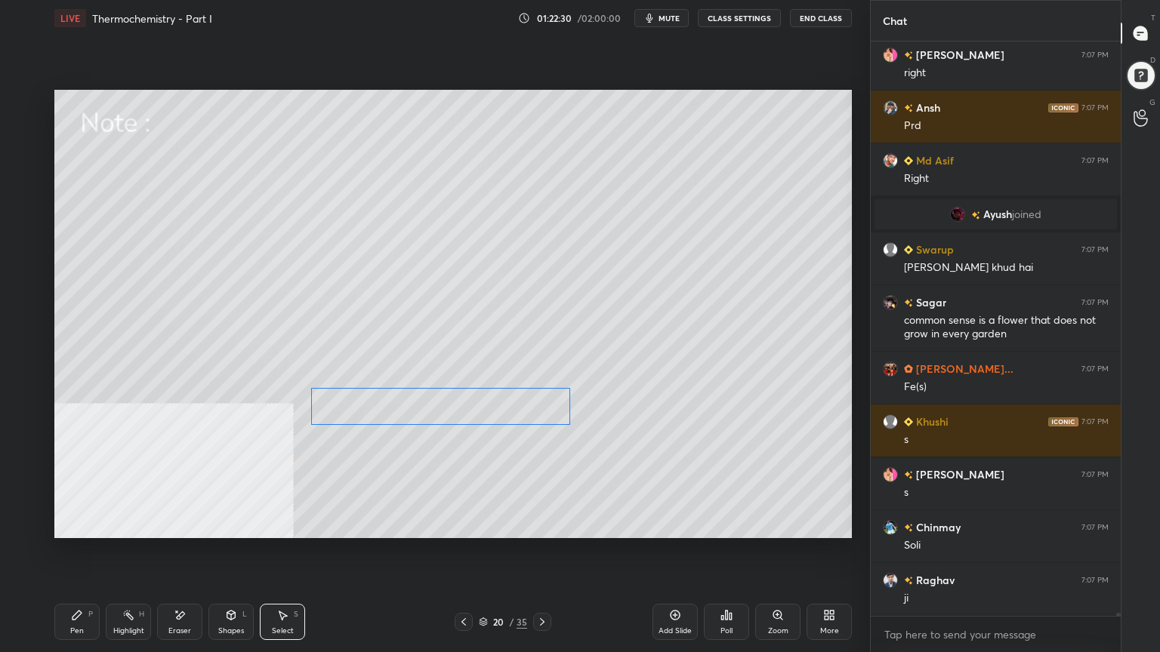
drag, startPoint x: 476, startPoint y: 412, endPoint x: 487, endPoint y: 402, distance: 15.0
click at [492, 410] on div "0 ° Undo Copy Duplicate Duplicate to new slide Delete" at bounding box center [452, 314] width 797 height 448
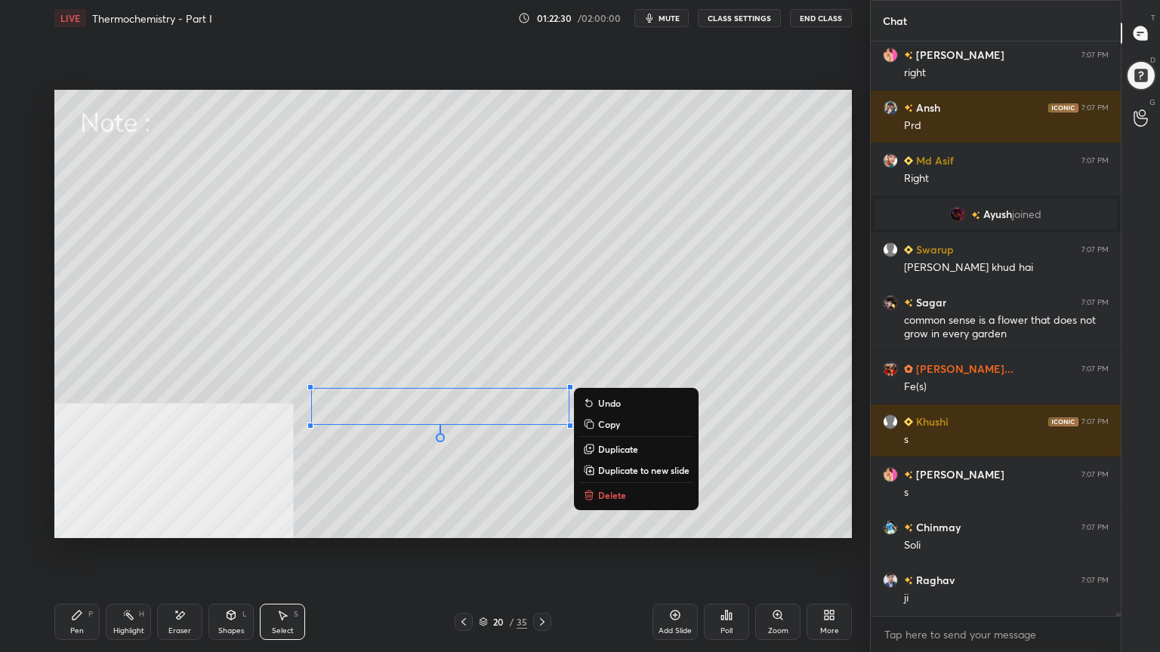
click at [266, 507] on div "0 ° Undo Copy Duplicate Duplicate to new slide Delete" at bounding box center [452, 314] width 797 height 448
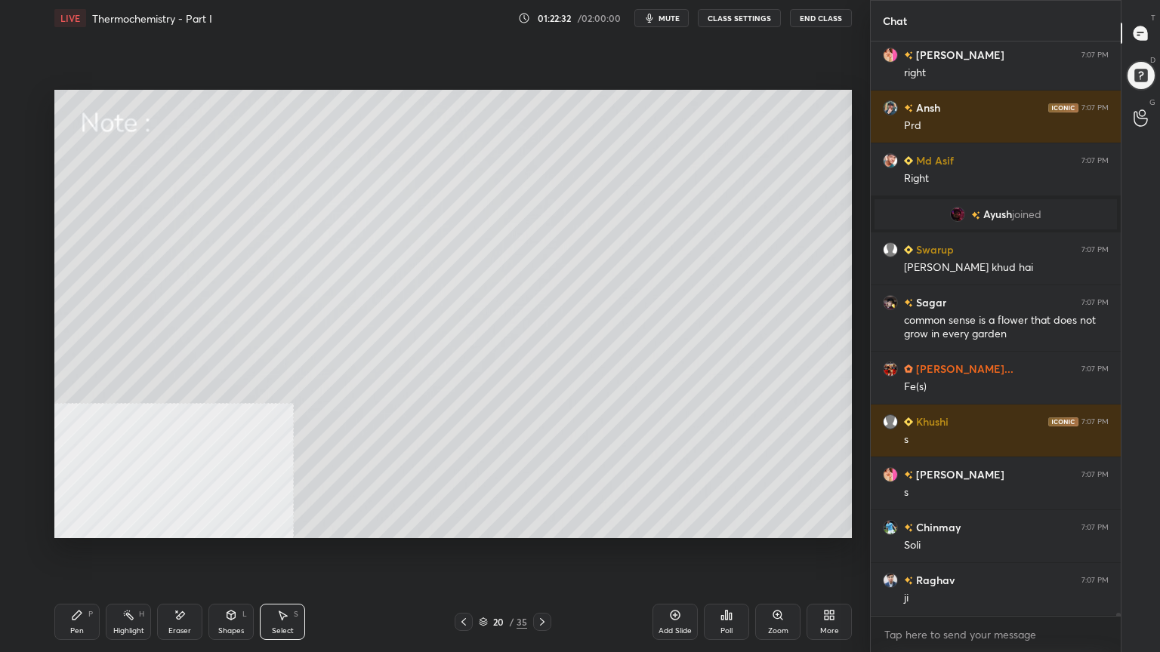
click at [78, 524] on div "Pen" at bounding box center [77, 631] width 14 height 8
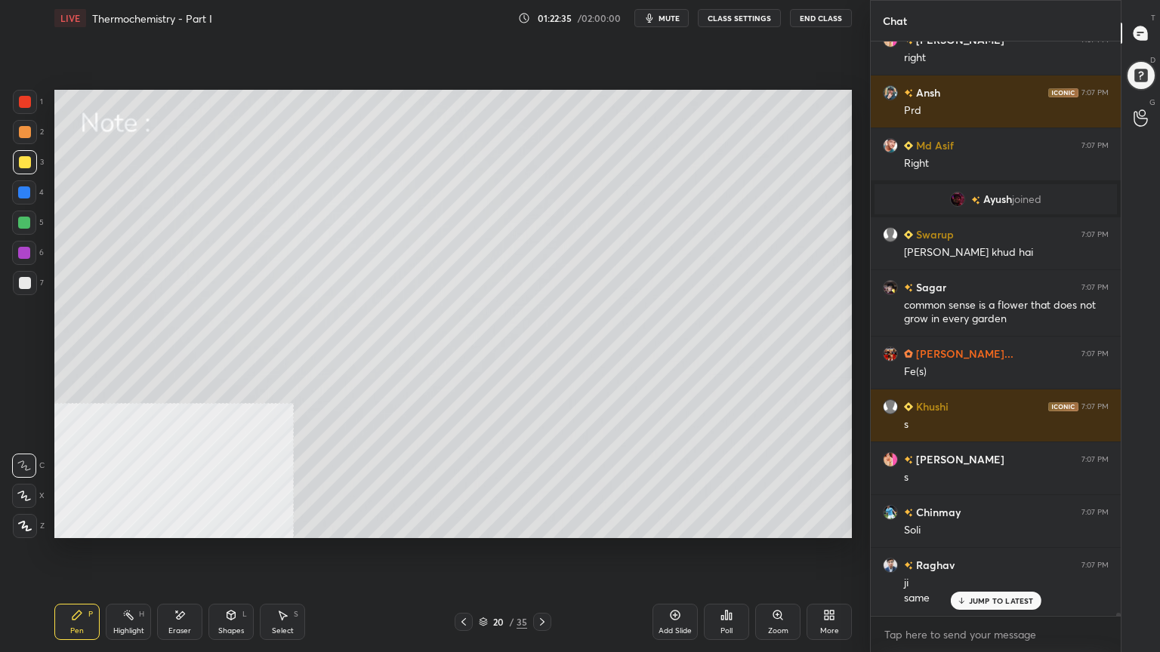
scroll to position [110491, 0]
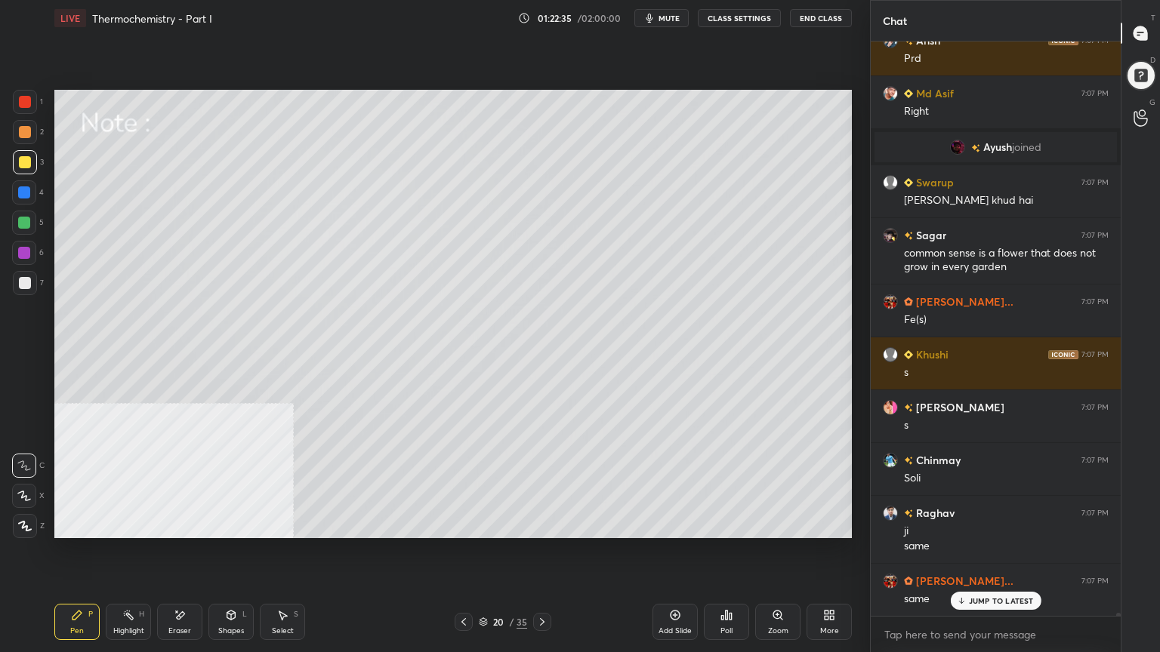
click at [30, 222] on div at bounding box center [24, 223] width 12 height 12
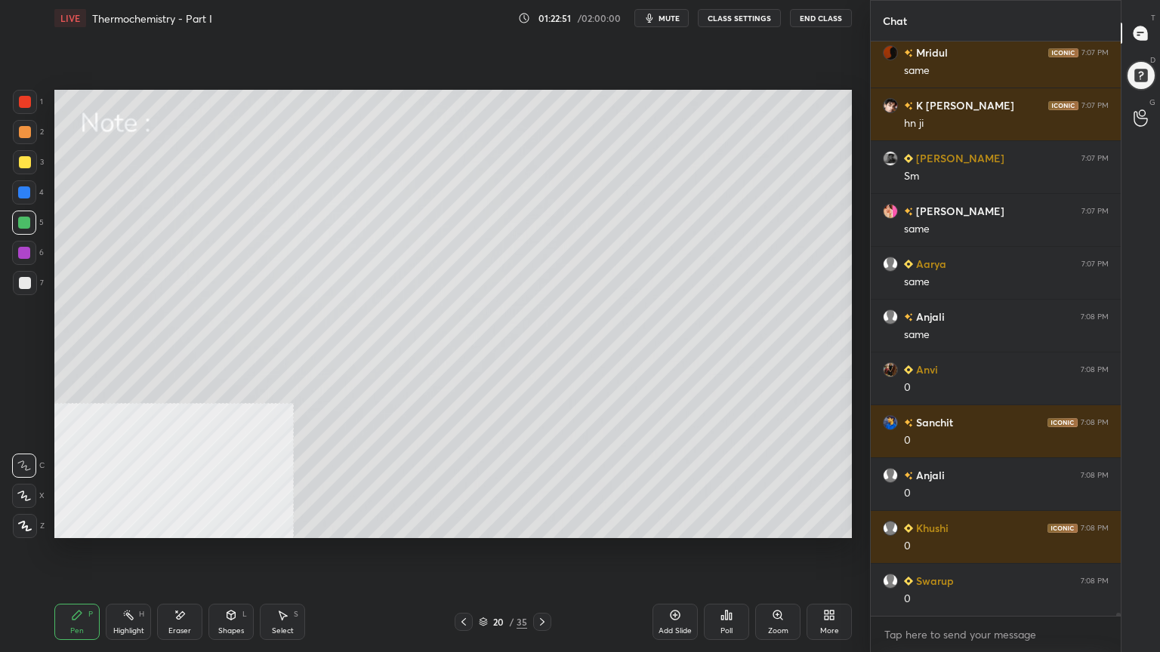
scroll to position [111179, 0]
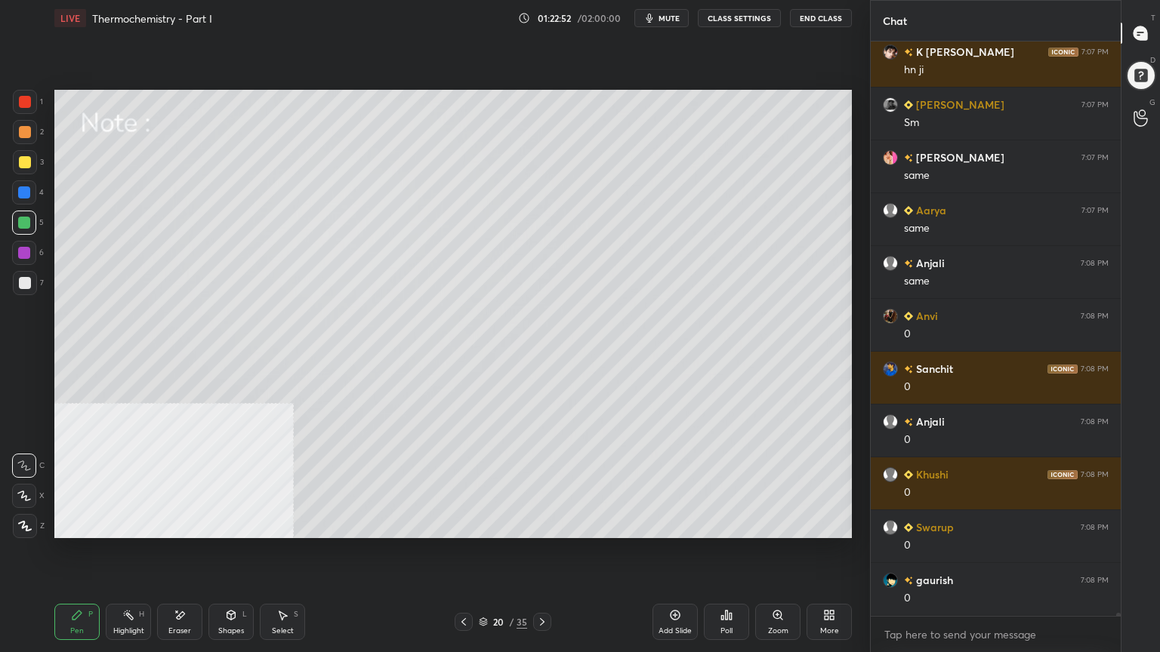
click at [284, 524] on icon at bounding box center [282, 615] width 12 height 12
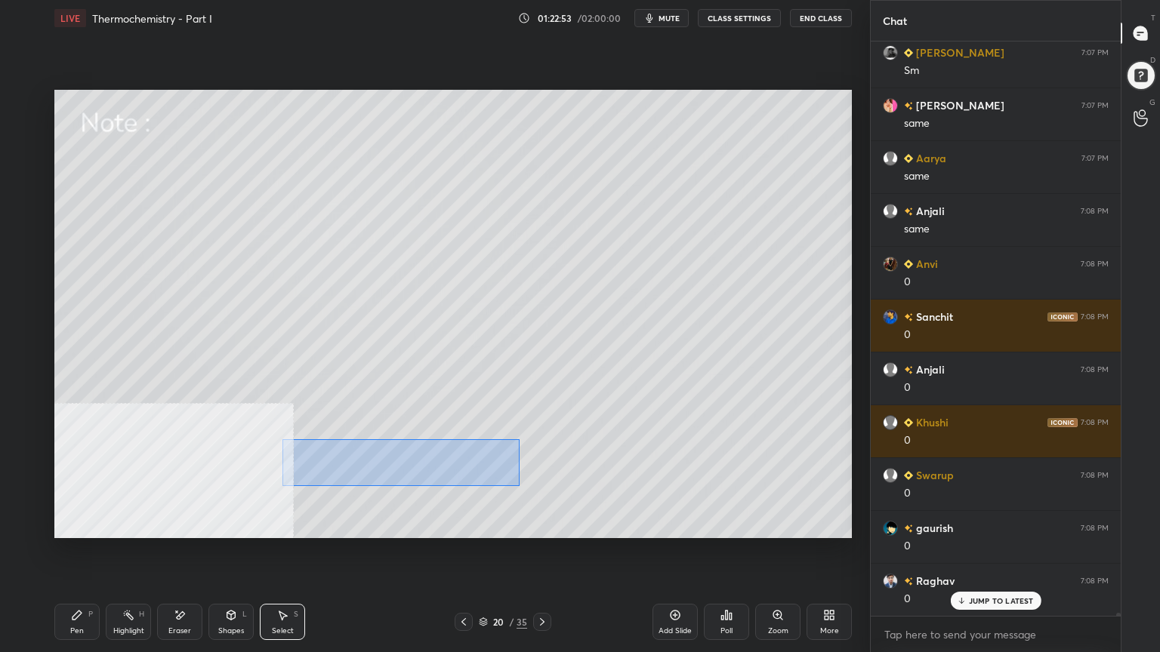
drag, startPoint x: 282, startPoint y: 438, endPoint x: 504, endPoint y: 474, distance: 225.7
click at [519, 484] on div "0 ° Undo Copy Duplicate Duplicate to new slide Delete" at bounding box center [452, 314] width 797 height 448
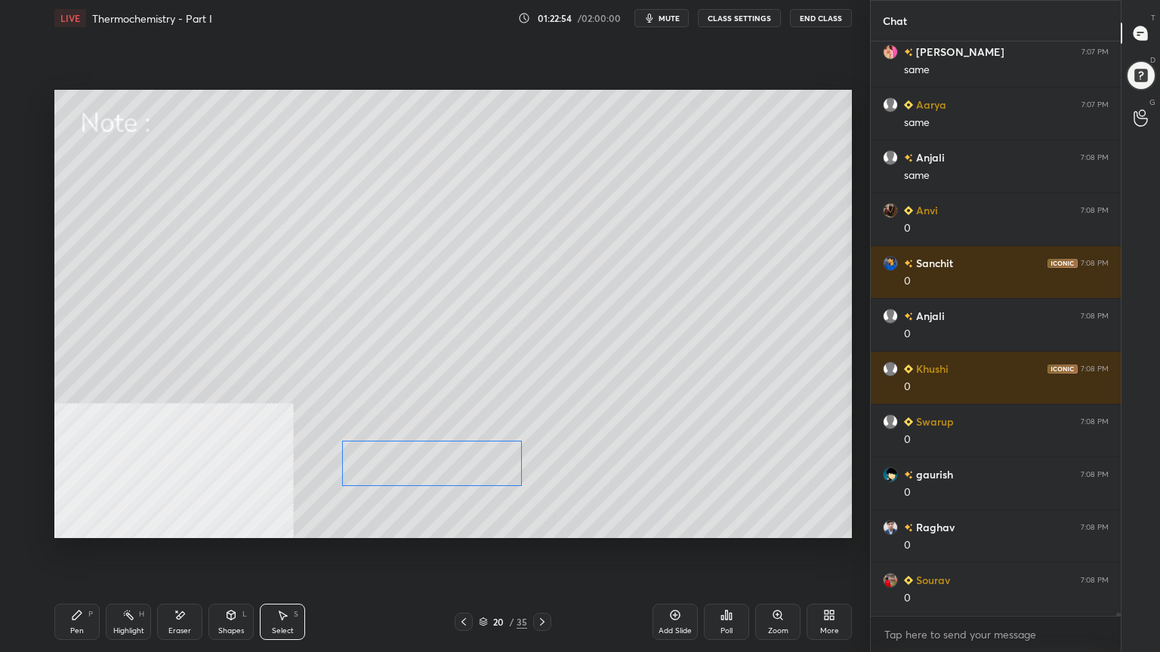
scroll to position [111337, 0]
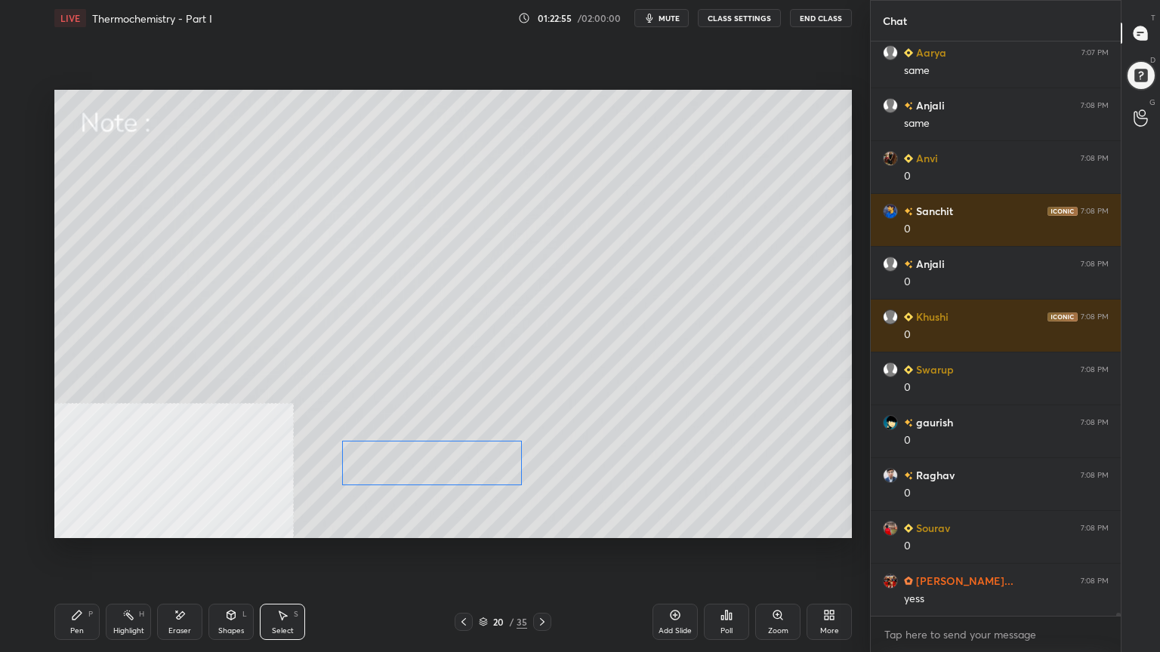
drag, startPoint x: 445, startPoint y: 467, endPoint x: 488, endPoint y: 465, distance: 43.8
click at [488, 465] on div "0 ° Undo Copy Duplicate Duplicate to new slide Delete" at bounding box center [452, 314] width 797 height 448
click at [326, 520] on div "0 ° Undo Copy Duplicate Duplicate to new slide Delete" at bounding box center [452, 314] width 797 height 448
click at [73, 524] on div "Pen" at bounding box center [77, 631] width 14 height 8
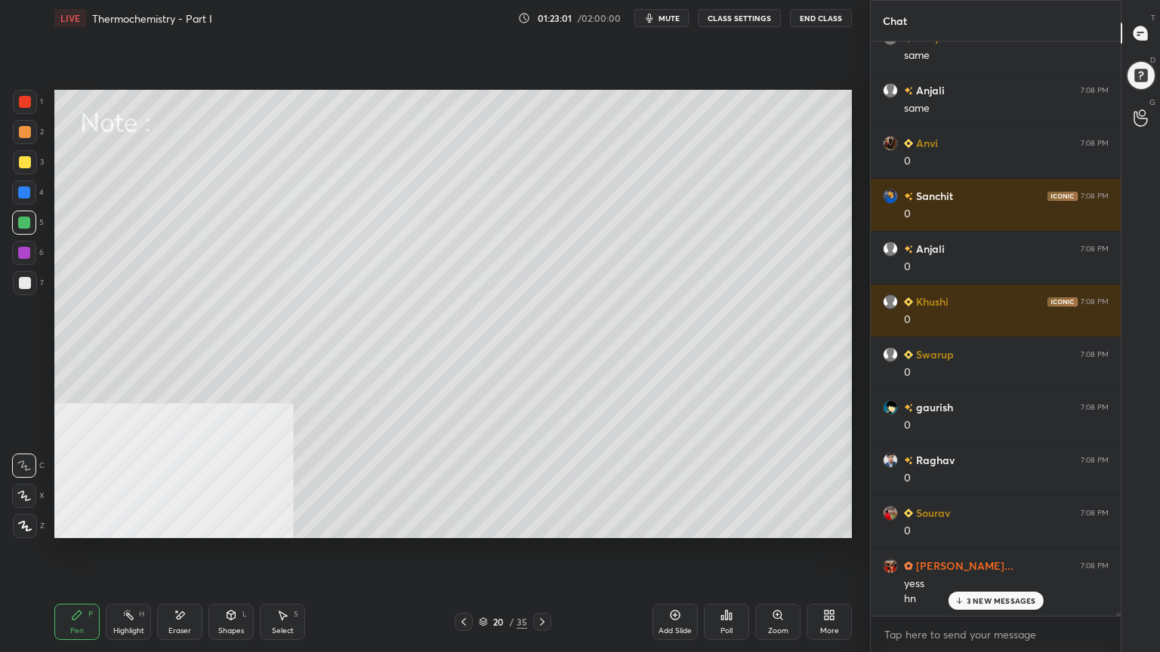
scroll to position [111511, 0]
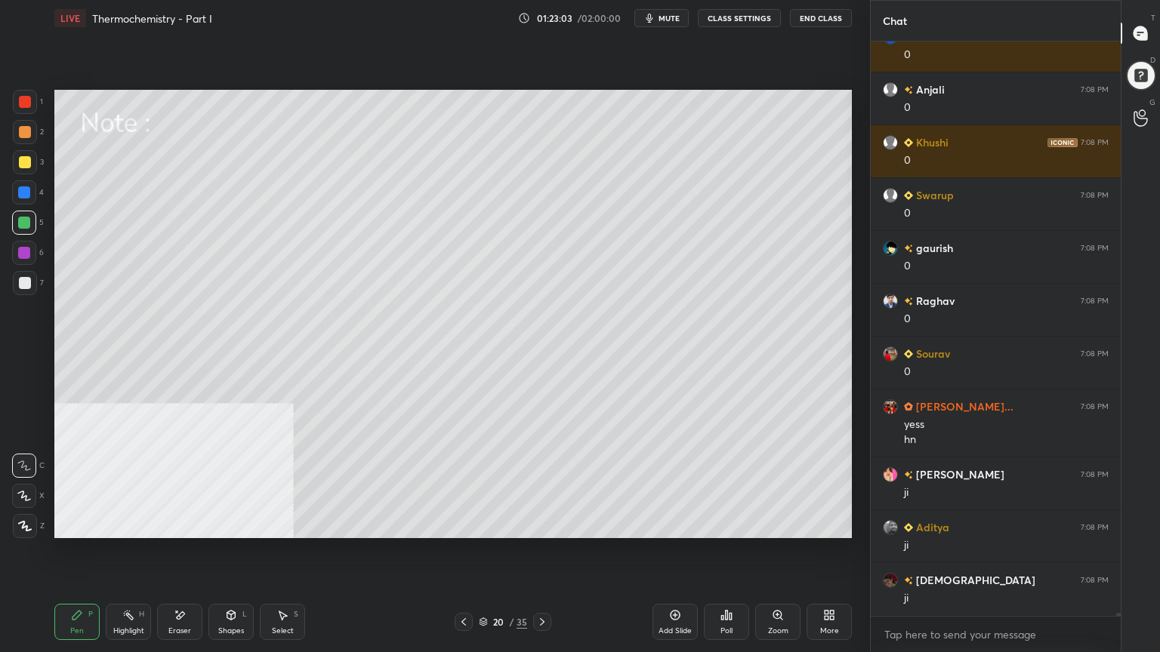
click at [23, 130] on div at bounding box center [25, 132] width 12 height 12
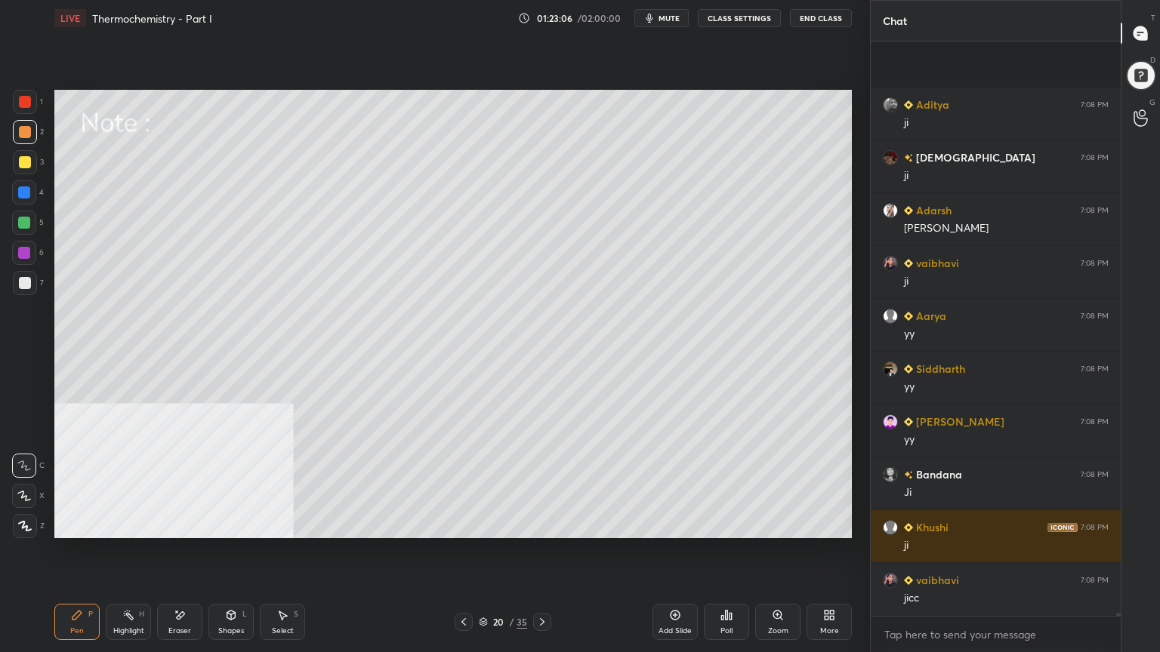
scroll to position [112040, 0]
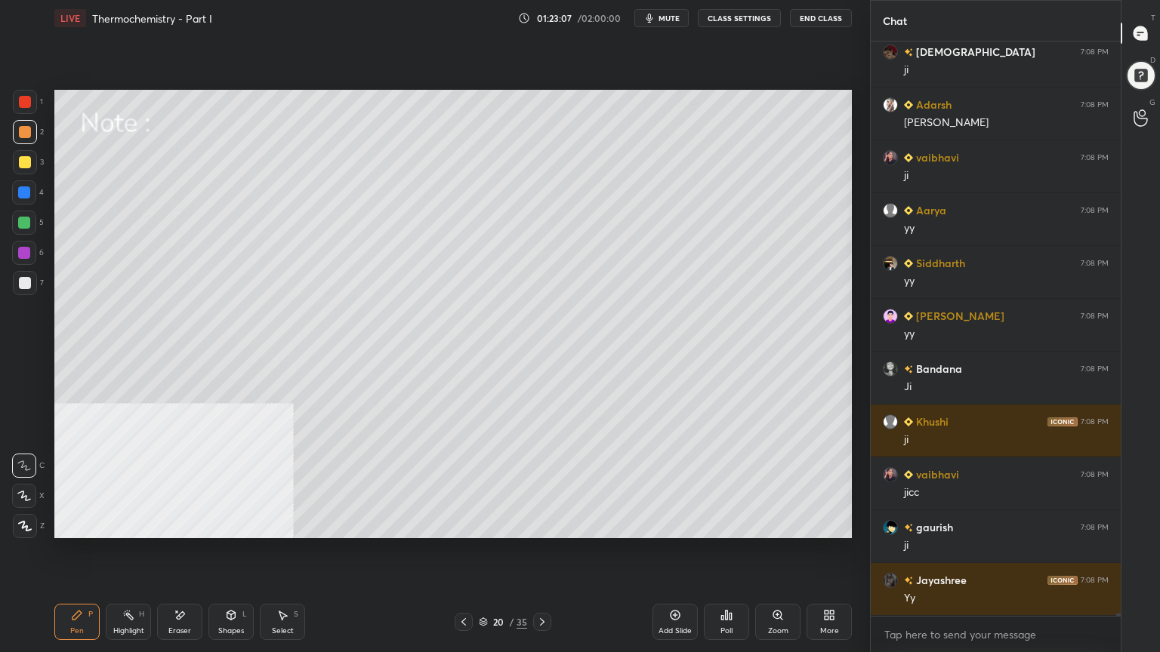
click at [535, 524] on div at bounding box center [542, 622] width 18 height 18
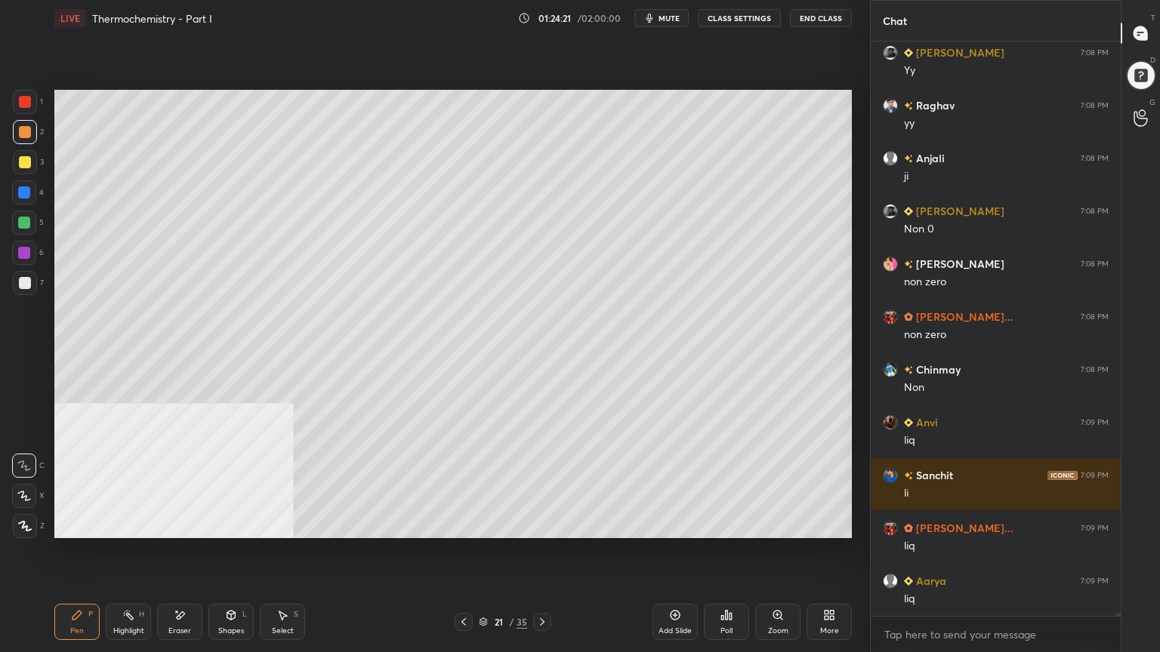
scroll to position [112674, 0]
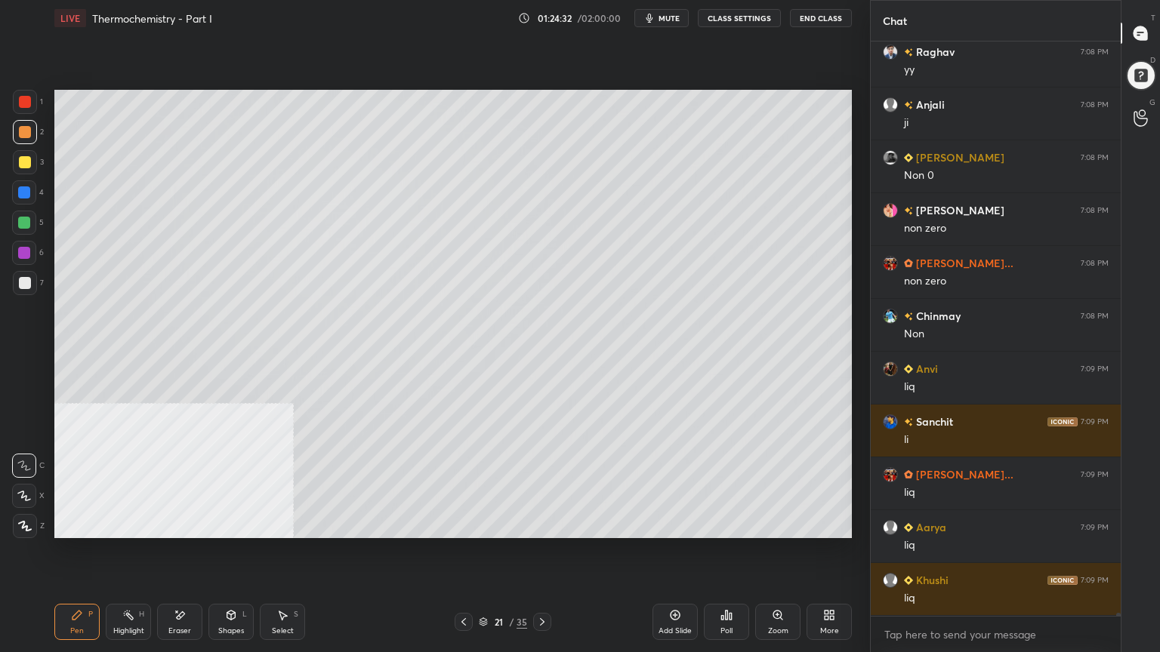
drag, startPoint x: 288, startPoint y: 628, endPoint x: 273, endPoint y: 610, distance: 23.1
click at [285, 524] on div "Select" at bounding box center [283, 631] width 22 height 8
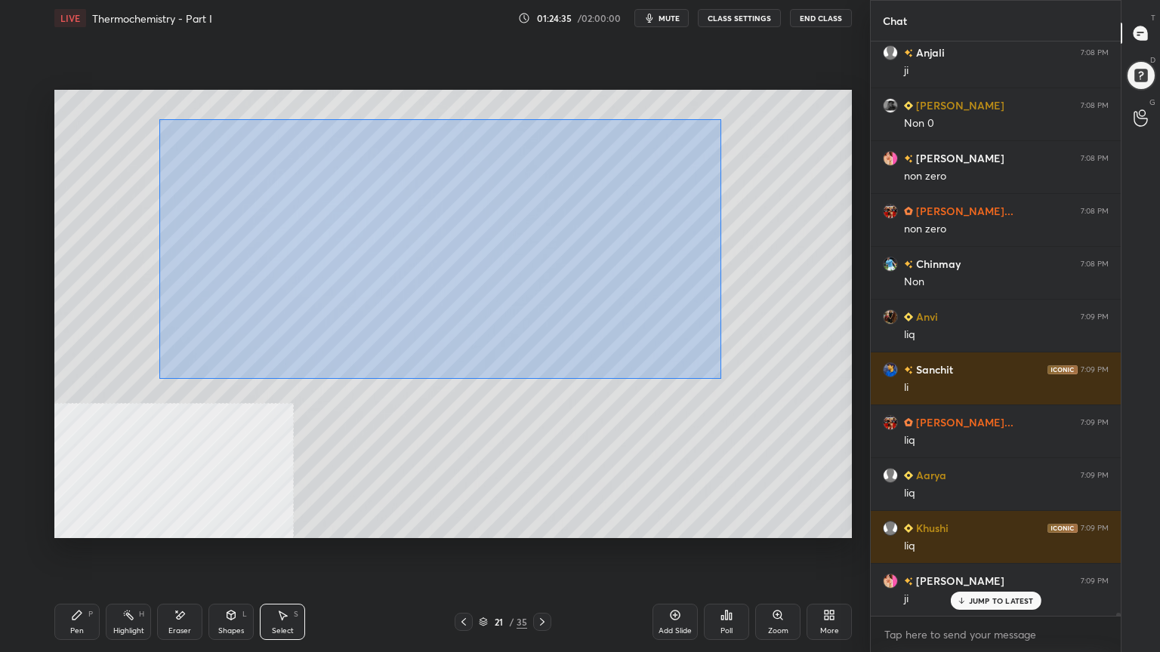
drag, startPoint x: 253, startPoint y: 156, endPoint x: 730, endPoint y: 378, distance: 526.0
click at [730, 378] on div "0 ° Undo Copy Duplicate Duplicate to new slide Delete" at bounding box center [452, 314] width 797 height 448
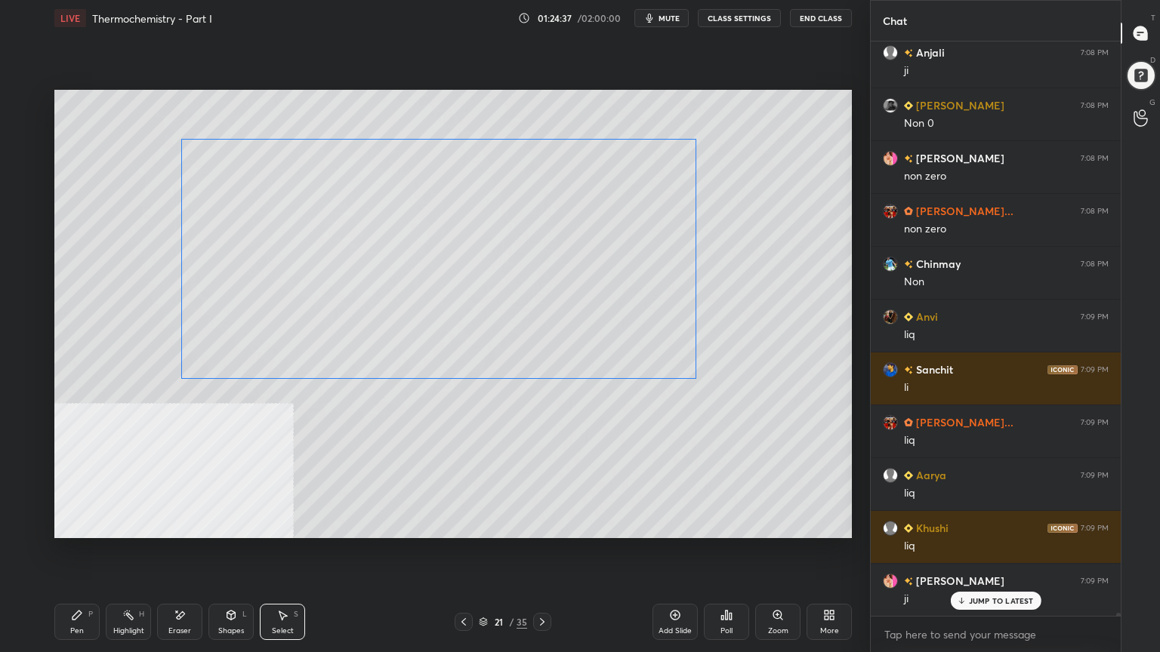
drag, startPoint x: 560, startPoint y: 261, endPoint x: 566, endPoint y: 254, distance: 9.7
click at [568, 266] on div "0 ° Undo Copy Duplicate Duplicate to new slide Delete" at bounding box center [452, 314] width 797 height 448
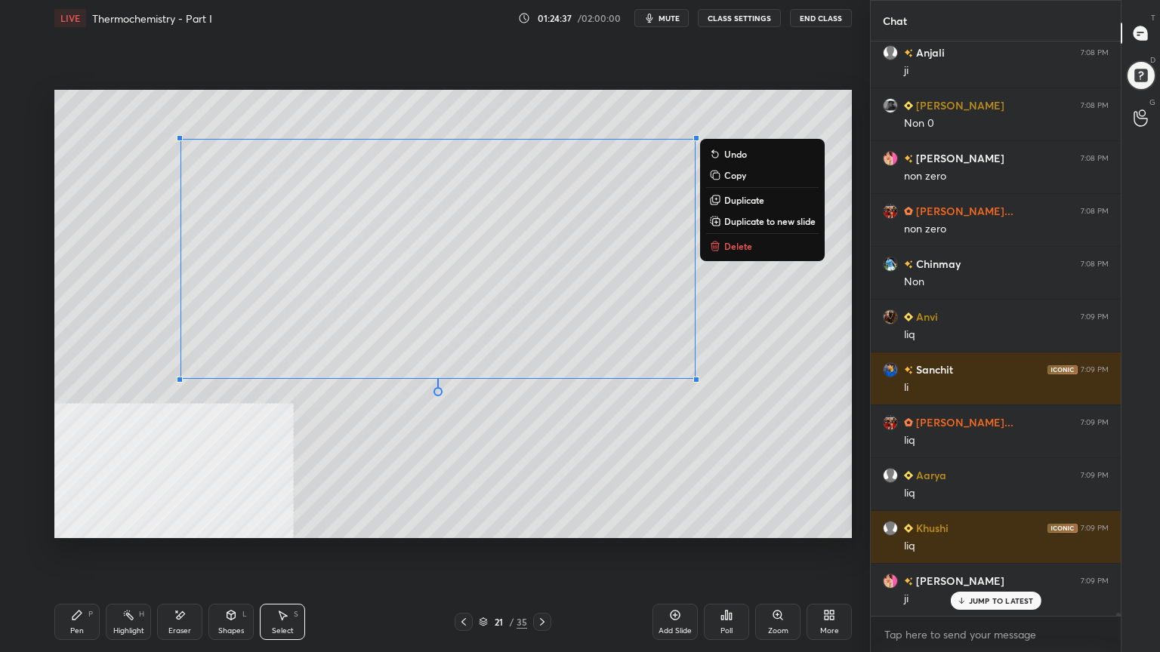
click at [498, 405] on div "0 ° Undo Copy Duplicate Duplicate to new slide Delete" at bounding box center [452, 314] width 797 height 448
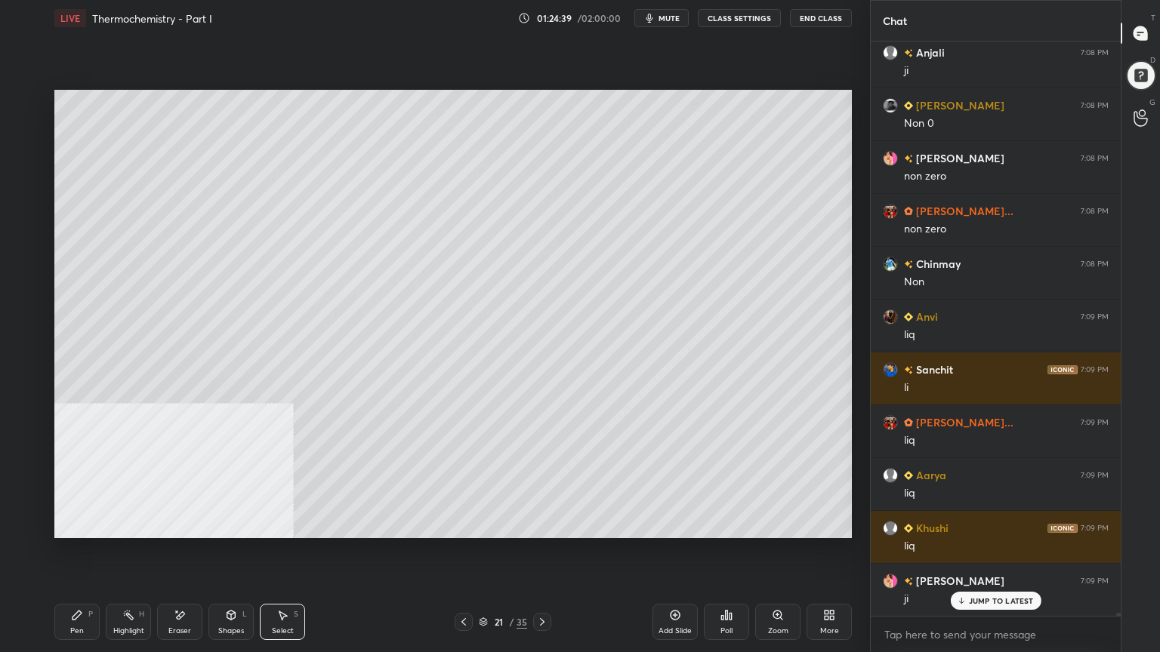
click at [67, 524] on div "Pen P" at bounding box center [76, 622] width 45 height 36
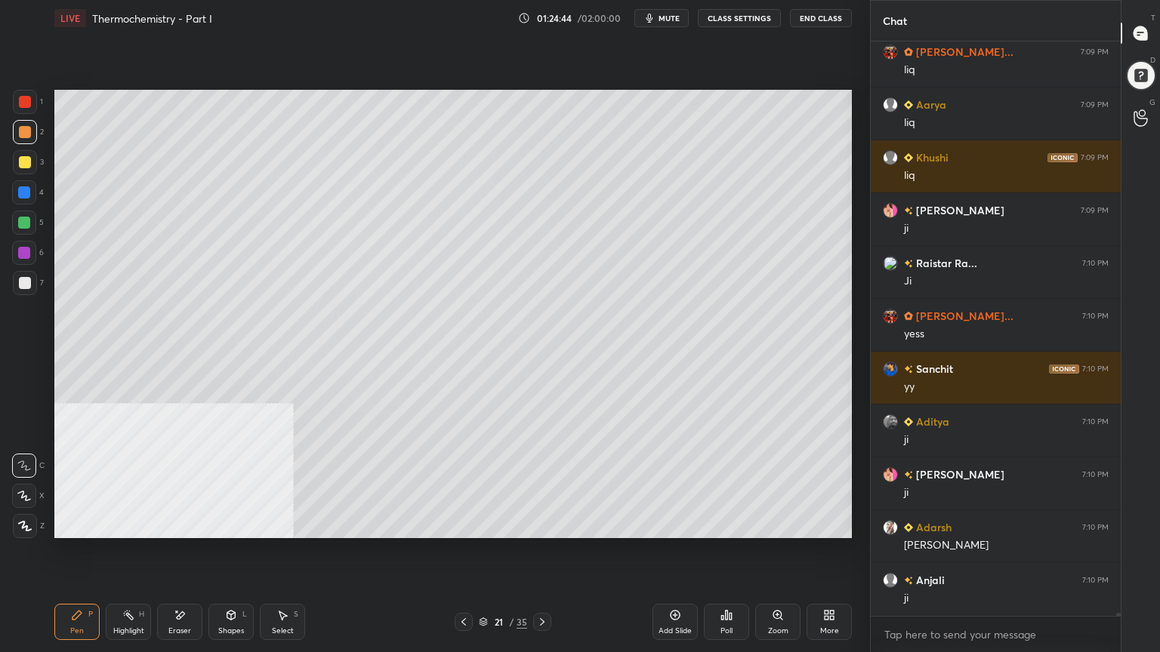
scroll to position [113149, 0]
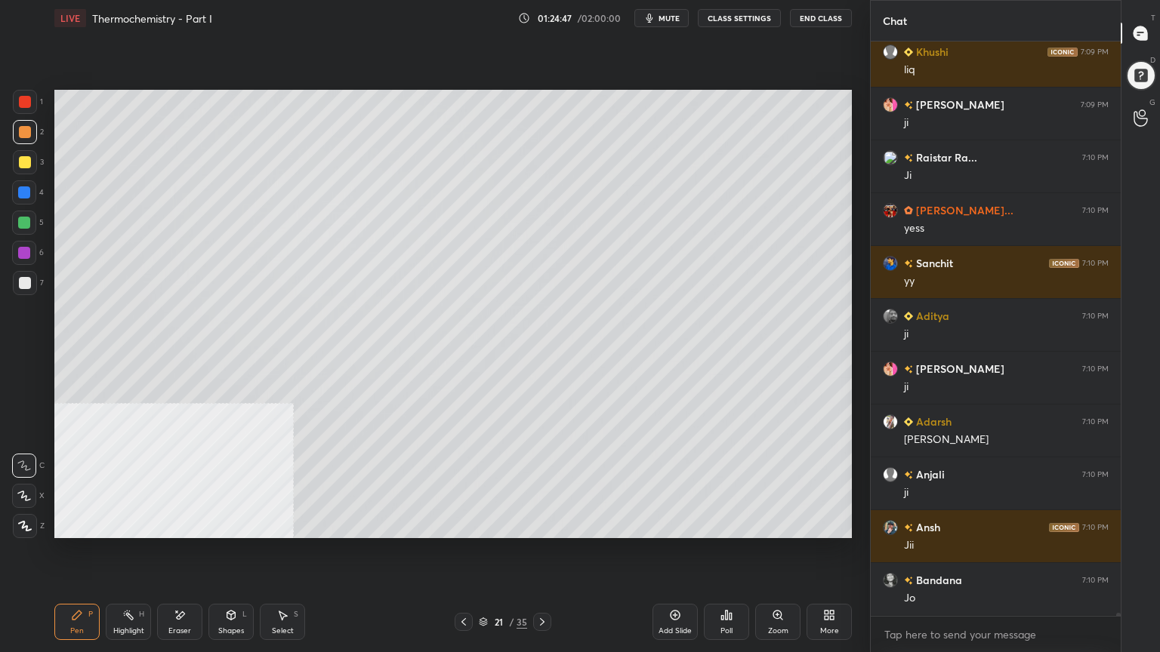
click at [291, 524] on div "Select" at bounding box center [283, 631] width 22 height 8
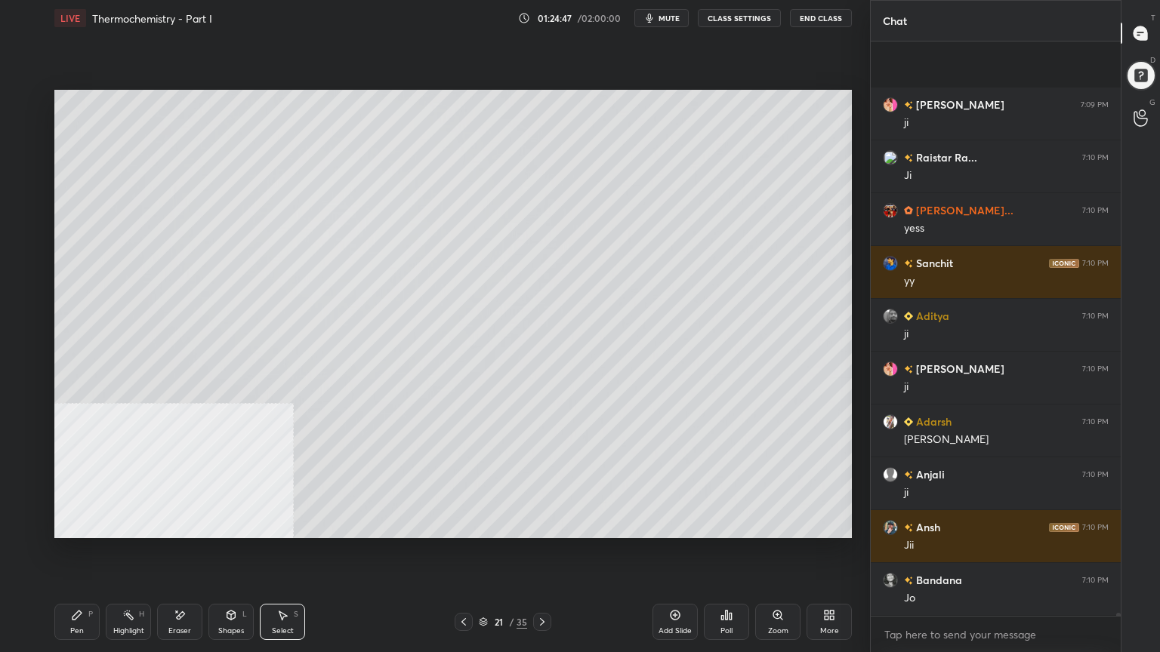
scroll to position [113308, 0]
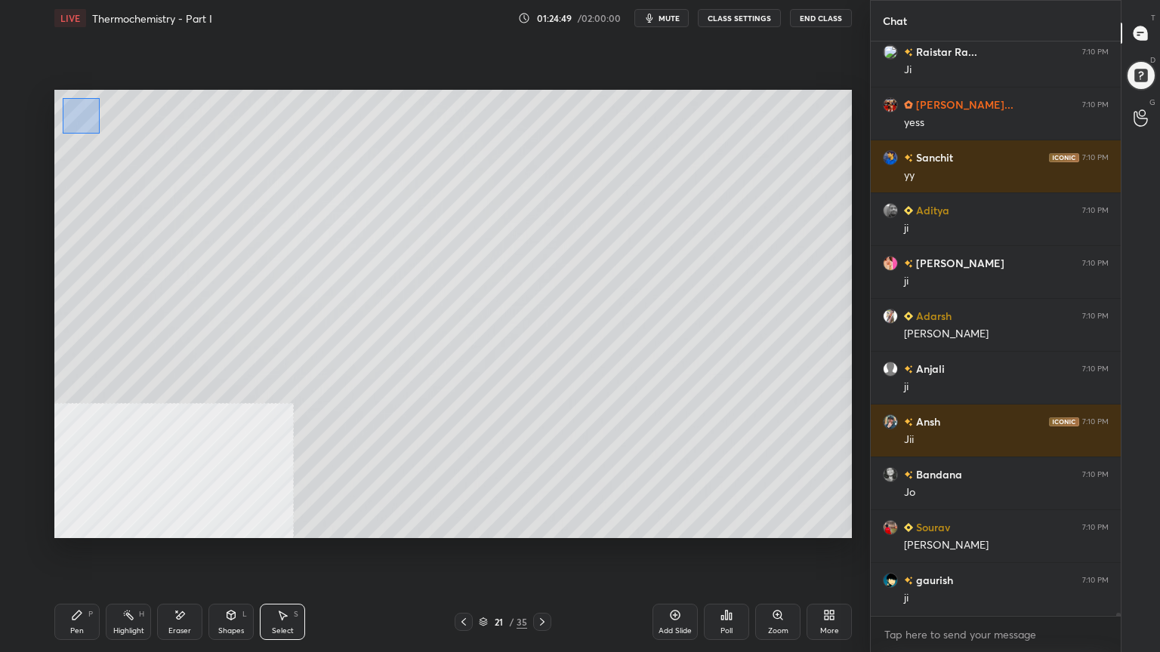
drag, startPoint x: 63, startPoint y: 97, endPoint x: 118, endPoint y: 134, distance: 66.0
click at [118, 134] on div "0 ° Undo Copy Duplicate Duplicate to new slide Delete" at bounding box center [452, 314] width 797 height 448
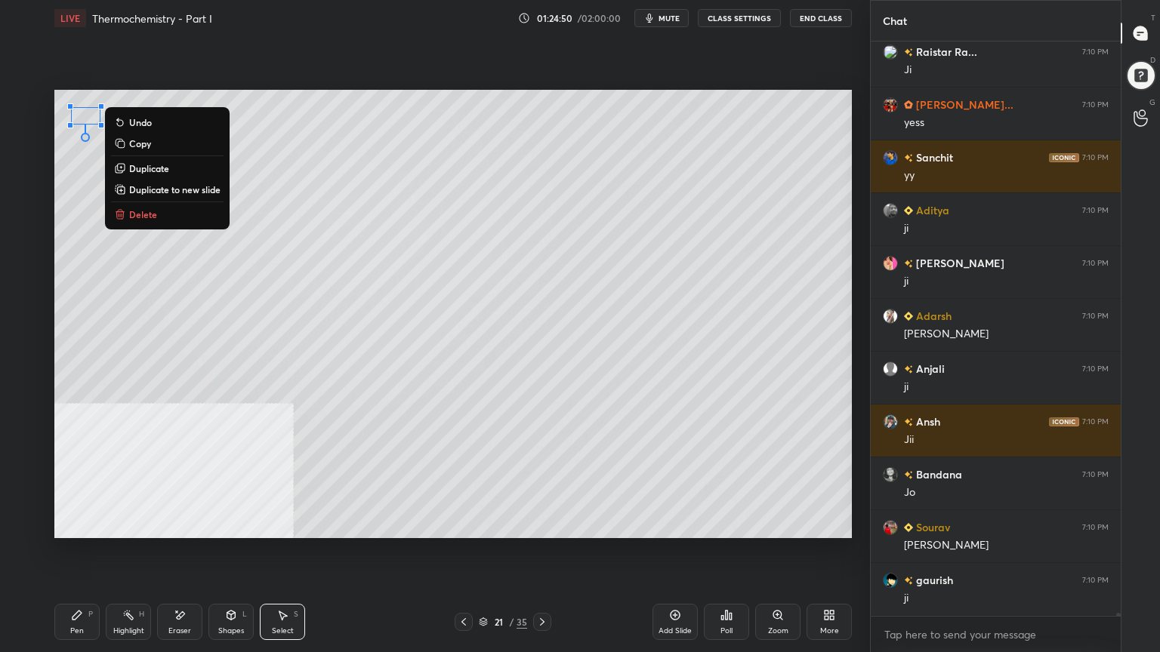
scroll to position [113360, 0]
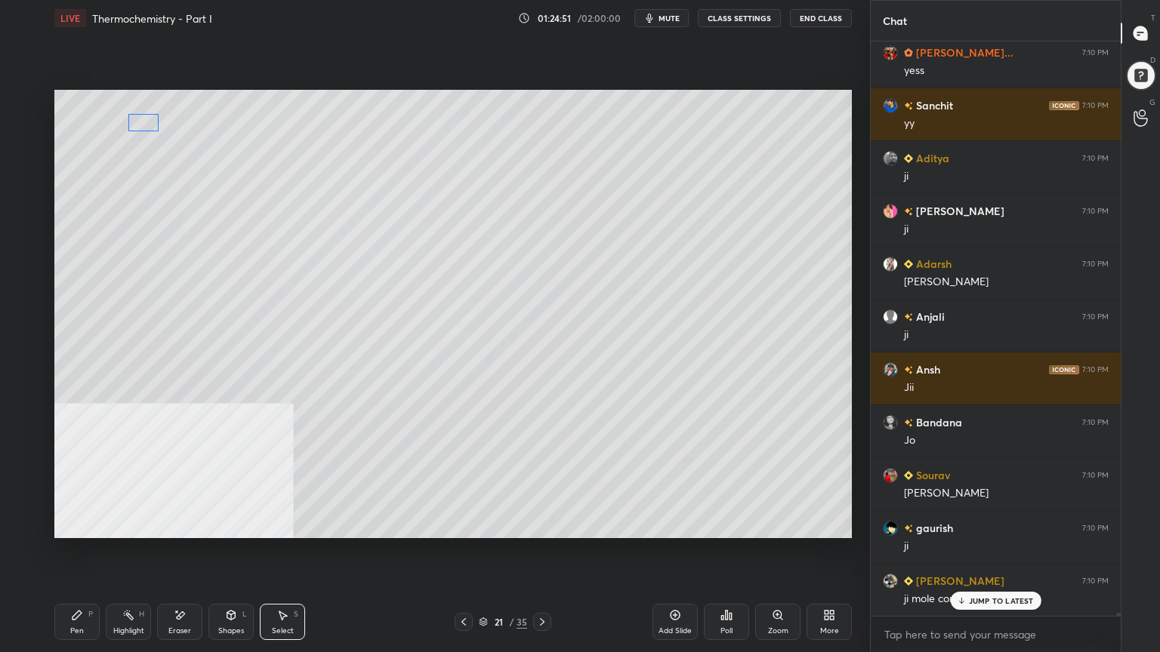
drag, startPoint x: 87, startPoint y: 117, endPoint x: 136, endPoint y: 120, distance: 49.2
click at [140, 121] on div "0 ° Undo Copy Duplicate Duplicate to new slide Delete" at bounding box center [452, 314] width 797 height 448
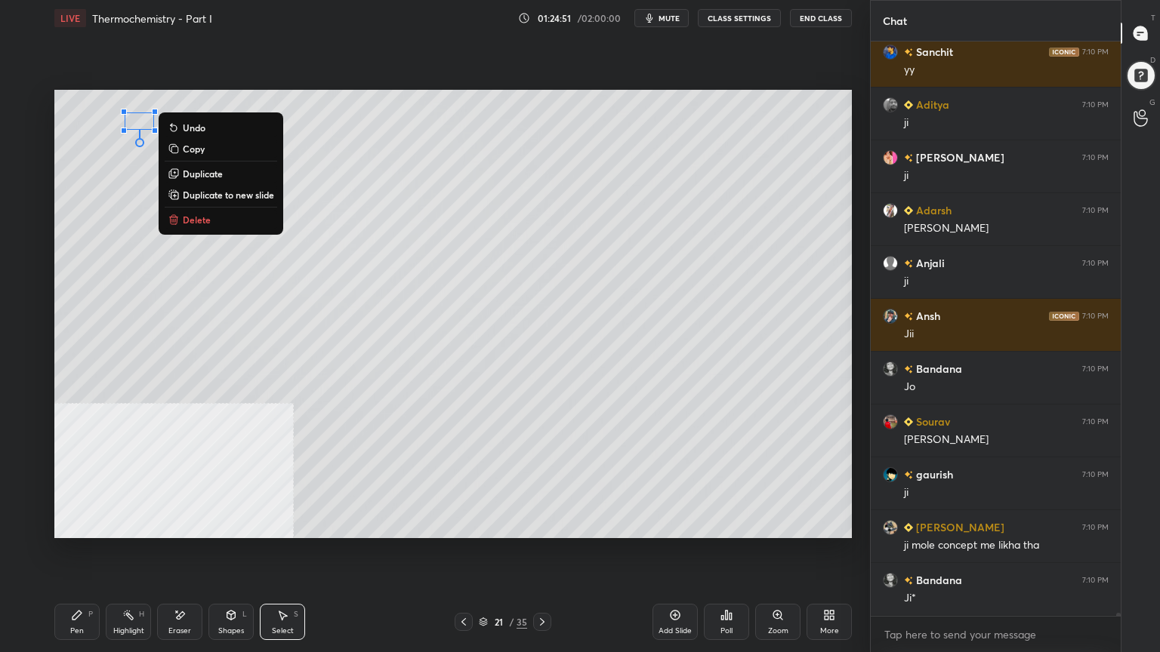
click at [85, 227] on div "0 ° Undo Copy Duplicate Duplicate to new slide Delete" at bounding box center [452, 314] width 797 height 448
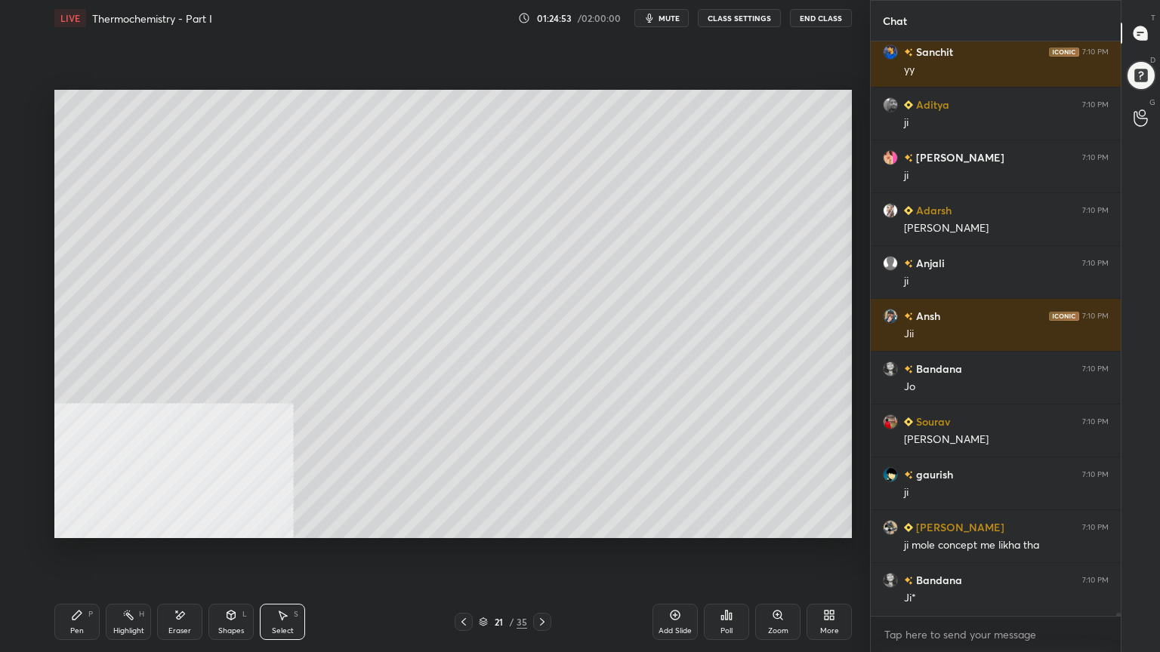
click at [78, 524] on div "Pen" at bounding box center [77, 631] width 14 height 8
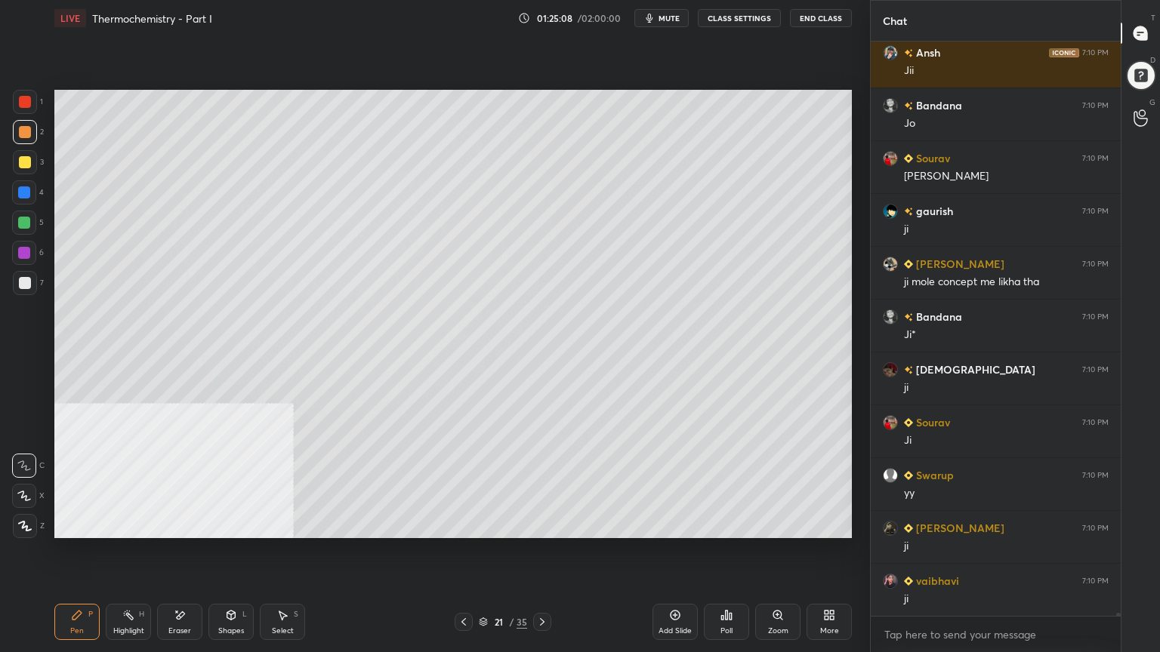
scroll to position [113731, 0]
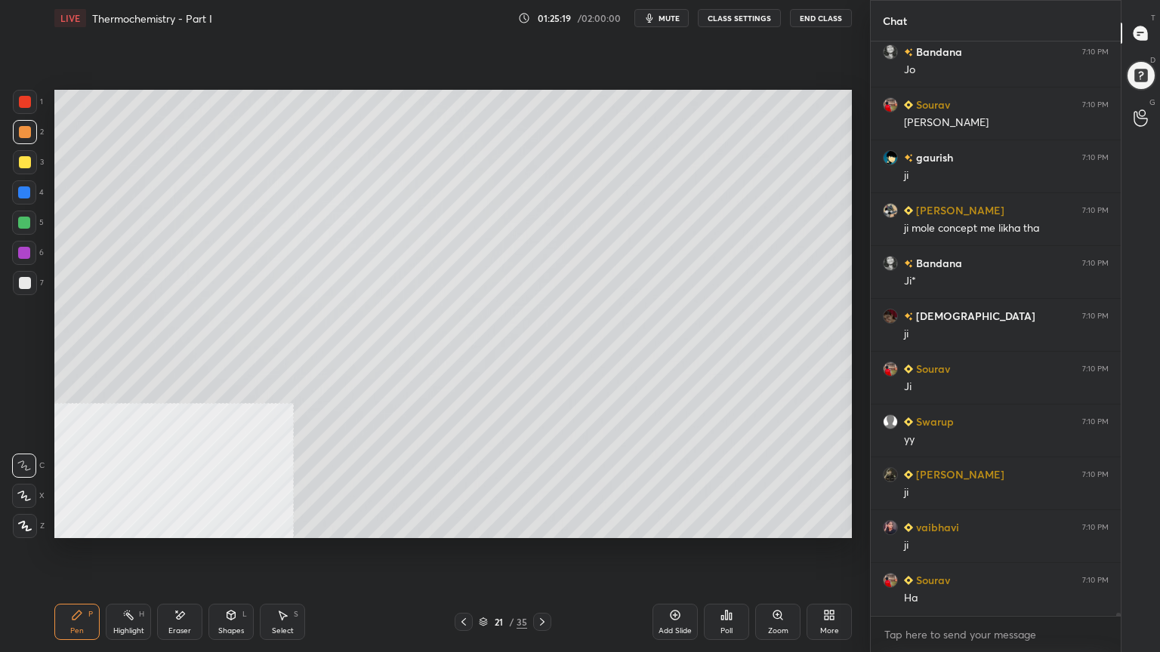
click at [547, 524] on icon at bounding box center [542, 622] width 12 height 12
click at [19, 217] on div at bounding box center [24, 223] width 12 height 12
click at [24, 160] on div at bounding box center [25, 162] width 12 height 12
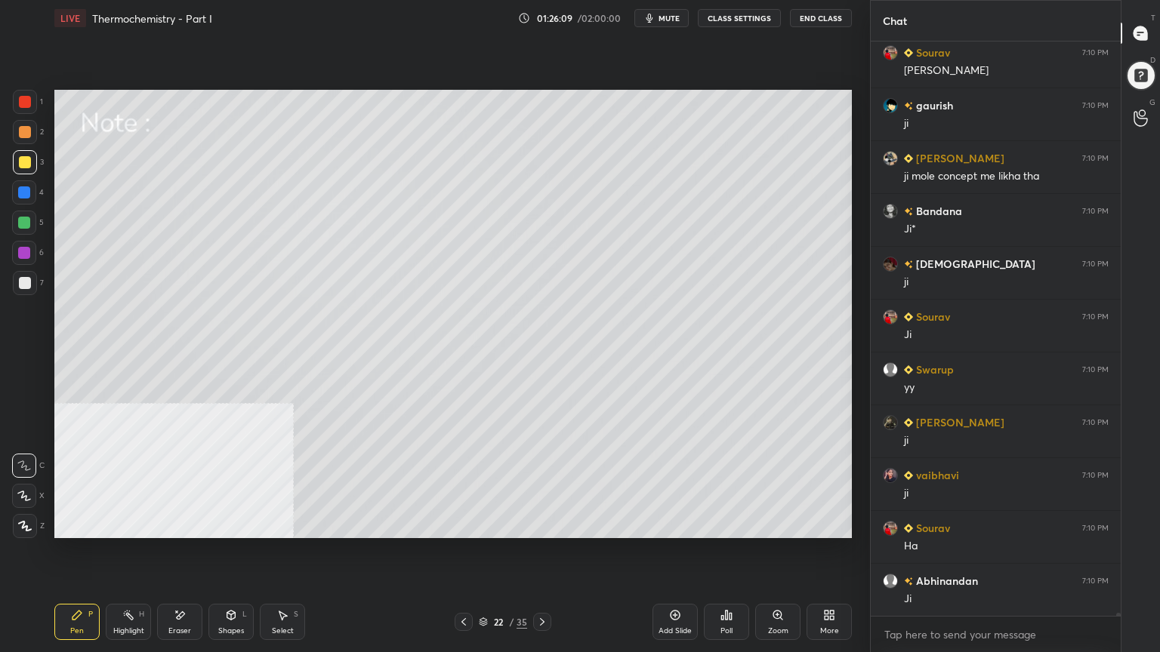
scroll to position [113837, 0]
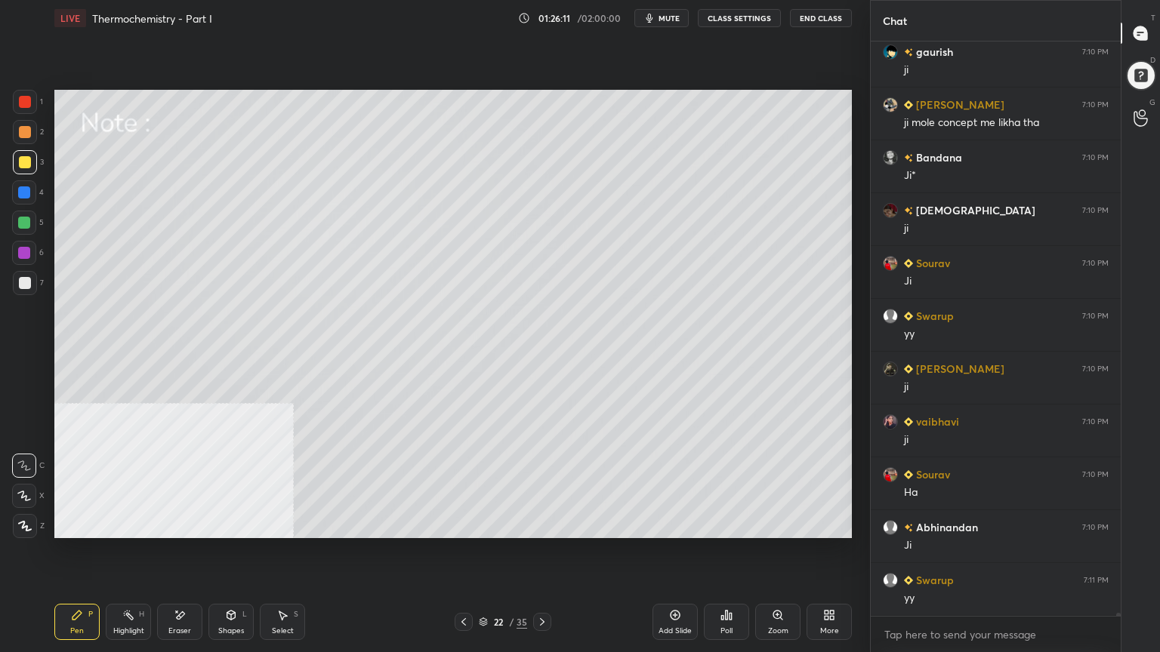
click at [235, 524] on div "Shapes" at bounding box center [231, 631] width 26 height 8
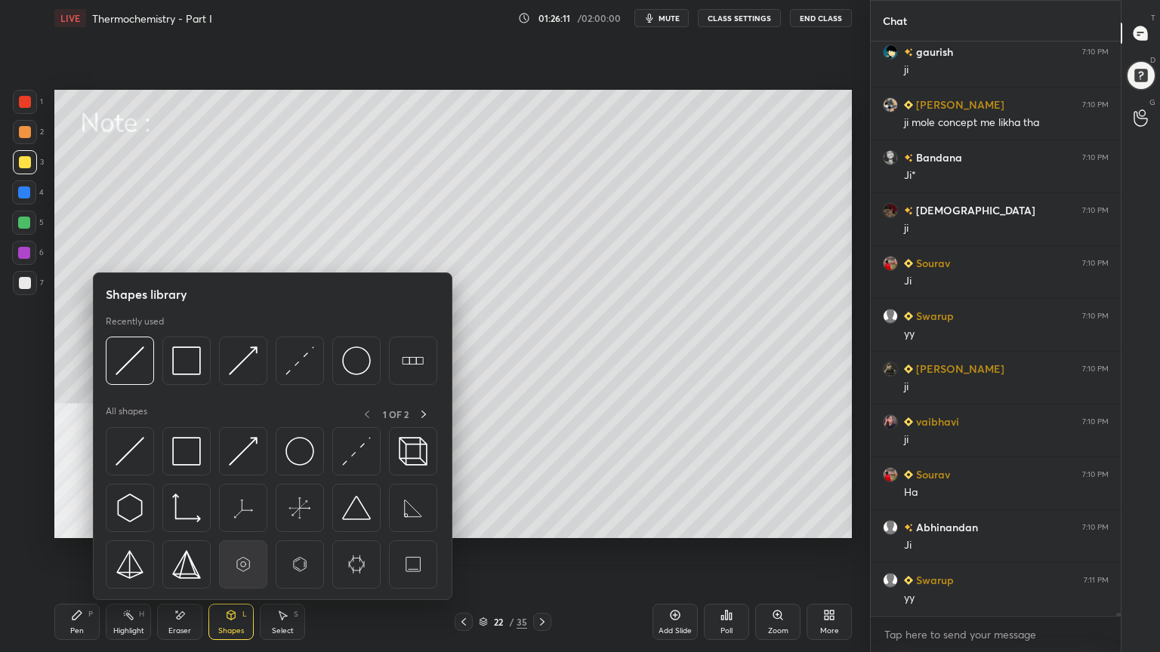
scroll to position [113889, 0]
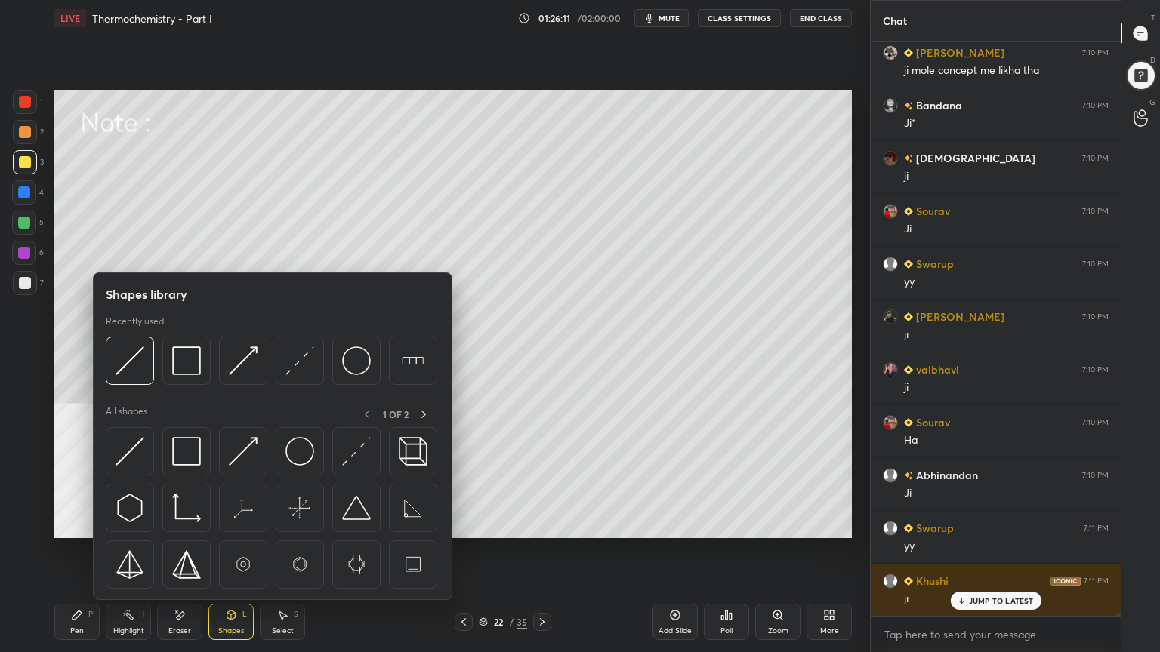
click at [186, 524] on div "Eraser" at bounding box center [179, 622] width 45 height 36
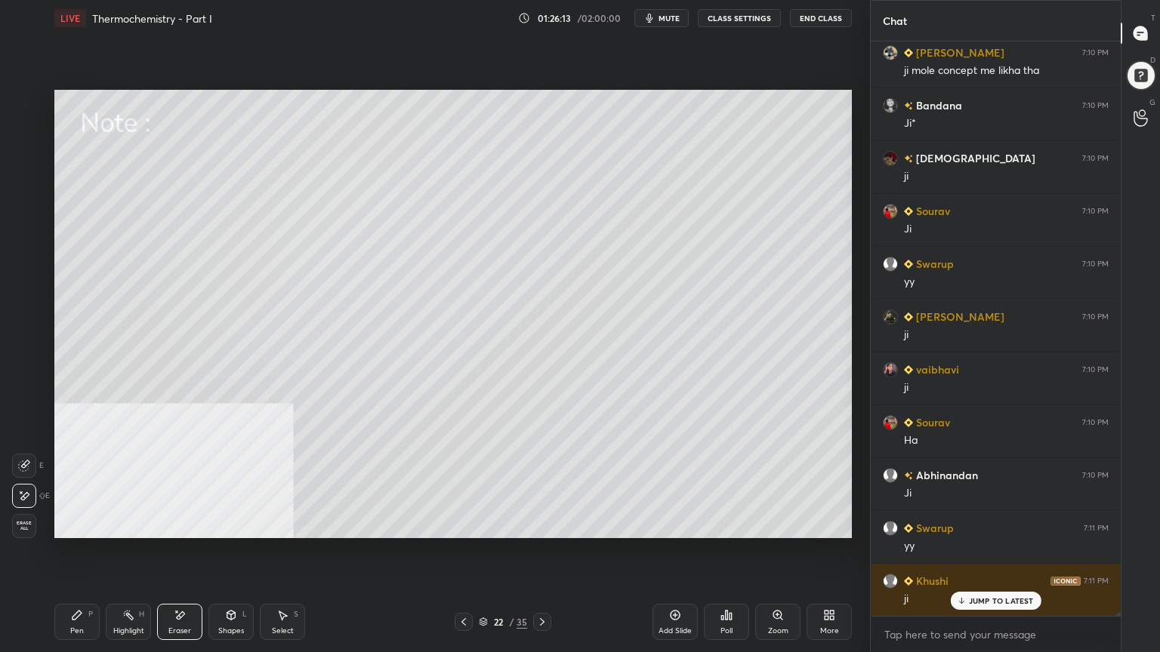
click at [29, 465] on icon at bounding box center [24, 466] width 12 height 12
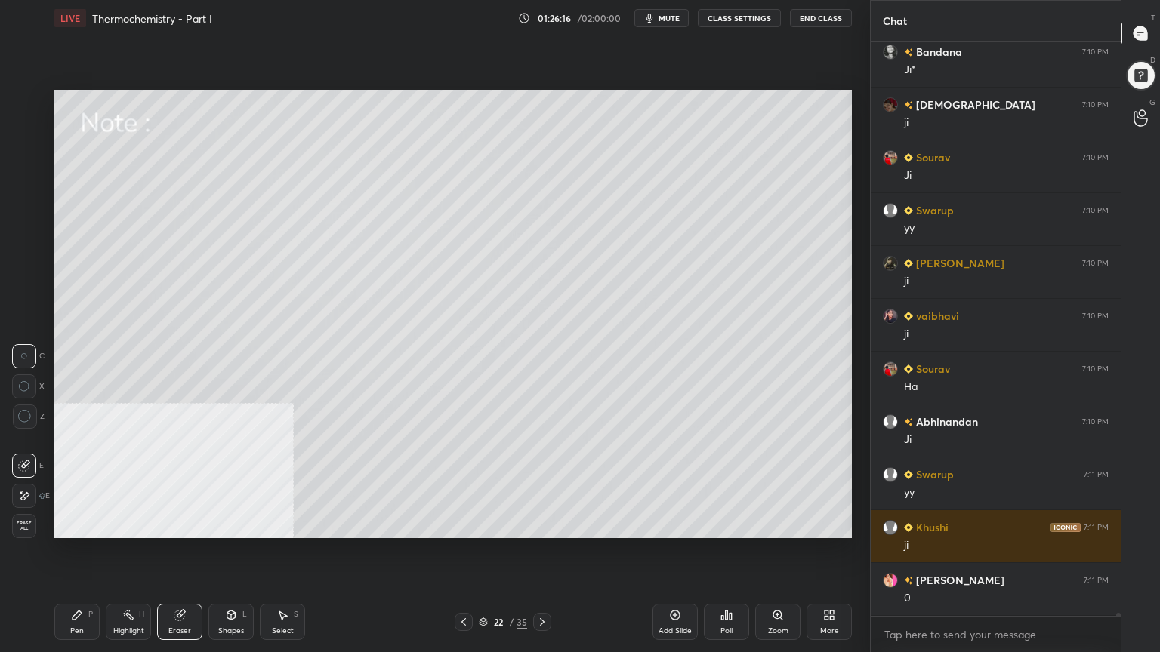
scroll to position [113994, 0]
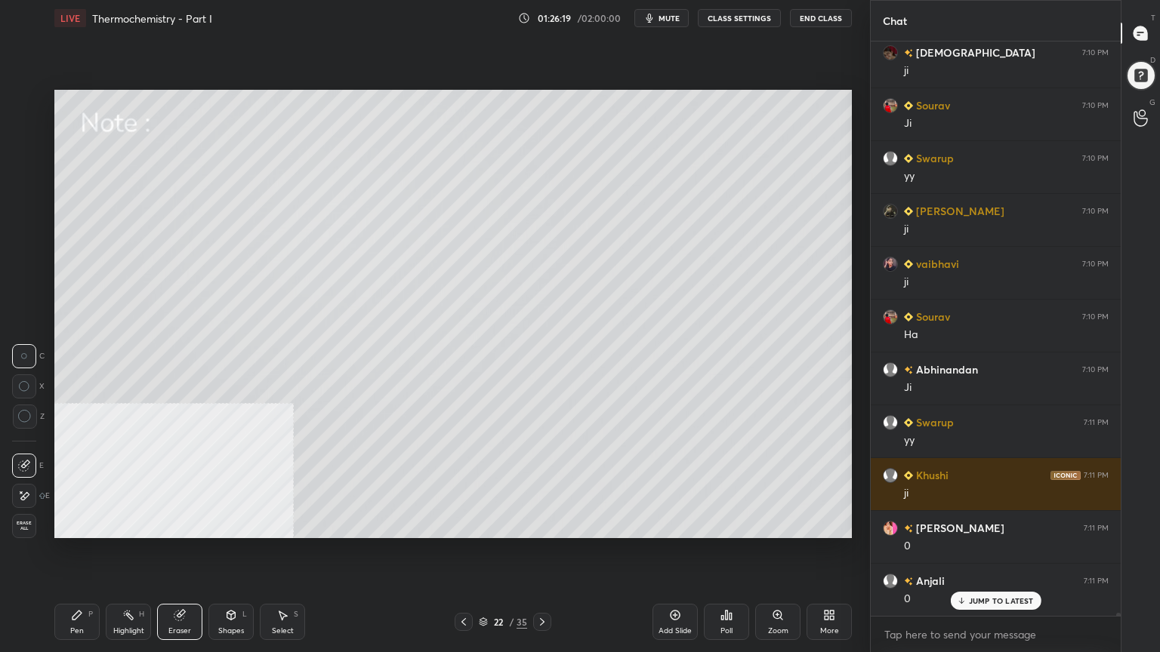
click at [232, 524] on div "Shapes L" at bounding box center [230, 622] width 45 height 36
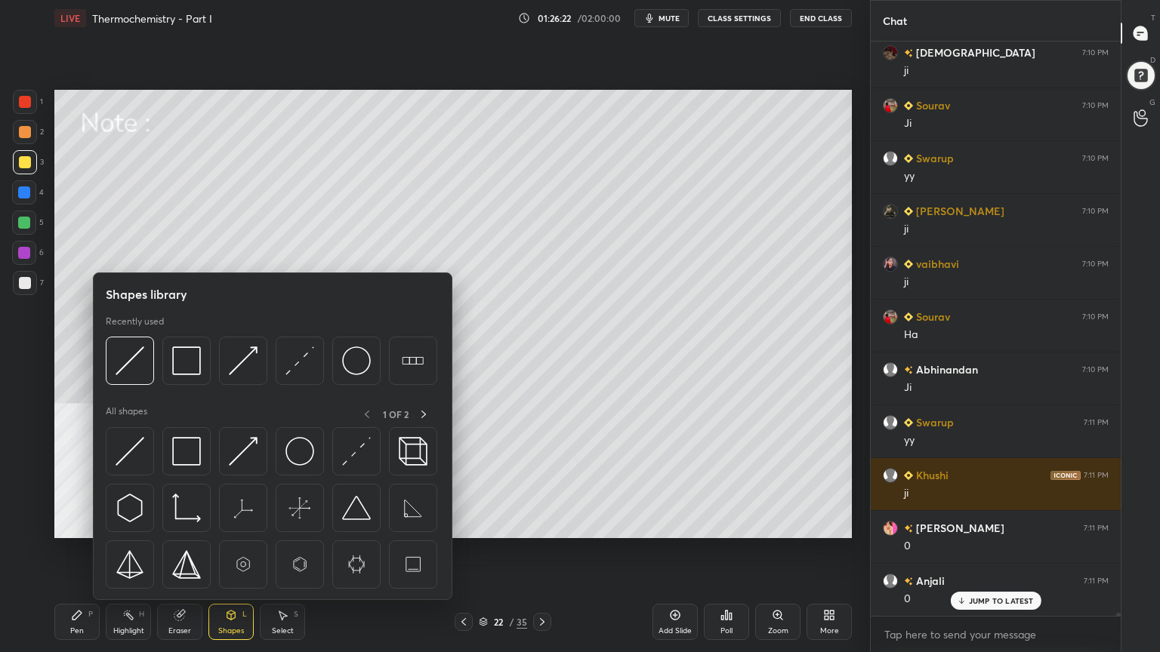
click at [70, 524] on div "Pen P" at bounding box center [76, 622] width 45 height 36
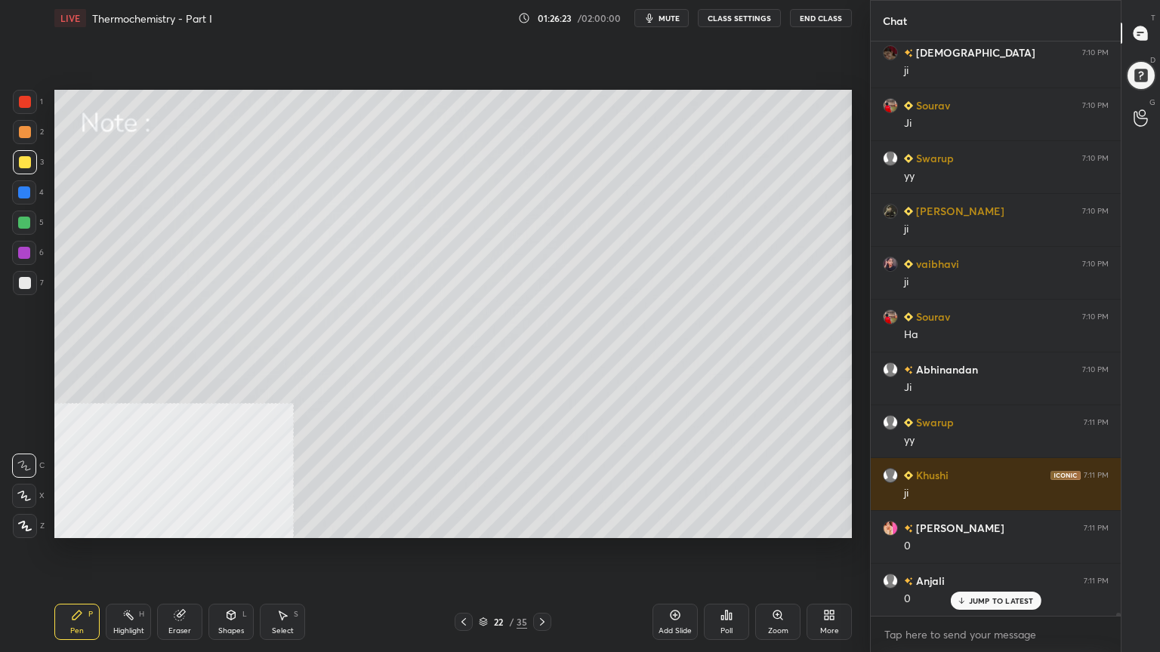
scroll to position [114048, 0]
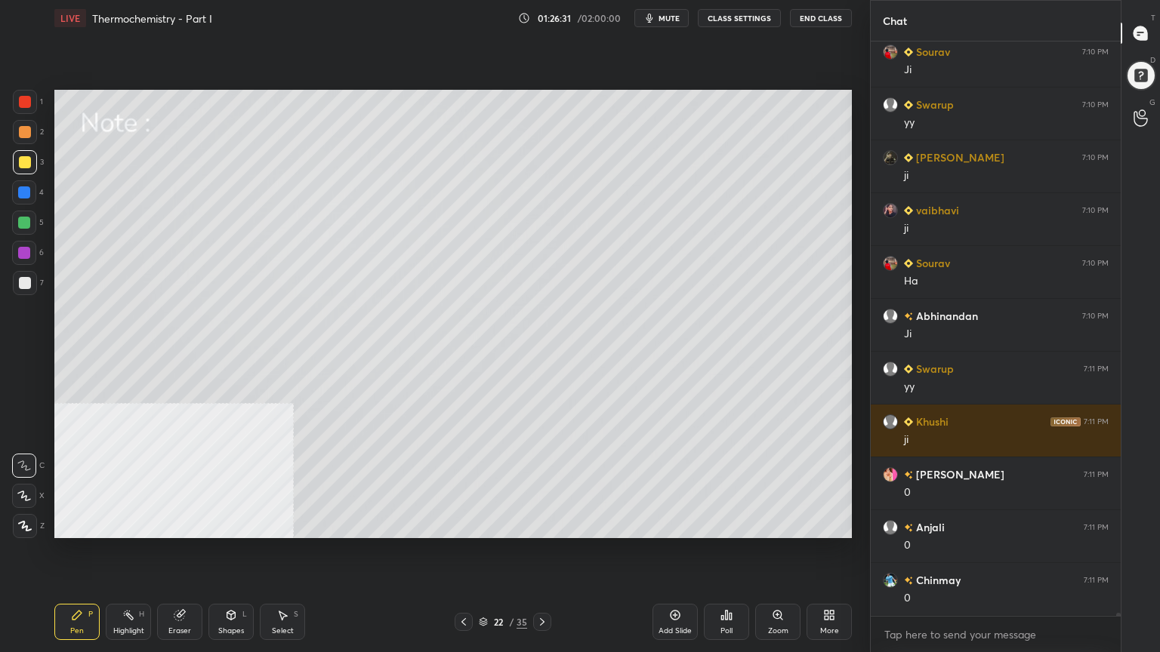
drag, startPoint x: 20, startPoint y: 223, endPoint x: 48, endPoint y: 232, distance: 29.1
click at [22, 224] on div at bounding box center [24, 223] width 12 height 12
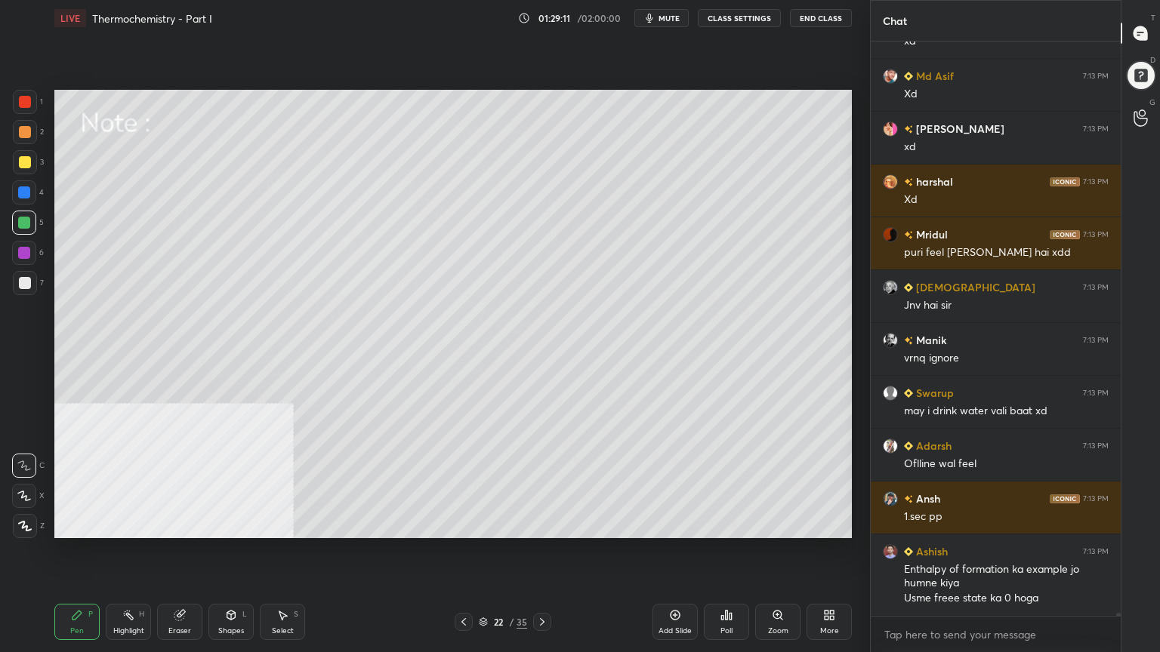
scroll to position [114764, 0]
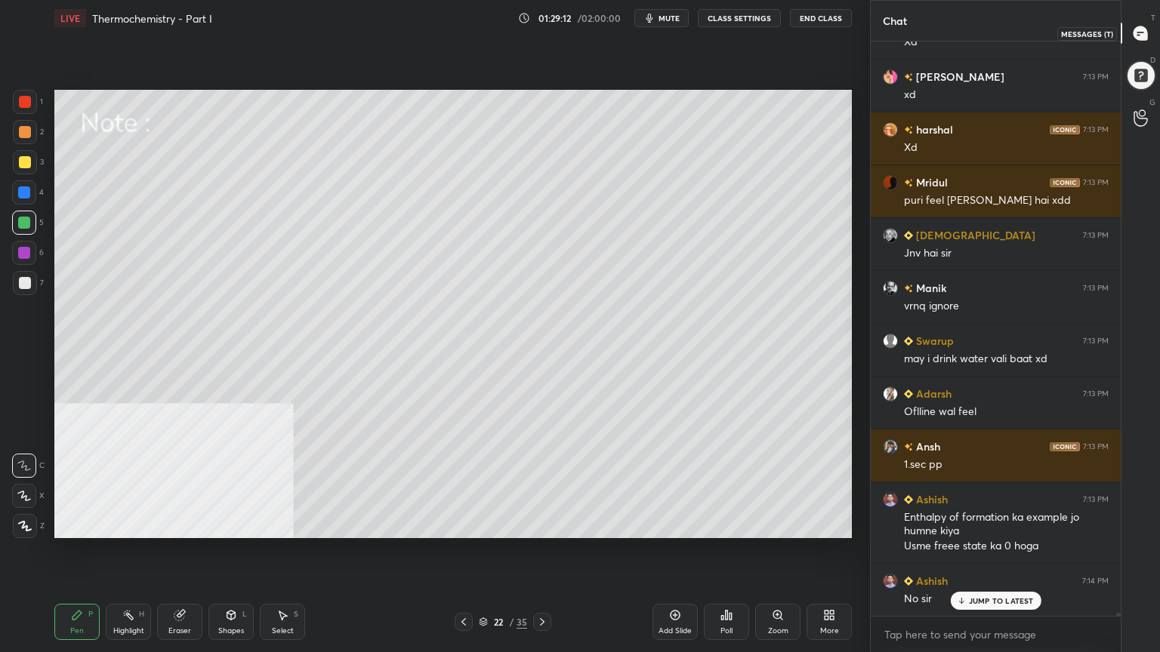
click at [1148, 42] on div at bounding box center [1141, 33] width 30 height 27
click at [769, 15] on button "CLASS SETTINGS" at bounding box center [739, 18] width 83 height 18
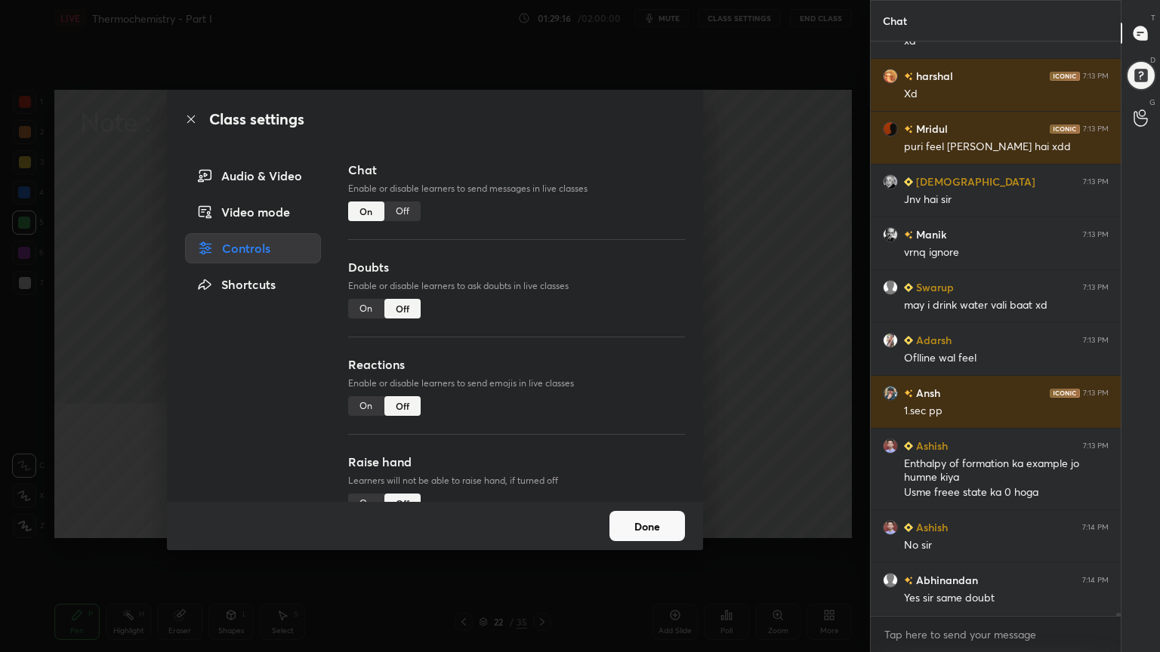
scroll to position [114870, 0]
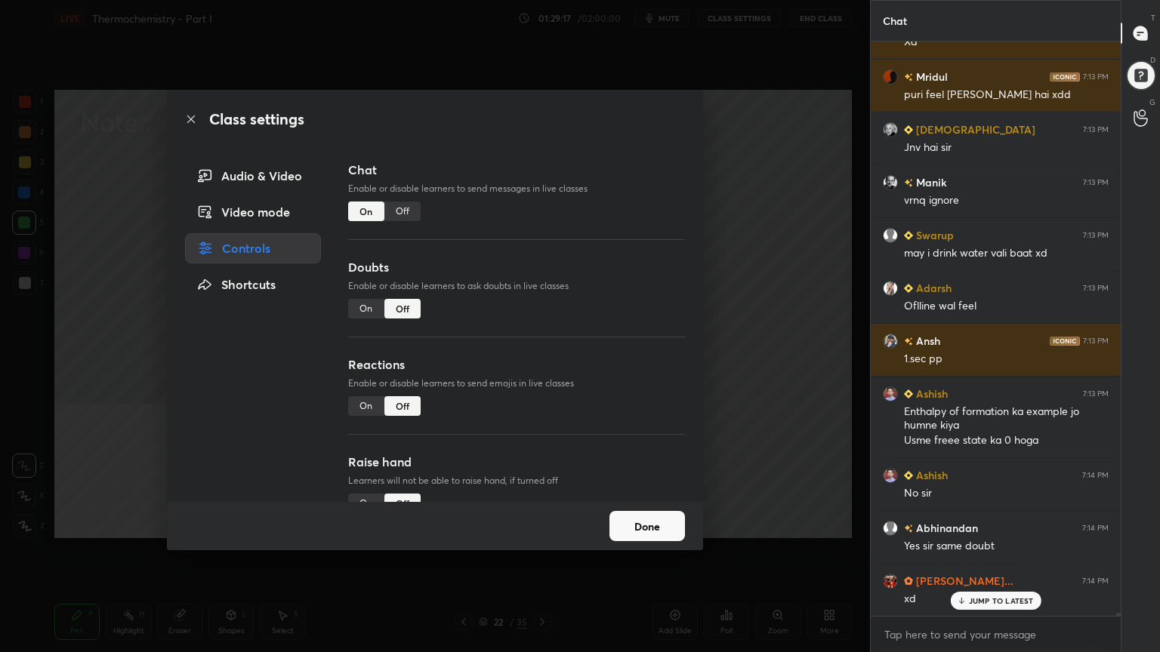
click at [366, 495] on div "On" at bounding box center [366, 504] width 36 height 20
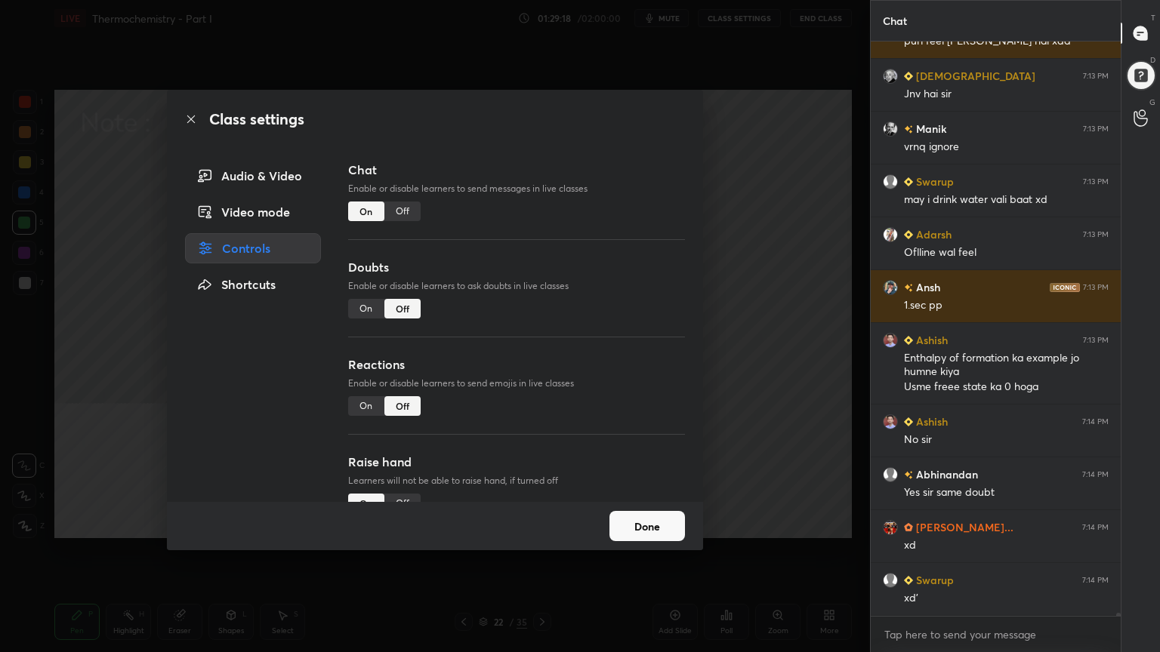
click at [639, 515] on button "Done" at bounding box center [647, 526] width 76 height 30
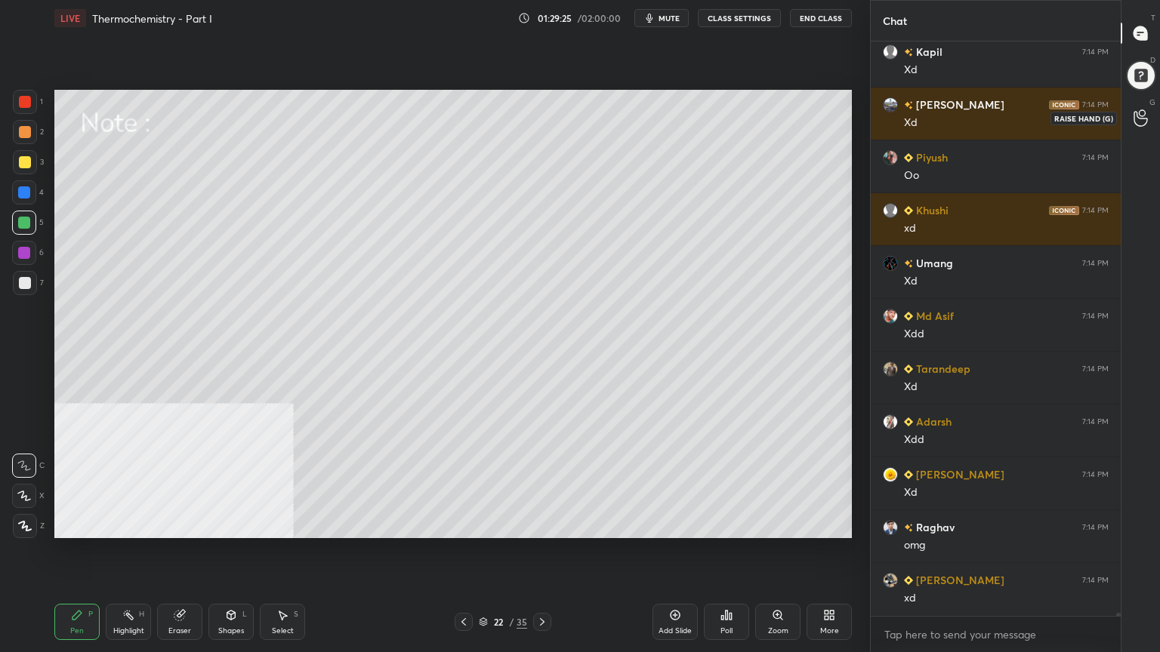
scroll to position [115769, 0]
click at [1139, 115] on circle at bounding box center [1142, 113] width 6 height 6
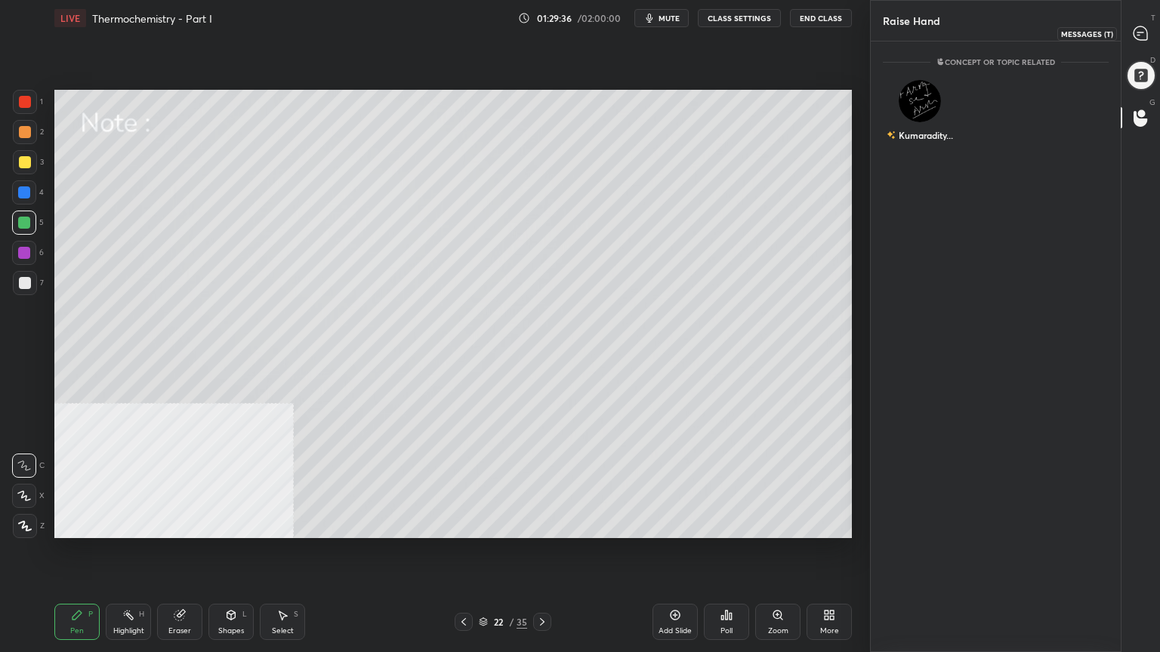
scroll to position [606, 245]
click at [1134, 44] on div at bounding box center [1141, 33] width 30 height 27
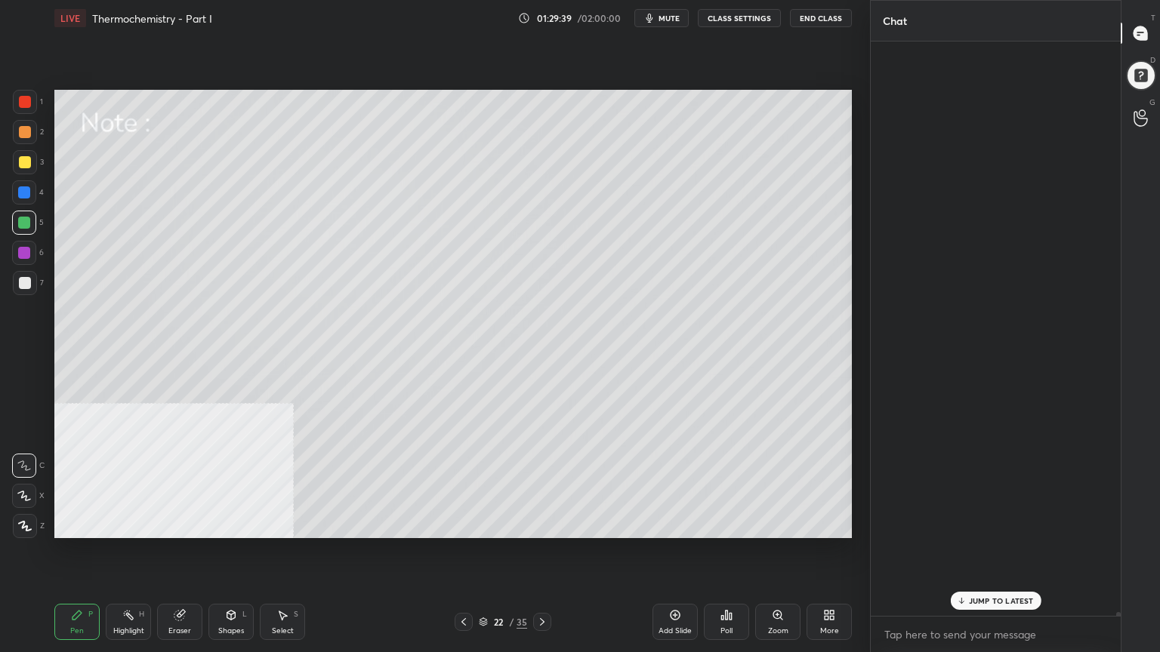
scroll to position [570, 245]
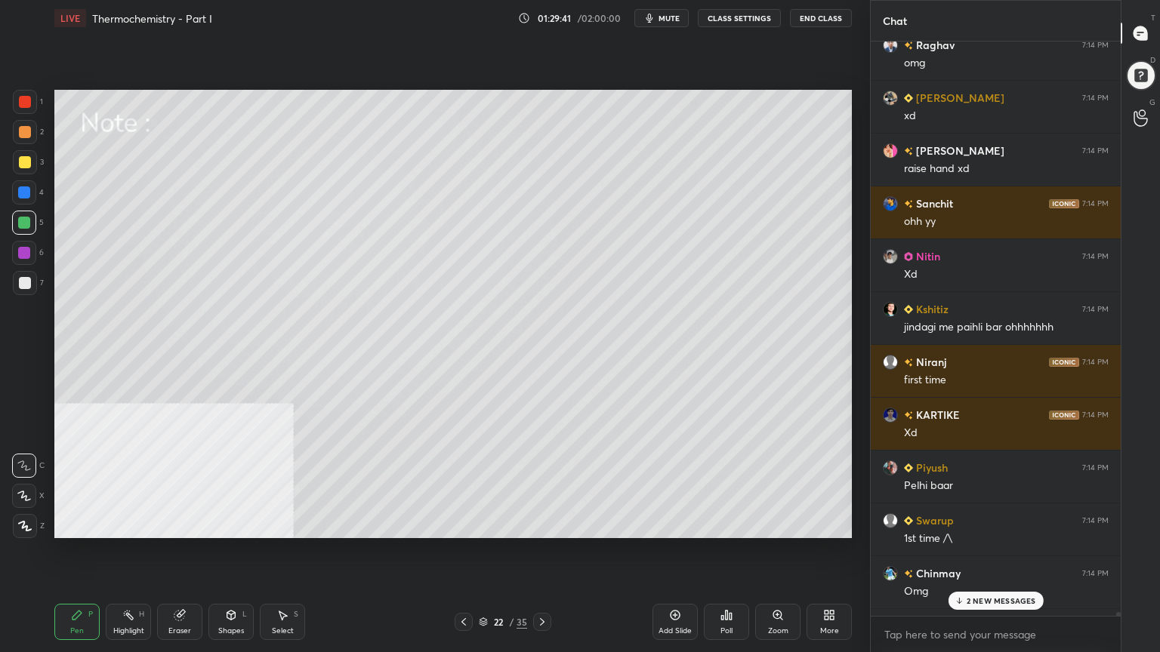
click at [1012, 524] on p "2 NEW MESSAGES" at bounding box center [1000, 600] width 69 height 9
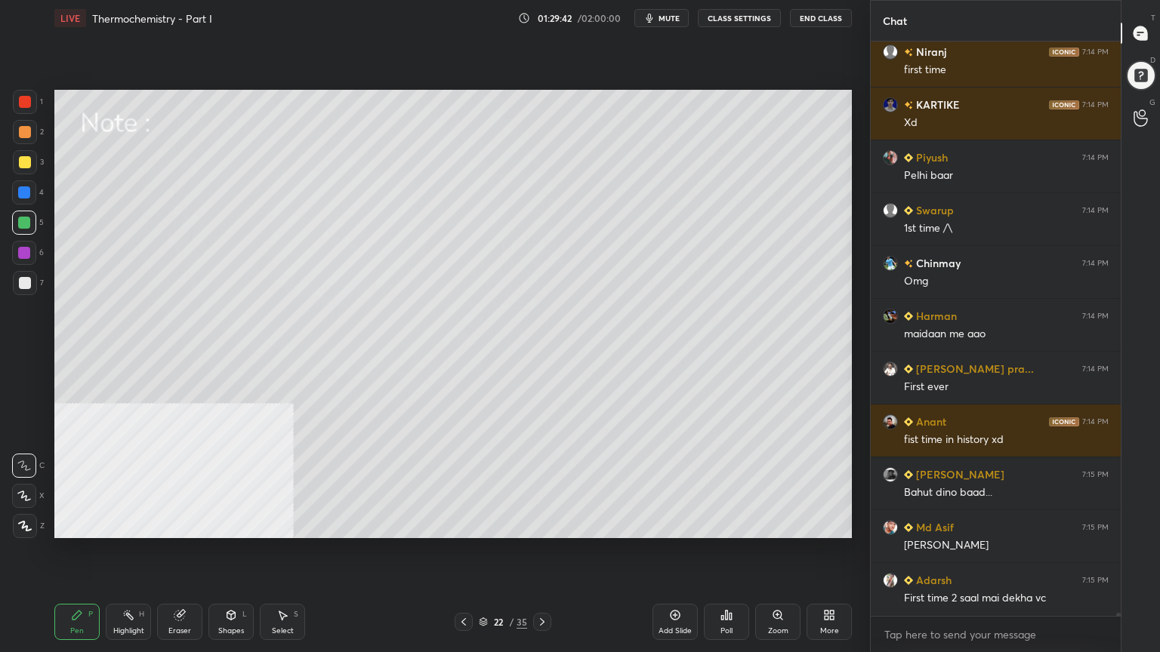
scroll to position [116848, 0]
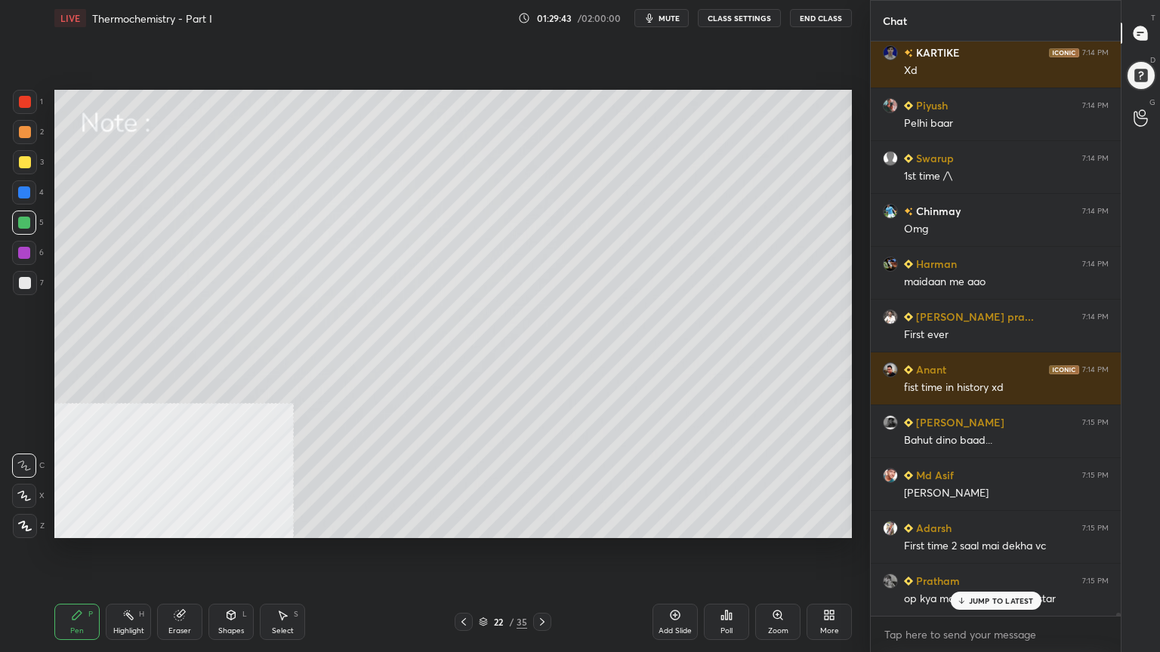
click at [1012, 524] on p "JUMP TO LATEST" at bounding box center [1001, 600] width 65 height 9
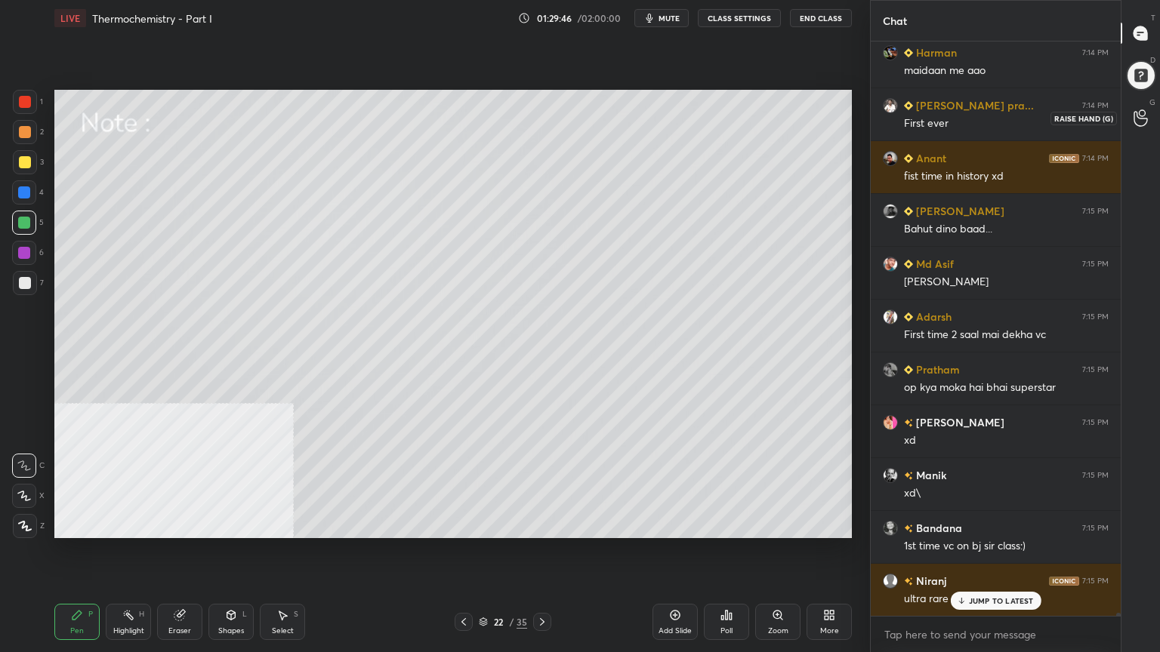
scroll to position [117165, 0]
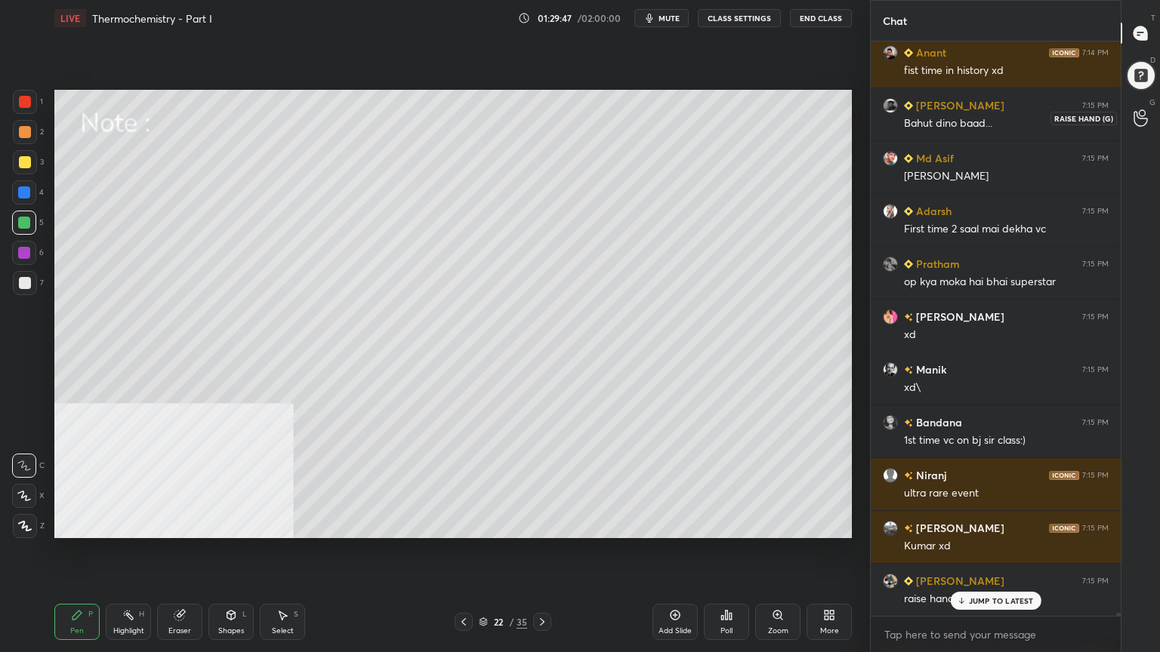
click at [1139, 115] on icon at bounding box center [1140, 117] width 14 height 17
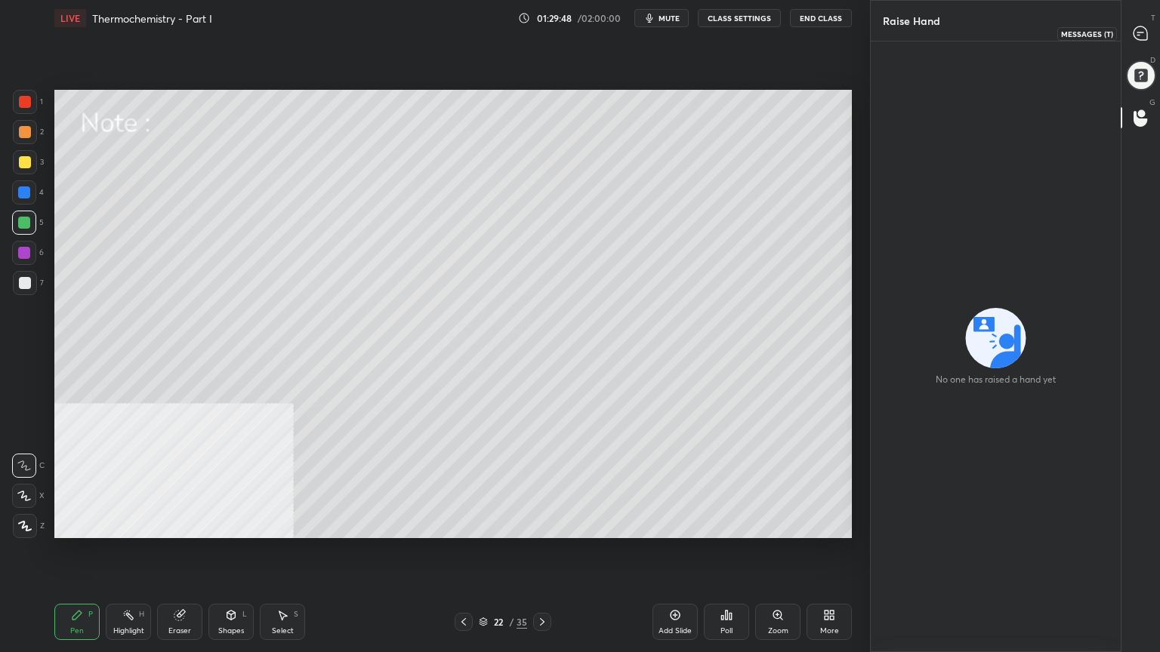
click at [1145, 35] on icon at bounding box center [1140, 33] width 14 height 14
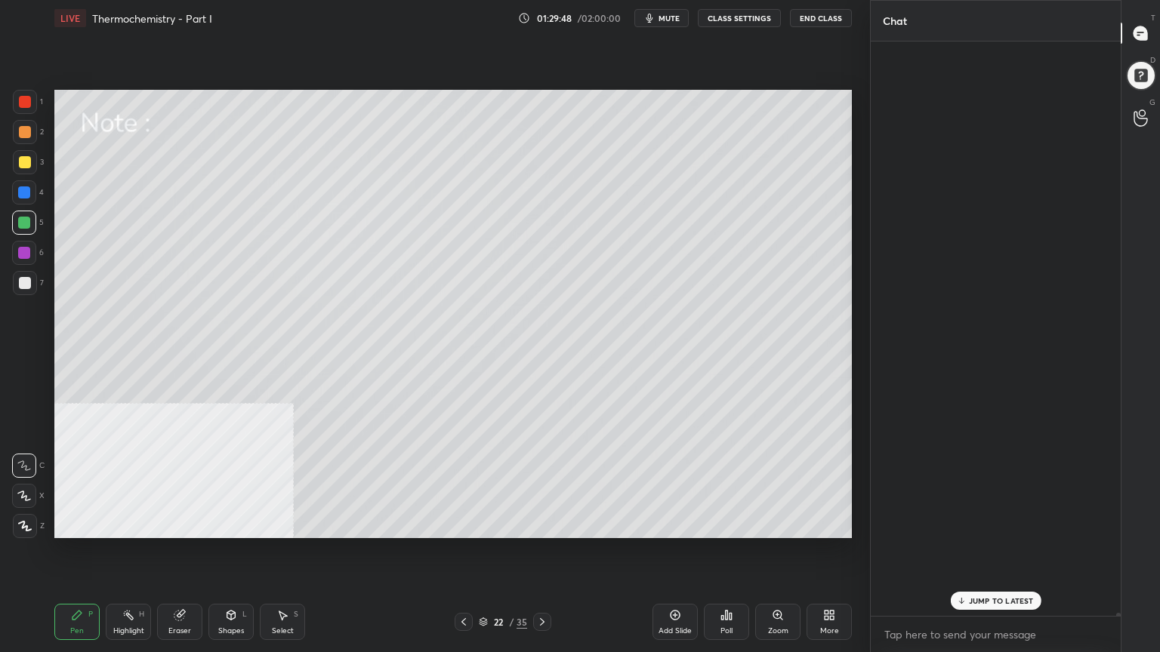
scroll to position [570, 245]
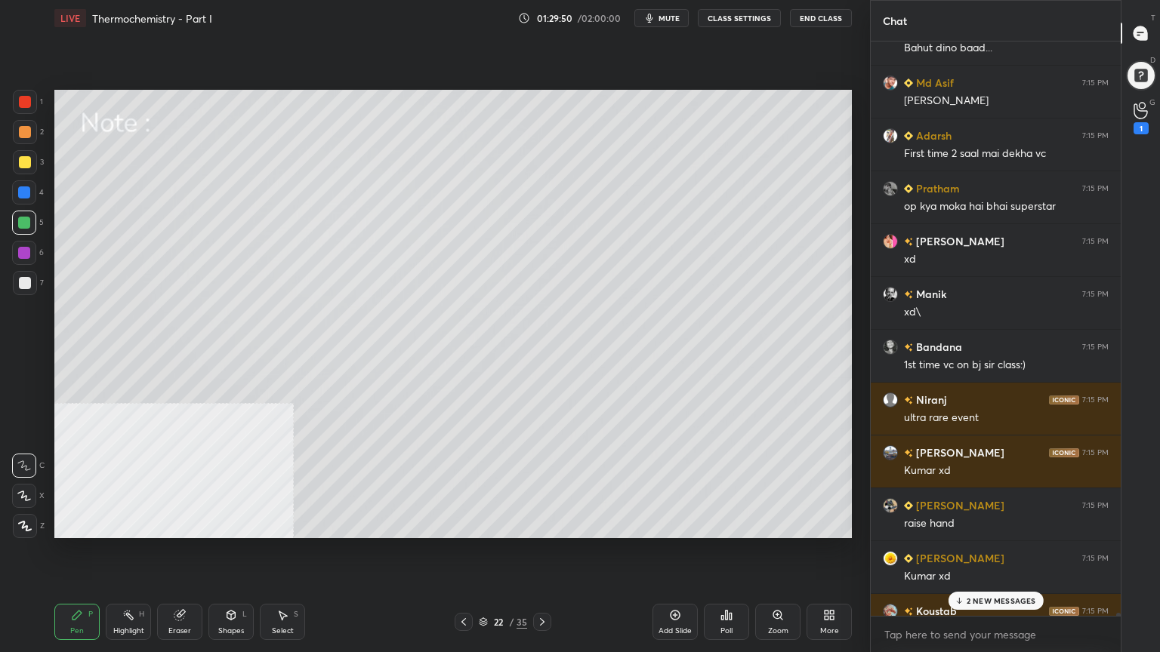
click at [1022, 524] on div "2 NEW MESSAGES" at bounding box center [995, 601] width 95 height 18
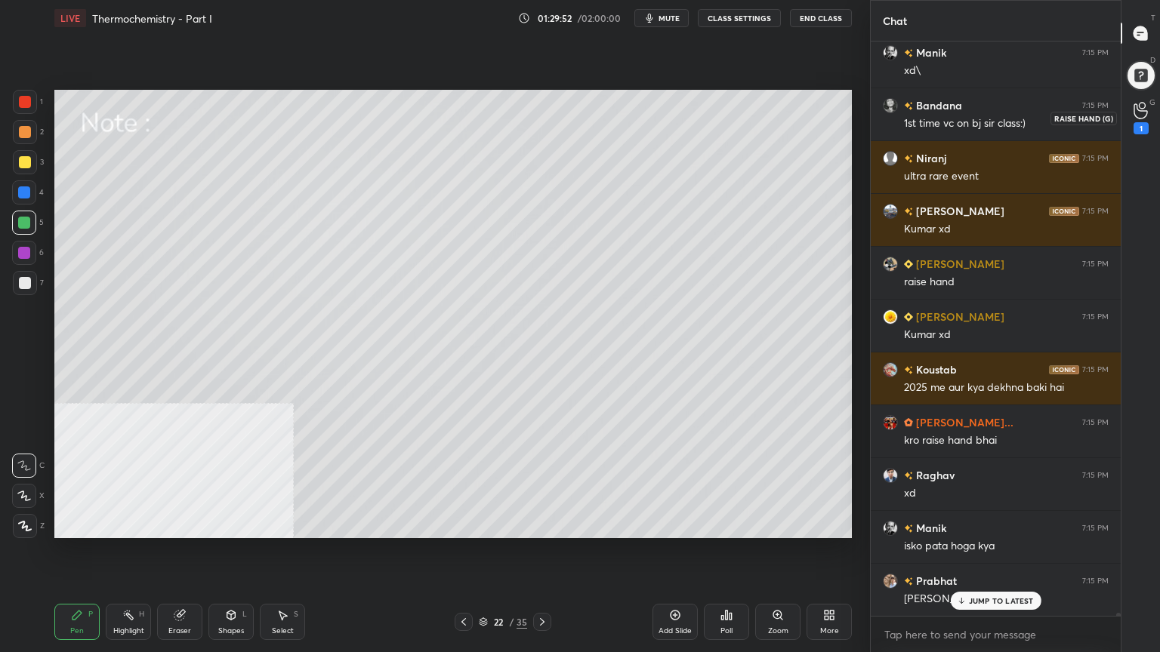
scroll to position [117694, 0]
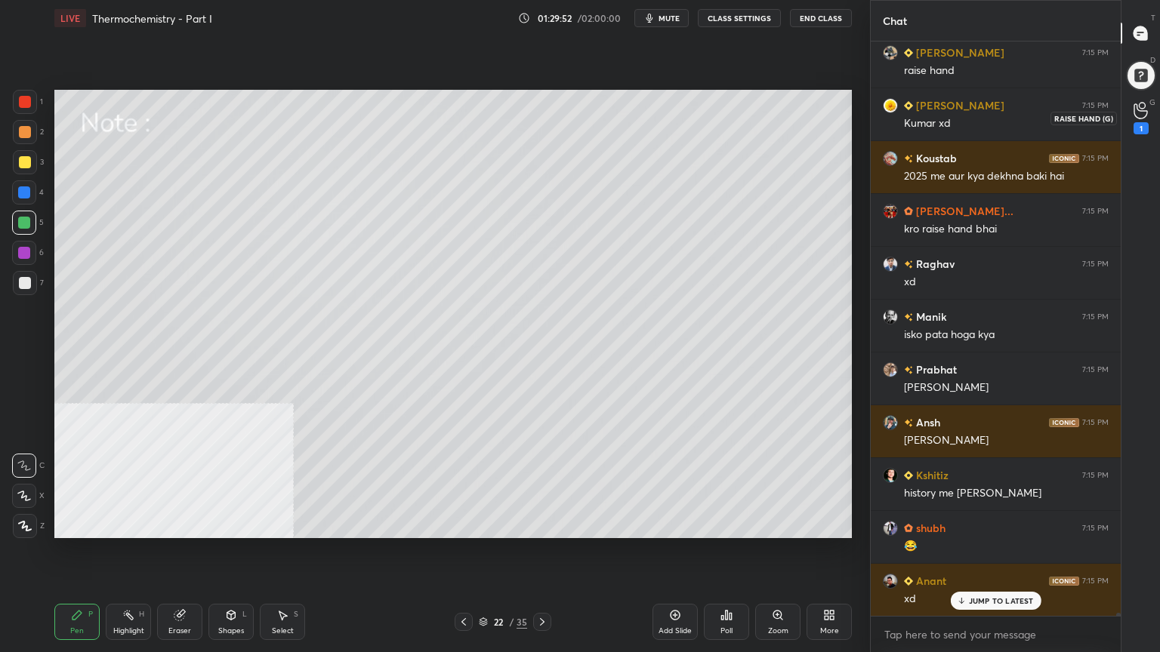
click at [1138, 113] on icon at bounding box center [1140, 110] width 14 height 17
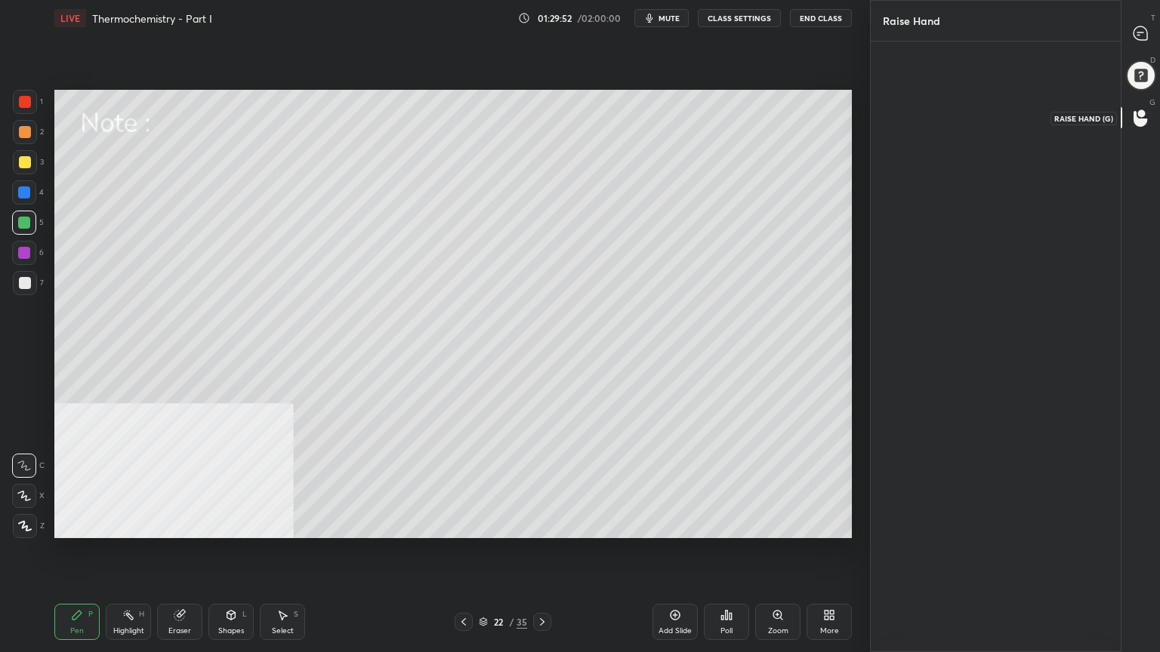
scroll to position [5, 5]
click at [933, 109] on div "Ashish" at bounding box center [920, 114] width 75 height 88
click at [924, 142] on button "INVITE" at bounding box center [919, 146] width 61 height 20
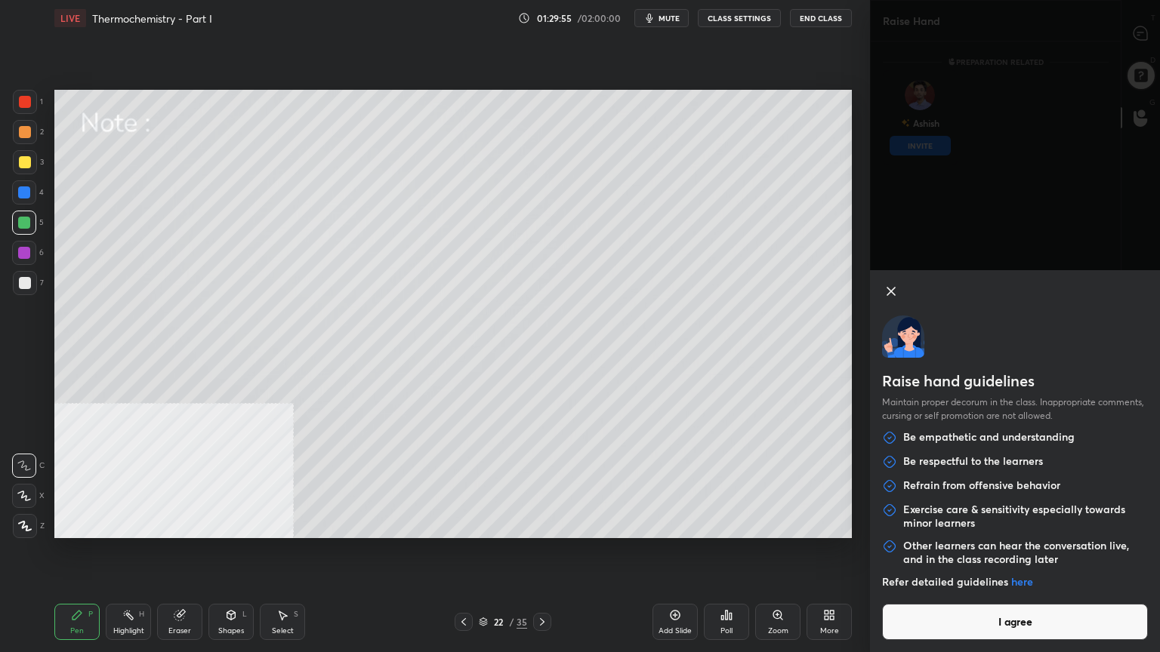
click at [982, 524] on button "I agree" at bounding box center [1015, 622] width 266 height 36
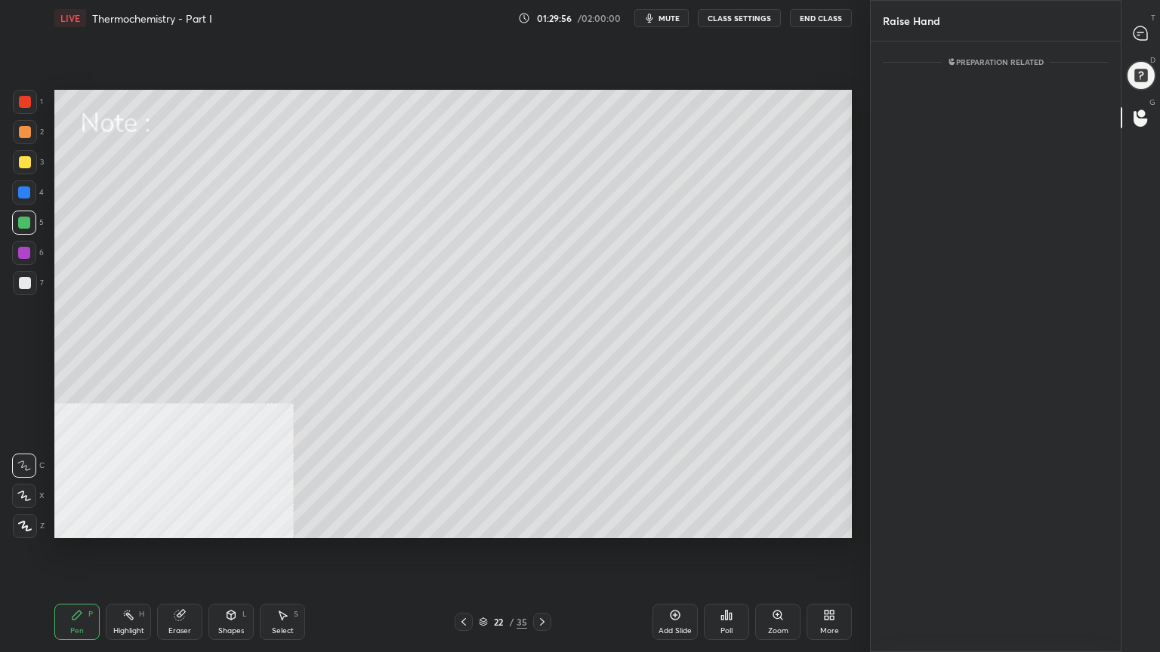
scroll to position [546, 245]
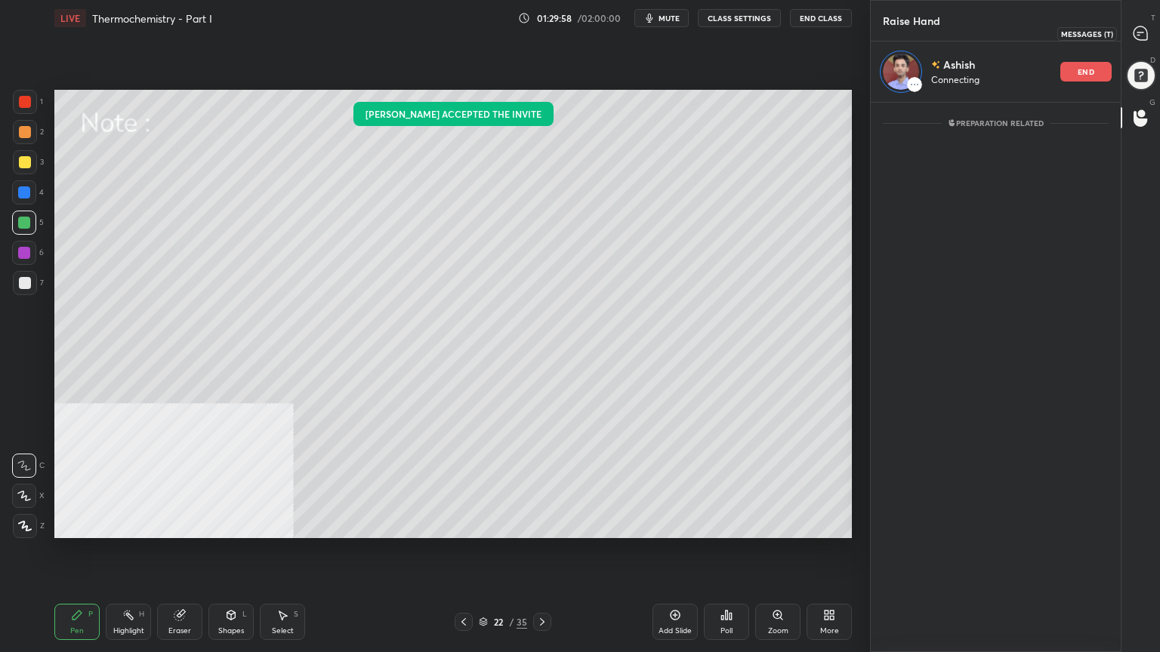
click at [1142, 33] on icon at bounding box center [1140, 33] width 14 height 14
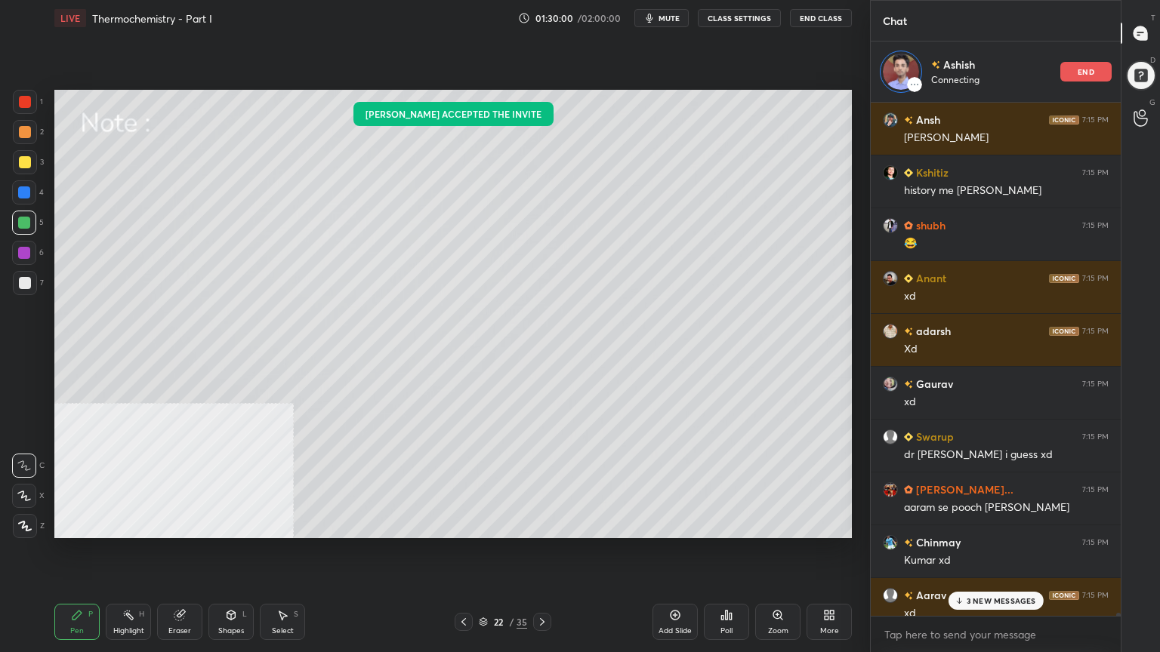
click at [973, 524] on p "3 NEW MESSAGES" at bounding box center [1000, 600] width 69 height 9
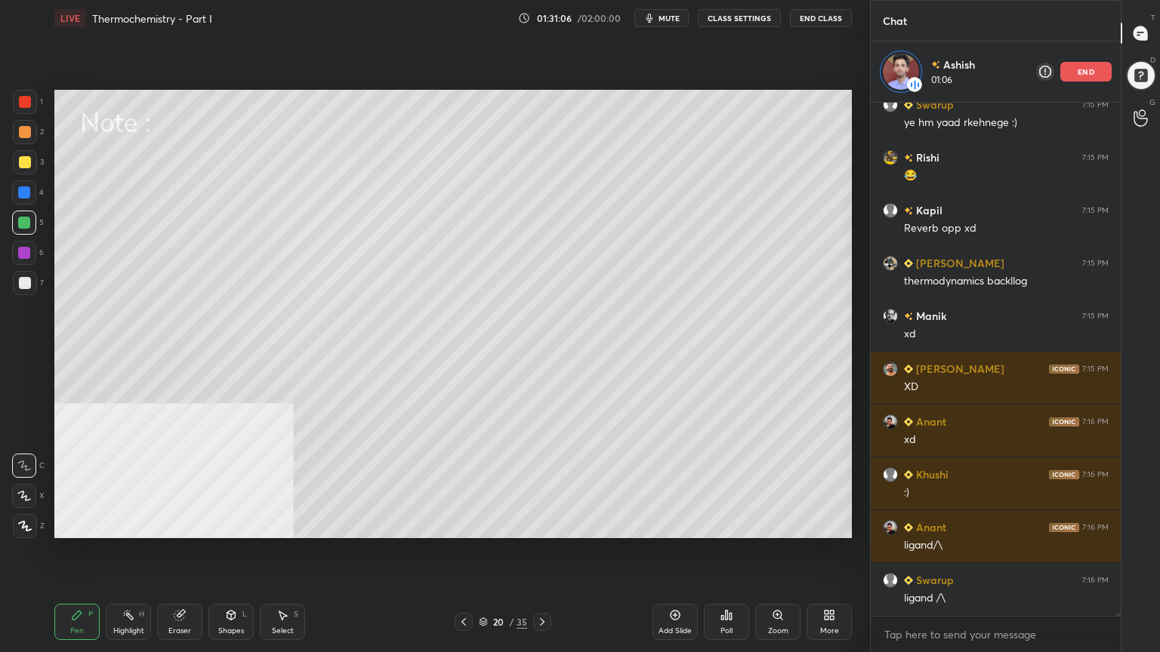
scroll to position [119658, 0]
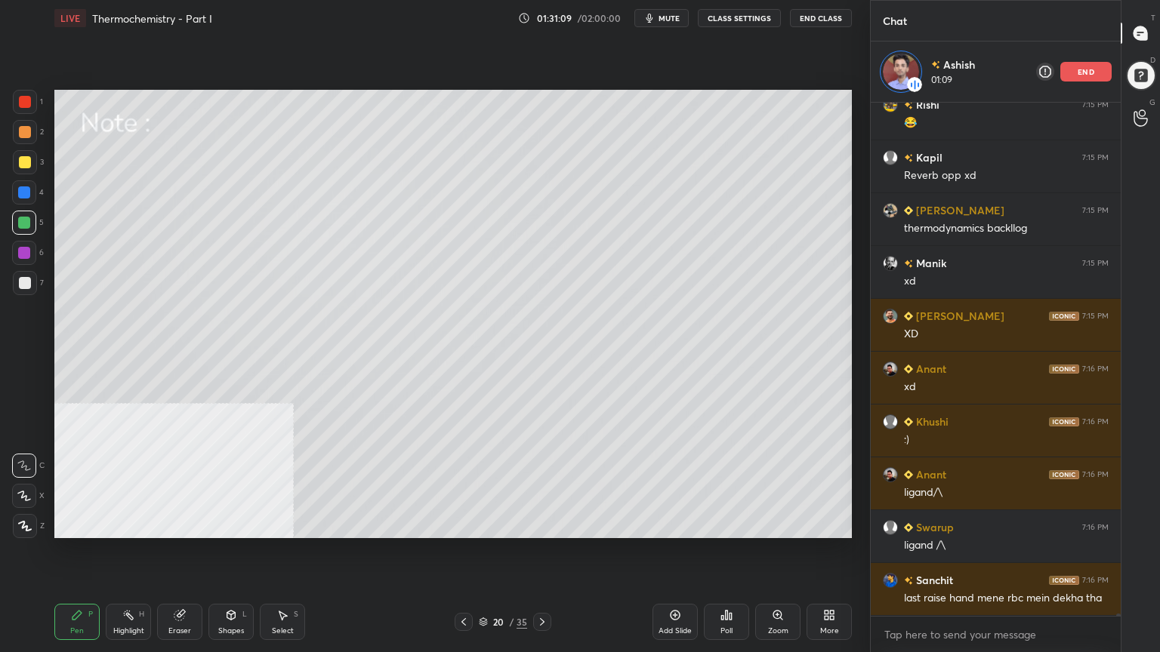
click at [1102, 76] on div "end" at bounding box center [1085, 72] width 51 height 20
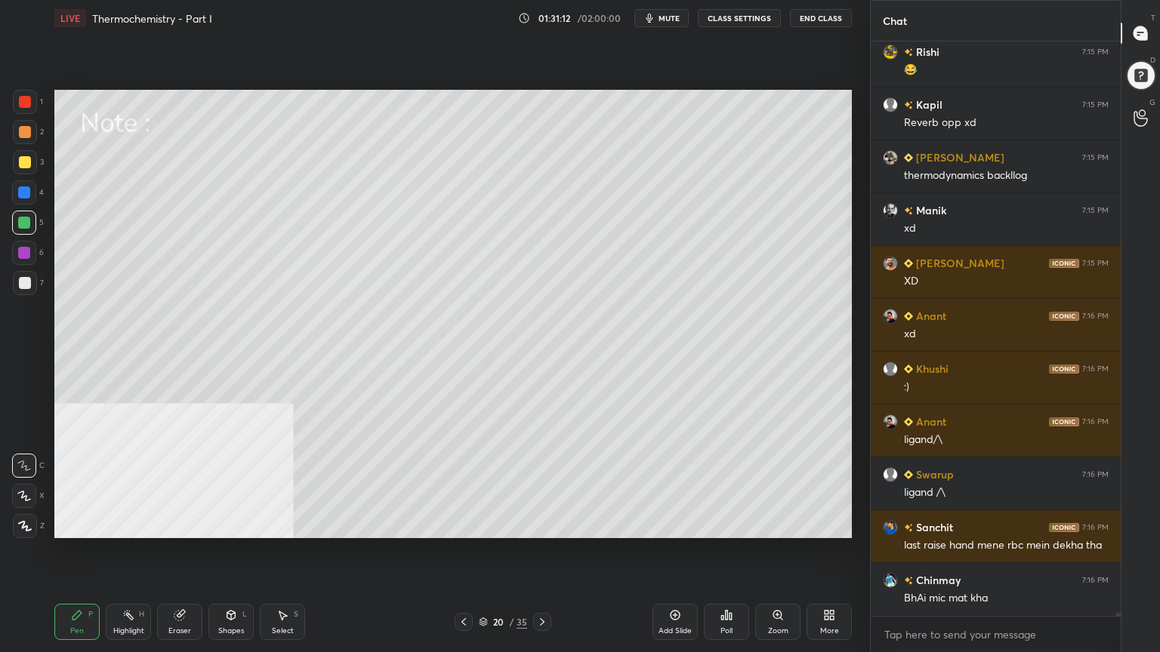
click at [770, 18] on button "CLASS SETTINGS" at bounding box center [739, 18] width 83 height 18
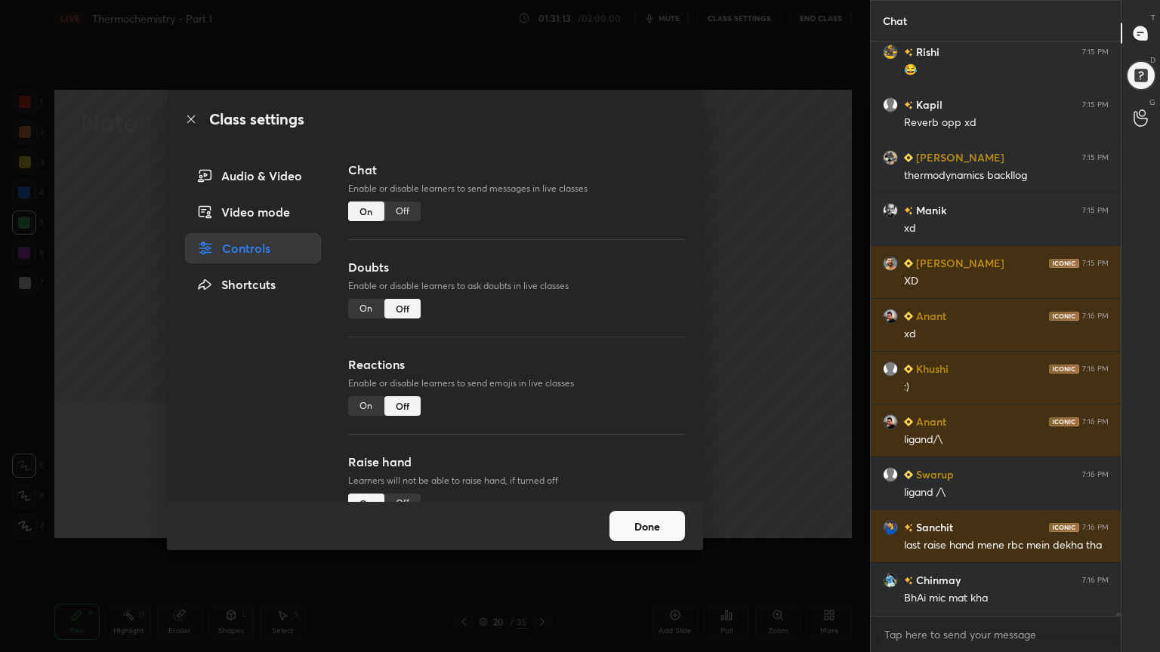
click at [411, 502] on div "Done" at bounding box center [435, 526] width 536 height 48
click at [409, 495] on div "Off" at bounding box center [402, 504] width 36 height 20
click at [637, 524] on button "Done" at bounding box center [647, 526] width 76 height 30
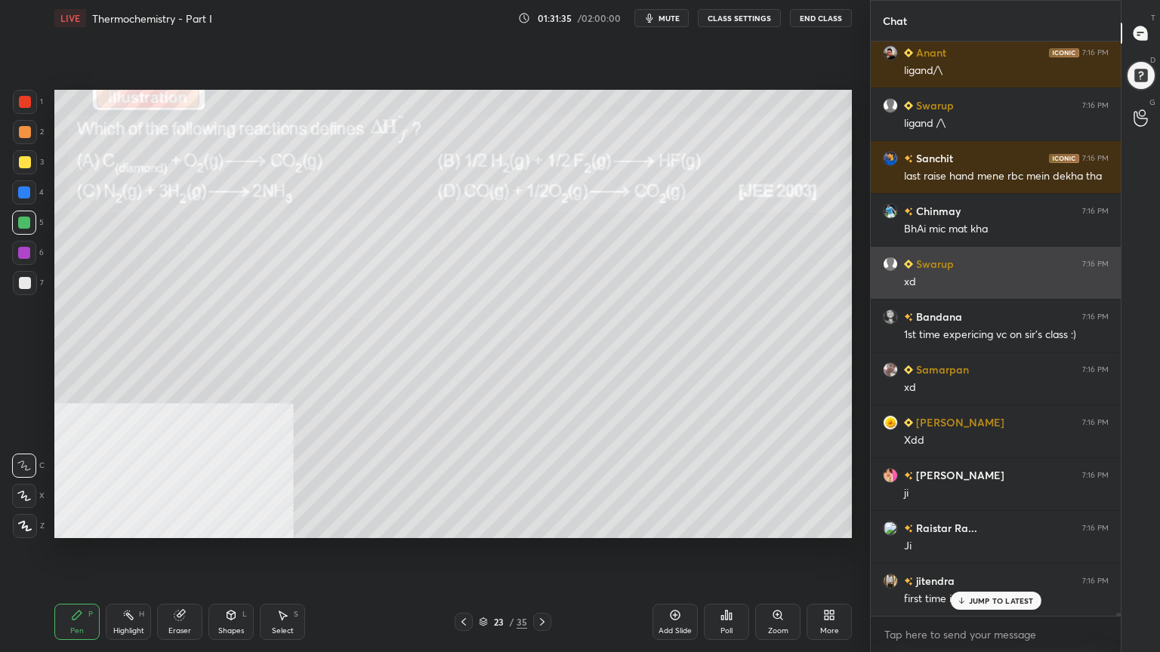
scroll to position [120073, 0]
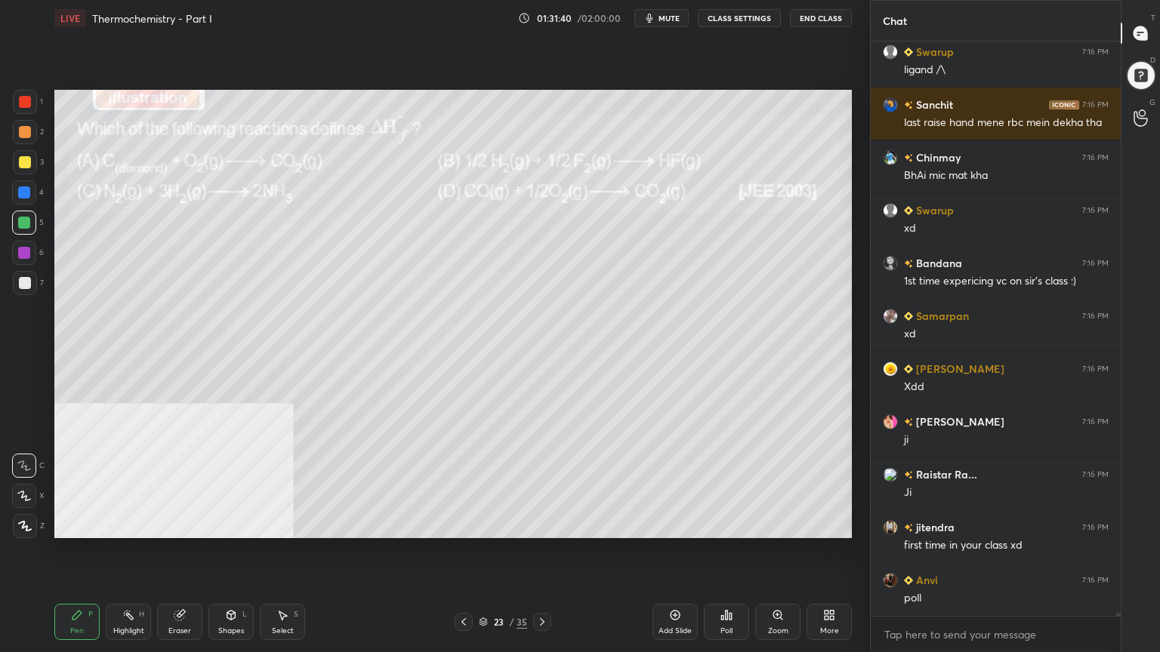
click at [732, 524] on div "Poll" at bounding box center [726, 622] width 45 height 36
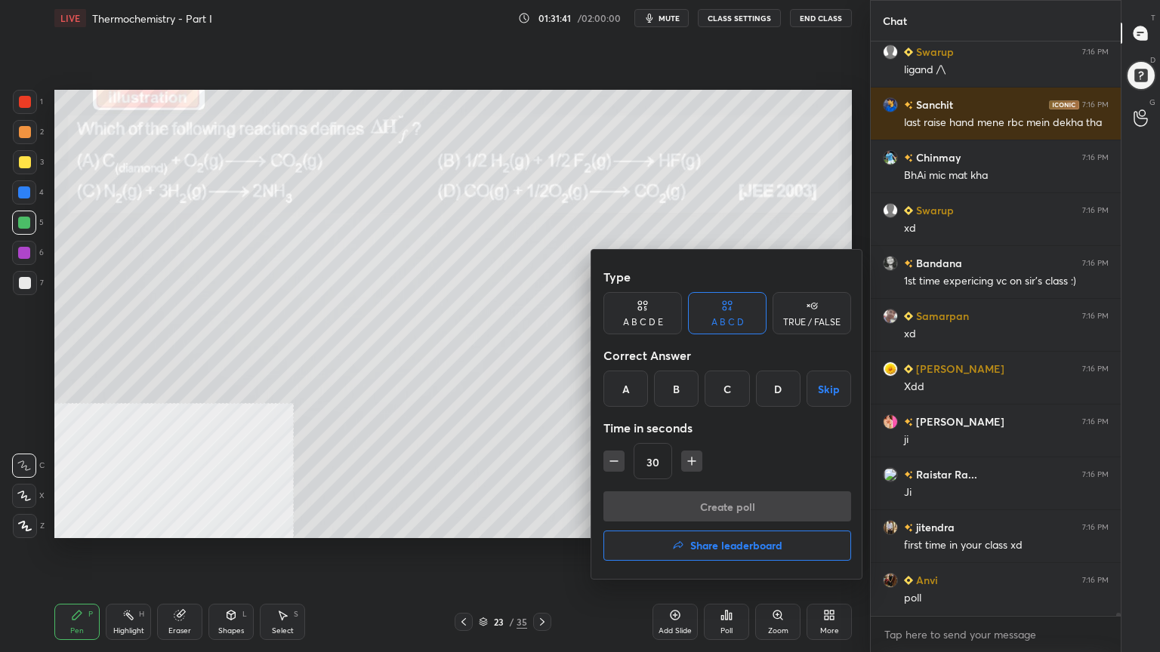
scroll to position [120125, 0]
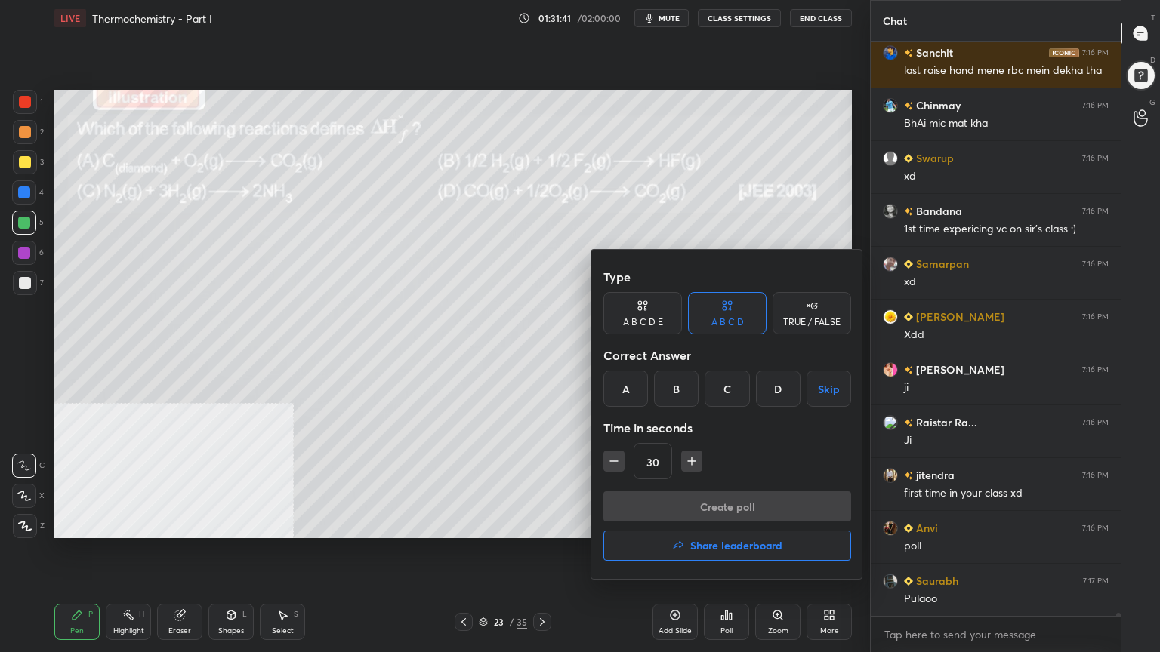
drag, startPoint x: 776, startPoint y: 396, endPoint x: 784, endPoint y: 391, distance: 9.2
click at [775, 396] on div "D" at bounding box center [778, 389] width 45 height 36
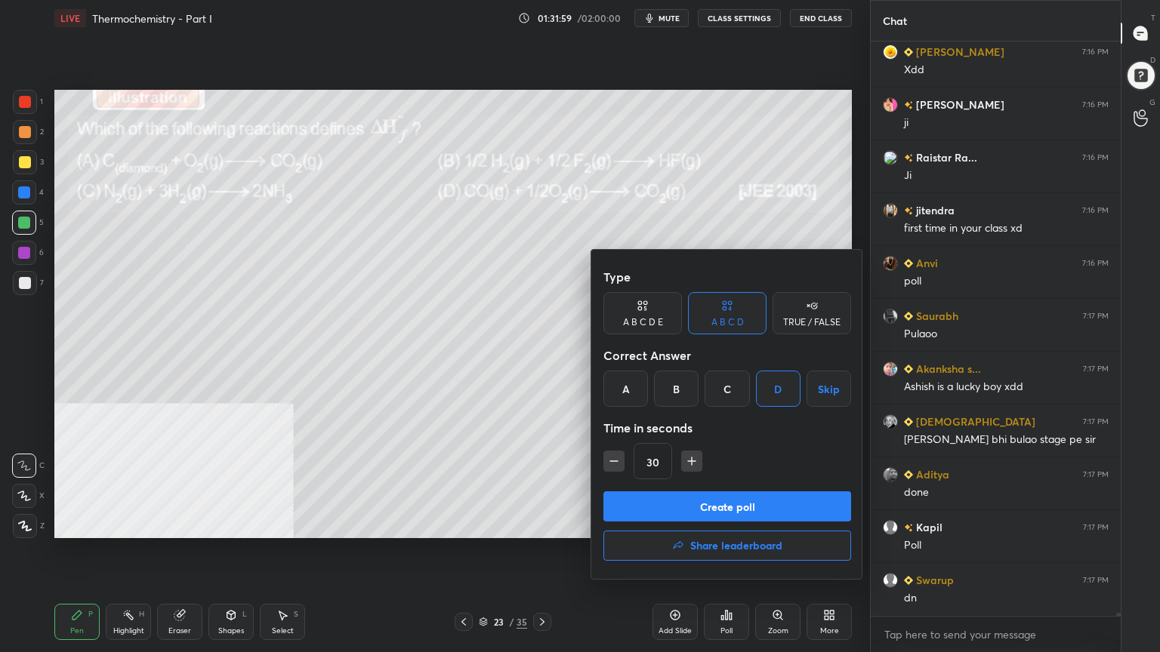
scroll to position [120442, 0]
click at [782, 498] on button "Create poll" at bounding box center [727, 507] width 248 height 30
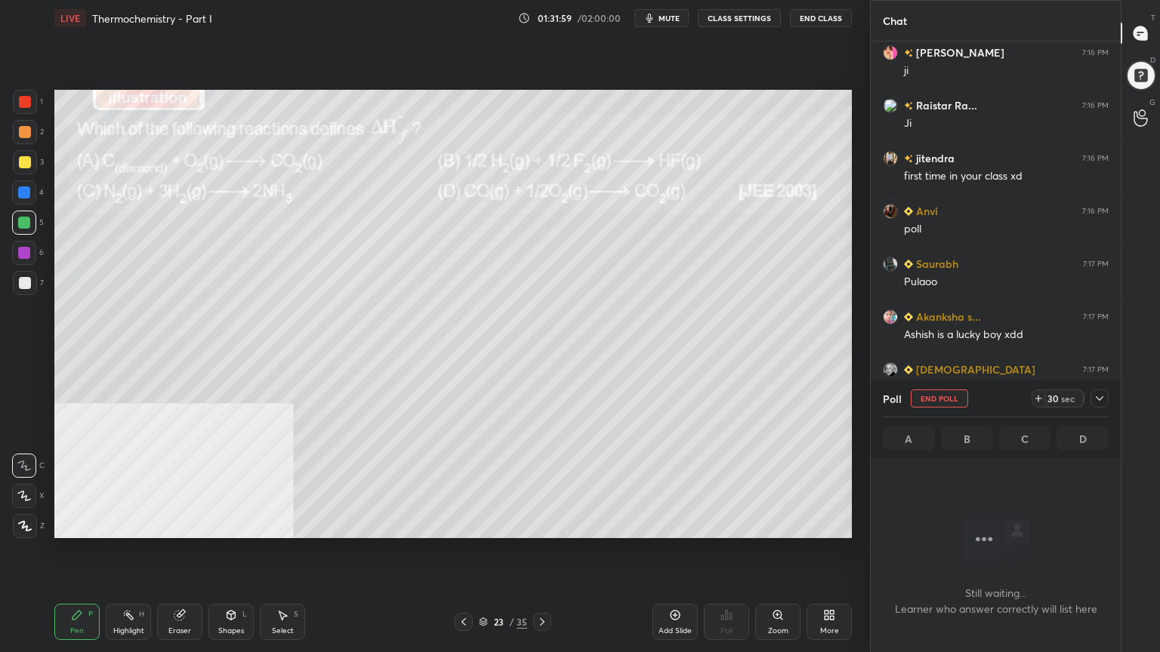
scroll to position [374, 245]
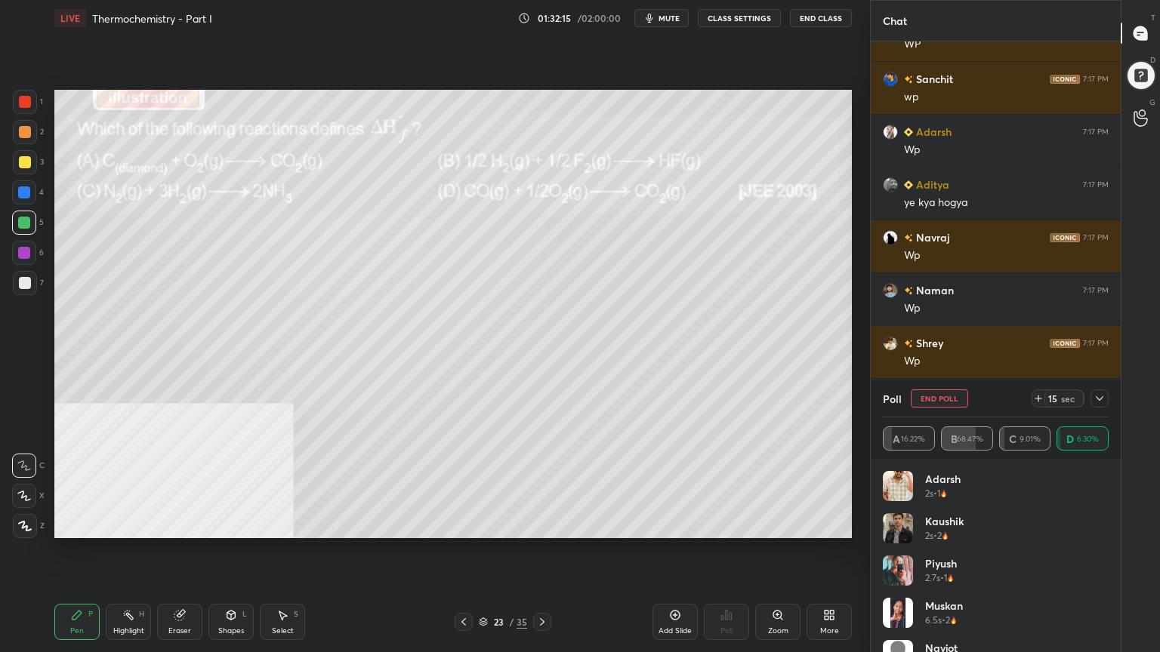
click at [938, 396] on button "End Poll" at bounding box center [939, 399] width 57 height 18
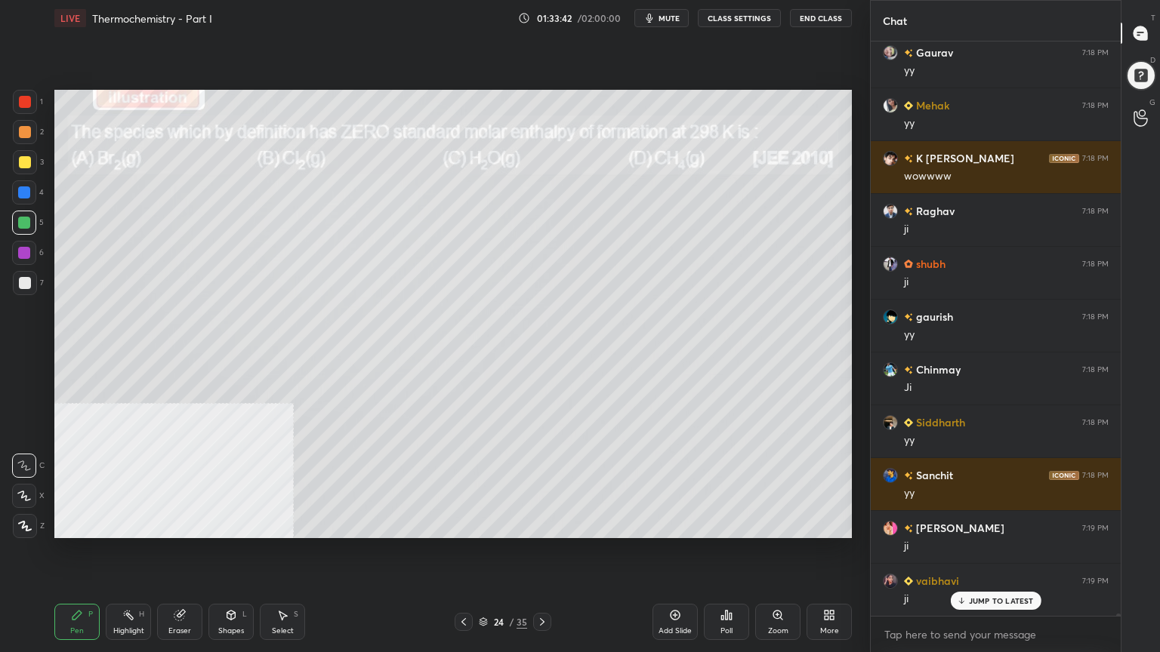
click at [729, 524] on div "Poll" at bounding box center [726, 631] width 12 height 8
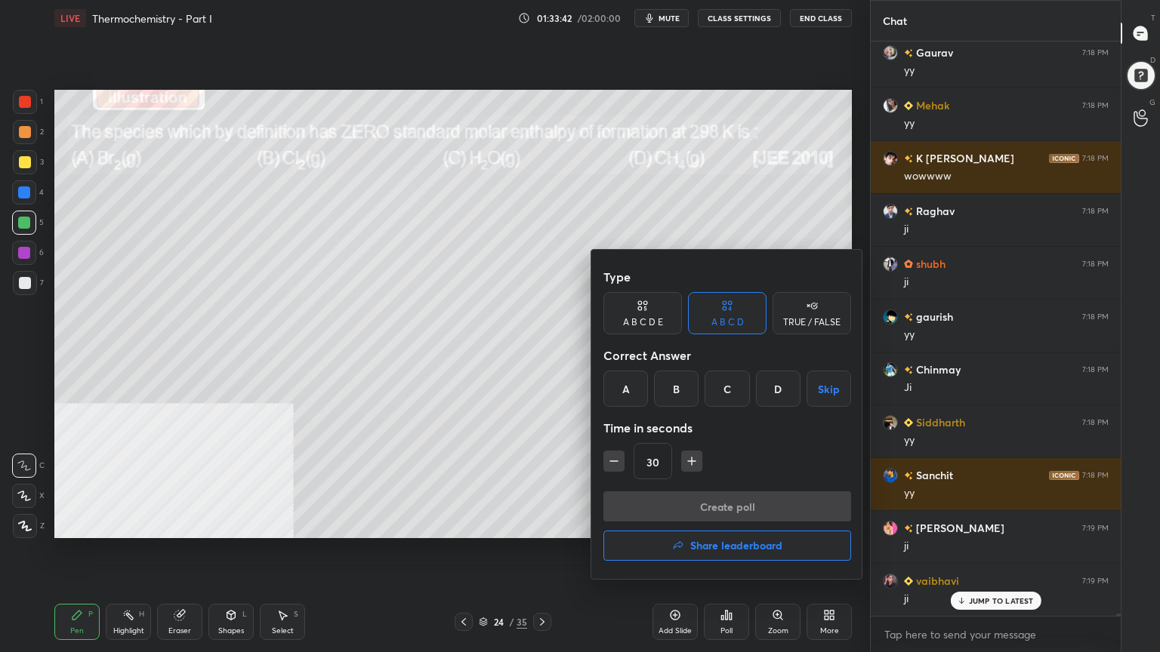
click at [673, 393] on div "B" at bounding box center [676, 389] width 45 height 36
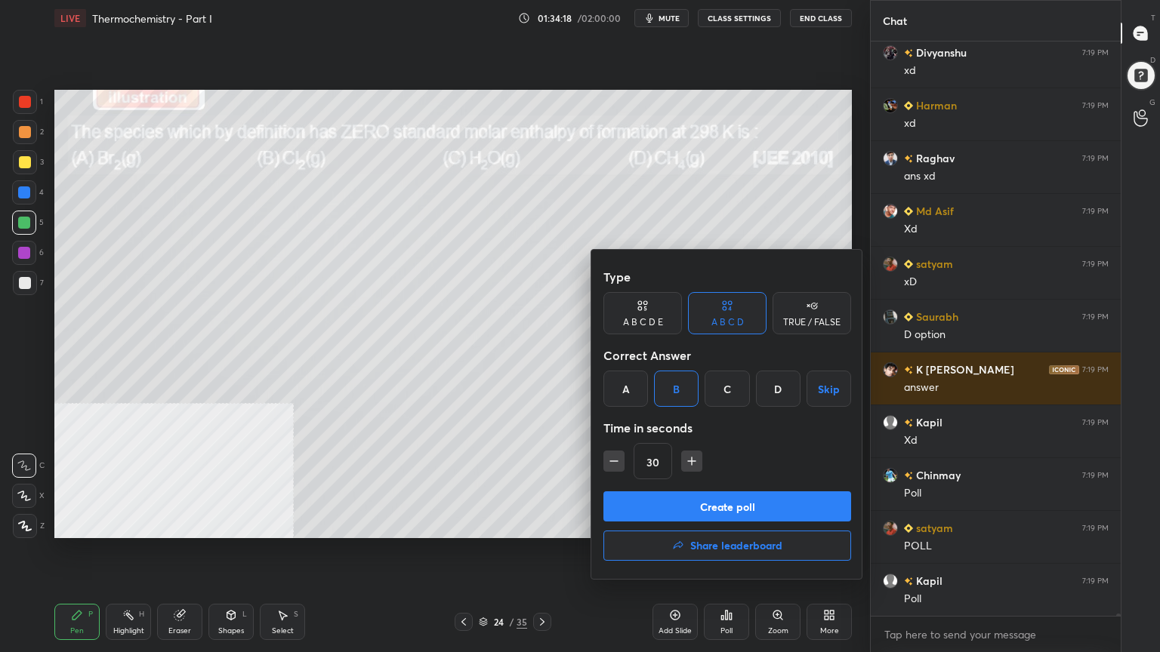
scroll to position [128369, 0]
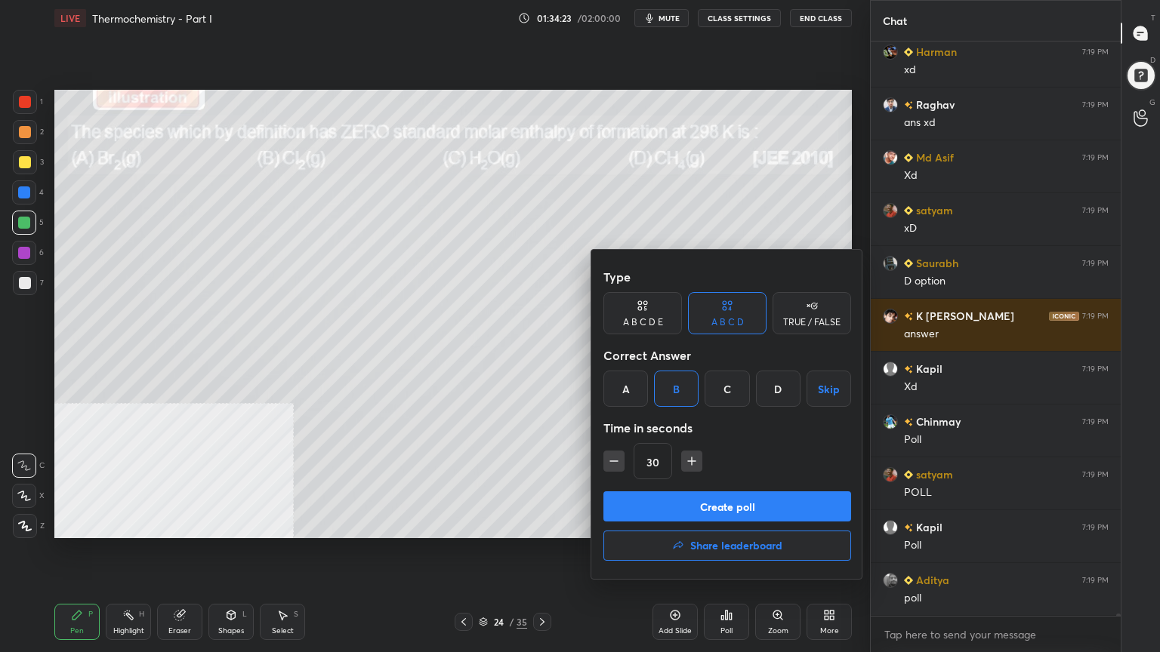
click at [715, 507] on button "Create poll" at bounding box center [727, 507] width 248 height 30
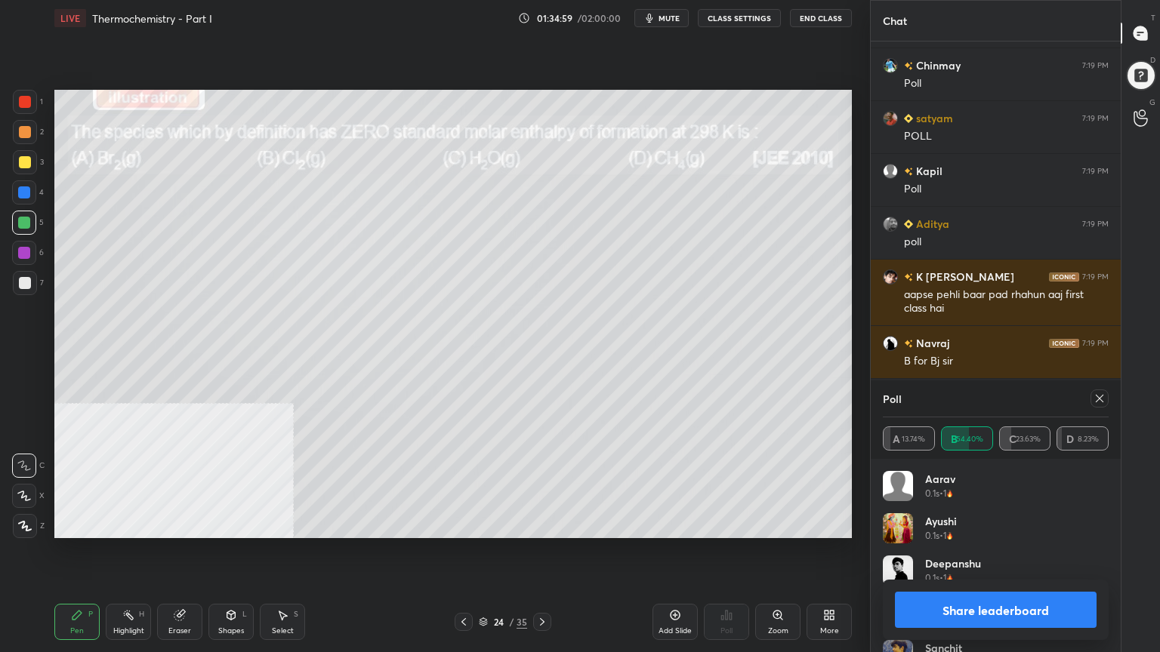
scroll to position [128777, 0]
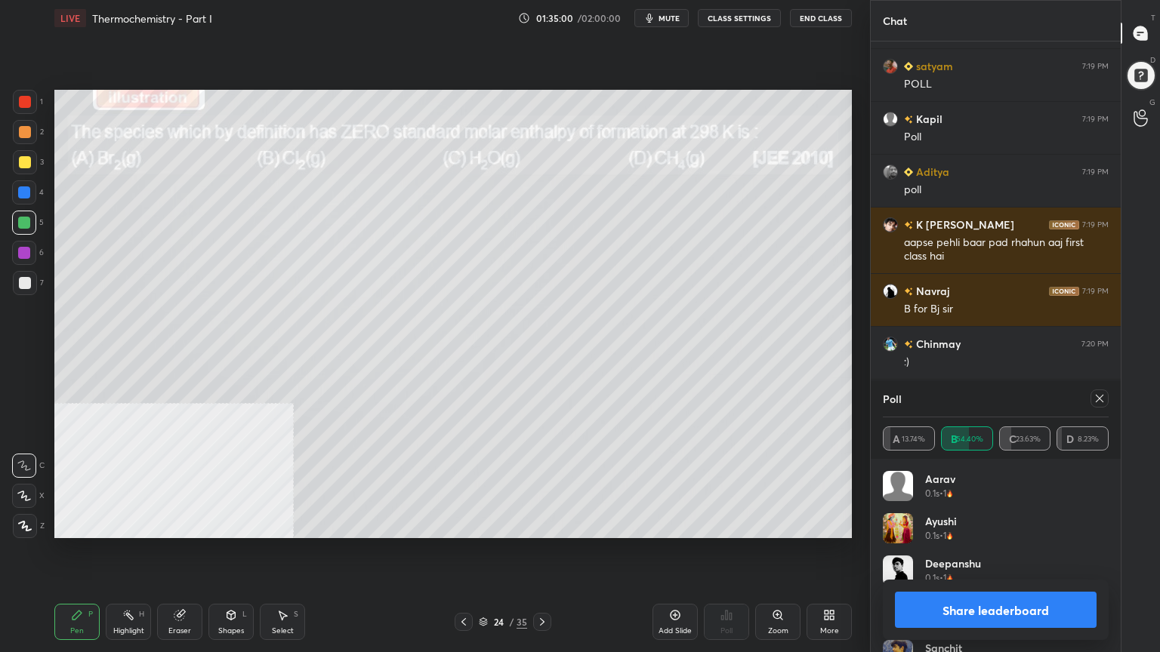
click at [1099, 396] on icon at bounding box center [1099, 399] width 12 height 12
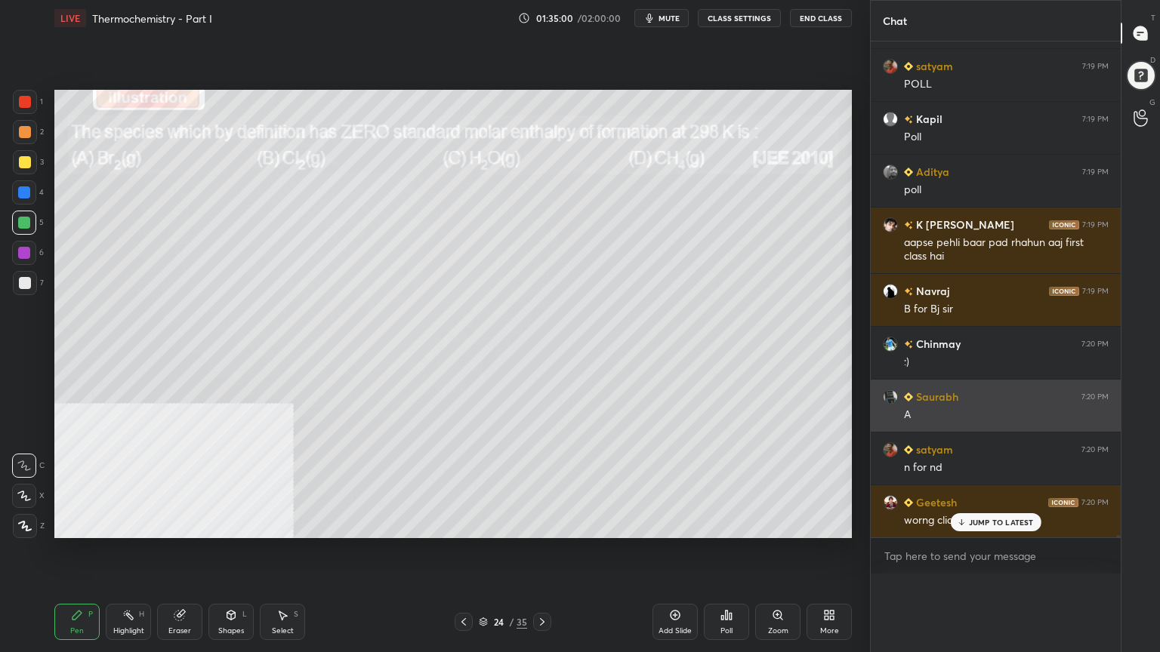
scroll to position [0, 5]
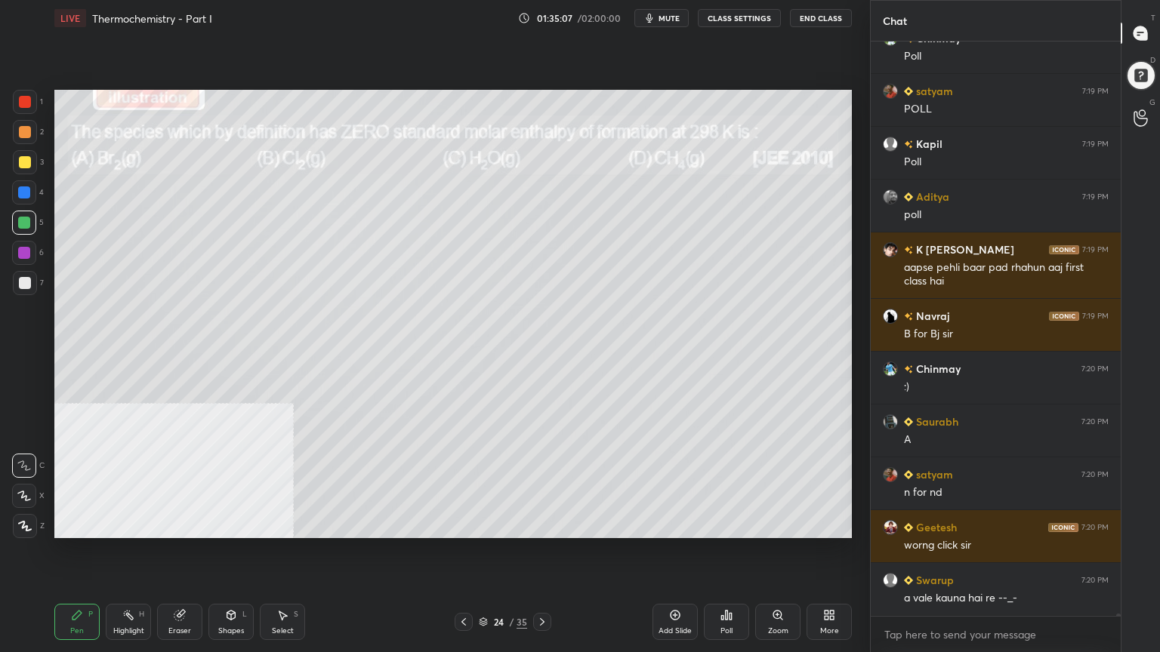
drag, startPoint x: 232, startPoint y: 630, endPoint x: 232, endPoint y: 601, distance: 28.7
click at [232, 524] on div "Shapes" at bounding box center [231, 631] width 26 height 8
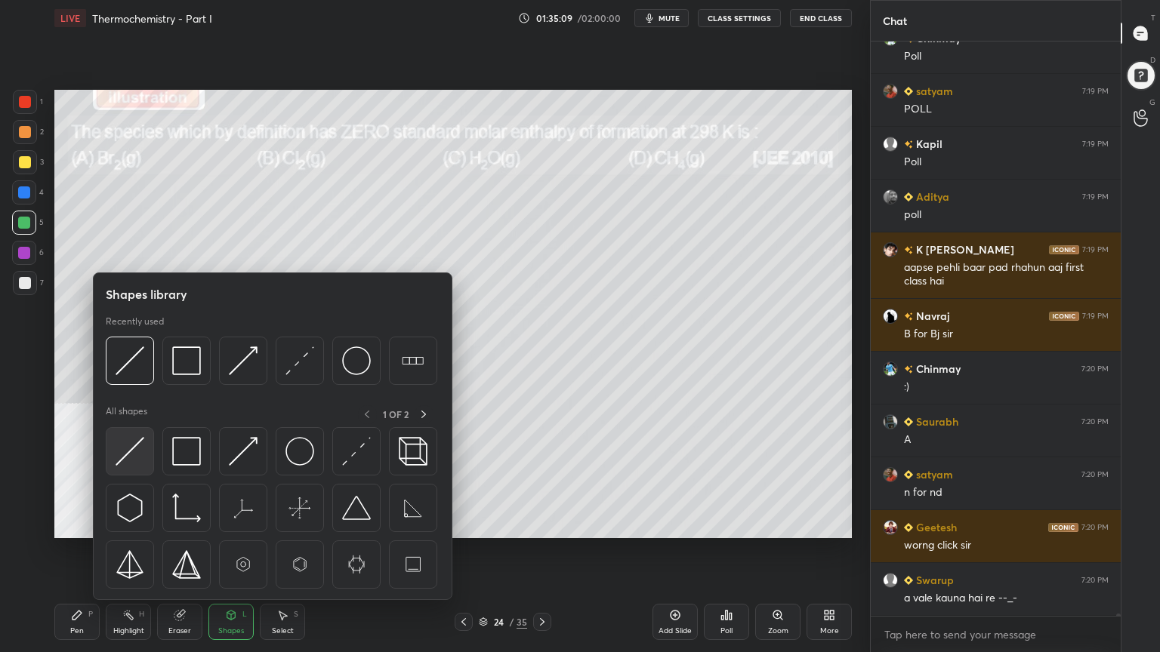
click at [128, 455] on img at bounding box center [130, 451] width 29 height 29
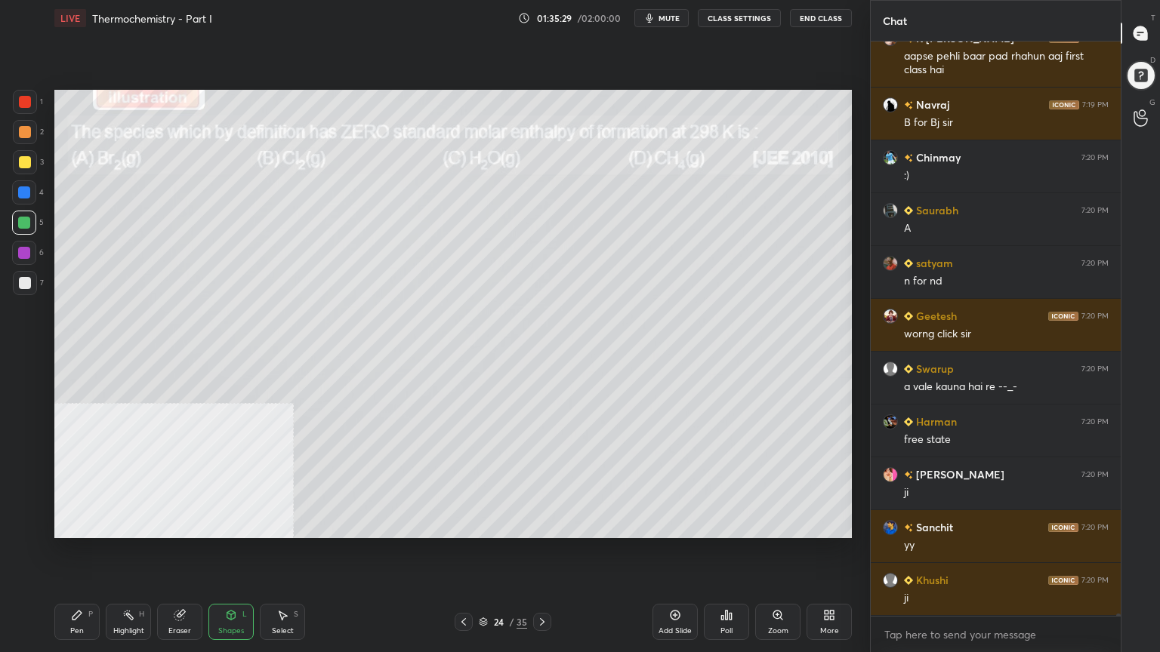
scroll to position [129016, 0]
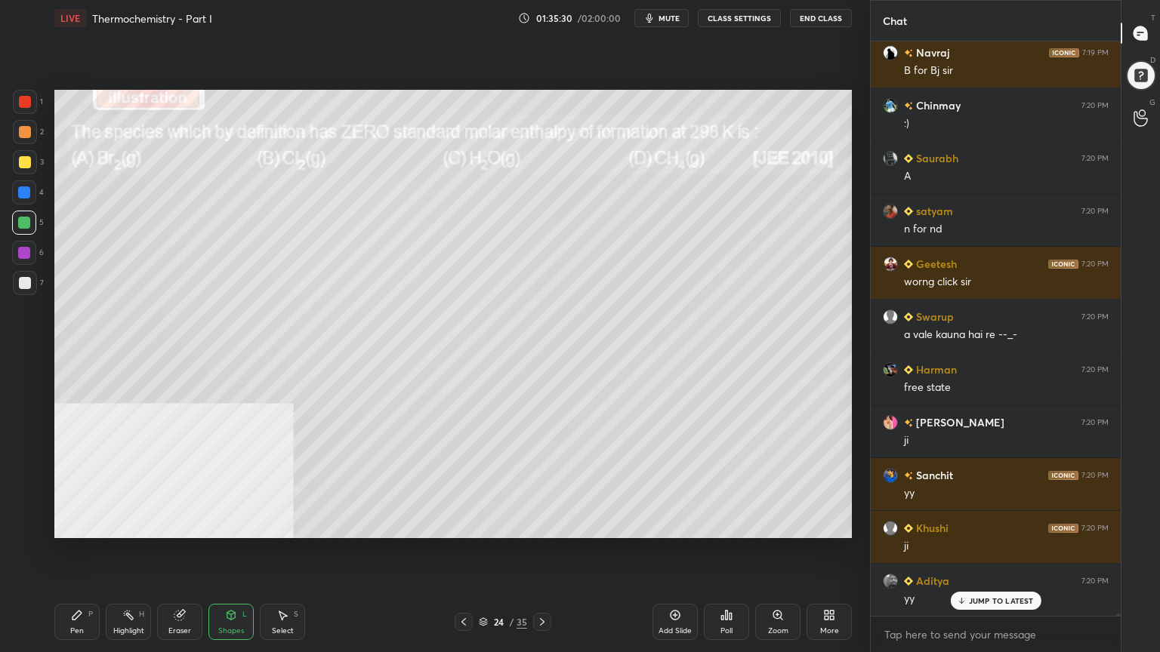
click at [77, 524] on div "Pen" at bounding box center [77, 631] width 14 height 8
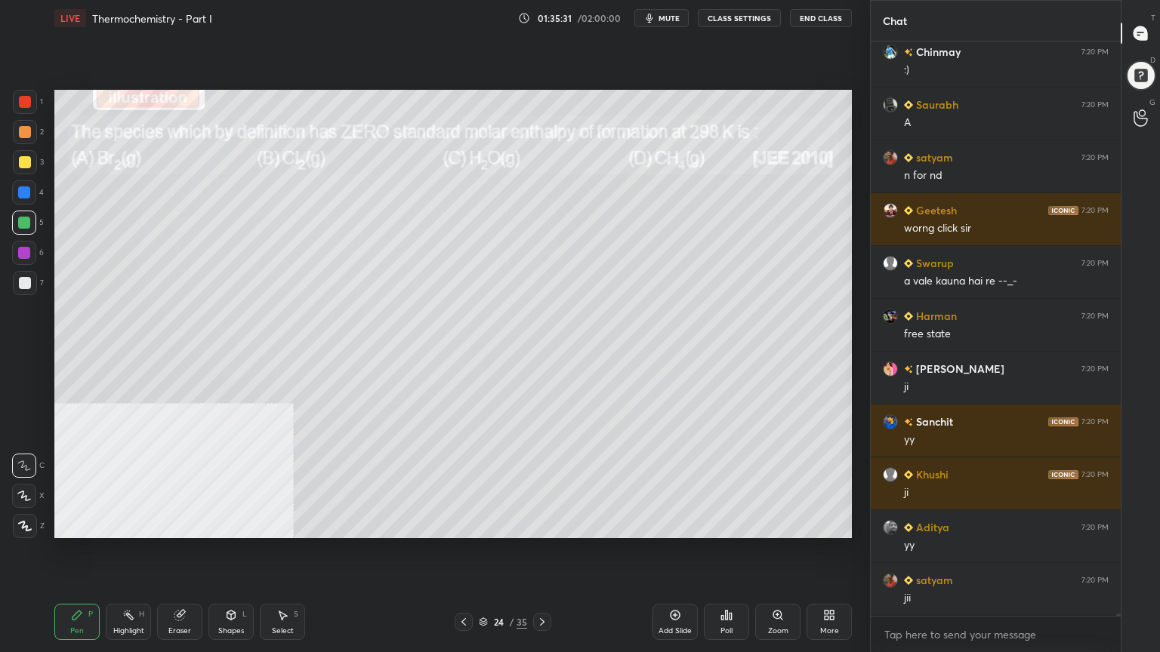
click at [19, 162] on div at bounding box center [25, 162] width 12 height 12
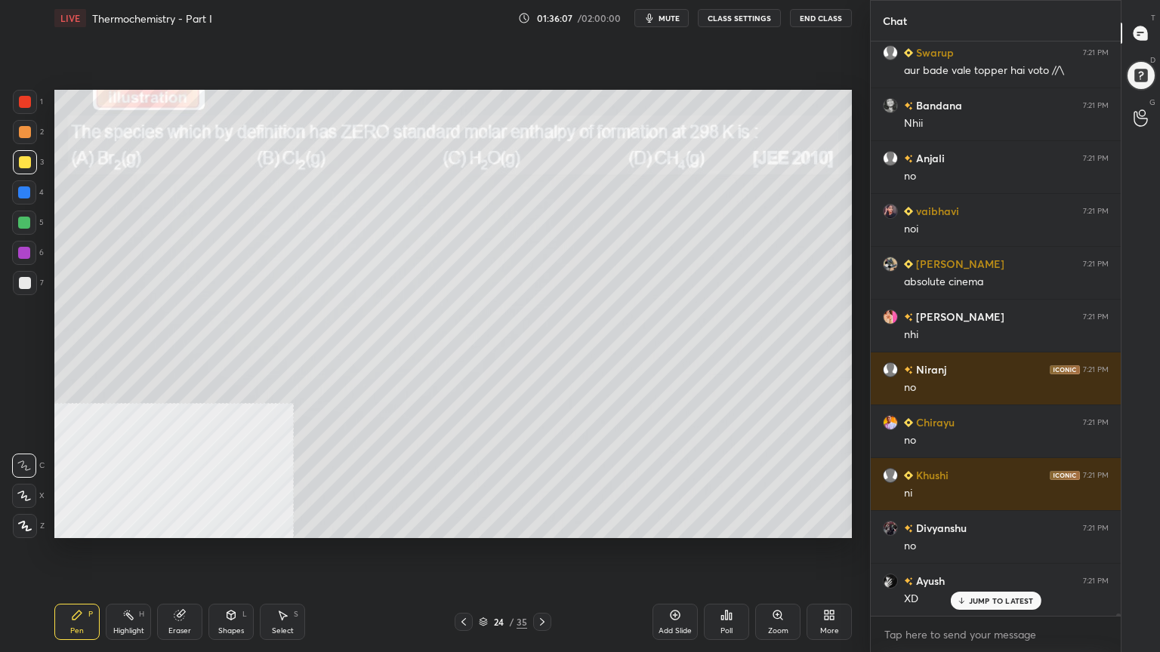
scroll to position [132875, 0]
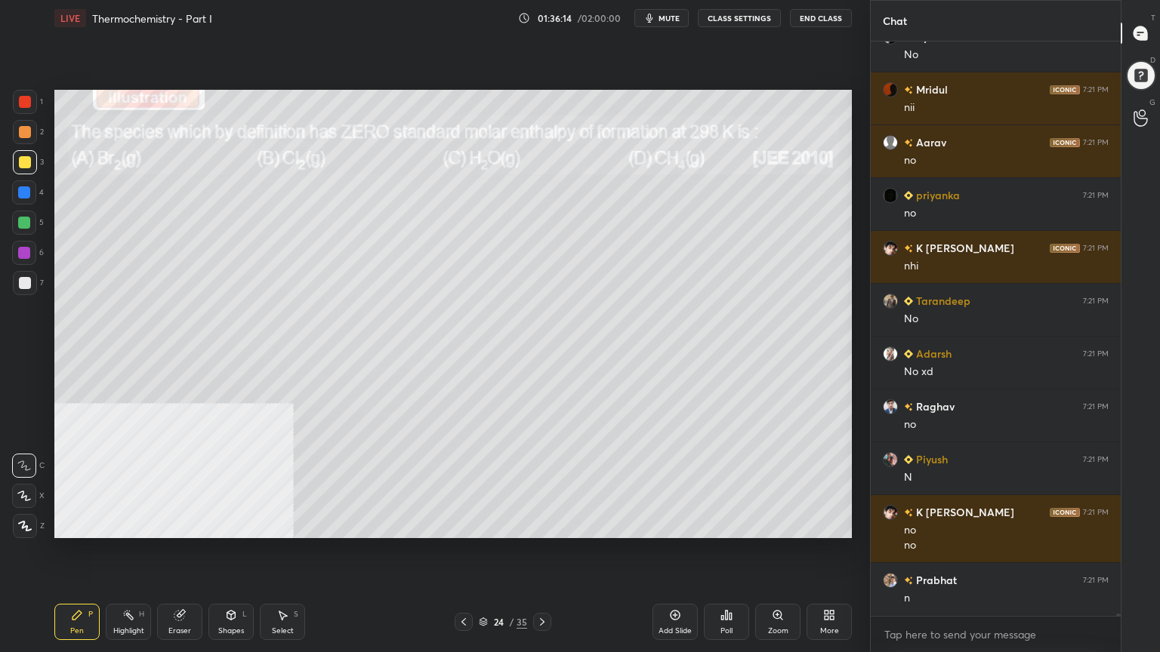
drag, startPoint x: 26, startPoint y: 131, endPoint x: 53, endPoint y: 118, distance: 30.1
click at [26, 131] on div at bounding box center [25, 132] width 12 height 12
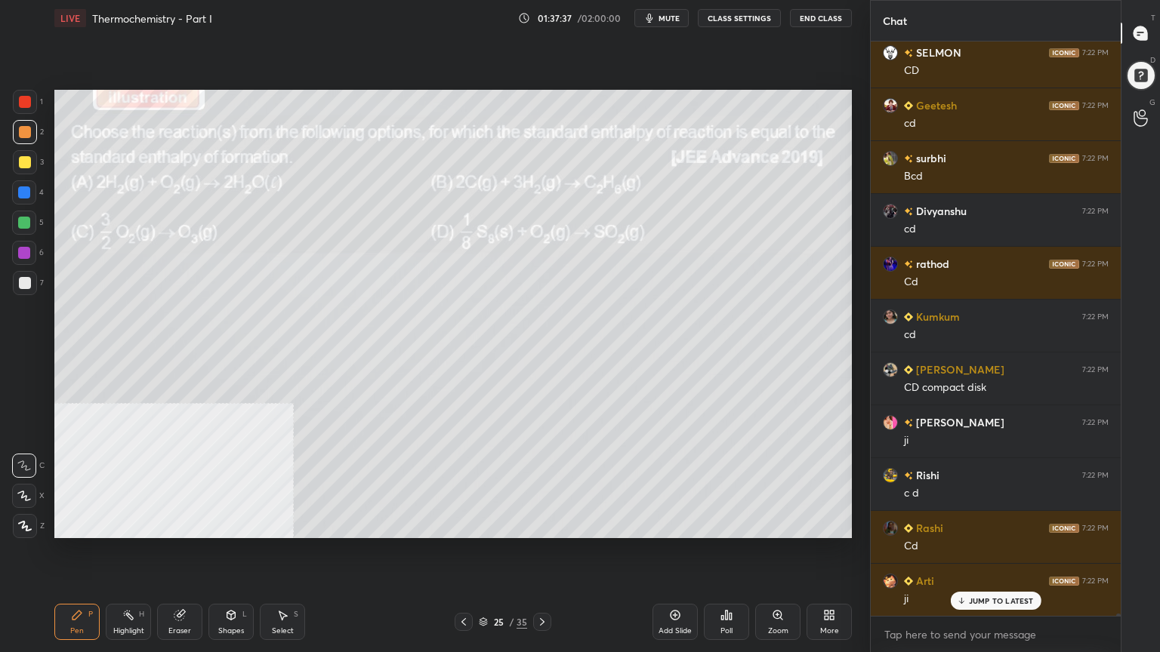
scroll to position [138187, 0]
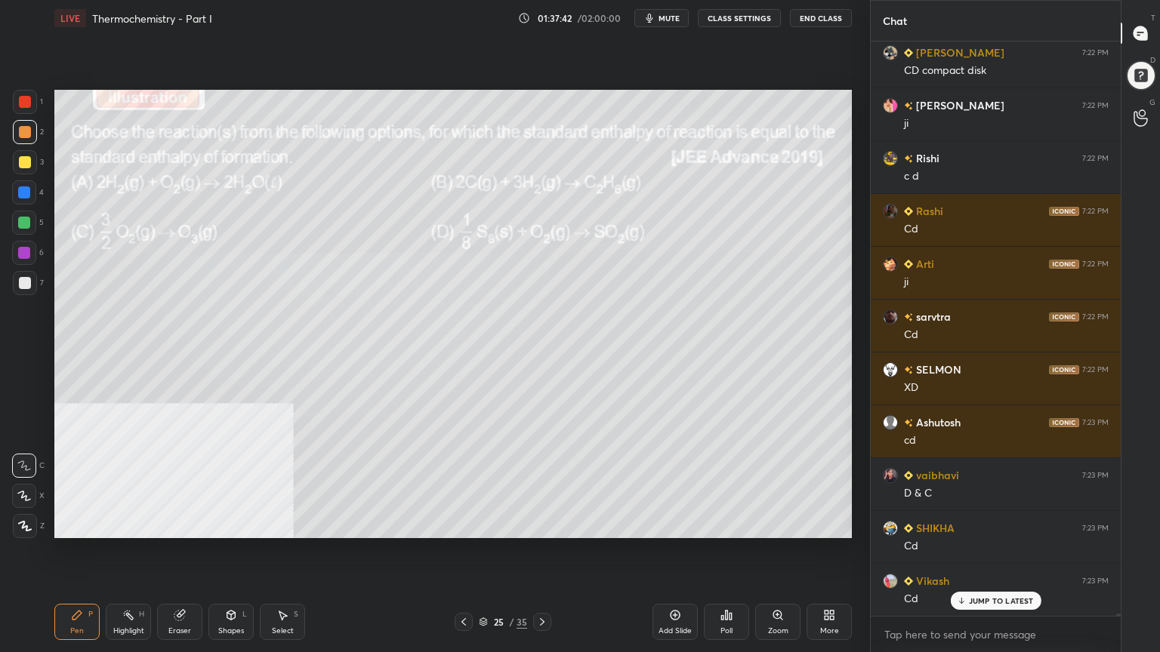
click at [22, 160] on div at bounding box center [25, 162] width 12 height 12
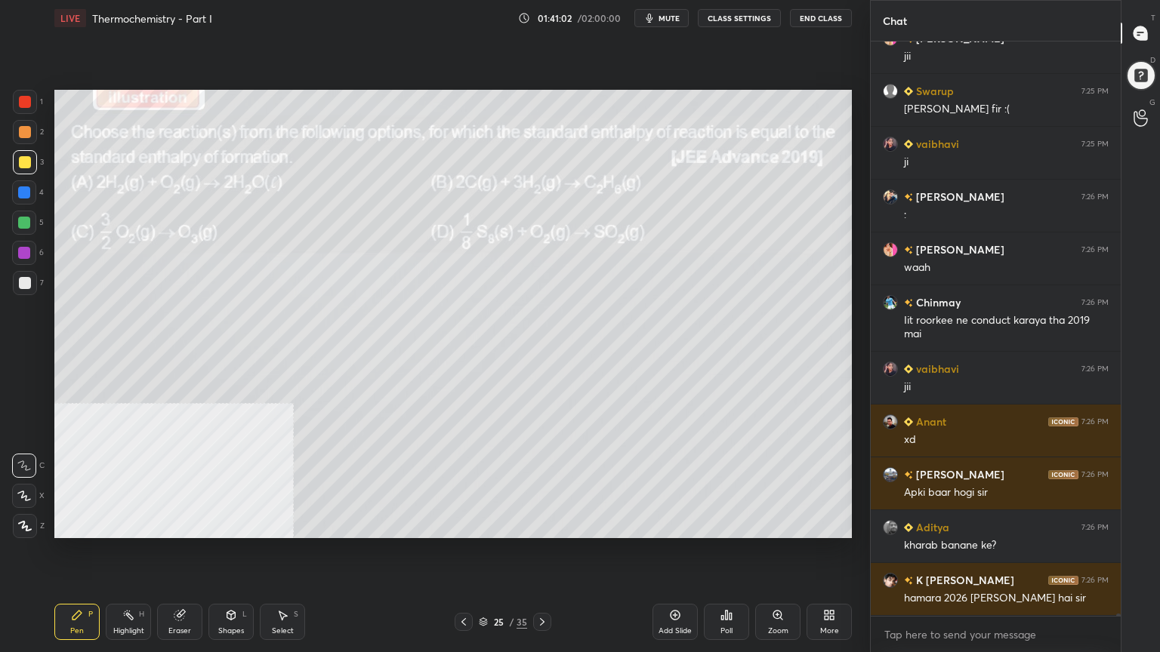
scroll to position [143475, 0]
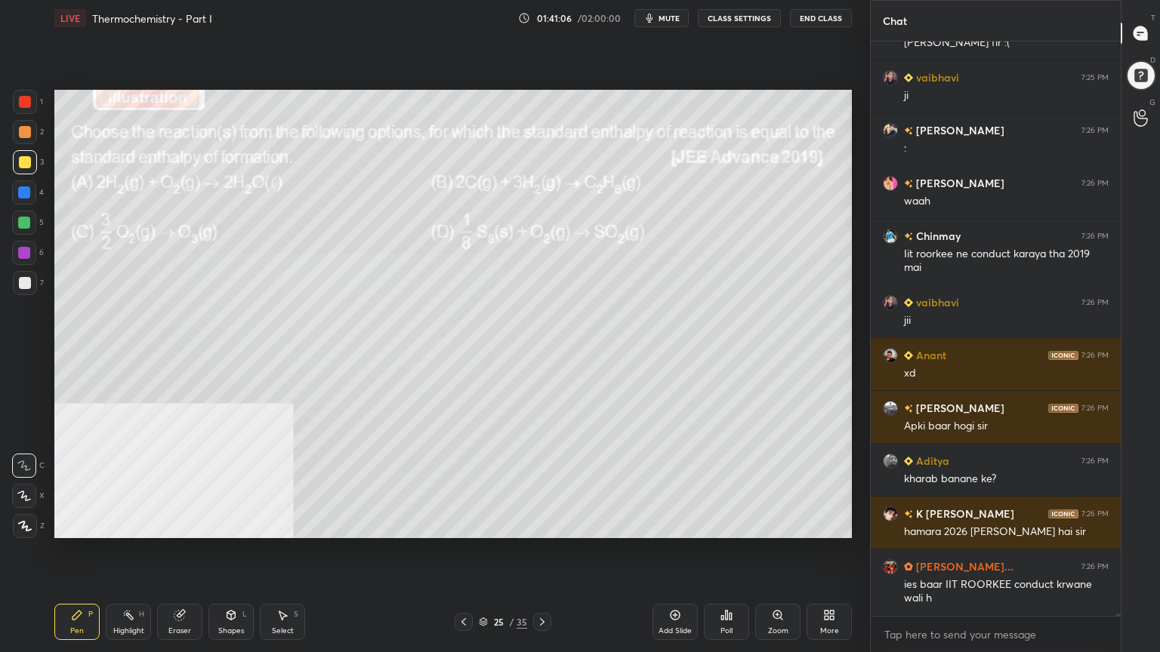
click at [543, 524] on icon at bounding box center [542, 622] width 12 height 12
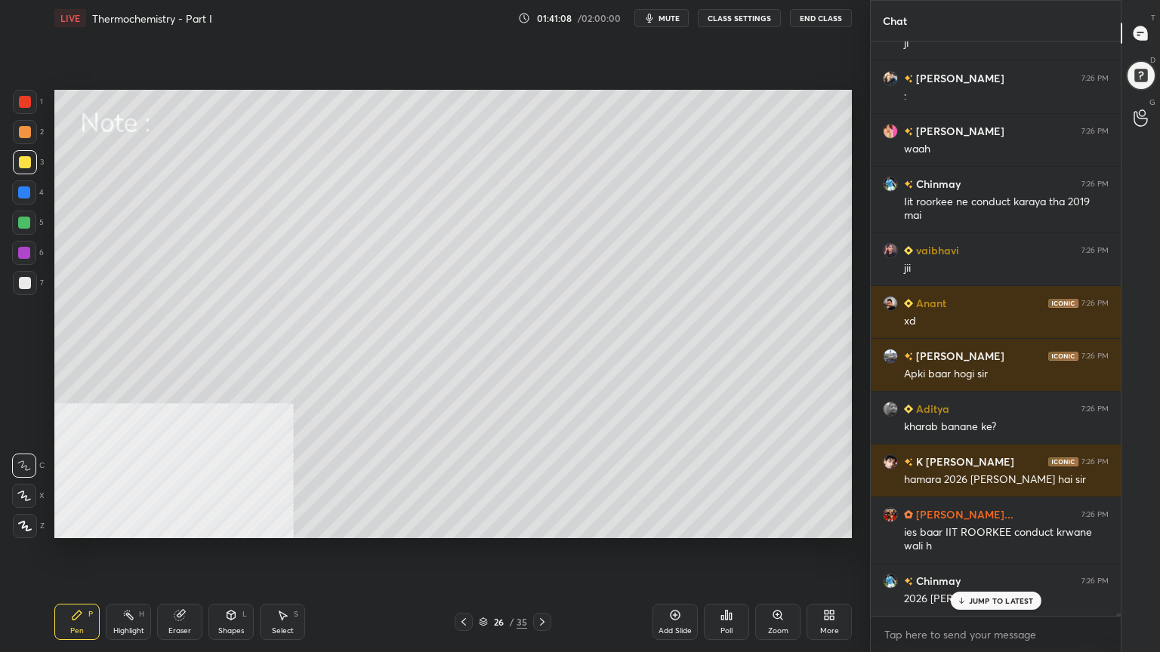
click at [26, 131] on div at bounding box center [25, 132] width 12 height 12
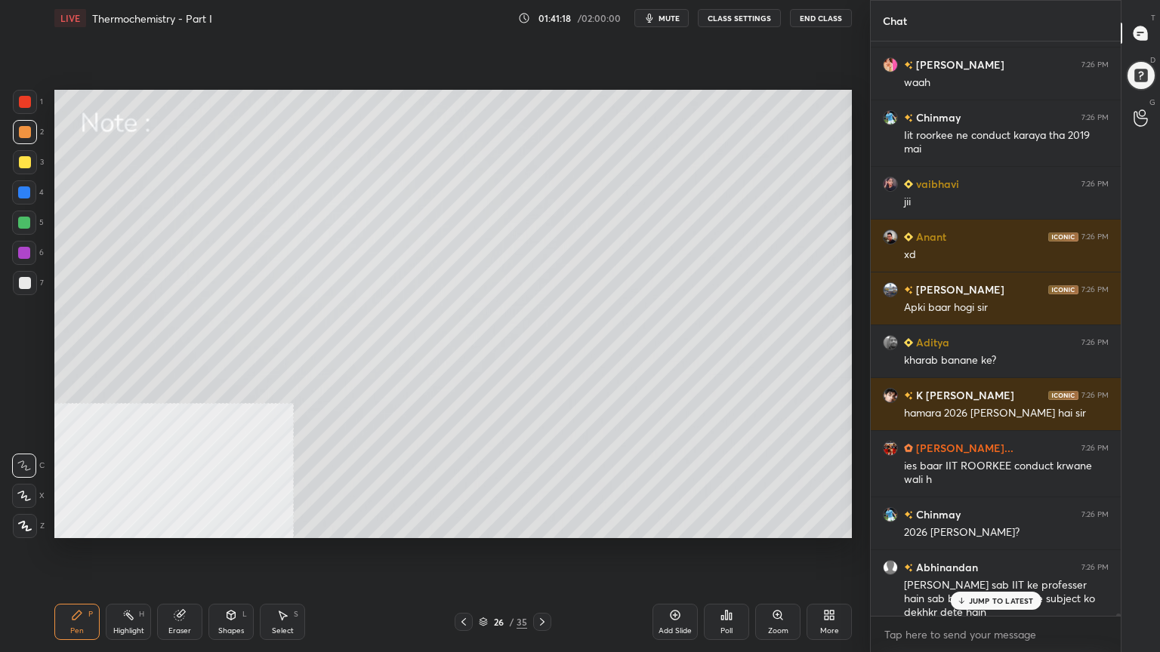
click at [982, 524] on p "JUMP TO LATEST" at bounding box center [1001, 600] width 65 height 9
drag, startPoint x: 9, startPoint y: 167, endPoint x: 26, endPoint y: 165, distance: 17.4
click at [10, 167] on div "1 2 3 4 5 6 7 C X Z C X Z E E Erase all H H" at bounding box center [24, 314] width 48 height 448
click at [23, 163] on div at bounding box center [25, 162] width 12 height 12
click at [232, 524] on icon at bounding box center [231, 615] width 12 height 12
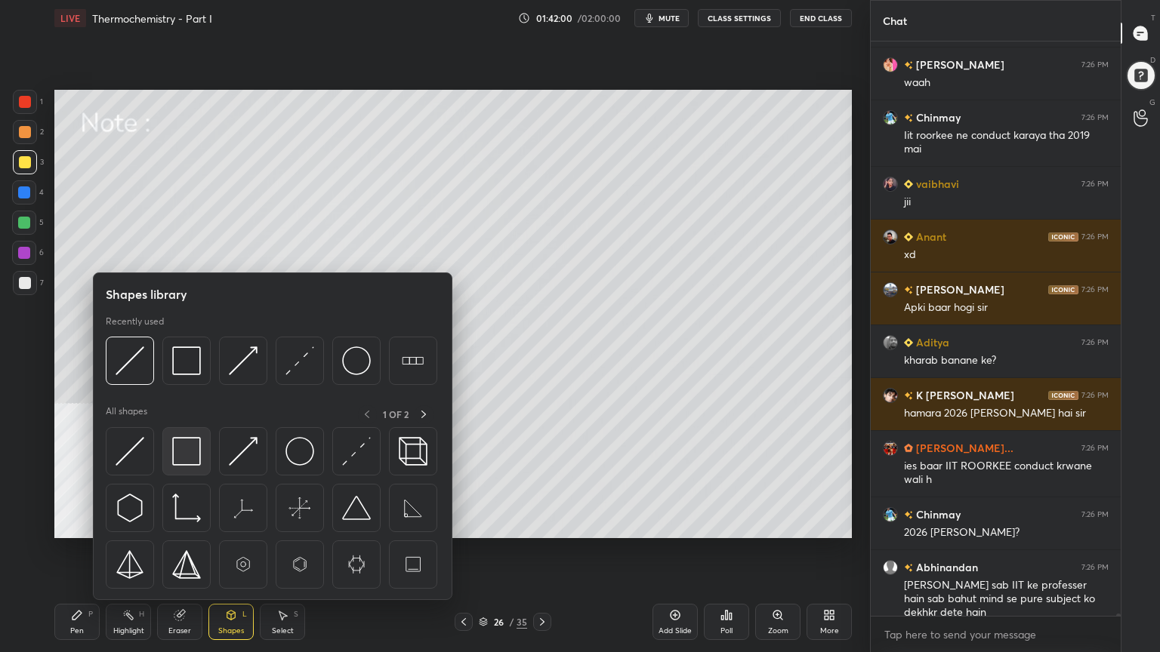
click at [189, 460] on img at bounding box center [186, 451] width 29 height 29
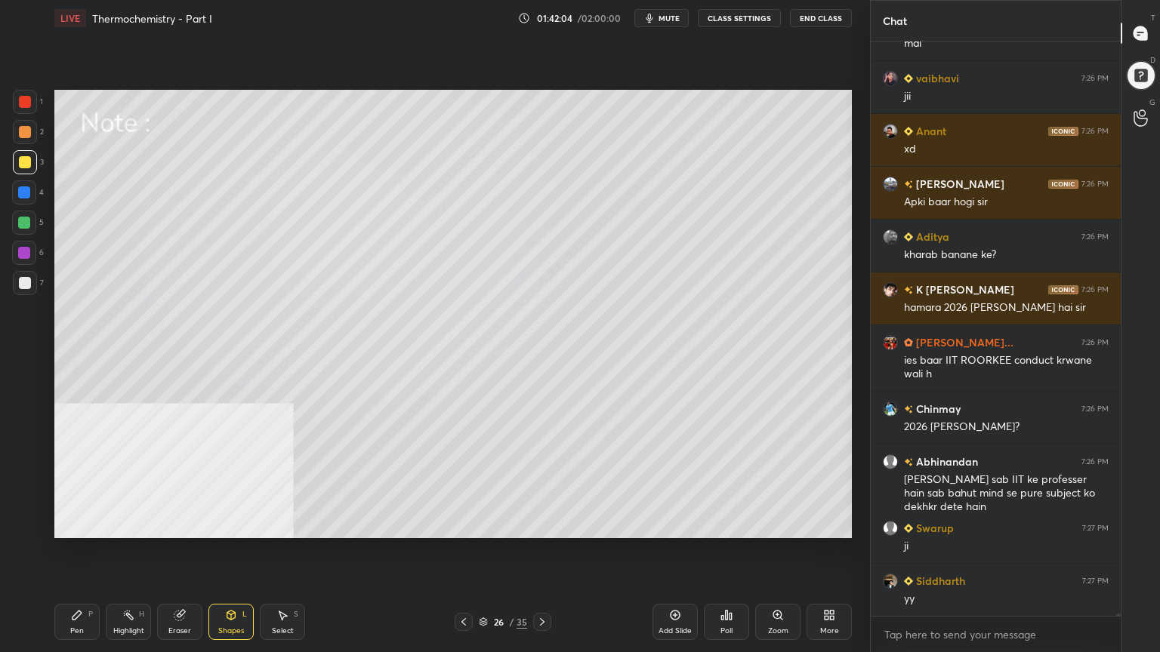
scroll to position [143753, 0]
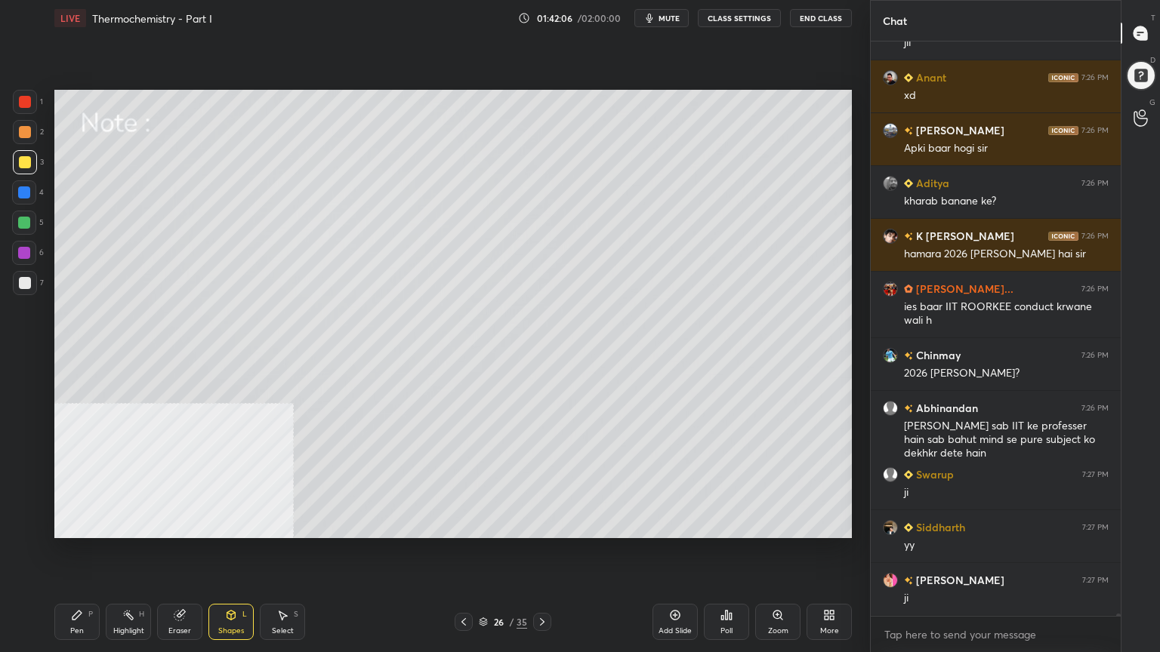
click at [73, 524] on div "Pen P Highlight H Eraser Shapes L Select S 26 / 35 Add Slide Poll Zoom More" at bounding box center [452, 622] width 797 height 60
click at [72, 524] on icon at bounding box center [77, 615] width 12 height 12
click at [23, 227] on div at bounding box center [24, 223] width 12 height 12
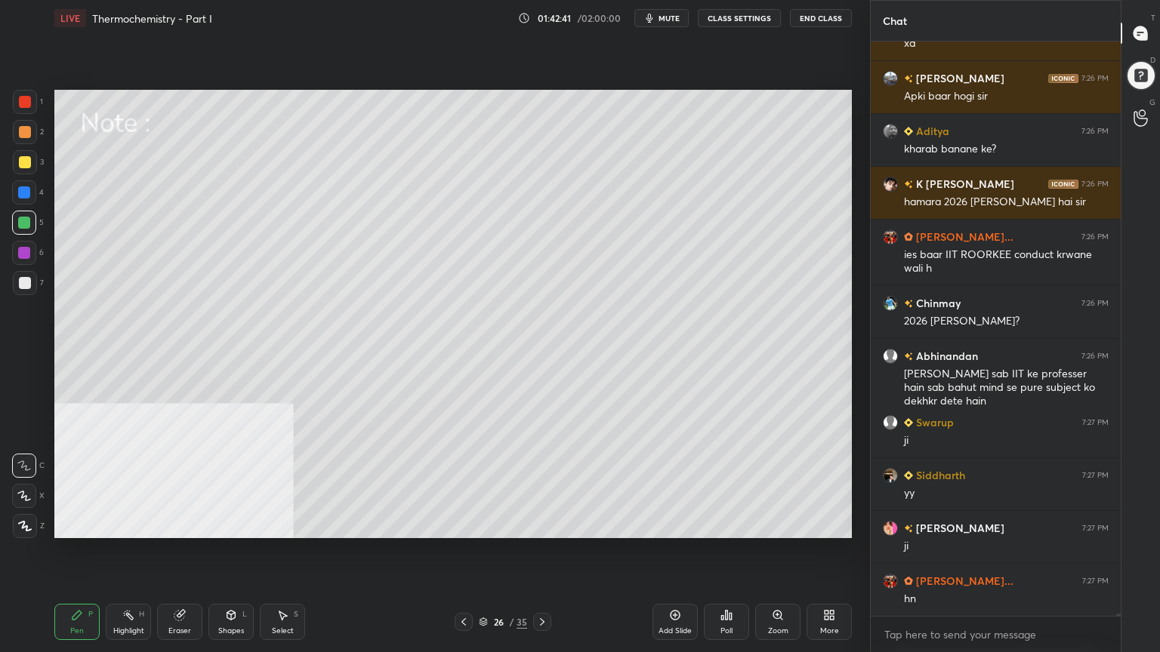
click at [284, 524] on div "Select S" at bounding box center [282, 622] width 45 height 36
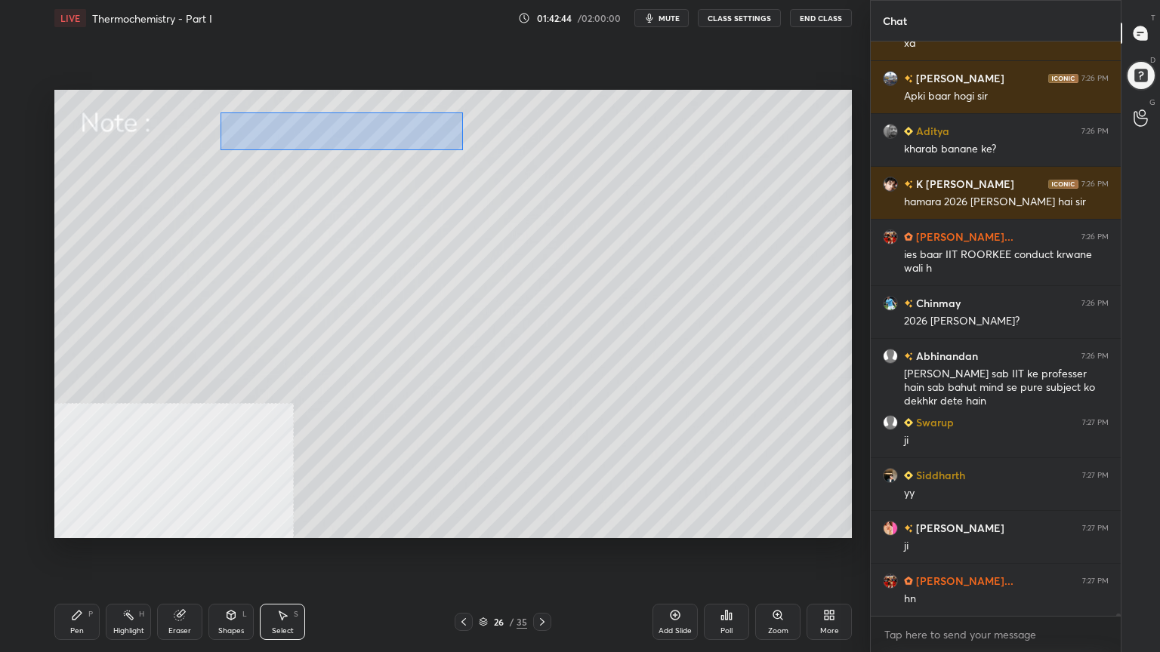
drag, startPoint x: 223, startPoint y: 113, endPoint x: 399, endPoint y: 152, distance: 179.3
click at [462, 149] on div "0 ° Undo Copy Duplicate Duplicate to new slide Delete" at bounding box center [452, 314] width 797 height 448
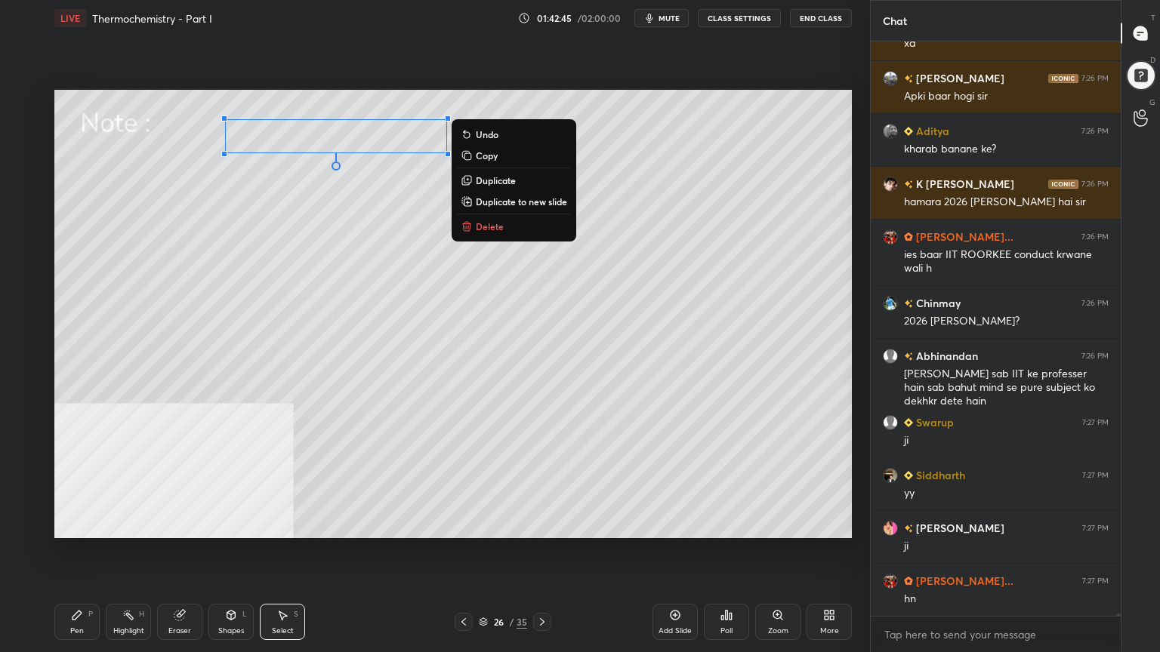
scroll to position [143859, 0]
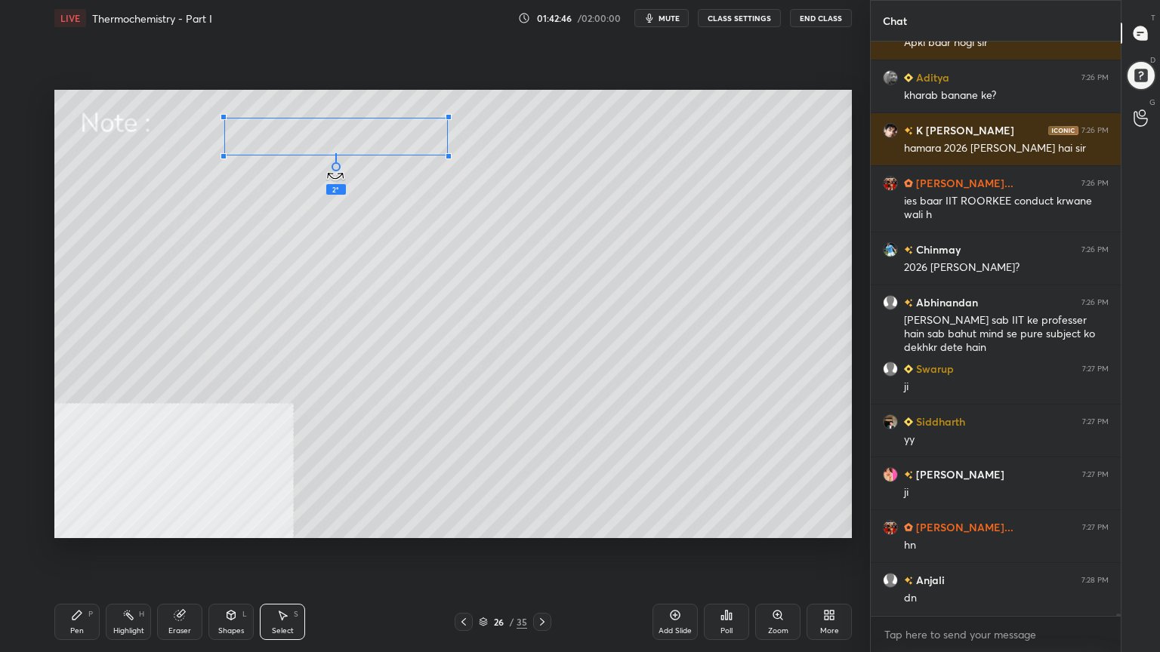
click at [340, 167] on div "2 ° Undo Copy Duplicate Duplicate to new slide Delete" at bounding box center [452, 314] width 797 height 448
click at [334, 140] on div "0 ° Undo Copy Duplicate Duplicate to new slide Delete" at bounding box center [452, 314] width 797 height 448
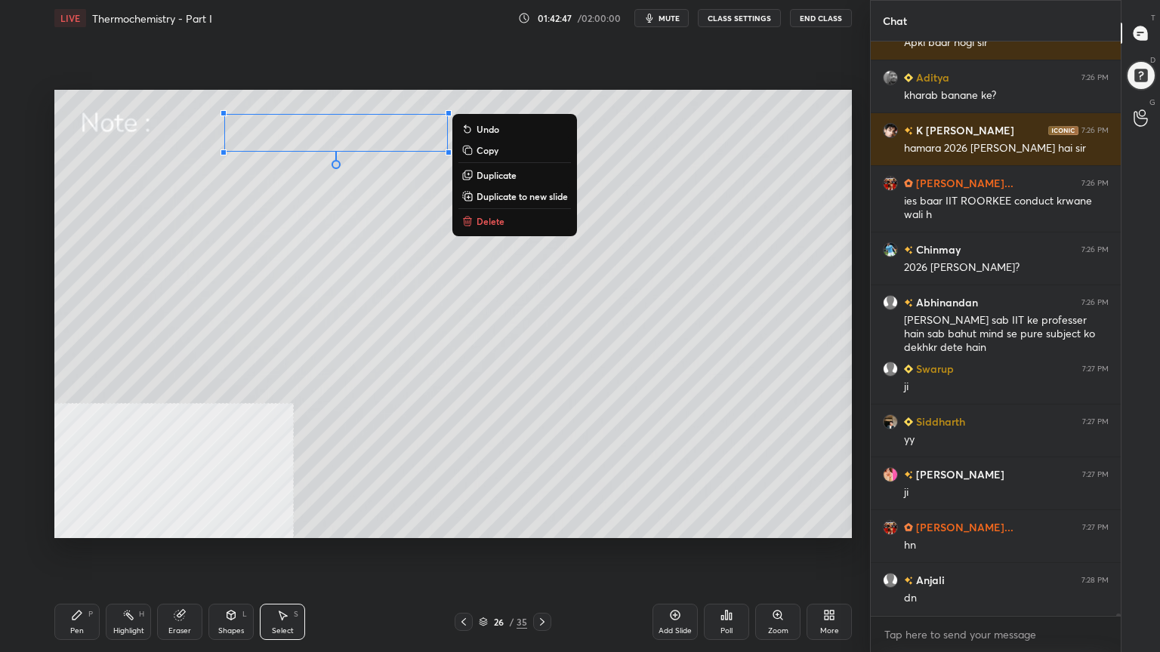
click at [212, 320] on div "0 ° Undo Copy Duplicate Duplicate to new slide Delete" at bounding box center [452, 314] width 797 height 448
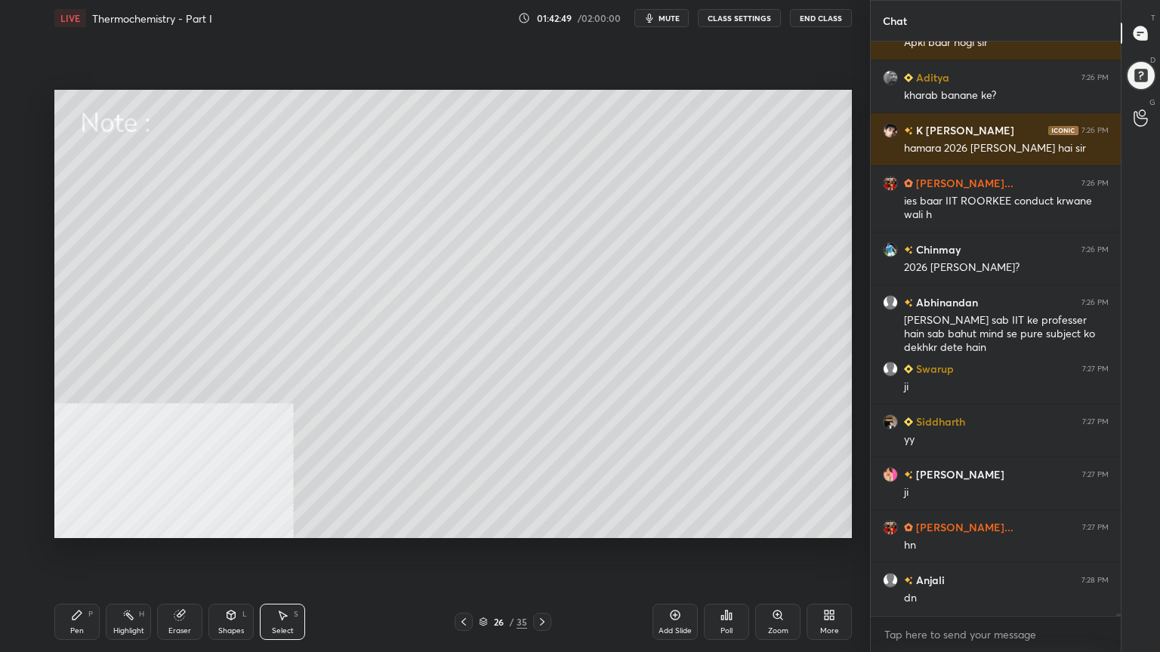
scroll to position [143911, 0]
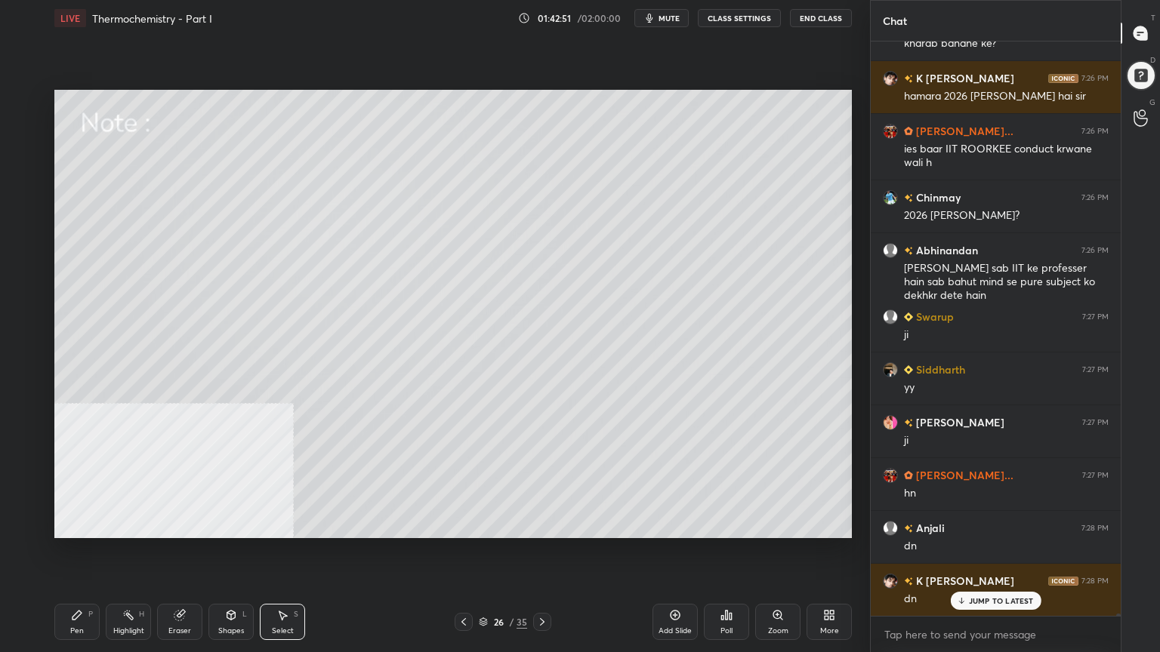
click at [73, 524] on div "Pen P" at bounding box center [76, 622] width 45 height 36
click at [20, 287] on div at bounding box center [25, 283] width 12 height 12
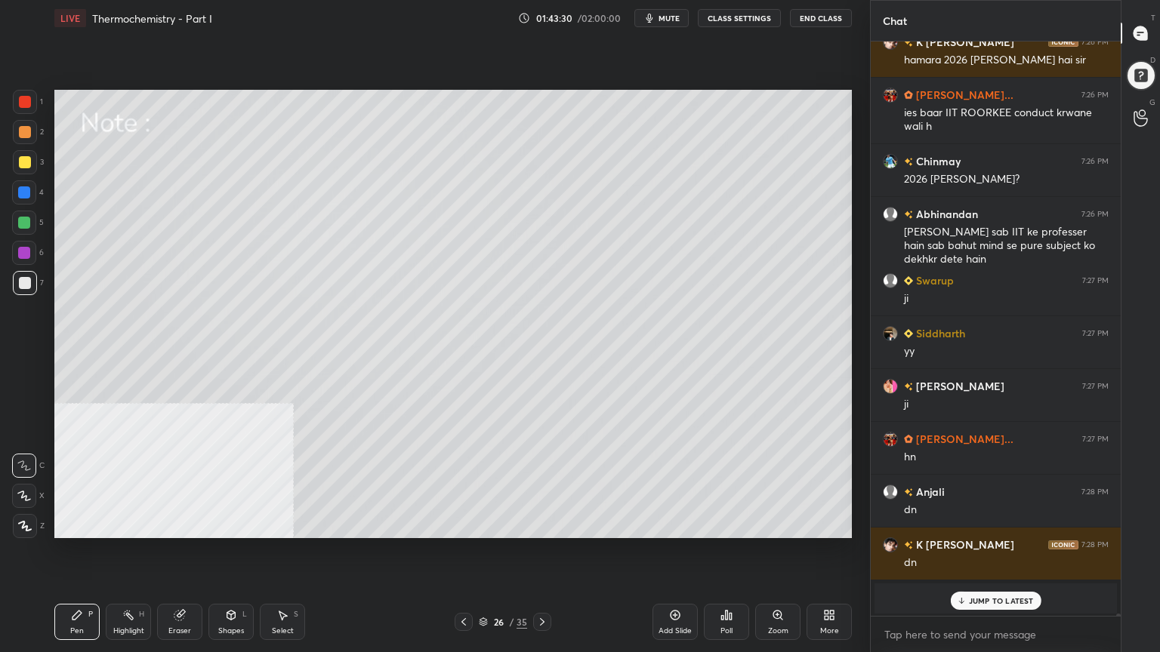
click at [22, 222] on div at bounding box center [24, 223] width 12 height 12
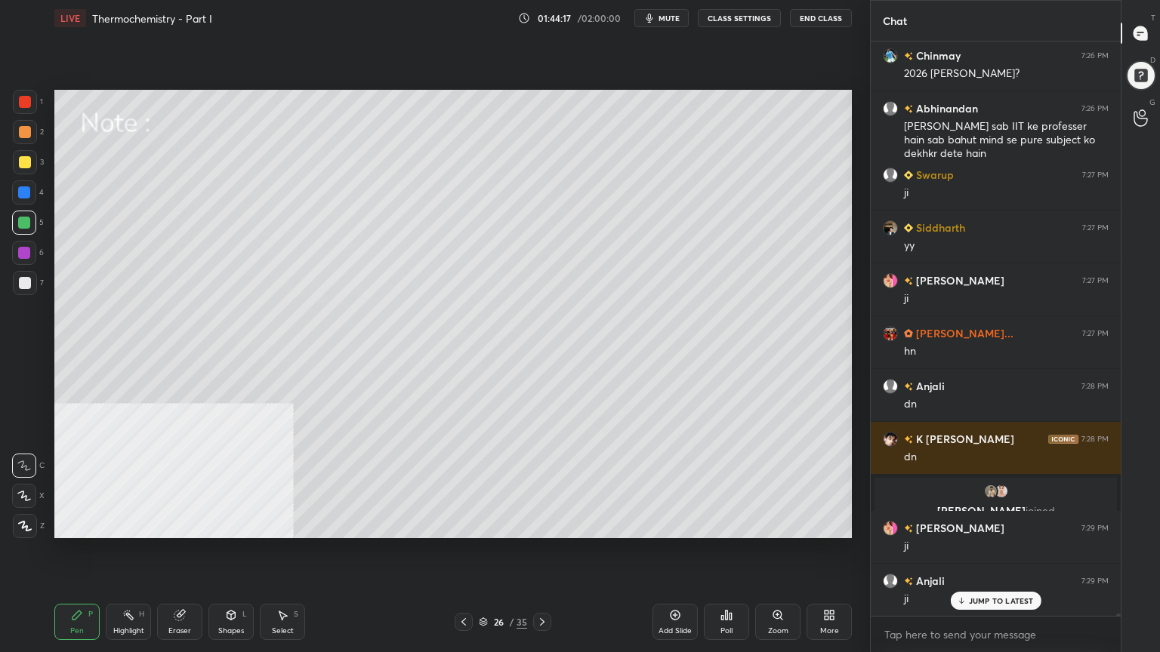
scroll to position [144106, 0]
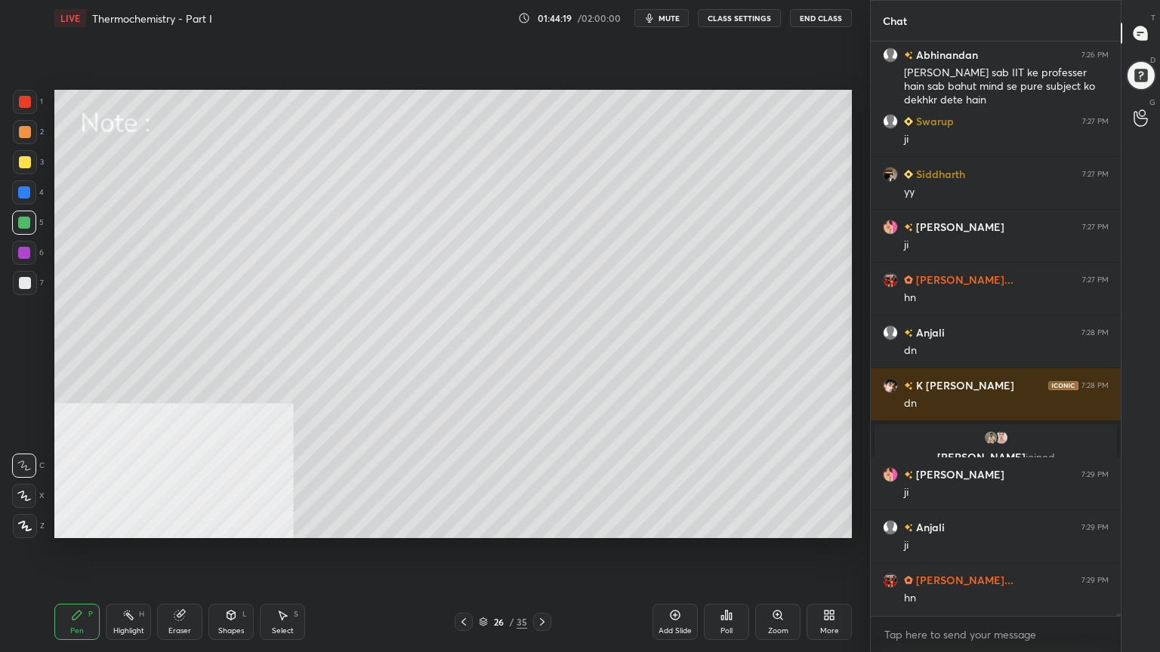
drag, startPoint x: 283, startPoint y: 616, endPoint x: 288, endPoint y: 599, distance: 17.9
click at [282, 524] on icon at bounding box center [283, 616] width 8 height 9
drag, startPoint x: 183, startPoint y: 396, endPoint x: 275, endPoint y: 438, distance: 100.4
click at [275, 439] on div "0 ° Undo Copy Duplicate Duplicate to new slide Delete" at bounding box center [452, 314] width 797 height 448
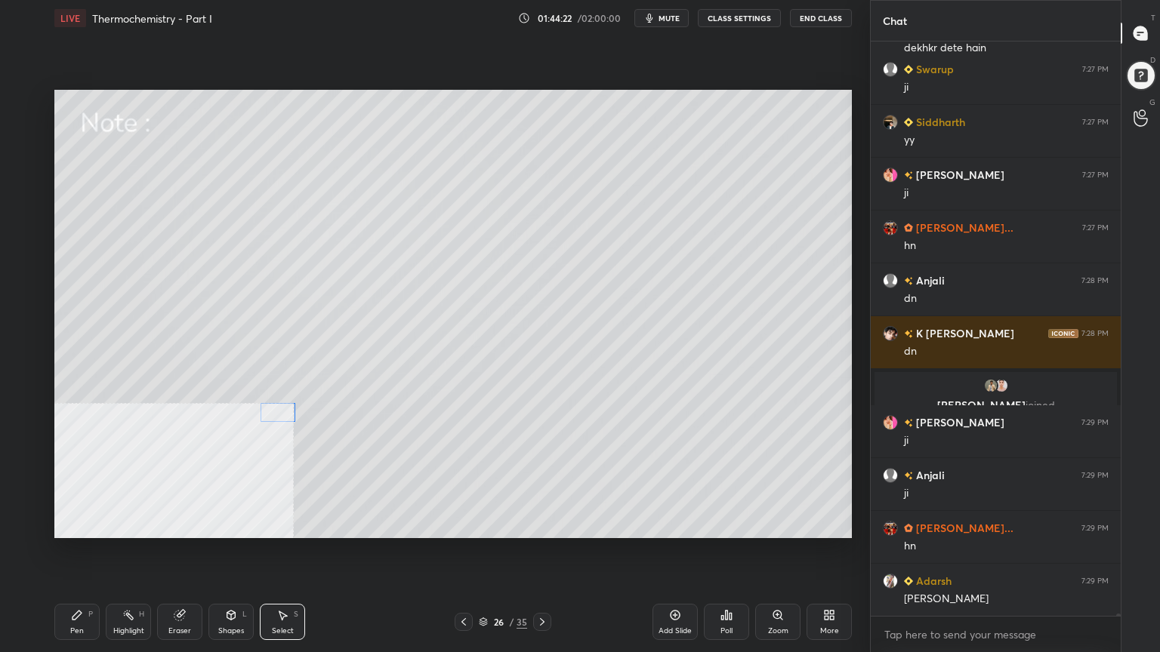
scroll to position [144212, 0]
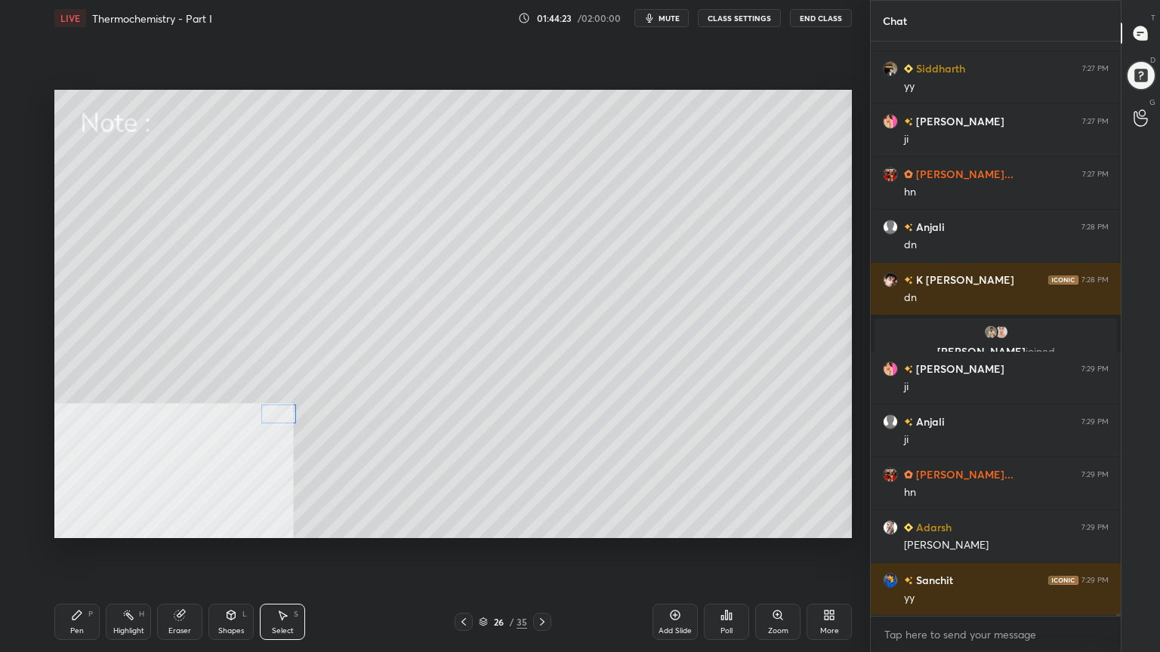
drag, startPoint x: 233, startPoint y: 415, endPoint x: 278, endPoint y: 418, distance: 45.4
click at [282, 419] on div "0 ° Undo Copy Duplicate Duplicate to new slide Delete" at bounding box center [452, 314] width 797 height 448
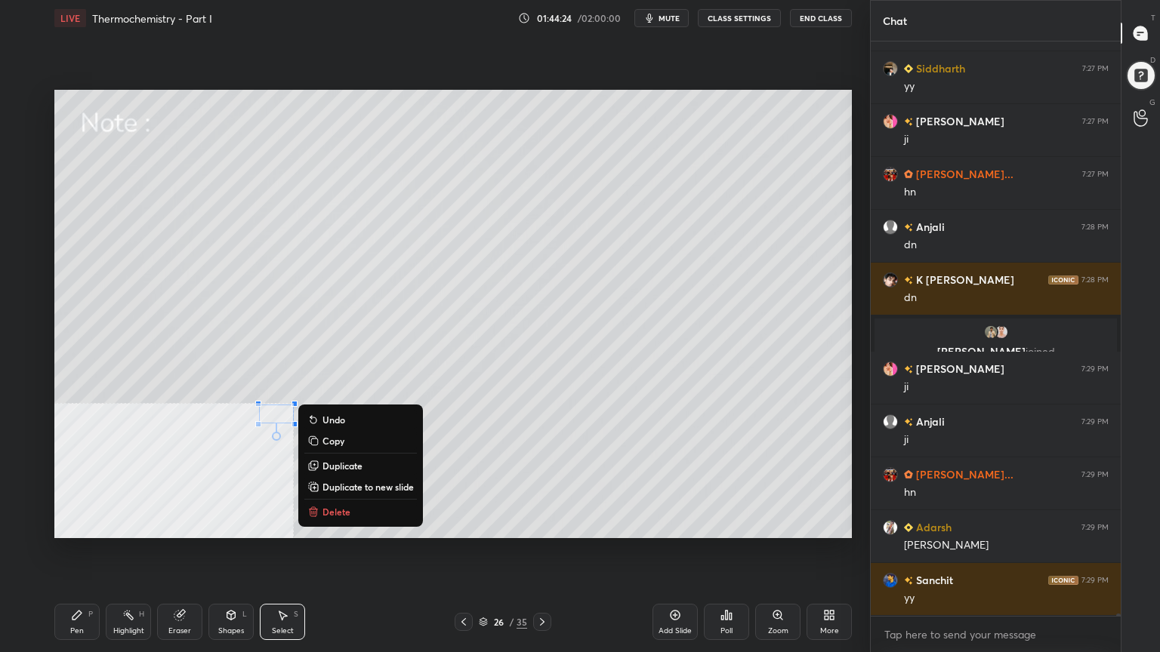
click at [109, 461] on div "0 ° Undo Copy Duplicate Duplicate to new slide Delete" at bounding box center [452, 314] width 797 height 448
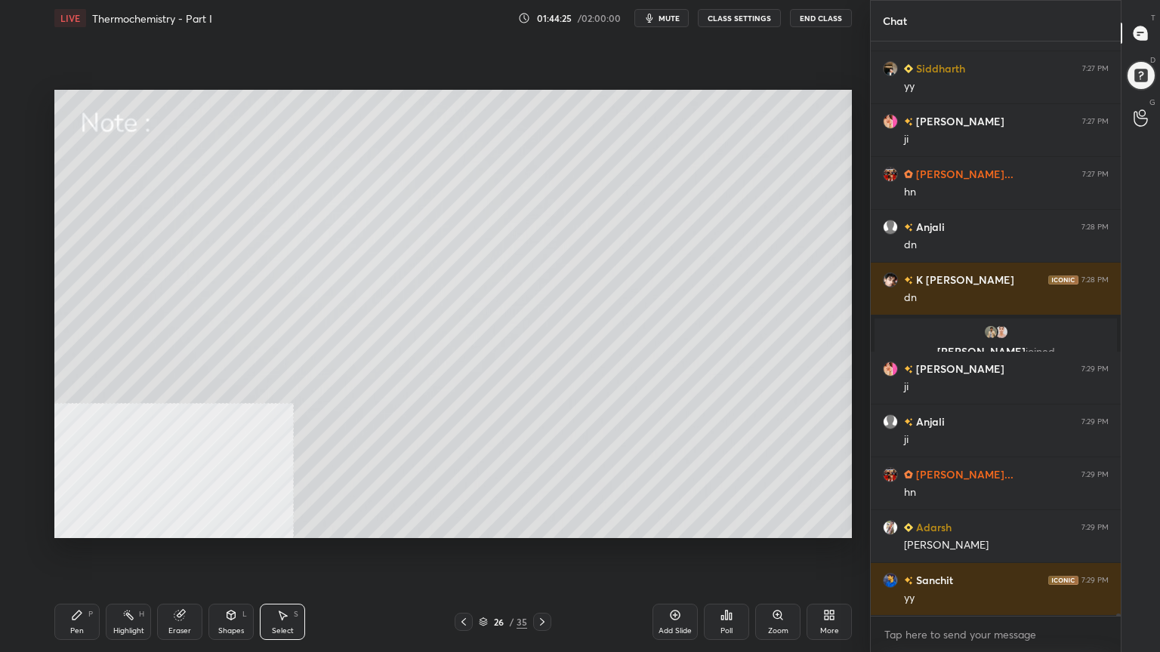
scroll to position [144264, 0]
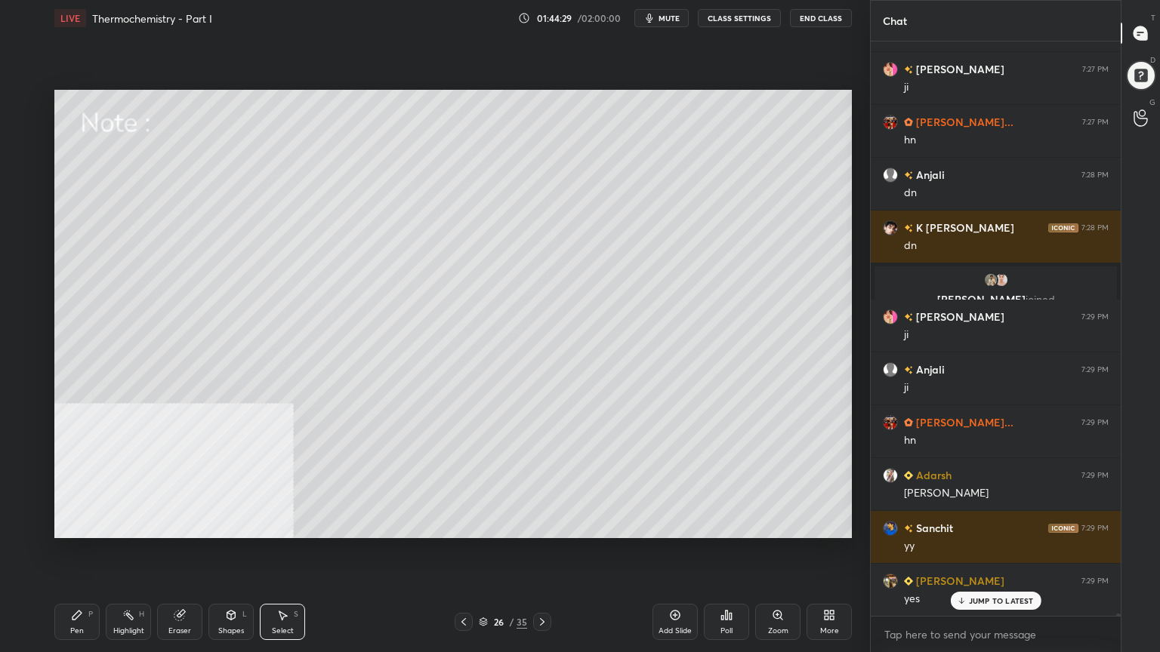
click at [283, 524] on div "Select" at bounding box center [283, 631] width 22 height 8
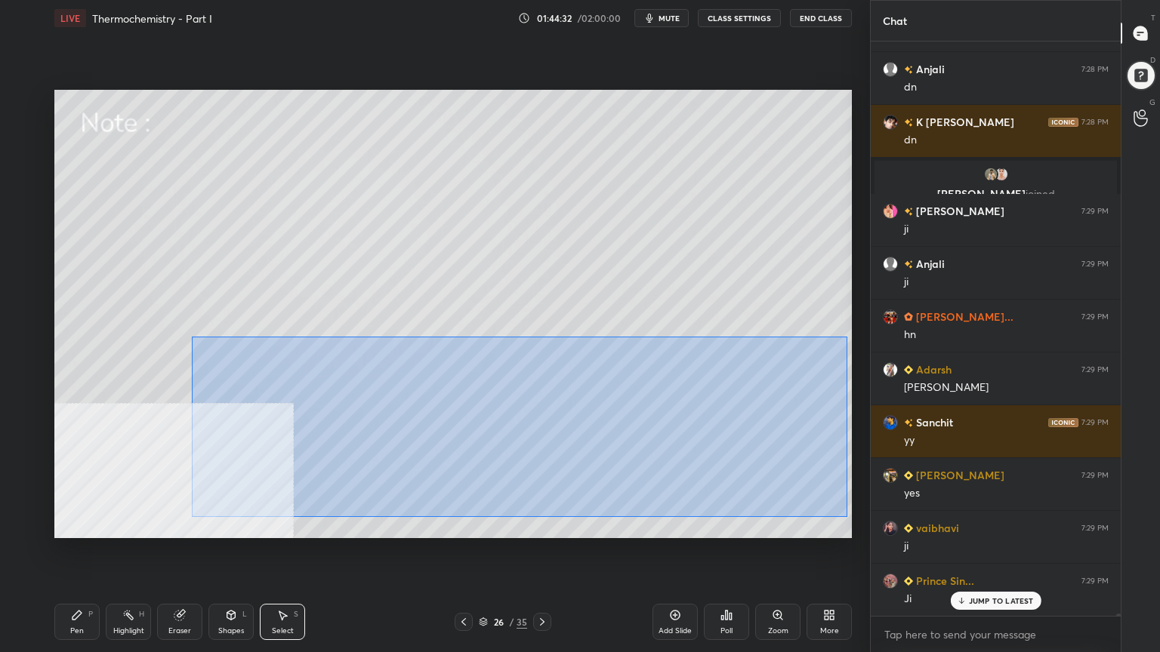
drag, startPoint x: 200, startPoint y: 341, endPoint x: 843, endPoint y: 513, distance: 665.9
click at [846, 515] on div "0 ° Undo Copy Duplicate Duplicate to new slide Delete" at bounding box center [452, 314] width 797 height 448
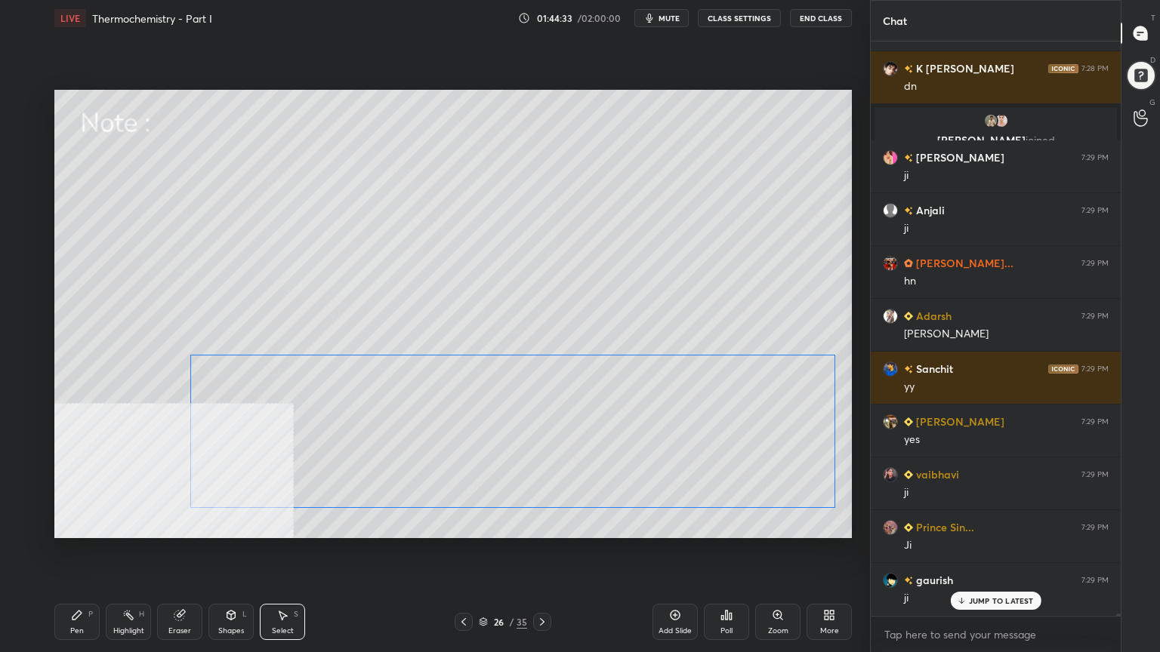
scroll to position [144476, 0]
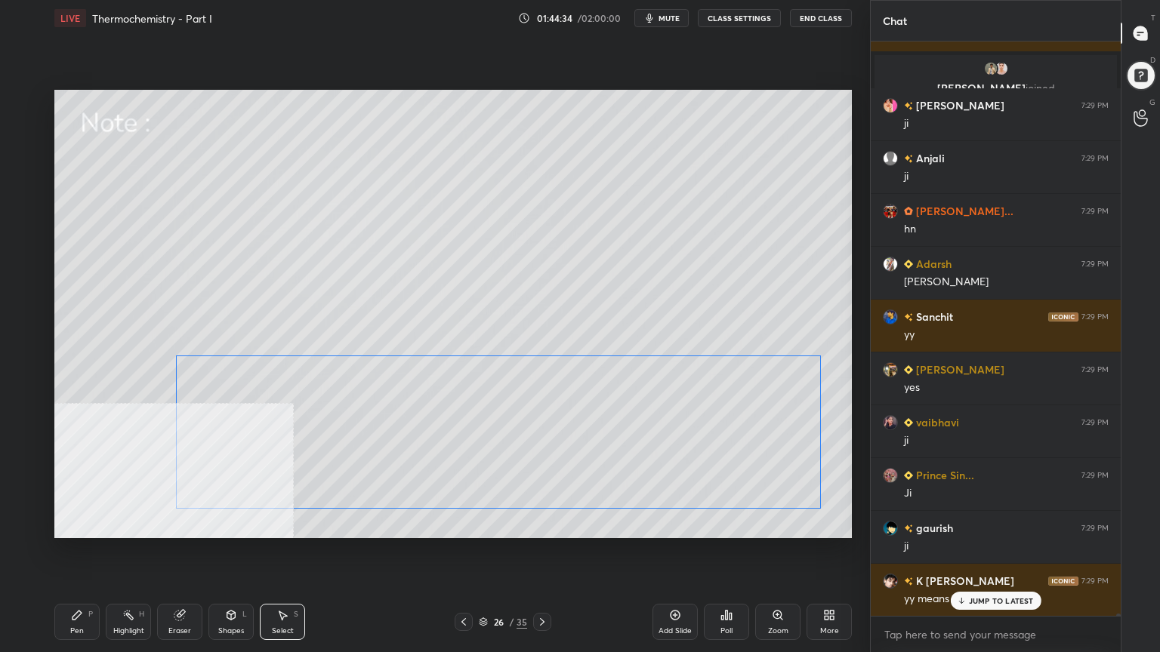
drag, startPoint x: 640, startPoint y: 438, endPoint x: 622, endPoint y: 441, distance: 18.4
click at [622, 441] on div "0 ° Undo Copy Duplicate Duplicate to new slide Delete" at bounding box center [452, 314] width 797 height 448
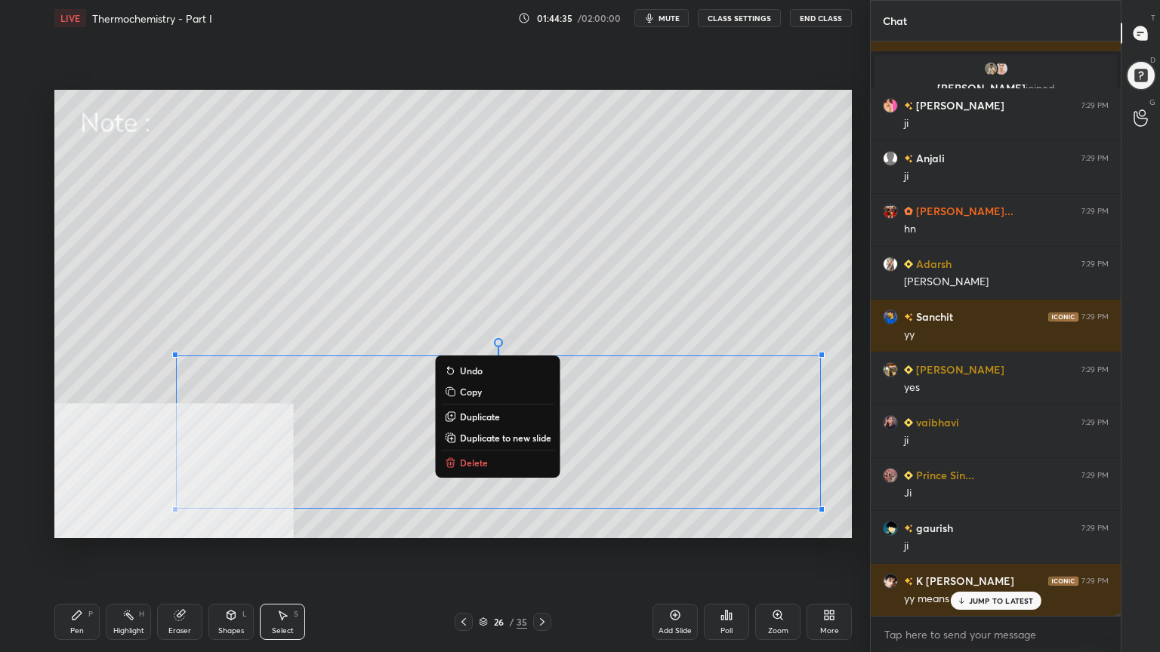
click at [67, 524] on div "Pen P" at bounding box center [76, 622] width 45 height 36
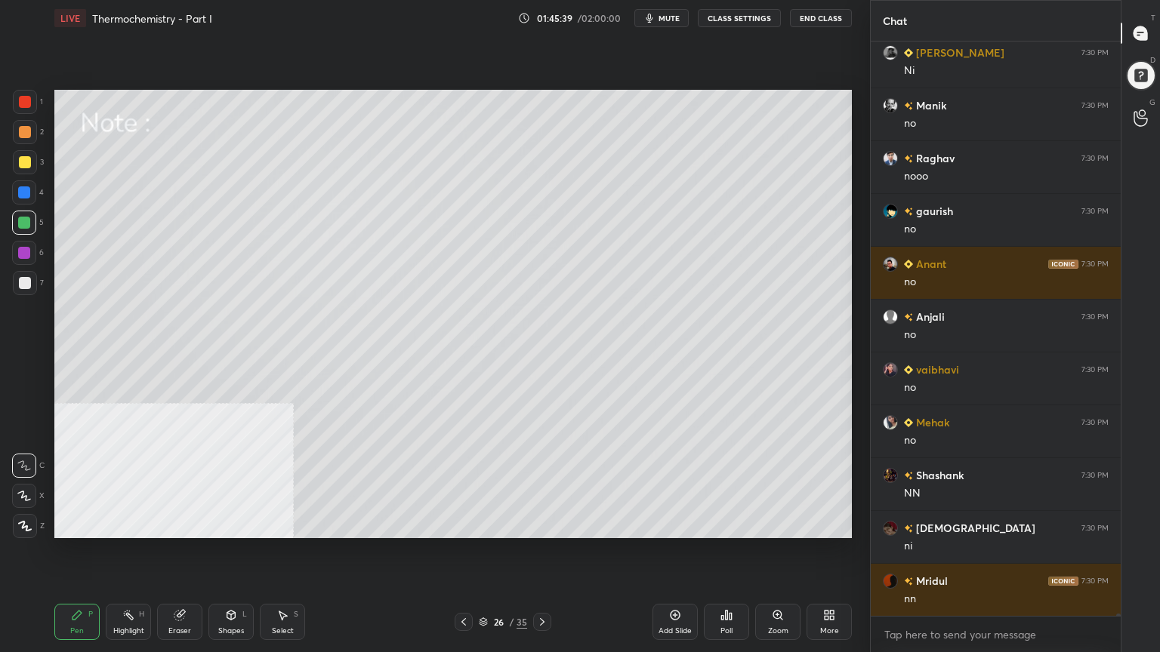
scroll to position [146326, 0]
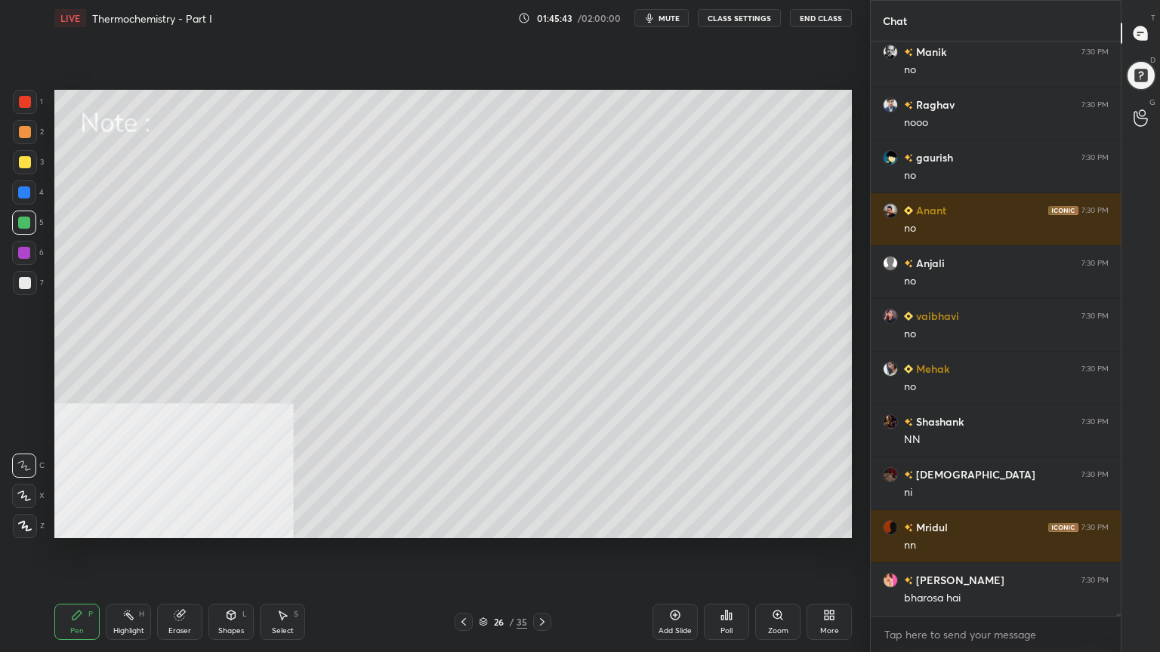
click at [482, 524] on icon at bounding box center [483, 622] width 9 height 9
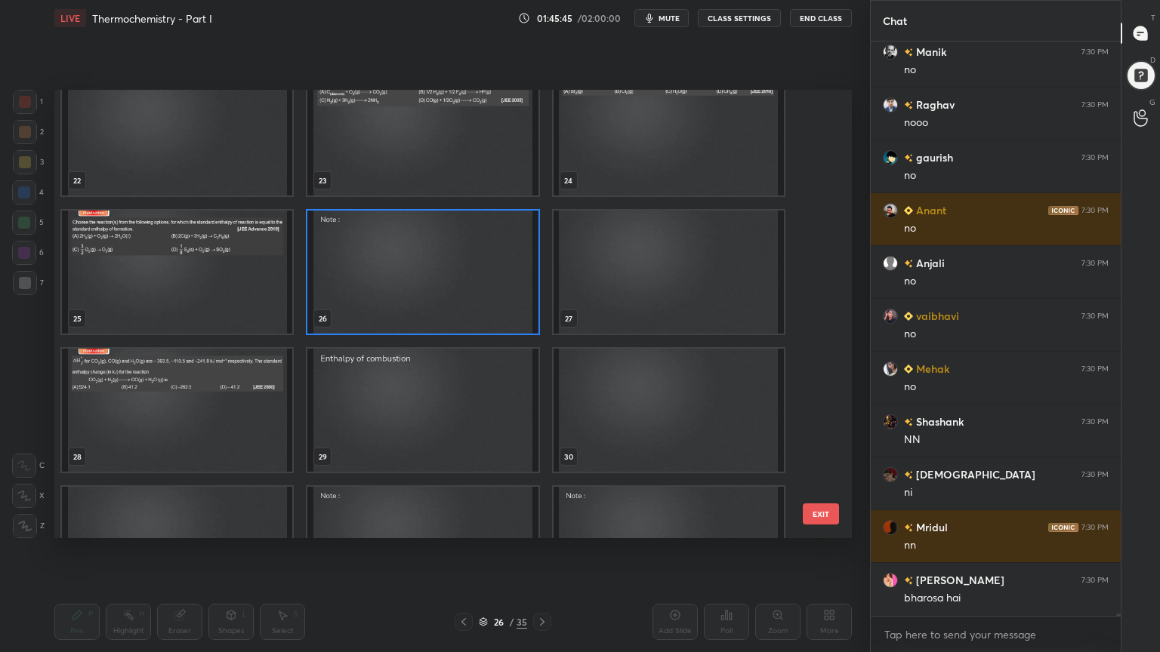
scroll to position [1002, 0]
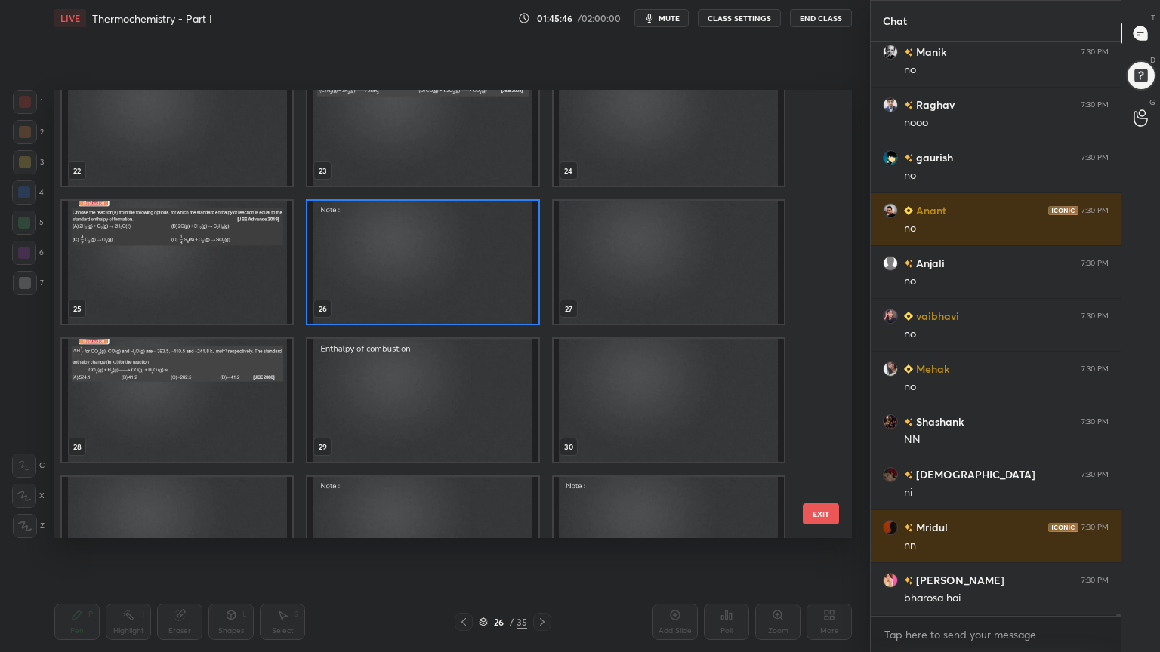
click at [109, 418] on img "grid" at bounding box center [177, 400] width 230 height 123
click at [107, 418] on img "grid" at bounding box center [177, 400] width 230 height 123
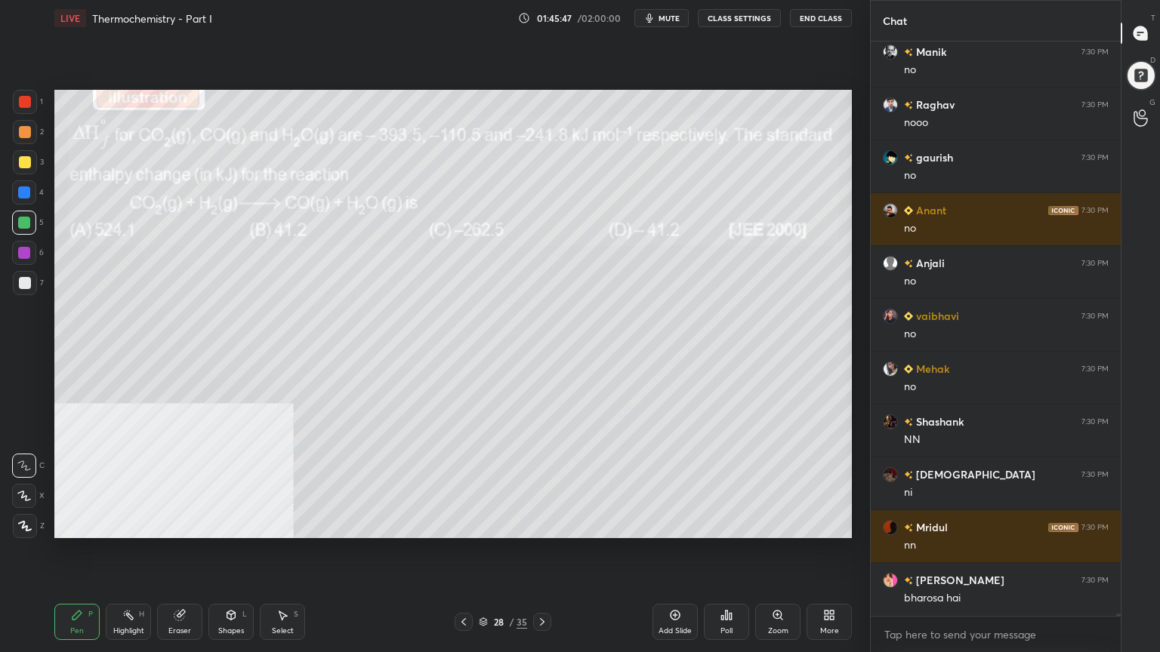
click at [106, 420] on img "grid" at bounding box center [177, 400] width 230 height 123
click at [106, 423] on img "grid" at bounding box center [177, 400] width 230 height 123
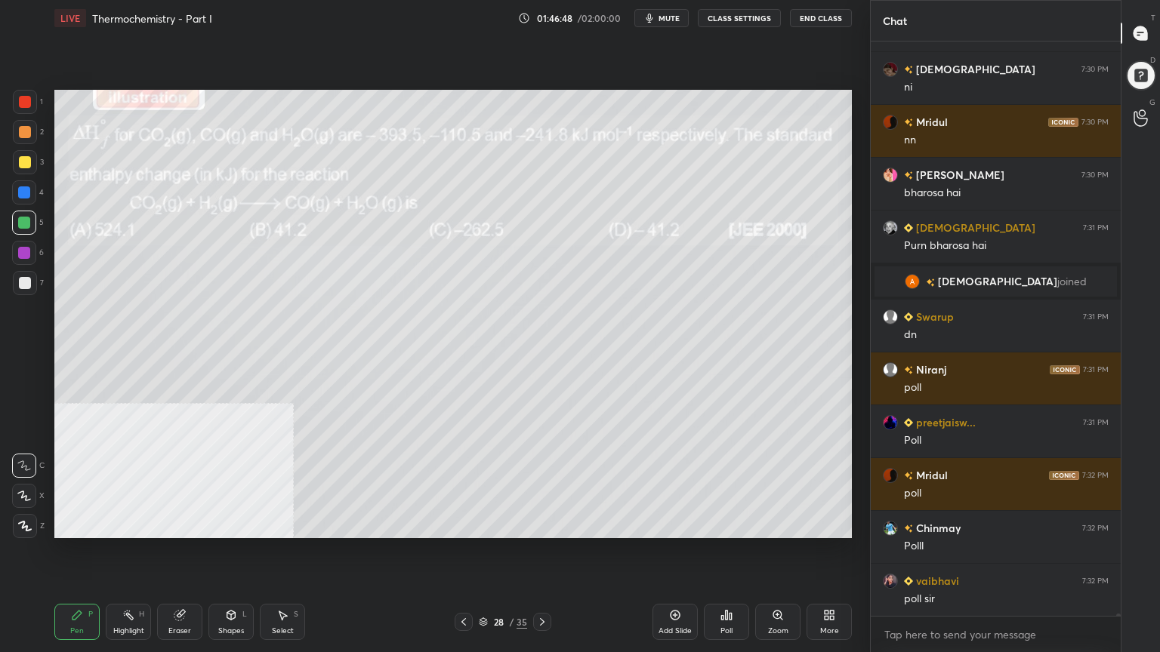
scroll to position [146785, 0]
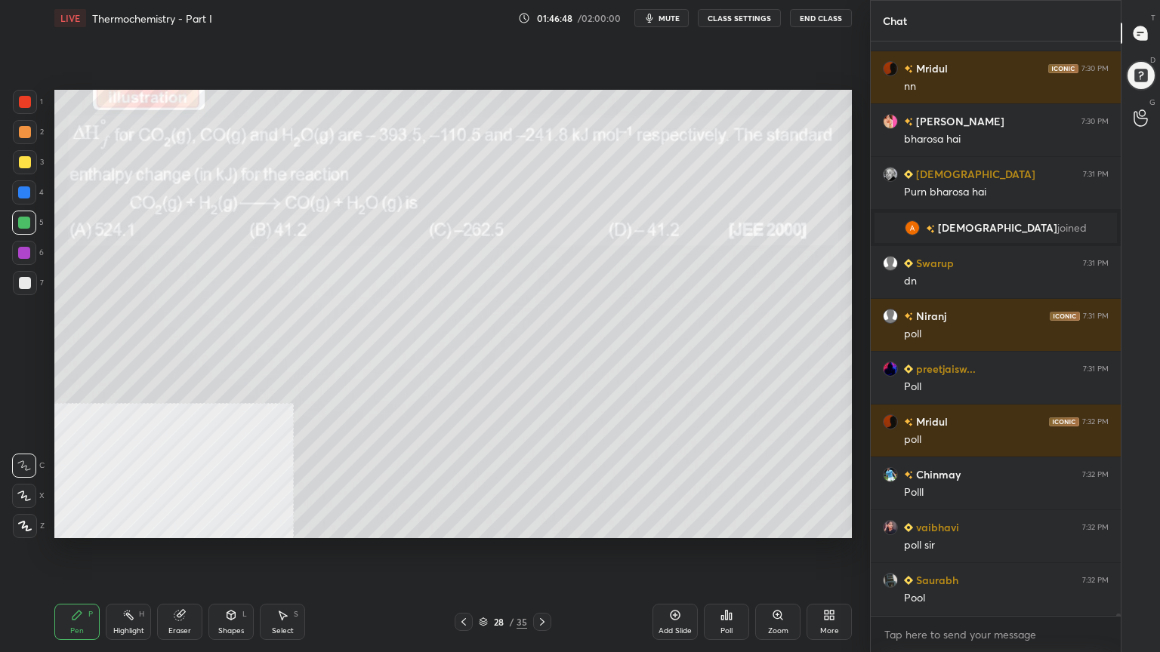
click at [726, 524] on div "Poll" at bounding box center [726, 622] width 45 height 36
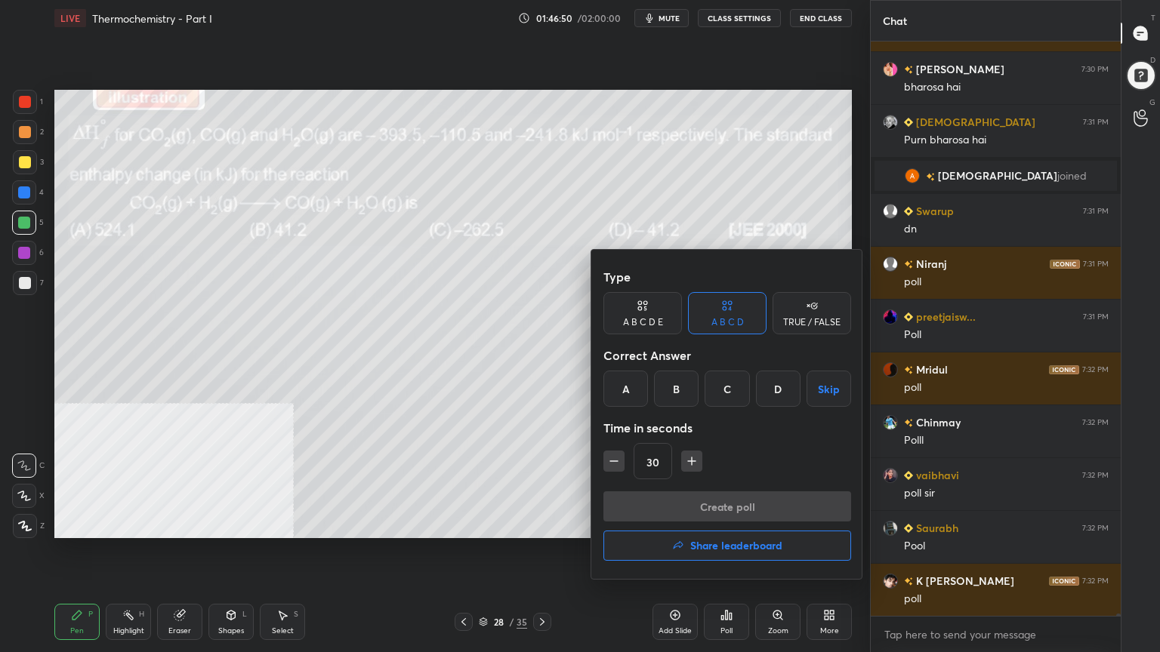
scroll to position [146891, 0]
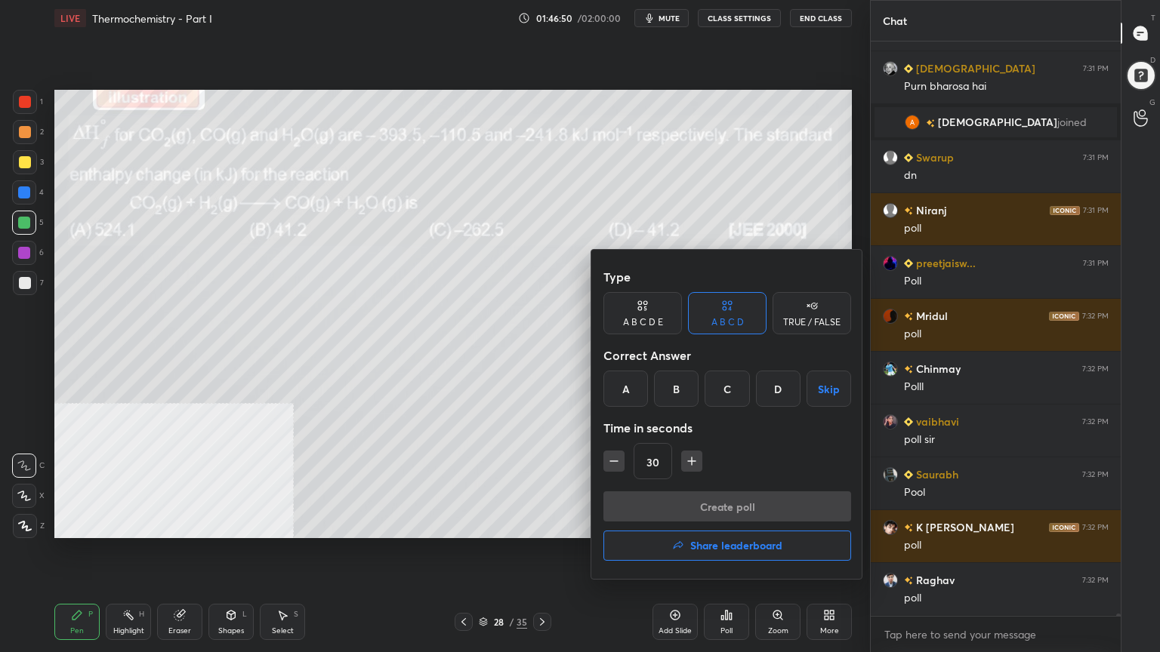
click at [673, 393] on div "B" at bounding box center [676, 389] width 45 height 36
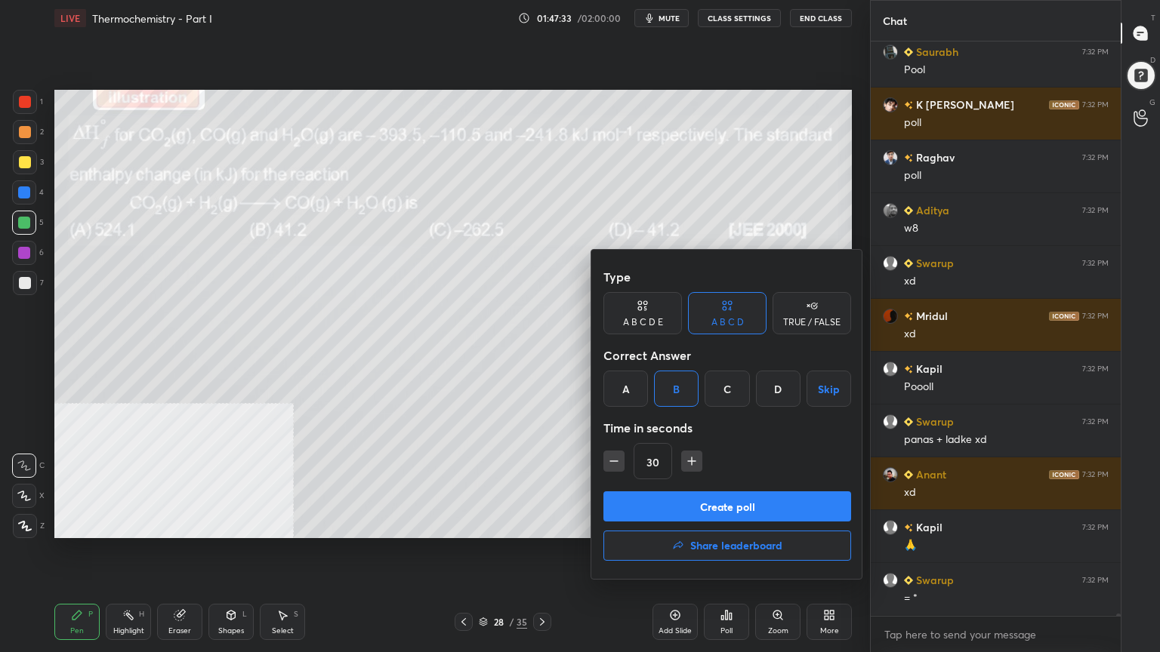
scroll to position [147366, 0]
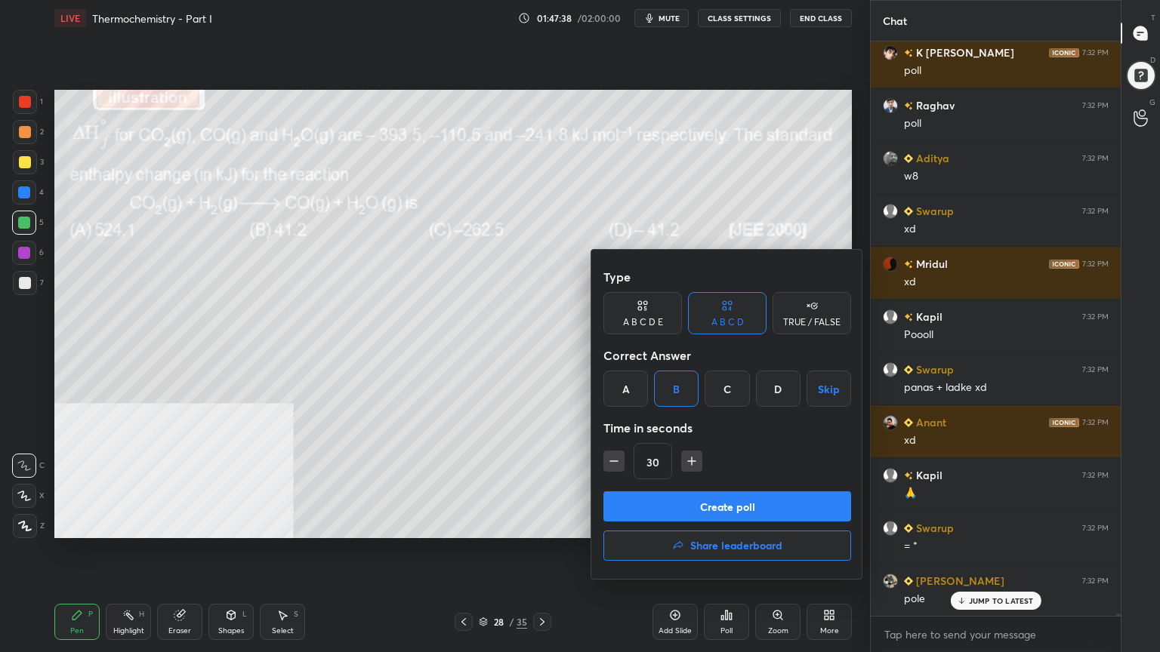
click at [717, 507] on button "Create poll" at bounding box center [727, 507] width 248 height 30
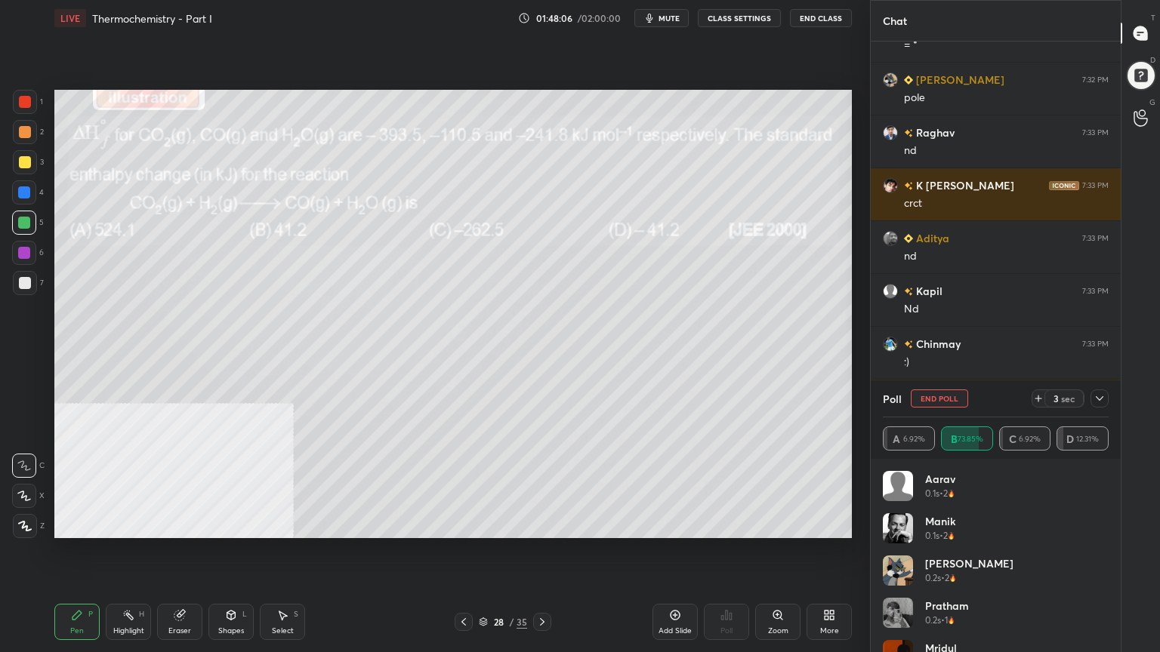
scroll to position [147921, 0]
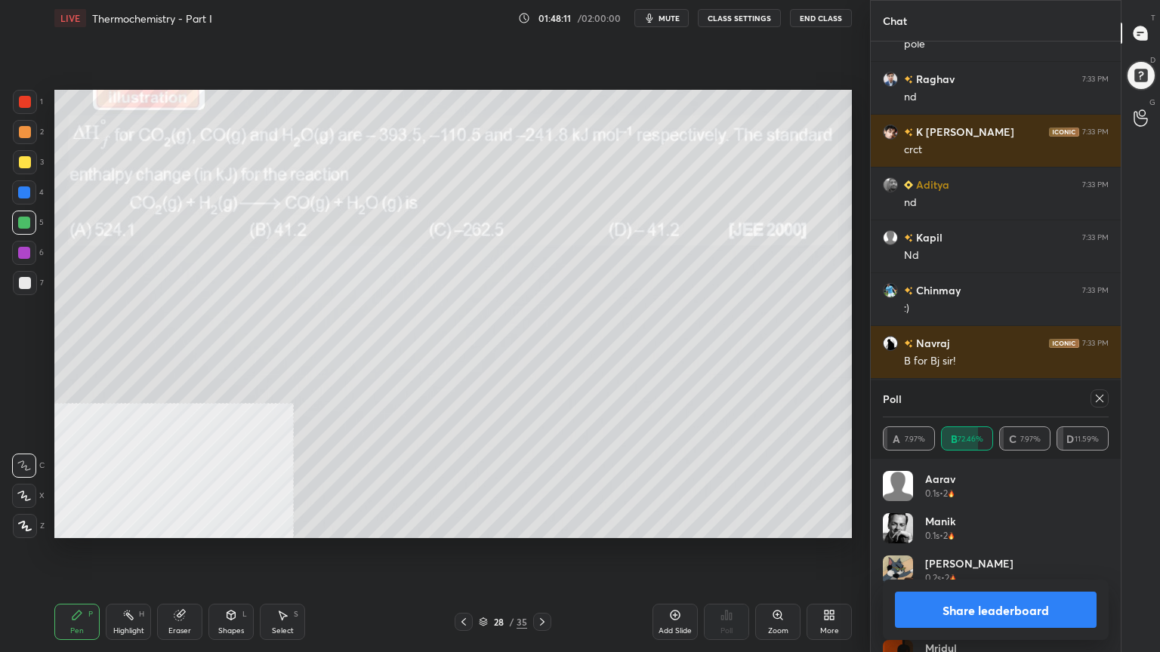
click at [1097, 397] on icon at bounding box center [1099, 399] width 12 height 12
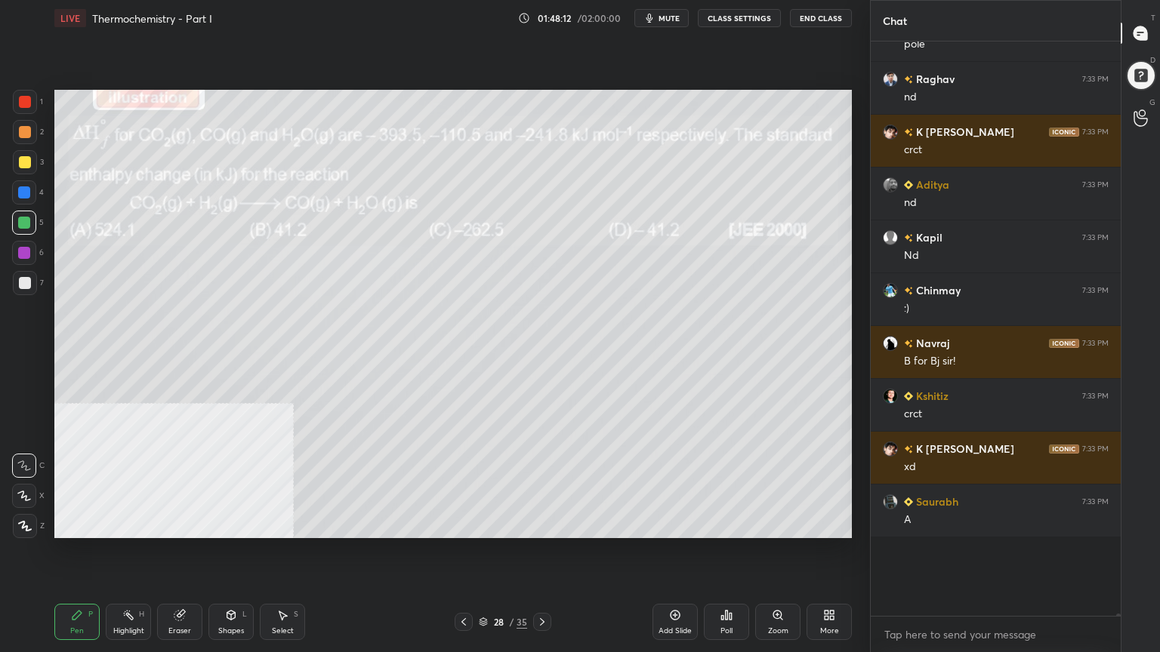
scroll to position [438, 245]
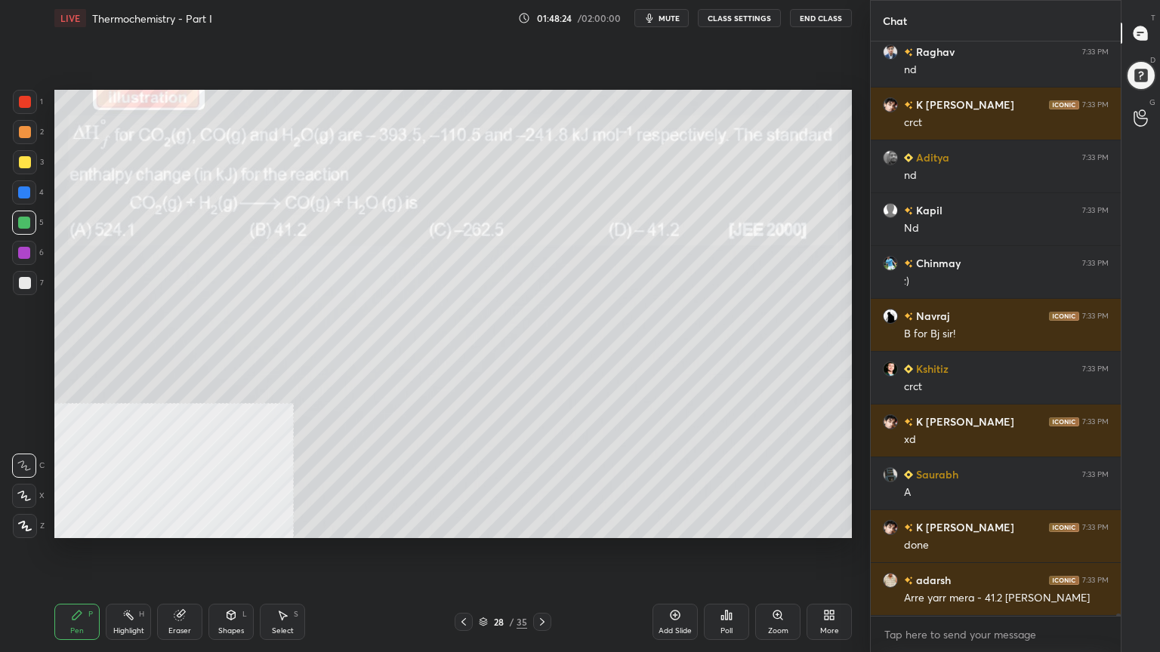
click at [23, 162] on div at bounding box center [25, 162] width 12 height 12
click at [284, 524] on div "Select S" at bounding box center [282, 622] width 45 height 36
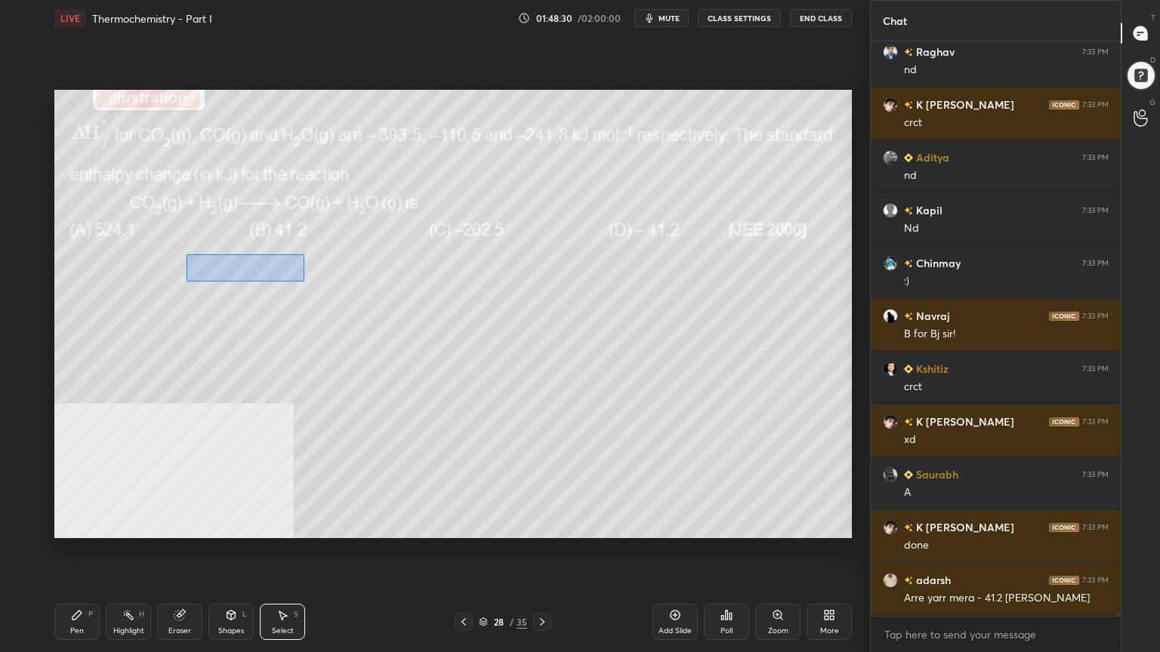
drag, startPoint x: 204, startPoint y: 257, endPoint x: 286, endPoint y: 279, distance: 85.4
click at [302, 281] on div "0 ° Undo Copy Duplicate Duplicate to new slide Delete" at bounding box center [452, 314] width 797 height 448
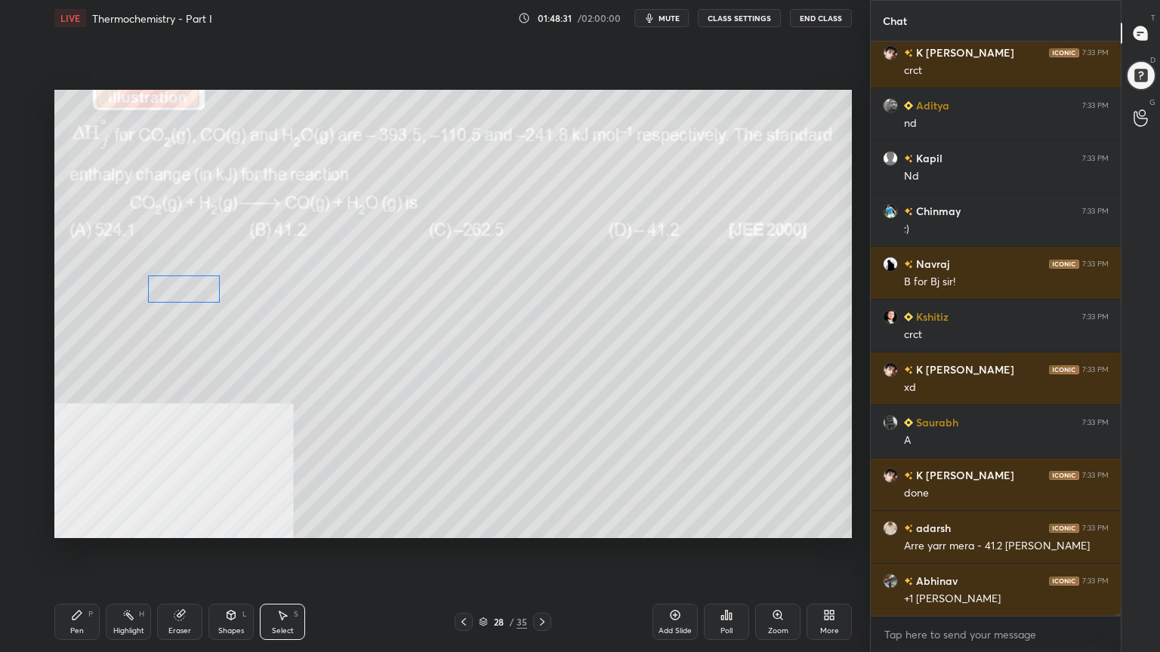
drag, startPoint x: 231, startPoint y: 270, endPoint x: 184, endPoint y: 285, distance: 49.2
click at [186, 292] on div "0 ° Undo Copy Duplicate Duplicate to new slide Delete" at bounding box center [452, 314] width 797 height 448
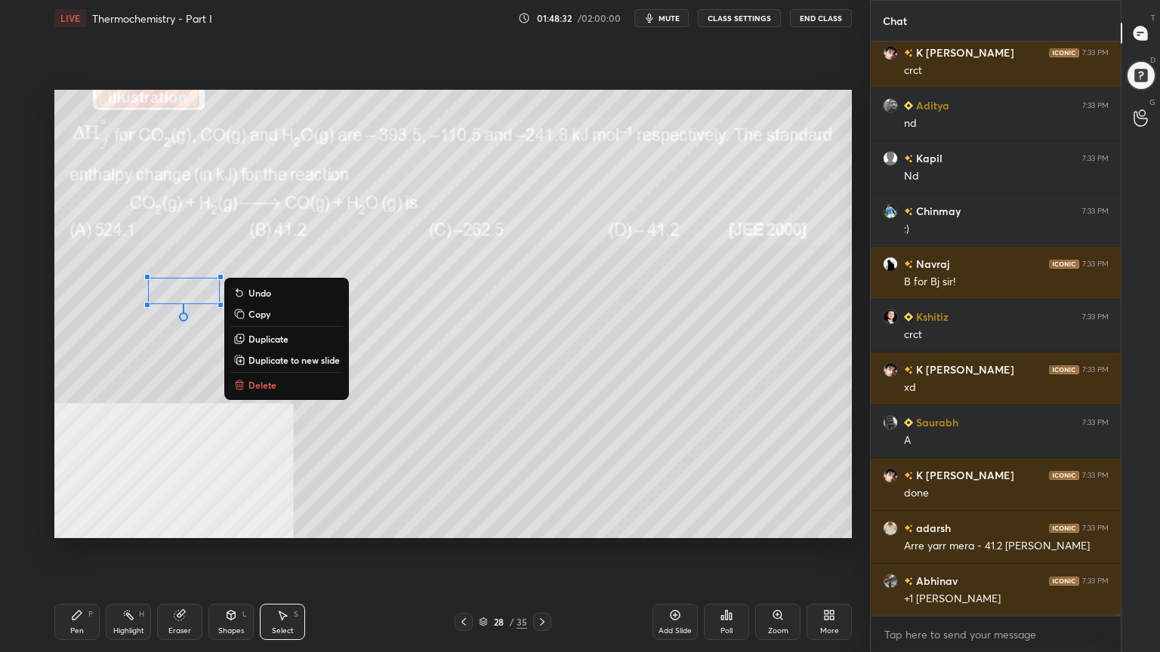
drag, startPoint x: 85, startPoint y: 622, endPoint x: 90, endPoint y: 610, distance: 12.9
click at [84, 524] on div "Pen P" at bounding box center [76, 622] width 45 height 36
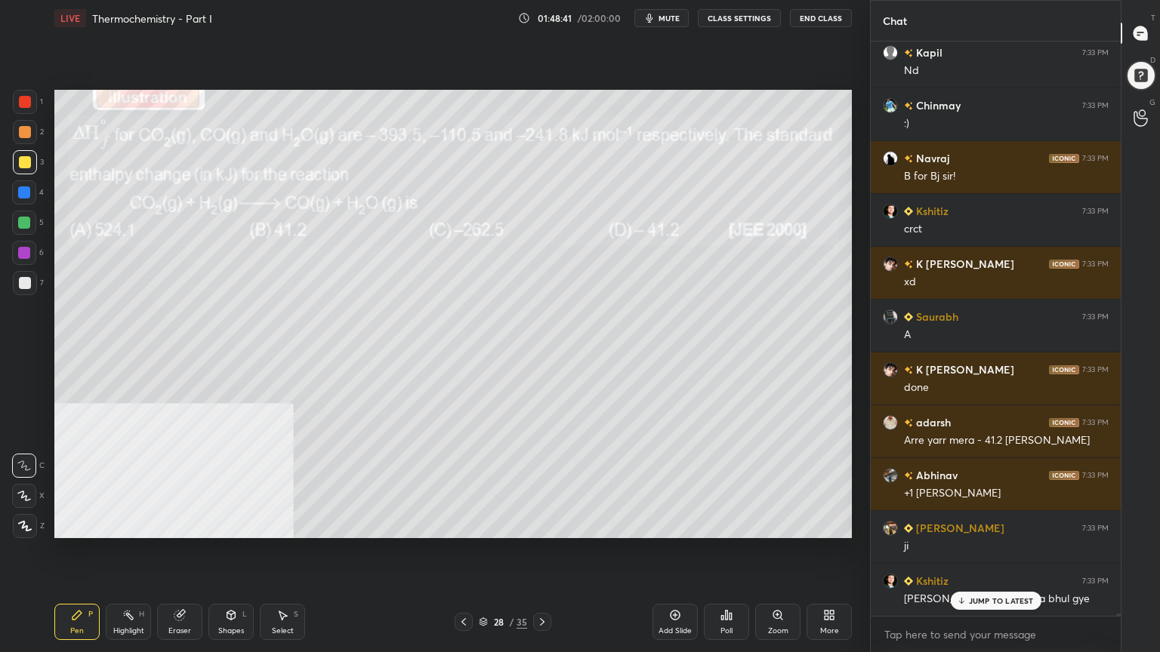
scroll to position [148159, 0]
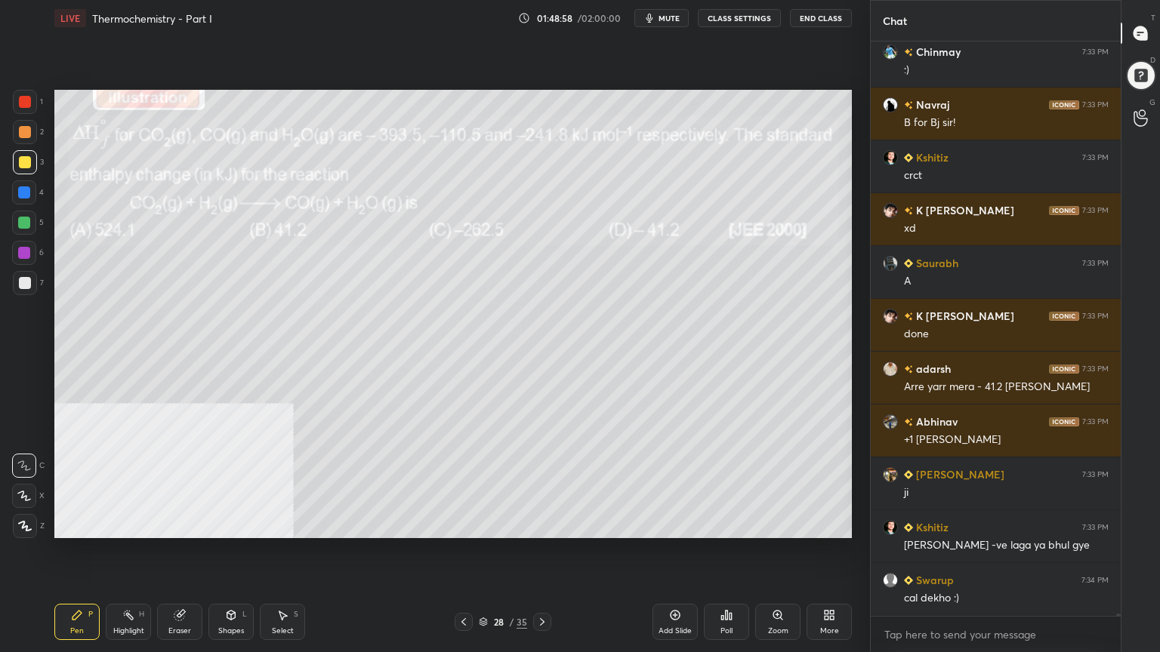
click at [282, 524] on div "Select" at bounding box center [283, 631] width 22 height 8
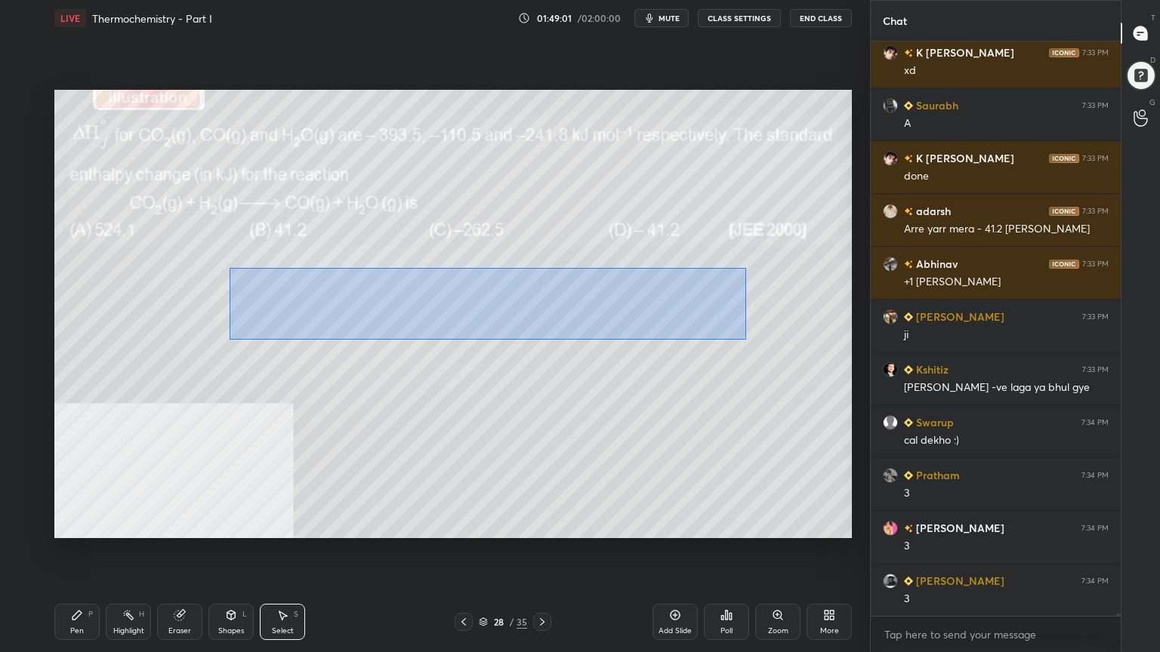
drag, startPoint x: 230, startPoint y: 269, endPoint x: 742, endPoint y: 339, distance: 516.7
click at [744, 339] on div "0 ° Undo Copy Duplicate Duplicate to new slide Delete" at bounding box center [452, 314] width 797 height 448
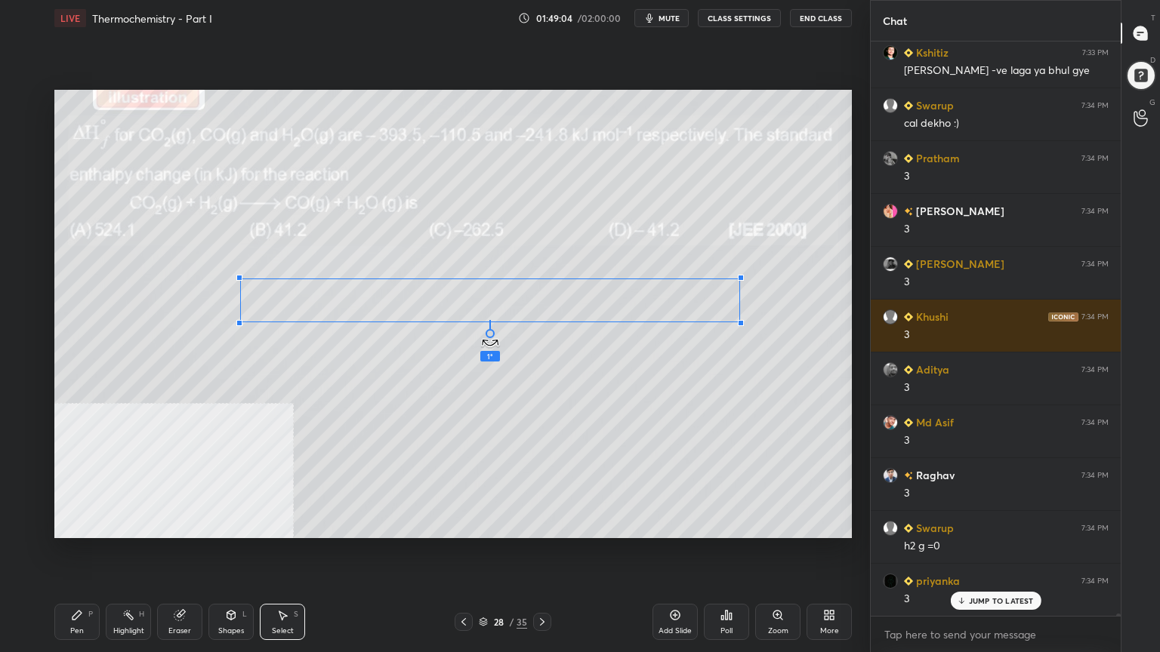
scroll to position [148688, 0]
click at [492, 337] on div at bounding box center [489, 333] width 9 height 9
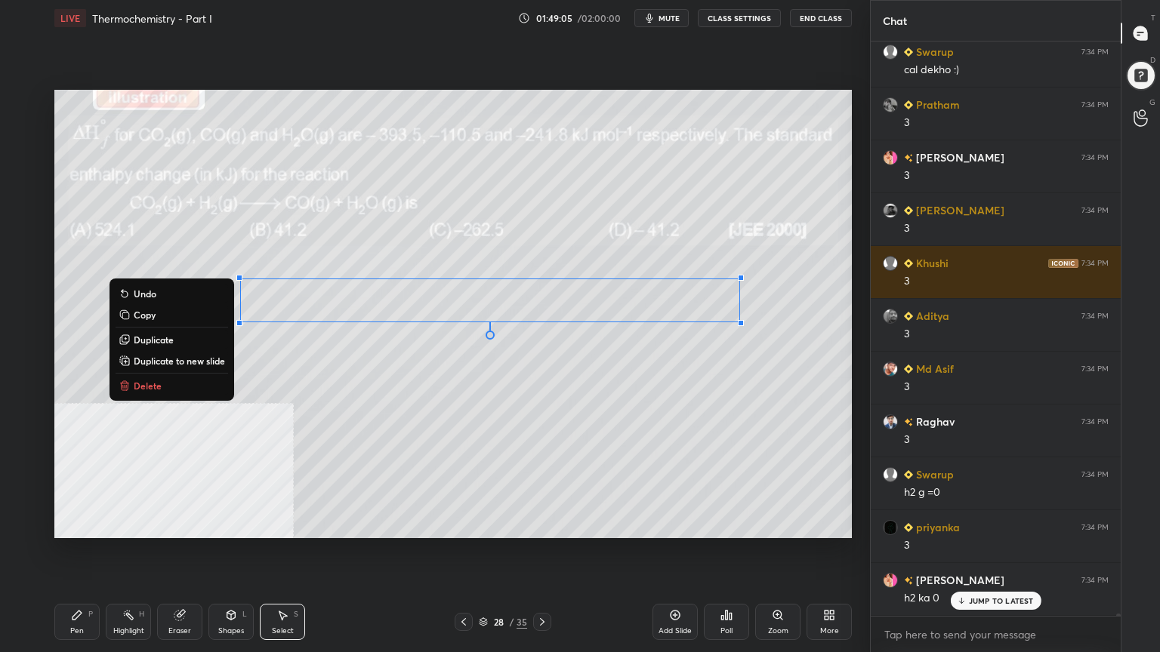
scroll to position [148740, 0]
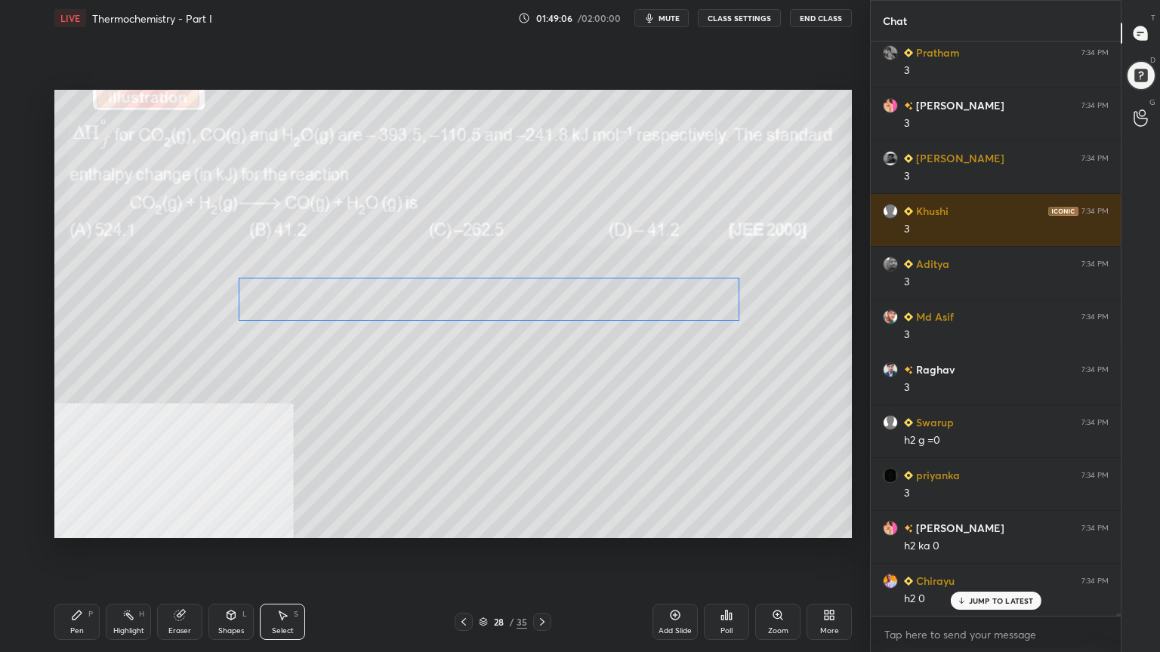
click at [497, 312] on div "0 ° Undo Copy Duplicate Duplicate to new slide Delete" at bounding box center [452, 314] width 797 height 448
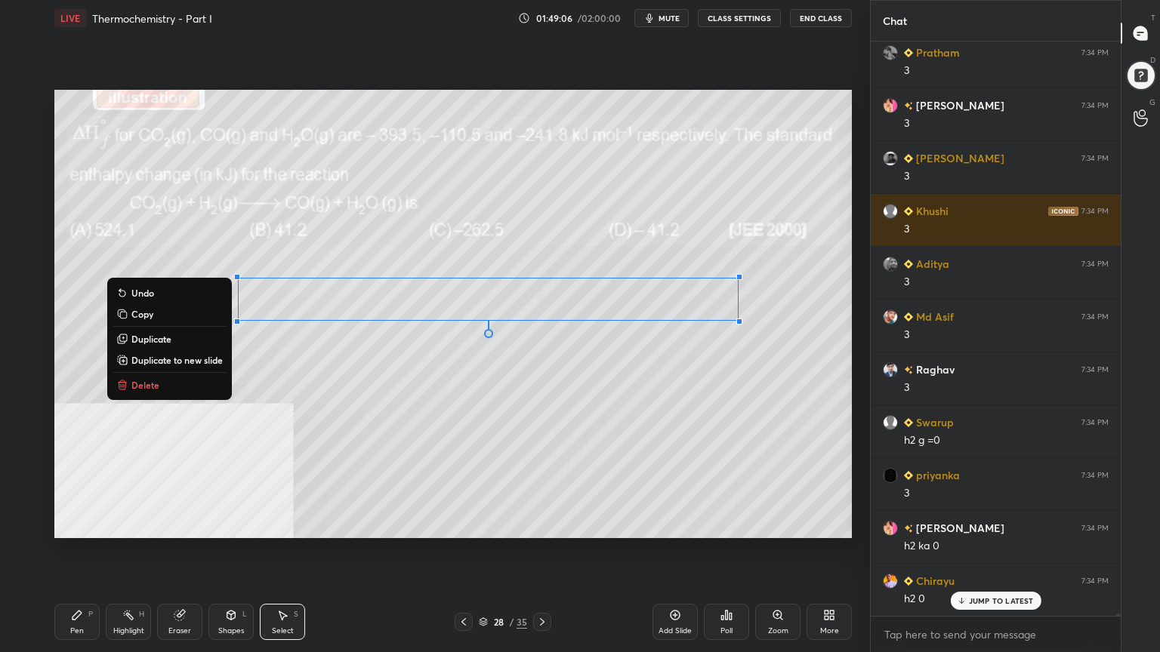
scroll to position [148951, 0]
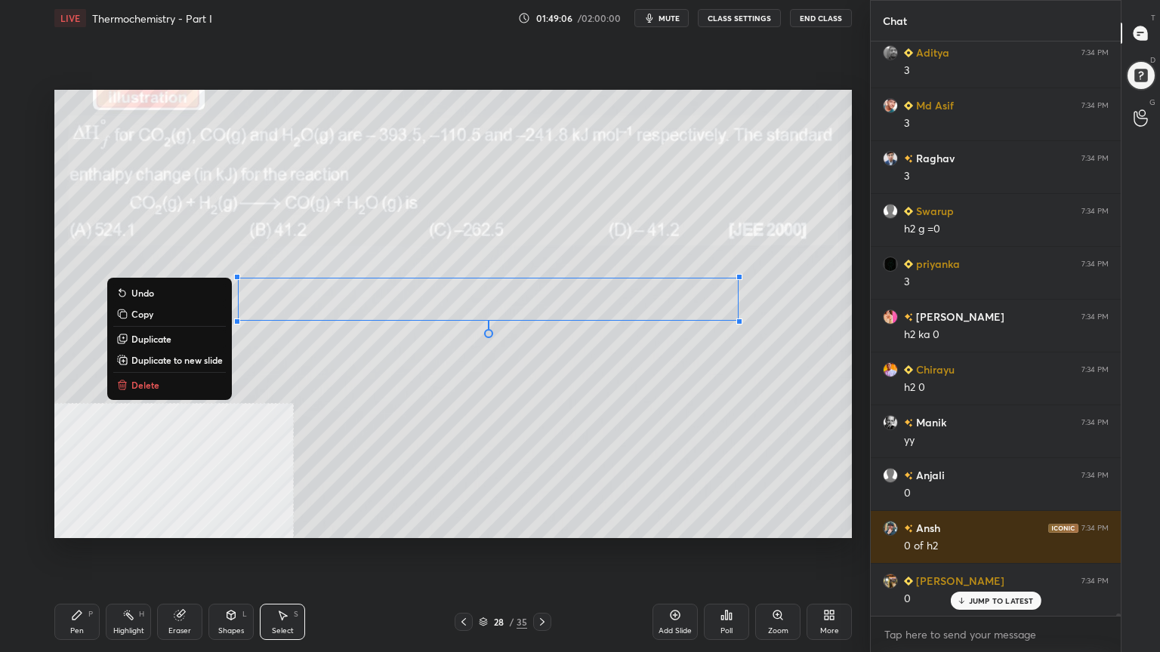
click at [426, 384] on div "0 ° Undo Copy Duplicate Duplicate to new slide Delete" at bounding box center [452, 314] width 797 height 448
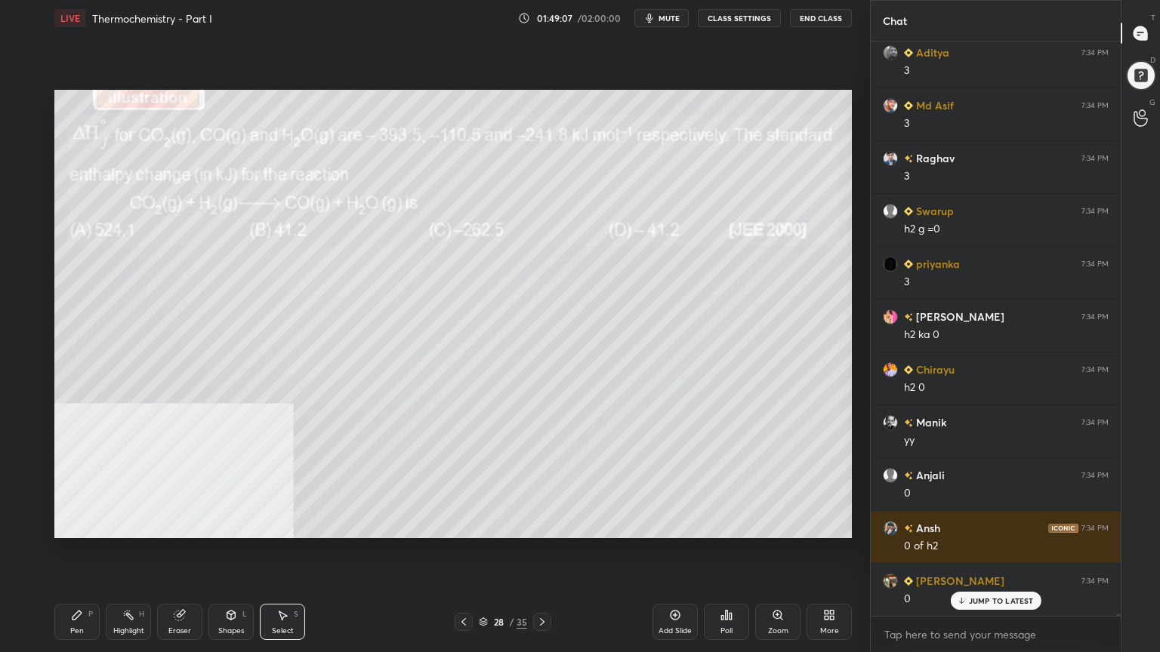
click at [58, 524] on div "Pen P" at bounding box center [76, 622] width 45 height 36
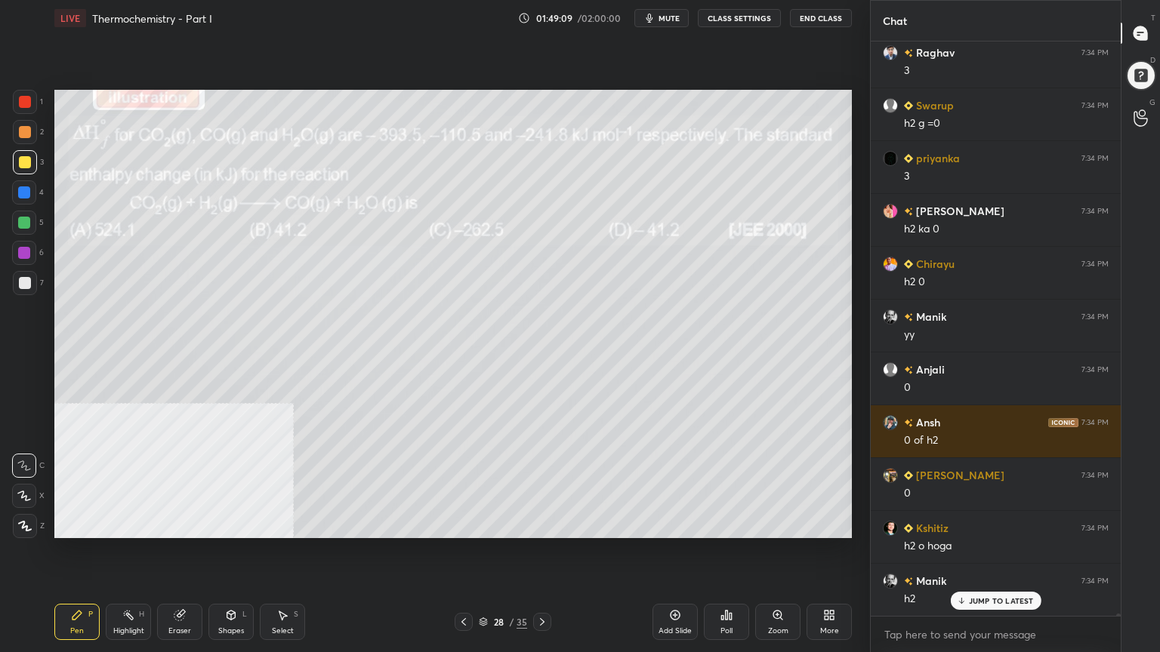
scroll to position [149268, 0]
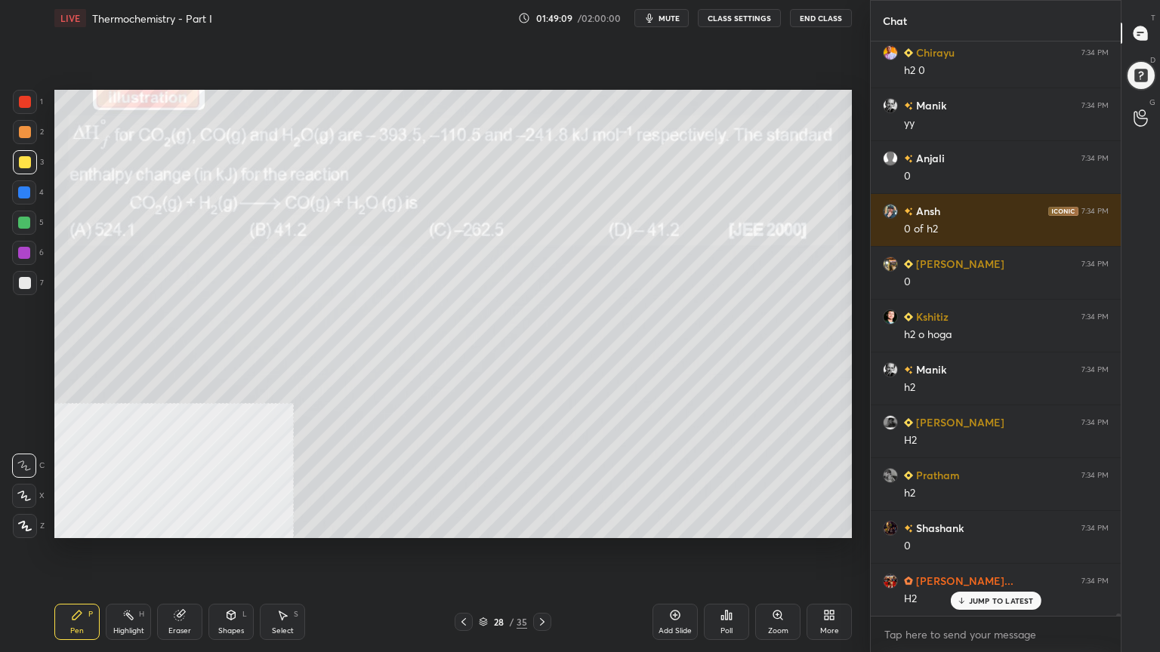
click at [17, 130] on div at bounding box center [25, 132] width 24 height 24
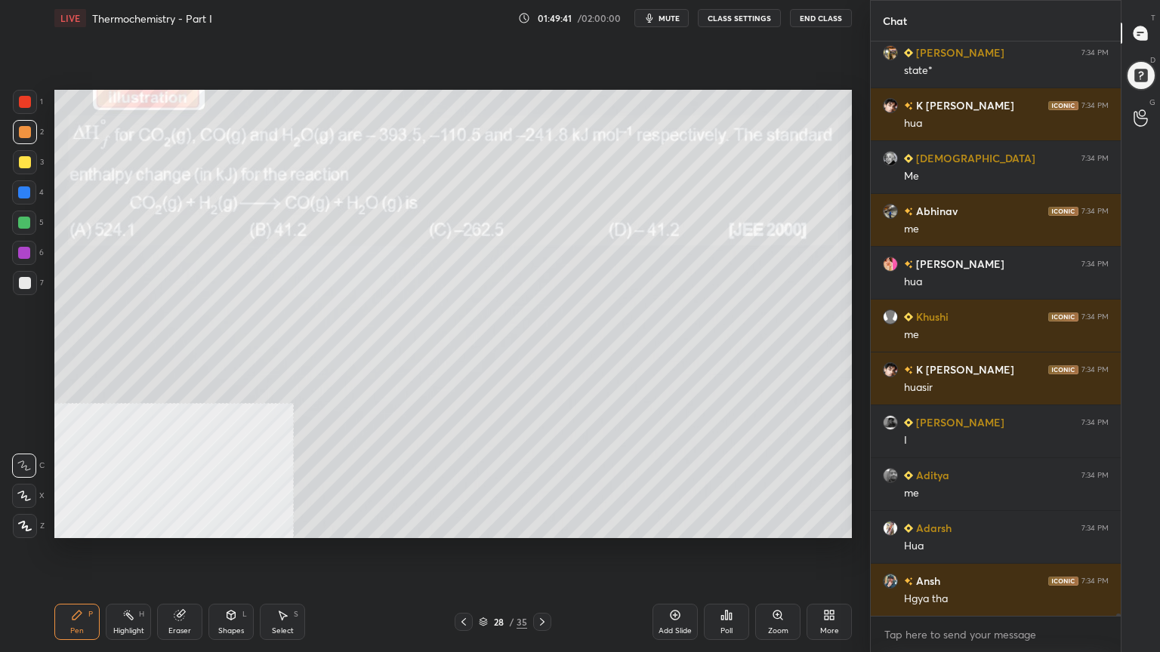
scroll to position [150273, 0]
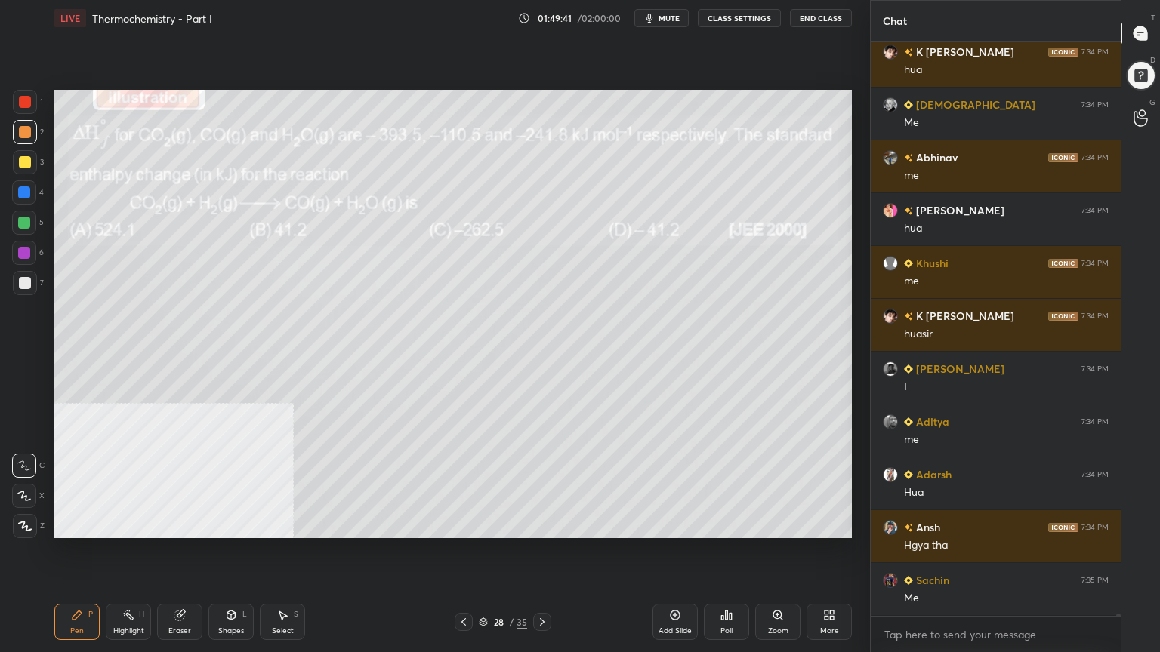
drag, startPoint x: 23, startPoint y: 161, endPoint x: 30, endPoint y: 175, distance: 16.2
click at [21, 161] on div at bounding box center [25, 162] width 12 height 12
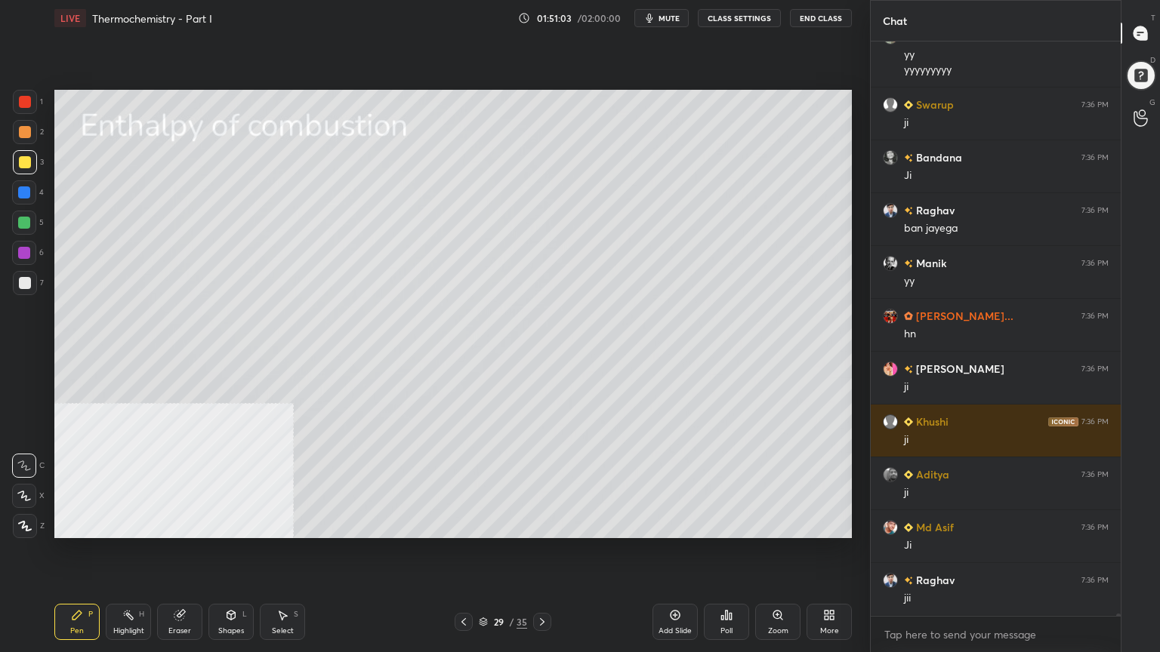
scroll to position [152249, 0]
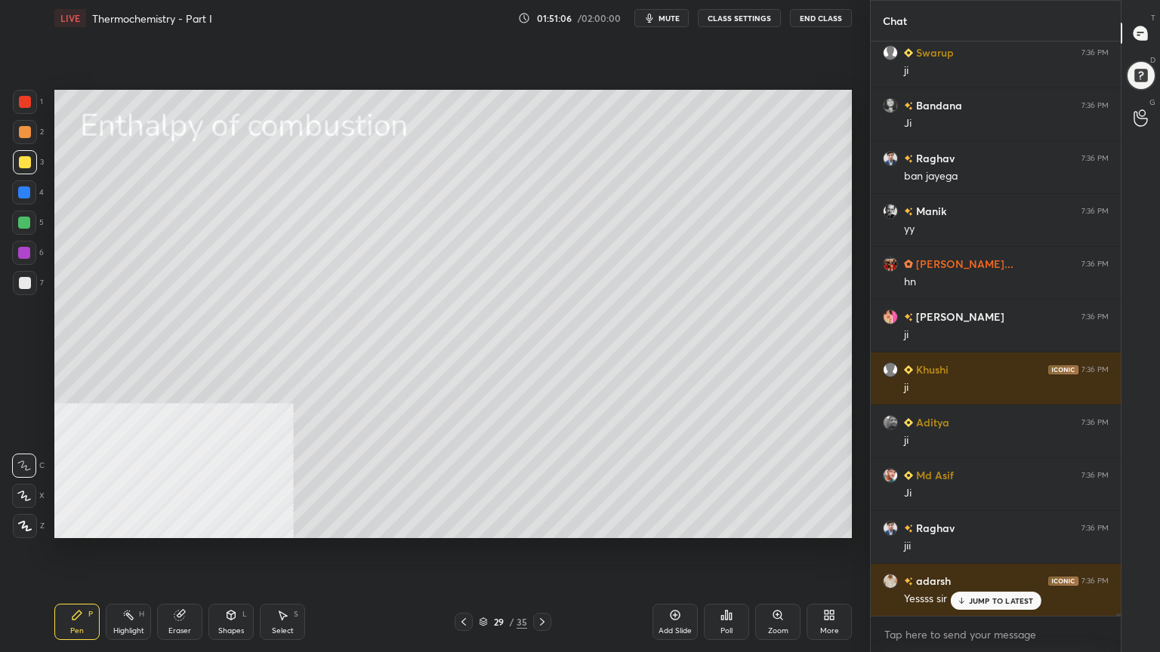
drag, startPoint x: 24, startPoint y: 223, endPoint x: 41, endPoint y: 174, distance: 52.5
click at [24, 223] on div at bounding box center [24, 223] width 12 height 12
click at [27, 281] on div at bounding box center [25, 283] width 12 height 12
click at [233, 524] on div "Shapes L" at bounding box center [230, 622] width 45 height 36
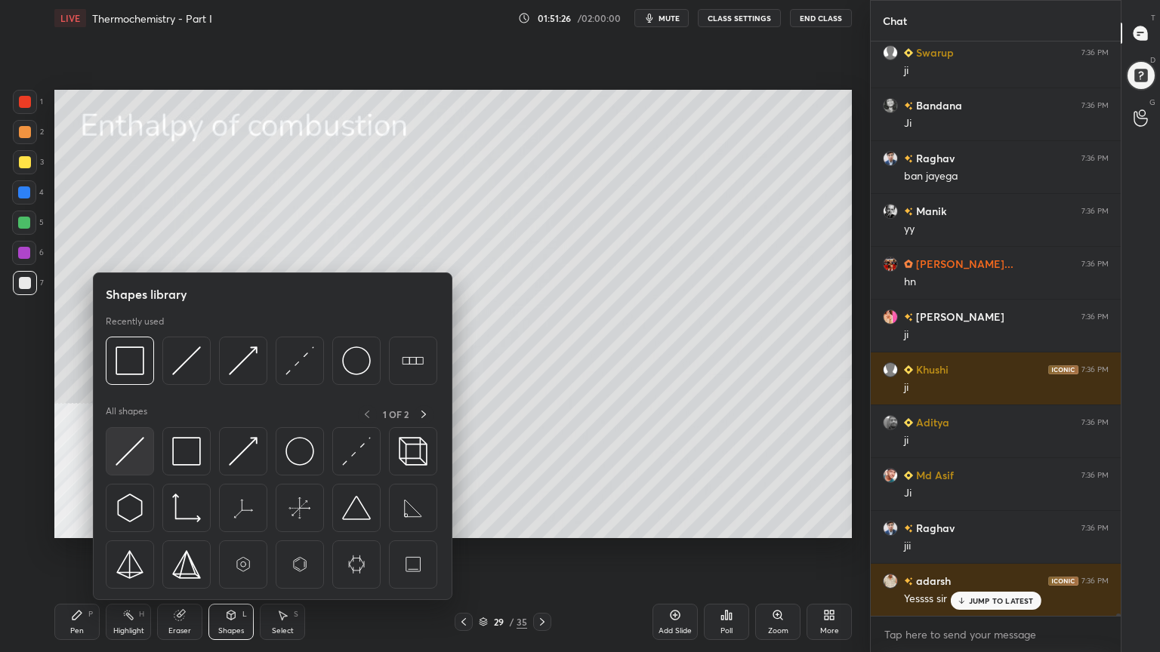
click at [132, 455] on img at bounding box center [130, 451] width 29 height 29
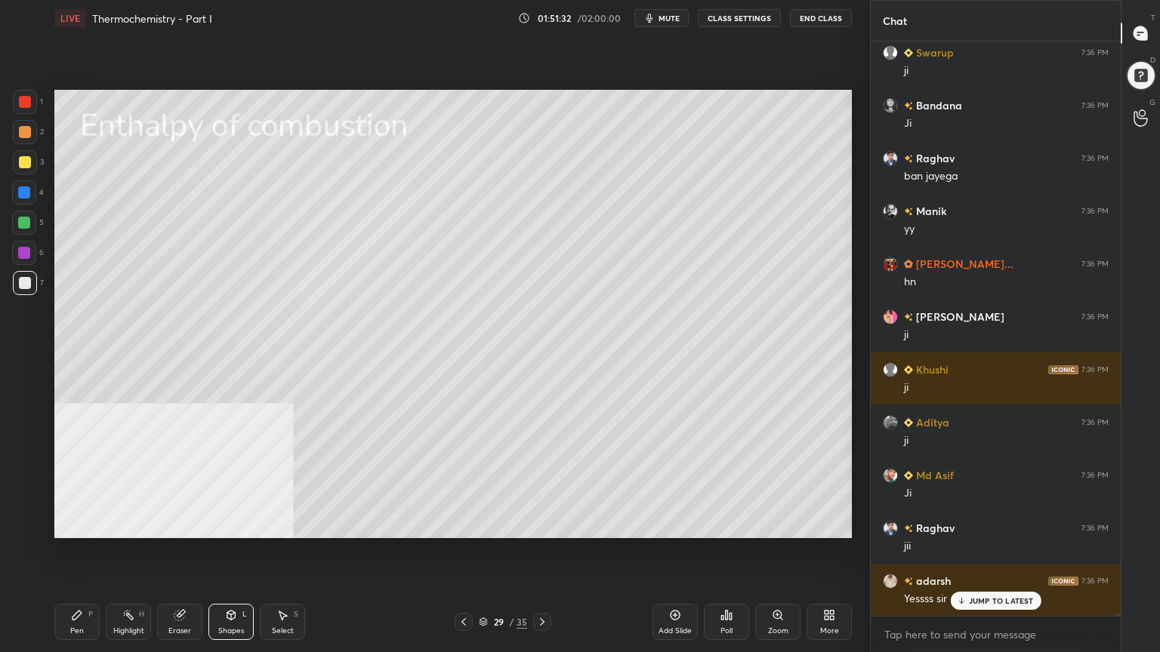
click at [72, 524] on div "Pen" at bounding box center [77, 631] width 14 height 8
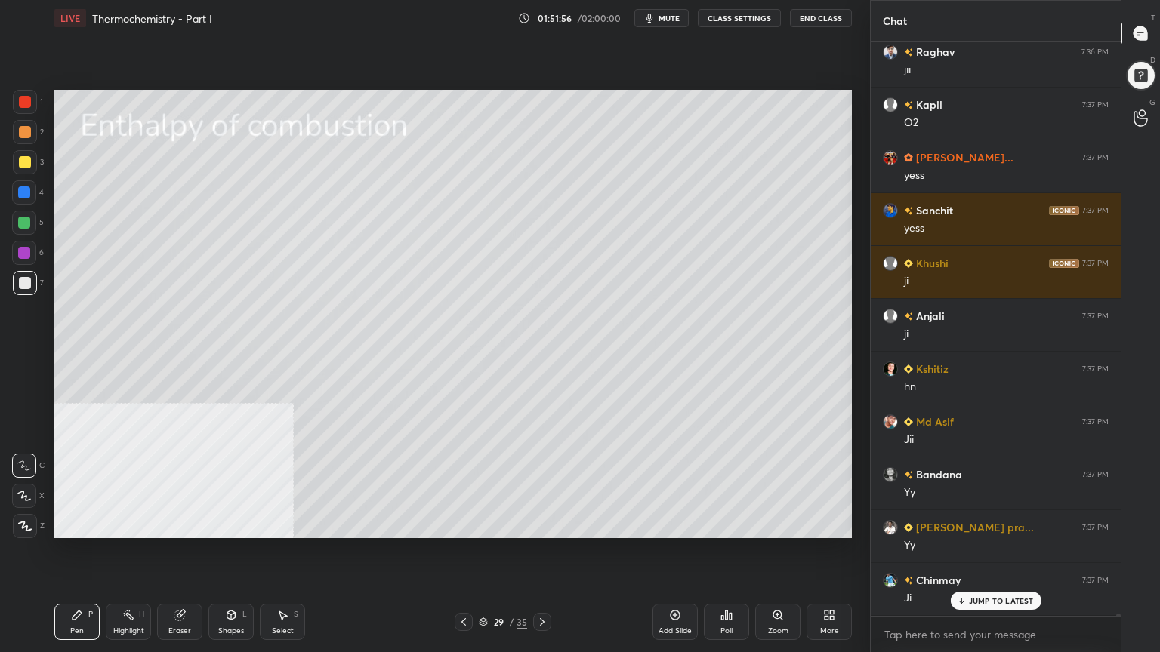
scroll to position [152883, 0]
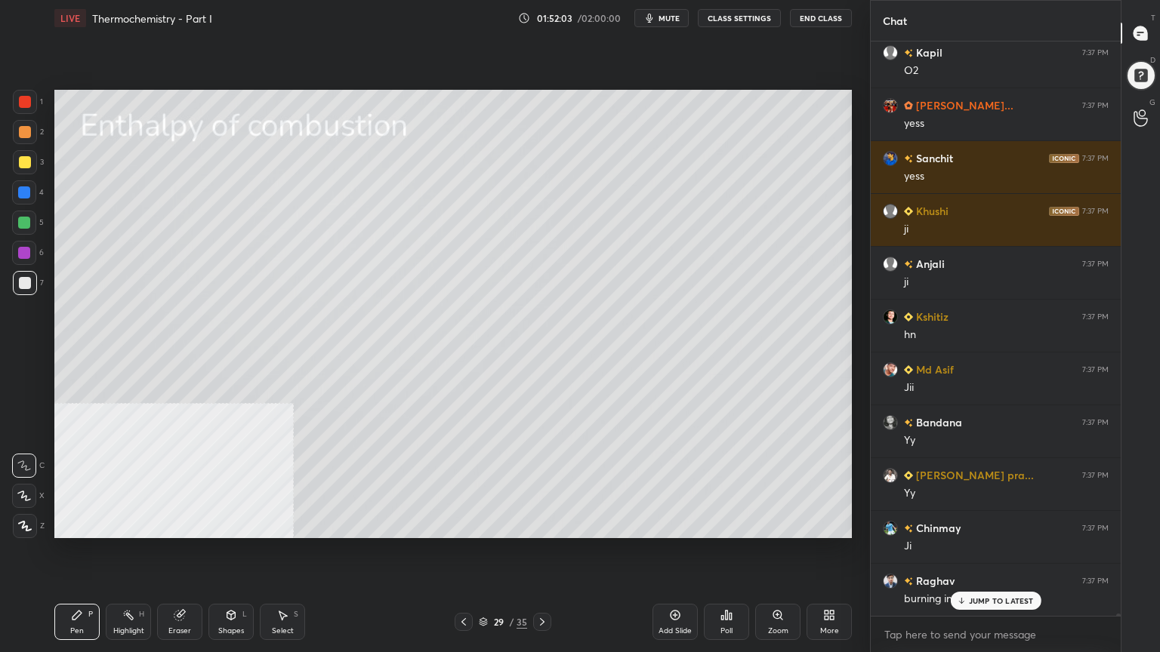
click at [19, 162] on div at bounding box center [25, 162] width 12 height 12
drag, startPoint x: 24, startPoint y: 495, endPoint x: 21, endPoint y: 434, distance: 60.5
click at [23, 495] on icon at bounding box center [24, 496] width 14 height 11
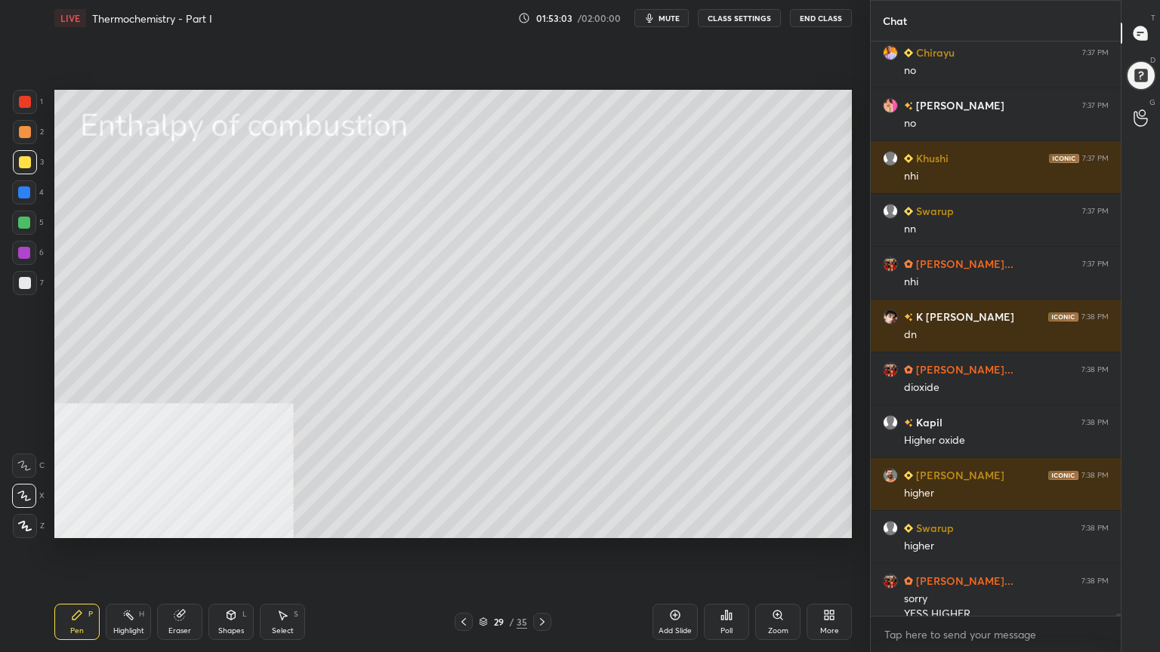
scroll to position [154907, 0]
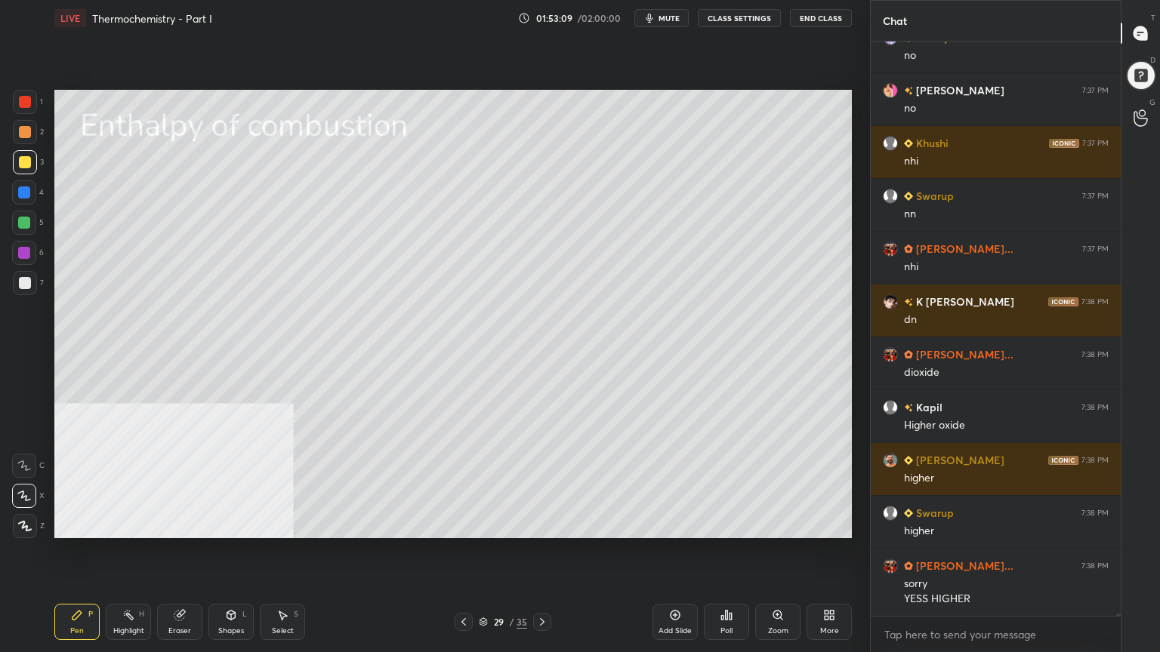
click at [23, 465] on icon at bounding box center [24, 466] width 14 height 11
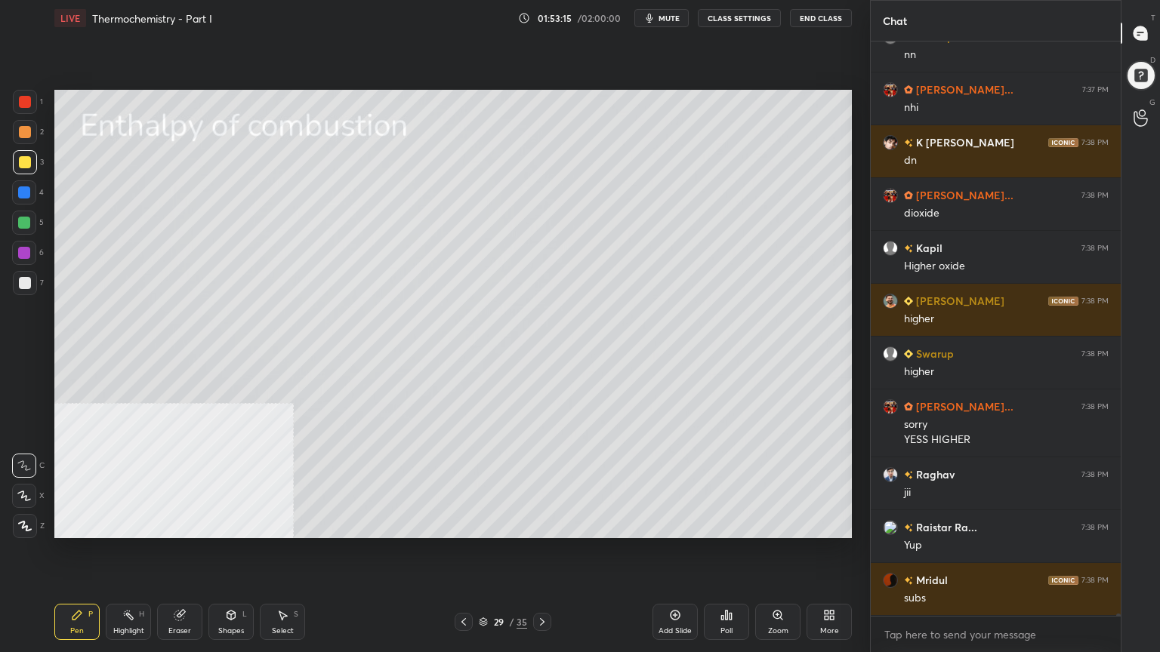
scroll to position [155118, 0]
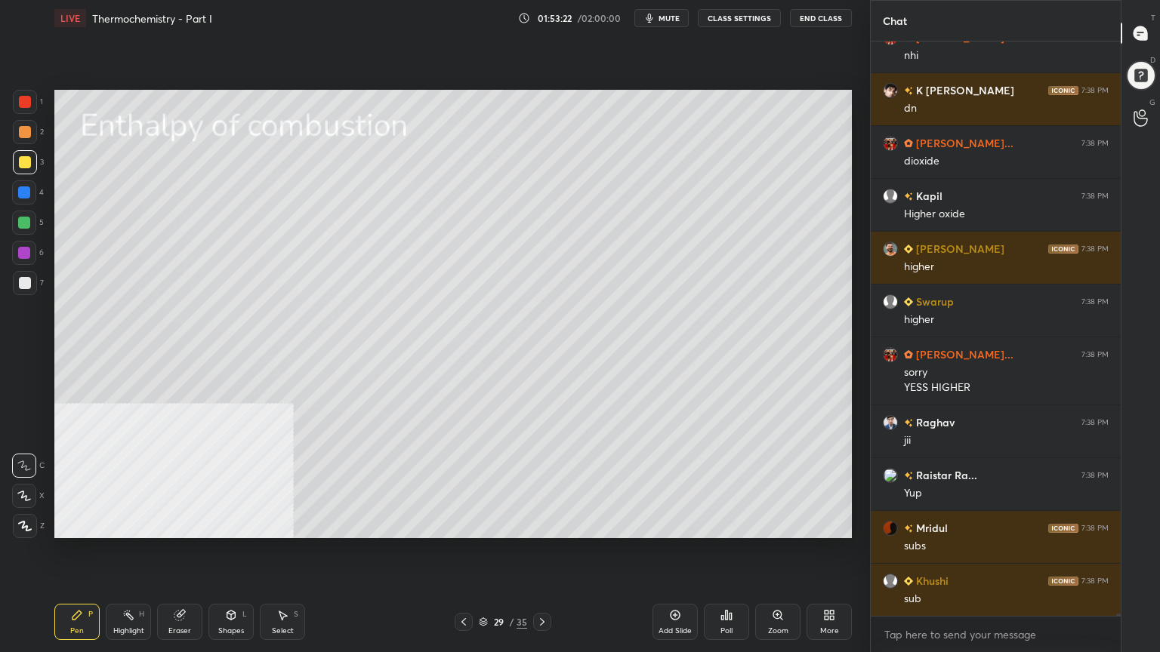
click at [31, 227] on div at bounding box center [24, 223] width 24 height 24
drag, startPoint x: 14, startPoint y: 160, endPoint x: 46, endPoint y: 170, distance: 33.2
click at [15, 159] on div at bounding box center [25, 162] width 24 height 24
click at [233, 524] on div "Shapes L" at bounding box center [230, 622] width 45 height 36
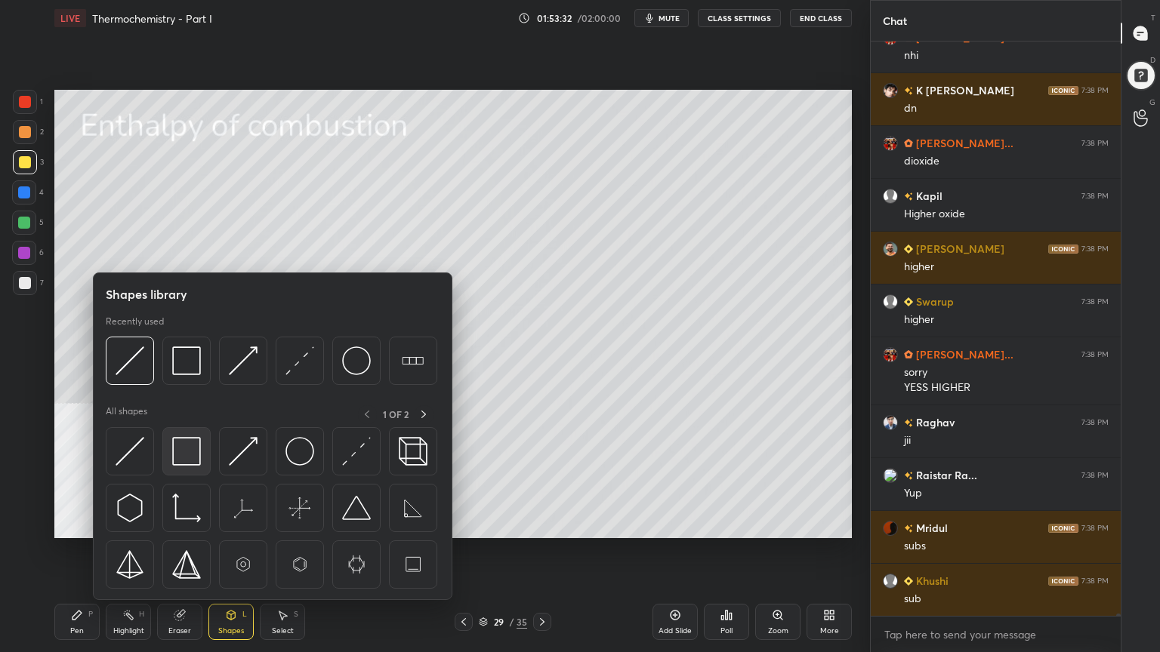
click at [180, 456] on img at bounding box center [186, 451] width 29 height 29
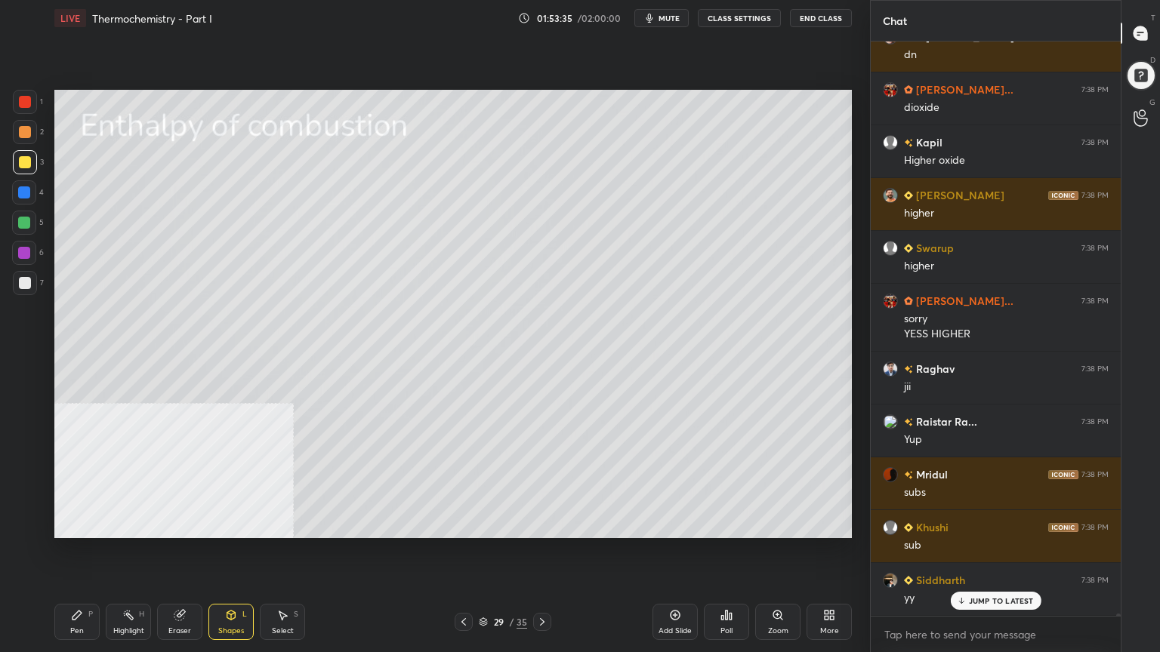
scroll to position [155330, 0]
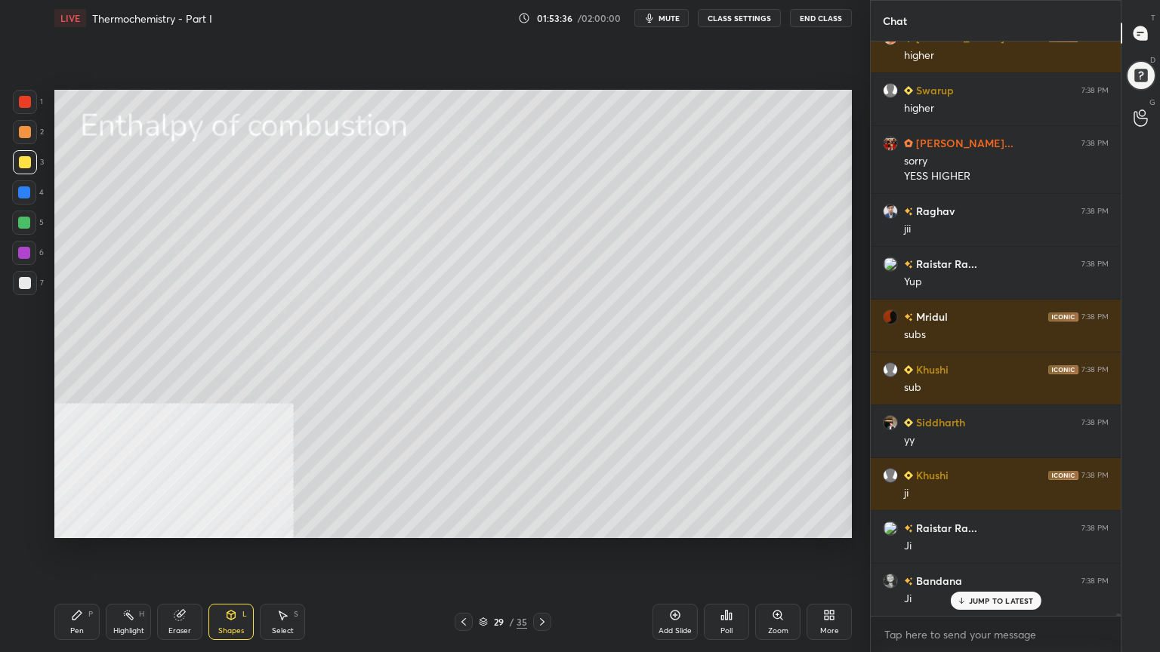
drag, startPoint x: 288, startPoint y: 618, endPoint x: 281, endPoint y: 548, distance: 70.5
click at [288, 524] on icon at bounding box center [282, 615] width 12 height 12
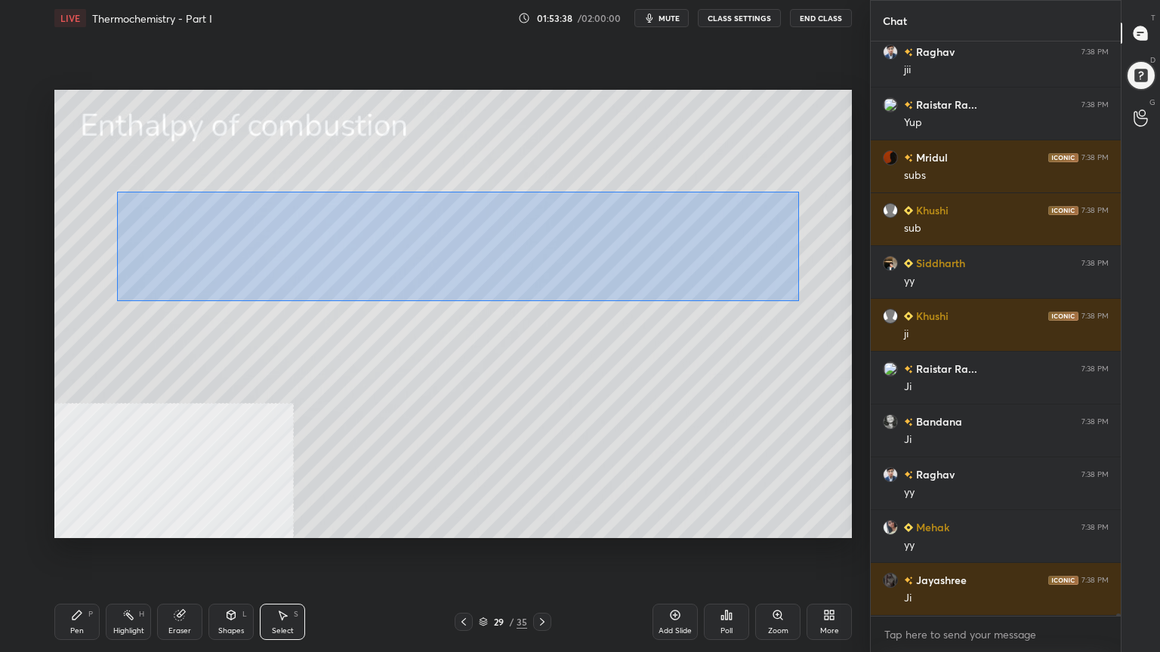
scroll to position [155541, 0]
drag, startPoint x: 157, startPoint y: 203, endPoint x: 800, endPoint y: 301, distance: 650.7
click at [800, 301] on div "0 ° Undo Copy Duplicate Duplicate to new slide Delete" at bounding box center [452, 314] width 797 height 448
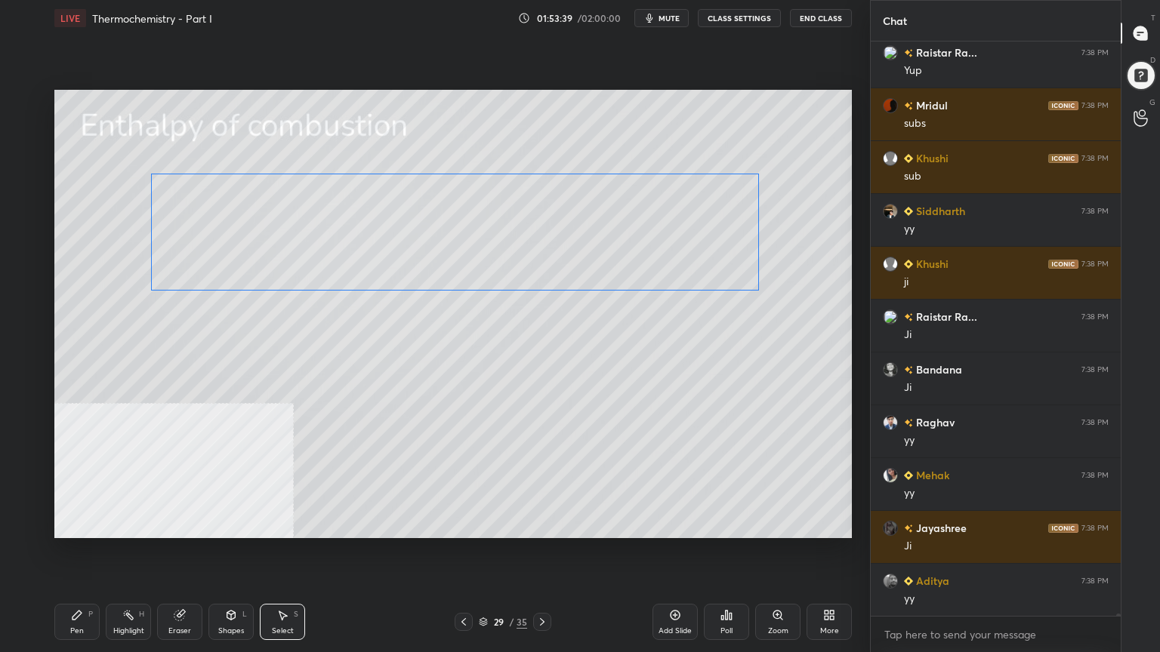
drag, startPoint x: 657, startPoint y: 263, endPoint x: 659, endPoint y: 254, distance: 10.1
click at [659, 254] on div "0 ° Undo Copy Duplicate Duplicate to new slide Delete" at bounding box center [452, 314] width 797 height 448
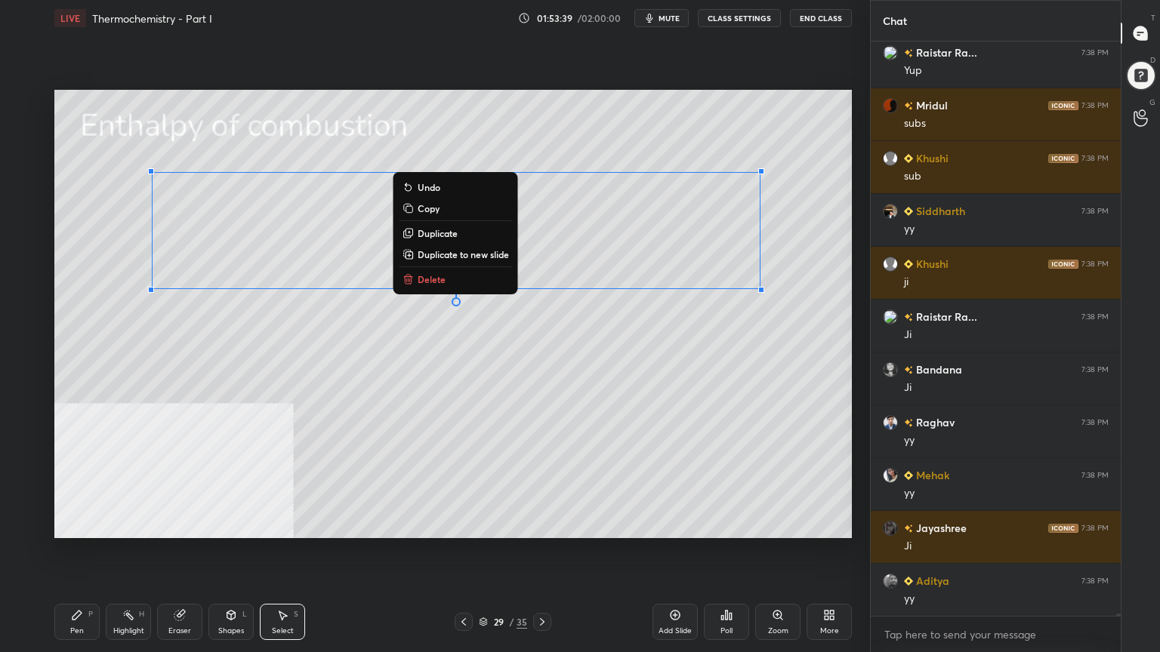
click at [513, 410] on div "0 ° Undo Copy Duplicate Duplicate to new slide Delete" at bounding box center [452, 314] width 797 height 448
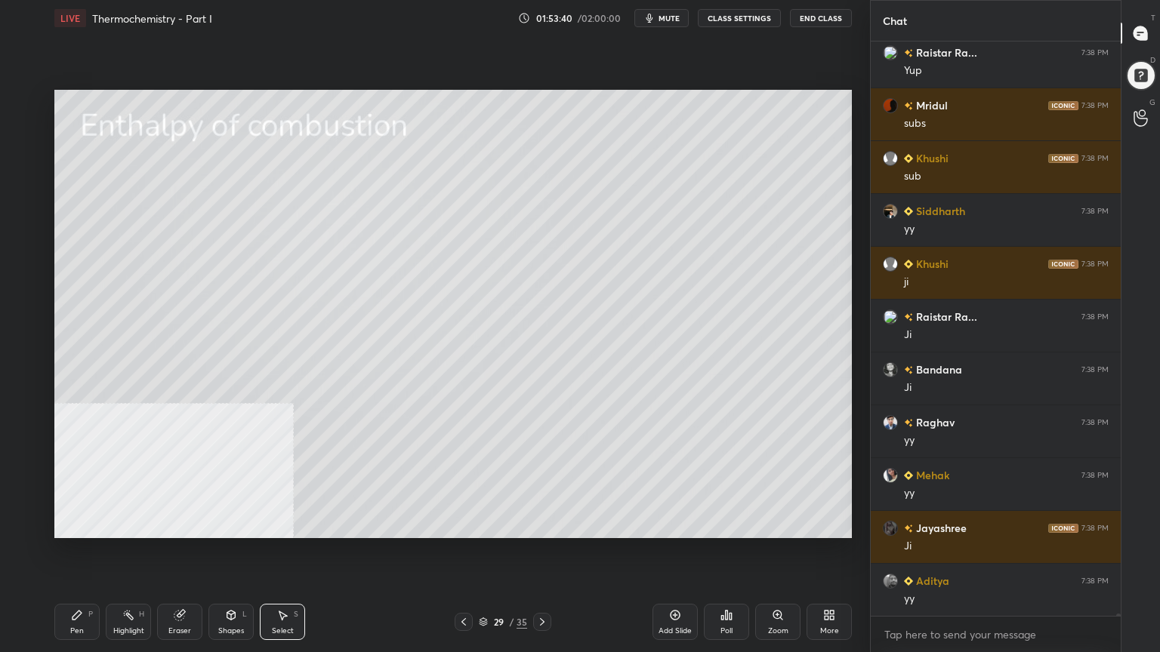
scroll to position [155595, 0]
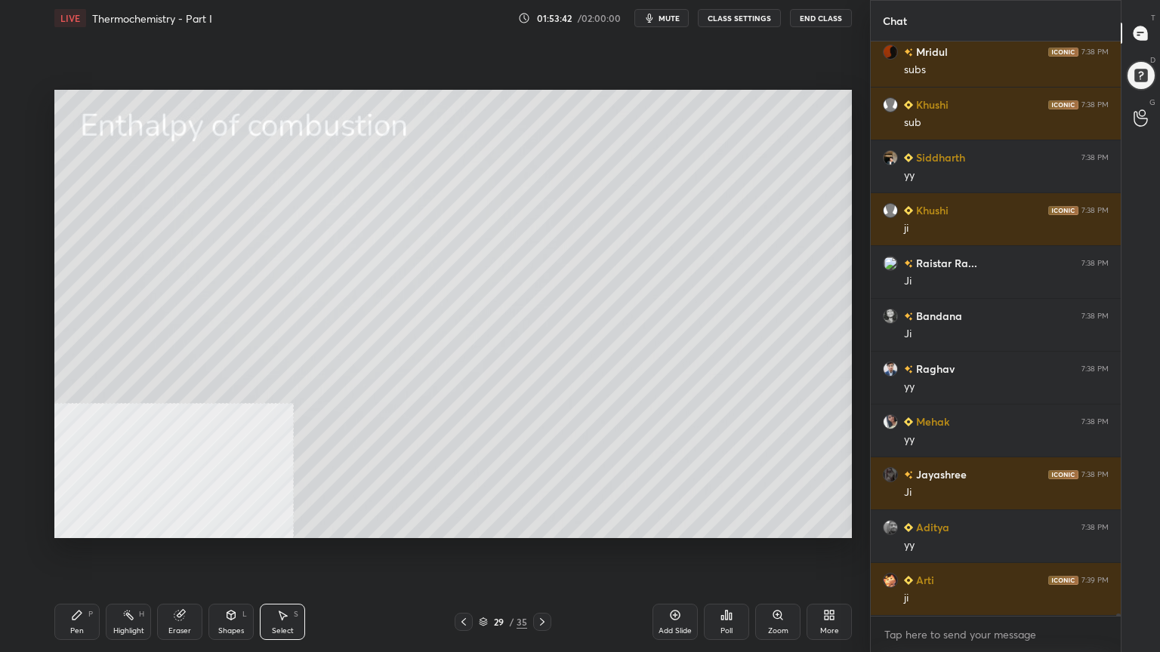
click at [78, 524] on div "Pen" at bounding box center [77, 631] width 14 height 8
click at [25, 284] on div at bounding box center [25, 283] width 12 height 12
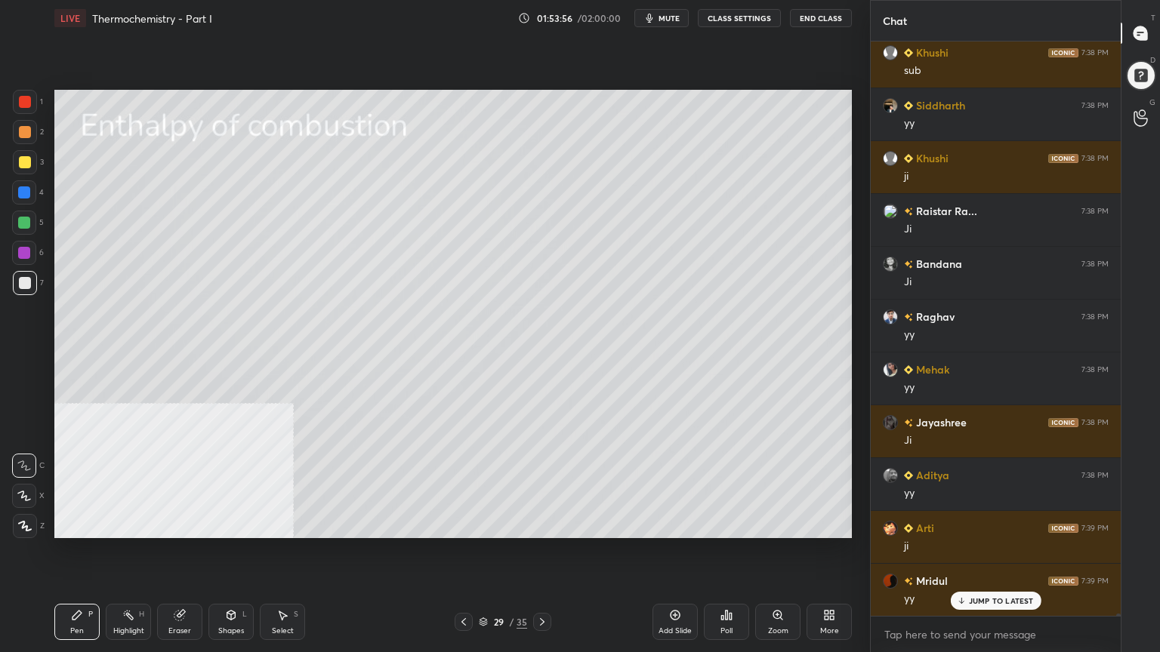
scroll to position [155700, 0]
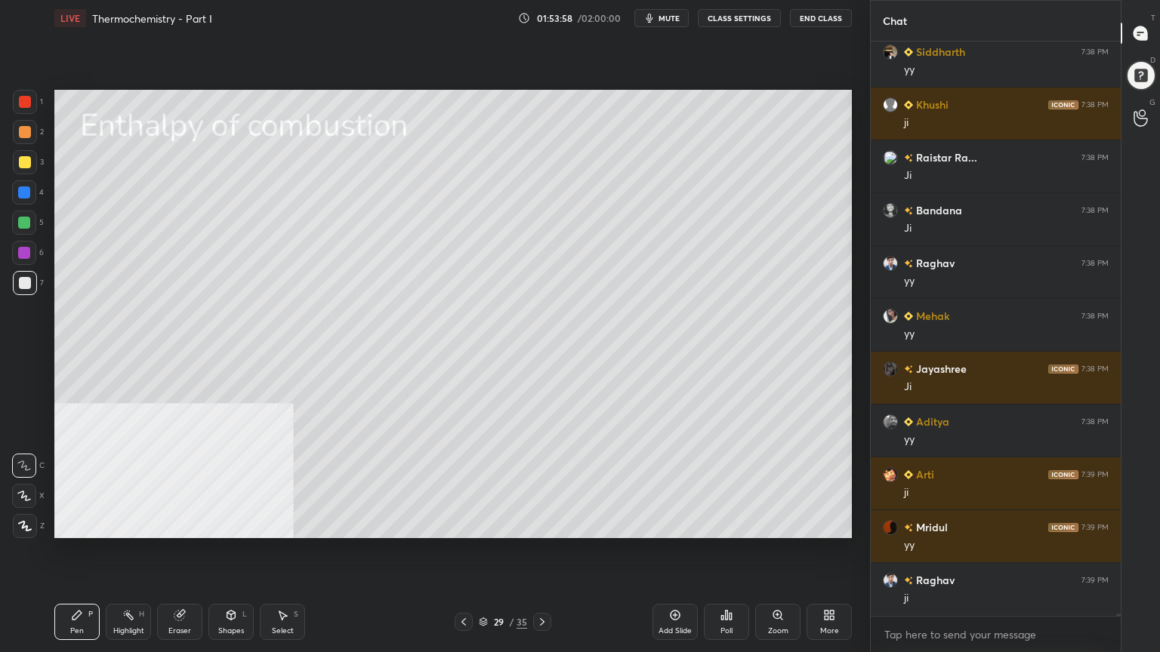
click at [29, 137] on div at bounding box center [25, 132] width 24 height 24
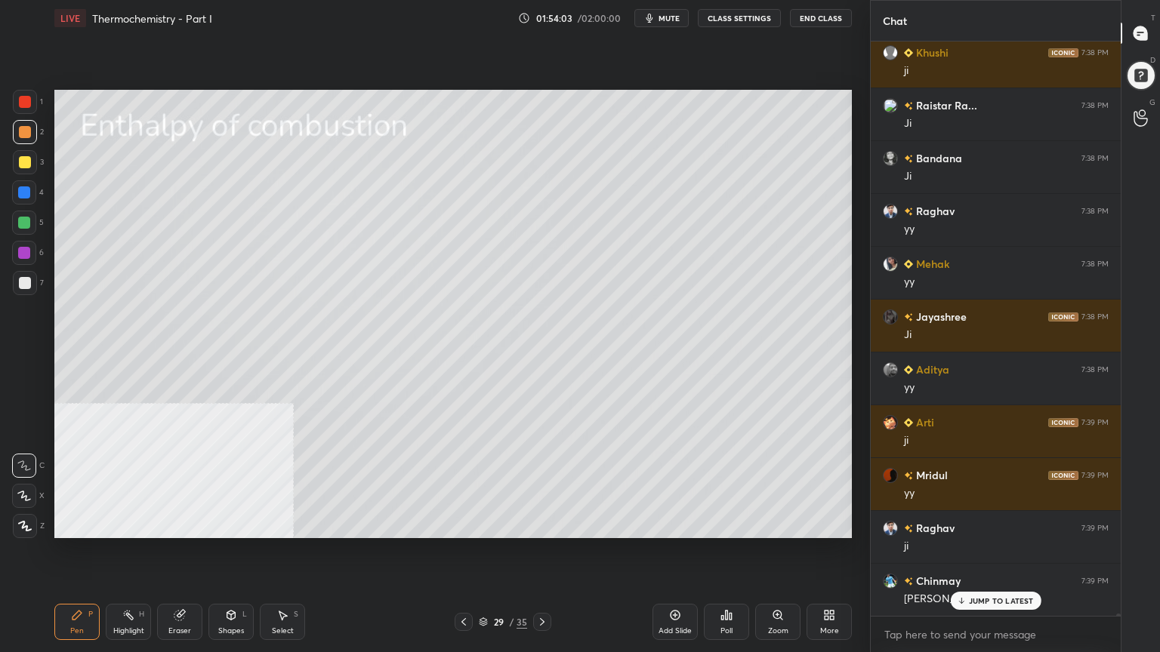
scroll to position [155789, 0]
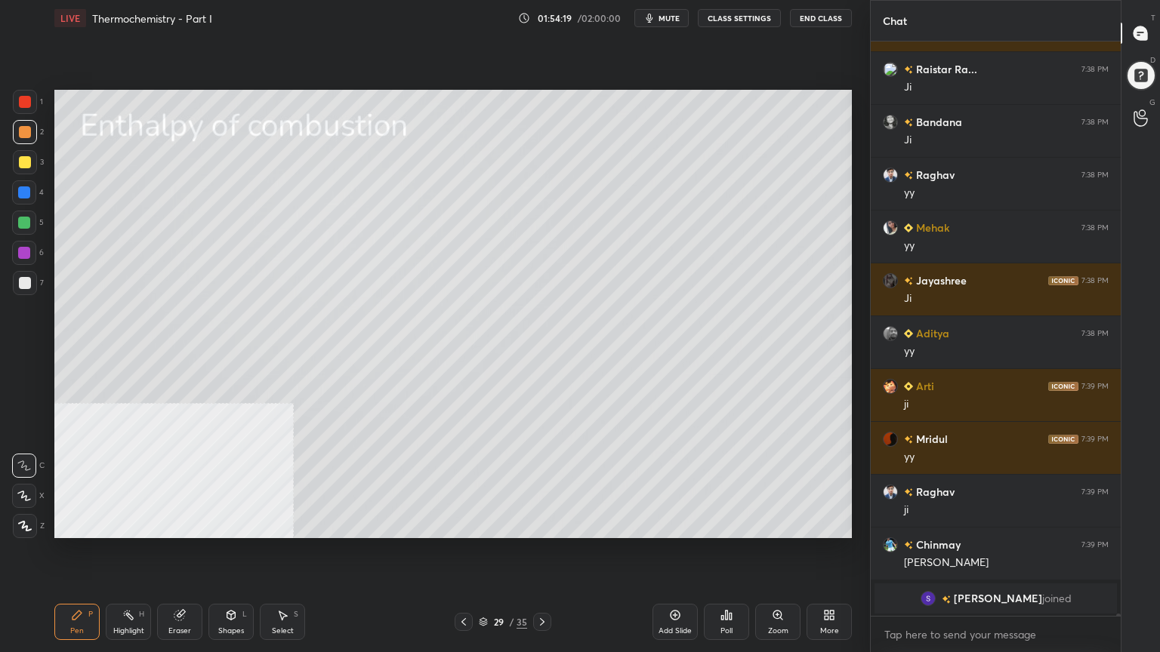
click at [18, 220] on div at bounding box center [24, 223] width 12 height 12
click at [27, 126] on div at bounding box center [25, 132] width 12 height 12
click at [24, 220] on div at bounding box center [24, 223] width 12 height 12
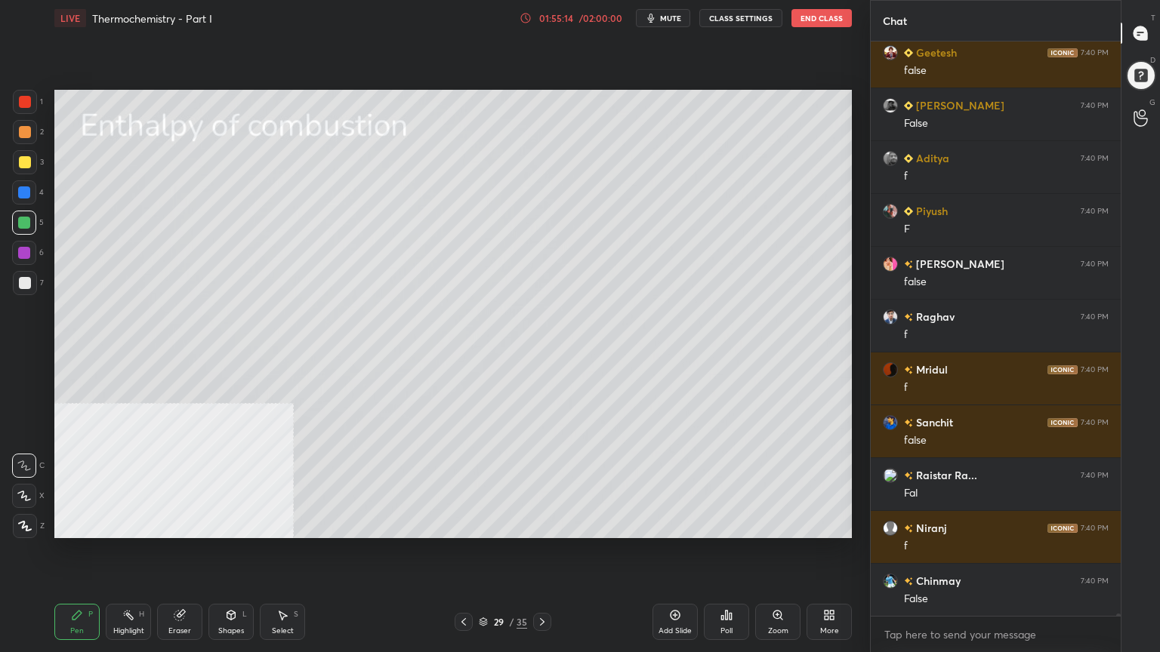
scroll to position [156476, 0]
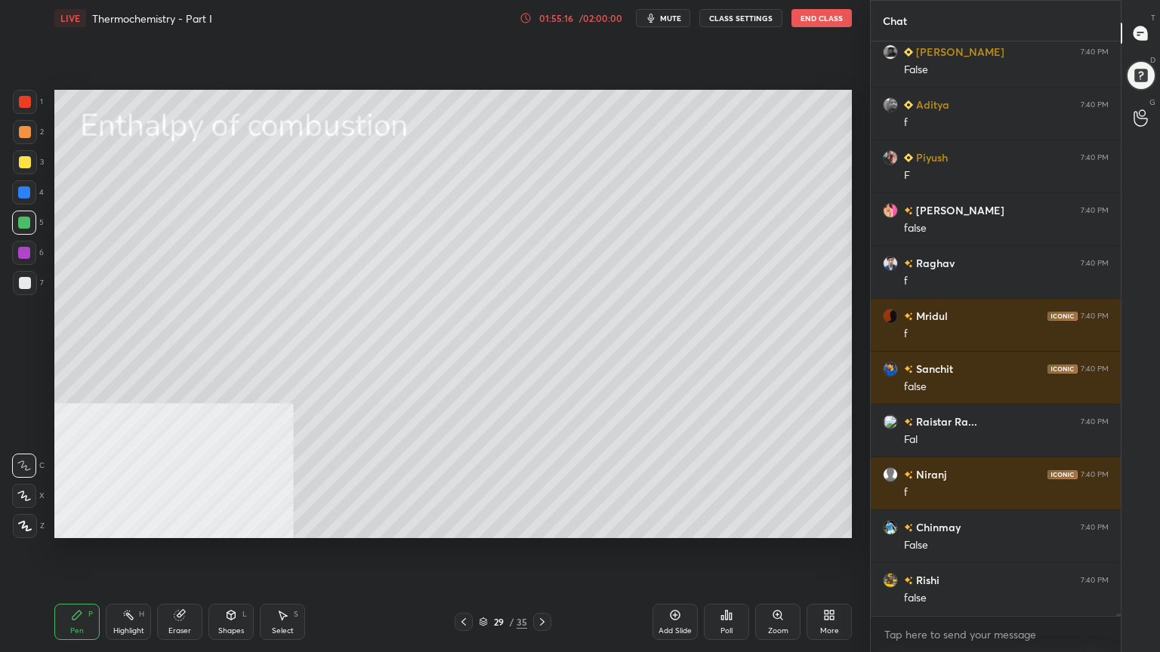
drag, startPoint x: 284, startPoint y: 623, endPoint x: 305, endPoint y: 547, distance: 79.1
click at [285, 524] on div "Select S" at bounding box center [282, 622] width 45 height 36
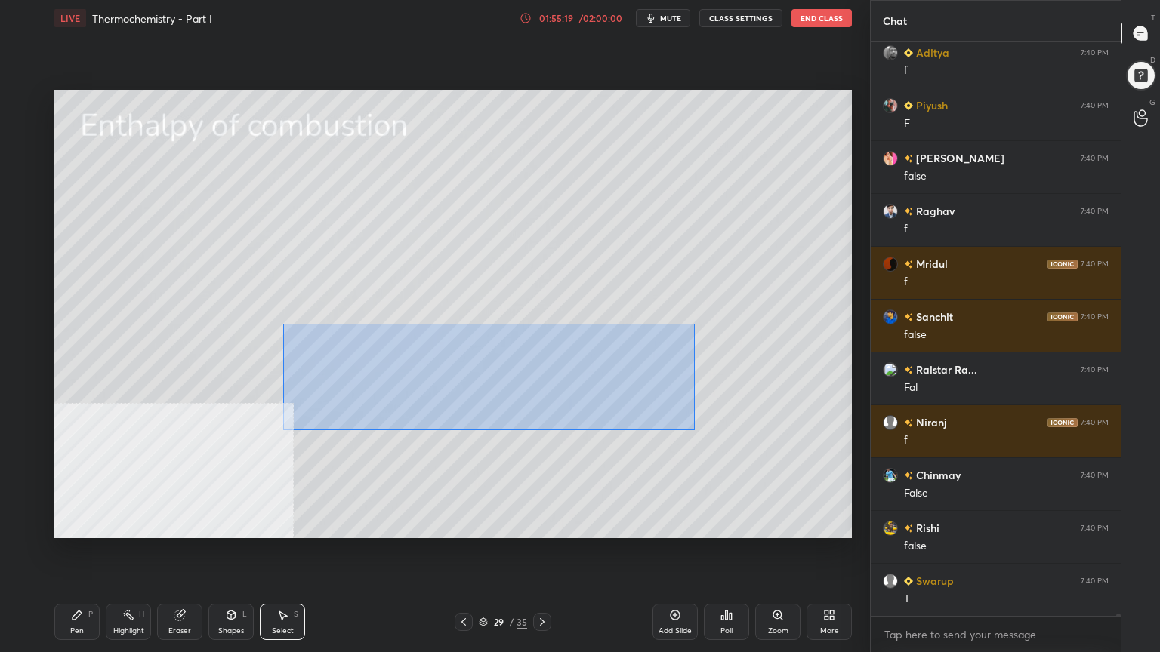
scroll to position [156582, 0]
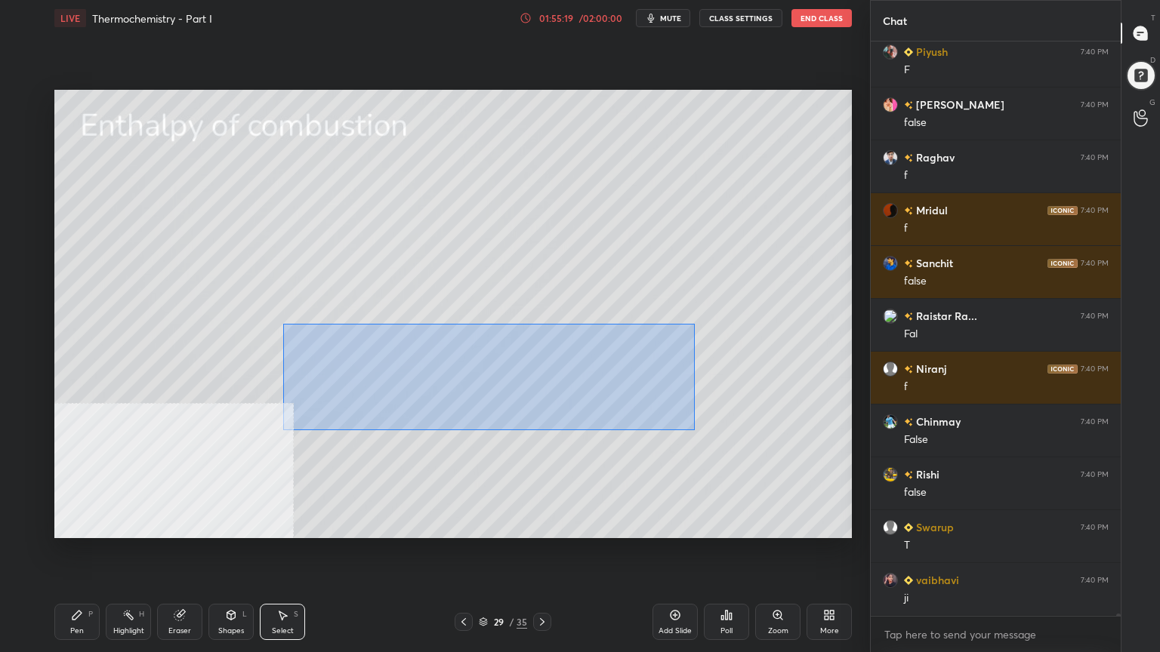
drag, startPoint x: 332, startPoint y: 335, endPoint x: 661, endPoint y: 420, distance: 339.9
click at [694, 430] on div "0 ° Undo Copy Duplicate Duplicate to new slide Delete" at bounding box center [452, 314] width 797 height 448
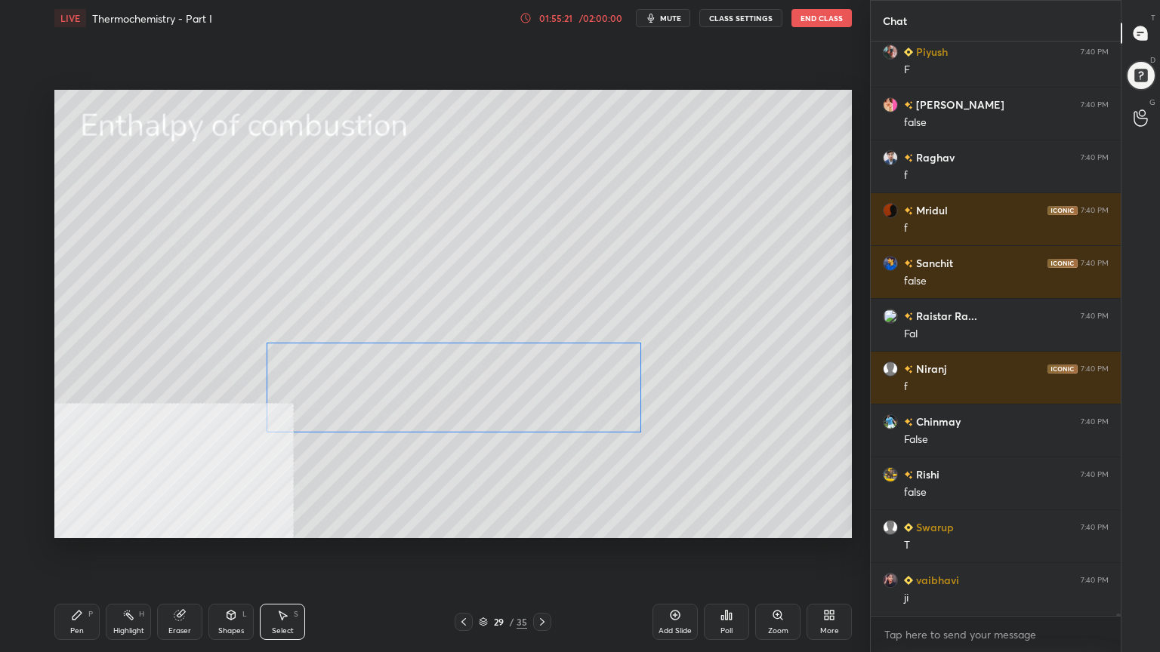
drag, startPoint x: 478, startPoint y: 368, endPoint x: 465, endPoint y: 387, distance: 22.8
click at [465, 387] on div "0 ° Undo Copy Duplicate Duplicate to new slide Delete" at bounding box center [452, 314] width 797 height 448
click at [285, 487] on div "0 ° Undo Copy Duplicate Duplicate to new slide Delete" at bounding box center [452, 314] width 797 height 448
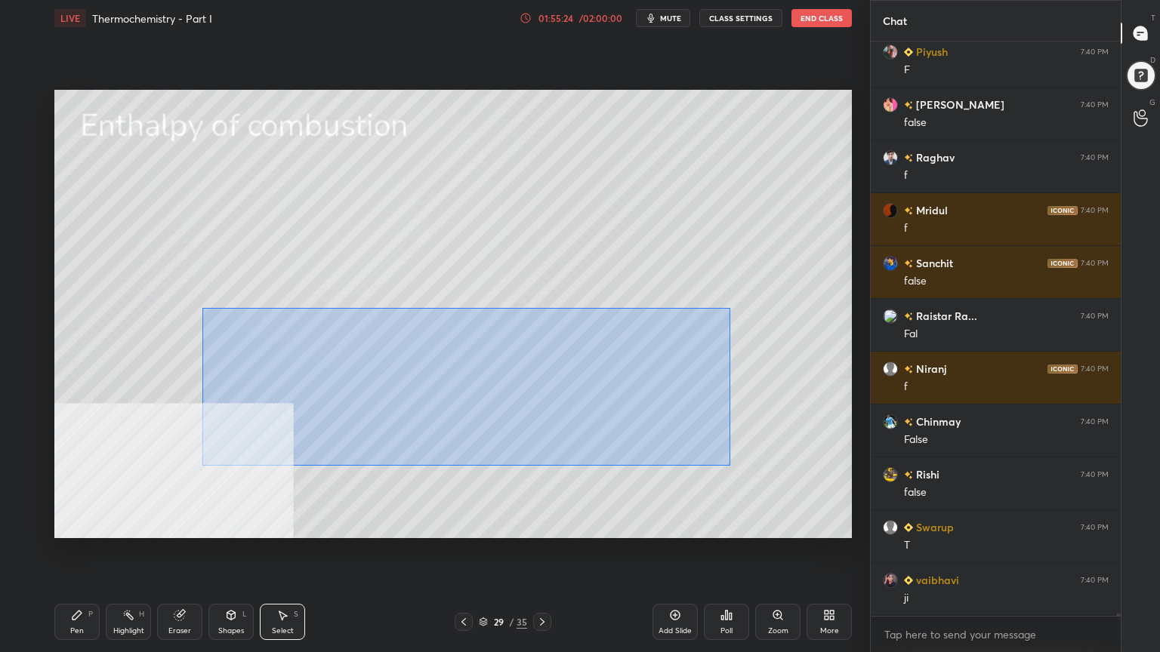
drag, startPoint x: 208, startPoint y: 313, endPoint x: 611, endPoint y: 407, distance: 413.2
click at [728, 465] on div "0 ° Undo Copy Duplicate Duplicate to new slide Delete" at bounding box center [452, 314] width 797 height 448
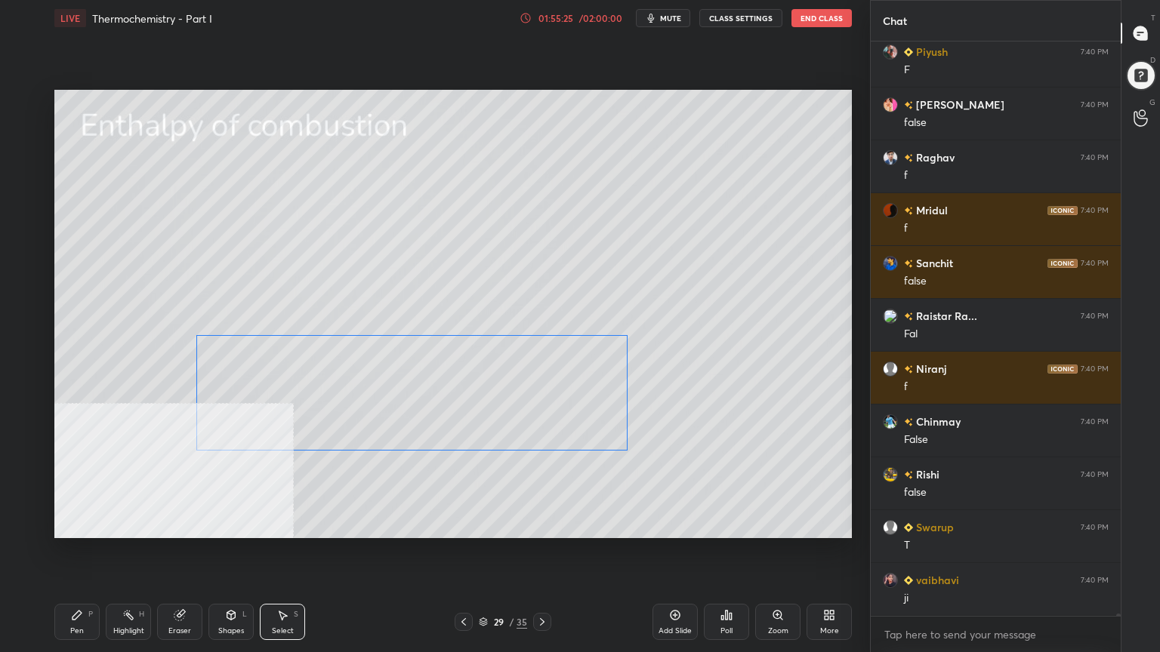
drag, startPoint x: 420, startPoint y: 378, endPoint x: 412, endPoint y: 390, distance: 14.2
click at [412, 390] on div "0 ° Undo Copy Duplicate Duplicate to new slide Delete" at bounding box center [452, 314] width 797 height 448
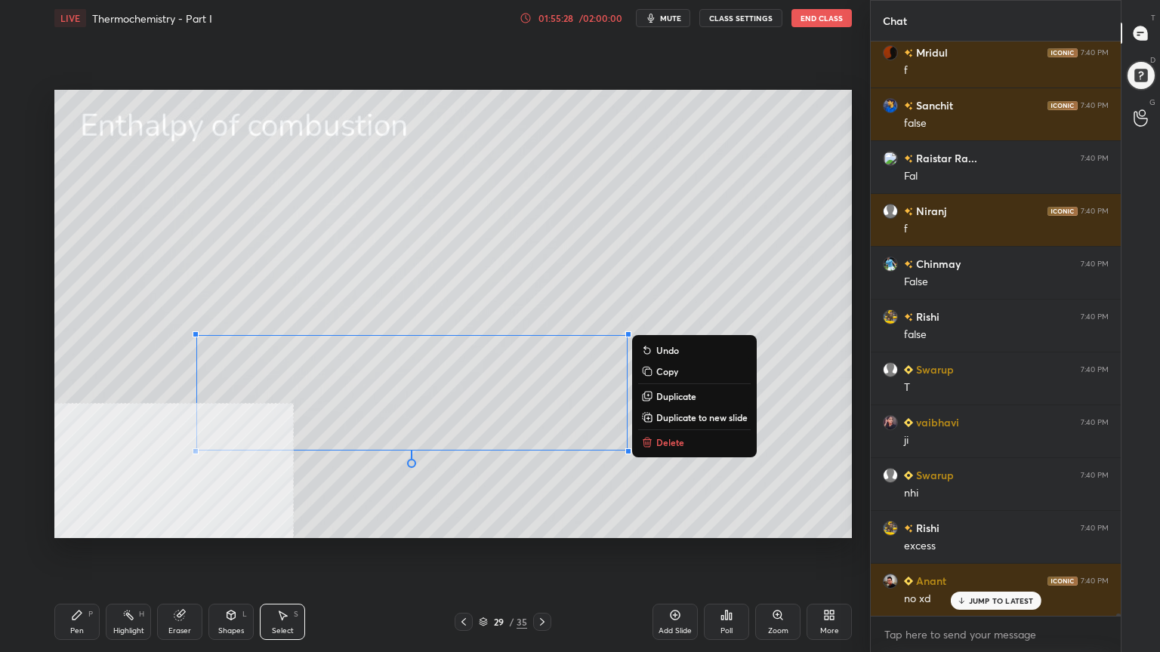
scroll to position [157005, 0]
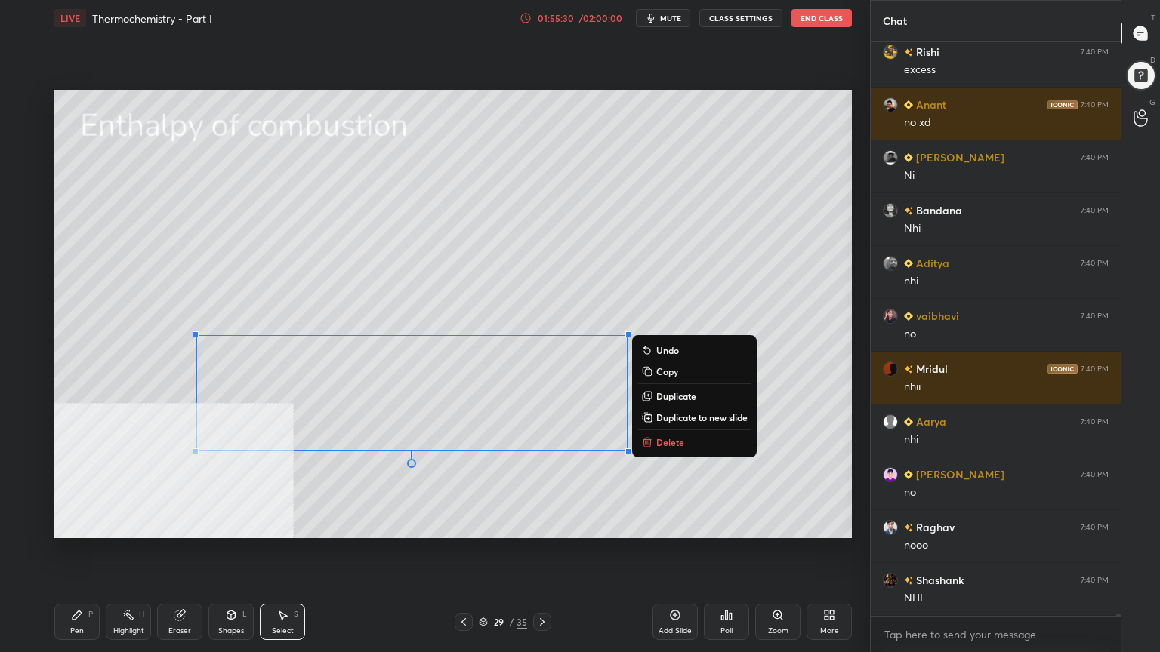
click at [97, 524] on div "0 ° Undo Copy Duplicate Duplicate to new slide Delete" at bounding box center [452, 314] width 797 height 448
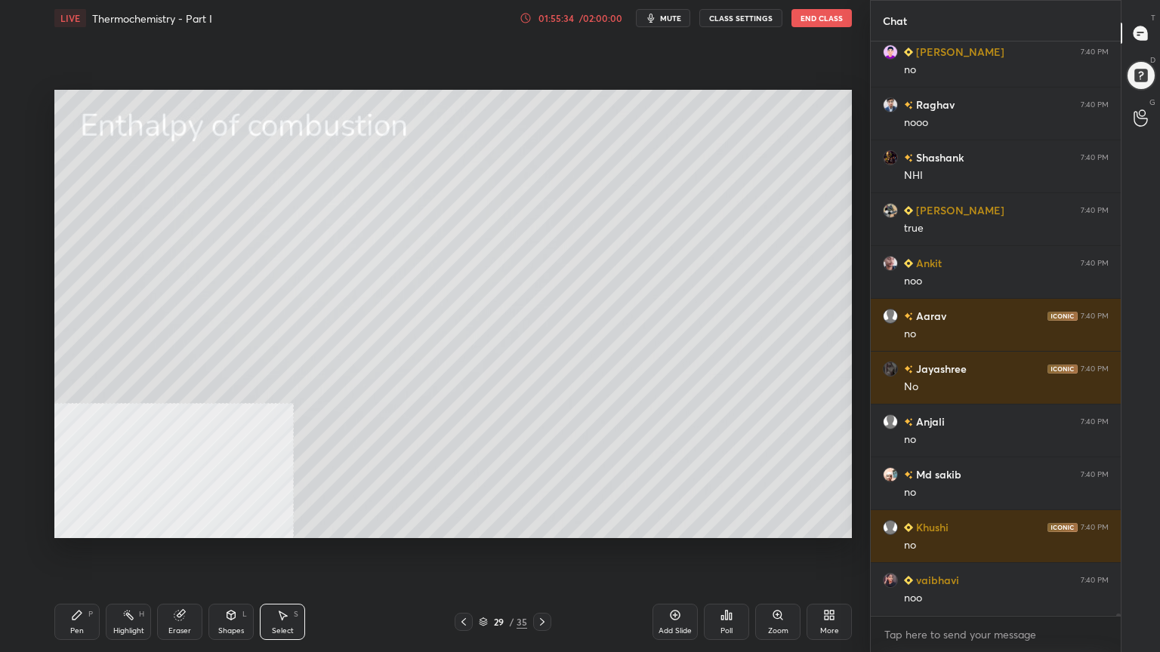
scroll to position [157691, 0]
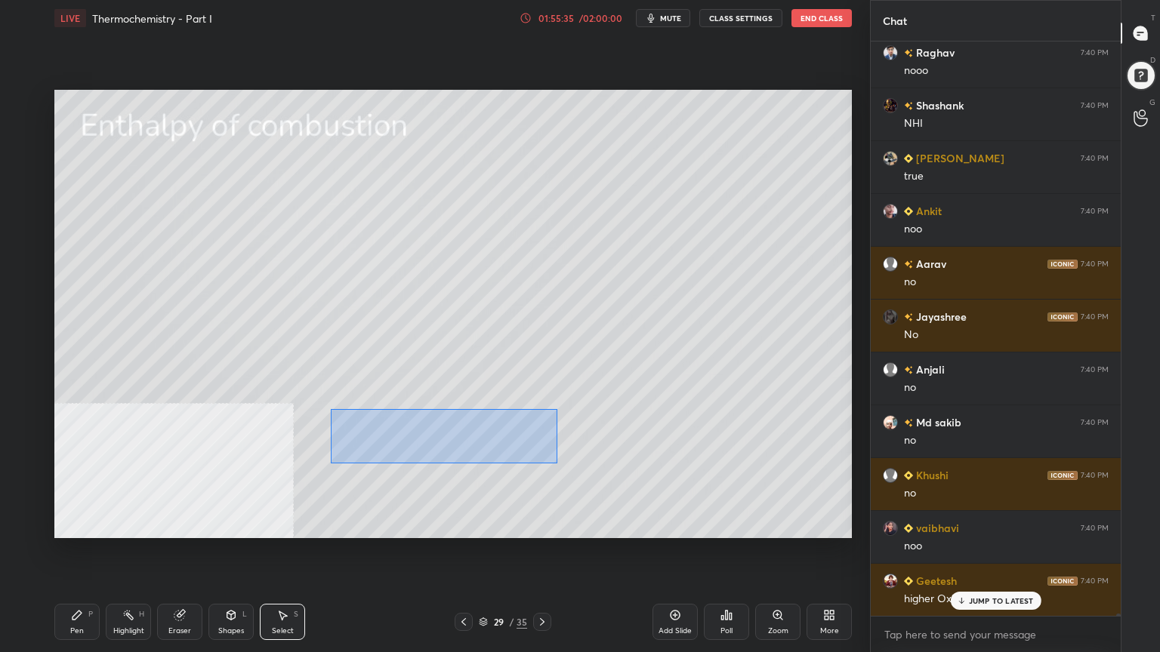
drag, startPoint x: 331, startPoint y: 408, endPoint x: 556, endPoint y: 458, distance: 230.4
click at [557, 460] on div "0 ° Undo Copy Duplicate Duplicate to new slide Delete" at bounding box center [452, 314] width 797 height 448
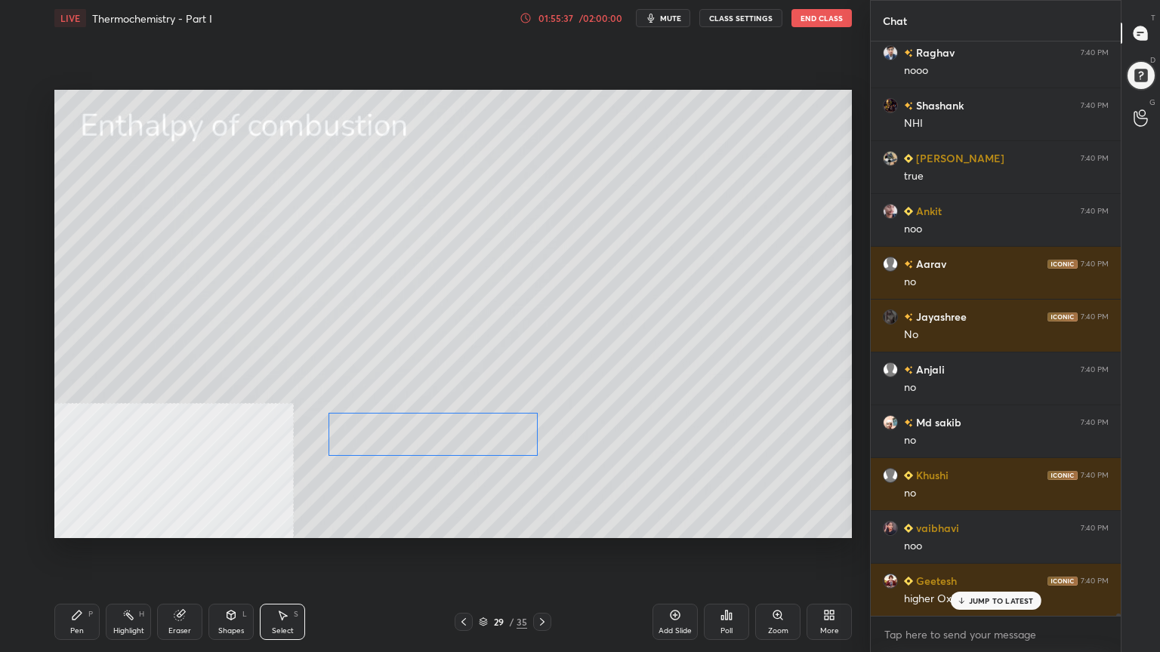
drag, startPoint x: 464, startPoint y: 436, endPoint x: 454, endPoint y: 441, distance: 11.1
click at [454, 441] on div "0 ° Undo Copy Duplicate Duplicate to new slide Delete" at bounding box center [452, 314] width 797 height 448
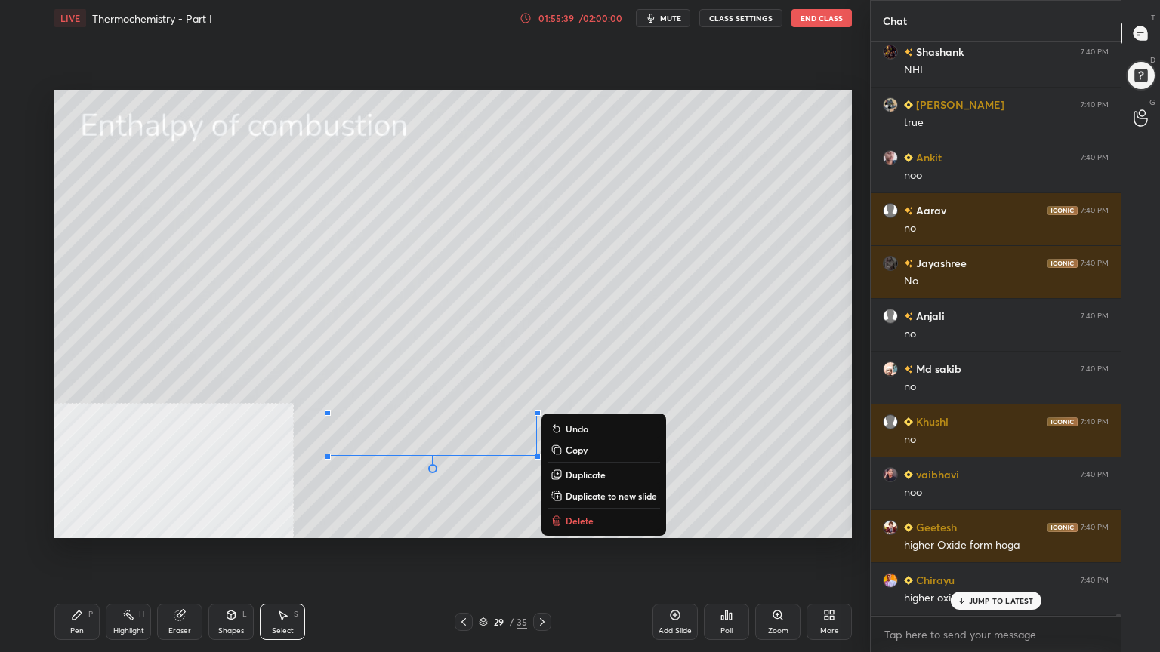
scroll to position [157797, 0]
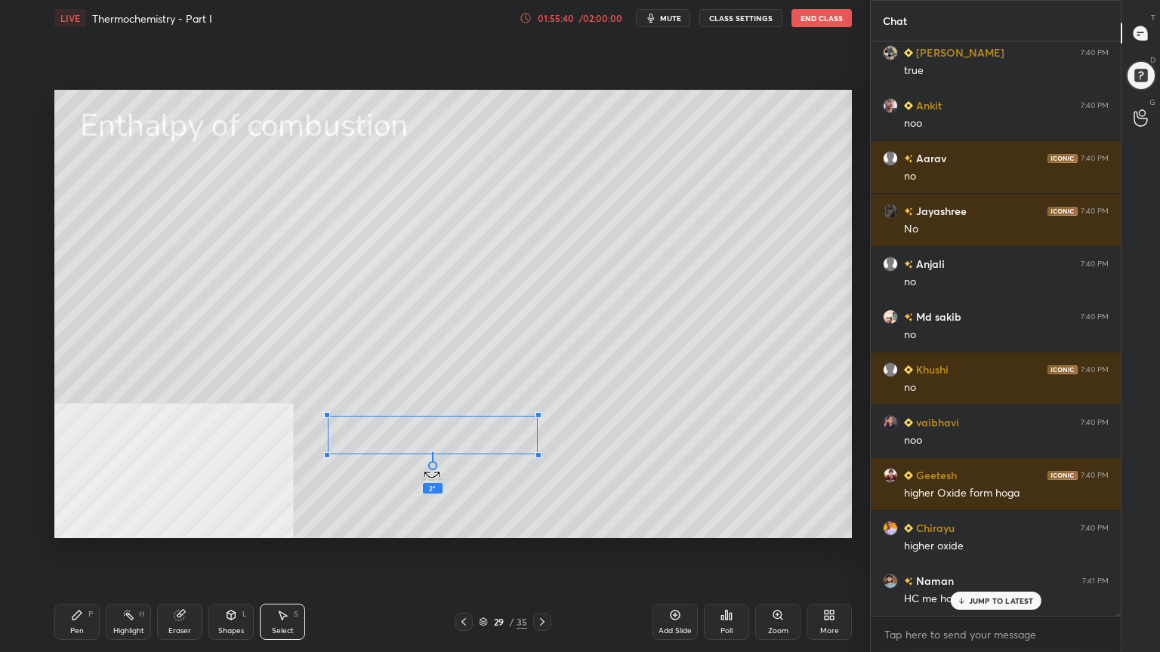
click at [433, 472] on div "2 ° Undo Copy Duplicate Duplicate to new slide Delete" at bounding box center [452, 314] width 797 height 448
click at [396, 504] on div "0 ° Undo Copy Duplicate Duplicate to new slide Delete" at bounding box center [452, 314] width 797 height 448
click at [94, 513] on div "0 ° Undo Copy Duplicate Duplicate to new slide Delete" at bounding box center [452, 314] width 797 height 448
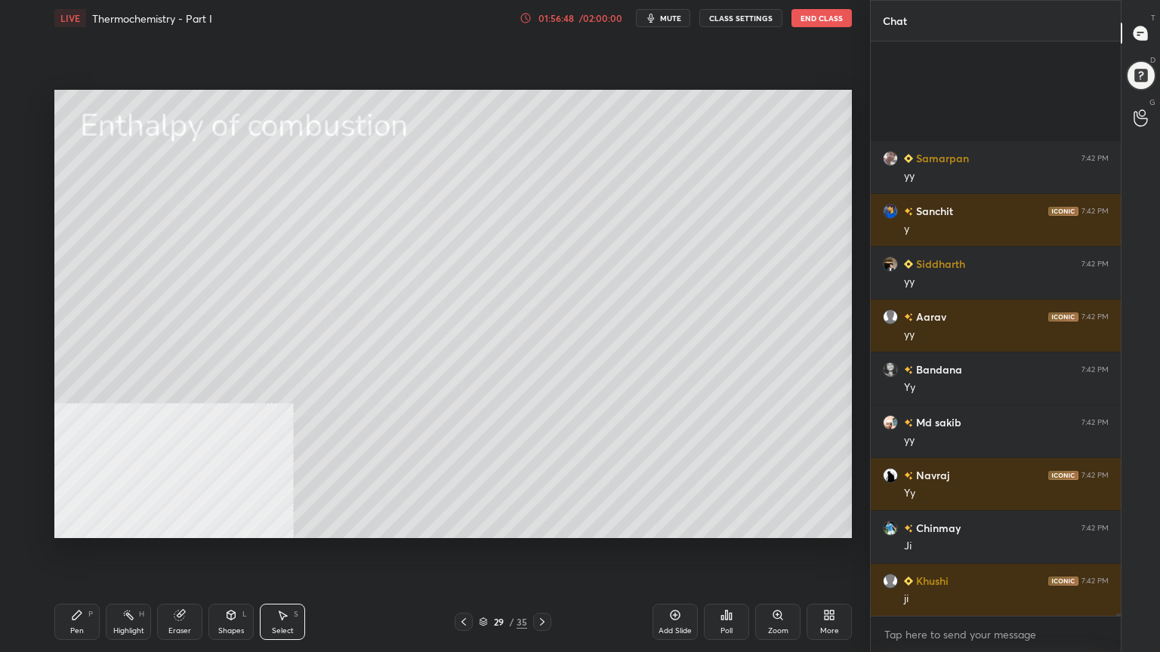
scroll to position [162501, 0]
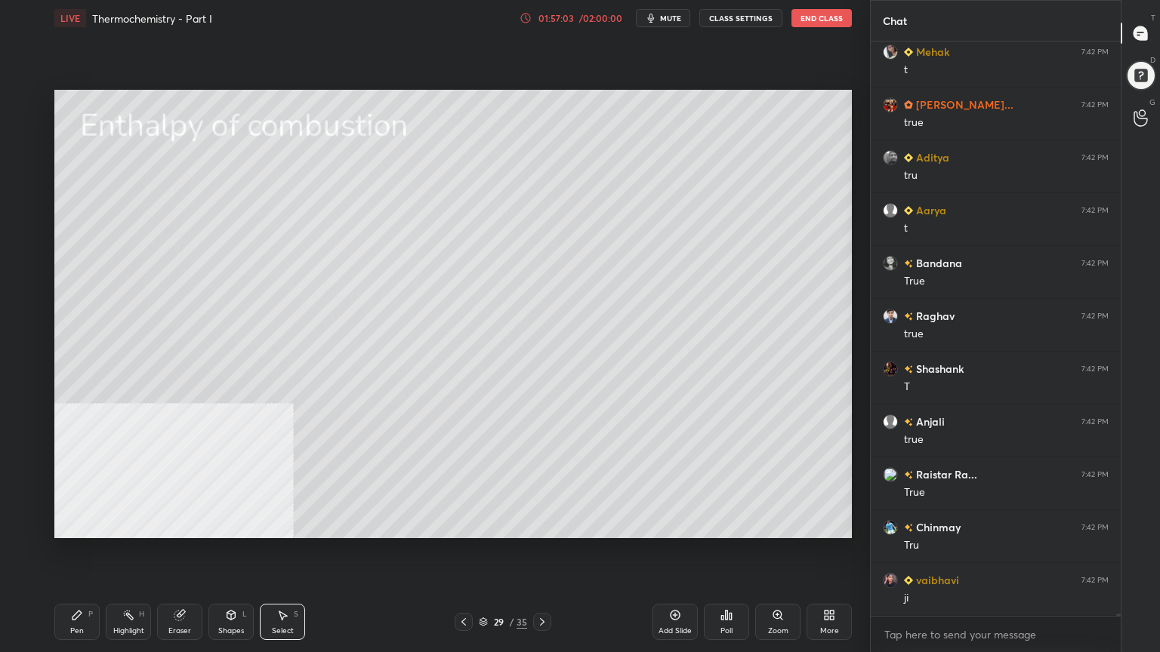
click at [82, 524] on icon at bounding box center [77, 615] width 12 height 12
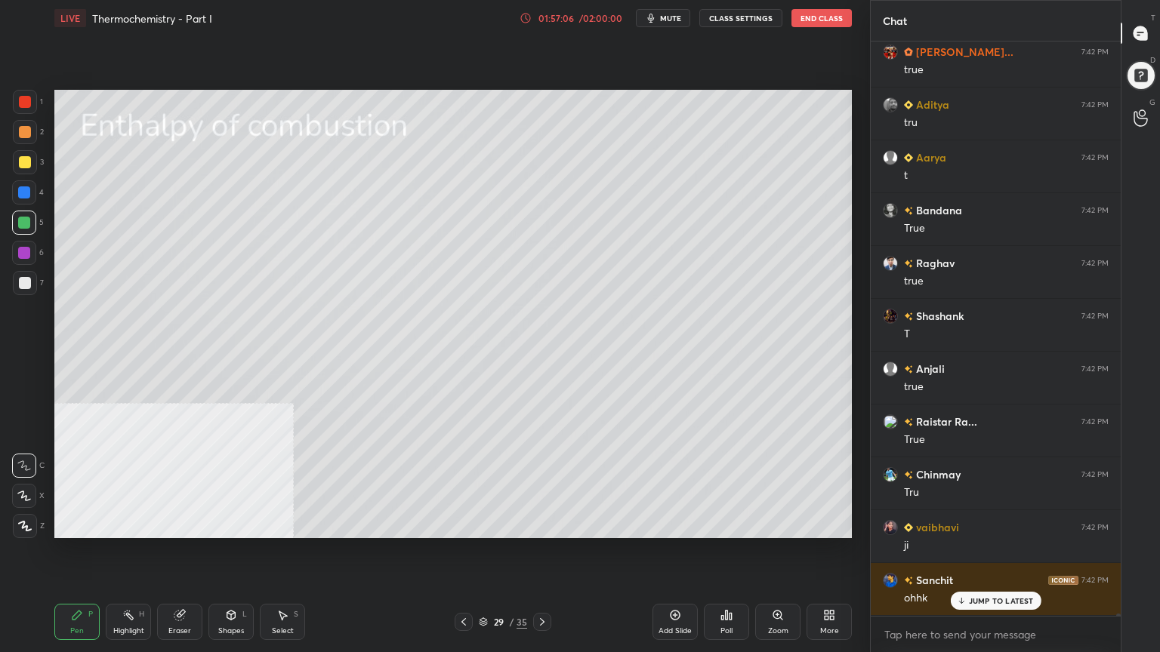
click at [24, 130] on div at bounding box center [25, 132] width 12 height 12
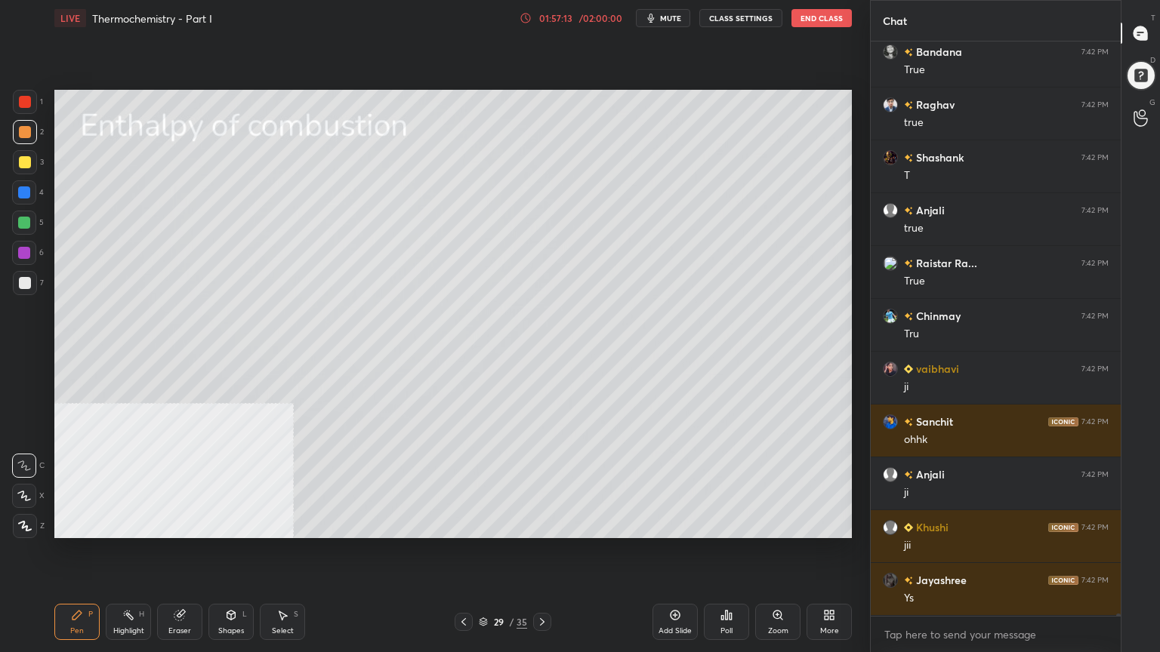
drag, startPoint x: 22, startPoint y: 225, endPoint x: 43, endPoint y: 242, distance: 26.9
click at [21, 225] on div at bounding box center [24, 223] width 12 height 12
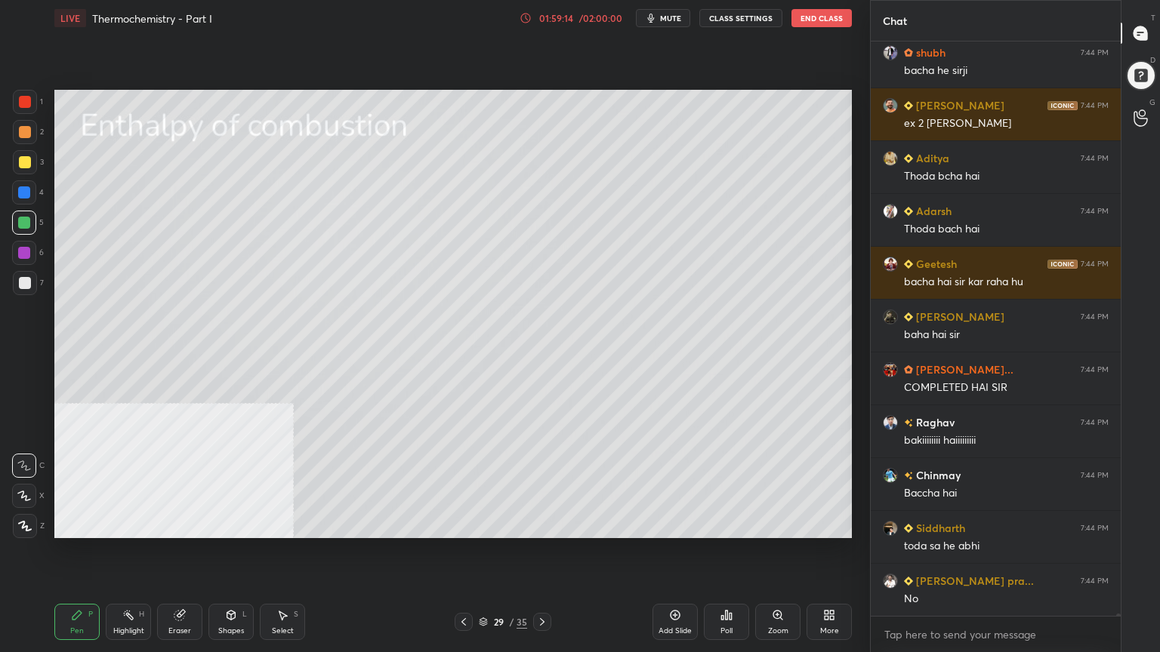
scroll to position [171981, 0]
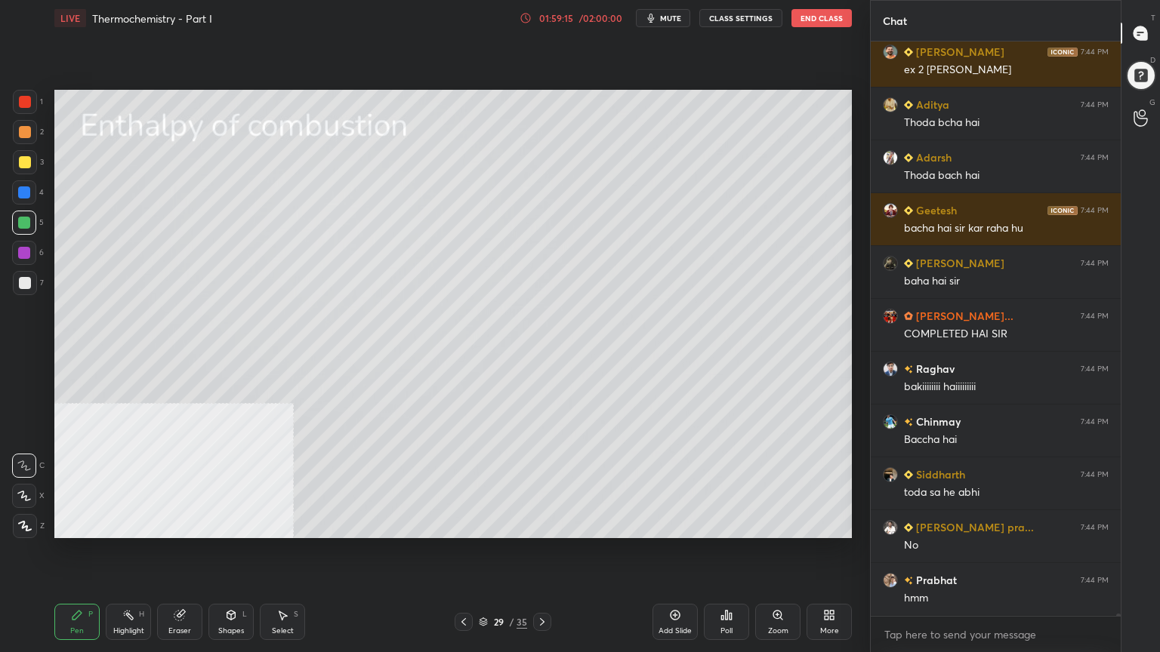
click at [544, 524] on icon at bounding box center [542, 622] width 12 height 12
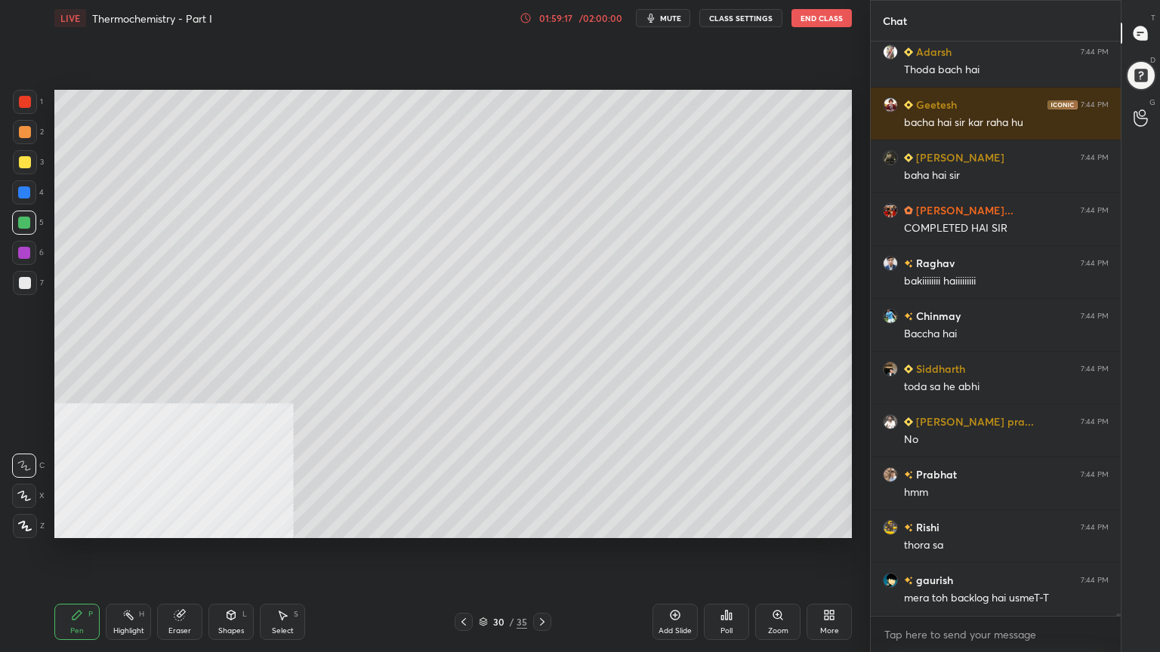
drag, startPoint x: 24, startPoint y: 162, endPoint x: 44, endPoint y: 159, distance: 19.8
click at [25, 162] on div at bounding box center [25, 162] width 12 height 12
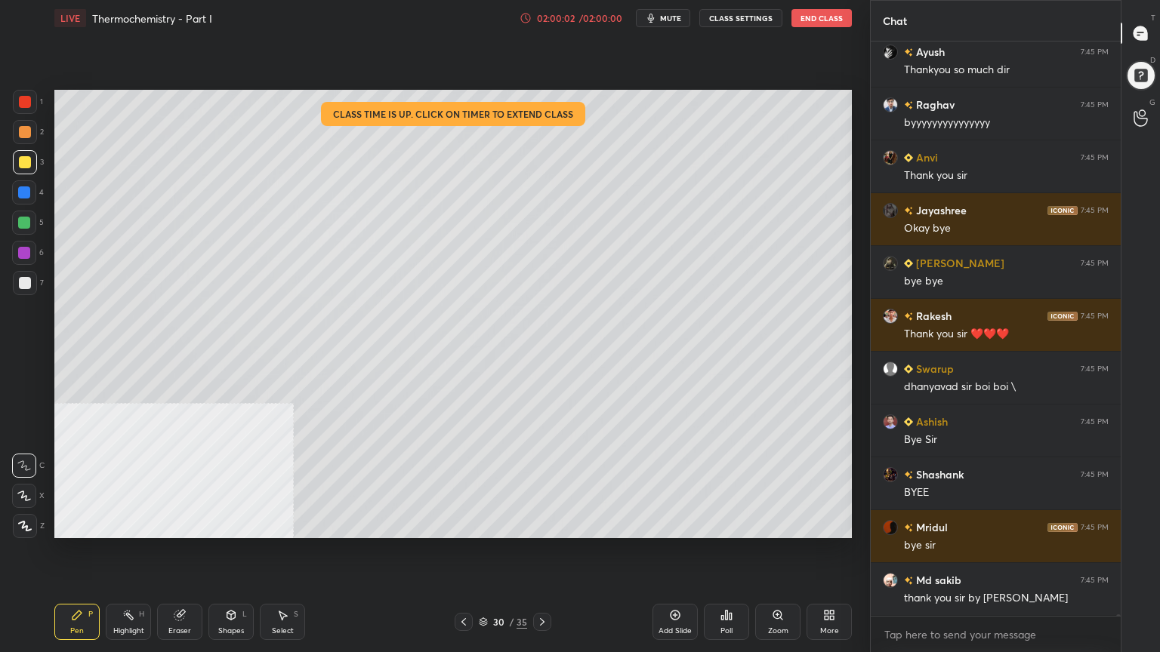
click at [814, 23] on button "End Class" at bounding box center [821, 18] width 60 height 18
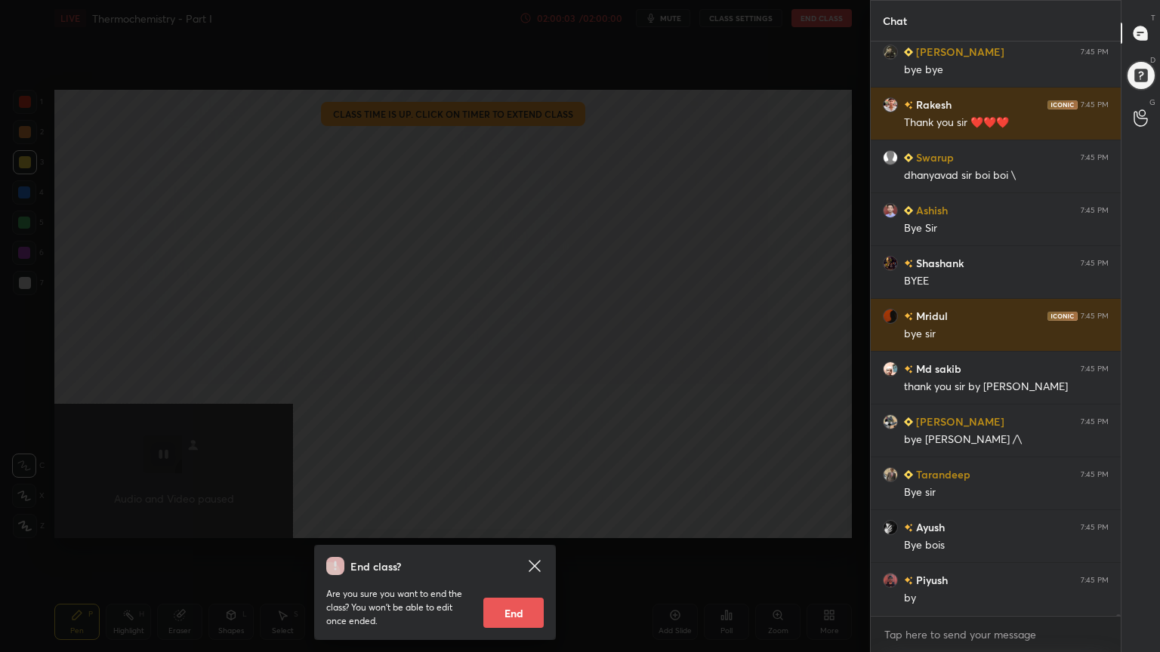
click at [524, 524] on button "End" at bounding box center [513, 613] width 60 height 30
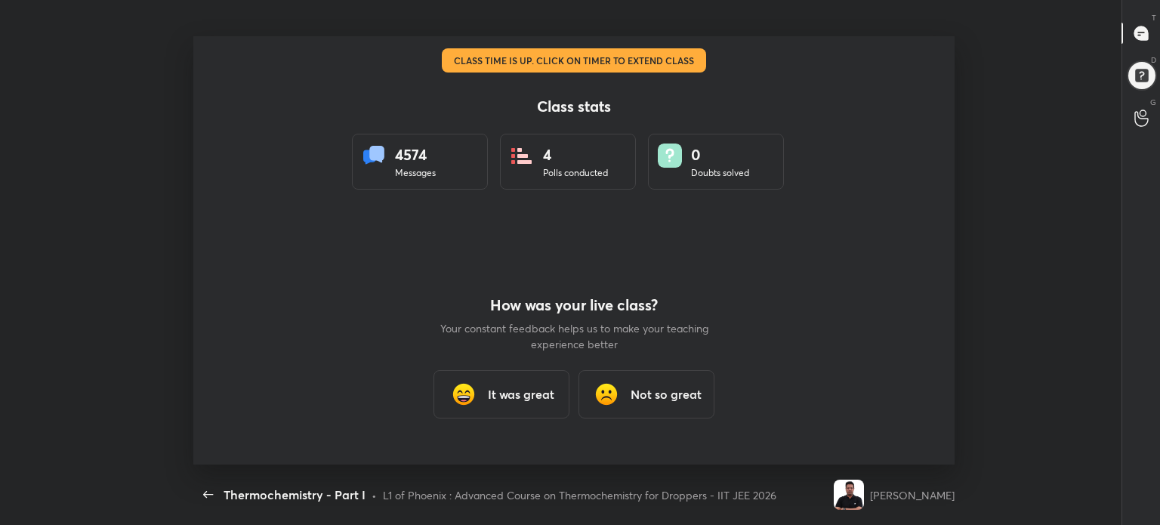
type textarea "x"
